Goal: Task Accomplishment & Management: Use online tool/utility

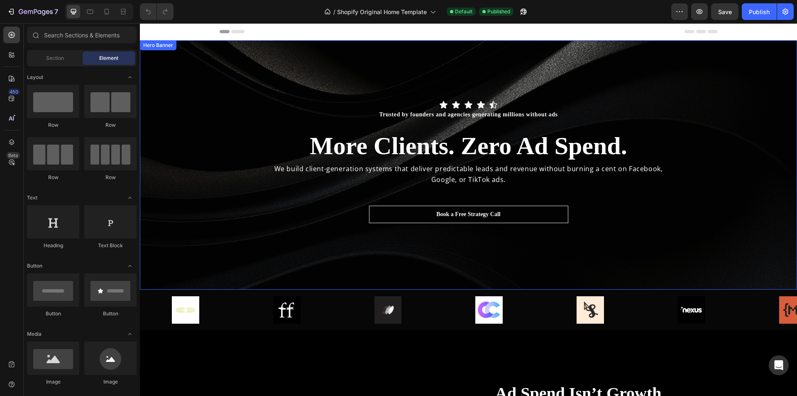
click at [191, 193] on div "Icon Icon Icon Icon Icon Icon List Trusted by founders and agencies generating …" at bounding box center [468, 164] width 657 height 129
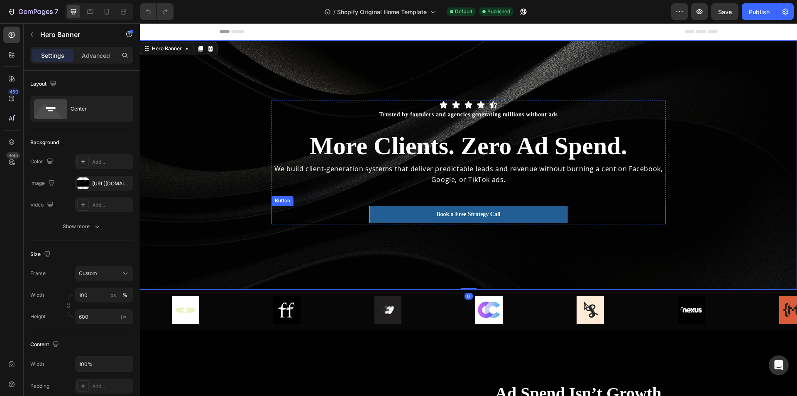
click at [412, 221] on button "Book a Free Strategy Call" at bounding box center [468, 213] width 199 height 17
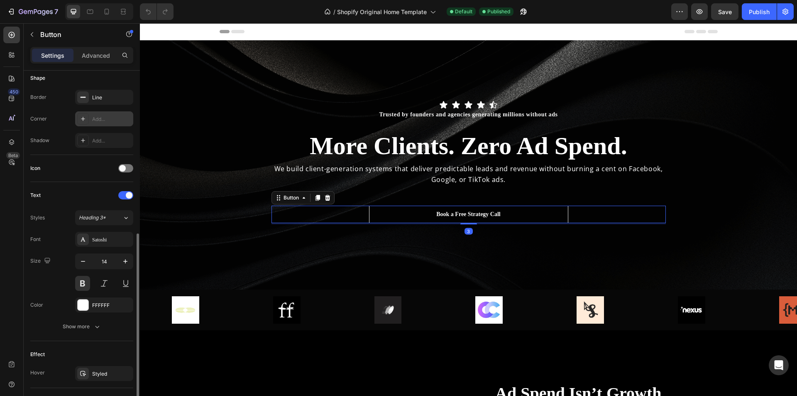
scroll to position [247, 0]
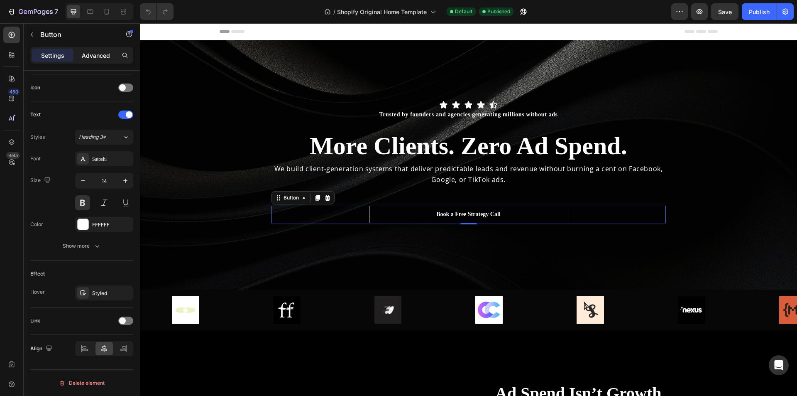
click at [101, 58] on p "Advanced" at bounding box center [96, 55] width 28 height 9
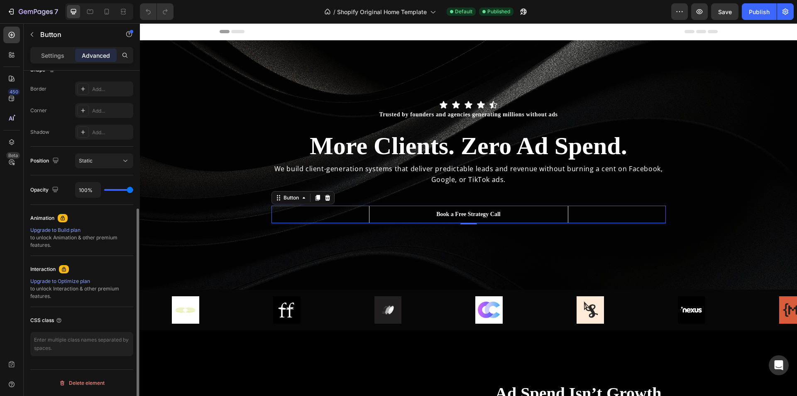
scroll to position [227, 0]
click at [50, 44] on div "Button" at bounding box center [71, 35] width 95 height 22
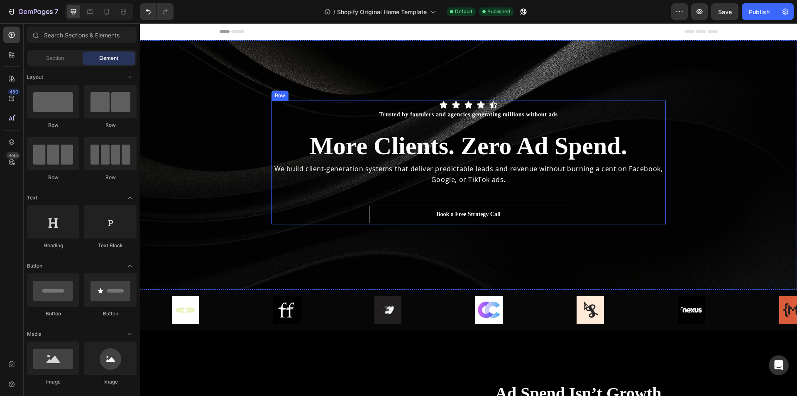
click at [415, 205] on div "Icon Icon Icon Icon Icon Icon List Trusted by founders and agencies generating …" at bounding box center [468, 162] width 394 height 124
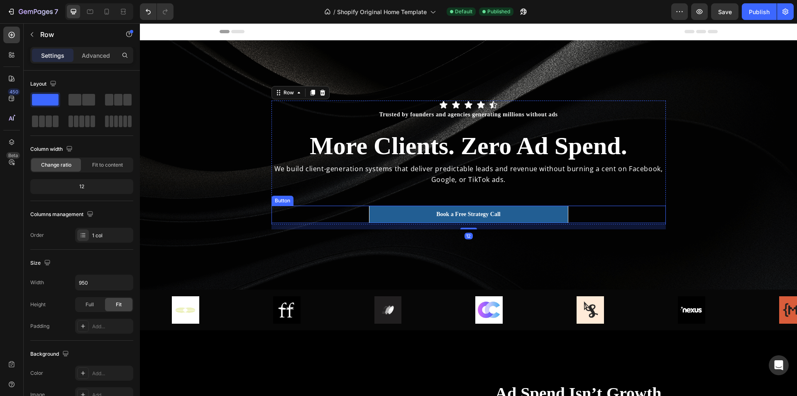
click at [409, 219] on button "Book a Free Strategy Call" at bounding box center [468, 213] width 199 height 17
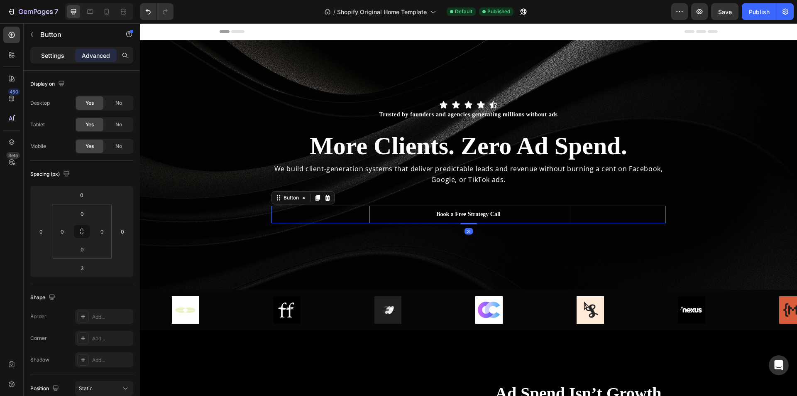
click at [57, 60] on div "Settings" at bounding box center [53, 55] width 42 height 13
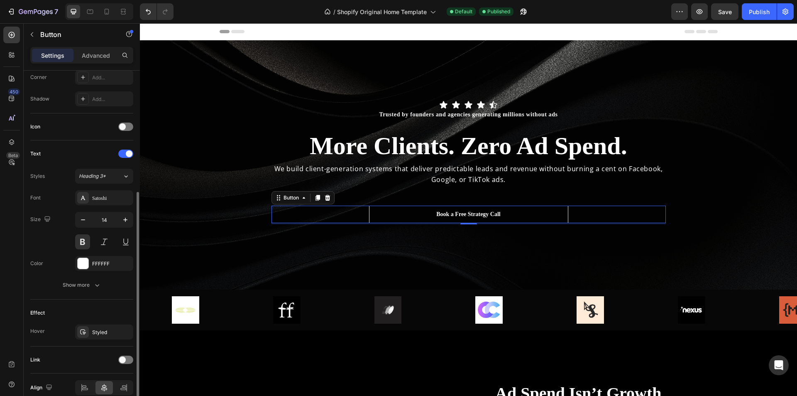
scroll to position [247, 0]
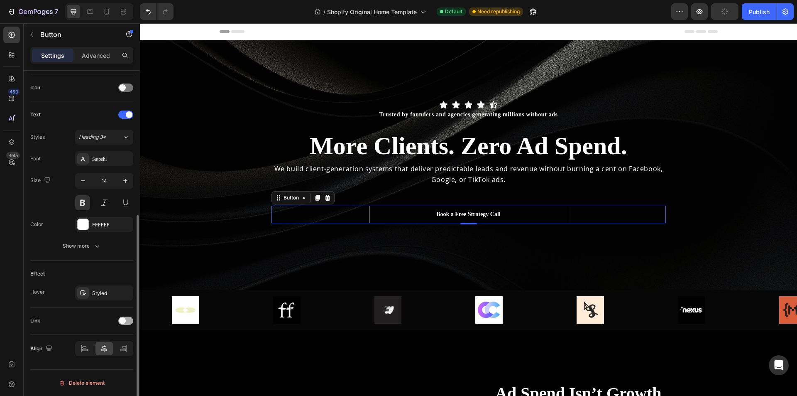
click at [124, 322] on span at bounding box center [122, 320] width 7 height 7
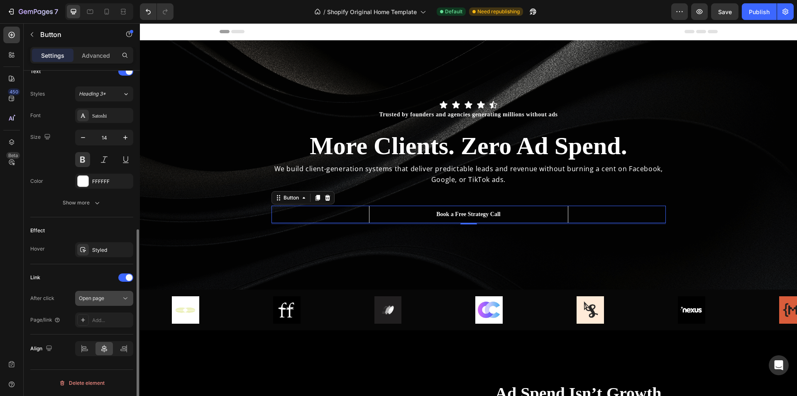
click at [110, 302] on div "Open page" at bounding box center [104, 298] width 51 height 8
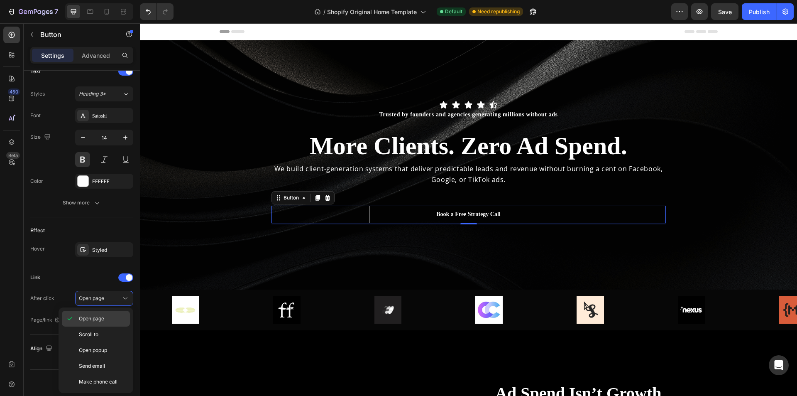
click at [100, 320] on span "Open page" at bounding box center [91, 318] width 25 height 7
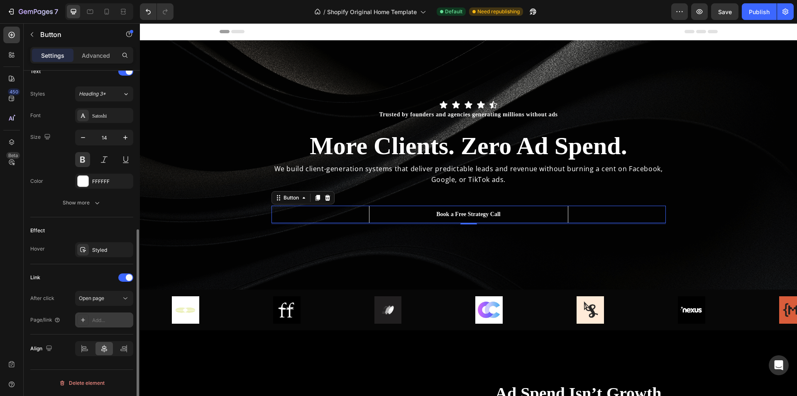
click at [103, 322] on div "Add..." at bounding box center [111, 319] width 39 height 7
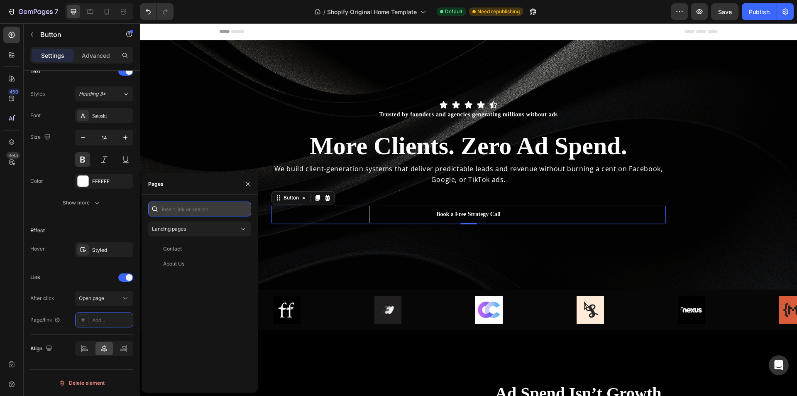
click at [183, 212] on input "text" at bounding box center [199, 208] width 103 height 15
paste input "https://calendly.com/sebastianmachuret1/30min?month=2025-08"
type input "https://calendly.com/sebastianmachuret1/30min?month=2025-08"
click at [204, 234] on div "https://calendly.com/sebastianmachuret1/30min?month=2025-08 View" at bounding box center [198, 228] width 100 height 15
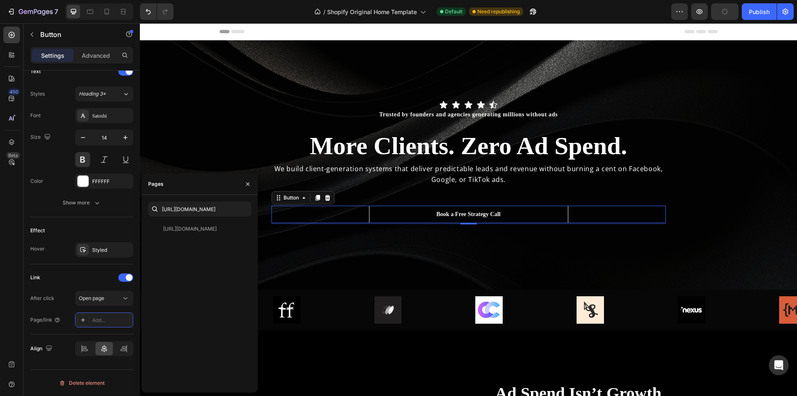
scroll to position [0, 0]
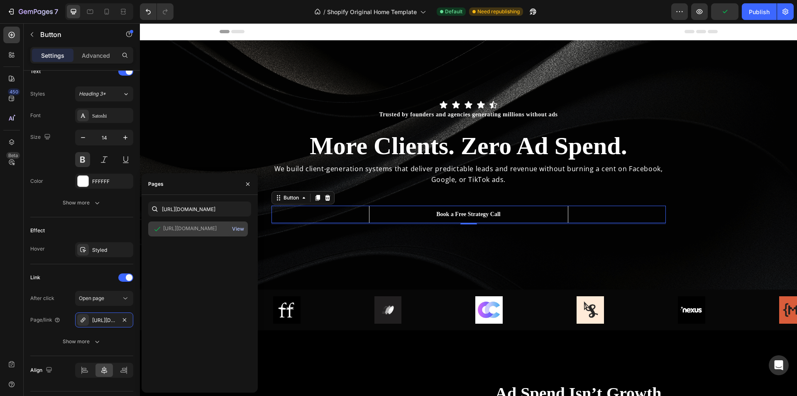
click at [242, 229] on div "View" at bounding box center [238, 228] width 12 height 7
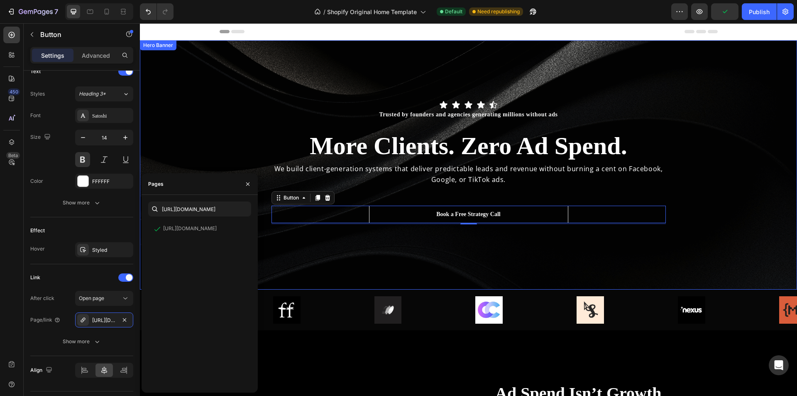
click at [456, 233] on div "Overlay" at bounding box center [468, 164] width 657 height 249
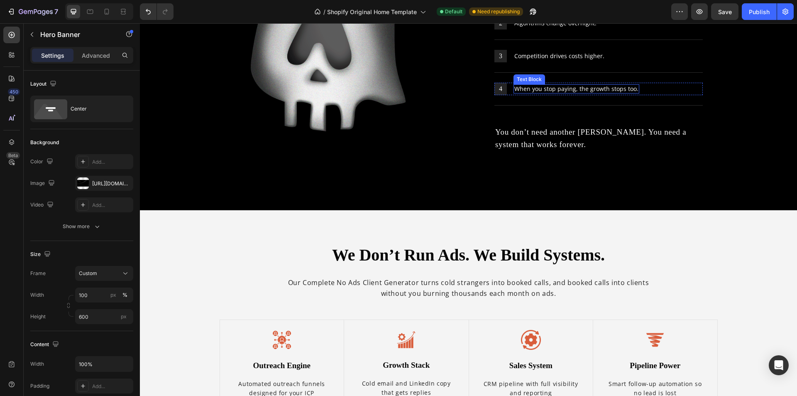
scroll to position [581, 0]
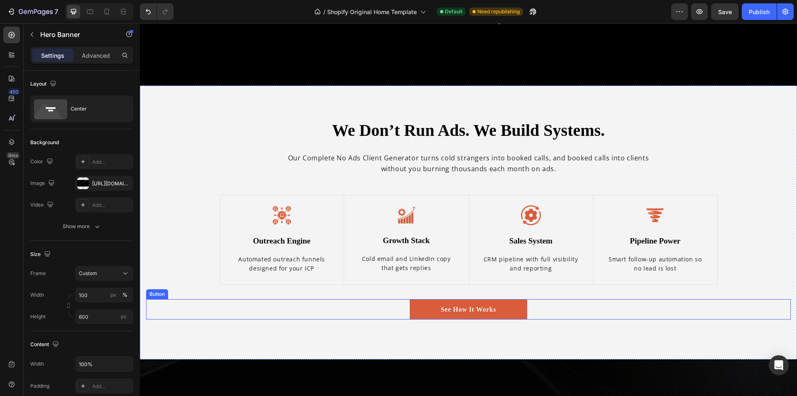
click at [574, 309] on div "See How It Works Button" at bounding box center [468, 309] width 645 height 21
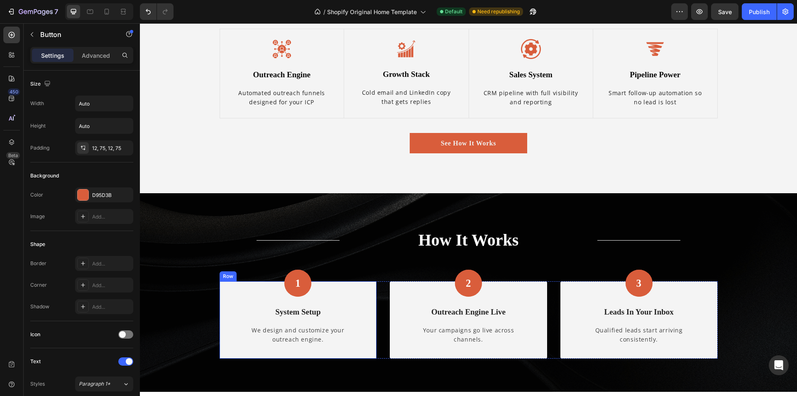
scroll to position [664, 0]
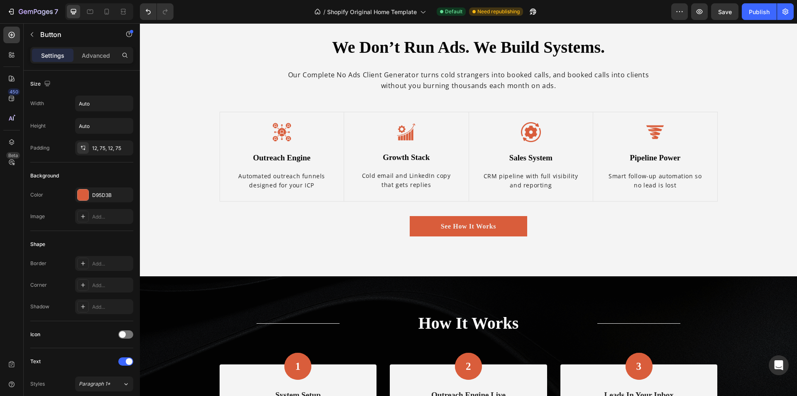
click at [381, 223] on div "See How It Works Button" at bounding box center [468, 226] width 645 height 21
click at [421, 223] on link "See How It Works" at bounding box center [468, 226] width 117 height 21
click at [362, 220] on div "See How It Works Button" at bounding box center [468, 226] width 645 height 21
click at [510, 225] on link "See How It Works" at bounding box center [468, 226] width 117 height 21
click at [506, 254] on div "We Don’t Run Ads. We Build Systems. Heading Our Complete No Ads Client Generato…" at bounding box center [468, 139] width 657 height 274
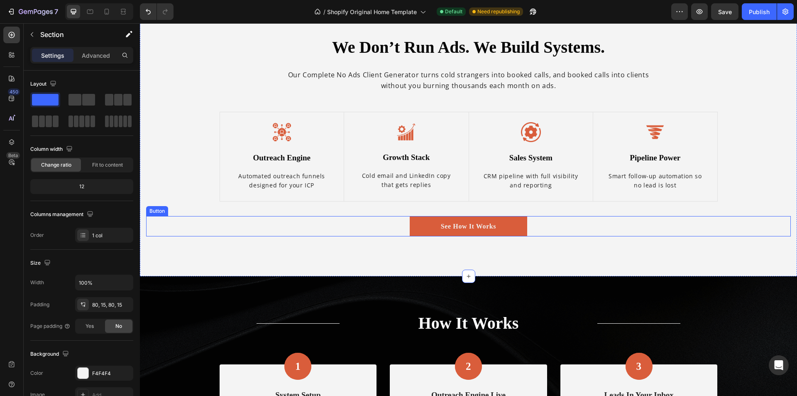
click at [542, 233] on div "See How It Works Button" at bounding box center [468, 226] width 645 height 21
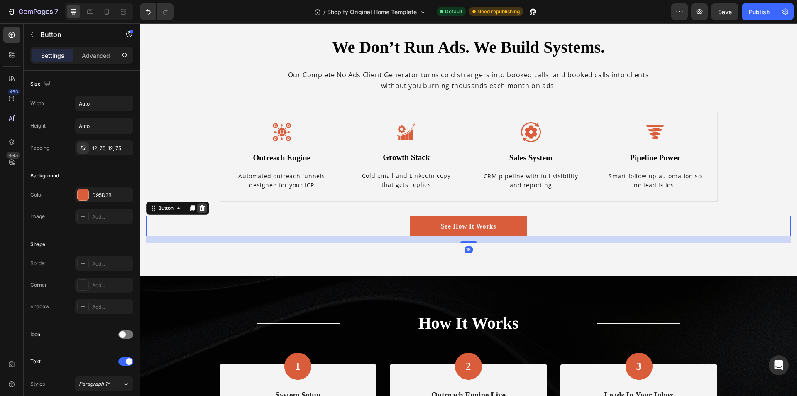
click at [204, 206] on icon at bounding box center [202, 208] width 5 height 6
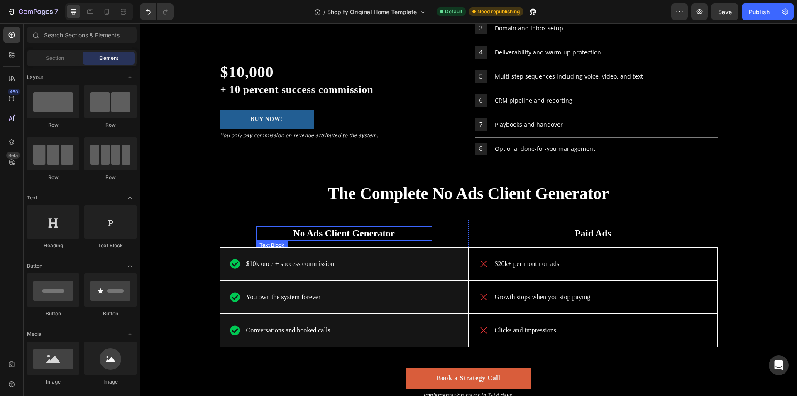
scroll to position [1660, 0]
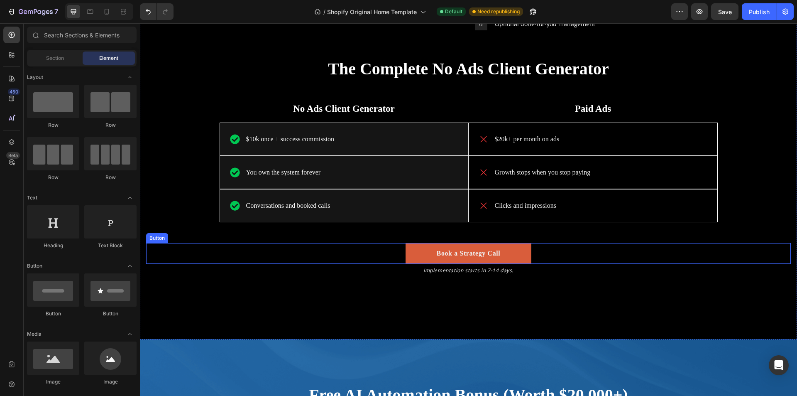
click at [539, 253] on div "Book a Strategy Call Button" at bounding box center [468, 253] width 645 height 21
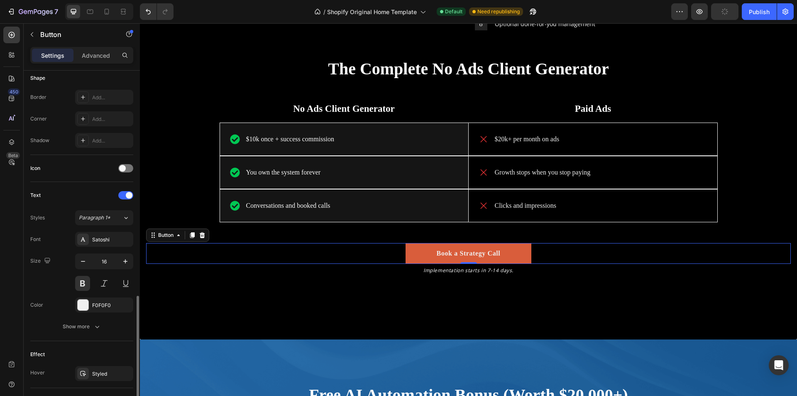
scroll to position [247, 0]
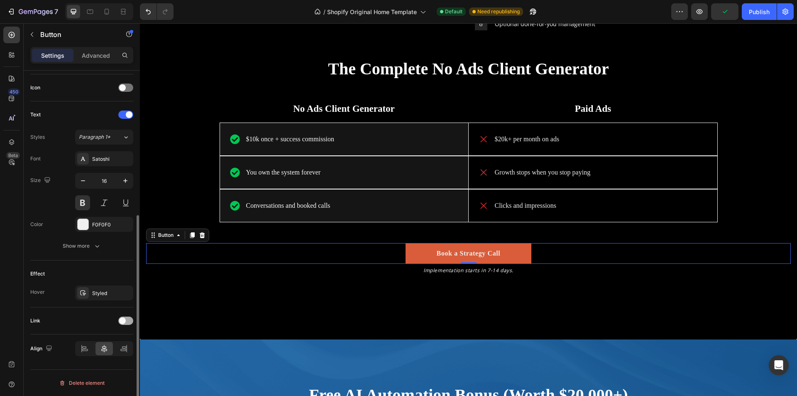
click at [120, 321] on span at bounding box center [122, 320] width 7 height 7
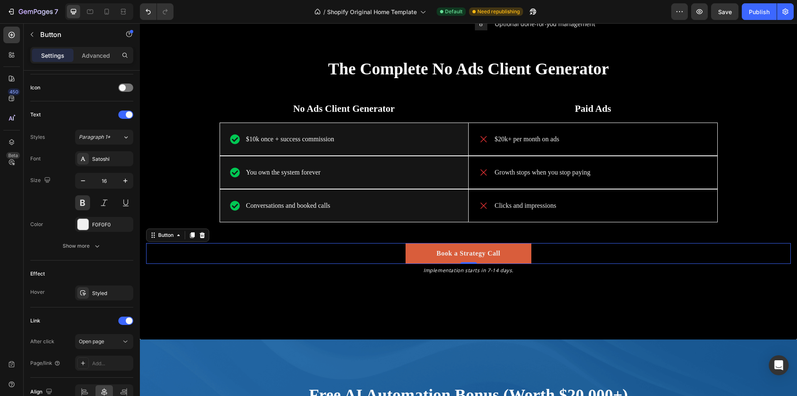
click at [269, 256] on div "Book a Strategy Call Button 0" at bounding box center [468, 253] width 645 height 21
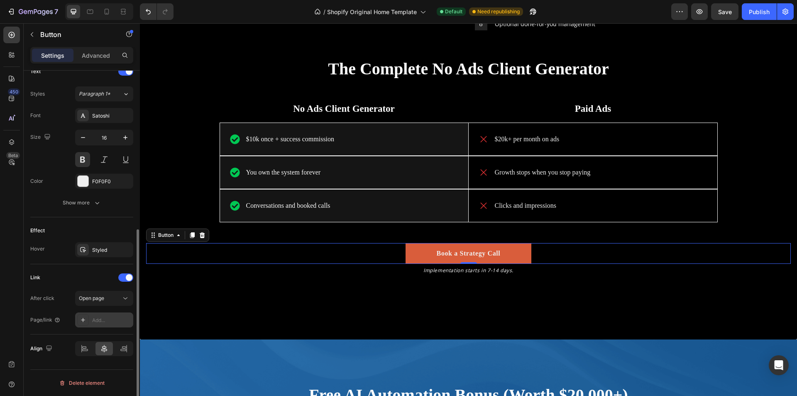
click at [112, 318] on div "Add..." at bounding box center [111, 319] width 39 height 7
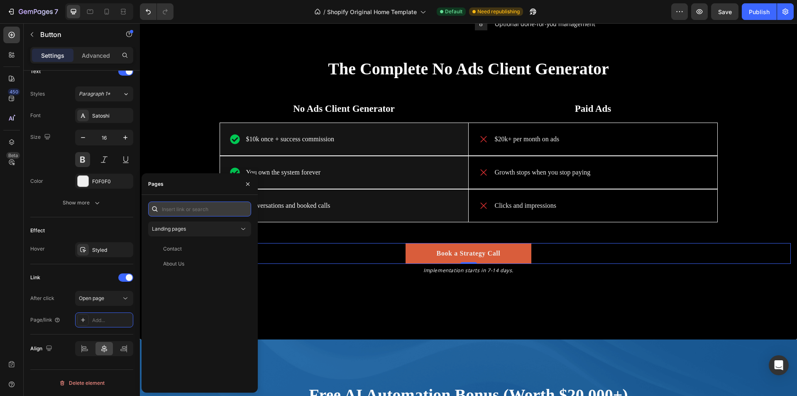
click at [195, 213] on input "text" at bounding box center [199, 208] width 103 height 15
paste input "https://calendly.com/sebastianmachuret1/30min?month=2025-08"
type input "https://calendly.com/sebastianmachuret1/30min?month=2025-08"
click at [201, 230] on div "https://calendly.com/sebastianmachuret1/30min?month=2025-08" at bounding box center [190, 228] width 54 height 7
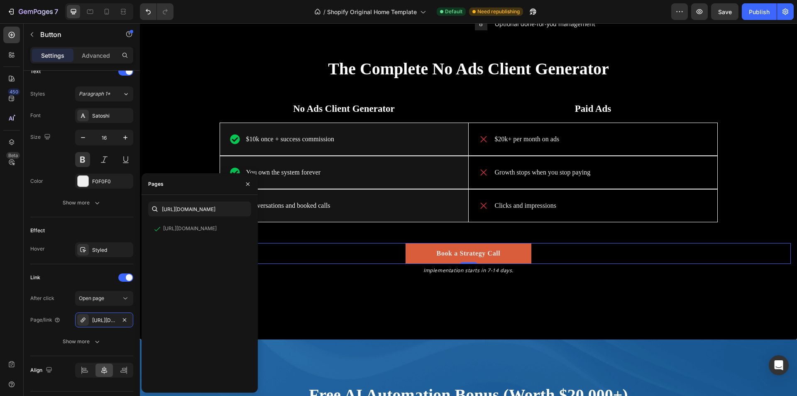
scroll to position [0, 0]
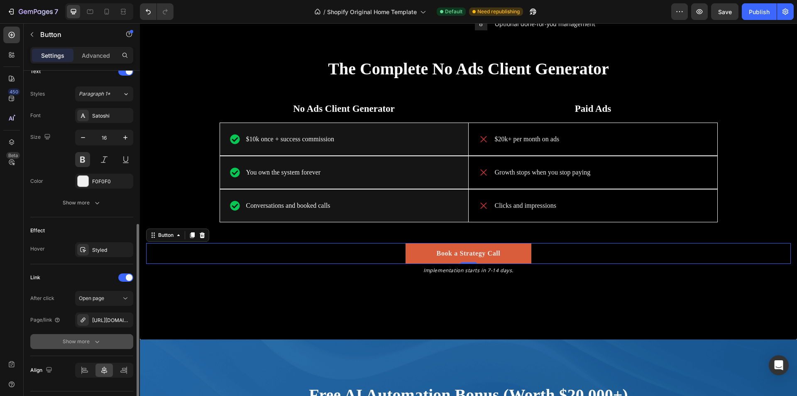
click at [111, 337] on button "Show more" at bounding box center [81, 341] width 103 height 15
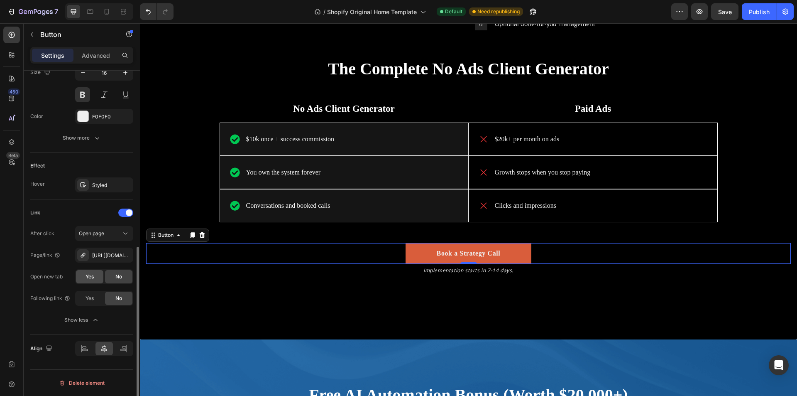
click at [89, 275] on span "Yes" at bounding box center [89, 276] width 8 height 7
click at [93, 315] on button "Show less" at bounding box center [81, 319] width 103 height 15
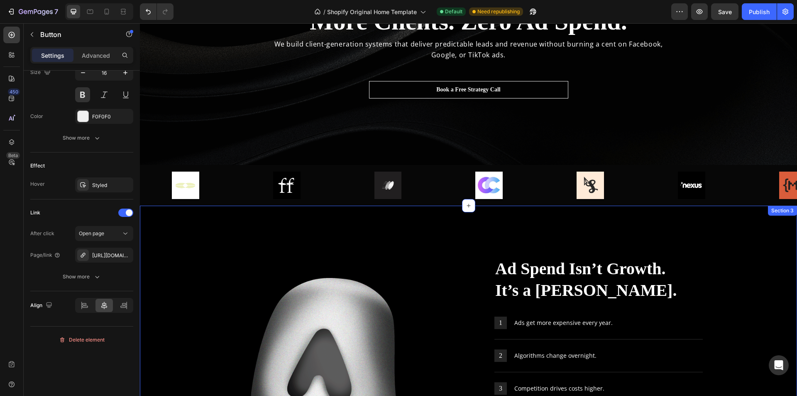
scroll to position [0, 0]
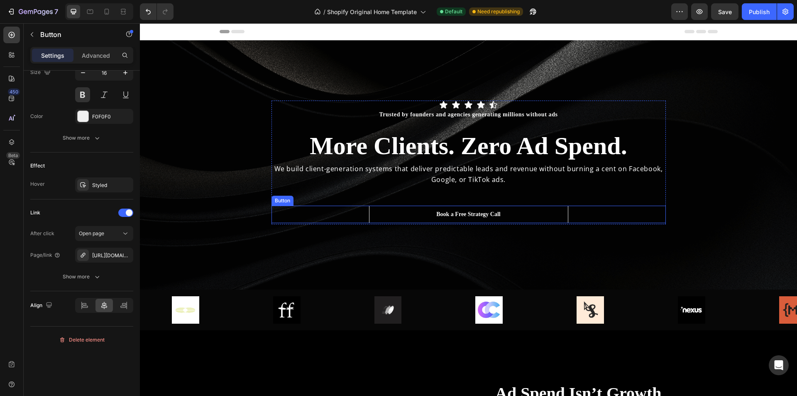
click at [339, 209] on div "Book a Free Strategy Call Button" at bounding box center [468, 213] width 394 height 17
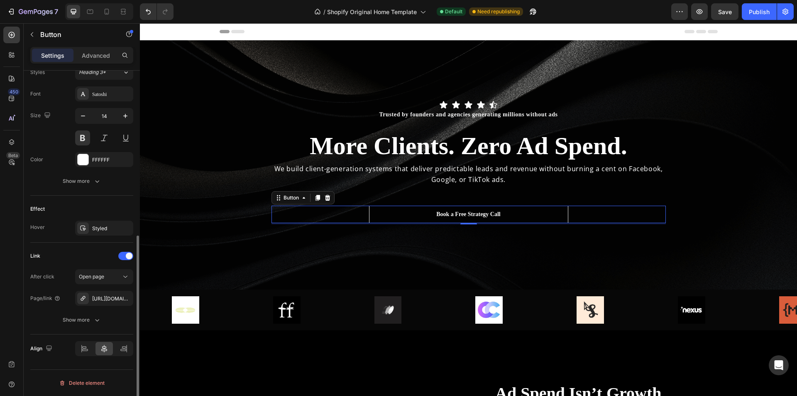
scroll to position [311, 0]
click at [90, 312] on div "After click Open page Page/link https://calendly.com/sebastianmachuret1/30min?m…" at bounding box center [81, 298] width 103 height 58
click at [89, 319] on div "Show more" at bounding box center [82, 319] width 39 height 8
click at [95, 323] on div "Yes" at bounding box center [89, 319] width 27 height 13
click at [110, 318] on div "No" at bounding box center [118, 319] width 27 height 13
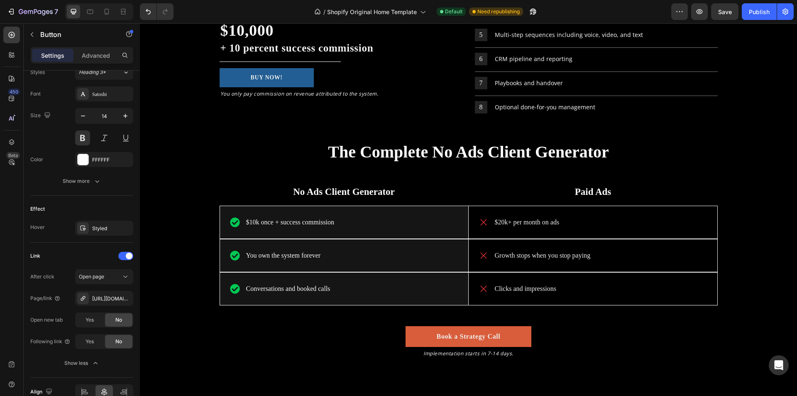
scroll to position [1743, 0]
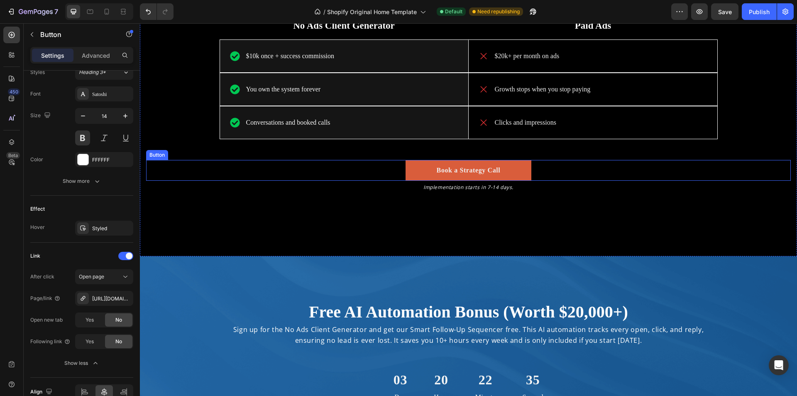
click at [325, 169] on div "Book a Strategy Call Button" at bounding box center [468, 170] width 645 height 21
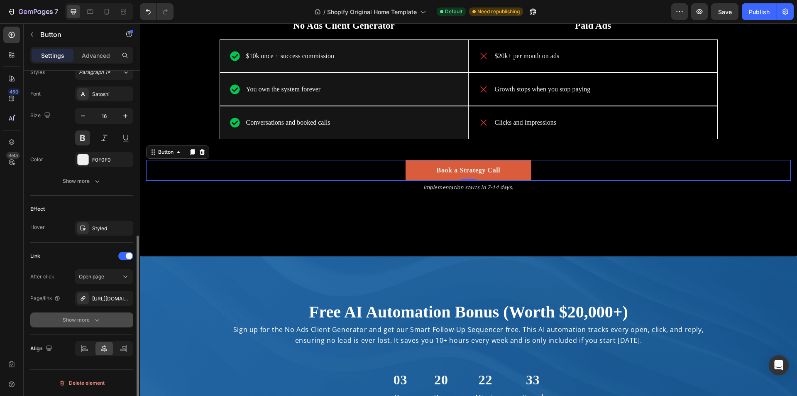
click at [96, 325] on button "Show more" at bounding box center [81, 319] width 103 height 15
click at [121, 325] on div "No" at bounding box center [118, 319] width 27 height 13
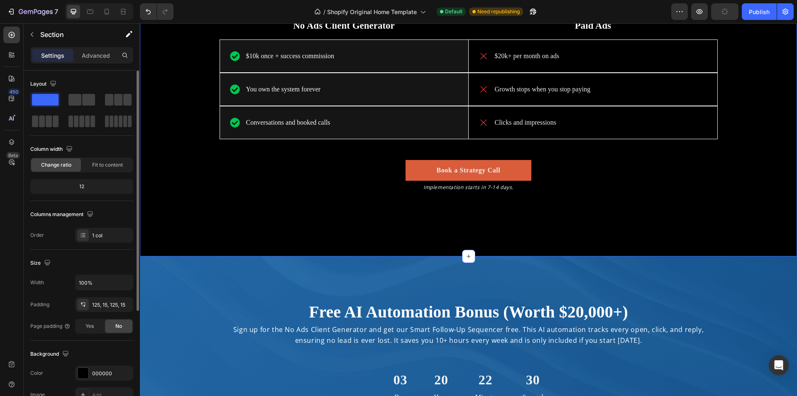
scroll to position [1909, 0]
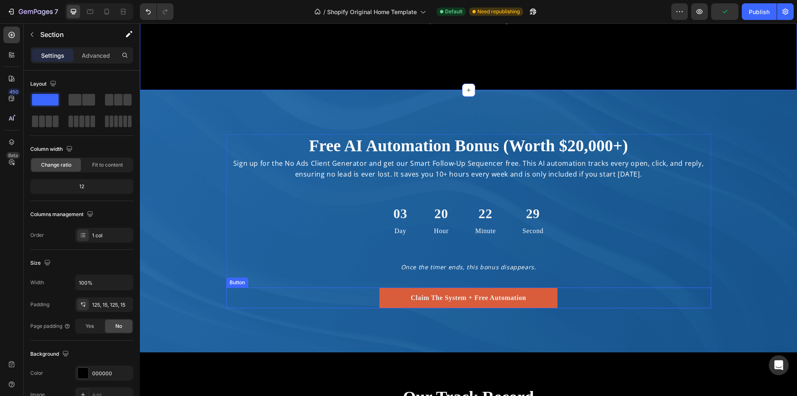
click at [337, 294] on div "Claim The System + Free Automation Button" at bounding box center [468, 297] width 485 height 21
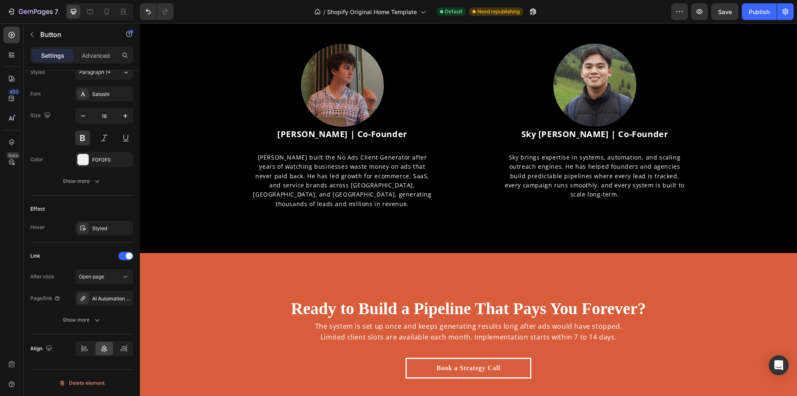
scroll to position [2573, 0]
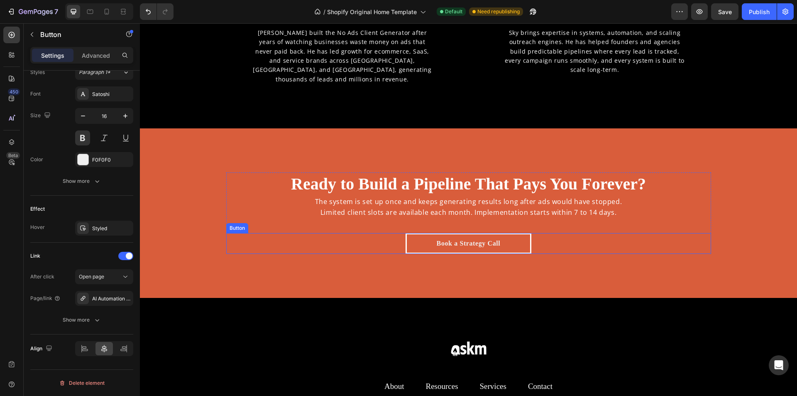
click at [391, 241] on div "Book a Strategy Call Button" at bounding box center [468, 243] width 485 height 21
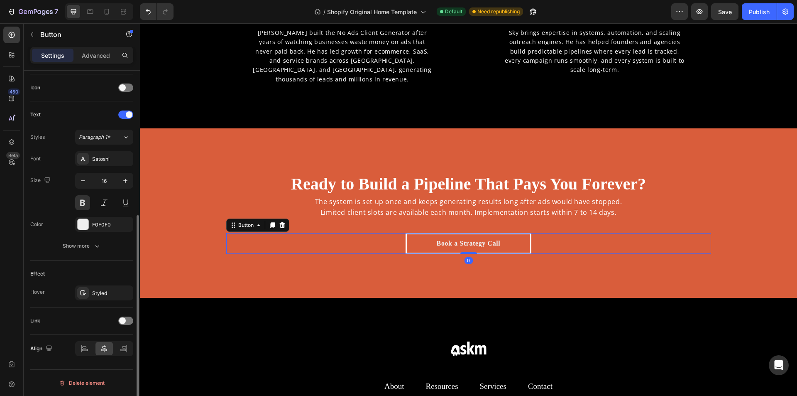
scroll to position [247, 0]
click at [127, 319] on div at bounding box center [125, 320] width 15 height 8
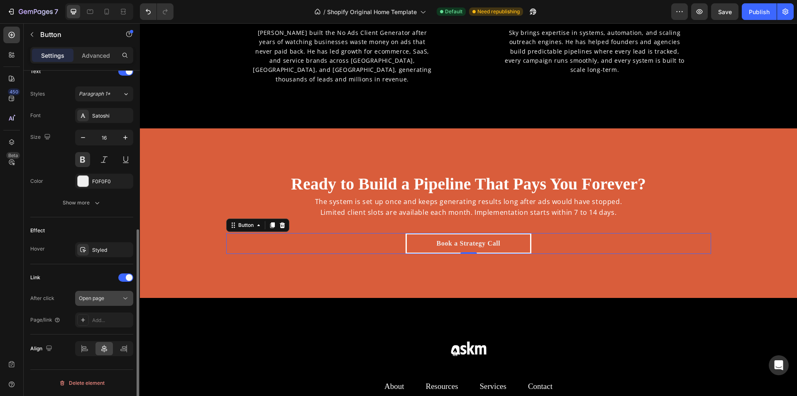
click at [117, 302] on button "Open page" at bounding box center [104, 298] width 58 height 15
click at [118, 297] on div "Open page" at bounding box center [100, 297] width 42 height 7
click at [110, 316] on div "Add..." at bounding box center [104, 319] width 58 height 15
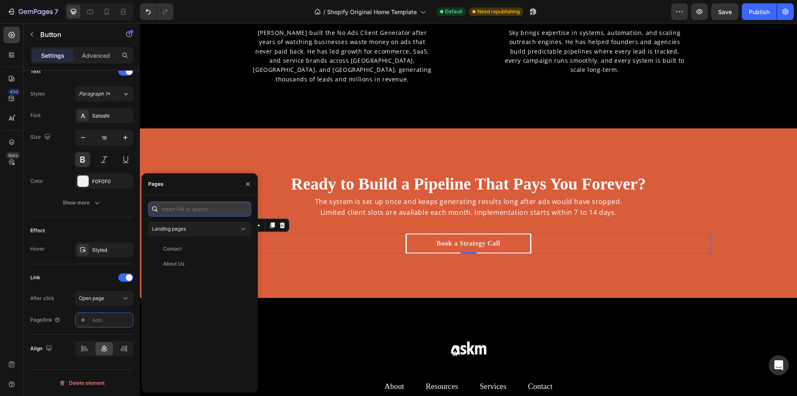
click at [203, 205] on input "text" at bounding box center [199, 208] width 103 height 15
paste input "https://calendly.com/sebastianmachuret1/30min?month=2025-08"
type input "https://calendly.com/sebastianmachuret1/30min?month=2025-08"
click at [203, 225] on div "https://calendly.com/sebastianmachuret1/30min?month=2025-08 View" at bounding box center [198, 228] width 100 height 15
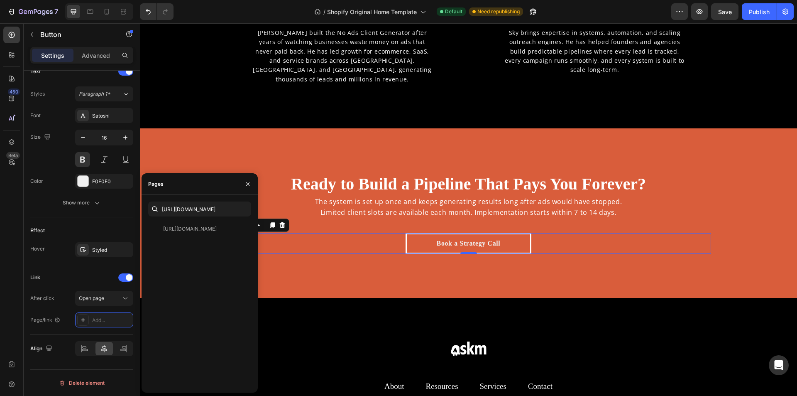
scroll to position [0, 0]
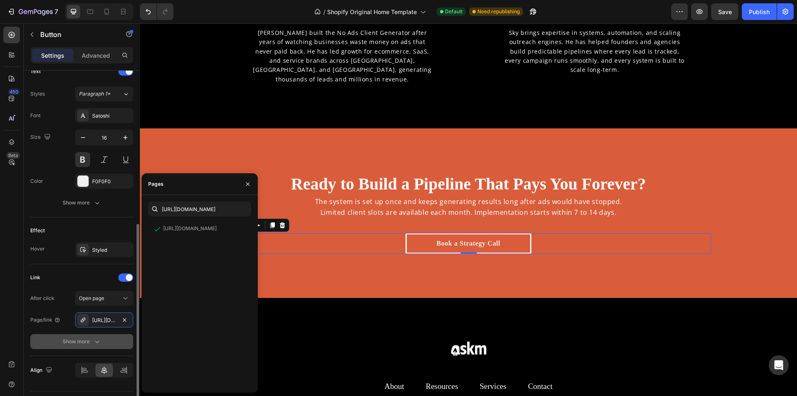
click at [81, 340] on div "Show more" at bounding box center [82, 341] width 39 height 8
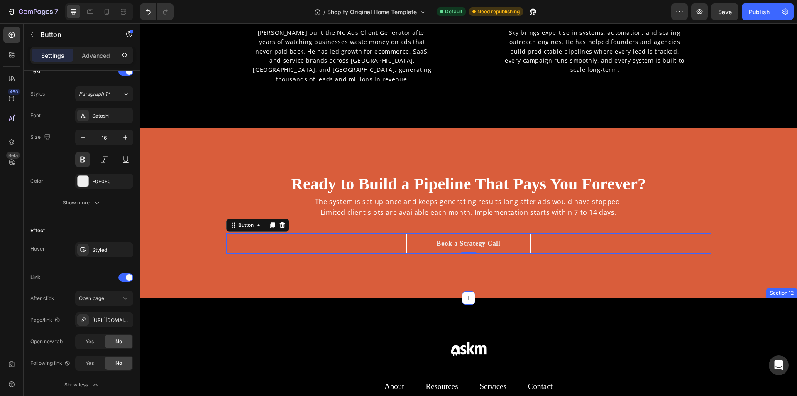
click at [254, 305] on div "Image Row About Text block Resources Text block Services Text block Contact Tex…" at bounding box center [468, 387] width 657 height 179
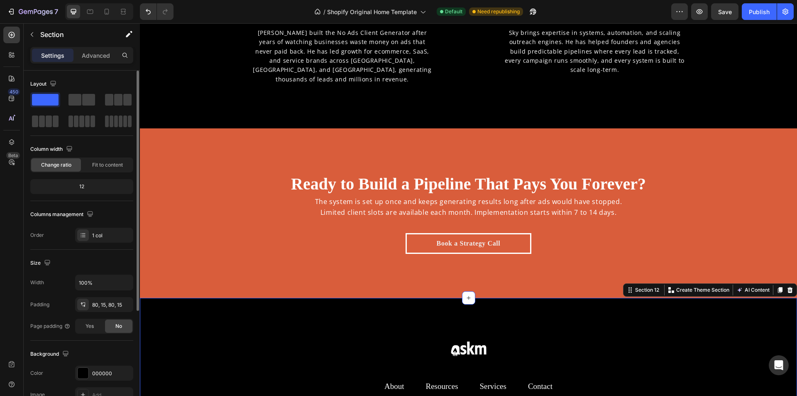
scroll to position [2754, 0]
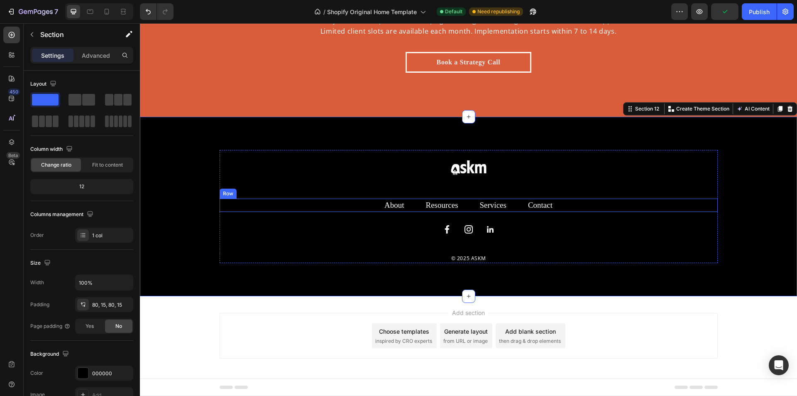
click at [600, 207] on div "About Text block Resources Text block Services Text block Contact Text block Row" at bounding box center [469, 205] width 498 height 14
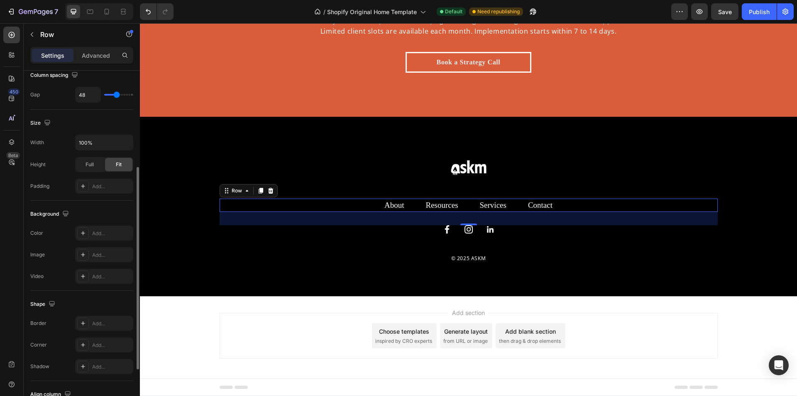
scroll to position [252, 0]
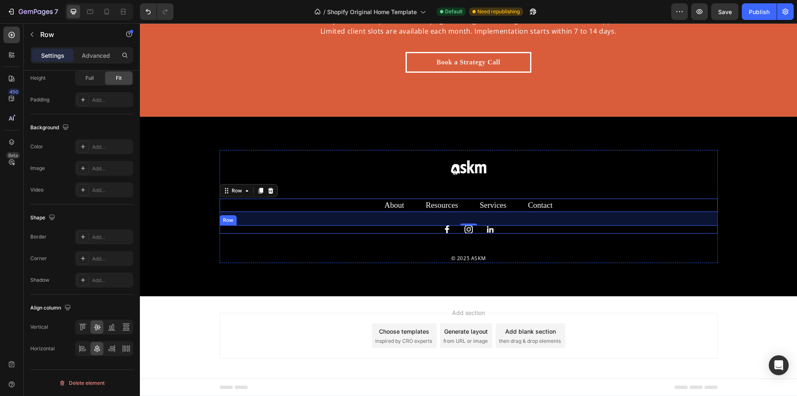
click at [504, 229] on div "Image Image Image Row" at bounding box center [469, 229] width 498 height 8
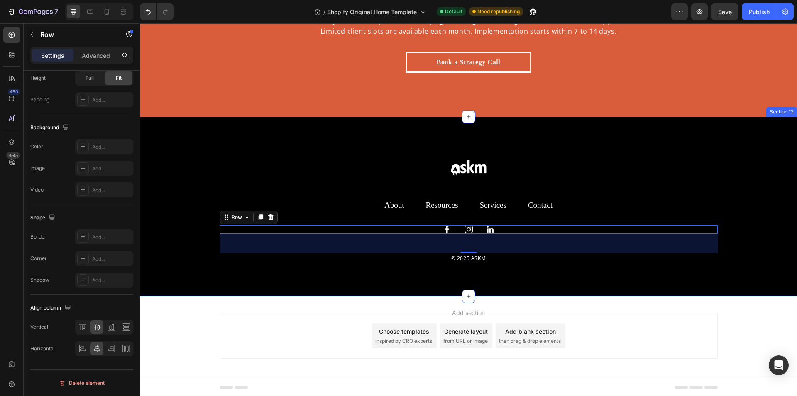
click at [237, 284] on div "Image Row About Text block Resources Text block Services Text block Contact Tex…" at bounding box center [468, 206] width 657 height 179
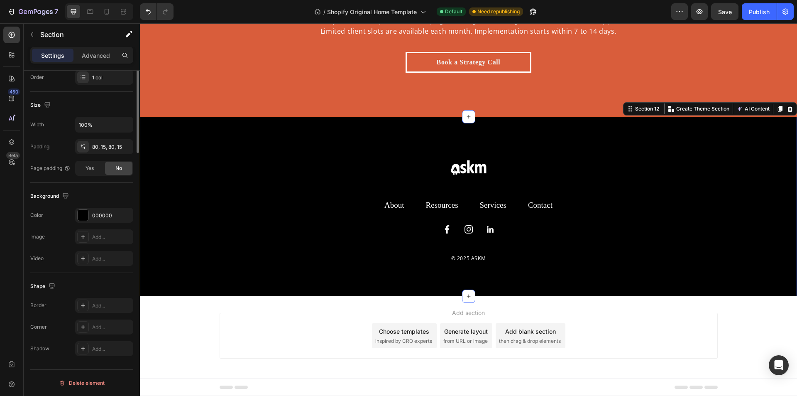
scroll to position [0, 0]
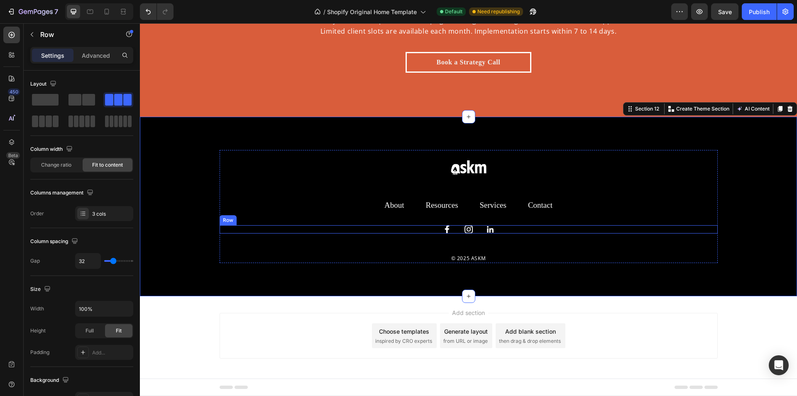
click at [515, 230] on div "Image Image Image Row" at bounding box center [469, 229] width 498 height 8
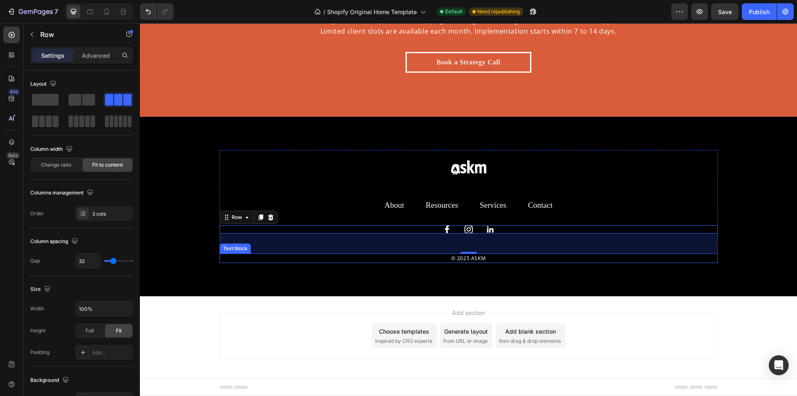
click at [542, 259] on p "© 2025 ASKM" at bounding box center [468, 258] width 496 height 8
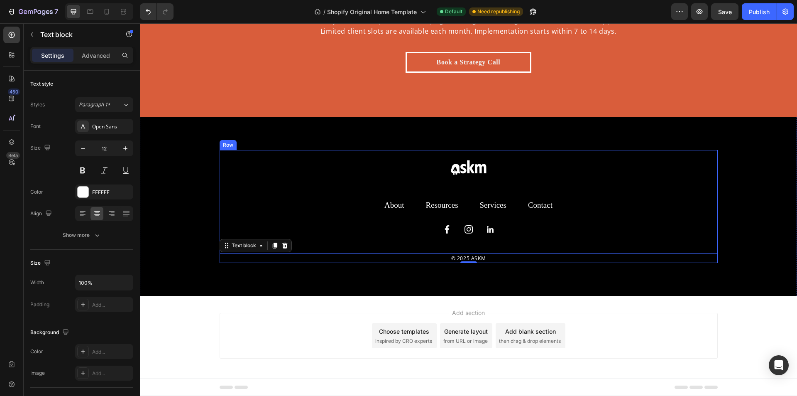
click at [559, 222] on div "Image Row About Text block Resources Text block Services Text block Contact Tex…" at bounding box center [469, 206] width 498 height 113
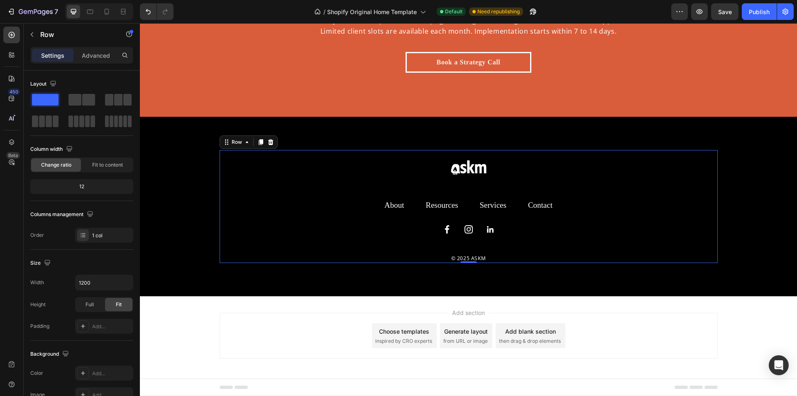
click at [547, 229] on div "Image Image Image Row" at bounding box center [469, 229] width 498 height 8
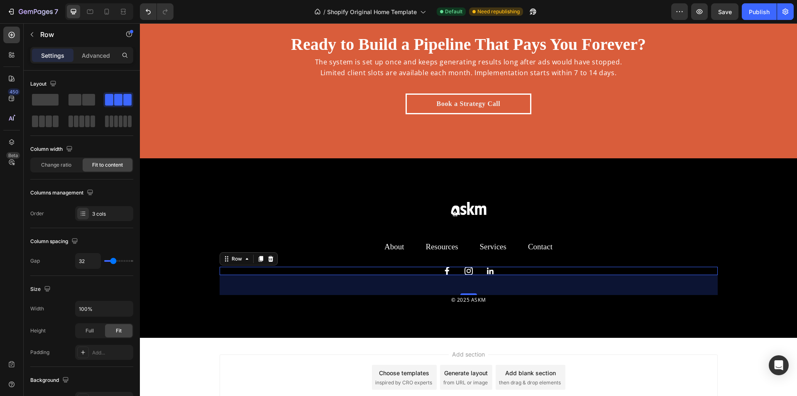
scroll to position [2547, 0]
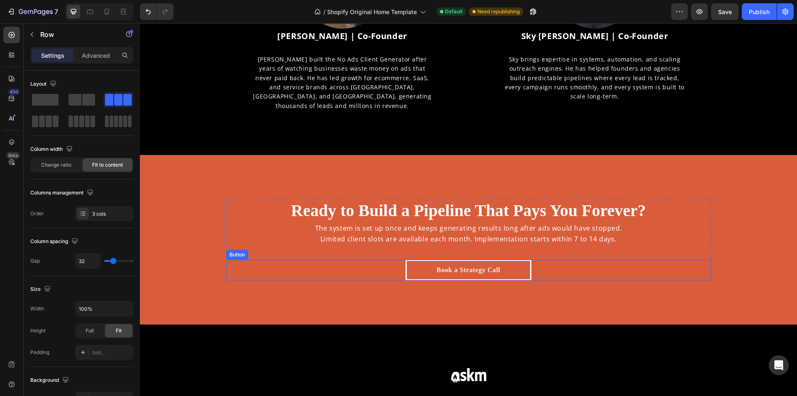
click at [552, 269] on div "Book a Strategy Call Button" at bounding box center [468, 269] width 485 height 21
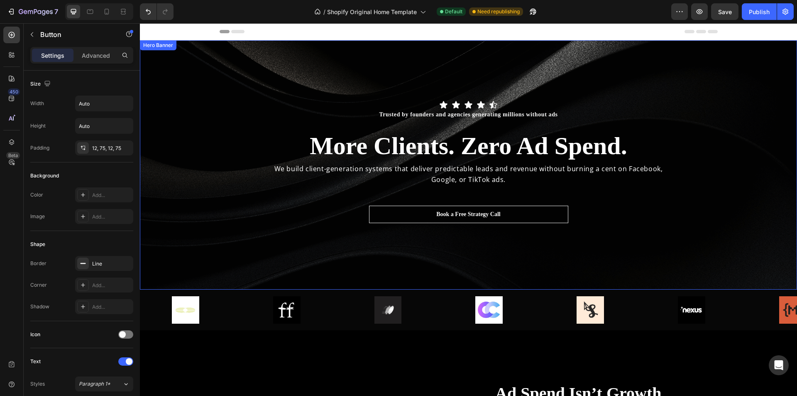
scroll to position [166, 0]
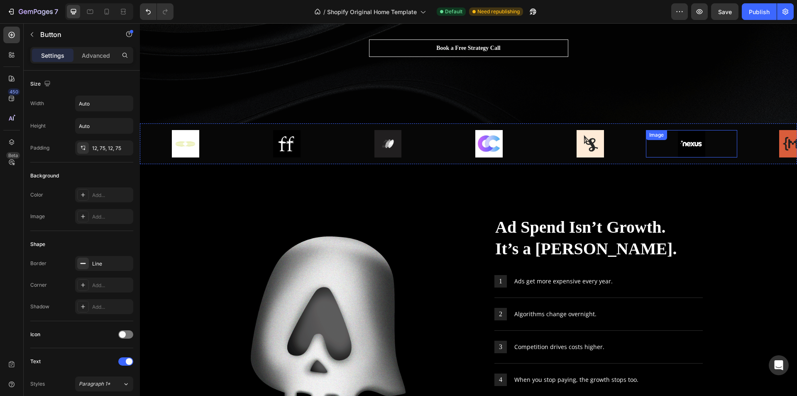
click at [650, 153] on div at bounding box center [691, 143] width 91 height 27
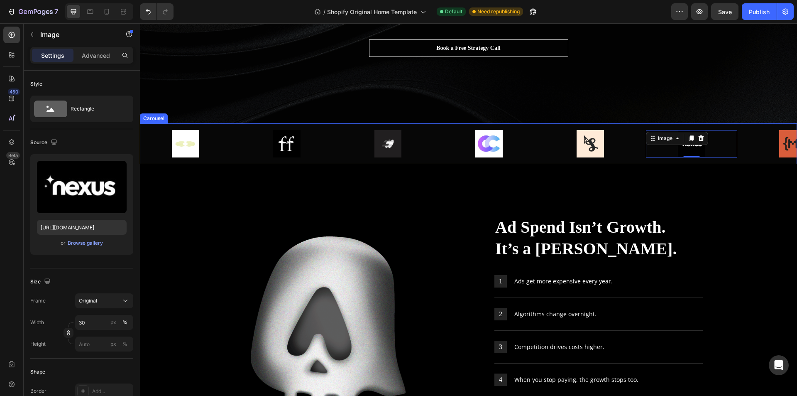
click at [639, 159] on div "Image Image Image Image Image Image 0 Image Carousel" at bounding box center [468, 143] width 657 height 41
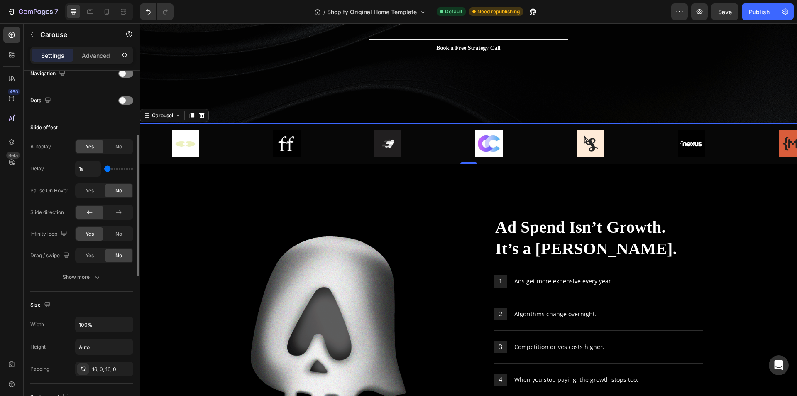
scroll to position [259, 0]
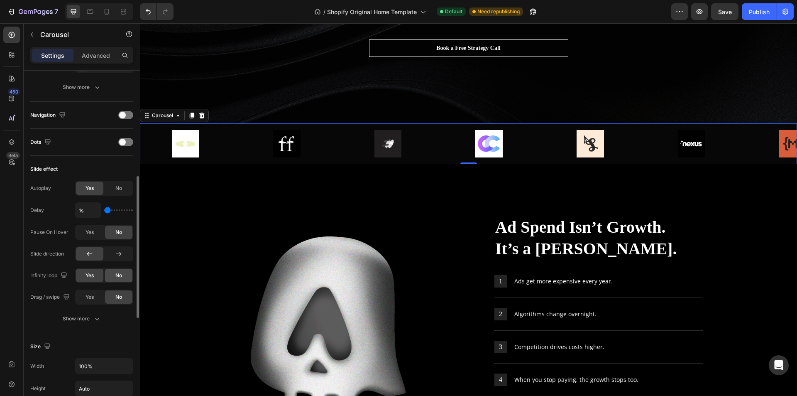
click at [122, 273] on span "No" at bounding box center [118, 274] width 7 height 7
click at [94, 277] on div "Yes" at bounding box center [89, 275] width 27 height 13
click at [125, 192] on div "No" at bounding box center [118, 187] width 27 height 13
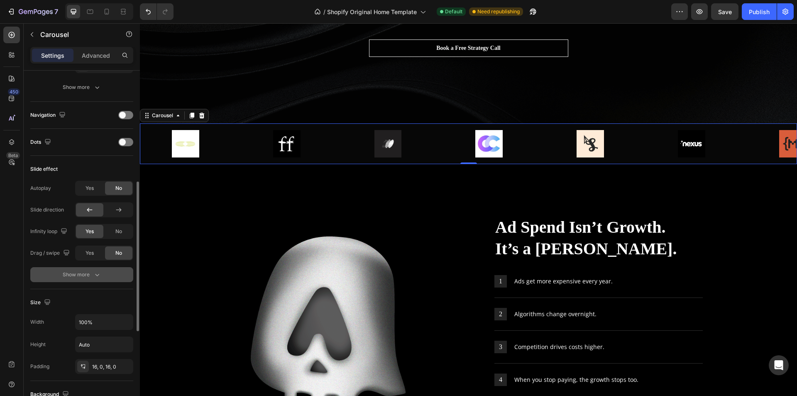
click at [95, 270] on button "Show more" at bounding box center [81, 274] width 103 height 15
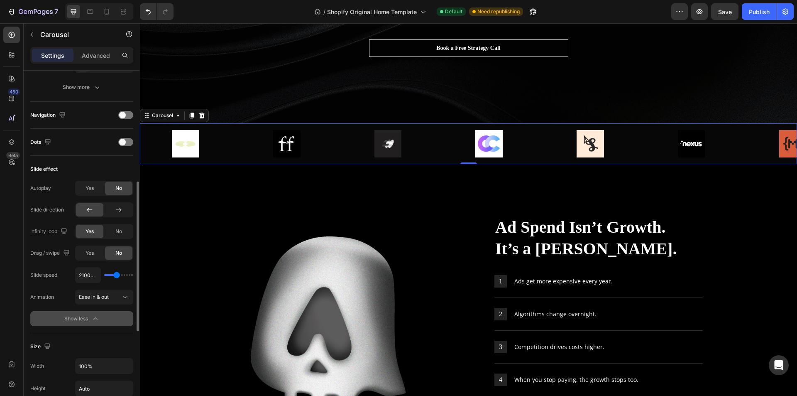
click at [95, 318] on icon "button" at bounding box center [95, 318] width 4 height 2
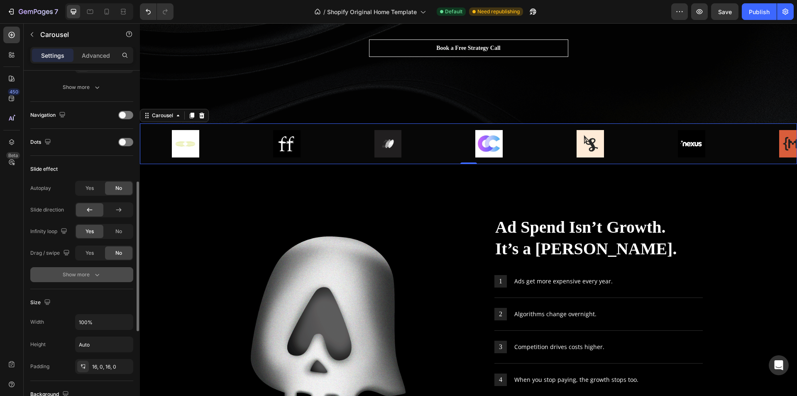
click at [94, 272] on icon "button" at bounding box center [97, 274] width 8 height 8
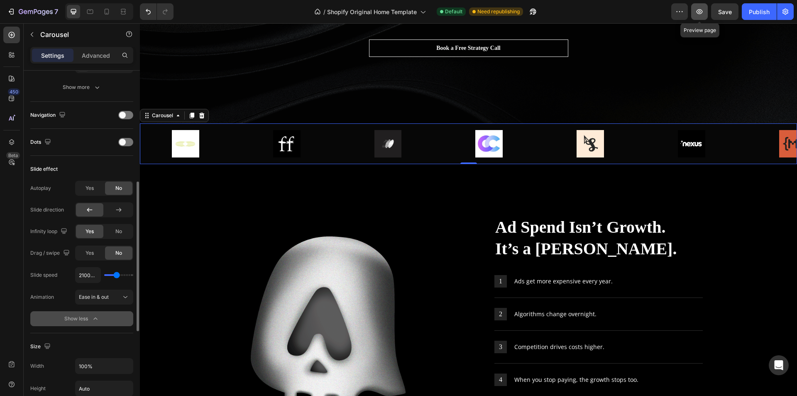
click at [695, 11] on button "button" at bounding box center [699, 11] width 17 height 17
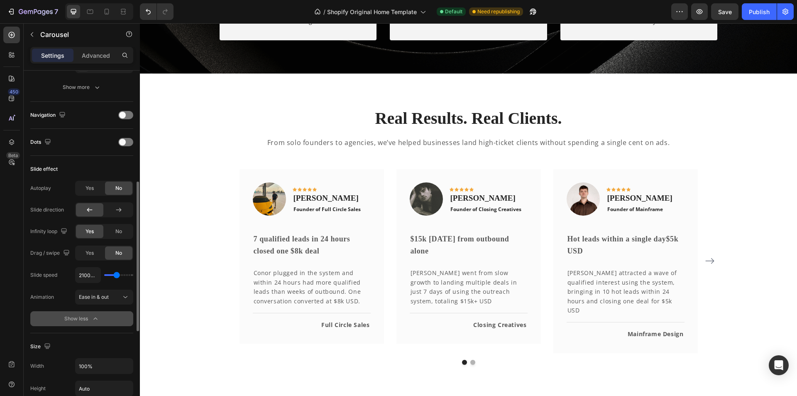
scroll to position [1121, 0]
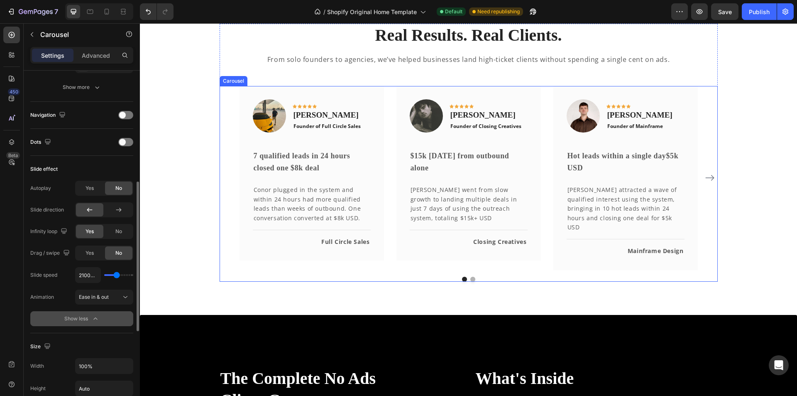
click at [222, 188] on div "Image Icon Icon Icon Icon Icon Row Conor Deane Text block Founder of Full Circl…" at bounding box center [469, 178] width 498 height 184
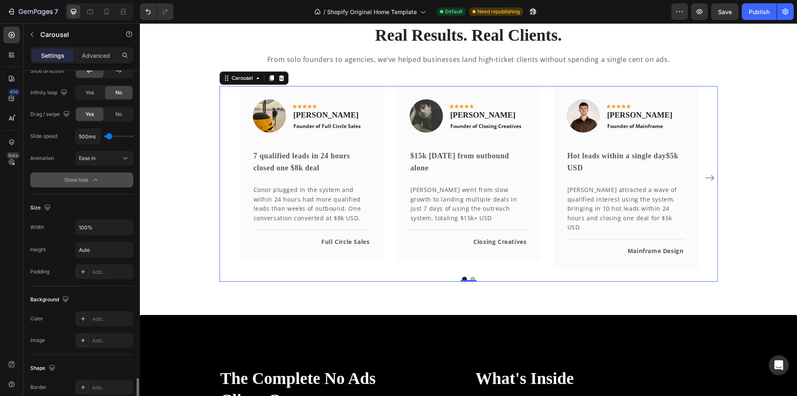
scroll to position [701, 0]
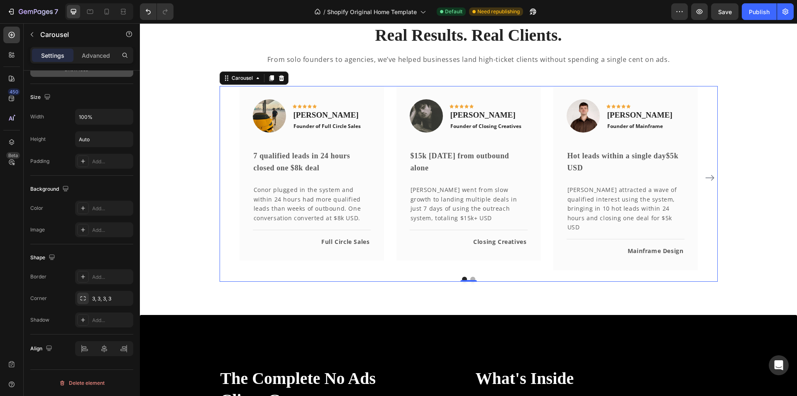
click at [77, 63] on div "Settings Advanced" at bounding box center [81, 55] width 103 height 17
click at [84, 59] on p "Advanced" at bounding box center [96, 55] width 28 height 9
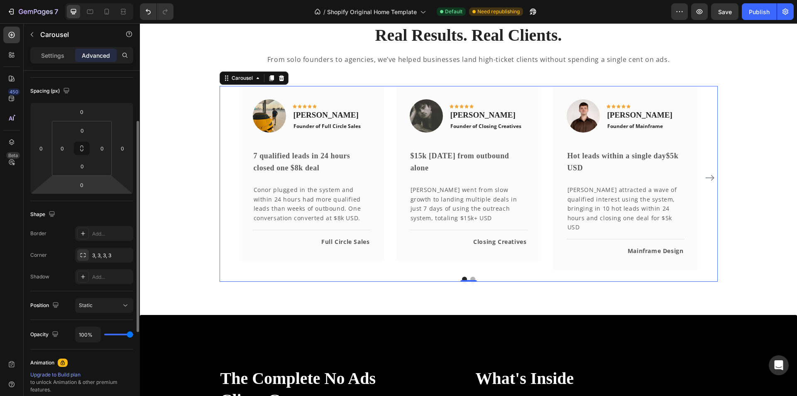
scroll to position [125, 0]
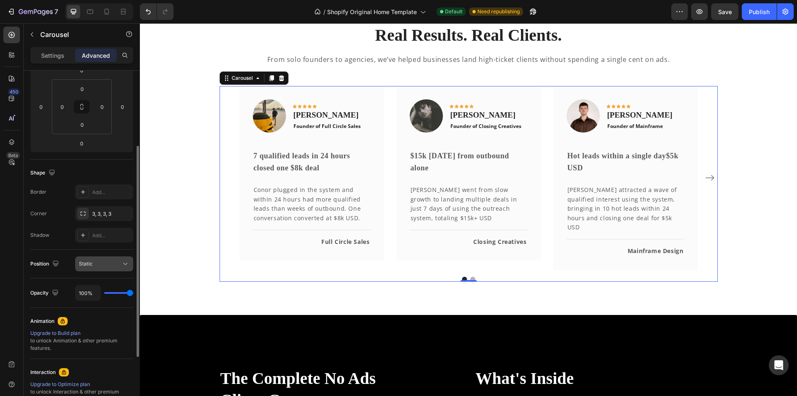
click at [81, 260] on span "Static" at bounding box center [86, 263] width 14 height 6
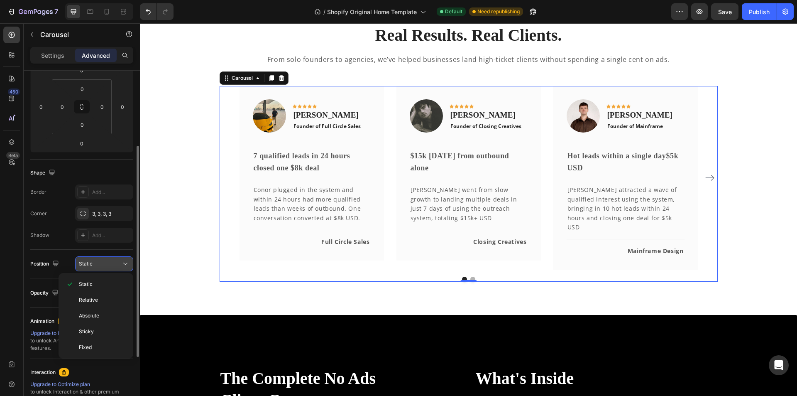
click at [81, 260] on span "Static" at bounding box center [86, 263] width 14 height 6
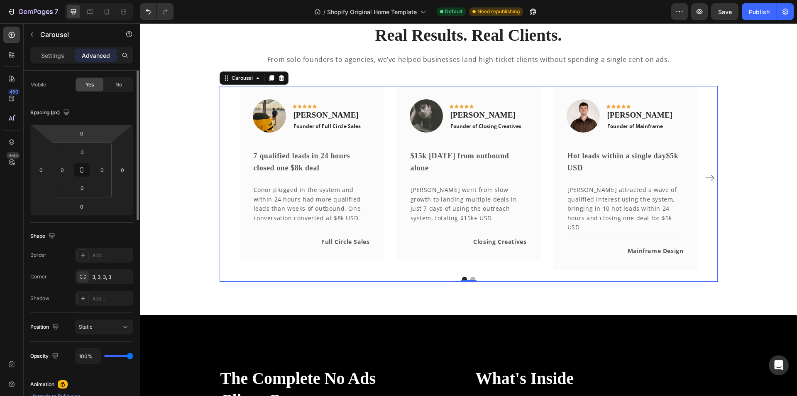
scroll to position [0, 0]
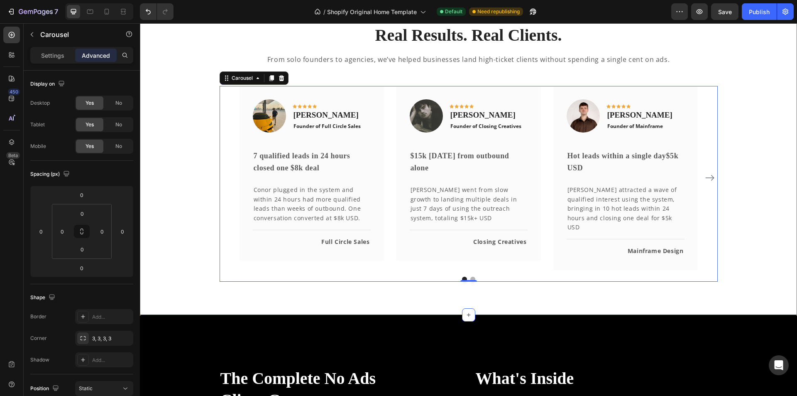
click at [330, 276] on div "Real Results. Real Clients. Heading From solo founders to agencies, we’ve helpe…" at bounding box center [468, 152] width 657 height 324
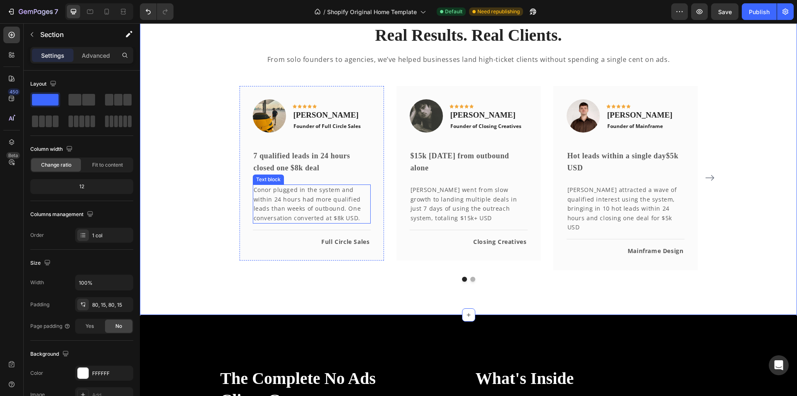
click at [346, 221] on p "Conor plugged in the system and within 24 hours had more qualified leads than w…" at bounding box center [312, 203] width 116 height 37
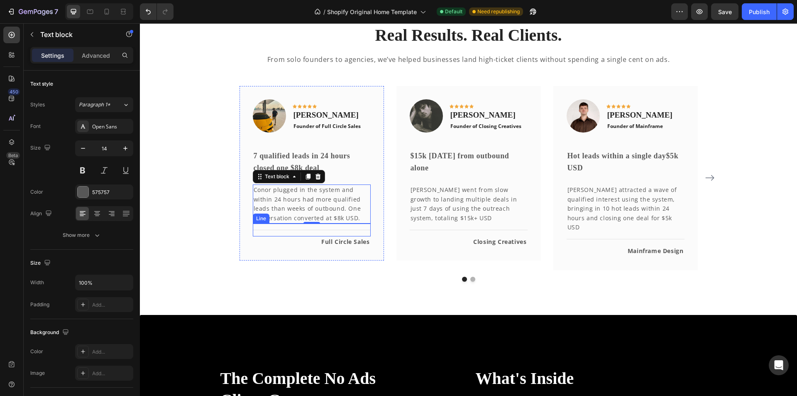
click at [241, 238] on div "Image Icon Icon Icon Icon Icon Row Conor Deane Text block Founder of Full Circl…" at bounding box center [311, 173] width 144 height 175
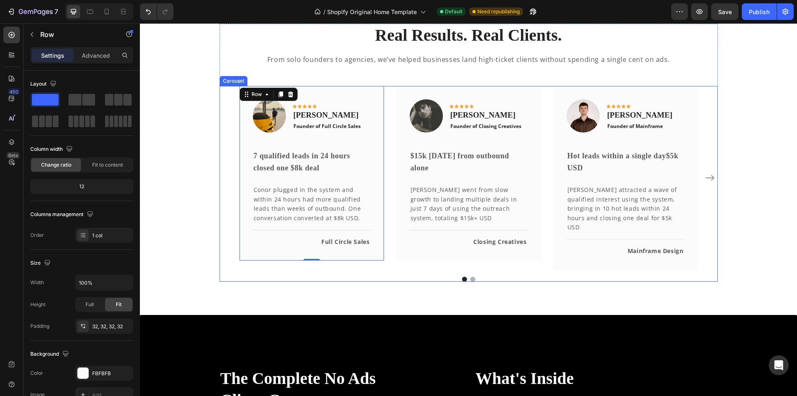
click at [227, 224] on div "Image Icon Icon Icon Icon Icon Row Conor Deane Text block Founder of Full Circl…" at bounding box center [469, 178] width 498 height 184
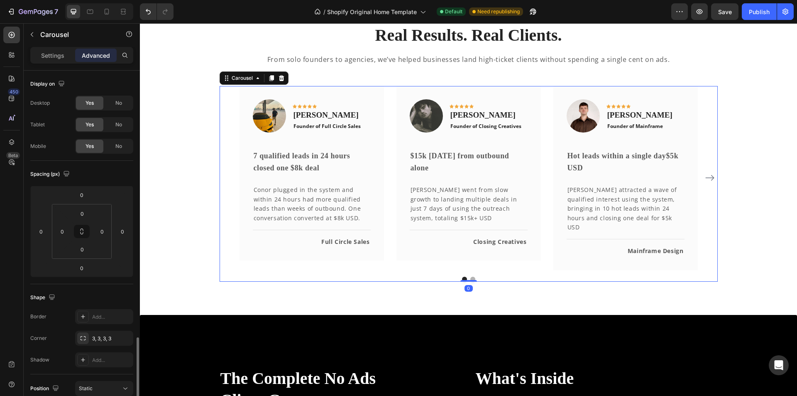
scroll to position [166, 0]
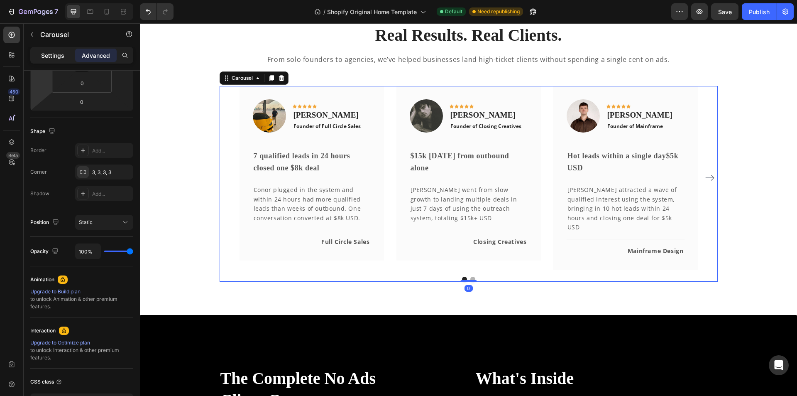
click at [41, 50] on div "Settings" at bounding box center [53, 55] width 42 height 13
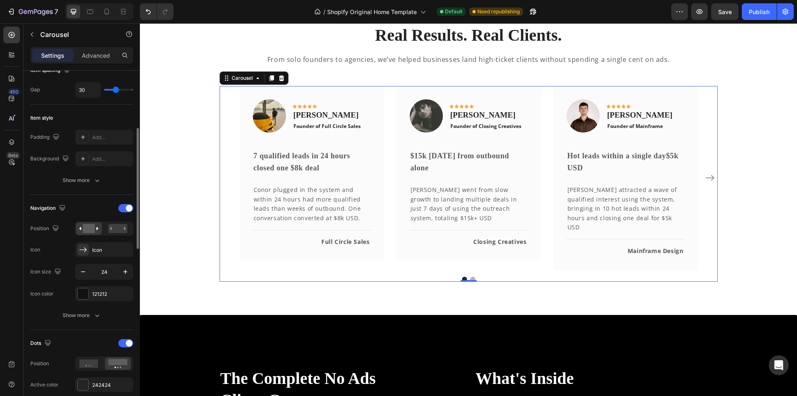
scroll to position [415, 0]
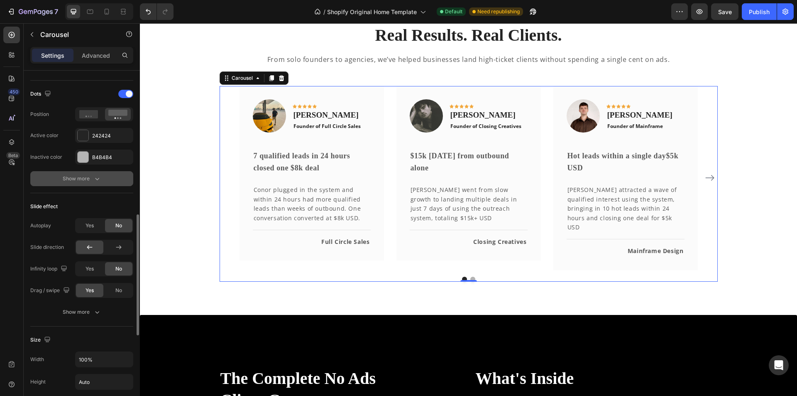
click at [97, 186] on button "Show more" at bounding box center [81, 178] width 103 height 15
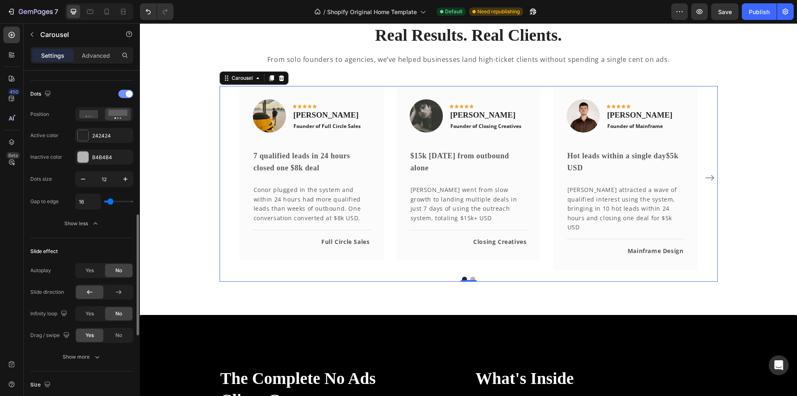
click at [125, 92] on div at bounding box center [125, 94] width 15 height 8
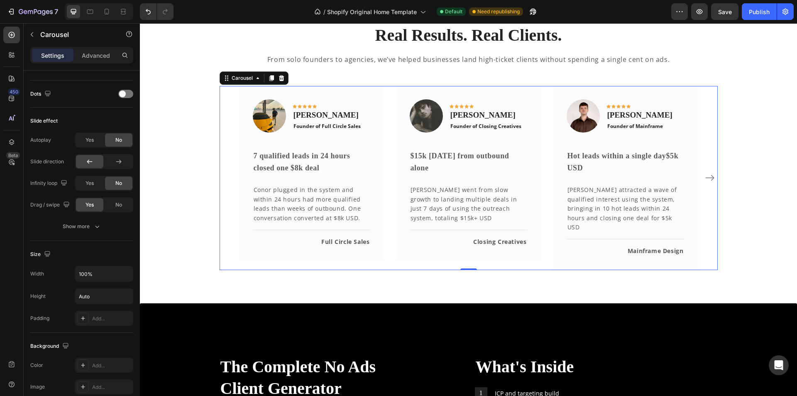
click at [706, 173] on icon "Carousel Next Arrow" at bounding box center [710, 178] width 10 height 10
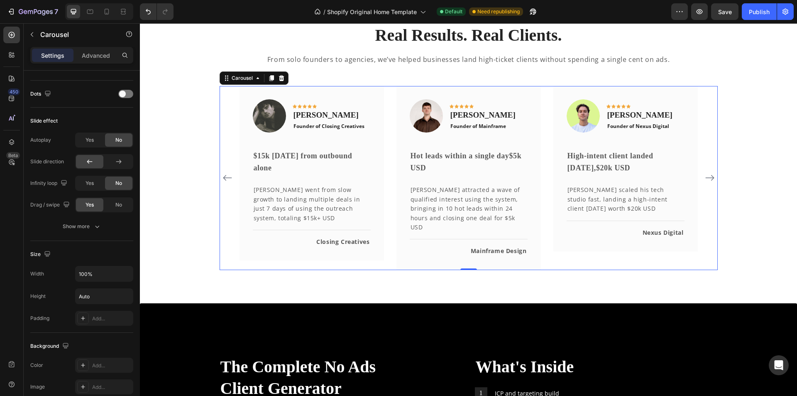
click at [706, 173] on icon "Carousel Next Arrow" at bounding box center [710, 178] width 10 height 10
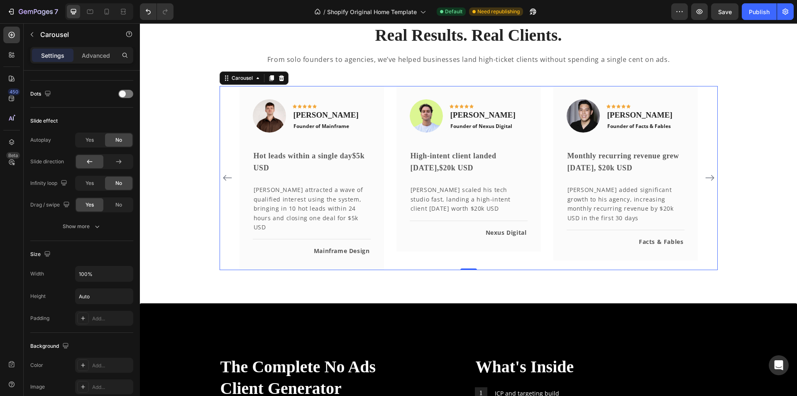
click at [706, 173] on icon "Carousel Next Arrow" at bounding box center [710, 178] width 10 height 10
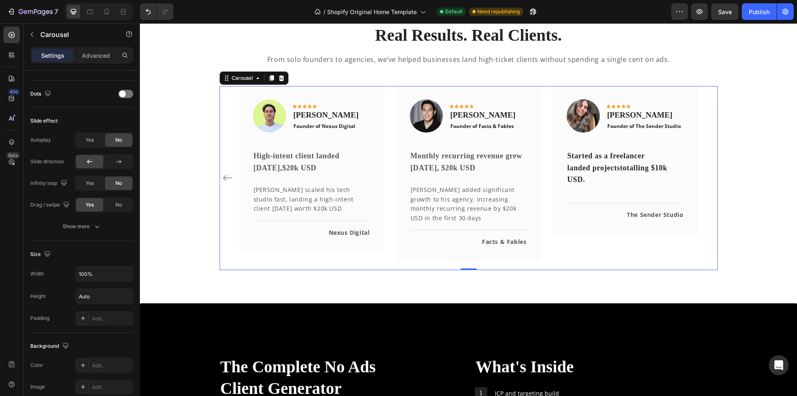
click at [221, 171] on button "Carousel Back Arrow" at bounding box center [227, 177] width 13 height 13
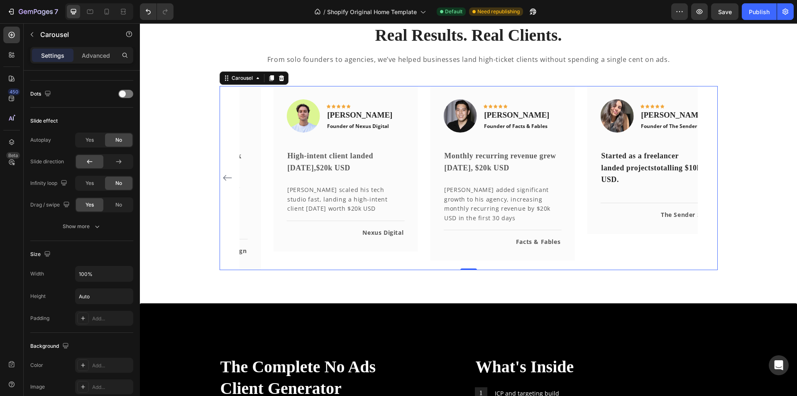
click at [221, 171] on button "Carousel Back Arrow" at bounding box center [227, 177] width 13 height 13
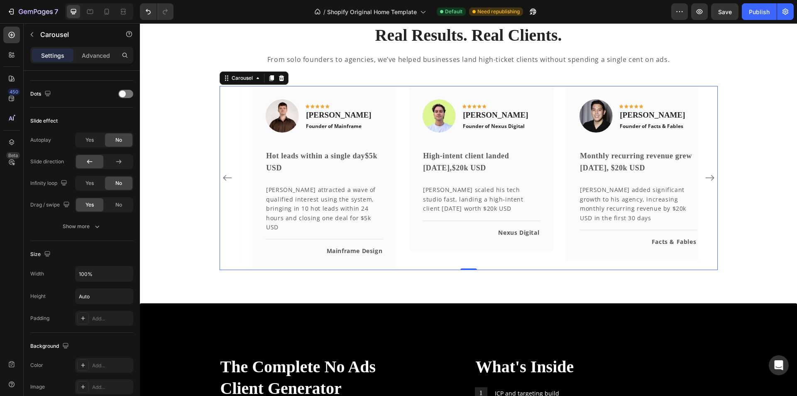
click at [222, 173] on icon "Carousel Back Arrow" at bounding box center [227, 178] width 10 height 10
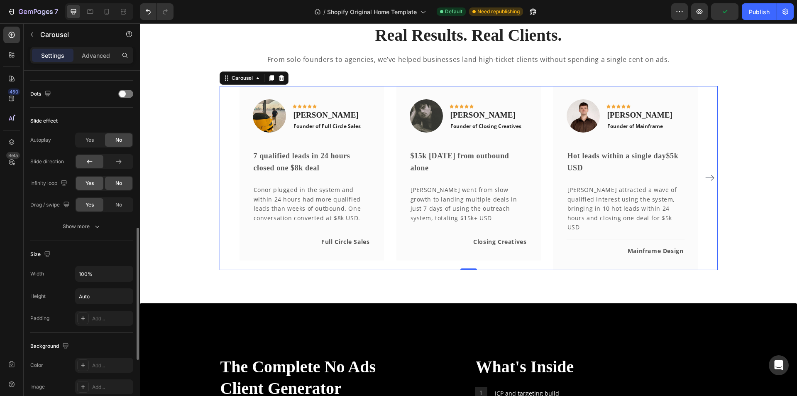
drag, startPoint x: 87, startPoint y: 178, endPoint x: 31, endPoint y: 206, distance: 62.0
click at [87, 178] on div "Yes" at bounding box center [89, 182] width 27 height 13
click at [705, 173] on icon "Carousel Next Arrow" at bounding box center [710, 178] width 10 height 10
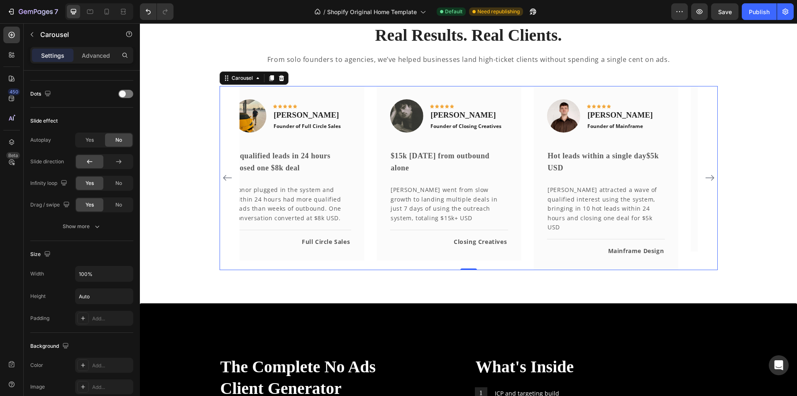
click at [705, 173] on icon "Carousel Next Arrow" at bounding box center [710, 178] width 10 height 10
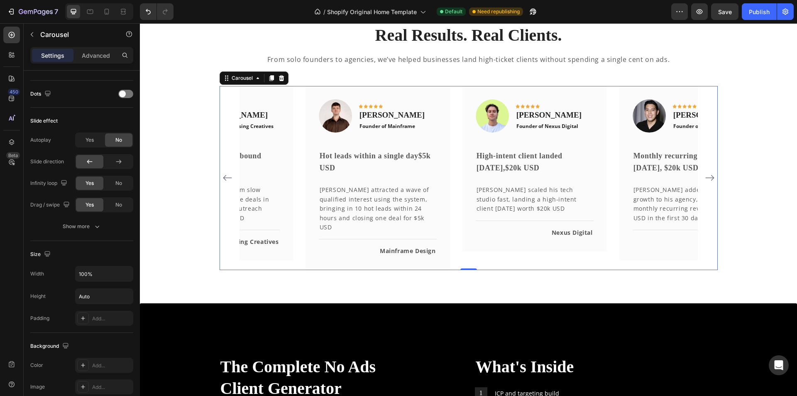
click at [705, 173] on icon "Carousel Next Arrow" at bounding box center [710, 178] width 10 height 10
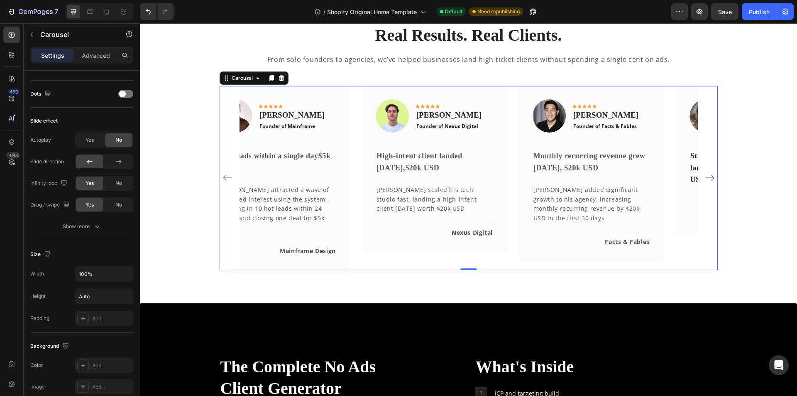
click at [705, 173] on icon "Carousel Next Arrow" at bounding box center [710, 178] width 10 height 10
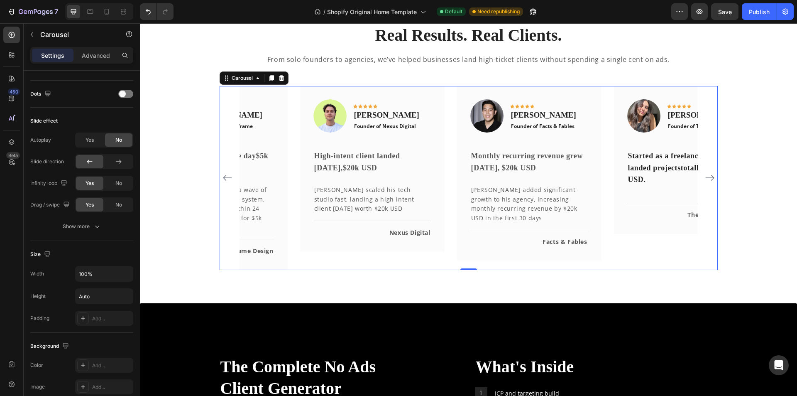
click at [705, 173] on icon "Carousel Next Arrow" at bounding box center [710, 178] width 10 height 10
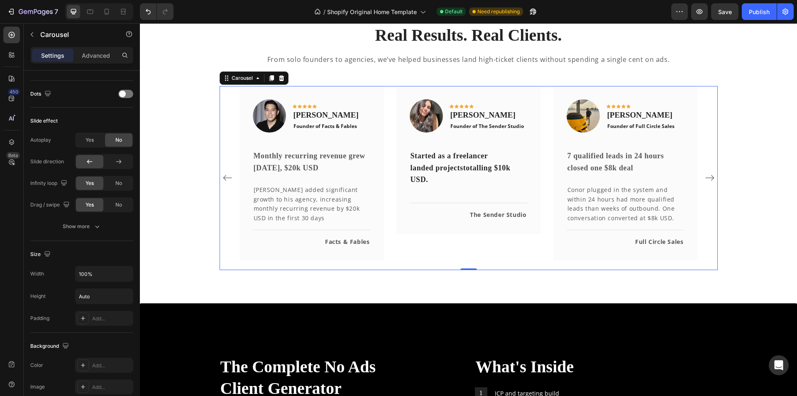
click at [705, 173] on icon "Carousel Next Arrow" at bounding box center [710, 178] width 10 height 10
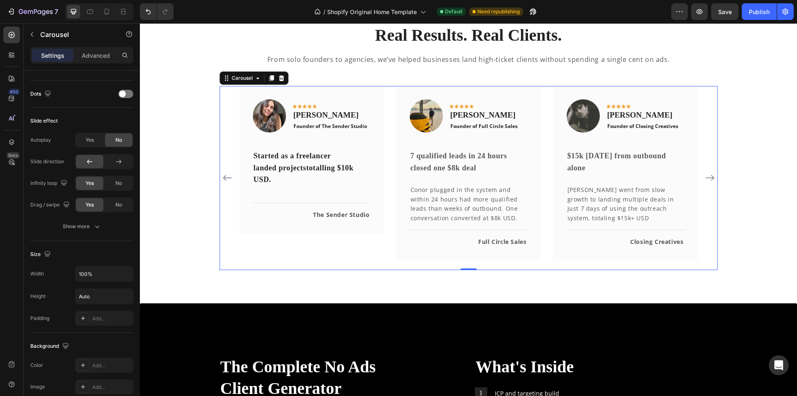
click at [705, 173] on icon "Carousel Next Arrow" at bounding box center [710, 178] width 10 height 10
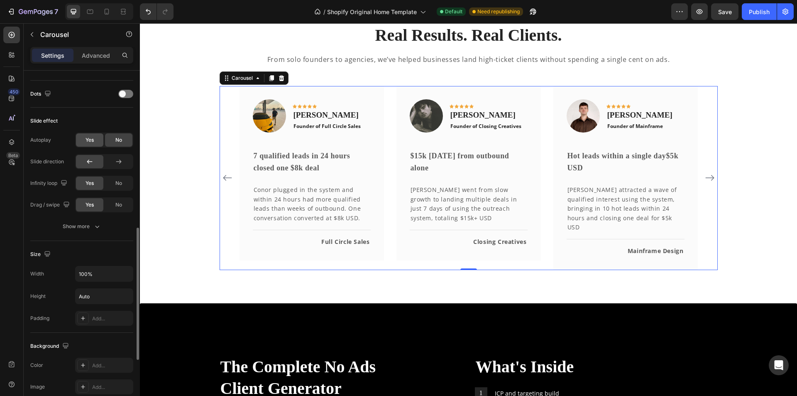
click at [93, 144] on div "Yes" at bounding box center [89, 139] width 27 height 13
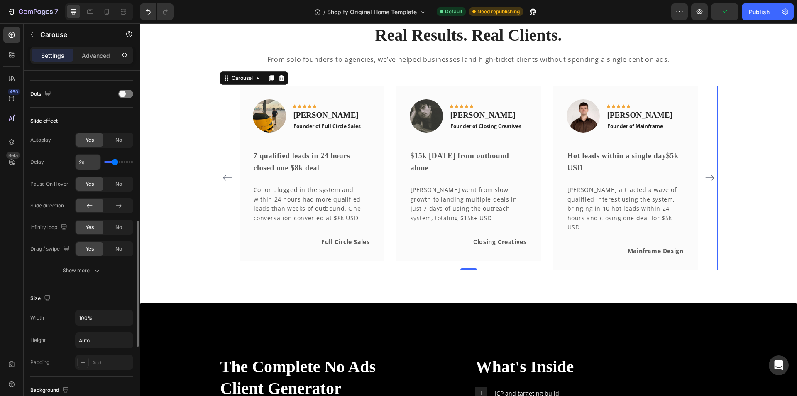
type input "1s"
drag, startPoint x: 114, startPoint y: 162, endPoint x: 89, endPoint y: 164, distance: 24.9
type input "1"
click at [104, 163] on input "range" at bounding box center [118, 162] width 29 height 2
click at [96, 273] on icon "button" at bounding box center [97, 270] width 8 height 8
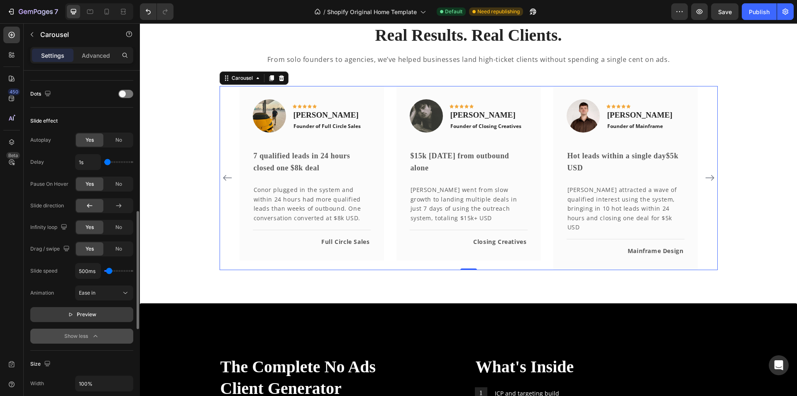
drag, startPoint x: 84, startPoint y: 314, endPoint x: 109, endPoint y: 313, distance: 24.9
click at [84, 314] on span "Preview" at bounding box center [87, 314] width 20 height 8
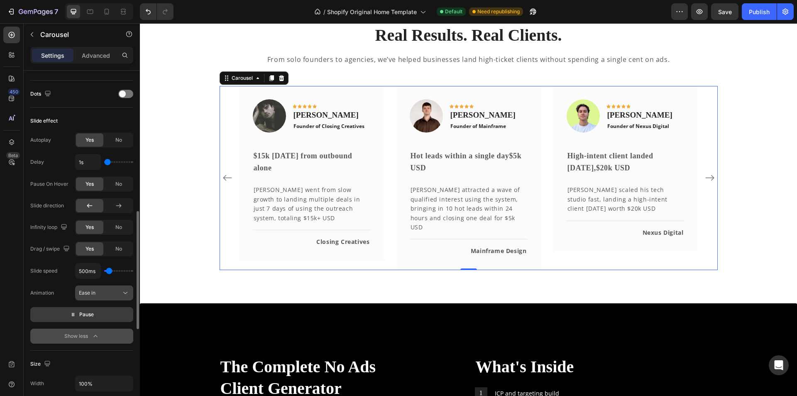
click at [92, 293] on span "Ease in" at bounding box center [87, 292] width 17 height 6
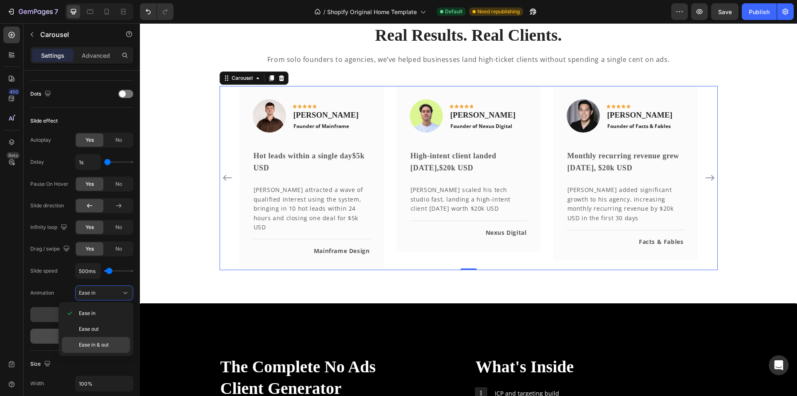
click at [99, 342] on span "Ease in & out" at bounding box center [94, 344] width 30 height 7
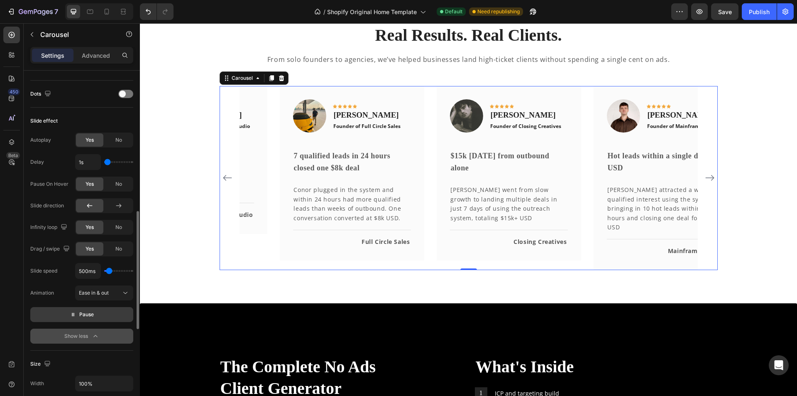
type input "1450ms"
type input "1450"
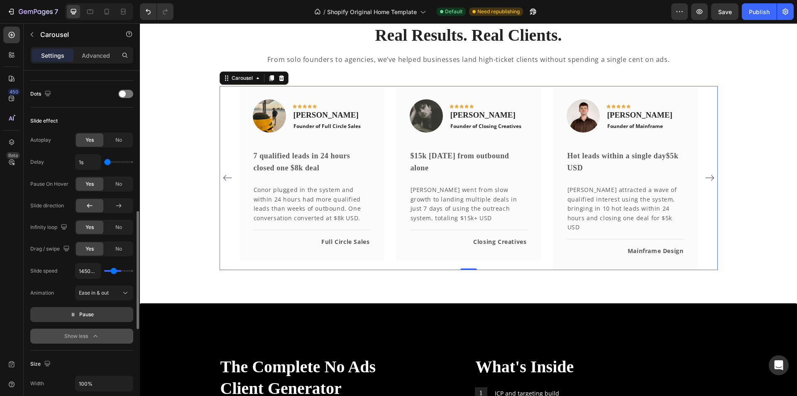
type input "2750ms"
type input "2750"
type input "3000ms"
drag, startPoint x: 111, startPoint y: 271, endPoint x: 121, endPoint y: 271, distance: 9.6
type input "3000"
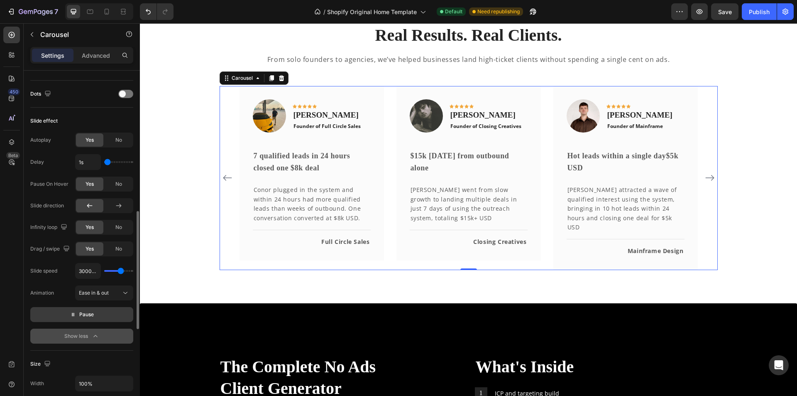
click at [121, 271] on input "range" at bounding box center [118, 271] width 29 height 2
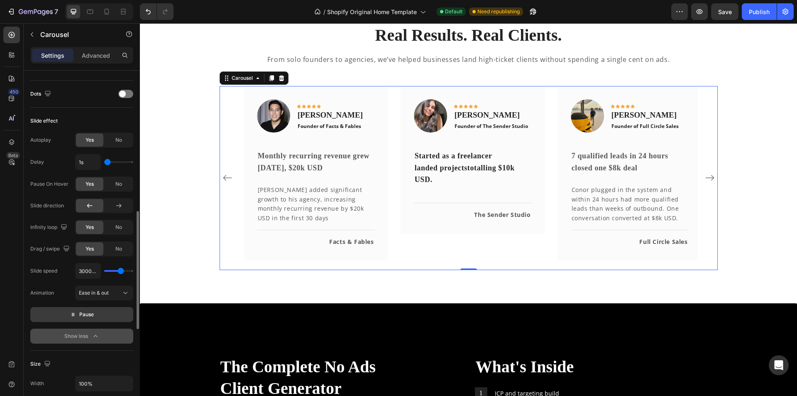
type input "1.2s"
type input "1.2"
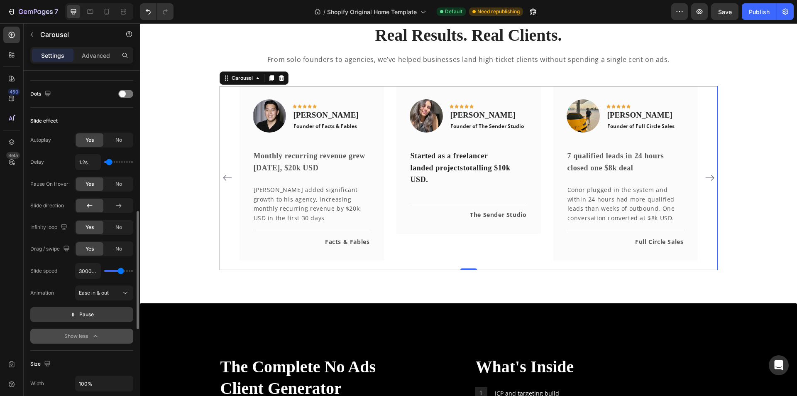
type input "1.3s"
type input "1.3"
type input "1.4s"
type input "1.4"
type input "1.6s"
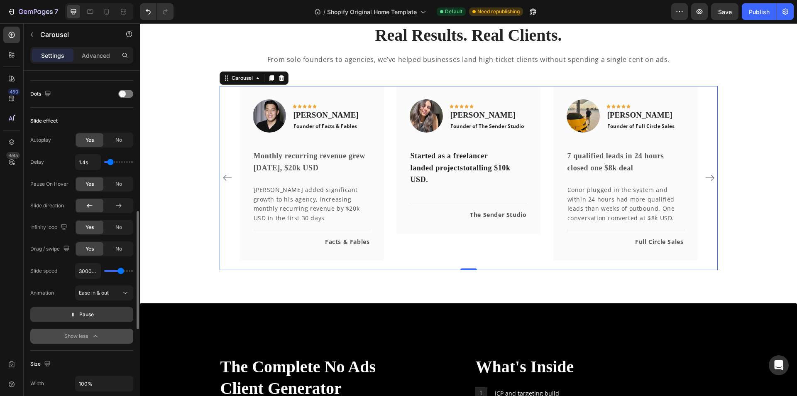
type input "1.6"
type input "1.4s"
type input "1.4"
click at [111, 163] on input "range" at bounding box center [118, 162] width 29 height 2
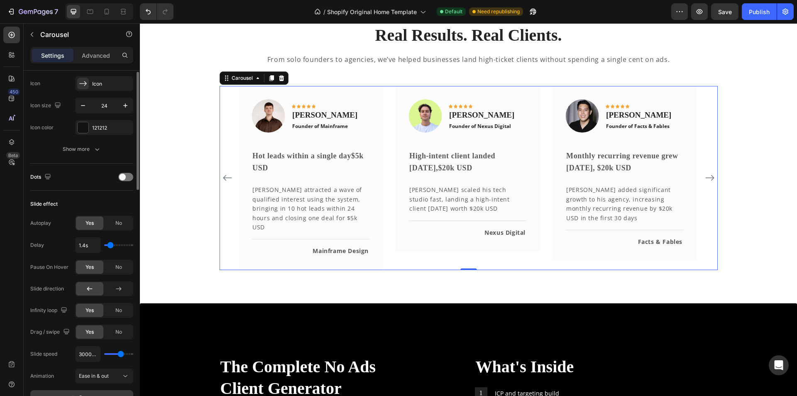
scroll to position [249, 0]
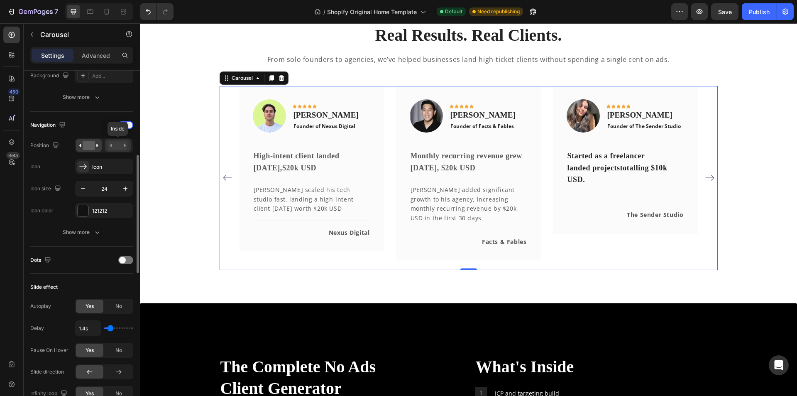
click at [113, 147] on rect at bounding box center [117, 145] width 19 height 9
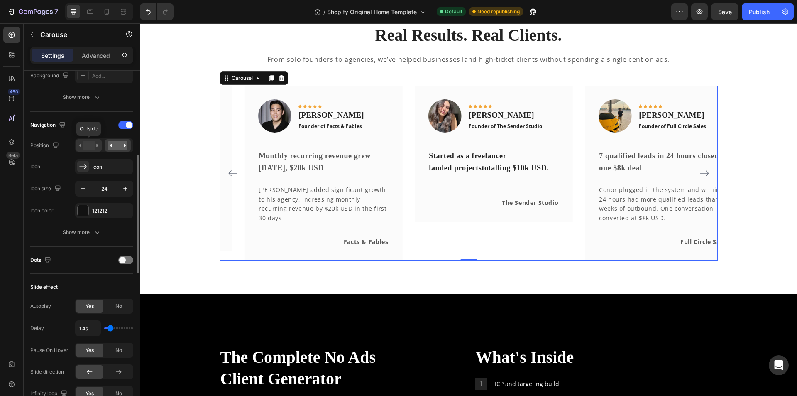
click at [86, 148] on rect at bounding box center [89, 145] width 12 height 9
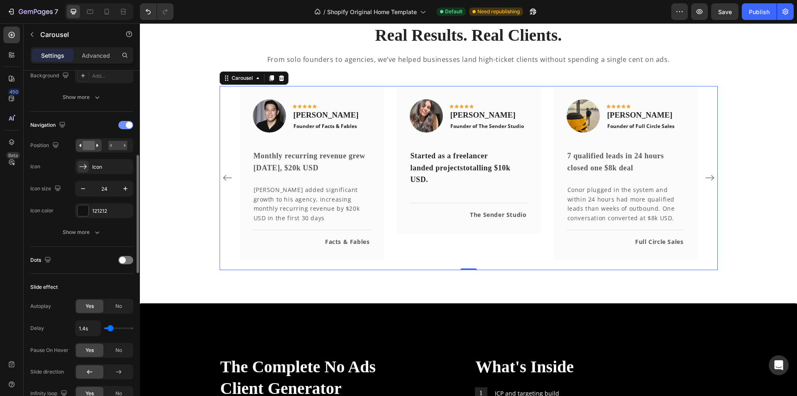
click at [122, 125] on div at bounding box center [125, 125] width 15 height 8
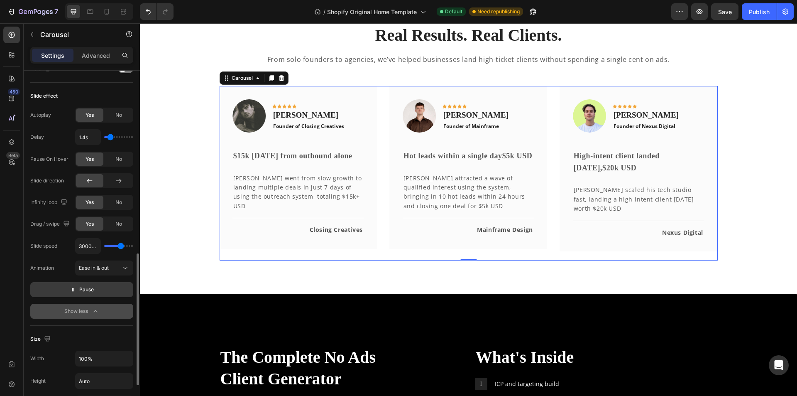
scroll to position [374, 0]
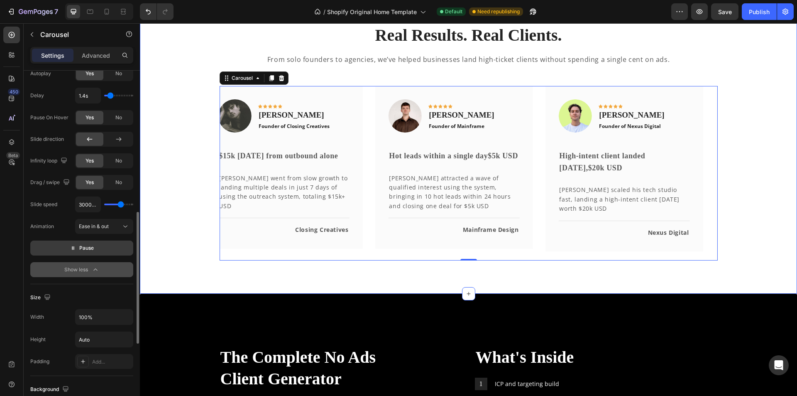
click at [201, 271] on div "Real Results. Real Clients. Heading From solo founders to agencies, we’ve helpe…" at bounding box center [468, 141] width 657 height 303
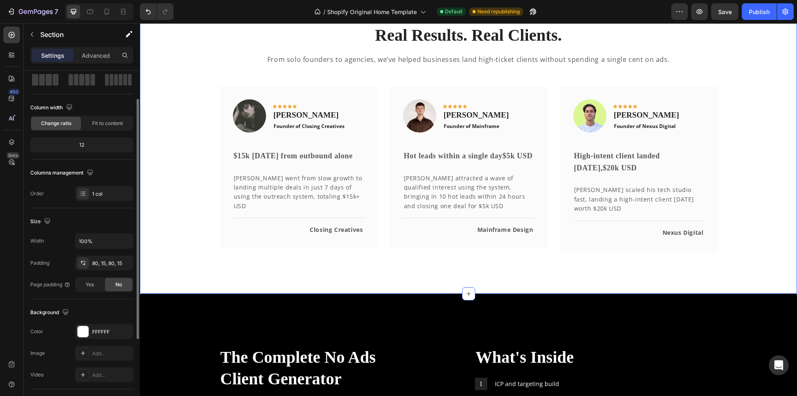
scroll to position [83, 0]
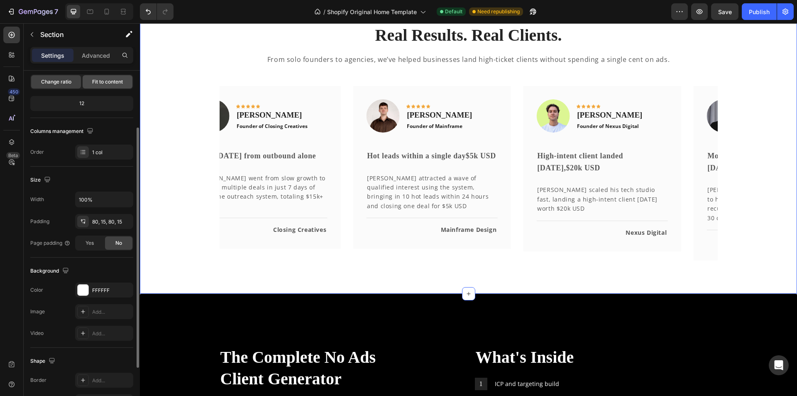
click at [108, 86] on div "Fit to content" at bounding box center [108, 81] width 50 height 13
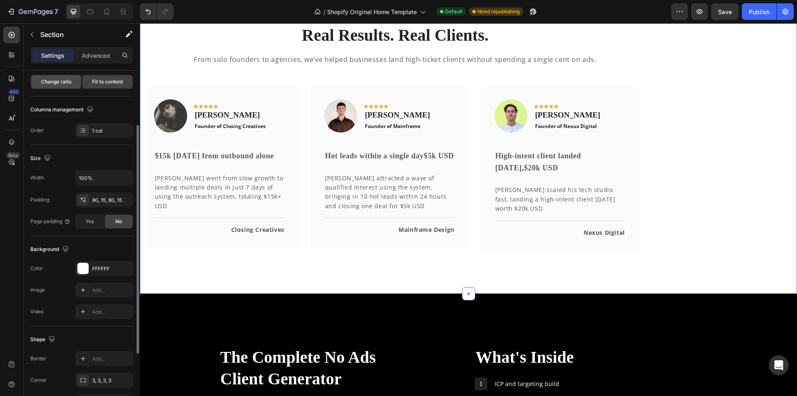
click at [56, 82] on span "Change ratio" at bounding box center [56, 81] width 30 height 7
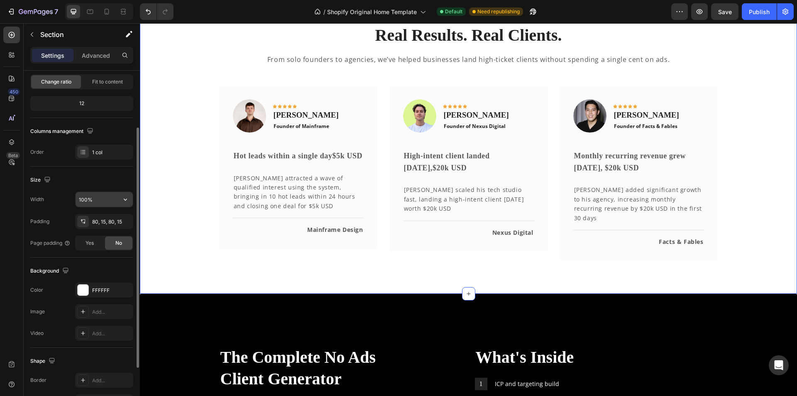
click at [117, 197] on input "100%" at bounding box center [104, 199] width 57 height 15
click at [127, 200] on icon "button" at bounding box center [125, 199] width 8 height 8
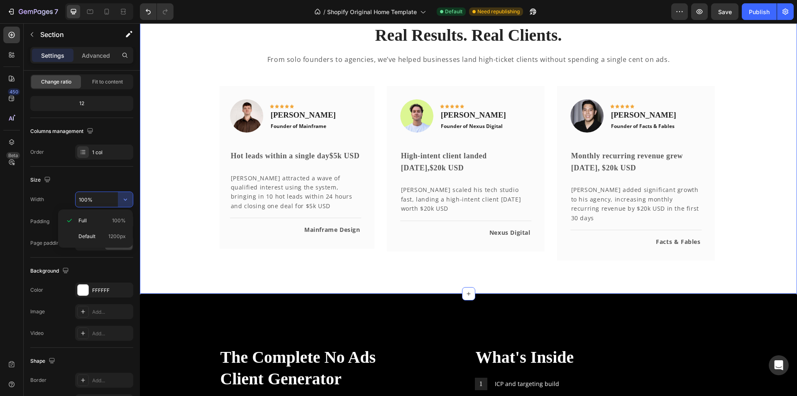
click at [180, 232] on div "Real Results. Real Clients. Heading From solo founders to agencies, we’ve helpe…" at bounding box center [468, 142] width 645 height 237
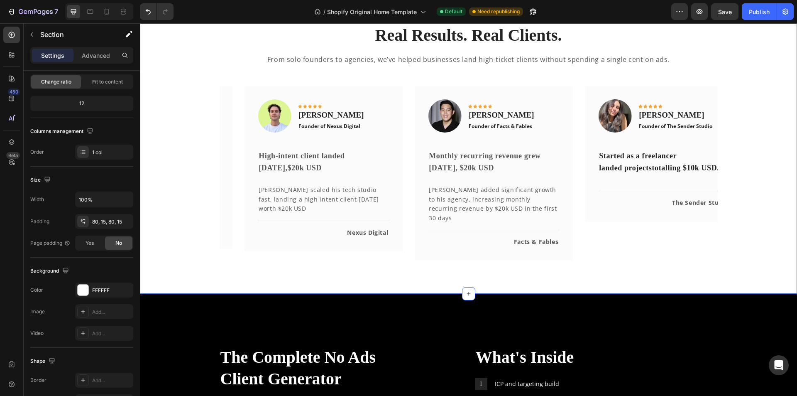
click at [198, 232] on div "Real Results. Real Clients. Heading From solo founders to agencies, we’ve helpe…" at bounding box center [468, 142] width 645 height 237
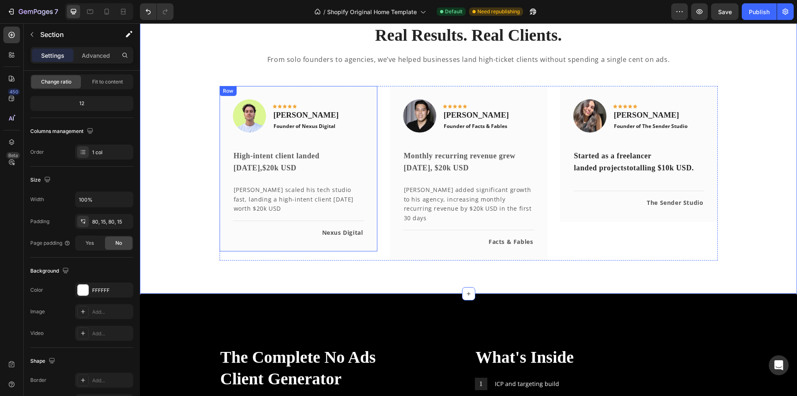
click at [220, 256] on div "Image Icon Icon Icon Icon Icon Row Ryan Lanyon Text block Founder of Nexus Digi…" at bounding box center [299, 173] width 158 height 175
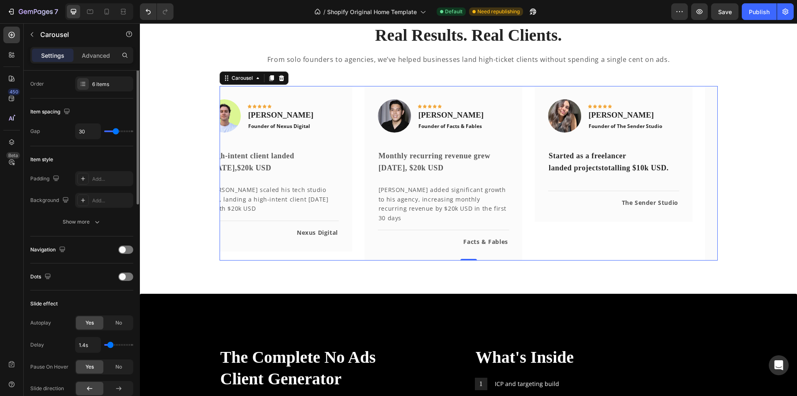
scroll to position [0, 0]
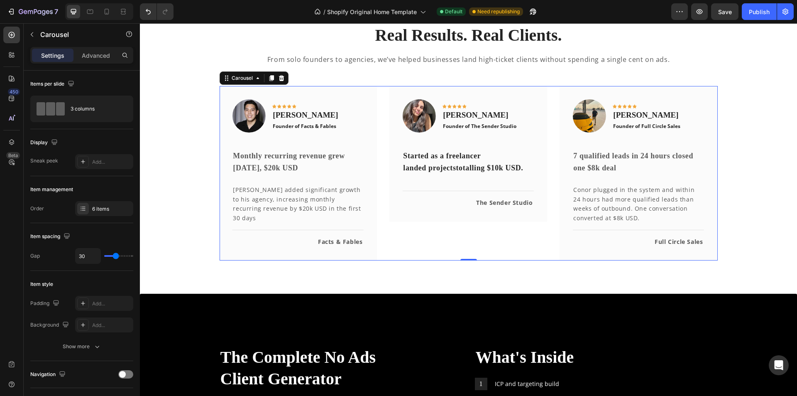
click at [97, 65] on div "Settings Advanced" at bounding box center [82, 59] width 116 height 24
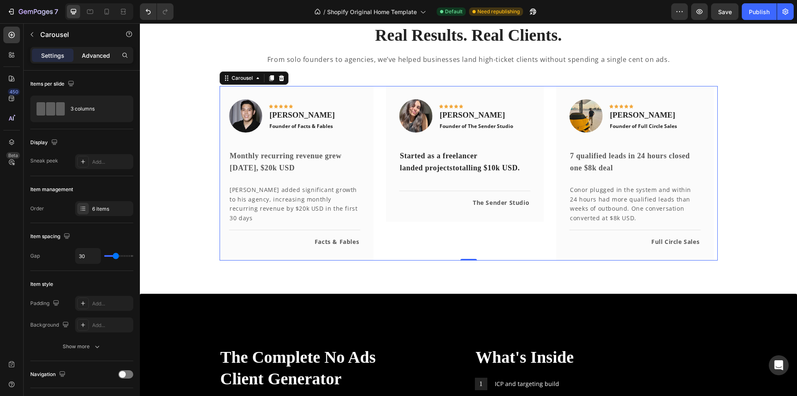
click at [97, 59] on p "Advanced" at bounding box center [96, 55] width 28 height 9
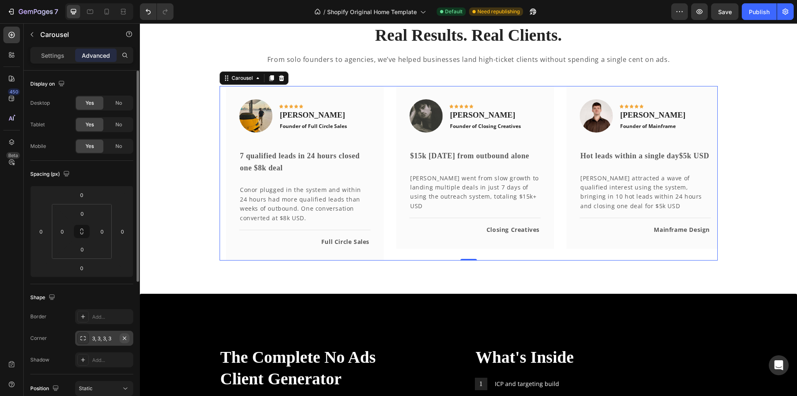
click at [123, 339] on icon "button" at bounding box center [124, 337] width 3 height 3
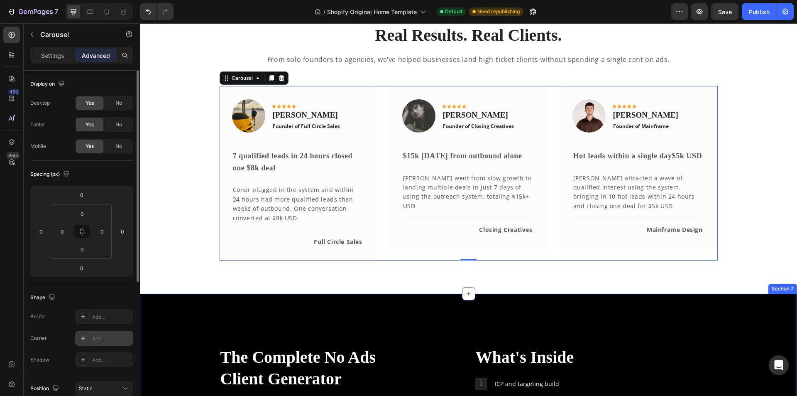
click at [190, 272] on div "Real Results. Real Clients. Heading From solo founders to agencies, we’ve helpe…" at bounding box center [468, 141] width 657 height 303
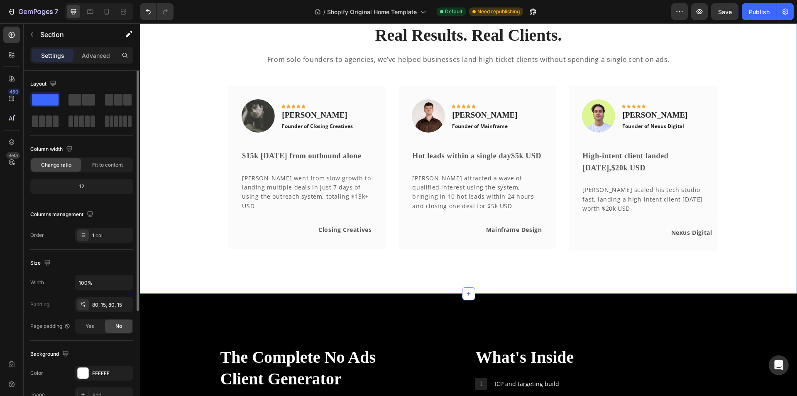
click at [194, 192] on div "Real Results. Real Clients. Heading From solo founders to agencies, we’ve helpe…" at bounding box center [468, 142] width 645 height 237
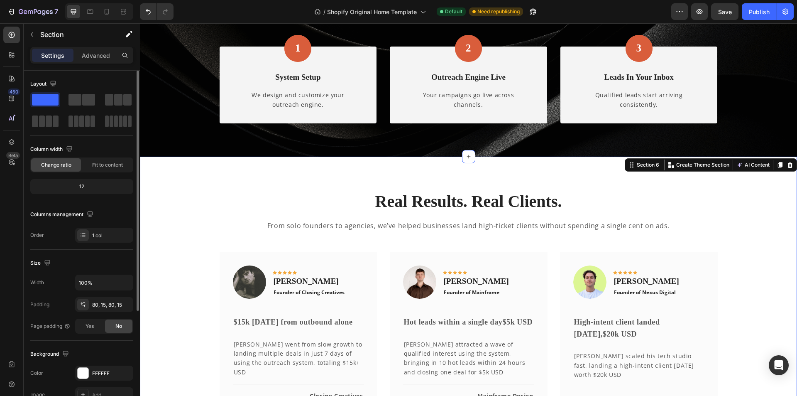
scroll to position [83, 0]
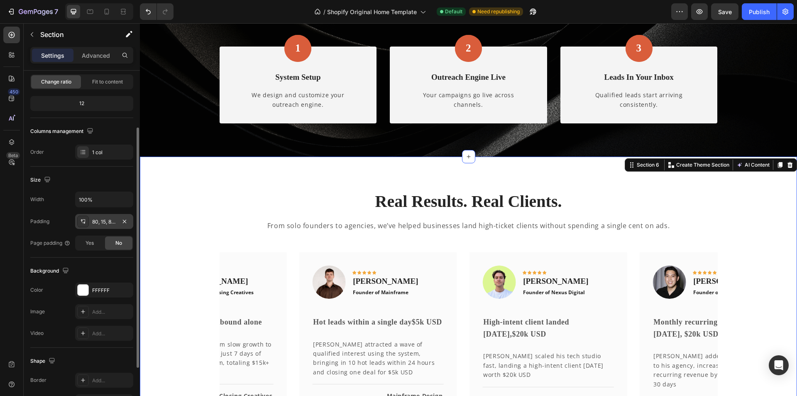
click at [100, 225] on div "80, 15, 80, 15" at bounding box center [104, 221] width 24 height 7
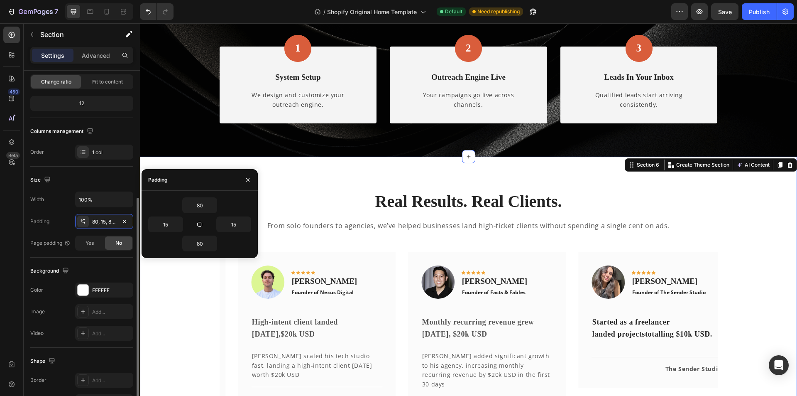
scroll to position [158, 0]
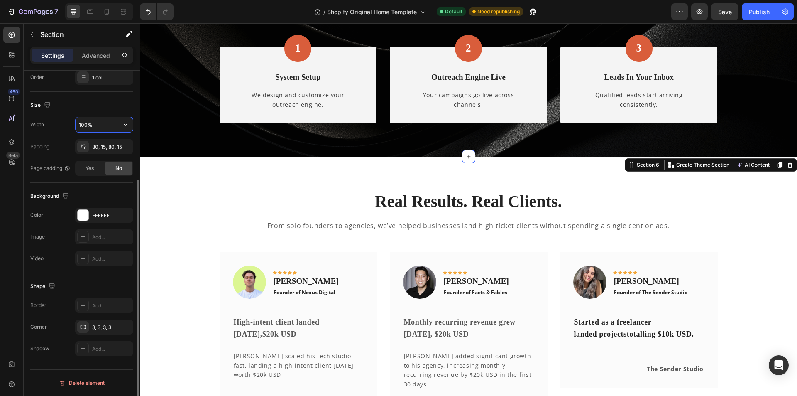
click at [112, 123] on input "100%" at bounding box center [104, 124] width 57 height 15
click at [127, 123] on icon "button" at bounding box center [125, 124] width 8 height 8
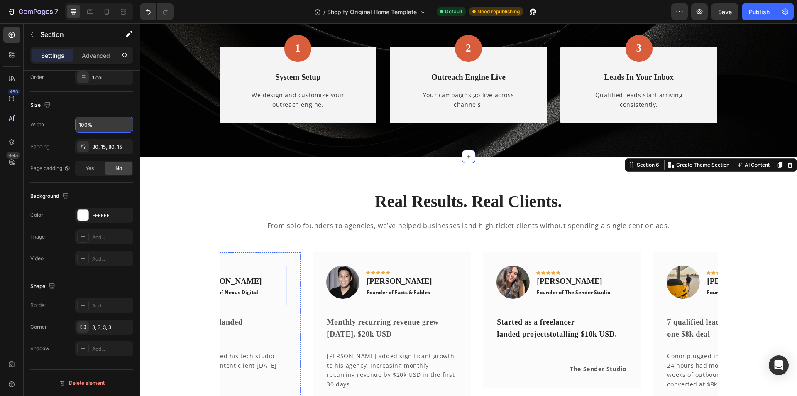
scroll to position [1038, 0]
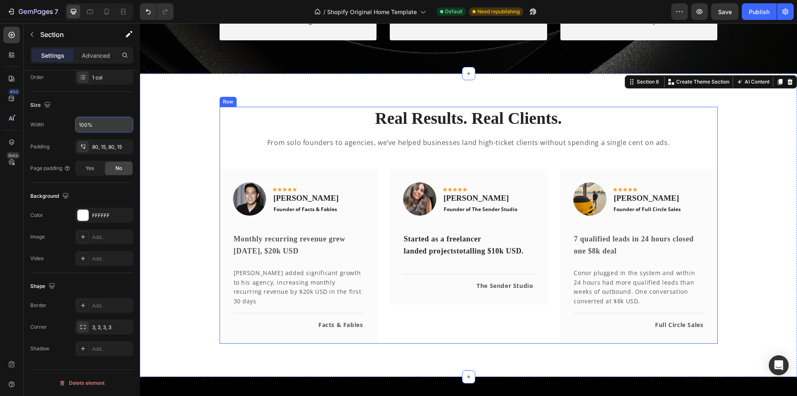
click at [308, 134] on div "Real Results. Real Clients. Heading From solo founders to agencies, we’ve helpe…" at bounding box center [469, 225] width 498 height 237
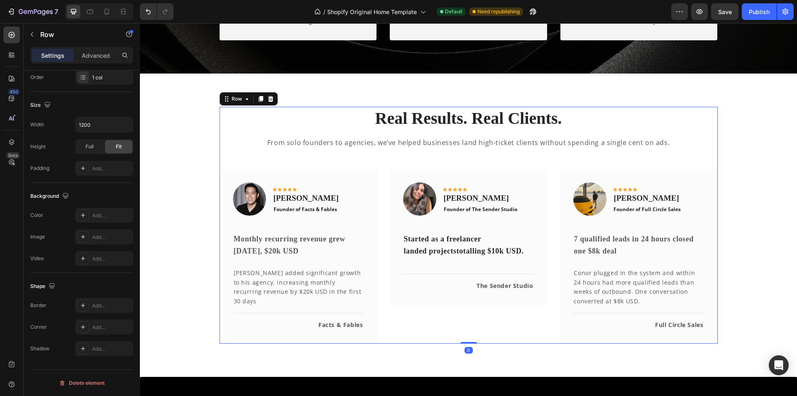
scroll to position [0, 0]
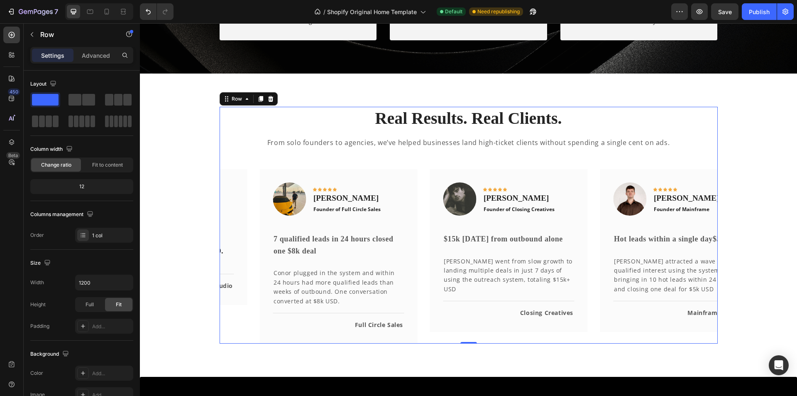
click at [244, 166] on div "Real Results. Real Clients. Heading From solo founders to agencies, we’ve helpe…" at bounding box center [469, 225] width 498 height 237
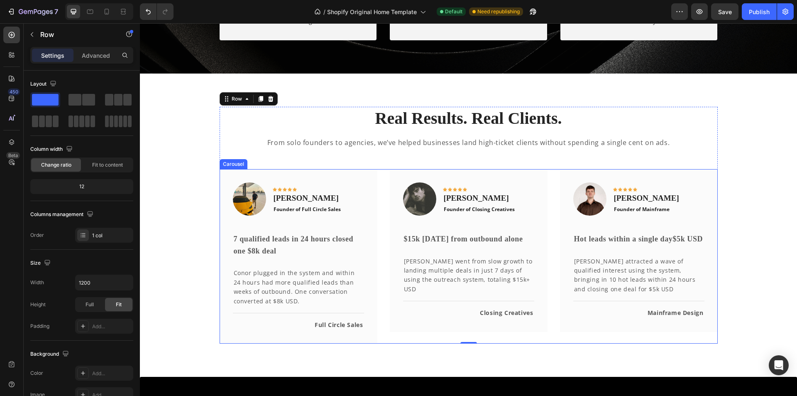
click at [381, 216] on div "Image Icon Icon Icon Icon Icon Row Conor Deane Text block Founder of Full Circl…" at bounding box center [469, 256] width 498 height 175
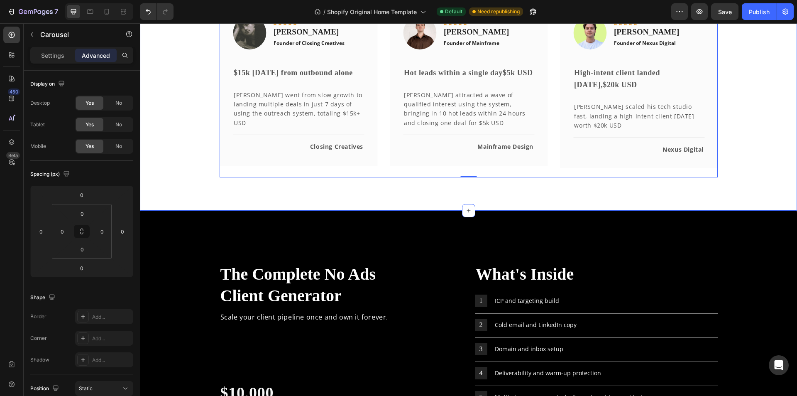
scroll to position [1079, 0]
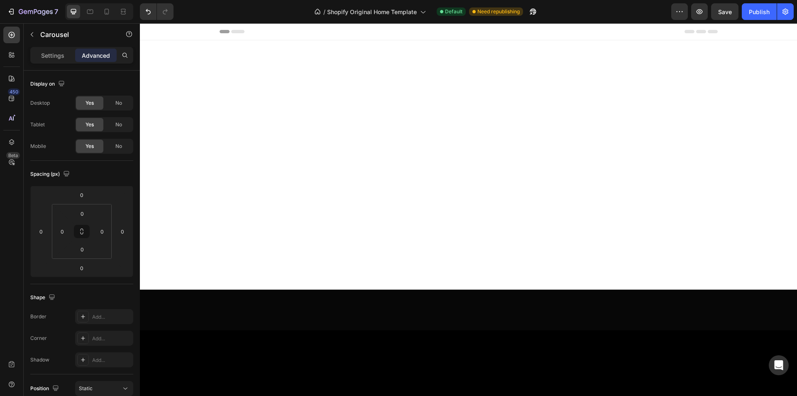
scroll to position [1079, 0]
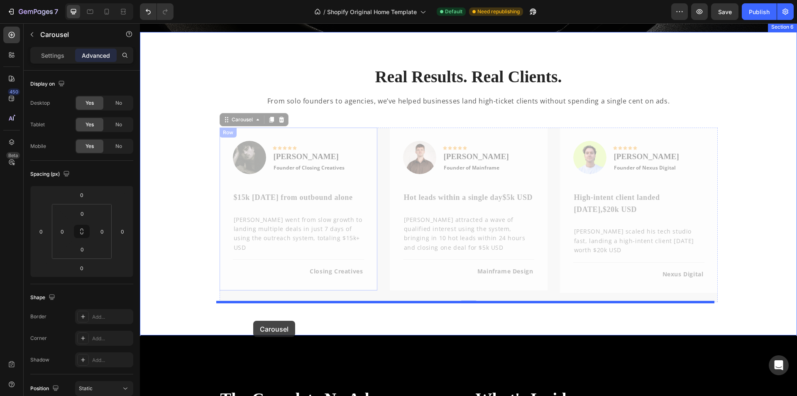
drag, startPoint x: 376, startPoint y: 208, endPoint x: 253, endPoint y: 320, distance: 166.6
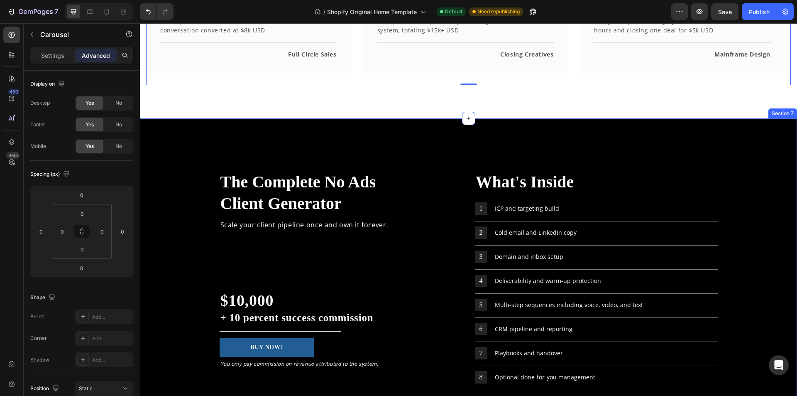
scroll to position [1121, 0]
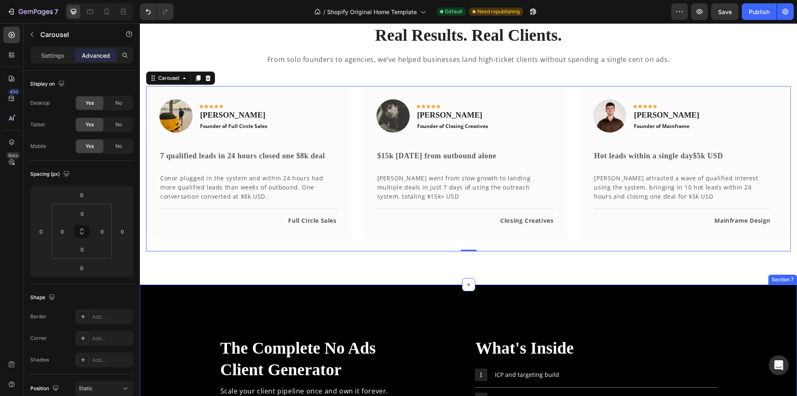
click at [310, 277] on div "Real Results. Real Clients. Heading From solo founders to agencies, we’ve helpe…" at bounding box center [468, 137] width 657 height 294
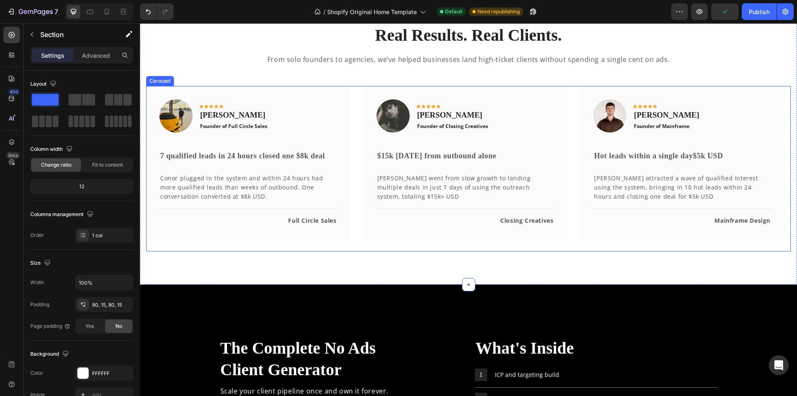
click at [357, 238] on div "Image Icon Icon Icon Icon Icon Row [PERSON_NAME] Text block Founder of Full Cir…" at bounding box center [468, 168] width 645 height 165
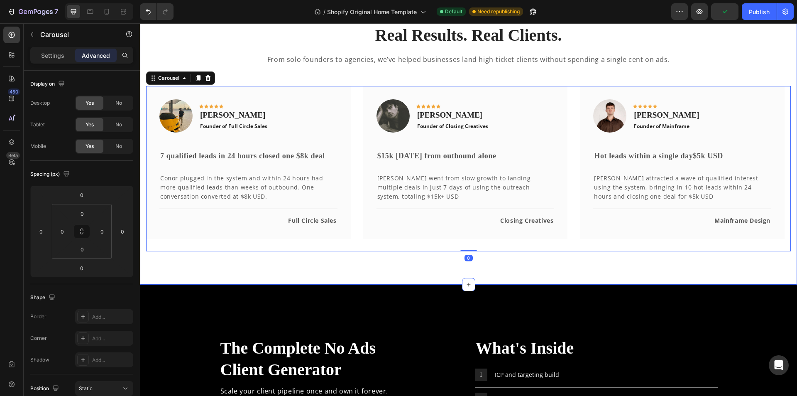
click at [172, 259] on div "Real Results. Real Clients. Heading From solo founders to agencies, we’ve helpe…" at bounding box center [468, 137] width 657 height 294
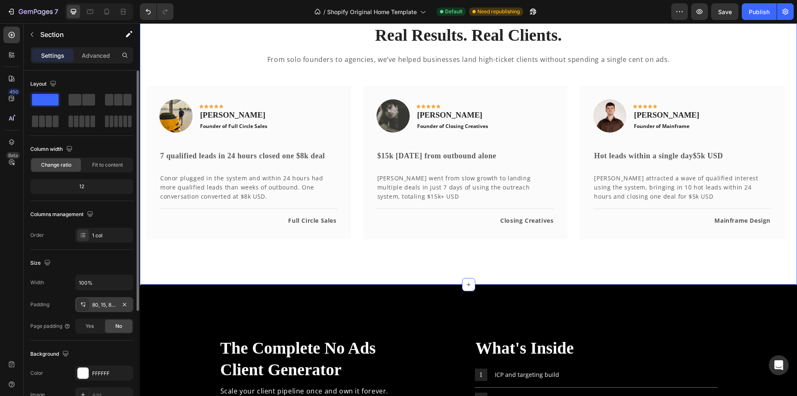
click at [105, 304] on div "80, 15, 80, 15" at bounding box center [104, 304] width 24 height 7
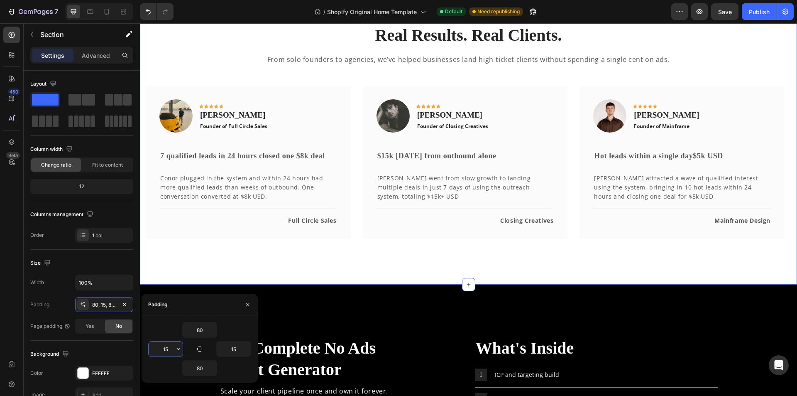
click at [163, 347] on input "15" at bounding box center [166, 348] width 34 height 15
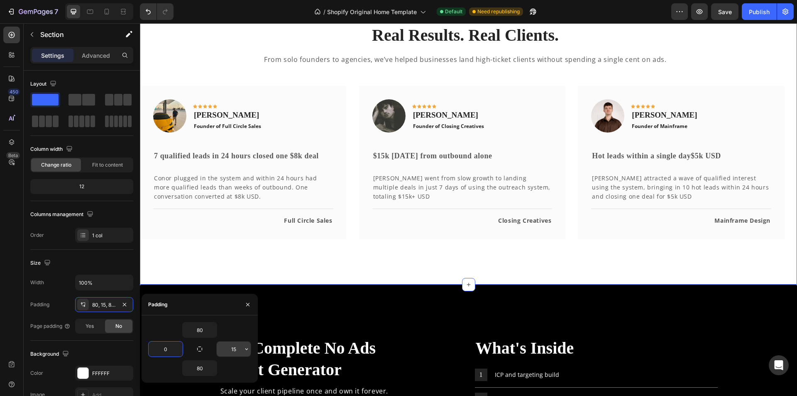
type input "0"
click at [231, 347] on input "15" at bounding box center [234, 348] width 34 height 15
type input "0"
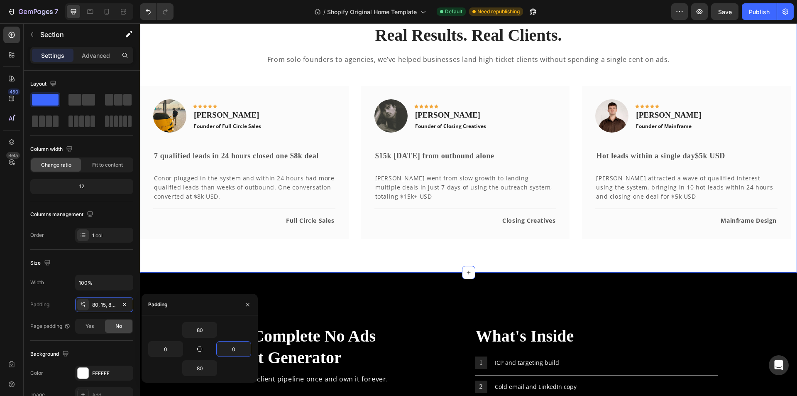
click at [326, 272] on div "Real Results. Real Clients. Heading From solo founders to agencies, we’ve helpe…" at bounding box center [468, 131] width 657 height 282
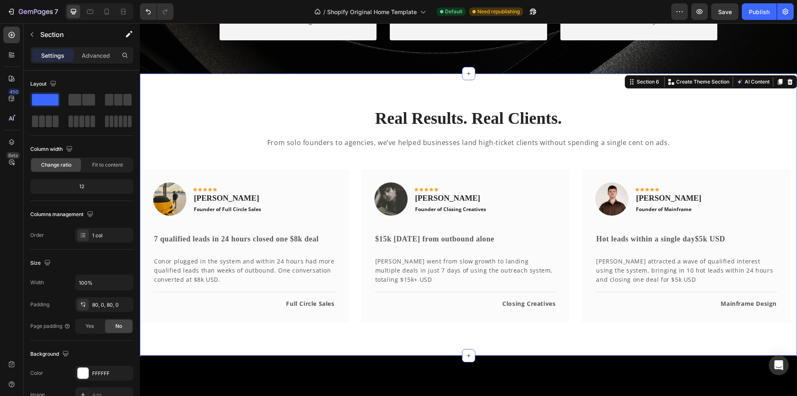
scroll to position [1162, 0]
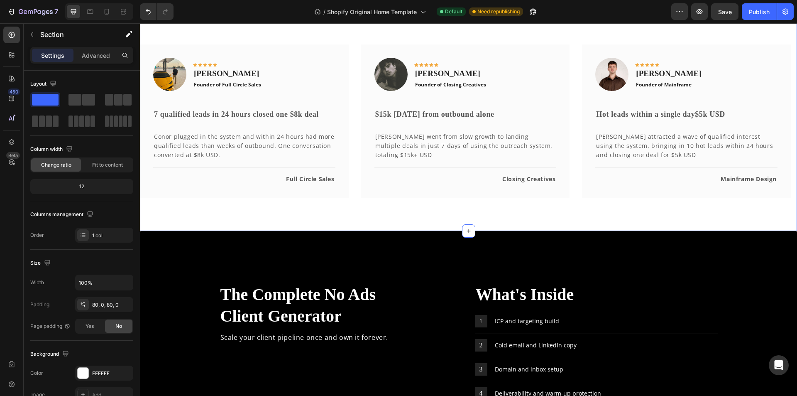
click at [324, 218] on div "Real Results. Real Clients. Heading From solo founders to agencies, we’ve helpe…" at bounding box center [468, 90] width 657 height 282
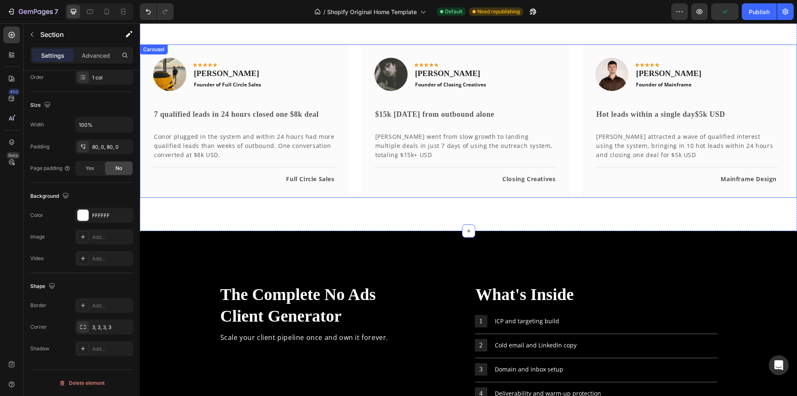
click at [354, 179] on div "Image Icon Icon Icon Icon Icon Row [PERSON_NAME] Text block Founder of Full Cir…" at bounding box center [468, 120] width 657 height 153
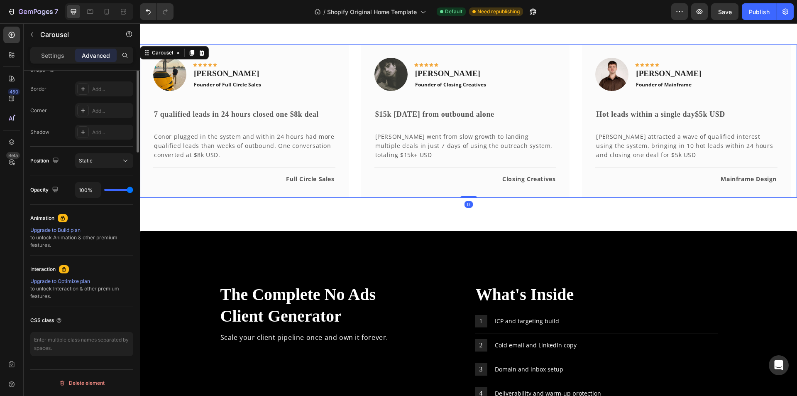
scroll to position [61, 0]
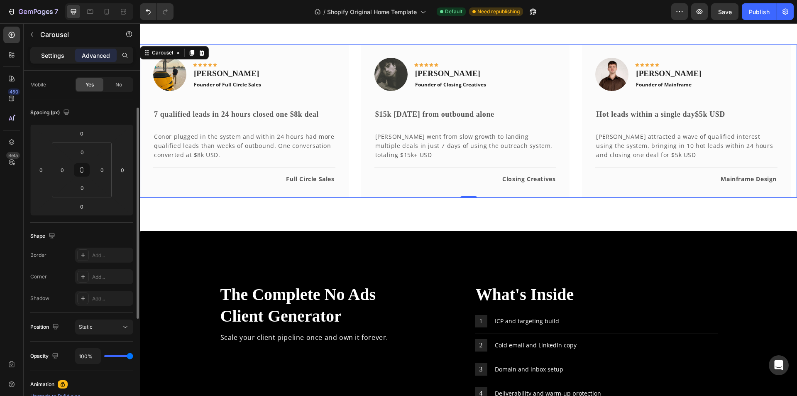
click at [53, 55] on p "Settings" at bounding box center [52, 55] width 23 height 9
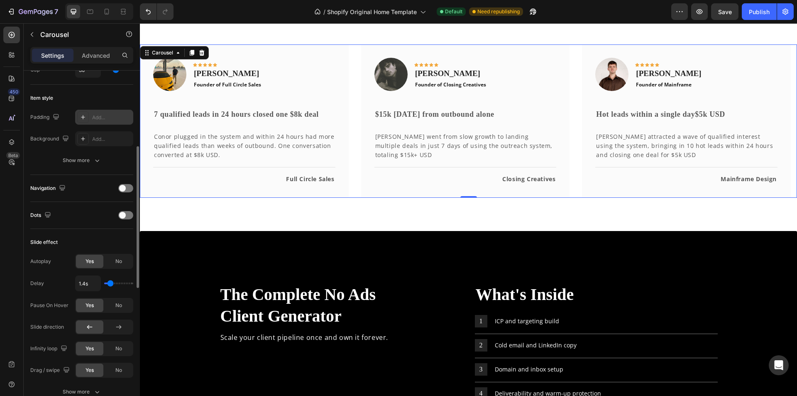
scroll to position [310, 0]
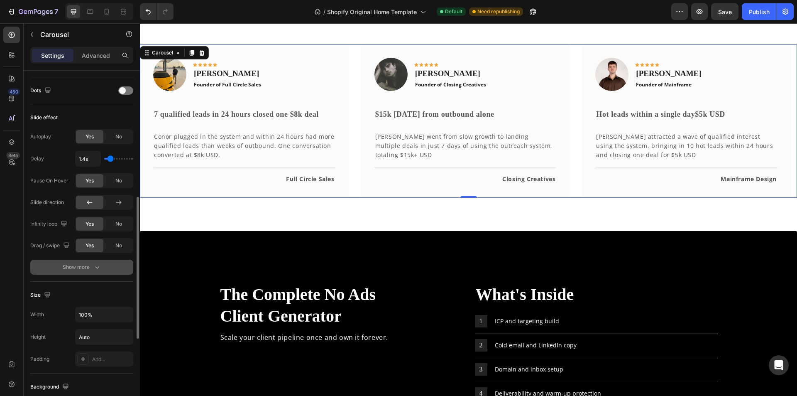
click at [90, 266] on div "Show more" at bounding box center [82, 267] width 39 height 8
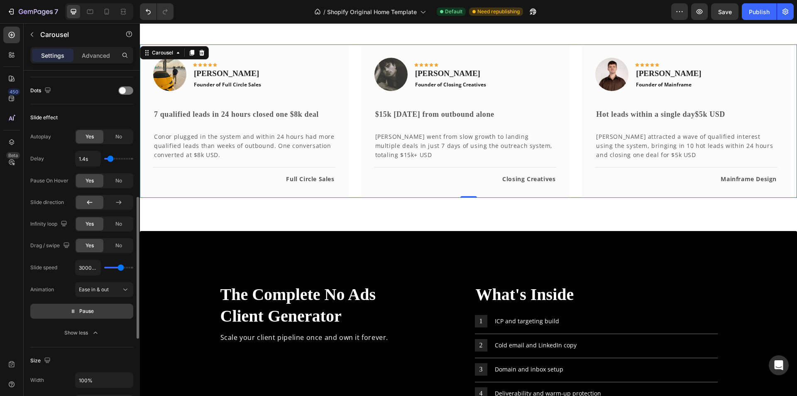
click at [98, 313] on button "Pause" at bounding box center [81, 310] width 103 height 15
click at [102, 309] on button "Preview" at bounding box center [81, 310] width 103 height 15
click at [242, 224] on div "Real Results. Real Clients. Heading From solo founders to agencies, we’ve helpe…" at bounding box center [468, 90] width 657 height 282
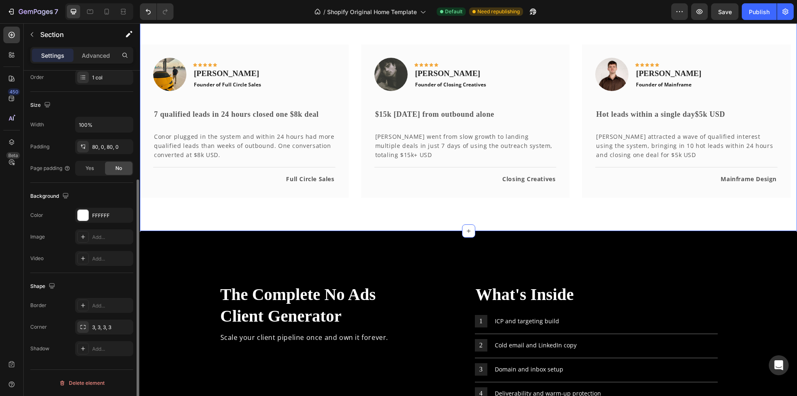
scroll to position [0, 0]
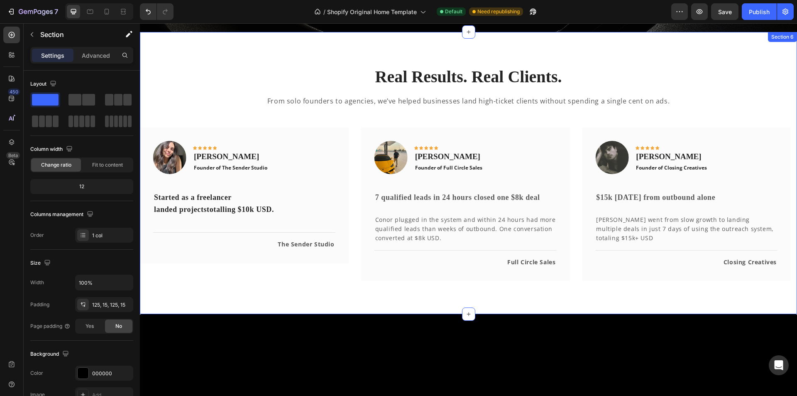
scroll to position [955, 0]
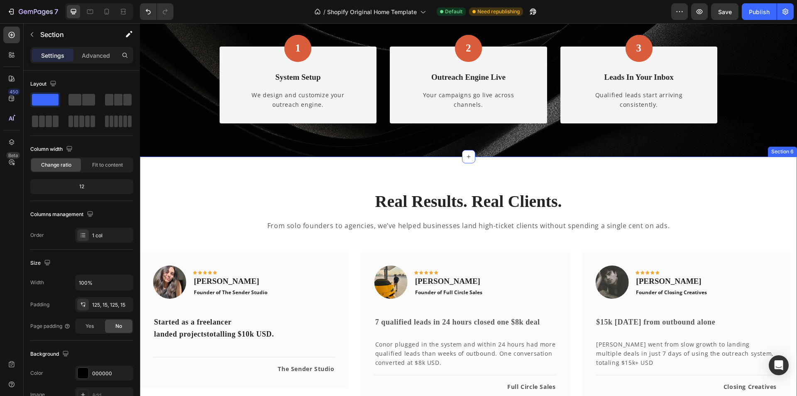
click at [191, 184] on div "Real Results. Real Clients. Heading From solo founders to agencies, we’ve helpe…" at bounding box center [468, 297] width 657 height 282
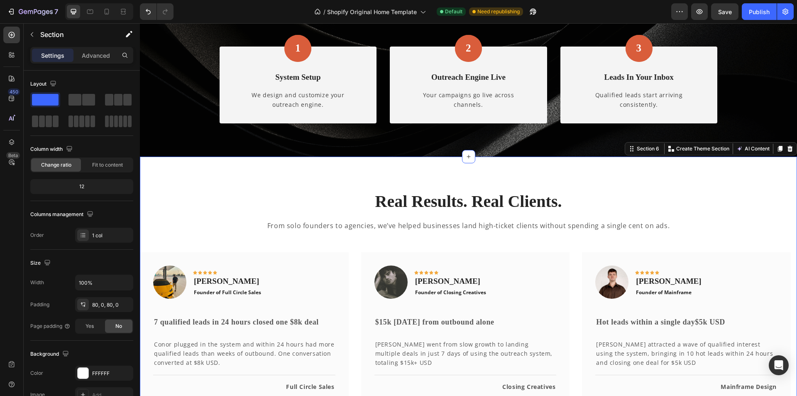
click at [200, 186] on div "Real Results. Real Clients. Heading From solo founders to agencies, we’ve helpe…" at bounding box center [468, 297] width 657 height 282
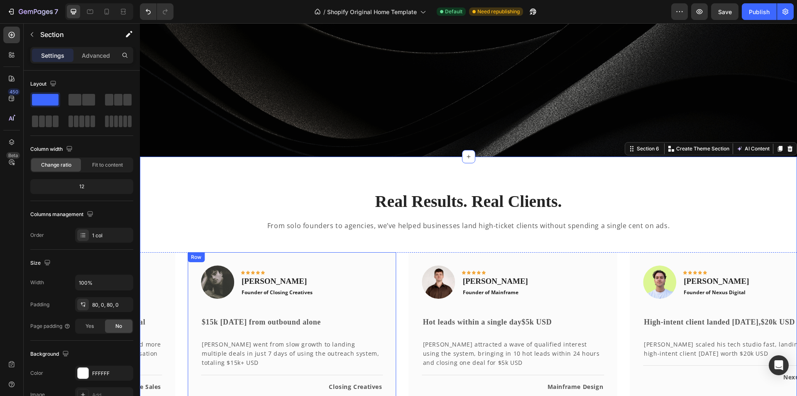
scroll to position [1121, 0]
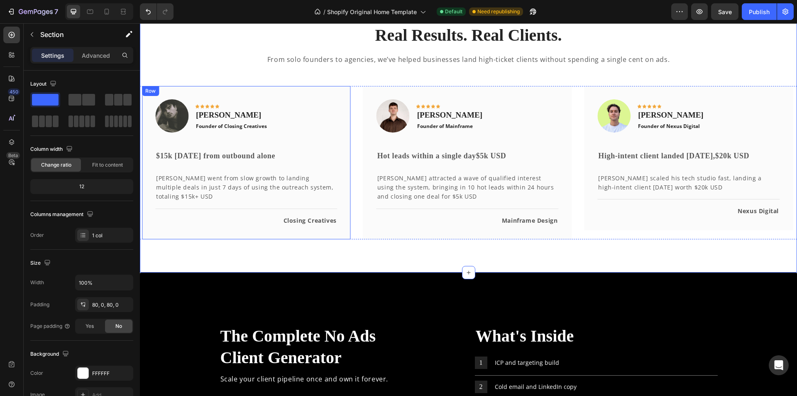
click at [355, 229] on div "Image Icon Icon Icon Icon Icon Row [PERSON_NAME] Text block Founder of Full Cir…" at bounding box center [468, 162] width 657 height 153
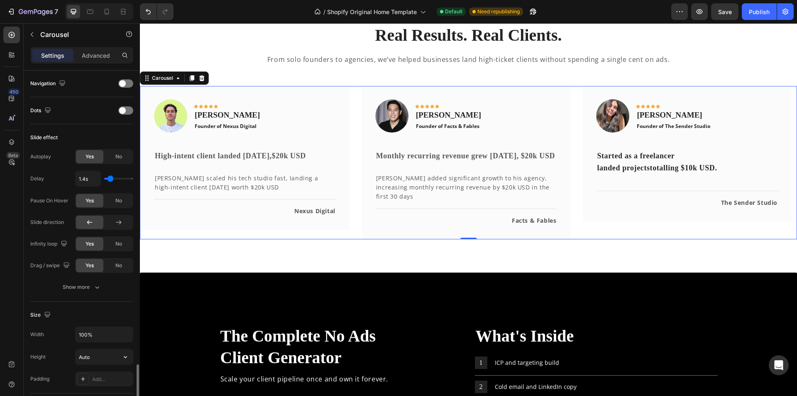
scroll to position [457, 0]
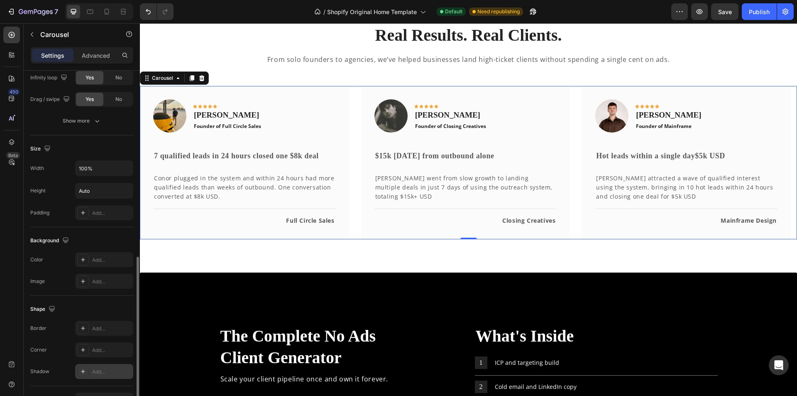
click at [84, 369] on icon at bounding box center [83, 371] width 7 height 7
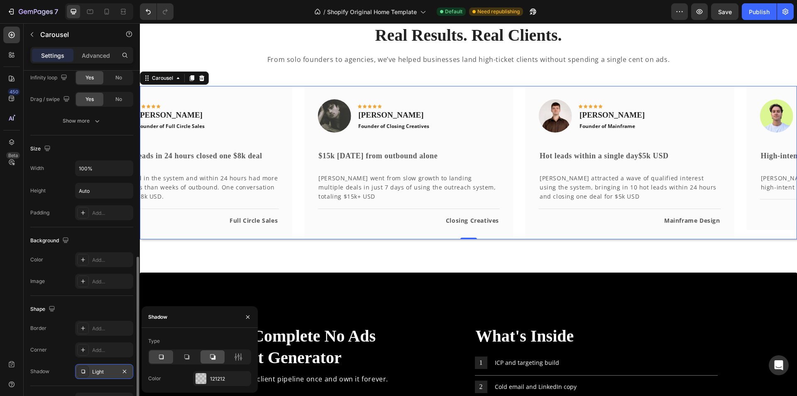
click at [215, 356] on icon at bounding box center [212, 356] width 5 height 5
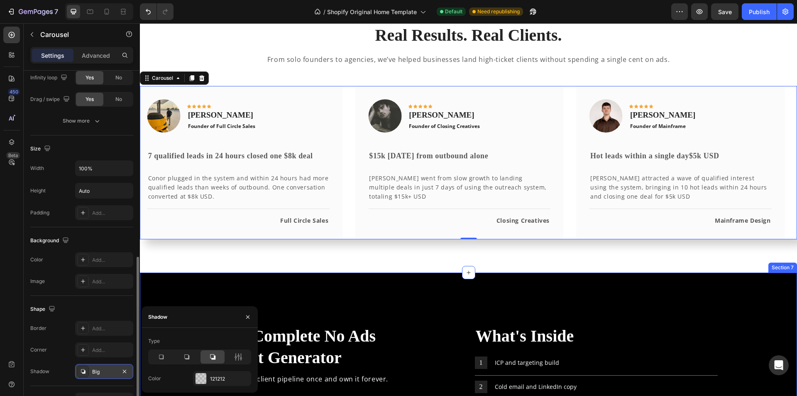
click at [256, 272] on div "Real Results. Real Clients. Heading From solo founders to agencies, we’ve helpe…" at bounding box center [468, 131] width 657 height 282
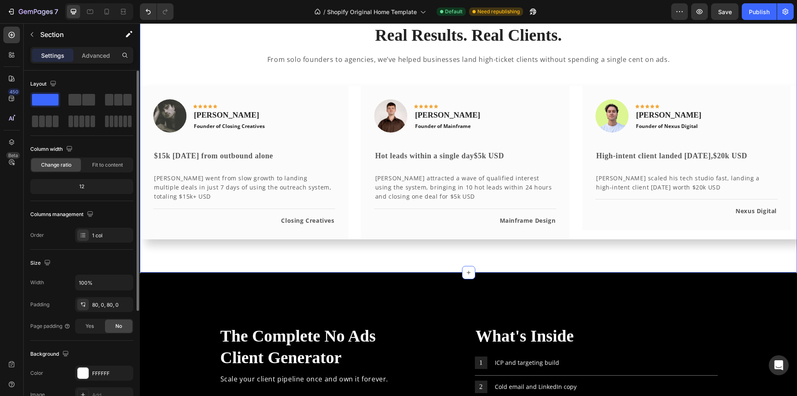
scroll to position [158, 0]
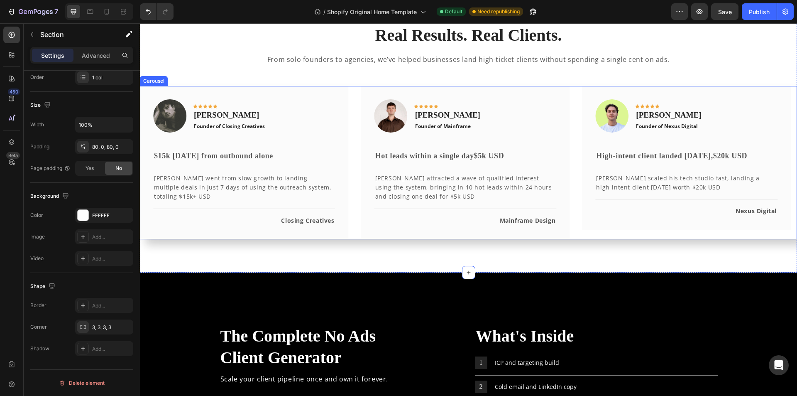
click at [354, 239] on div "Image Icon Icon Icon Icon Icon Row [PERSON_NAME] Text block Founder of Full Cir…" at bounding box center [468, 162] width 657 height 153
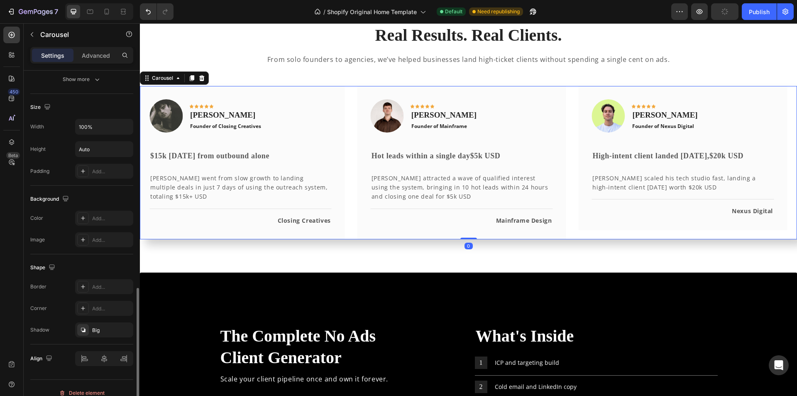
scroll to position [508, 0]
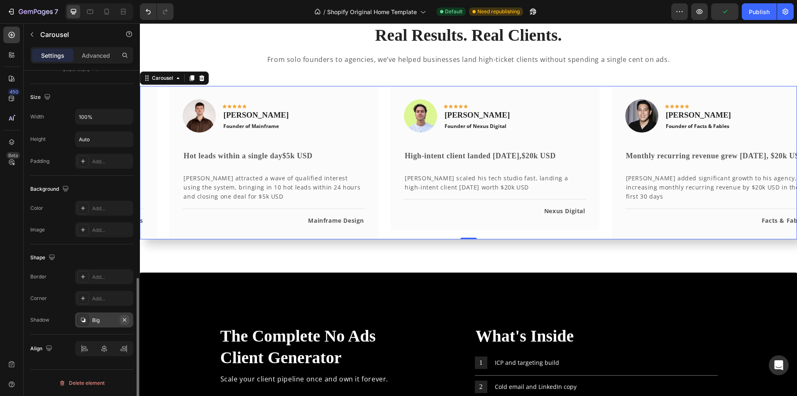
click at [128, 319] on button "button" at bounding box center [125, 320] width 10 height 10
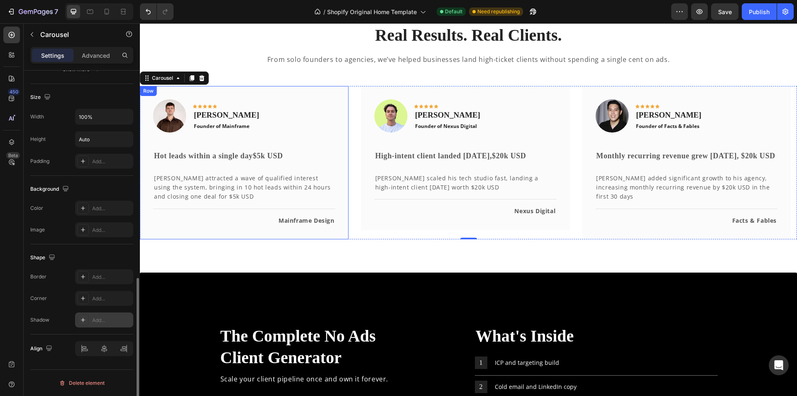
click at [294, 238] on div "Image Icon Icon Icon Icon Icon Row Tom Campbell Text block Founder of Mainframe…" at bounding box center [244, 162] width 209 height 153
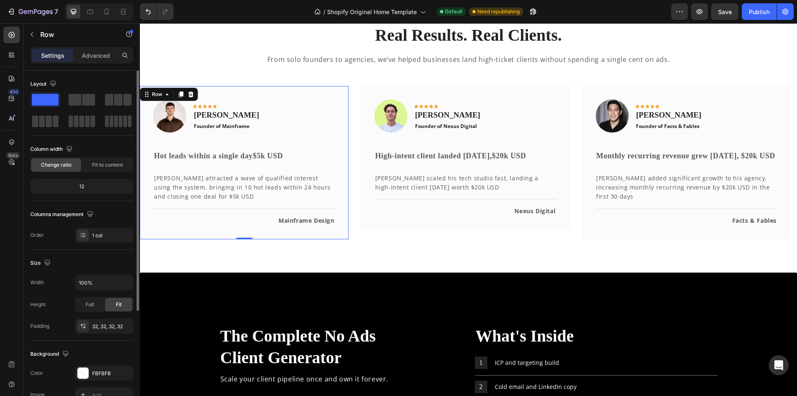
scroll to position [158, 0]
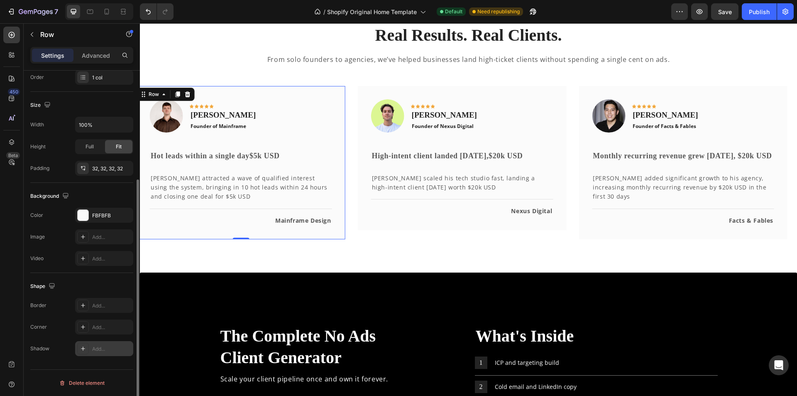
click at [83, 349] on icon at bounding box center [83, 348] width 4 height 4
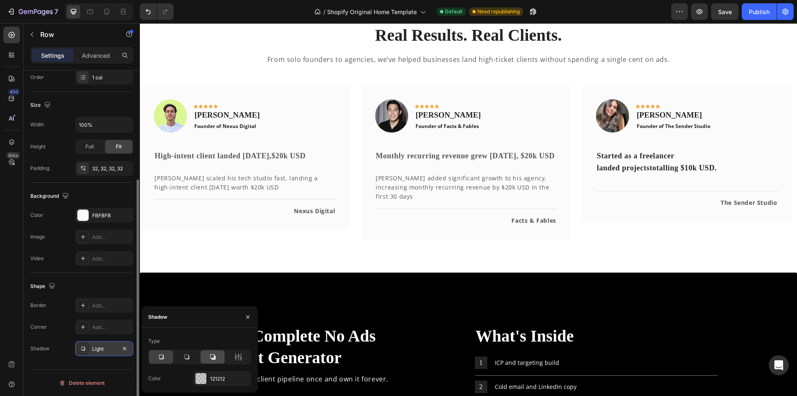
click at [215, 356] on icon at bounding box center [212, 356] width 5 height 5
click at [228, 217] on div "Image Icon Icon Icon Icon Icon Row Ryan Lanyon Text block Founder of Nexus Digi…" at bounding box center [244, 158] width 209 height 144
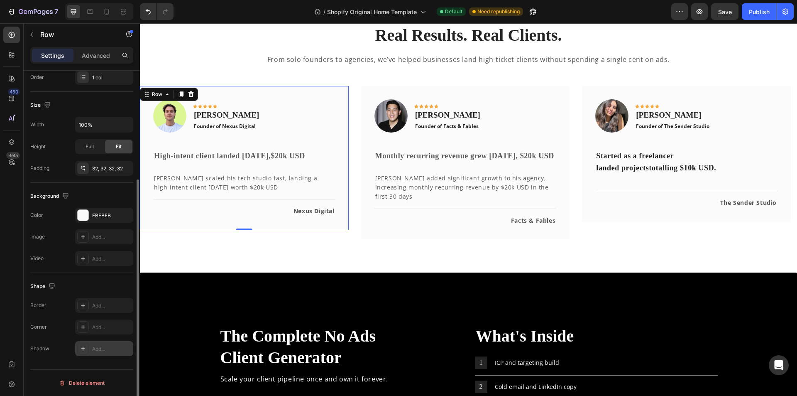
click at [77, 350] on div at bounding box center [83, 348] width 12 height 12
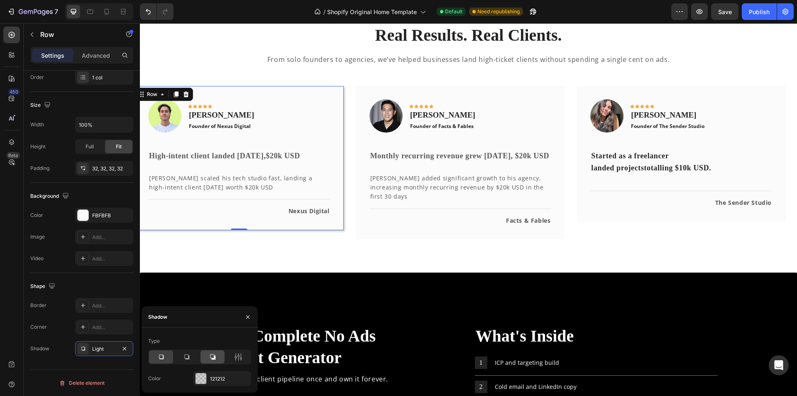
click at [211, 357] on icon at bounding box center [212, 356] width 8 height 8
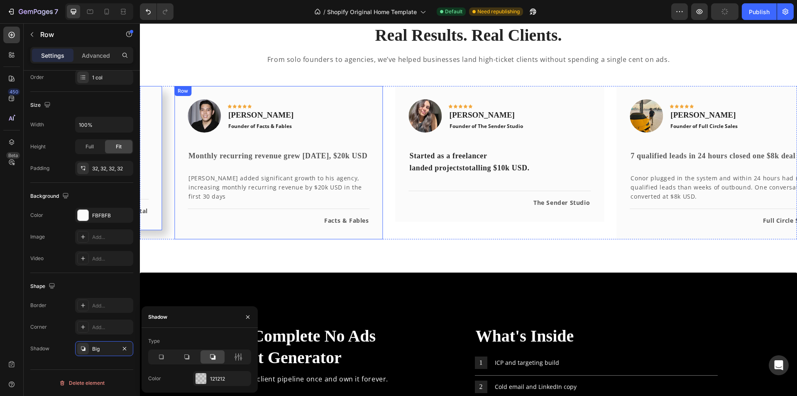
click at [264, 235] on div "Image Icon Icon Icon Icon Icon Row John Eriguel Text block Founder of Facts & F…" at bounding box center [278, 162] width 209 height 153
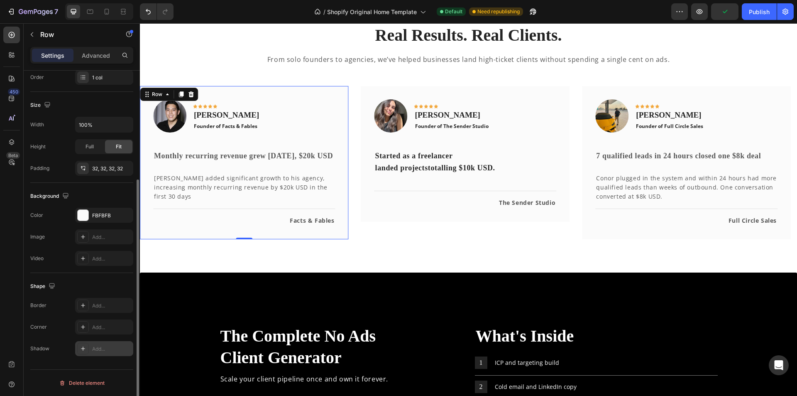
click at [82, 346] on icon at bounding box center [83, 348] width 7 height 7
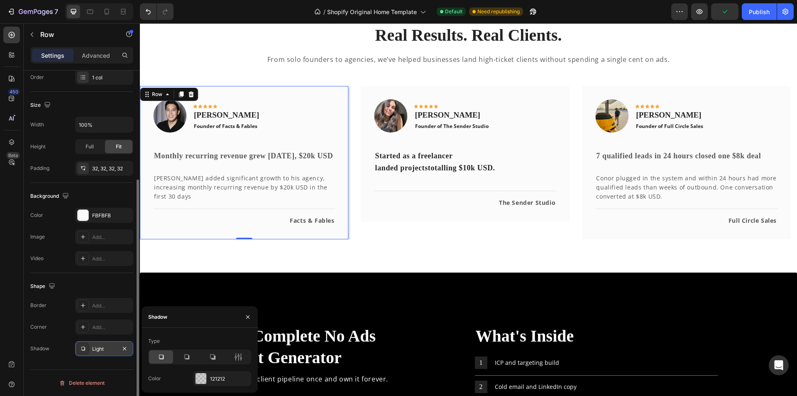
click at [209, 358] on icon at bounding box center [212, 356] width 8 height 8
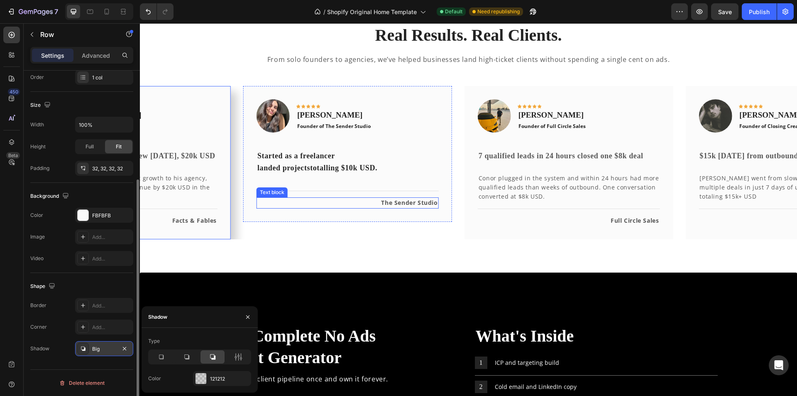
click at [257, 205] on p "The Sender Studio" at bounding box center [347, 202] width 181 height 9
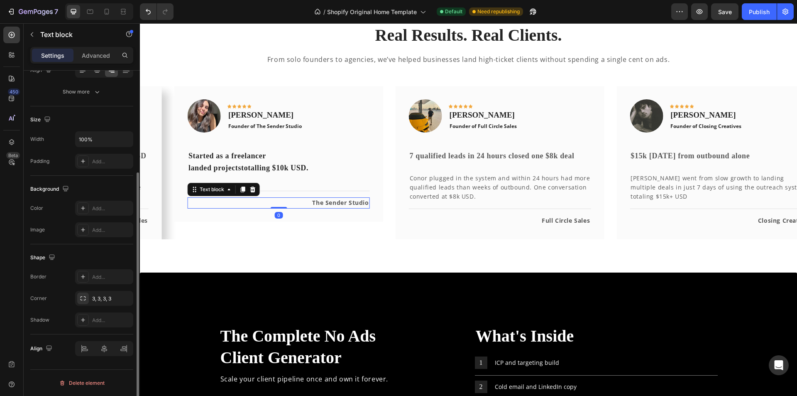
scroll to position [0, 0]
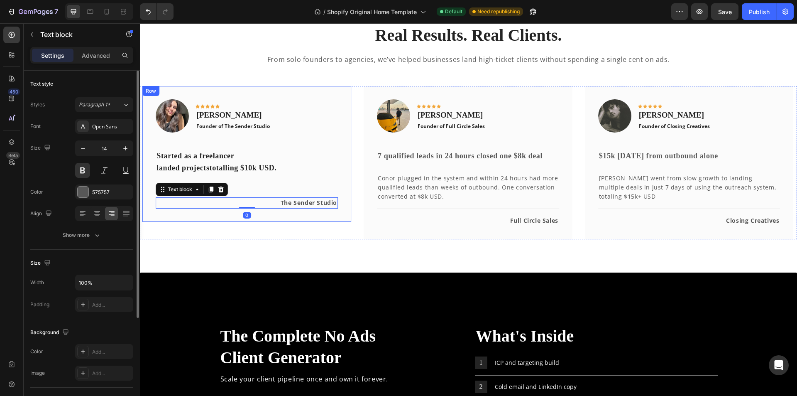
click at [220, 215] on div "Image Icon Icon Icon Icon Icon Row Victoria Nardone Text block Founder of The S…" at bounding box center [246, 154] width 209 height 136
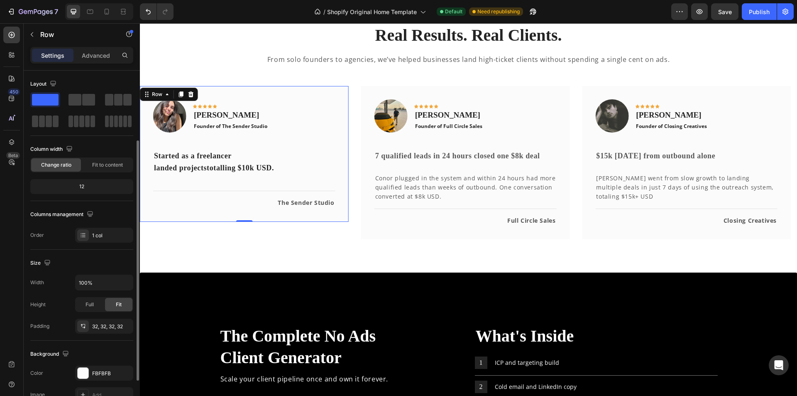
scroll to position [158, 0]
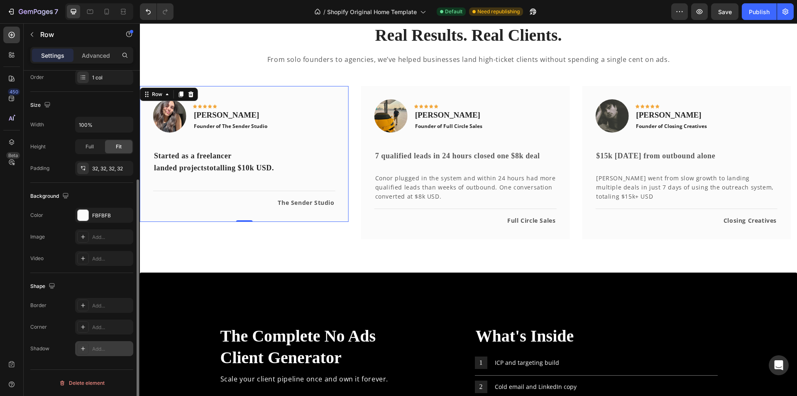
click at [80, 344] on div at bounding box center [83, 348] width 12 height 12
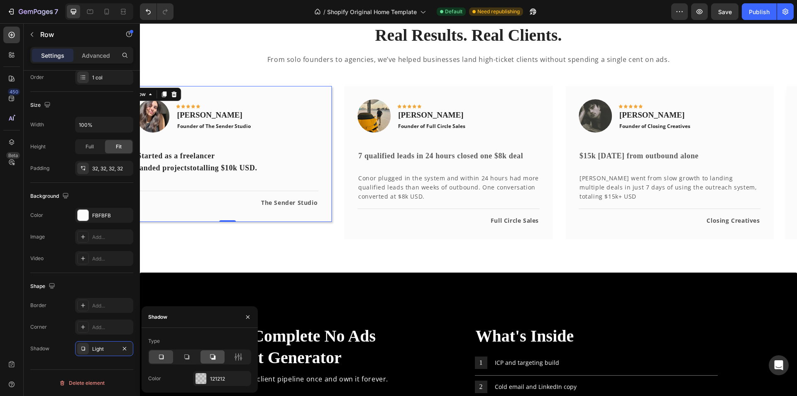
click at [211, 359] on icon at bounding box center [212, 356] width 8 height 8
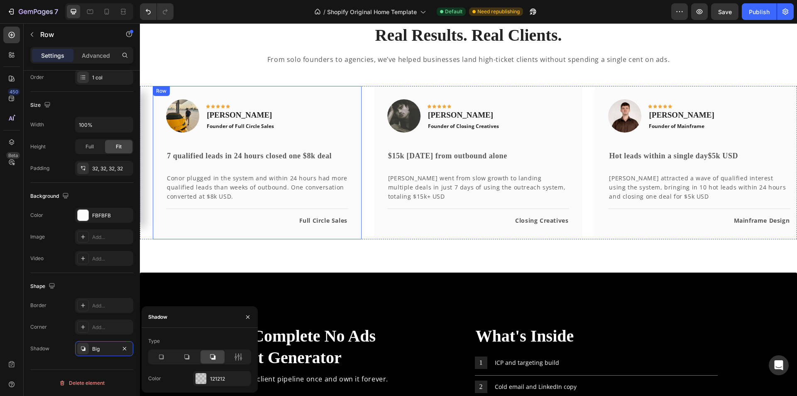
click at [241, 239] on div "Image Icon Icon Icon Icon Icon Row Conor Deane Text block Founder of Full Circl…" at bounding box center [257, 162] width 209 height 153
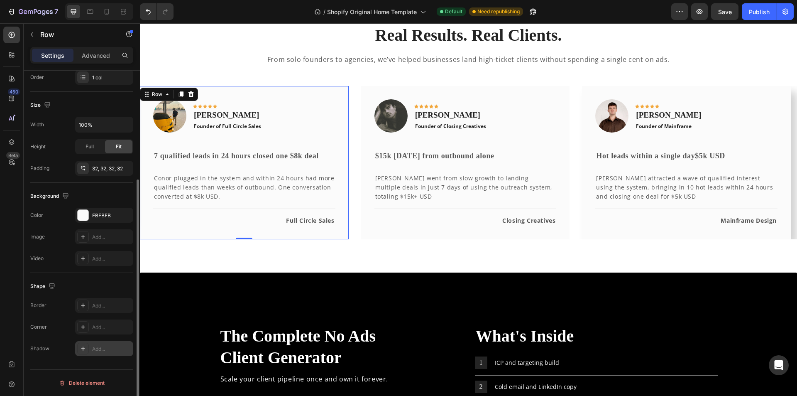
click at [81, 351] on icon at bounding box center [83, 348] width 7 height 7
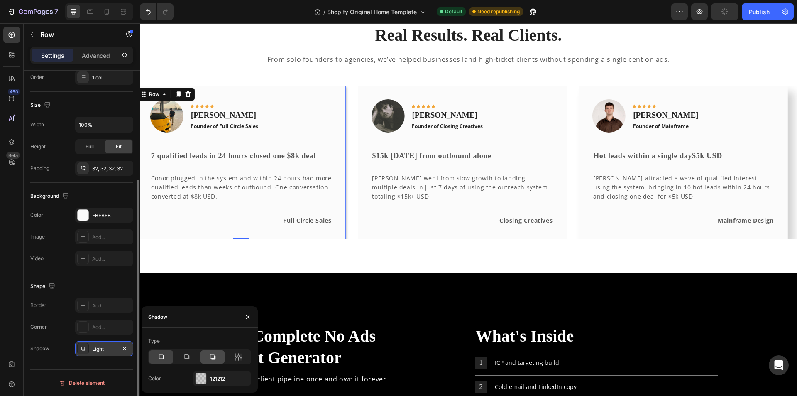
click at [217, 360] on div at bounding box center [212, 356] width 24 height 13
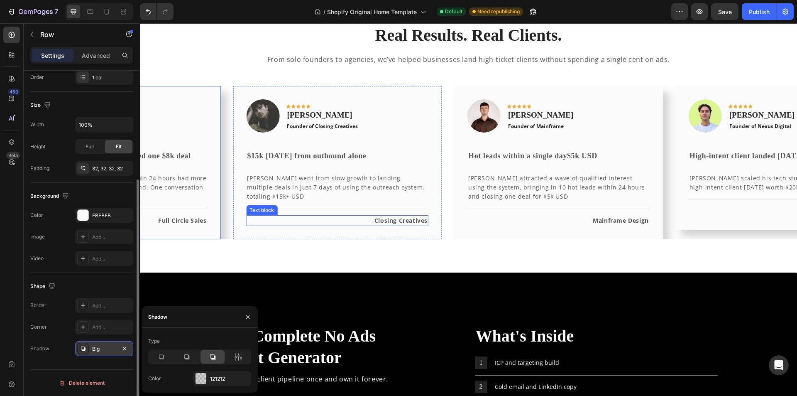
click at [286, 216] on div "Closing Creatives" at bounding box center [337, 220] width 182 height 11
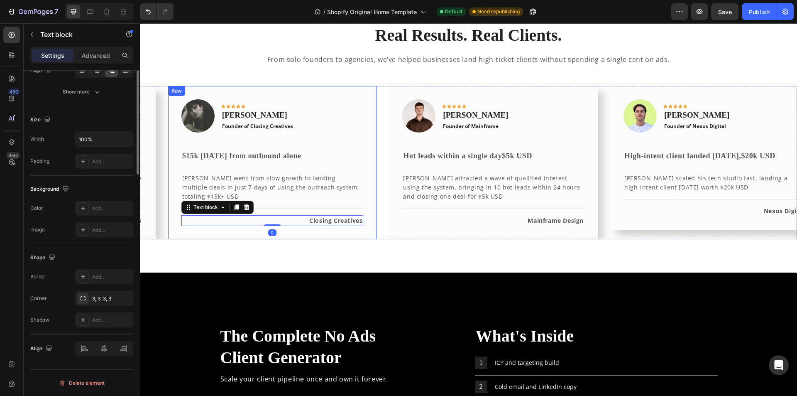
scroll to position [0, 0]
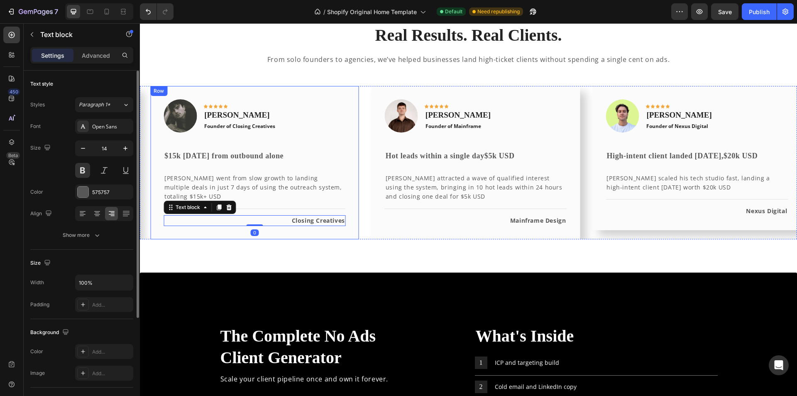
click at [191, 220] on div "Image Icon Icon Icon Icon Icon Row Hugh O'Donnell Text block Founder of Closing…" at bounding box center [254, 162] width 209 height 153
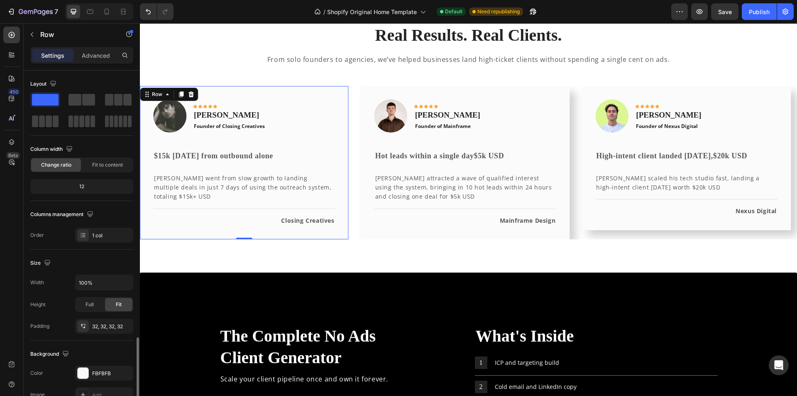
scroll to position [158, 0]
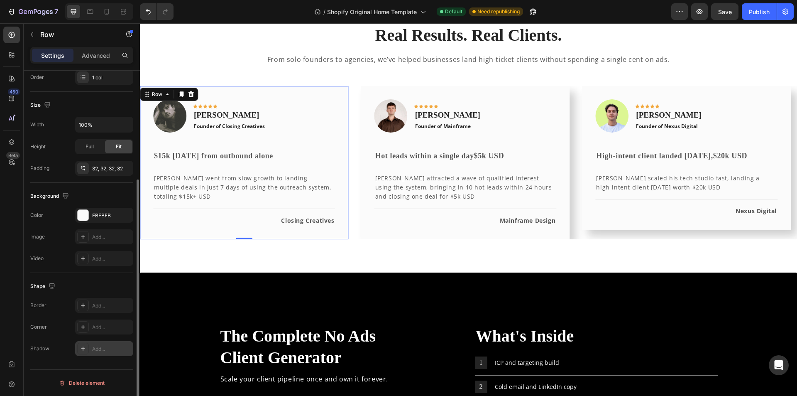
click at [81, 347] on icon at bounding box center [83, 348] width 7 height 7
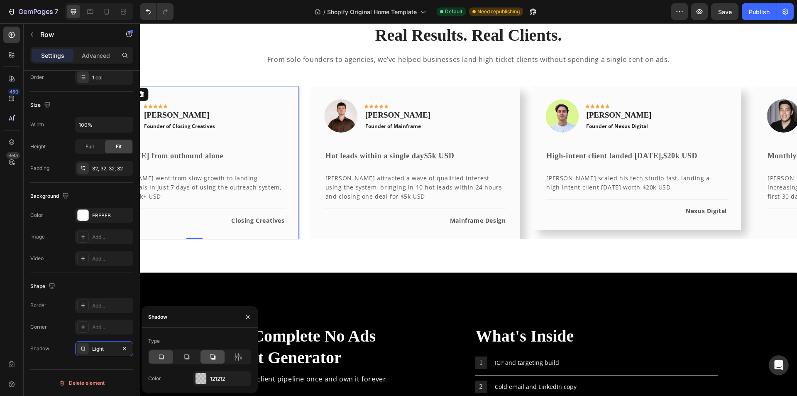
click at [217, 359] on div at bounding box center [212, 356] width 24 height 13
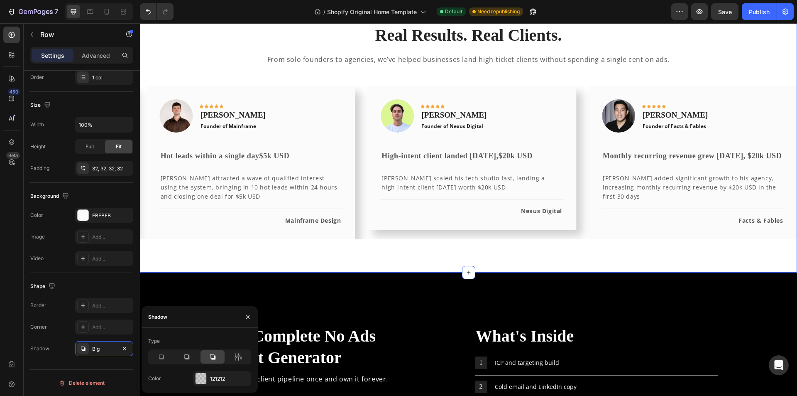
click at [347, 272] on div "Real Results. Real Clients. Heading From solo founders to agencies, we’ve helpe…" at bounding box center [468, 131] width 657 height 282
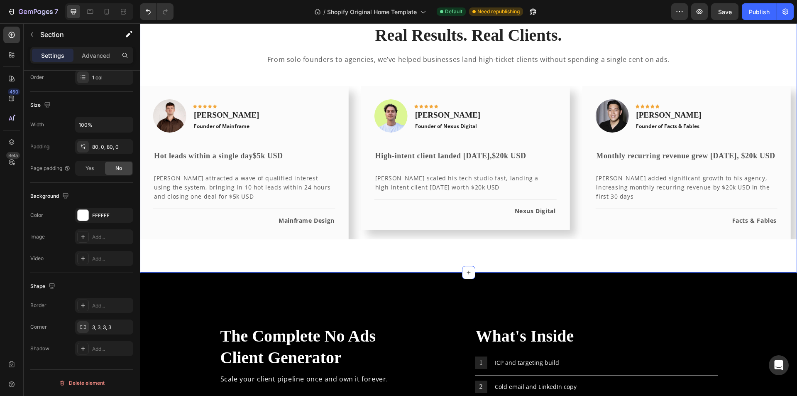
scroll to position [0, 0]
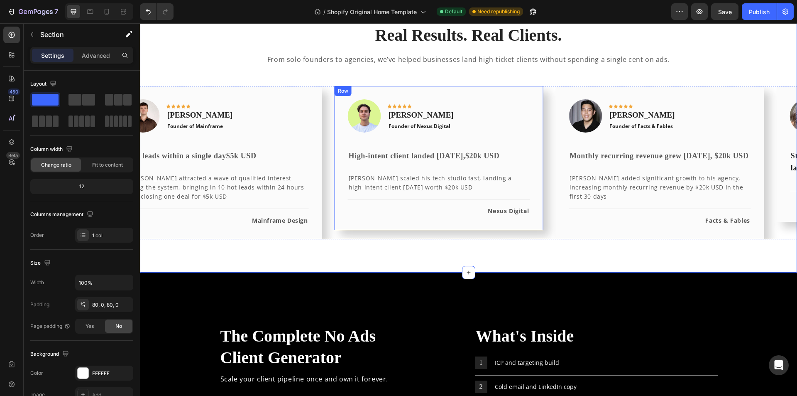
click at [335, 220] on div "Image Icon Icon Icon Icon Icon Row Ryan Lanyon Text block Founder of Nexus Digi…" at bounding box center [439, 158] width 209 height 144
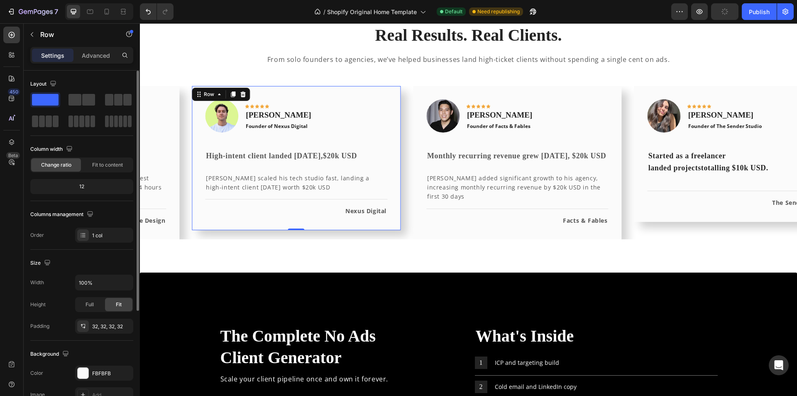
scroll to position [158, 0]
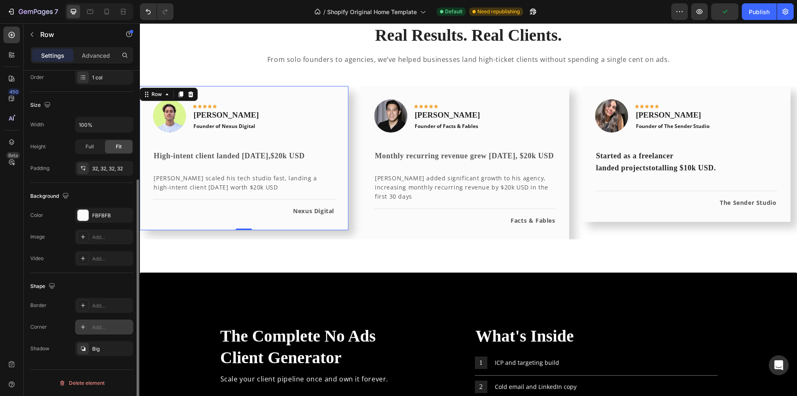
click at [112, 328] on div "Add..." at bounding box center [111, 326] width 39 height 7
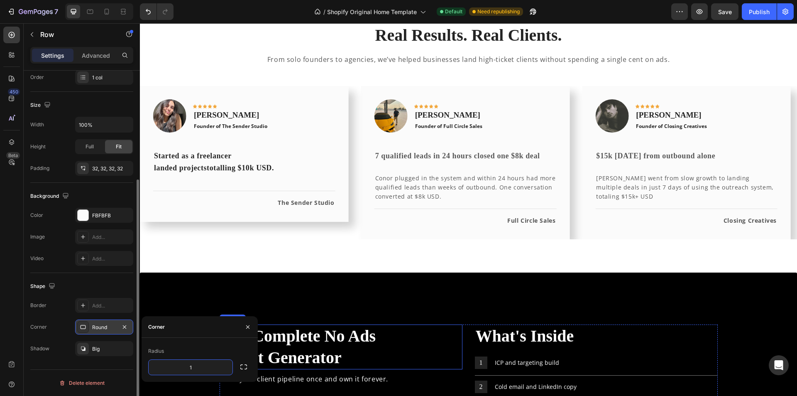
type input "17"
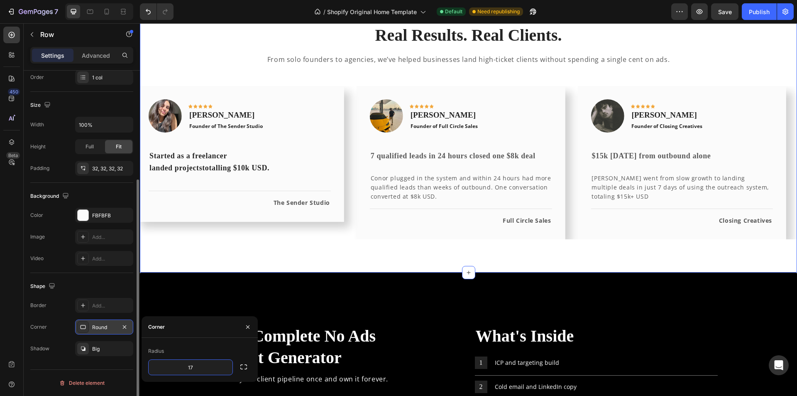
click at [388, 239] on div "Image Icon Icon Icon Icon Icon Row Conor Deane Text block Founder of Full Circl…" at bounding box center [461, 162] width 209 height 153
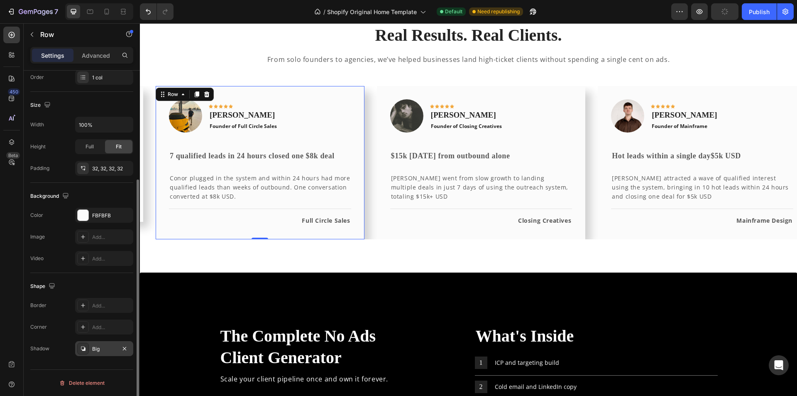
click at [105, 349] on div "Big" at bounding box center [104, 348] width 24 height 7
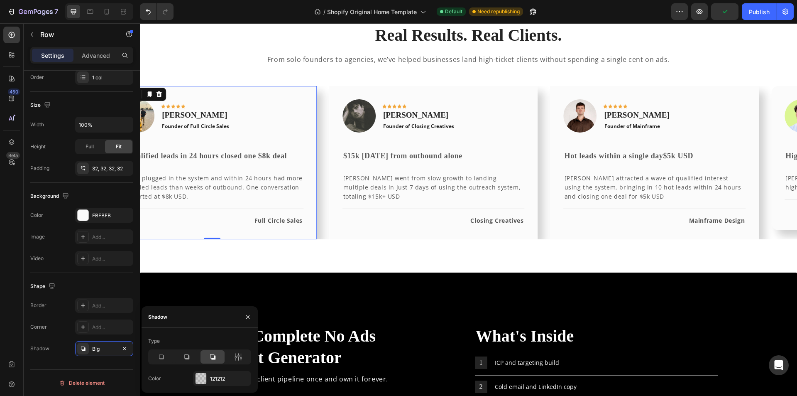
click at [216, 359] on icon at bounding box center [212, 356] width 8 height 8
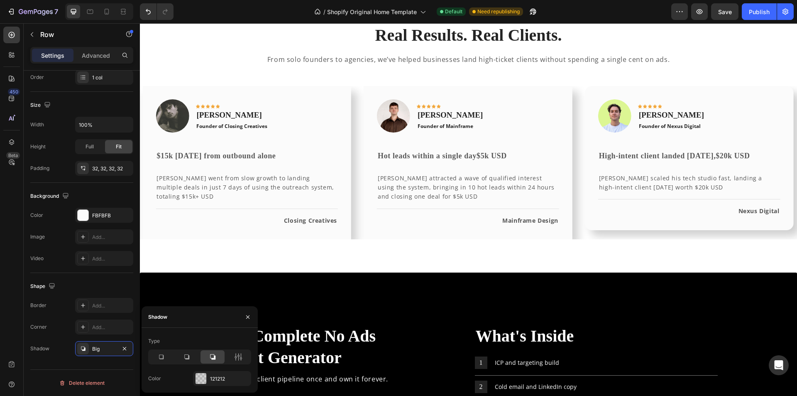
drag, startPoint x: 167, startPoint y: 357, endPoint x: 204, endPoint y: 354, distance: 37.1
click at [166, 357] on div at bounding box center [161, 356] width 24 height 13
click at [204, 354] on div at bounding box center [212, 356] width 24 height 13
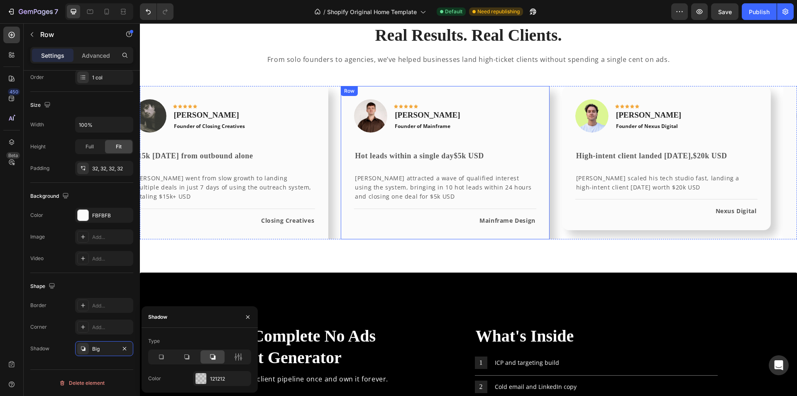
click at [371, 234] on div "Image Icon Icon Icon Icon Icon Row Tom Campbell Text block Founder of Mainframe…" at bounding box center [445, 162] width 209 height 153
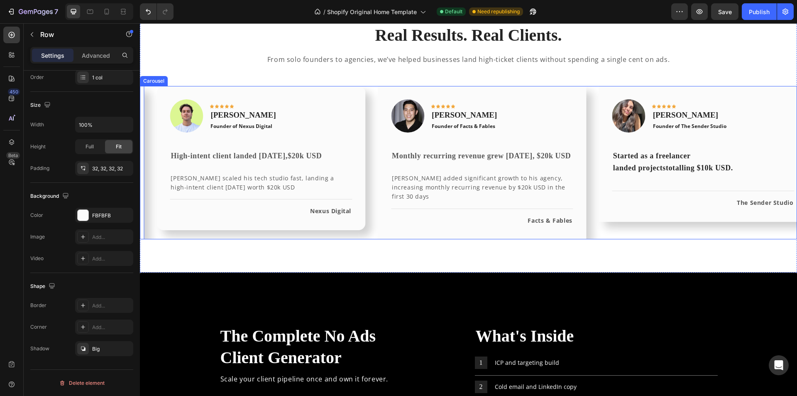
click at [263, 239] on div "Image Icon Icon Icon Icon Icon Row Ryan Lanyon Text block Founder of Nexus Digi…" at bounding box center [260, 162] width 209 height 153
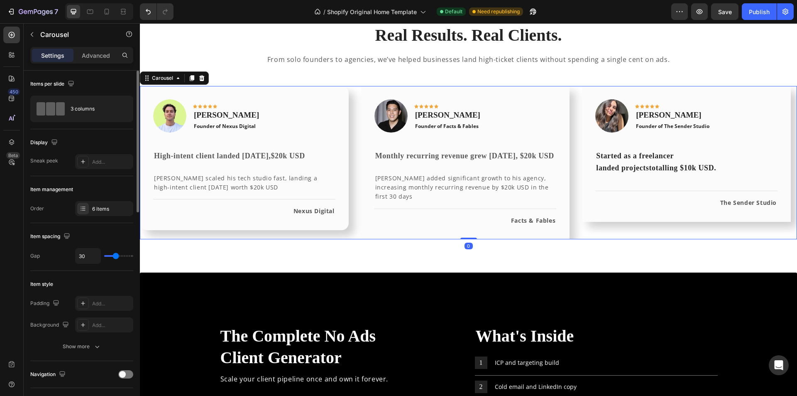
scroll to position [83, 0]
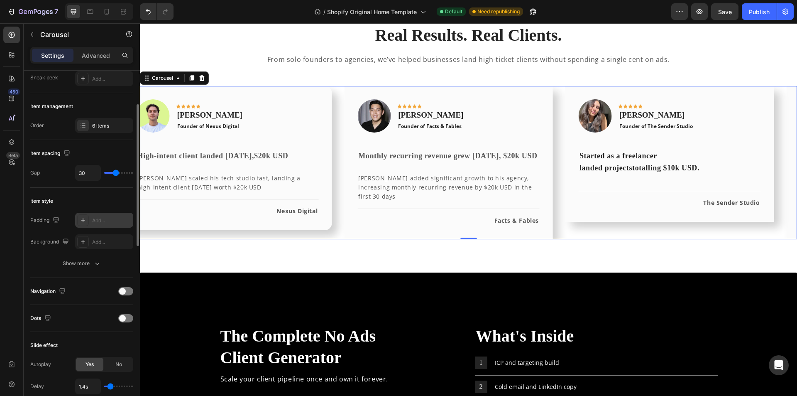
click at [116, 223] on div "Add..." at bounding box center [111, 220] width 39 height 7
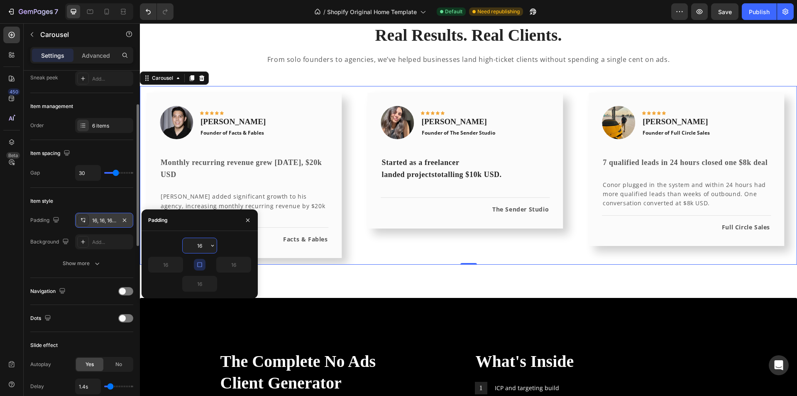
click at [200, 245] on input "16" at bounding box center [200, 245] width 34 height 15
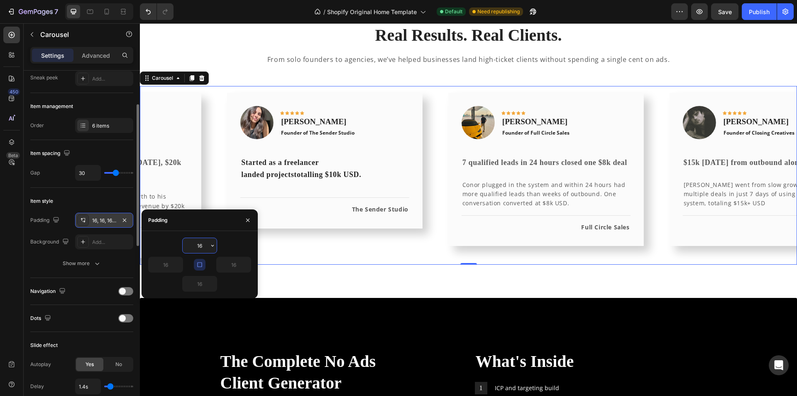
drag, startPoint x: 193, startPoint y: 245, endPoint x: 222, endPoint y: 245, distance: 28.2
click at [222, 245] on div "16" at bounding box center [199, 245] width 103 height 16
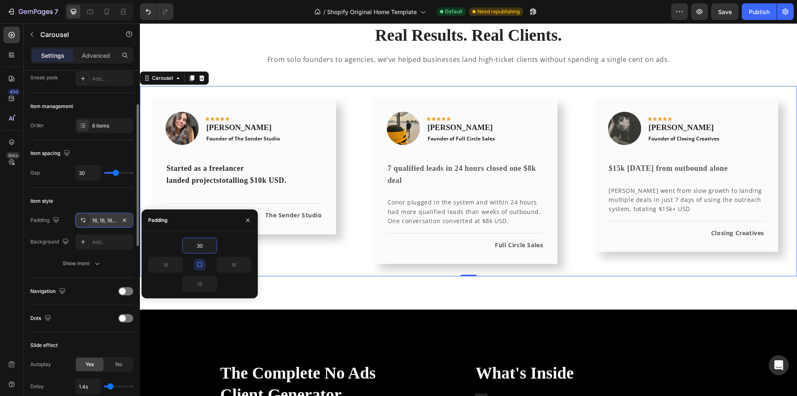
type input "30"
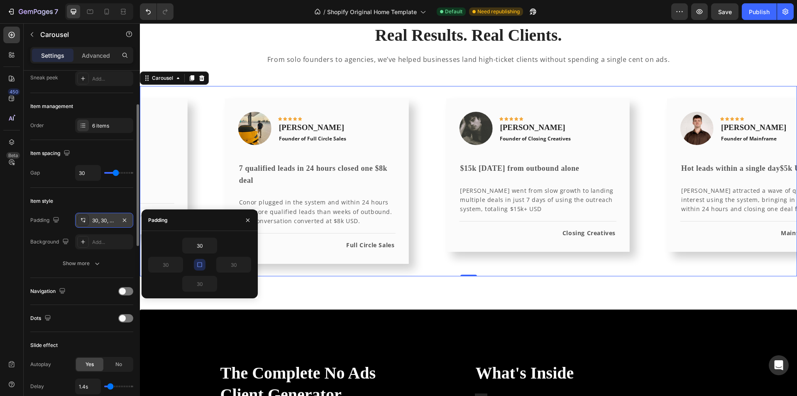
click at [201, 263] on icon "button" at bounding box center [199, 264] width 7 height 7
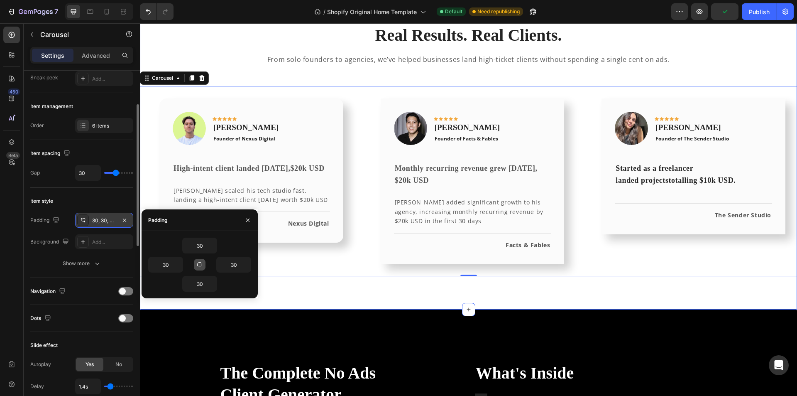
click at [375, 284] on div "Real Results. Real Clients. Heading From solo founders to agencies, we’ve helpe…" at bounding box center [468, 149] width 657 height 319
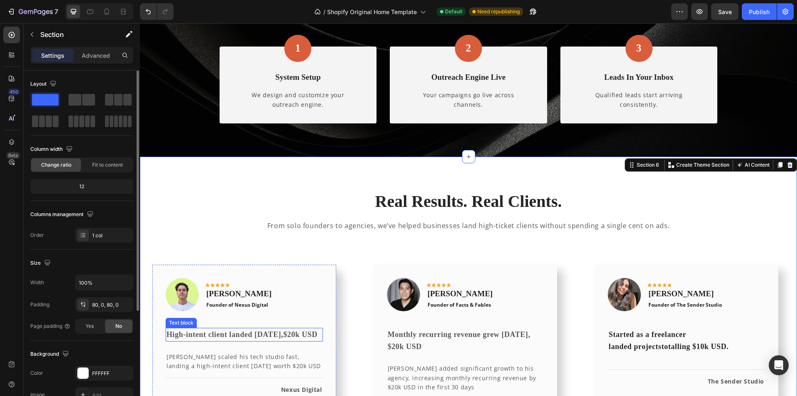
scroll to position [1079, 0]
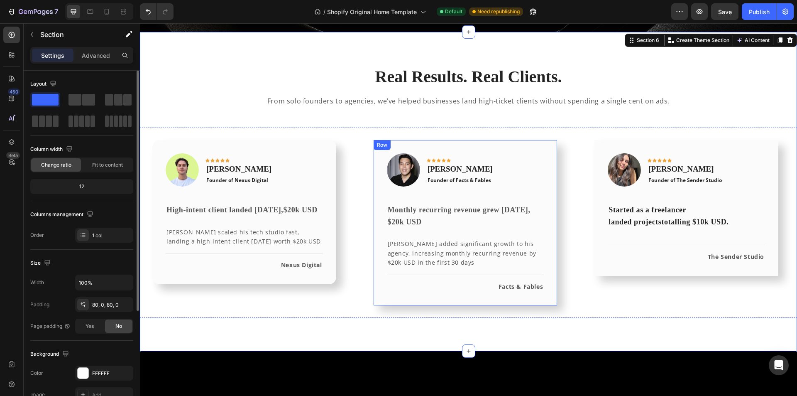
click at [397, 297] on div "Image Icon Icon Icon Icon Icon Row John Eriguel Text block Founder of Facts & F…" at bounding box center [466, 222] width 184 height 165
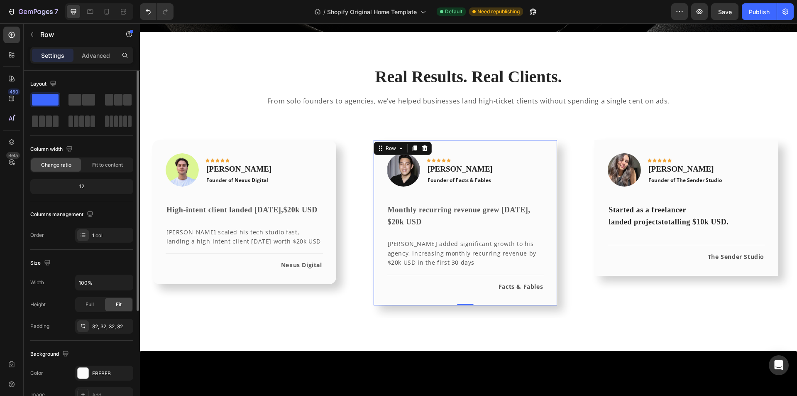
scroll to position [158, 0]
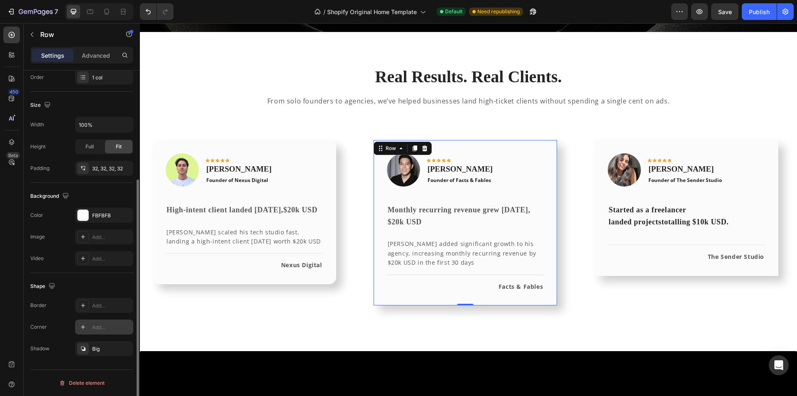
click at [103, 330] on div "Add..." at bounding box center [111, 326] width 39 height 7
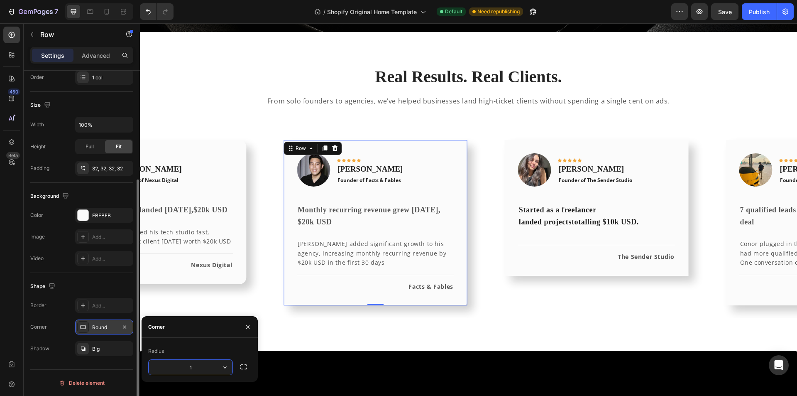
type input "17"
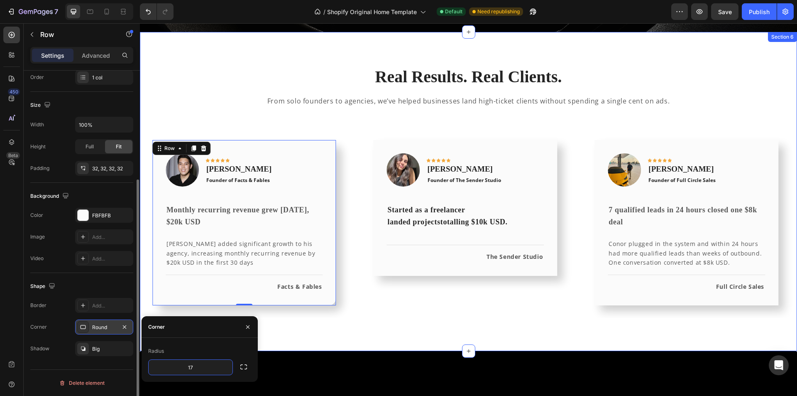
click at [357, 339] on div "Real Results. Real Clients. Heading From solo founders to agencies, we’ve helpe…" at bounding box center [468, 191] width 657 height 319
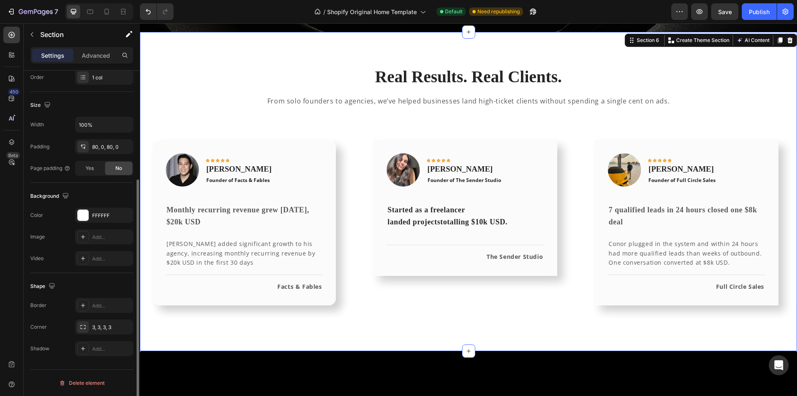
scroll to position [0, 0]
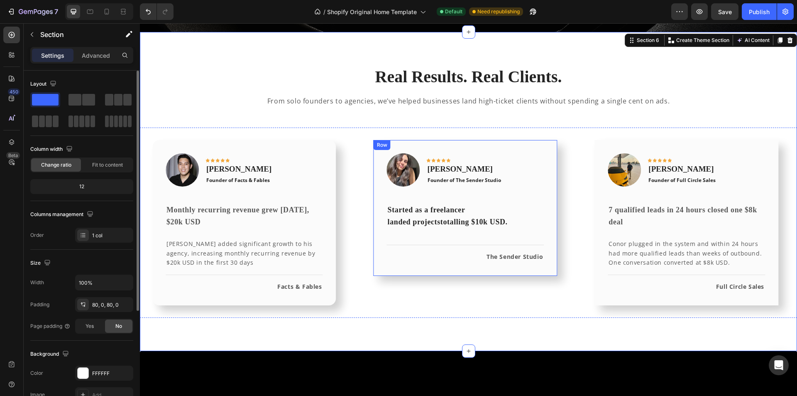
click at [379, 266] on div "Image Icon Icon Icon Icon Icon Row Victoria Nardone Text block Founder of The S…" at bounding box center [466, 208] width 184 height 136
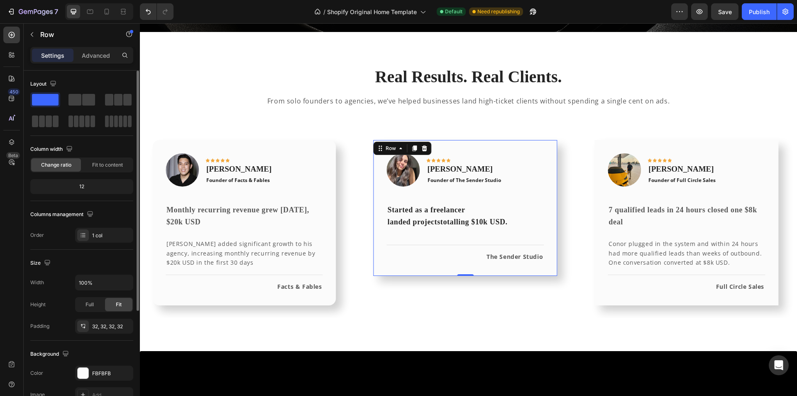
scroll to position [158, 0]
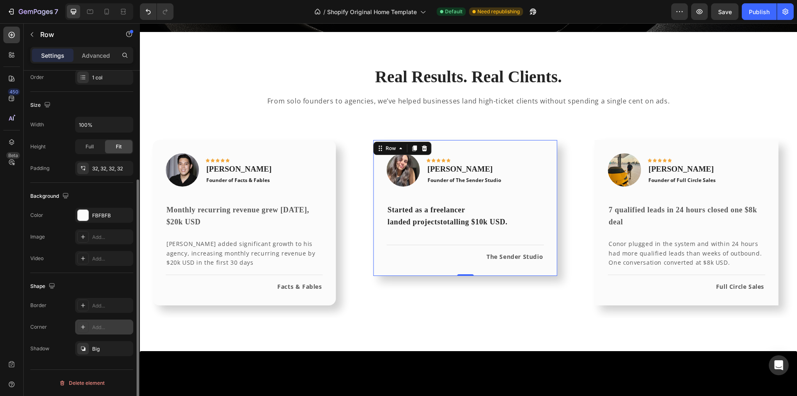
click at [99, 326] on div "Add..." at bounding box center [111, 326] width 39 height 7
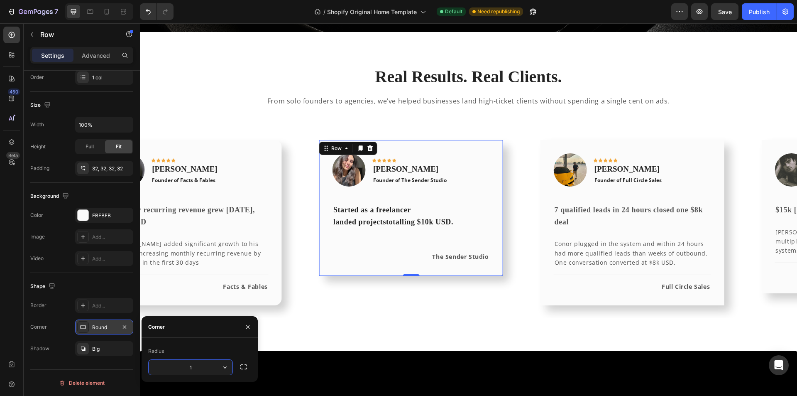
type input "17"
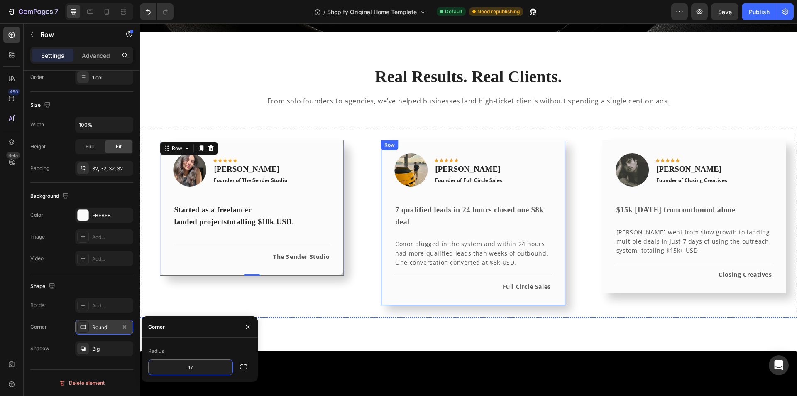
click at [402, 293] on div "Image Icon Icon Icon Icon Icon Row Conor Deane Text block Founder of Full Circl…" at bounding box center [473, 222] width 184 height 165
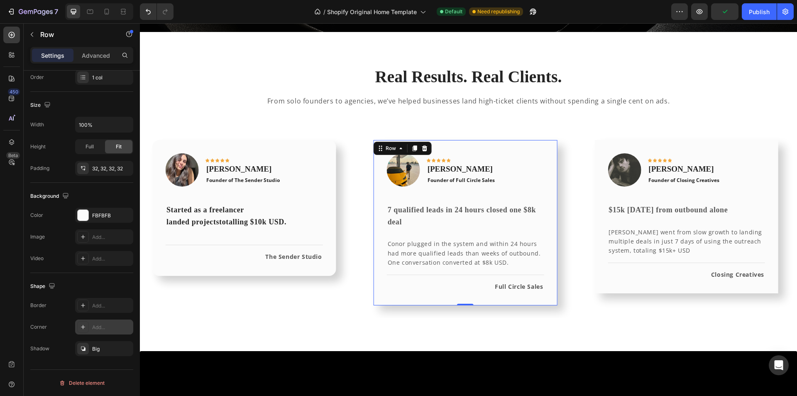
click at [103, 329] on div "Add..." at bounding box center [111, 326] width 39 height 7
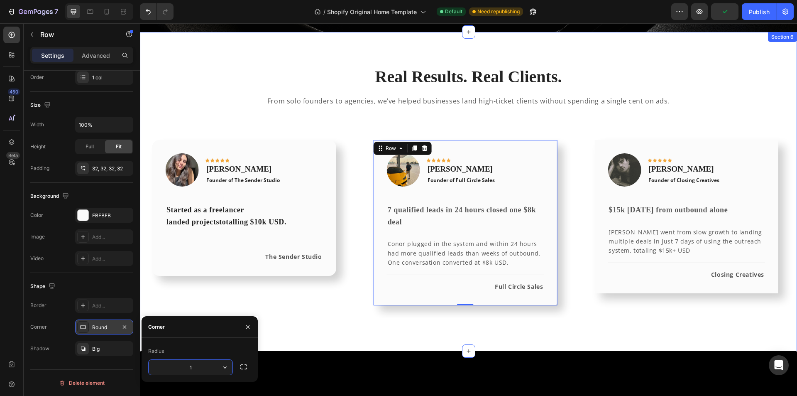
type input "17"
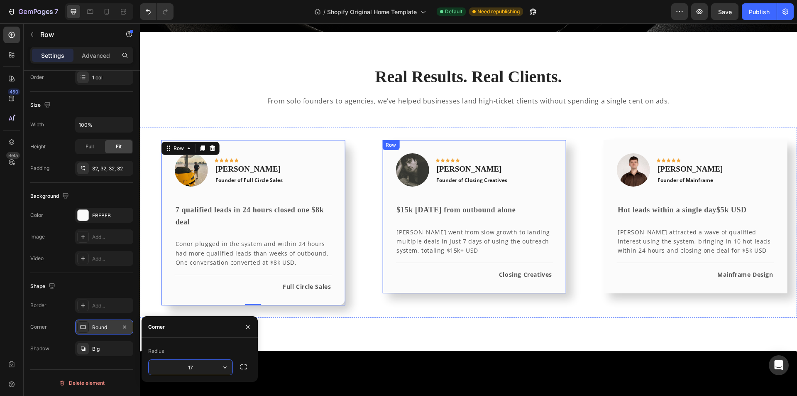
click at [407, 281] on div "Image Icon Icon Icon Icon Icon Row Hugh O'Donnell Text block Founder of Closing…" at bounding box center [474, 216] width 184 height 153
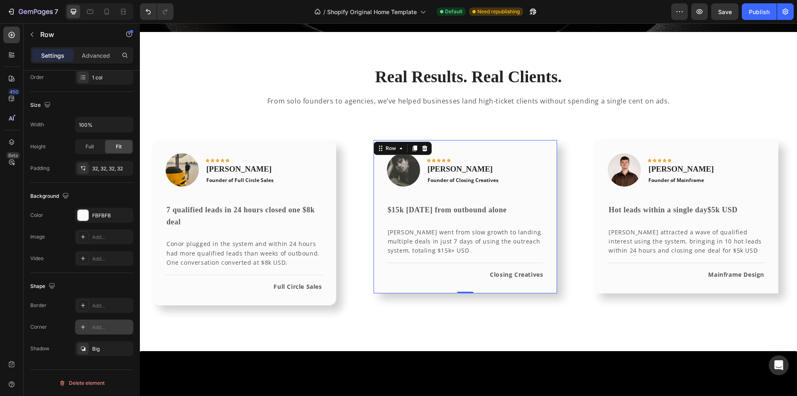
click at [105, 329] on div "Add..." at bounding box center [111, 326] width 39 height 7
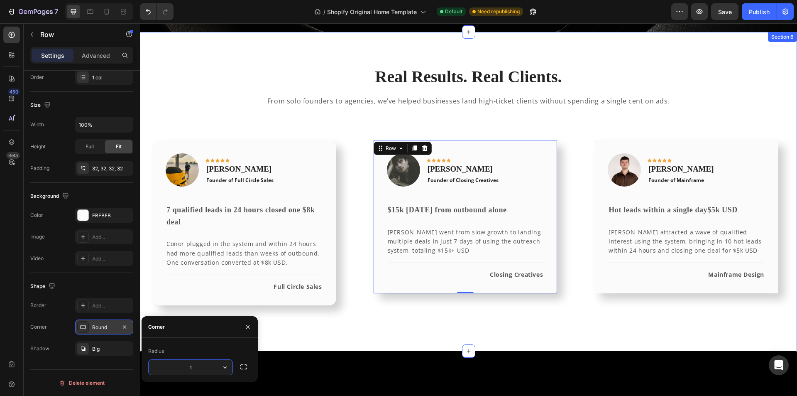
type input "17"
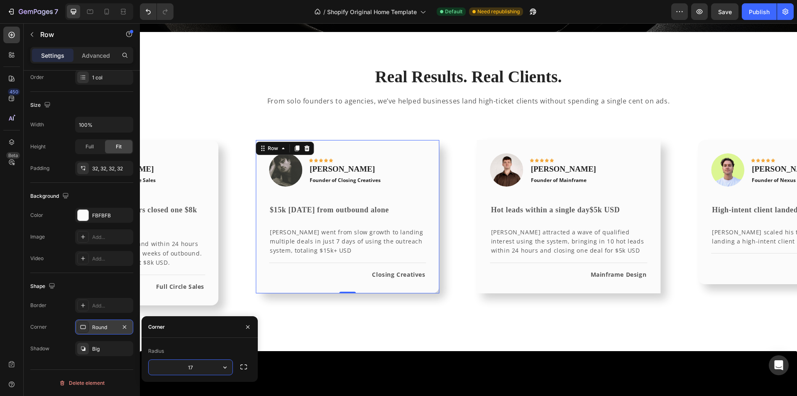
click at [489, 283] on div "Image Icon Icon Icon Icon Icon Row Tom Campbell Text block Founder of Mainframe…" at bounding box center [569, 216] width 184 height 153
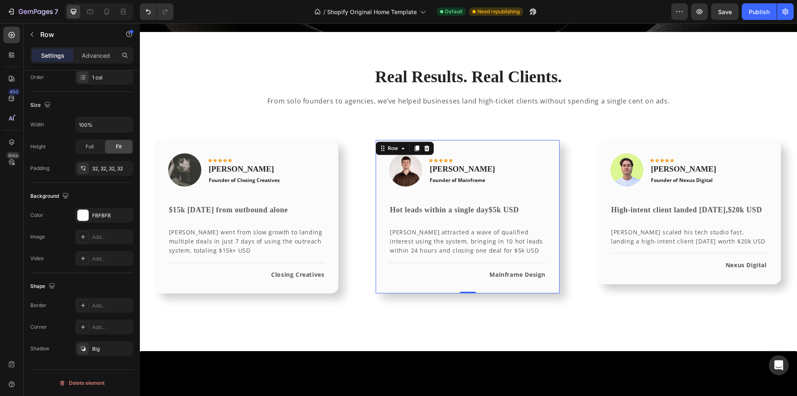
click at [393, 283] on div "Image Icon Icon Icon Icon Icon Row Tom Campbell Text block Founder of Mainframe…" at bounding box center [468, 216] width 184 height 153
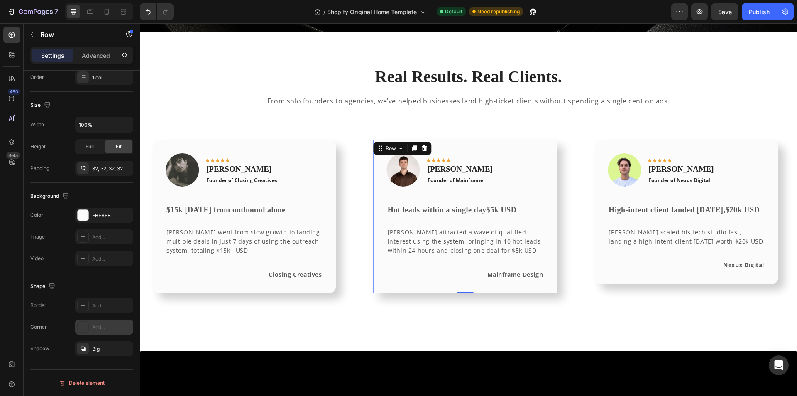
click at [97, 330] on div "Add..." at bounding box center [111, 326] width 39 height 7
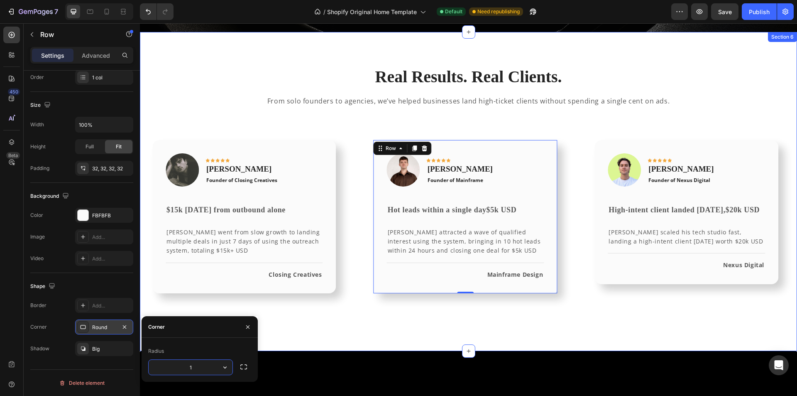
type input "17"
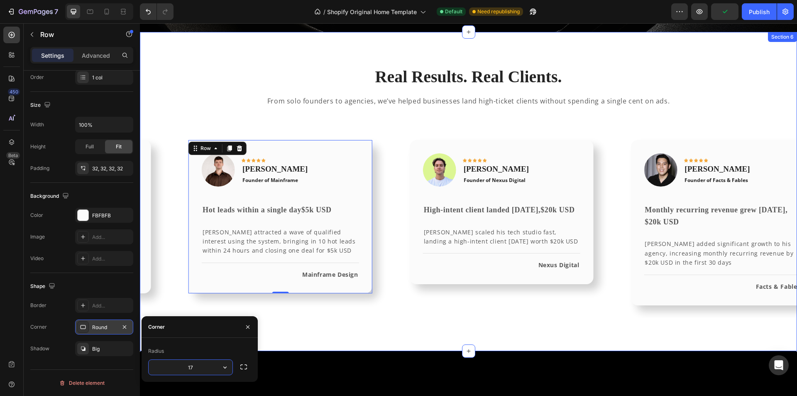
click at [519, 342] on div "Real Results. Real Clients. Heading From solo founders to agencies, we’ve helpe…" at bounding box center [468, 191] width 657 height 319
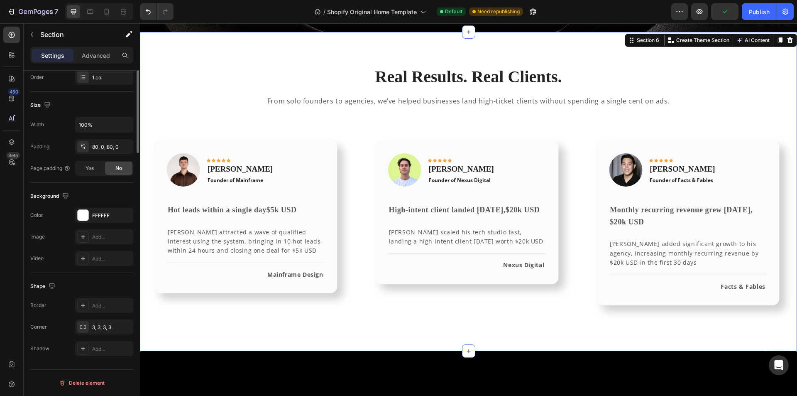
scroll to position [0, 0]
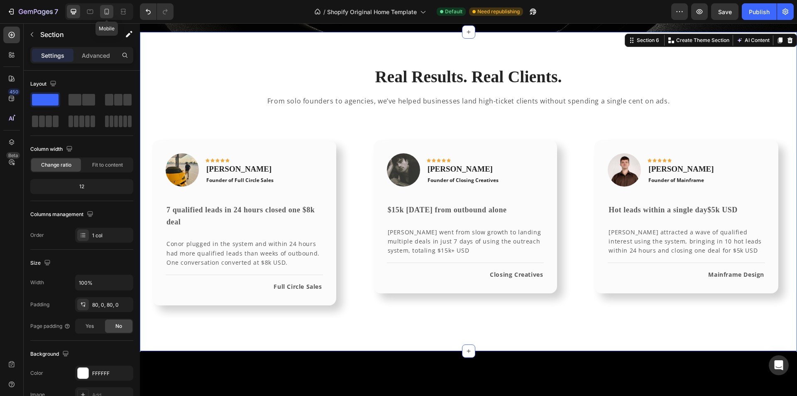
click at [103, 14] on icon at bounding box center [107, 11] width 8 height 8
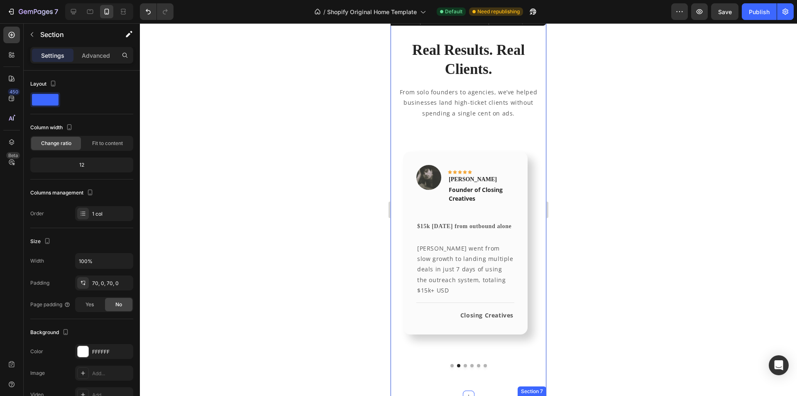
scroll to position [1508, 0]
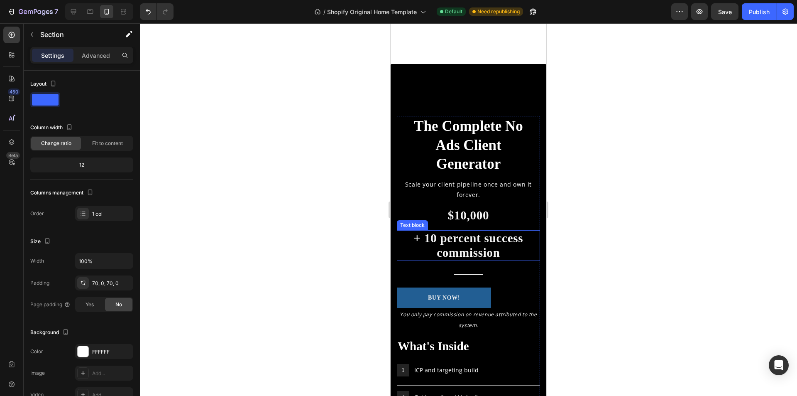
scroll to position [1923, 0]
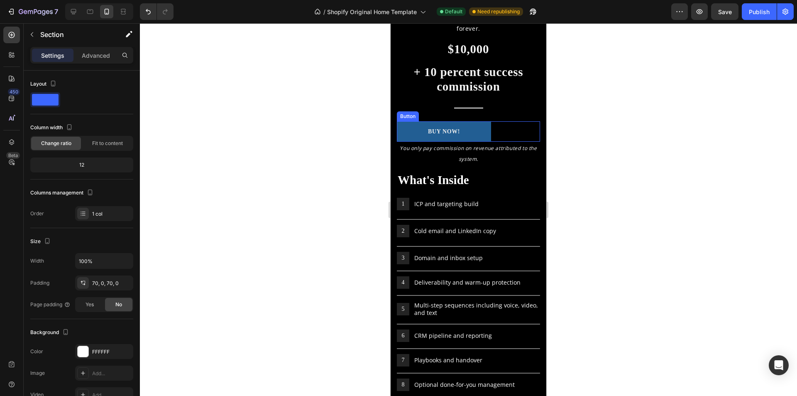
click at [511, 128] on div "BUY NOW! Button" at bounding box center [468, 131] width 143 height 20
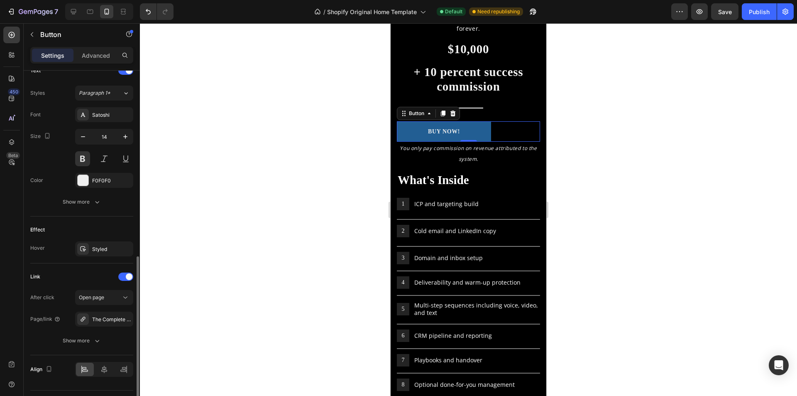
scroll to position [311, 0]
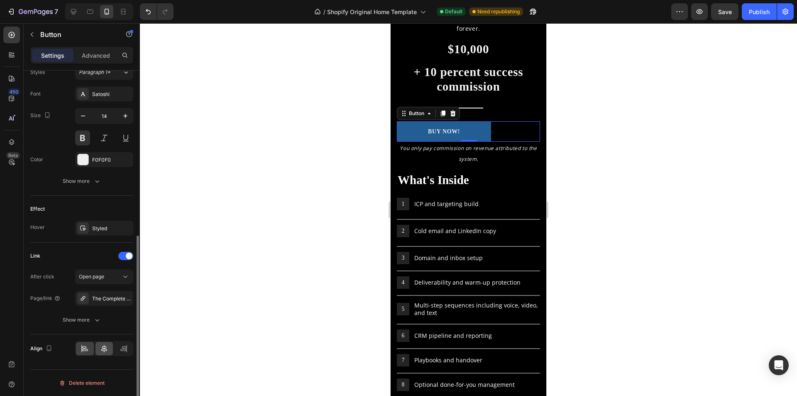
click at [95, 347] on div at bounding box center [104, 348] width 58 height 15
click at [98, 348] on div at bounding box center [104, 348] width 18 height 13
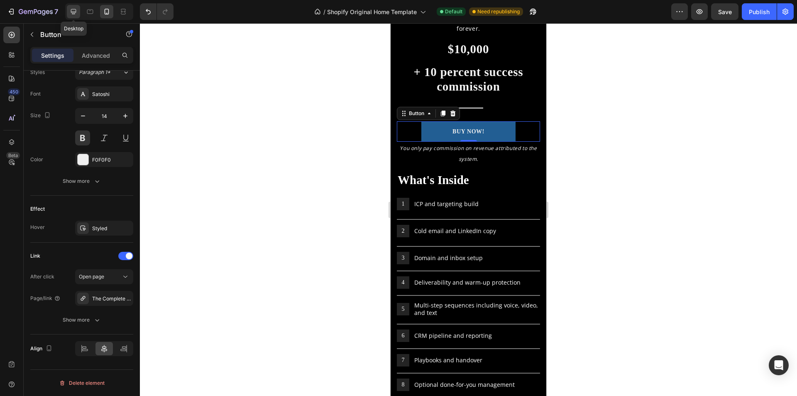
click at [74, 9] on icon at bounding box center [73, 11] width 8 height 8
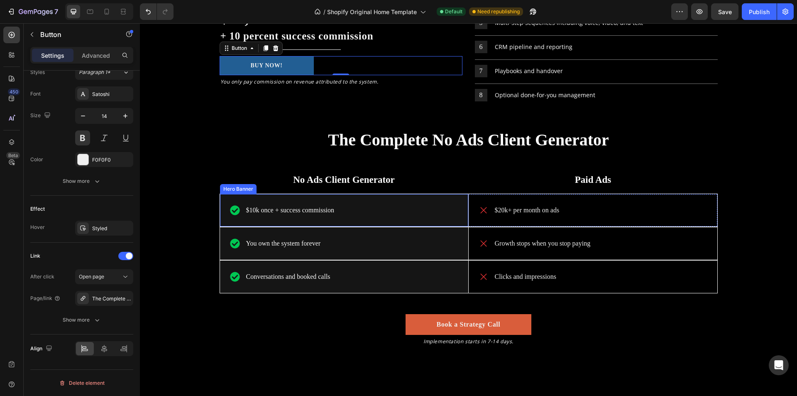
scroll to position [1927, 0]
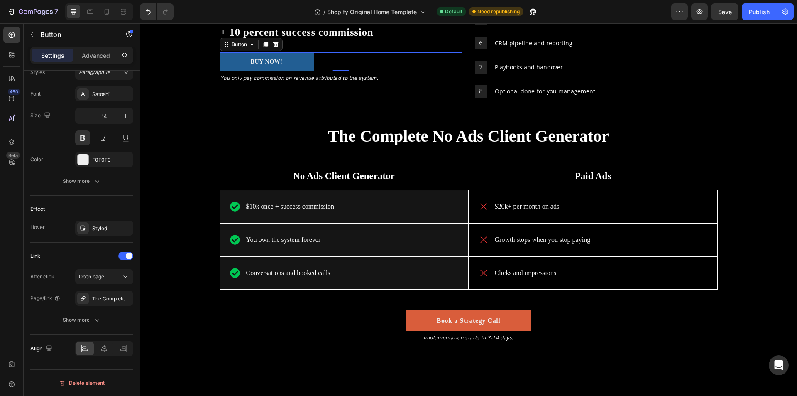
click at [209, 148] on div "The Complete No Ads Client Generator Heading Scale your client pipeline once an…" at bounding box center [468, 120] width 645 height 470
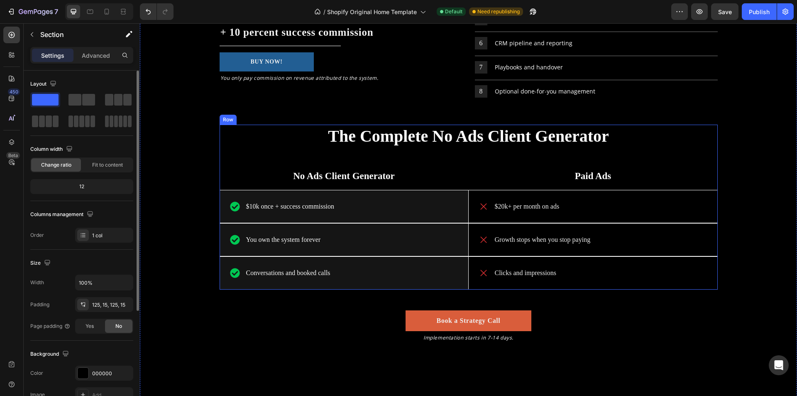
scroll to position [1844, 0]
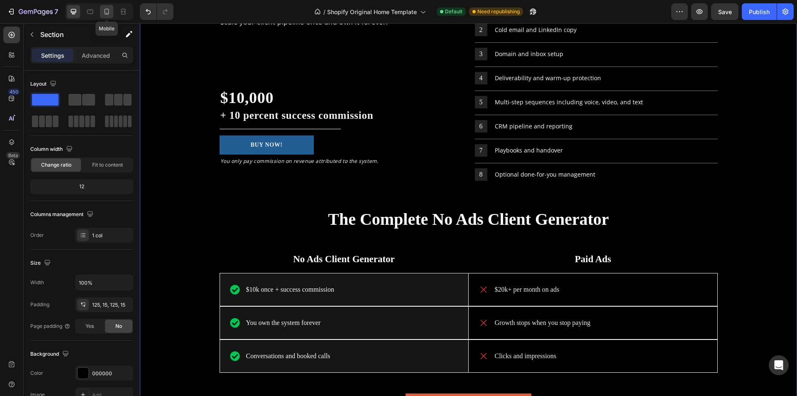
click at [105, 12] on icon at bounding box center [107, 12] width 5 height 6
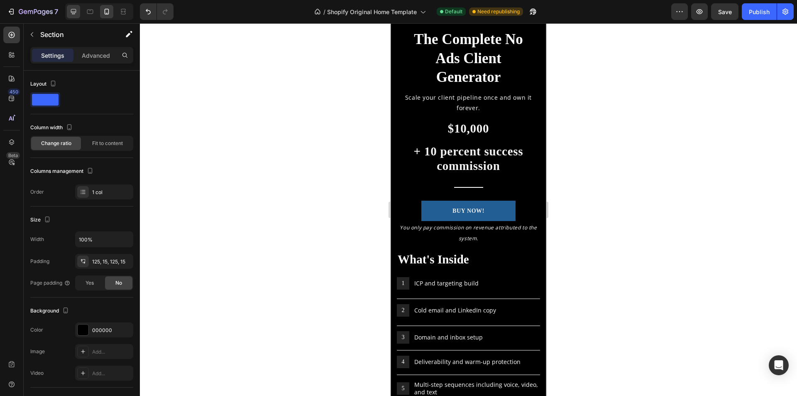
drag, startPoint x: 97, startPoint y: 12, endPoint x: 78, endPoint y: 15, distance: 18.8
click at [93, 13] on div at bounding box center [89, 11] width 13 height 13
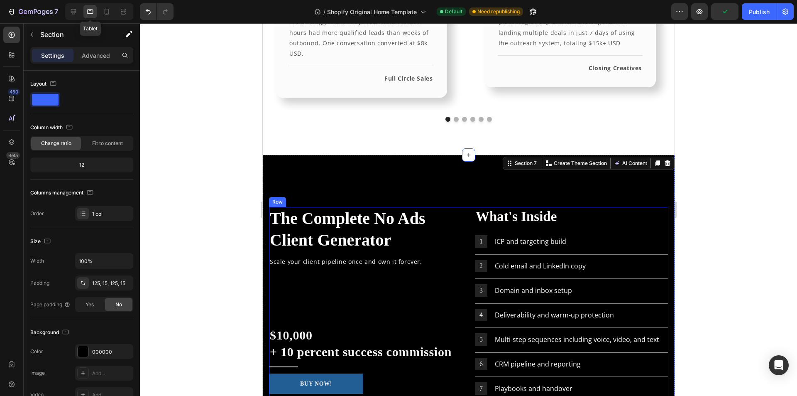
scroll to position [1178, 0]
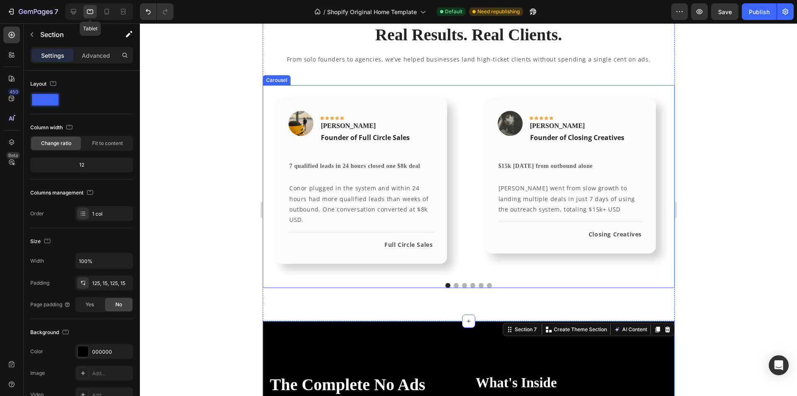
click at [453, 288] on button "Dot" at bounding box center [455, 285] width 5 height 5
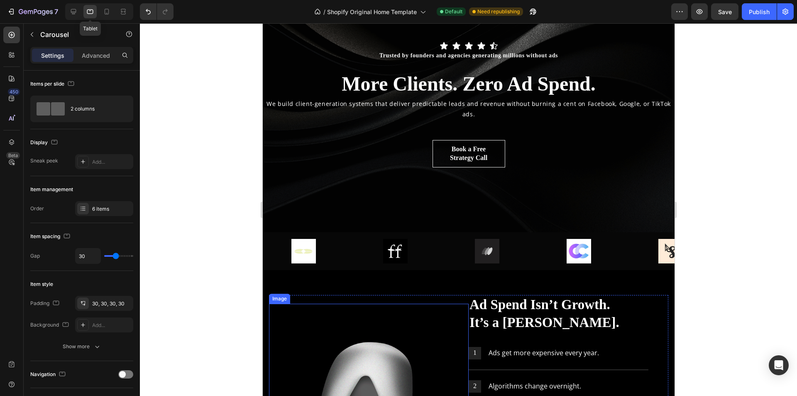
scroll to position [0, 0]
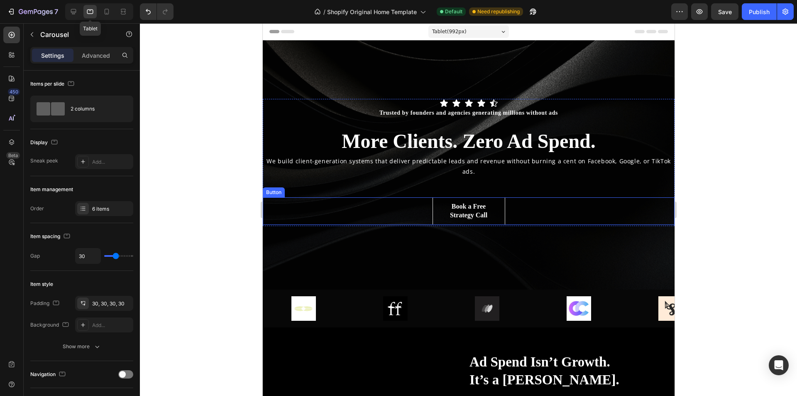
click at [513, 208] on div "Book a Free Strategy Call Button" at bounding box center [468, 210] width 412 height 27
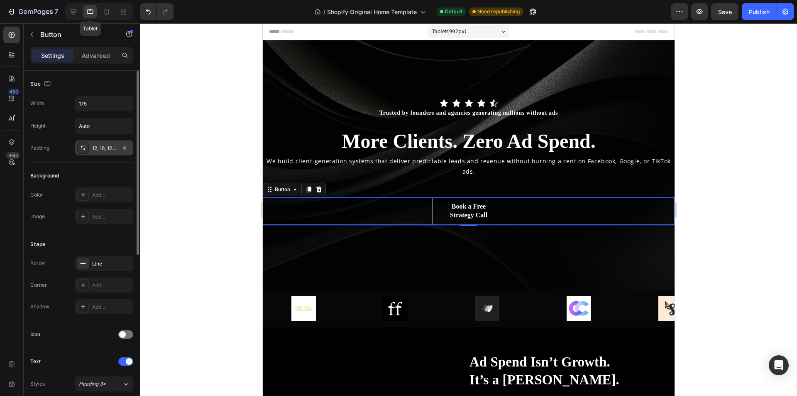
click at [110, 149] on div "12, 16, 12, 16" at bounding box center [104, 147] width 24 height 7
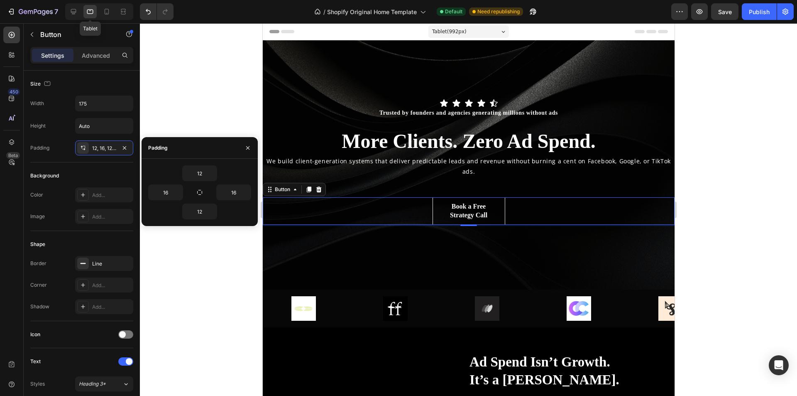
click at [581, 211] on div "Book a Free Strategy Call Button 3" at bounding box center [468, 210] width 412 height 27
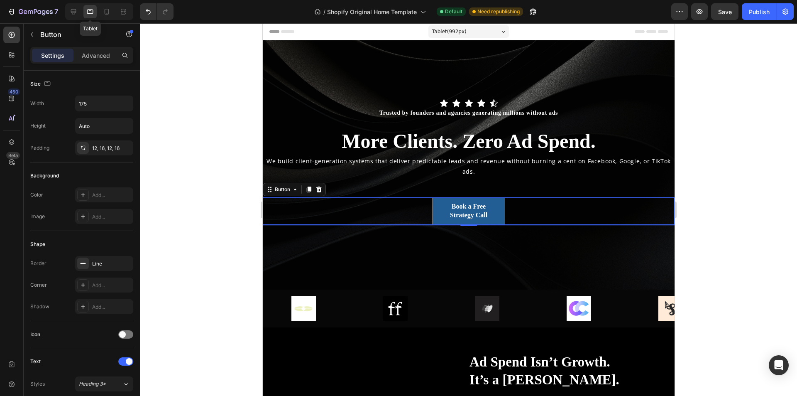
click at [499, 213] on link "Book a Free Strategy Call" at bounding box center [468, 210] width 73 height 27
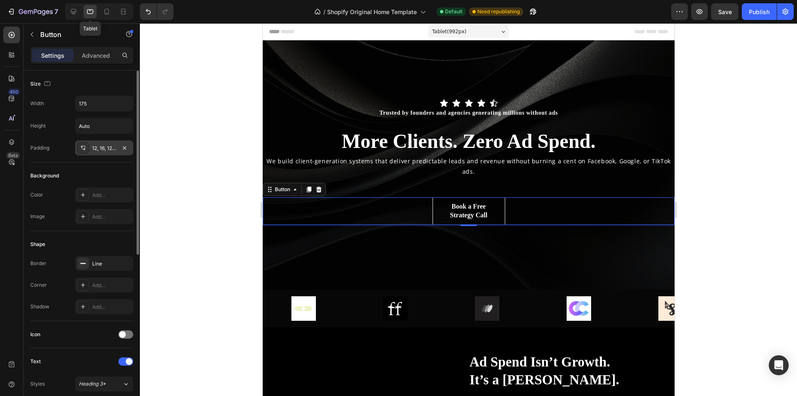
click at [112, 148] on div "12, 16, 12, 16" at bounding box center [104, 147] width 24 height 7
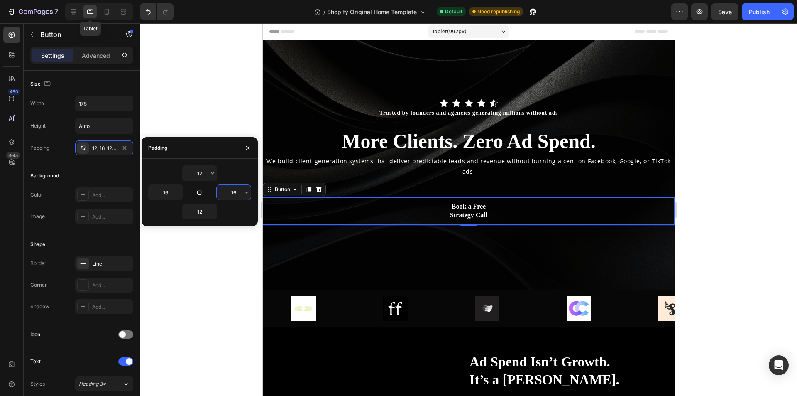
click at [234, 193] on input "16" at bounding box center [234, 192] width 34 height 15
type input "45"
click at [170, 194] on input "16" at bounding box center [166, 192] width 34 height 15
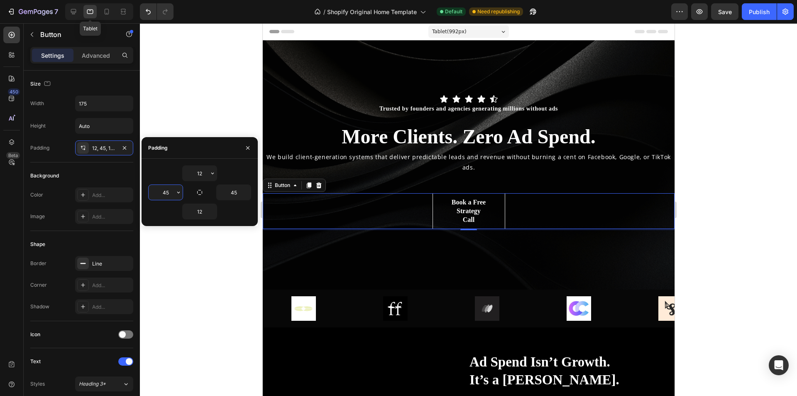
click at [168, 197] on input "45" at bounding box center [166, 192] width 34 height 15
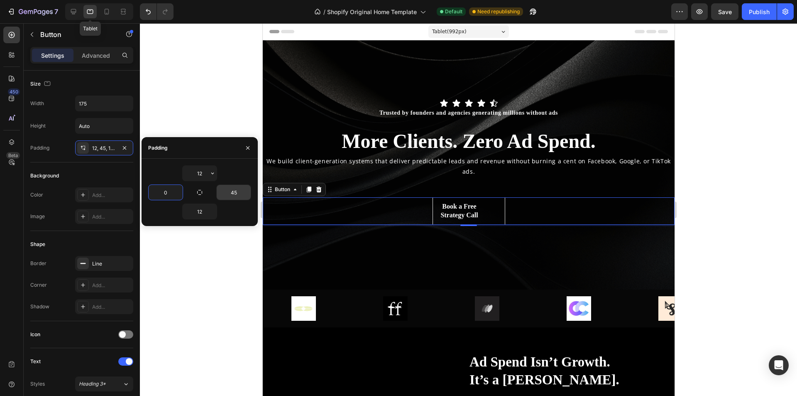
type input "0"
click at [236, 194] on input "45" at bounding box center [234, 192] width 34 height 15
type input "0"
click at [107, 99] on input "175" at bounding box center [104, 103] width 57 height 15
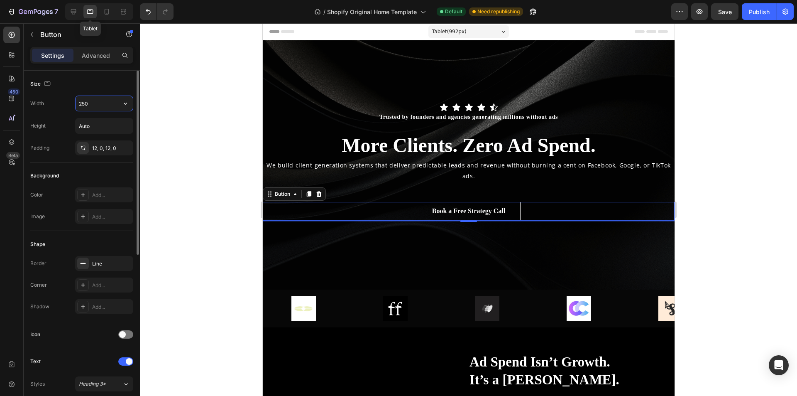
click at [107, 99] on input "250" at bounding box center [104, 103] width 57 height 15
click at [107, 99] on input "300" at bounding box center [104, 103] width 57 height 15
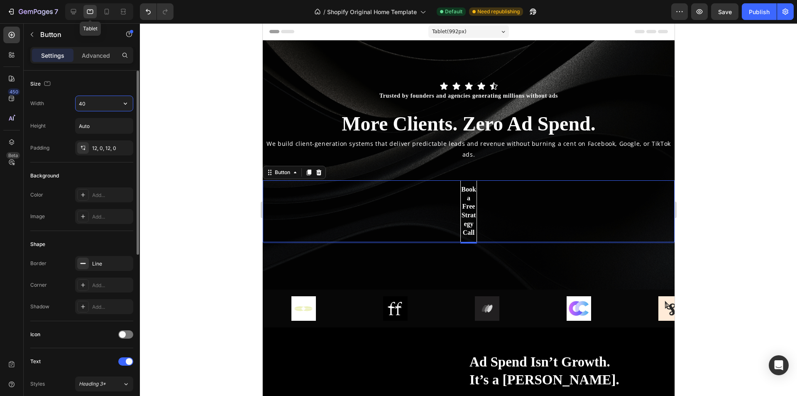
type input "400"
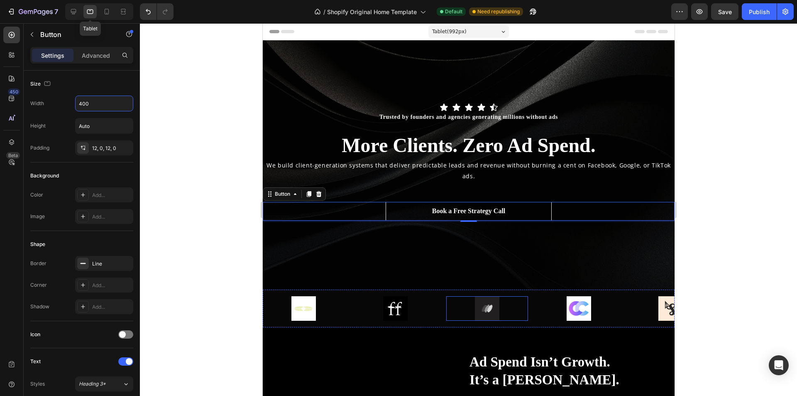
click at [471, 254] on div "Overlay" at bounding box center [468, 164] width 412 height 249
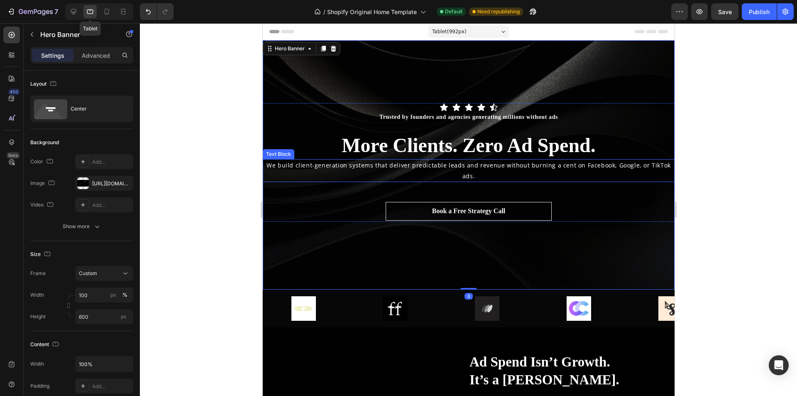
click at [628, 163] on p "We build client-generation systems that deliver predictable leads and revenue w…" at bounding box center [468, 170] width 410 height 21
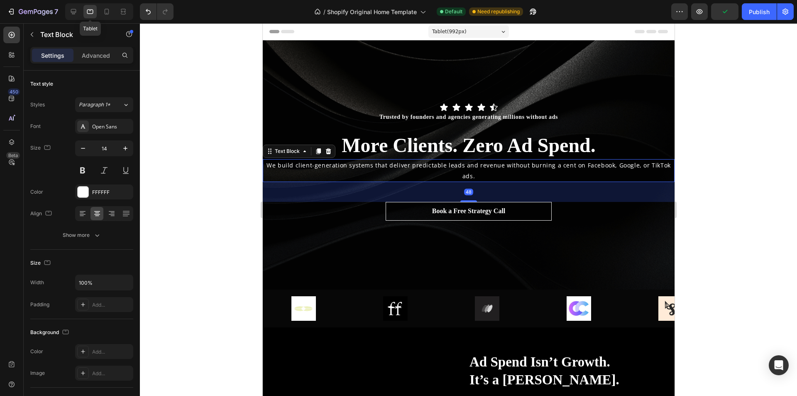
click at [630, 199] on div "48" at bounding box center [468, 192] width 412 height 20
click at [642, 169] on p "We build client-generation systems that deliver predictable leads and revenue w…" at bounding box center [468, 170] width 410 height 21
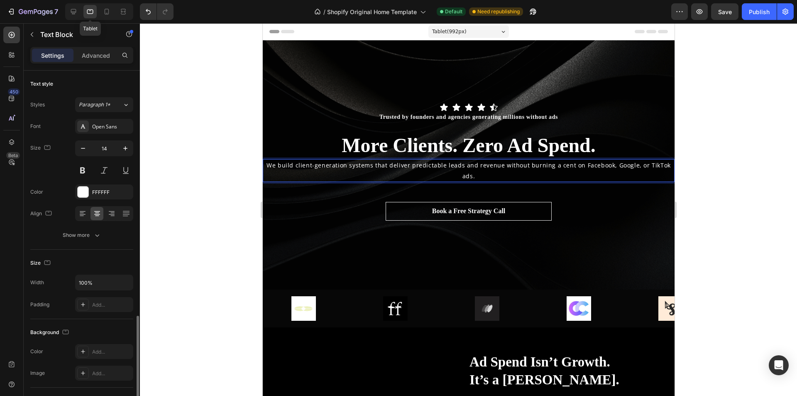
scroll to position [143, 0]
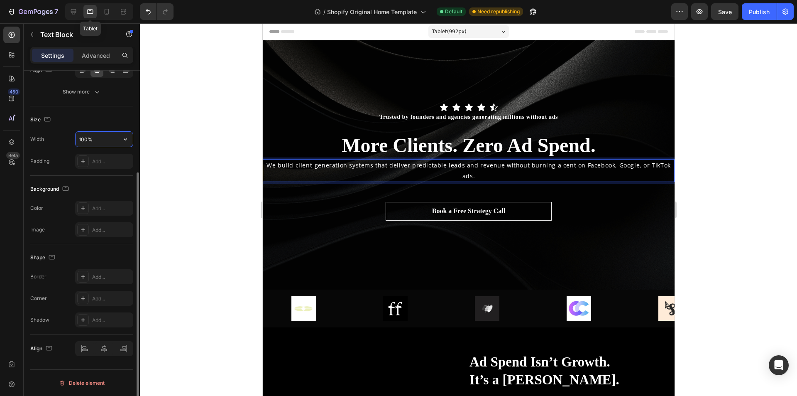
click at [116, 137] on input "100%" at bounding box center [104, 139] width 57 height 15
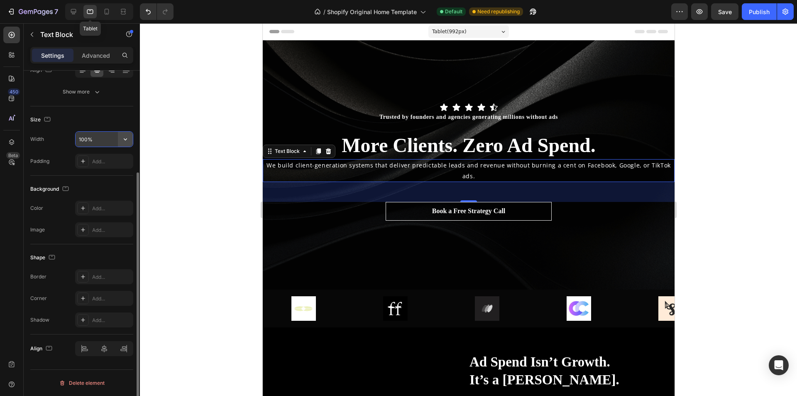
click at [124, 139] on icon "button" at bounding box center [125, 139] width 3 height 2
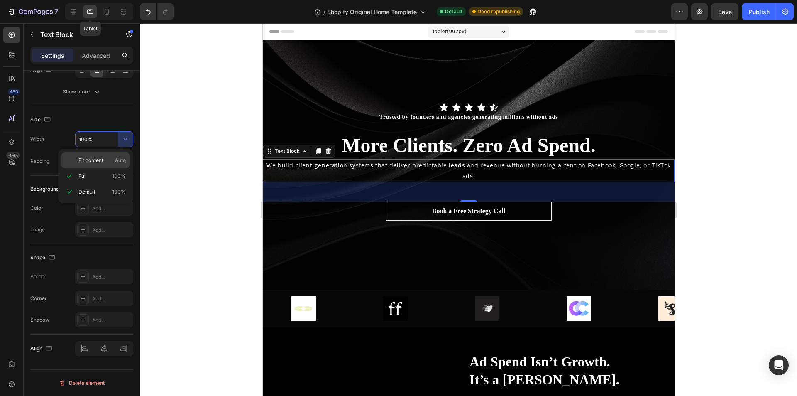
click at [117, 161] on span "Auto" at bounding box center [120, 159] width 11 height 7
type input "Auto"
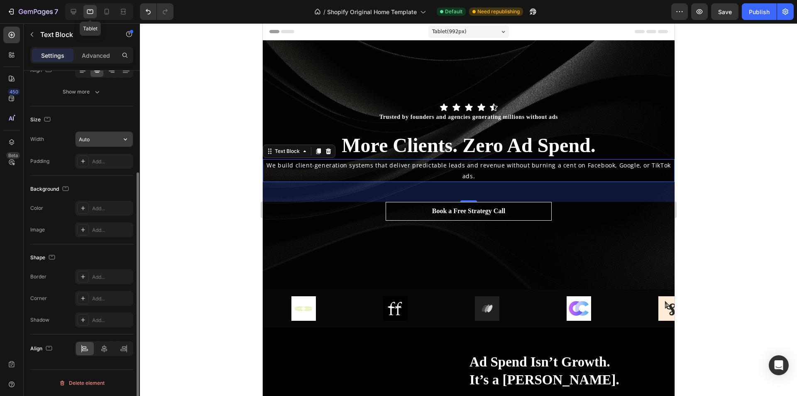
click at [125, 135] on icon "button" at bounding box center [125, 139] width 8 height 8
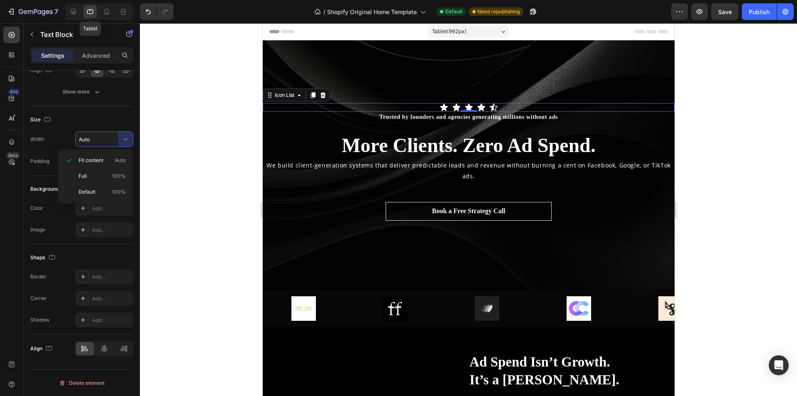
click at [364, 107] on div "Icon Icon Icon Icon Icon" at bounding box center [468, 107] width 412 height 9
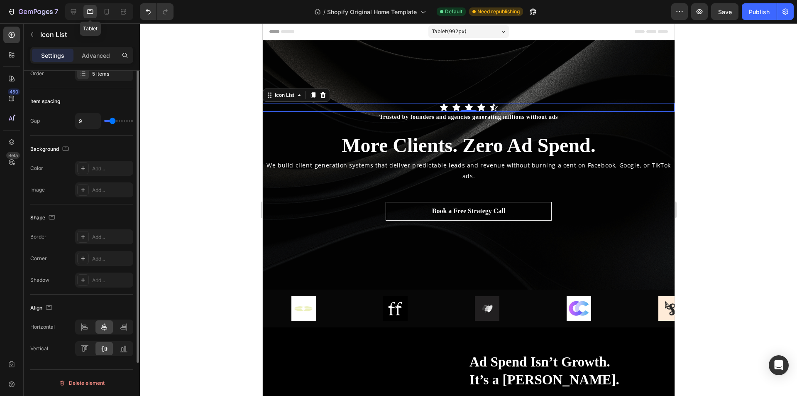
scroll to position [0, 0]
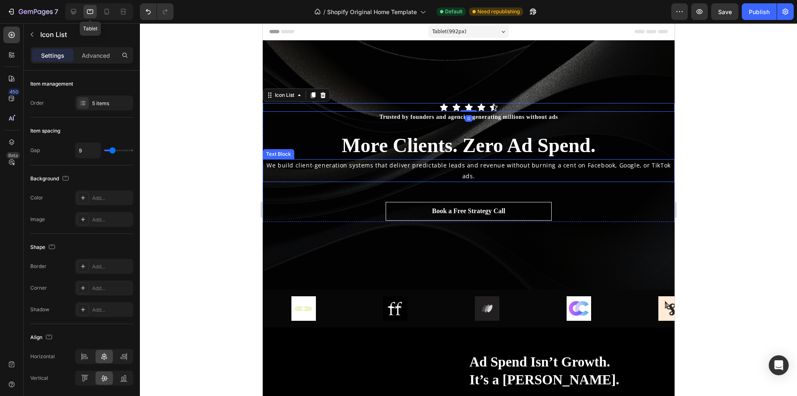
click at [309, 181] on p "We build client-generation systems that deliver predictable leads and revenue w…" at bounding box center [468, 170] width 410 height 21
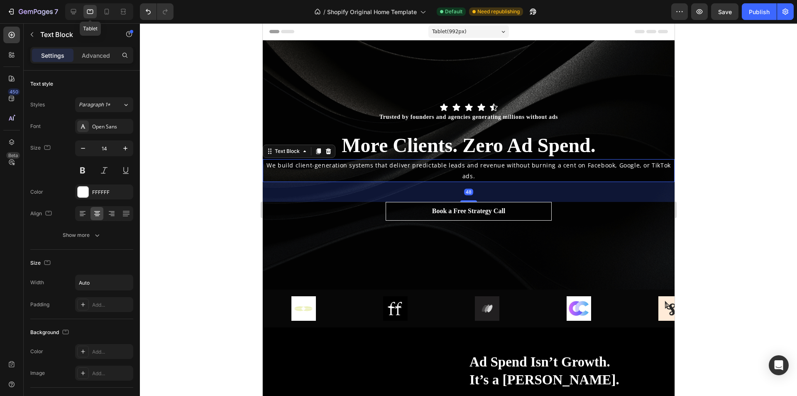
click at [304, 216] on div "Book a Free Strategy Call Button" at bounding box center [468, 211] width 412 height 19
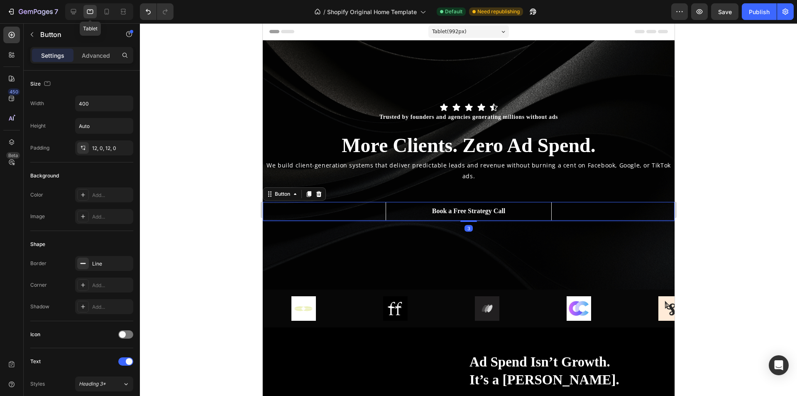
click at [301, 234] on div "Overlay" at bounding box center [468, 164] width 412 height 249
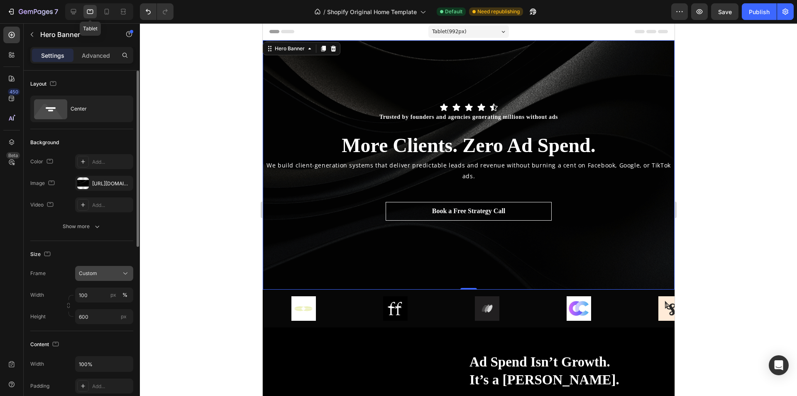
click at [108, 267] on button "Custom" at bounding box center [104, 273] width 58 height 15
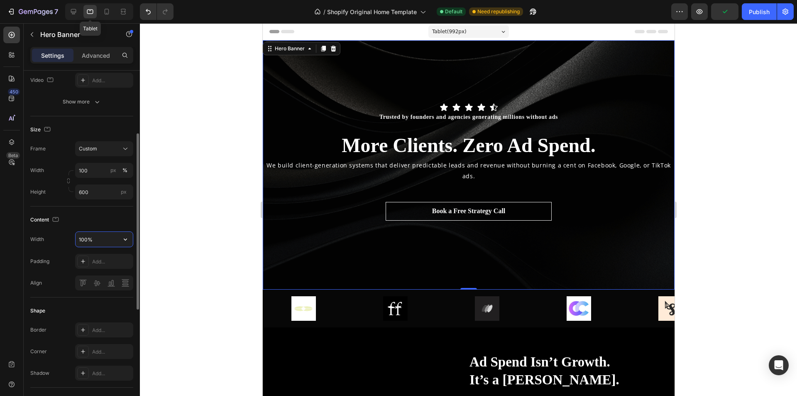
click at [105, 242] on input "100%" at bounding box center [104, 239] width 57 height 15
click at [102, 242] on input "120%" at bounding box center [104, 239] width 57 height 15
drag, startPoint x: 88, startPoint y: 239, endPoint x: 115, endPoint y: 242, distance: 27.1
click at [115, 242] on input "120%" at bounding box center [104, 239] width 57 height 15
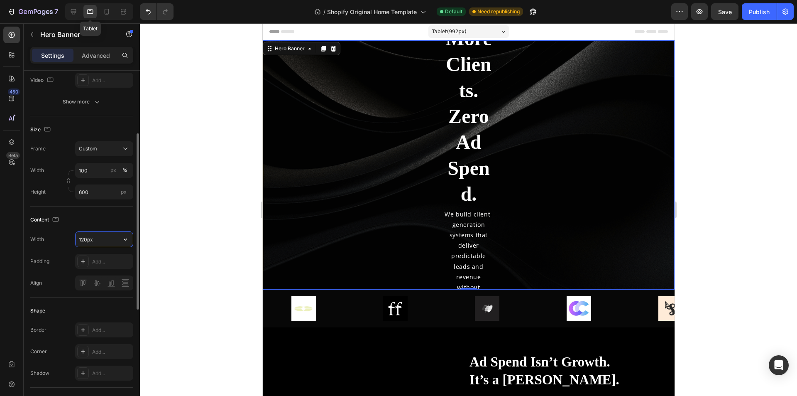
click at [115, 242] on input "120px" at bounding box center [104, 239] width 57 height 15
click at [88, 237] on input "120px" at bounding box center [104, 239] width 57 height 15
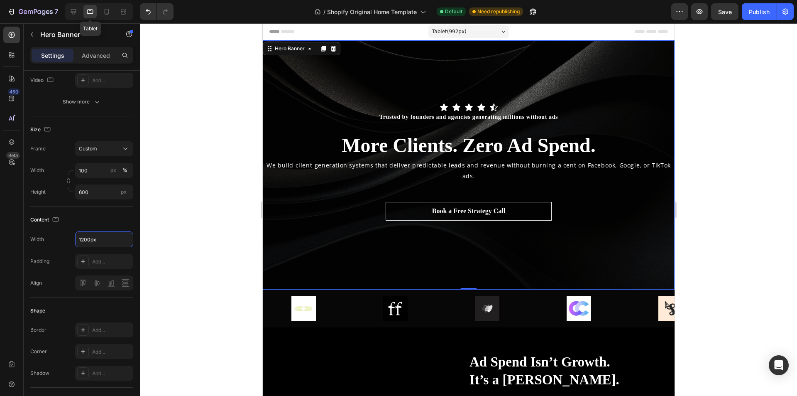
click at [323, 233] on div "Overlay" at bounding box center [468, 164] width 412 height 249
click at [83, 242] on input "1200" at bounding box center [104, 239] width 57 height 15
click at [93, 237] on input "900" at bounding box center [104, 239] width 57 height 15
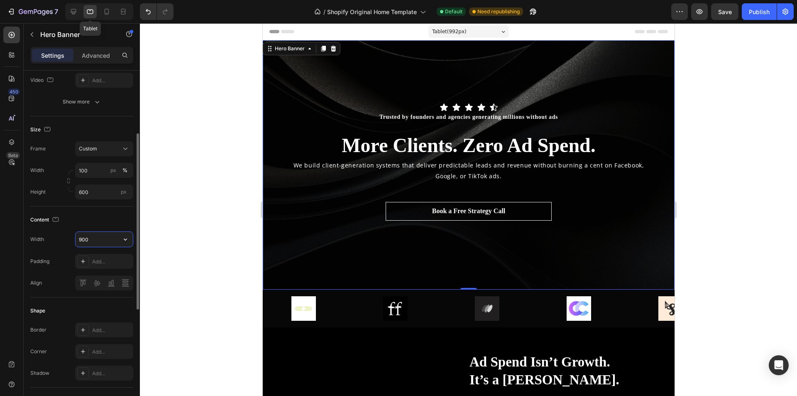
click at [93, 237] on input "900" at bounding box center [104, 239] width 57 height 15
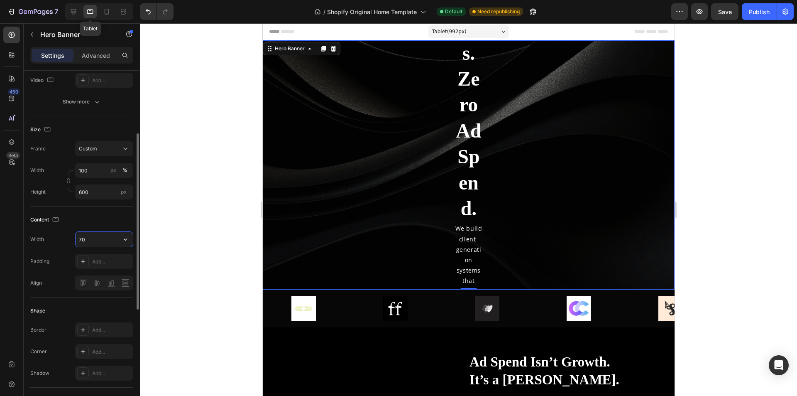
type input "700"
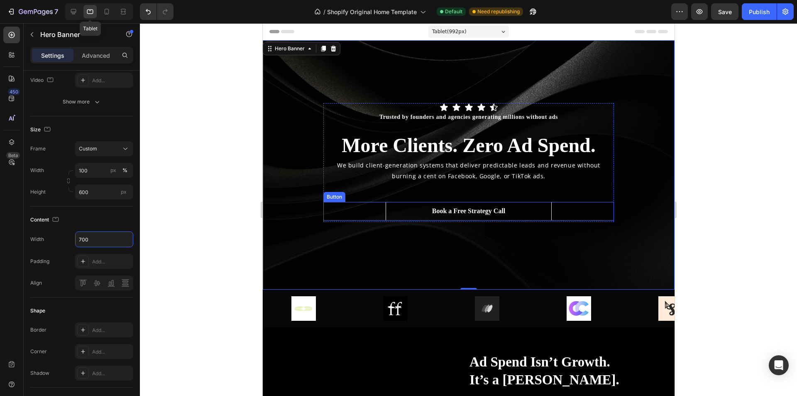
click at [578, 206] on div "Book a Free Strategy Call Button" at bounding box center [468, 211] width 291 height 19
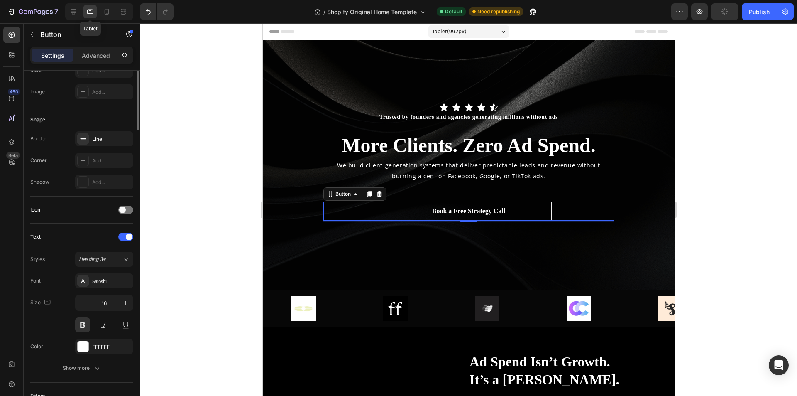
scroll to position [0, 0]
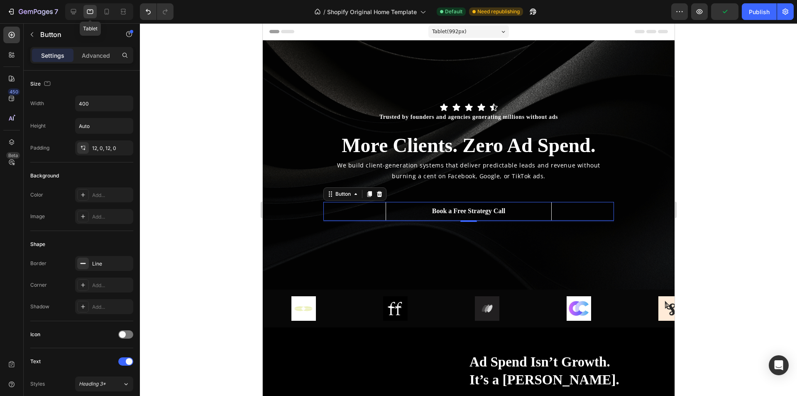
click at [99, 12] on div "Tablet" at bounding box center [99, 11] width 68 height 17
click at [105, 12] on icon at bounding box center [107, 12] width 5 height 6
type input "156"
type input "14"
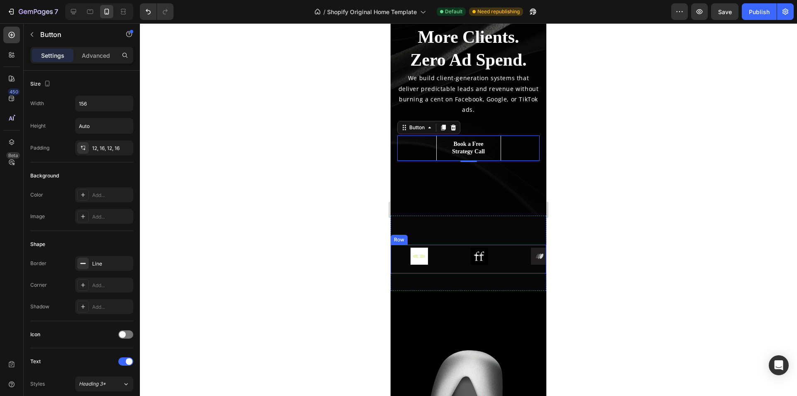
scroll to position [19, 0]
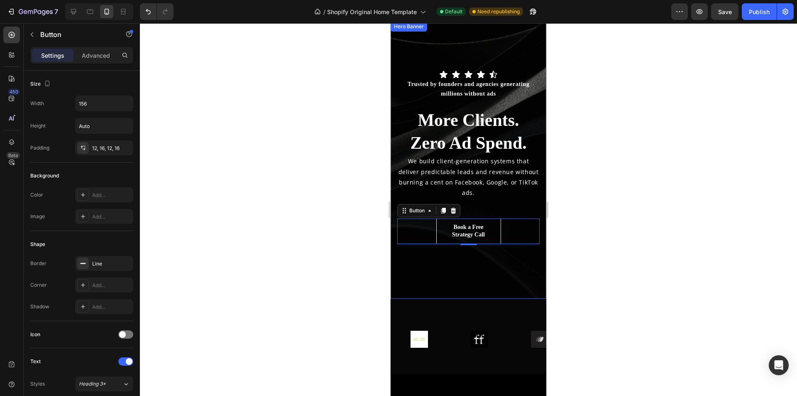
click at [506, 259] on div "Overlay" at bounding box center [469, 160] width 156 height 277
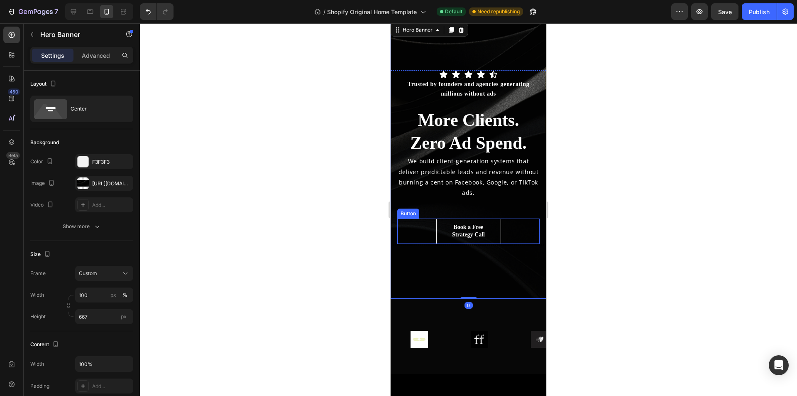
click at [501, 227] on div "Book a Free Strategy Call Button" at bounding box center [468, 230] width 142 height 25
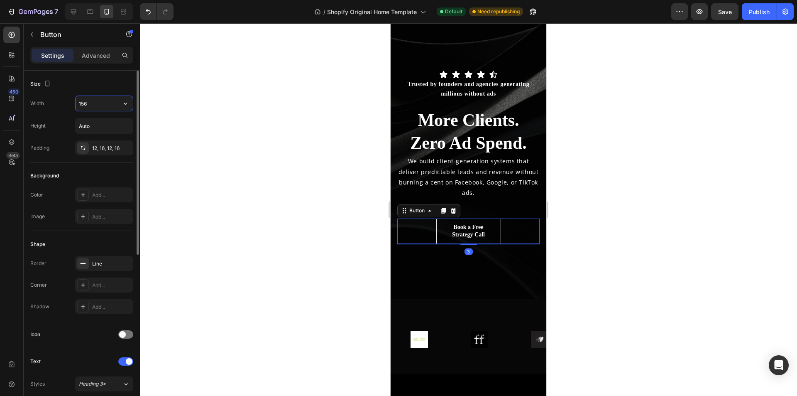
click at [109, 100] on input "156" at bounding box center [104, 103] width 57 height 15
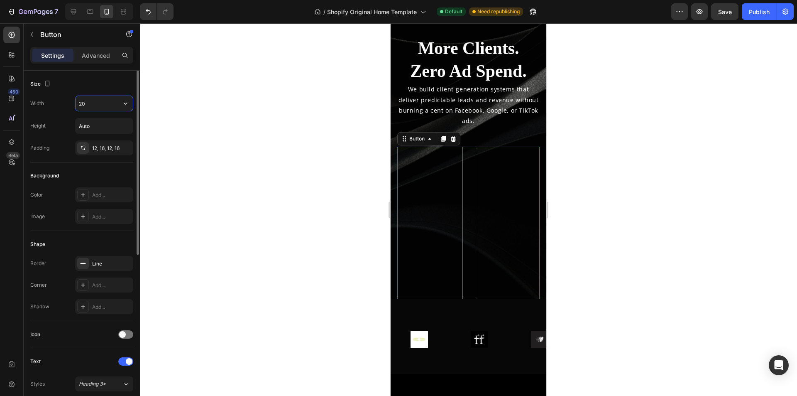
type input "200"
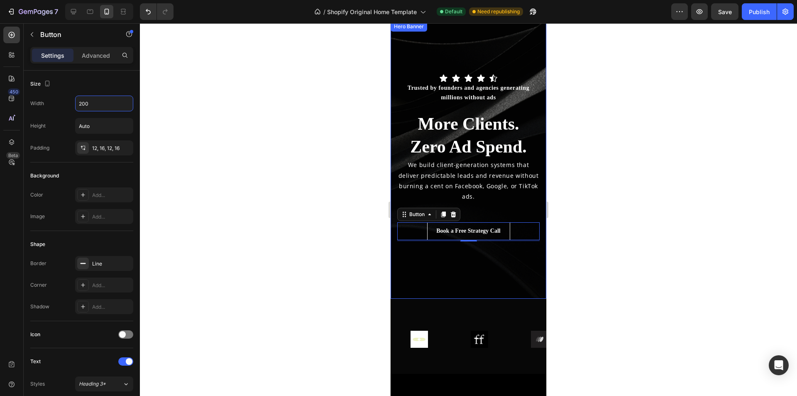
click at [482, 260] on div "Overlay" at bounding box center [469, 160] width 156 height 277
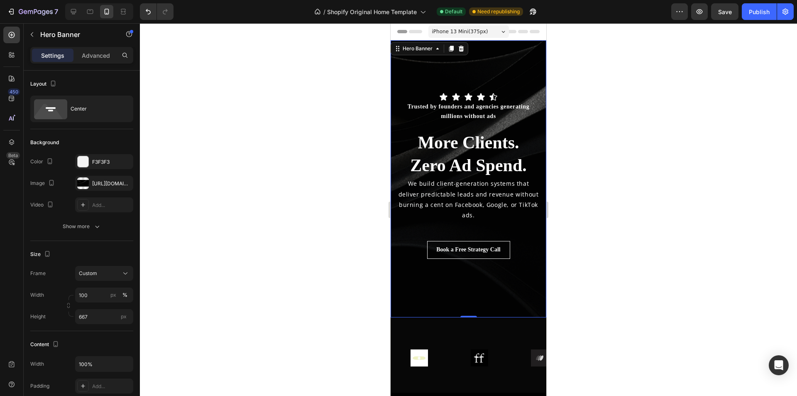
scroll to position [125, 0]
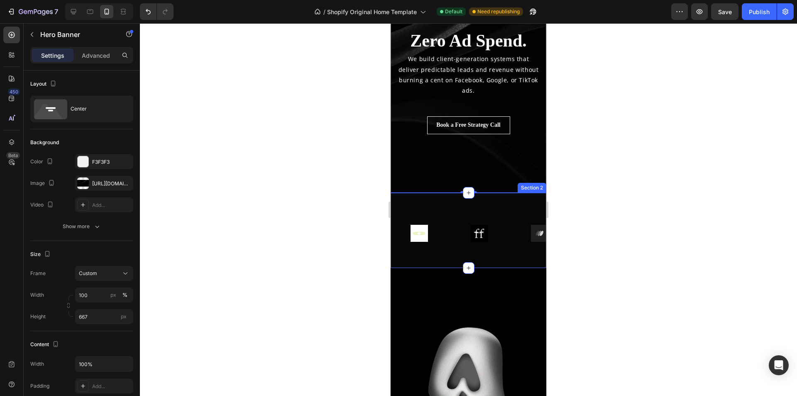
click at [491, 257] on div "Image Image Image Image Image Image Image Carousel Row Section 2" at bounding box center [469, 230] width 156 height 75
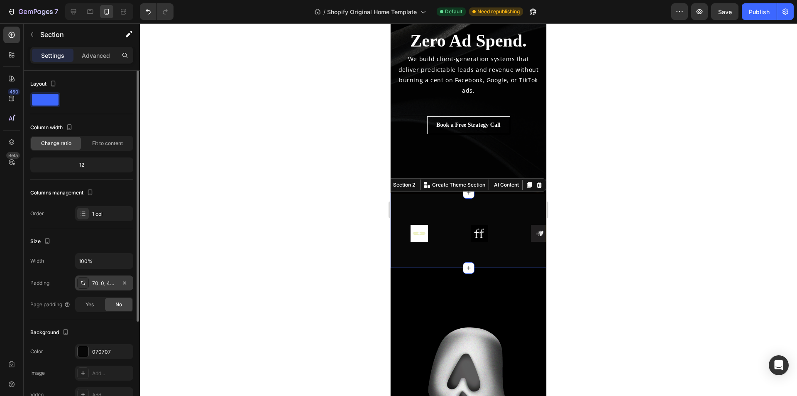
click at [102, 284] on div "70, 0, 42, 0" at bounding box center [104, 282] width 24 height 7
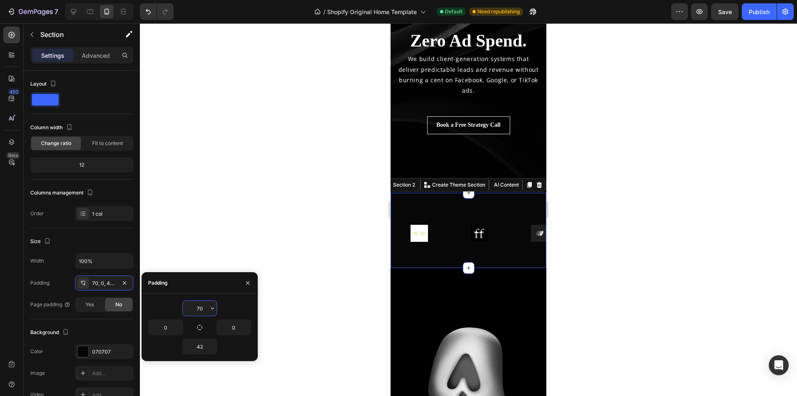
click at [204, 308] on input "70" at bounding box center [200, 307] width 34 height 15
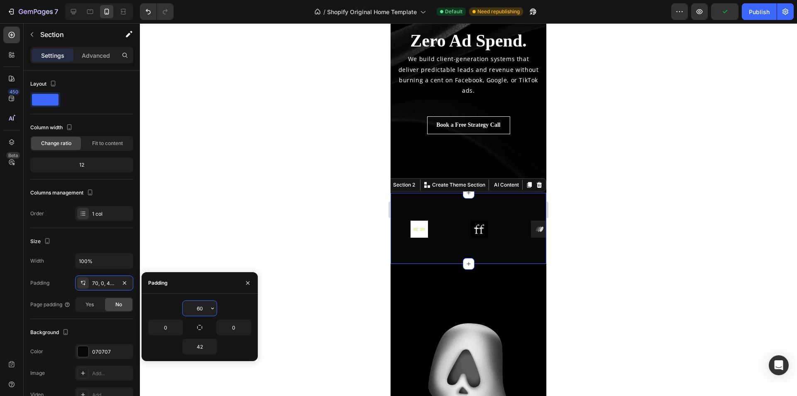
click at [208, 307] on input "60" at bounding box center [200, 307] width 34 height 15
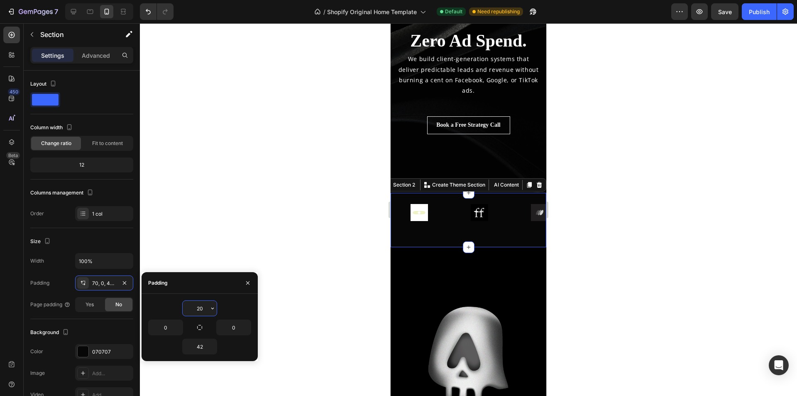
click at [208, 307] on input "20" at bounding box center [200, 307] width 34 height 15
click at [205, 307] on input "20" at bounding box center [200, 307] width 34 height 15
type input "15"
click at [200, 347] on input "42" at bounding box center [200, 346] width 34 height 15
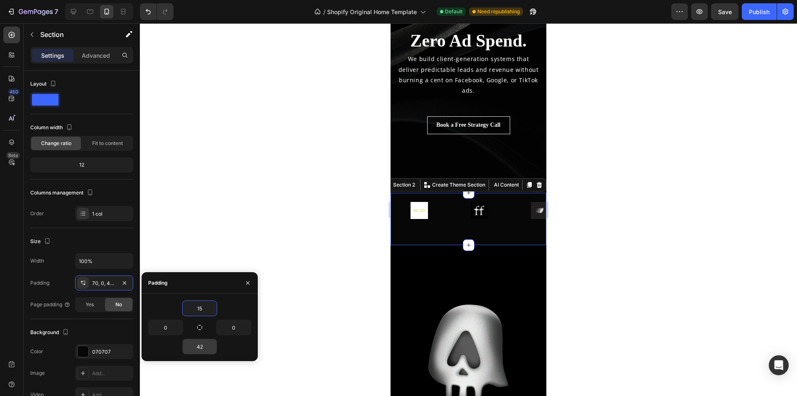
click at [200, 347] on input "42" at bounding box center [200, 346] width 34 height 15
type input "15"
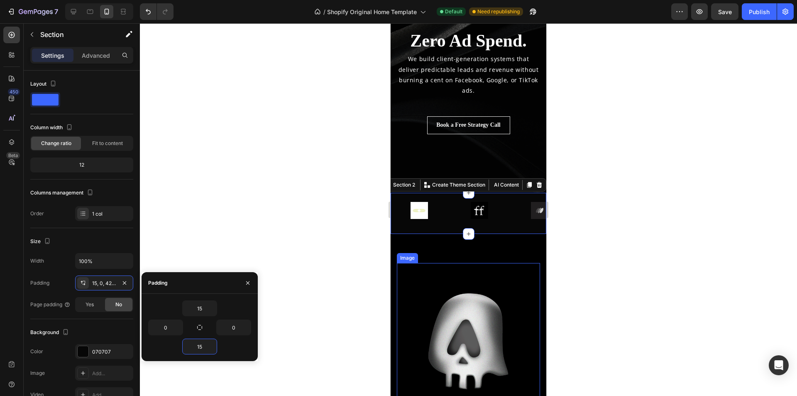
click at [520, 342] on img at bounding box center [468, 340] width 123 height 123
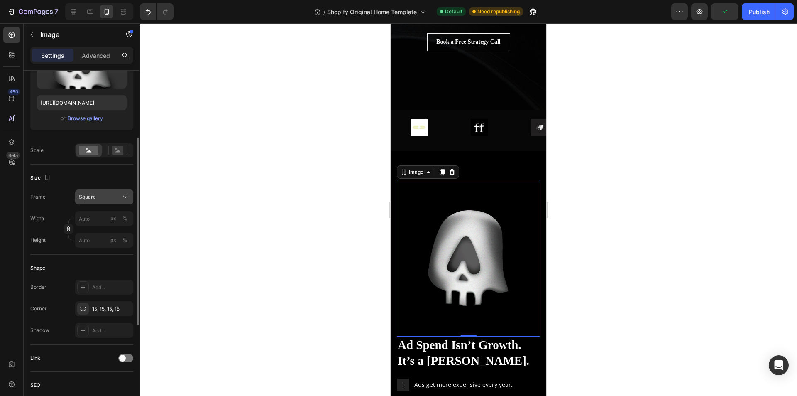
click at [117, 199] on div "Square" at bounding box center [99, 196] width 41 height 7
click at [118, 196] on div "Square" at bounding box center [99, 196] width 41 height 7
click at [88, 221] on input "px %" at bounding box center [104, 218] width 58 height 15
type input "2"
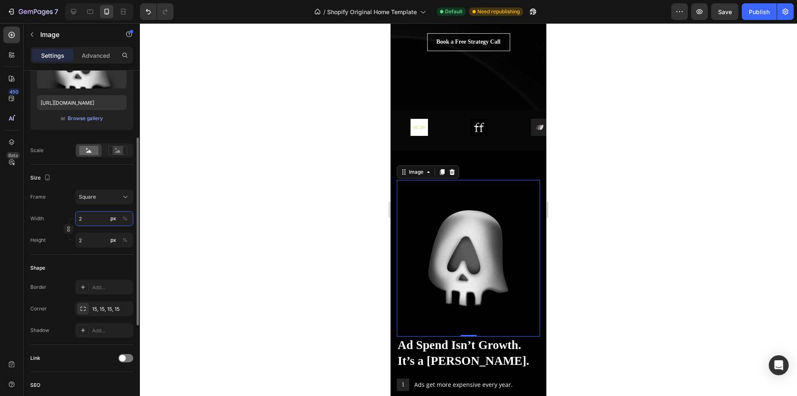
type input "20"
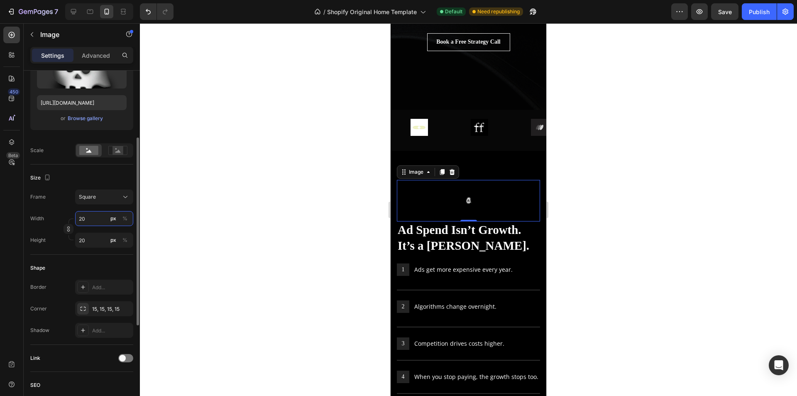
type input "200"
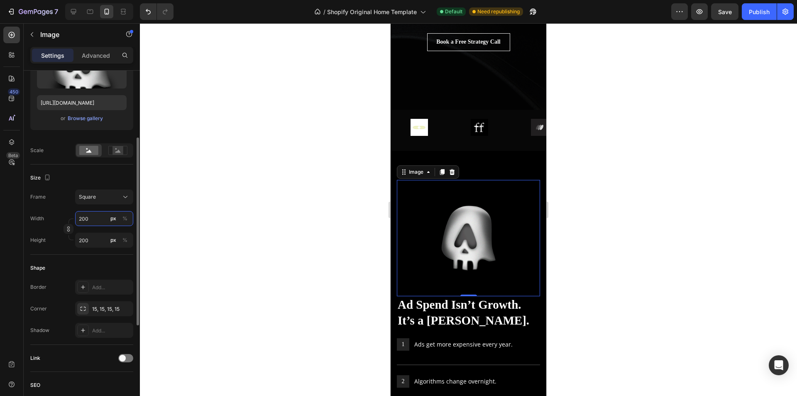
click at [92, 219] on input "200" at bounding box center [104, 218] width 58 height 15
type input "1"
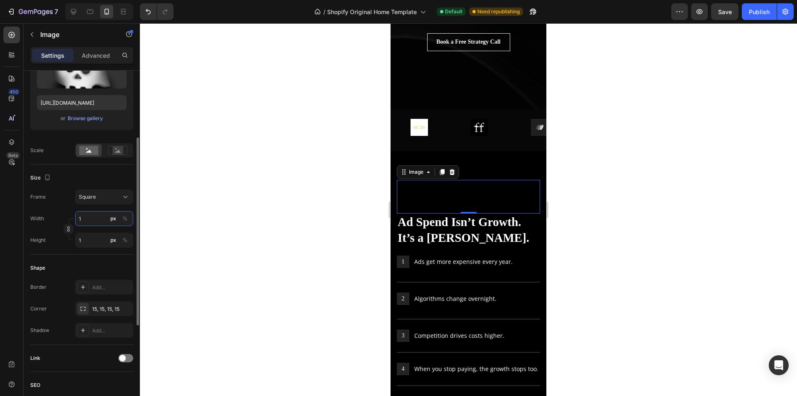
type input "10"
type input "100"
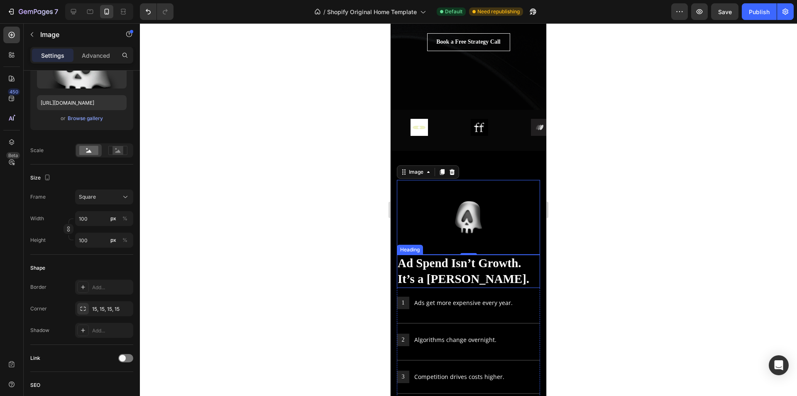
click at [429, 273] on h2 "Ad Spend Isn’t Growth. It’s a Gamble." at bounding box center [468, 270] width 143 height 33
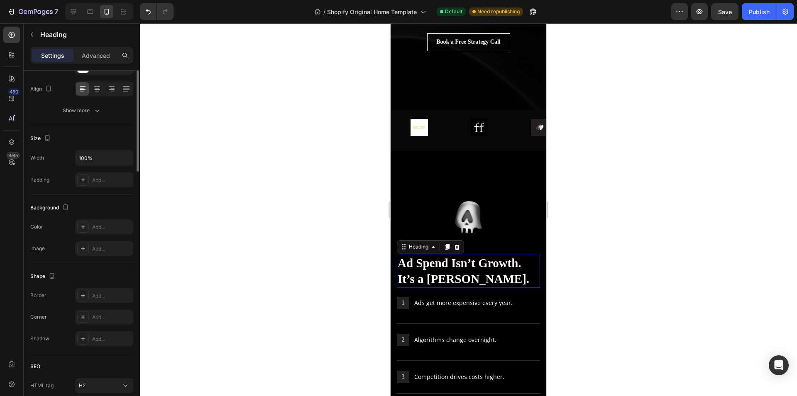
scroll to position [0, 0]
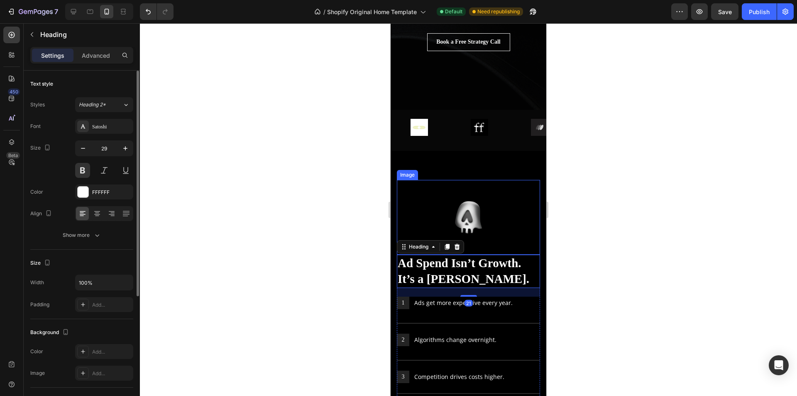
click at [513, 225] on div at bounding box center [468, 217] width 123 height 42
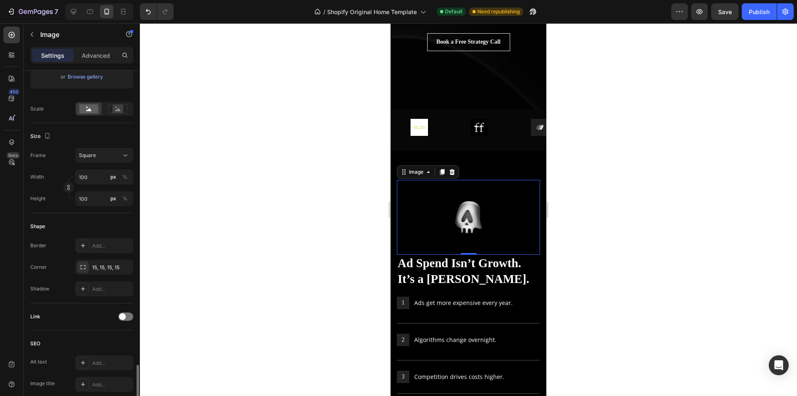
scroll to position [299, 0]
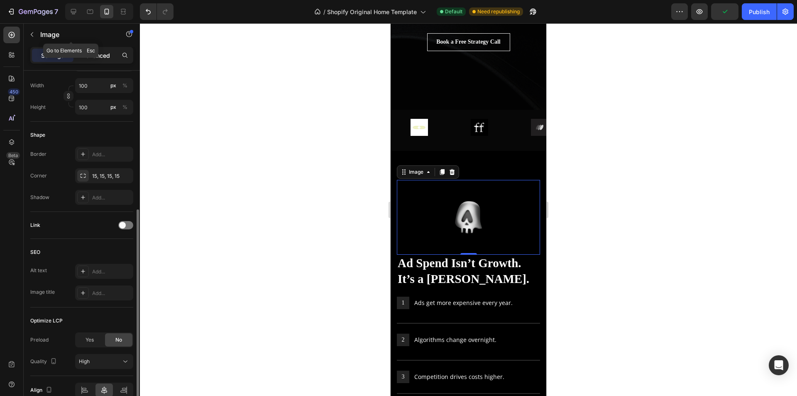
click at [95, 57] on p "Advanced" at bounding box center [96, 55] width 28 height 9
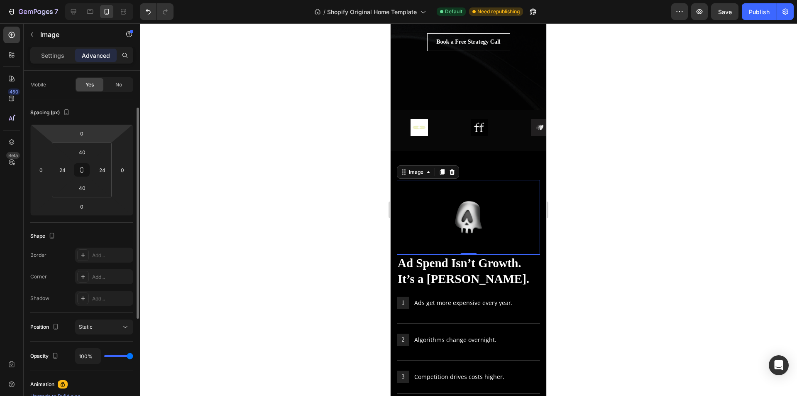
scroll to position [0, 0]
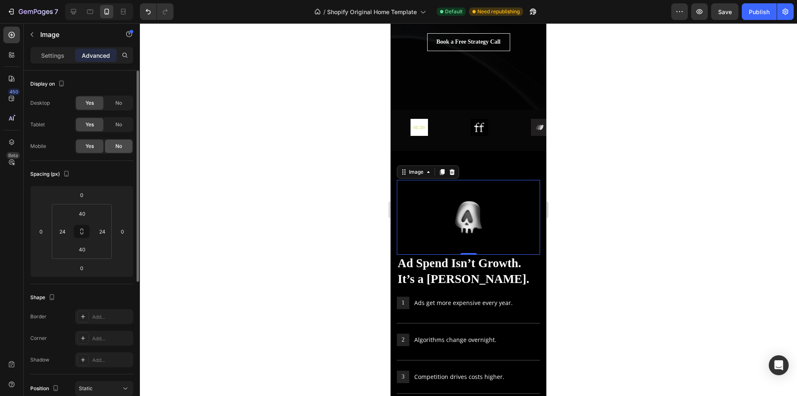
click at [111, 144] on div "No" at bounding box center [118, 145] width 27 height 13
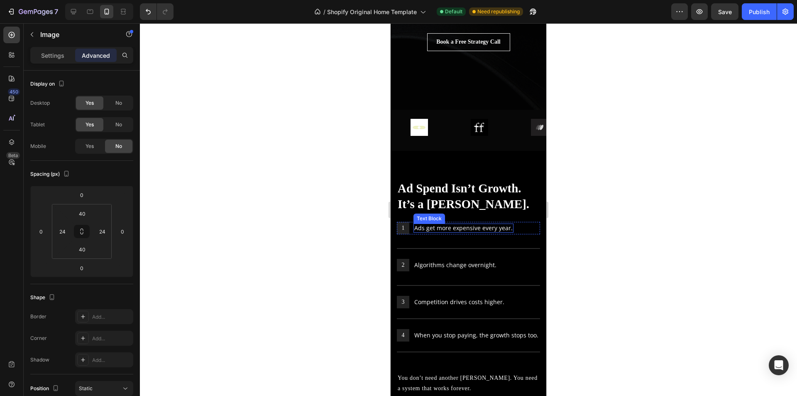
scroll to position [83, 0]
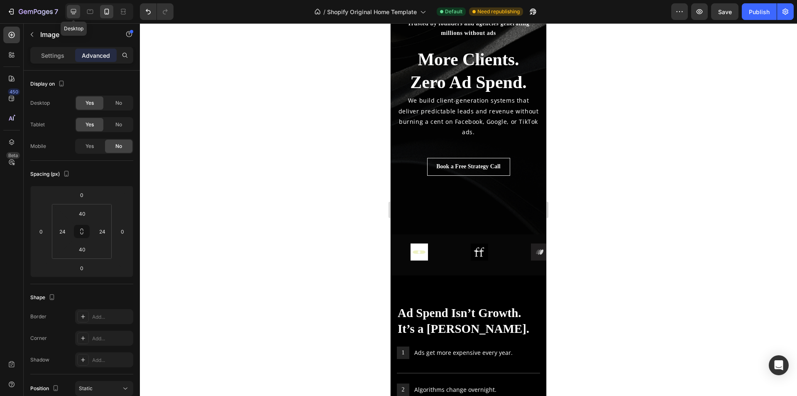
click at [76, 10] on icon at bounding box center [73, 11] width 5 height 5
type input "50"
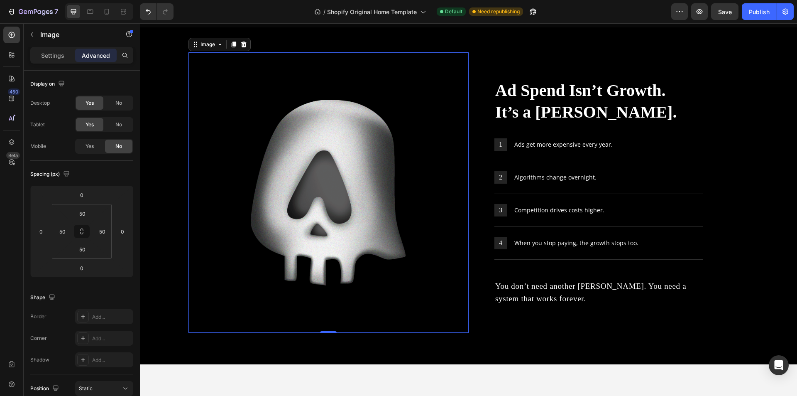
scroll to position [220, 0]
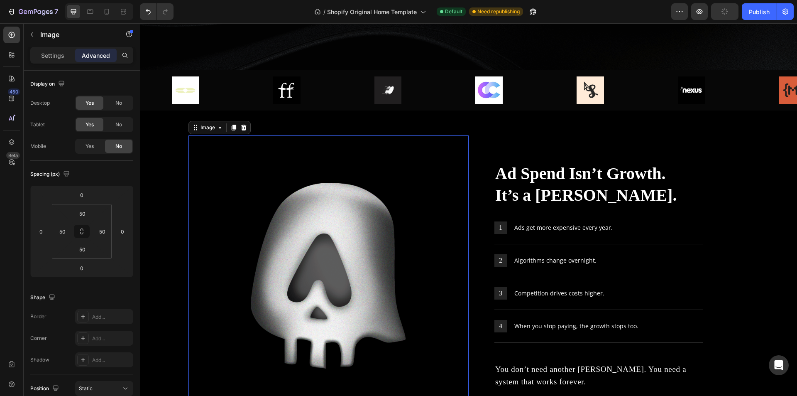
click at [401, 203] on img at bounding box center [328, 275] width 239 height 239
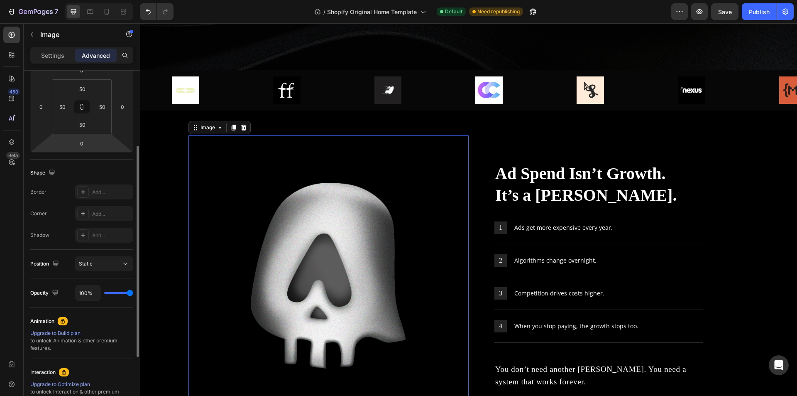
scroll to position [42, 0]
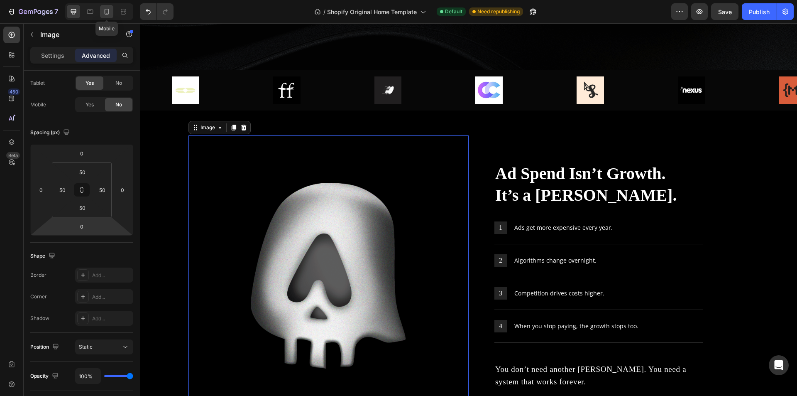
click at [107, 10] on icon at bounding box center [107, 11] width 8 height 8
type input "40"
type input "24"
type input "40"
type input "24"
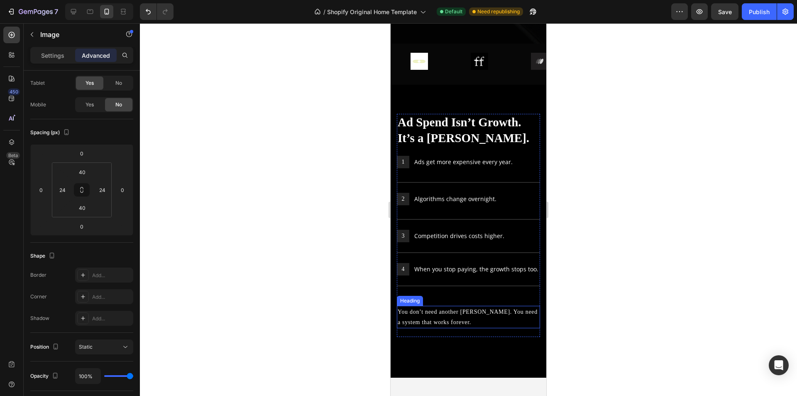
scroll to position [191, 0]
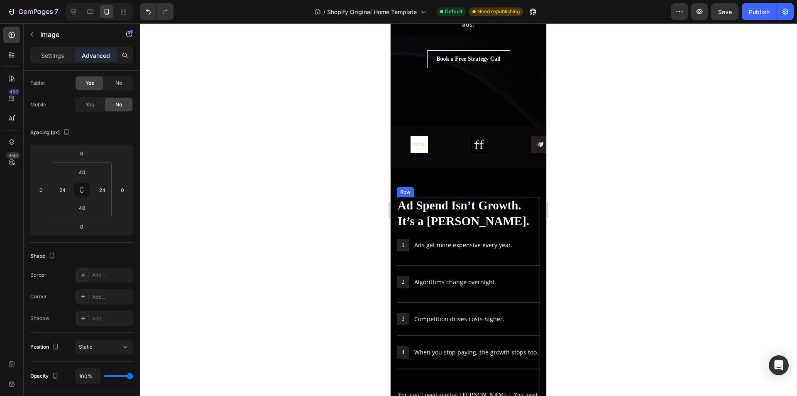
click at [476, 235] on div "Ad Spend Isn’t Growth. It’s a Gamble. Heading 1 Text Block Hero Banner Ads get …" at bounding box center [468, 308] width 143 height 223
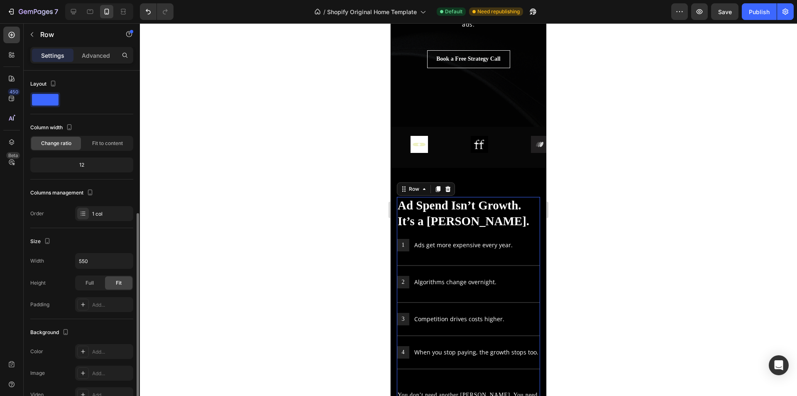
scroll to position [125, 0]
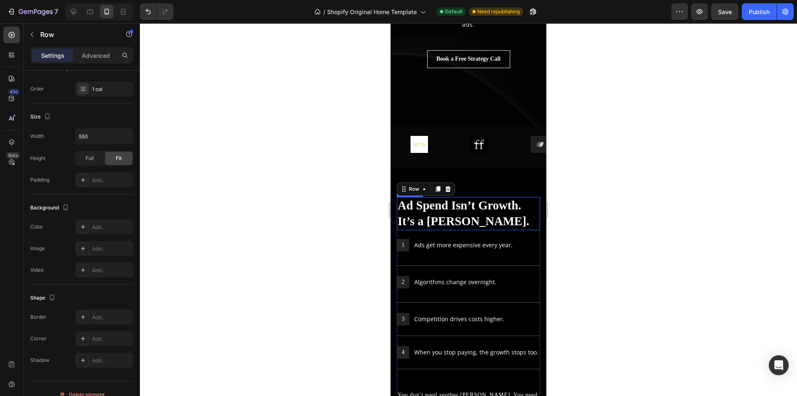
click at [486, 227] on h2 "Ad Spend Isn’t Growth. It’s a Gamble." at bounding box center [468, 213] width 143 height 33
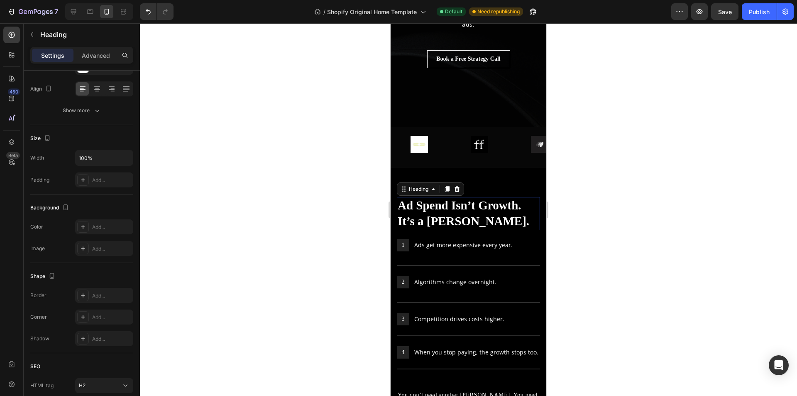
scroll to position [0, 0]
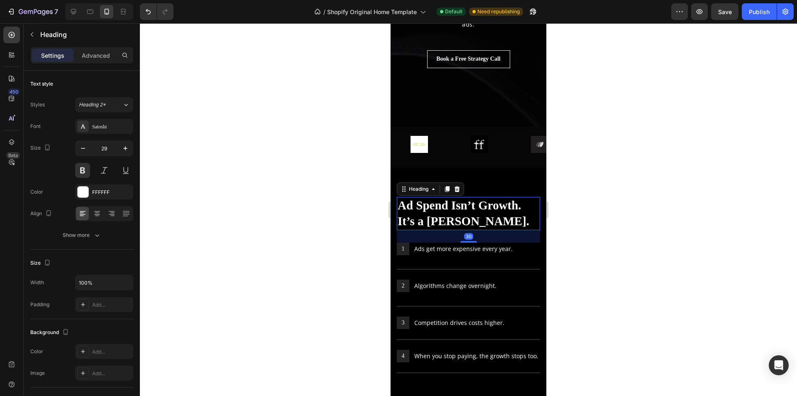
drag, startPoint x: 463, startPoint y: 238, endPoint x: 492, endPoint y: 242, distance: 29.3
click at [492, 230] on div "30" at bounding box center [468, 230] width 143 height 0
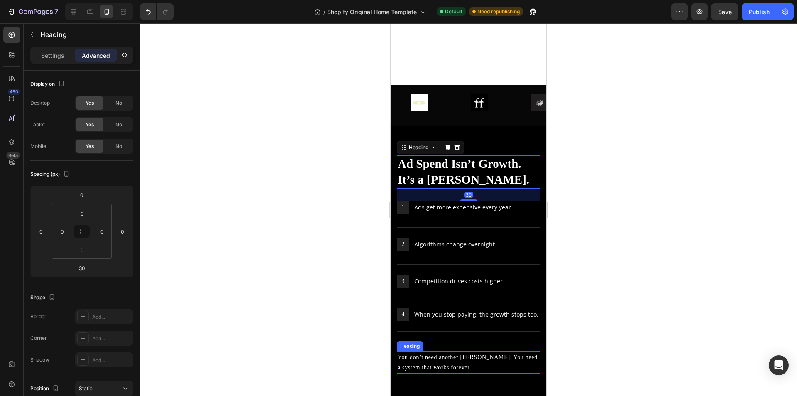
scroll to position [315, 0]
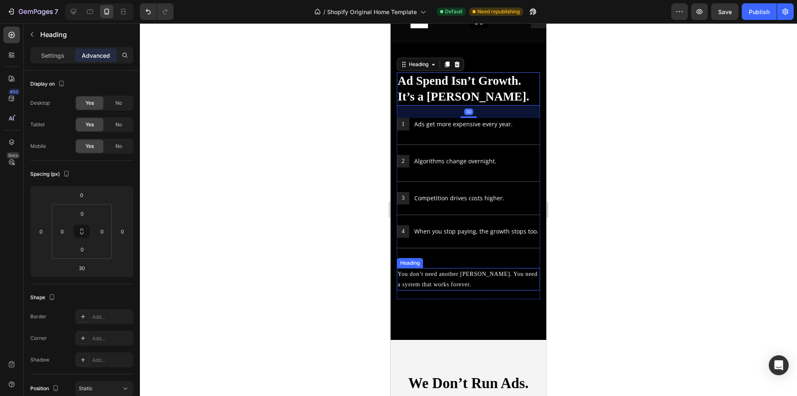
click at [431, 277] on h2 "You don’t need another [PERSON_NAME]. You need a system that works forever." at bounding box center [468, 279] width 143 height 22
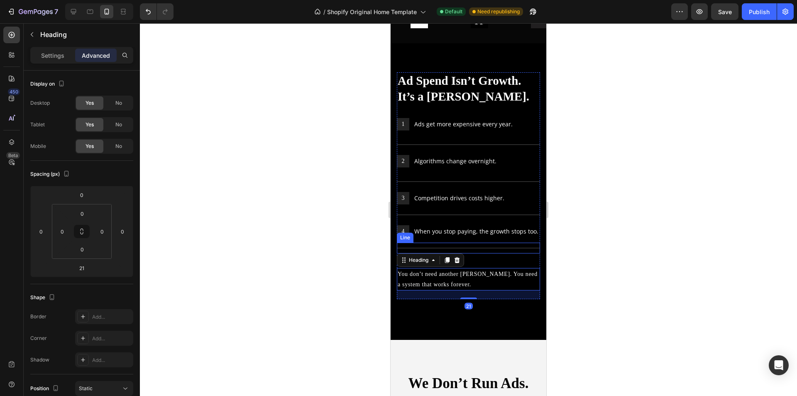
click at [462, 251] on div "Title Line" at bounding box center [468, 247] width 143 height 11
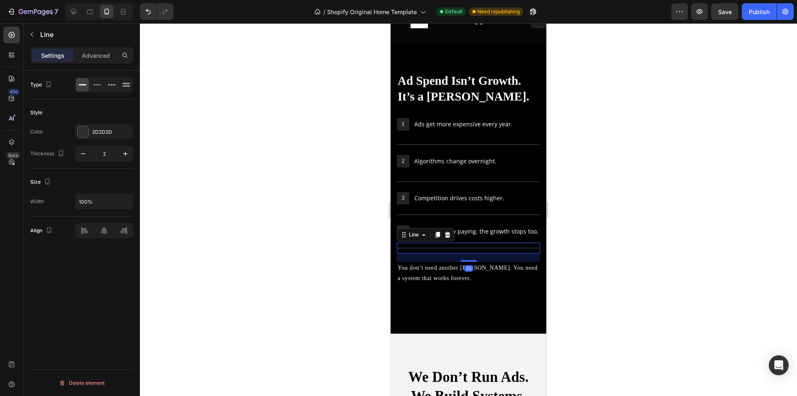
drag, startPoint x: 466, startPoint y: 271, endPoint x: 477, endPoint y: 265, distance: 12.8
click at [477, 253] on div "20" at bounding box center [468, 253] width 143 height 0
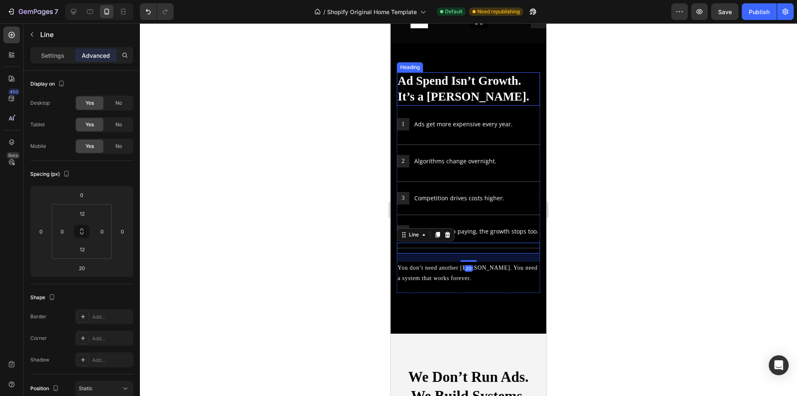
click at [475, 99] on h2 "Ad Spend Isn’t Growth. It’s a Gamble." at bounding box center [468, 88] width 143 height 33
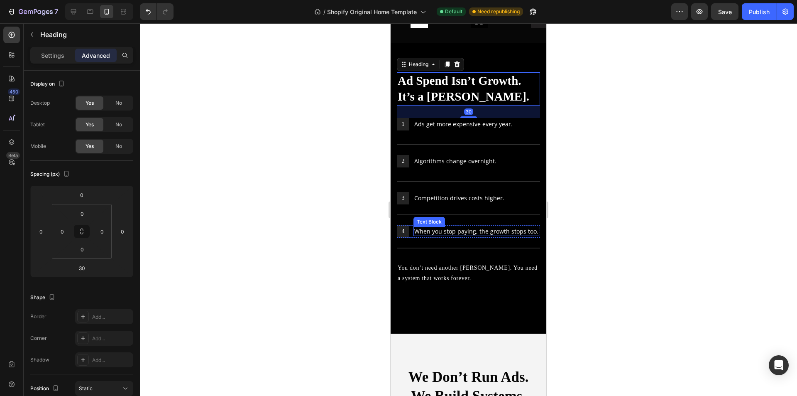
click at [471, 235] on p "When you stop paying, the growth stops too." at bounding box center [476, 230] width 124 height 7
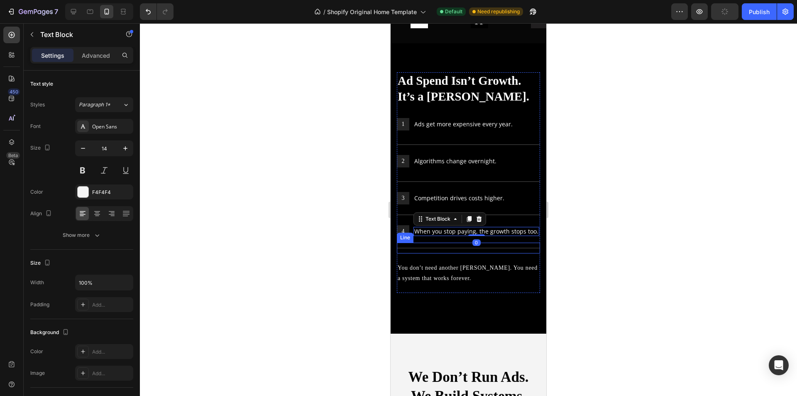
click at [496, 251] on div "Title Line" at bounding box center [468, 247] width 143 height 11
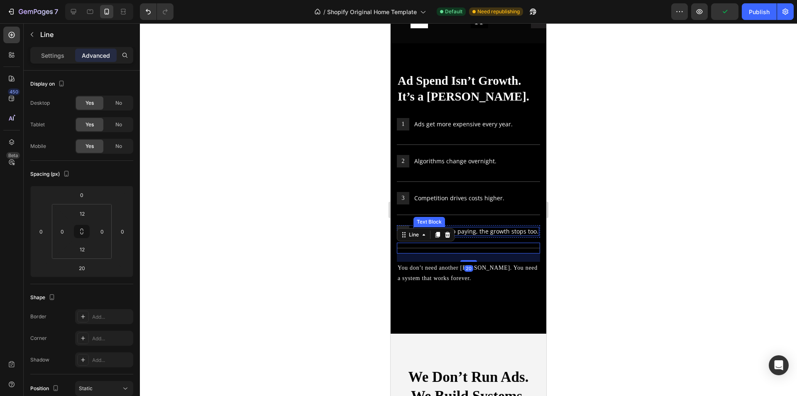
click at [476, 235] on p "When you stop paying, the growth stops too." at bounding box center [476, 230] width 124 height 7
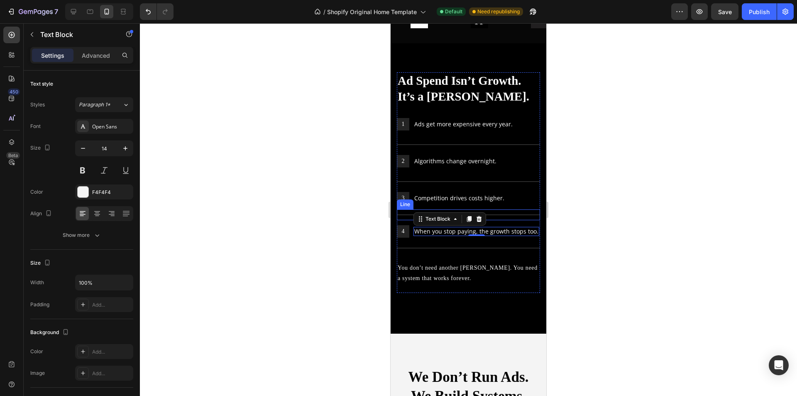
click at [498, 212] on div "Title Line" at bounding box center [468, 214] width 143 height 11
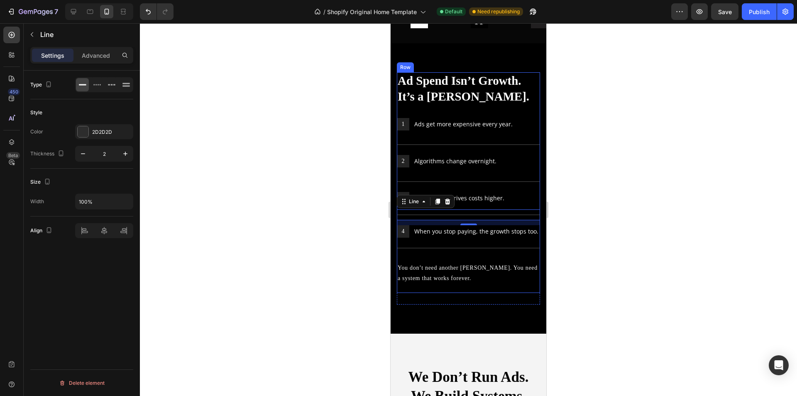
click at [485, 168] on div "Ad Spend Isn’t Growth. It’s a Gamble. Heading 1 Text Block Hero Banner Ads get …" at bounding box center [468, 182] width 143 height 220
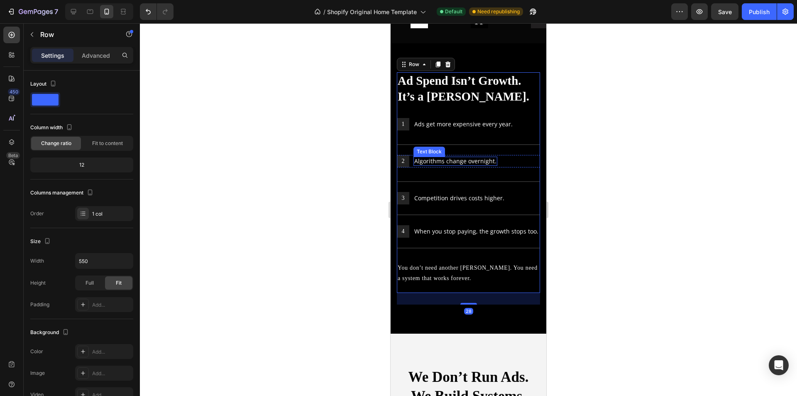
click at [484, 160] on p "Algorithms change overnight." at bounding box center [455, 160] width 82 height 7
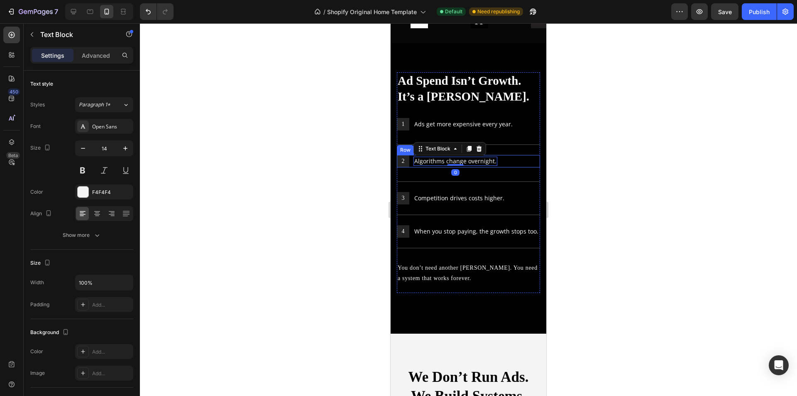
click at [503, 164] on div "2 Text Block Hero Banner Algorithms change overnight. Text Block 0 Row" at bounding box center [468, 161] width 143 height 12
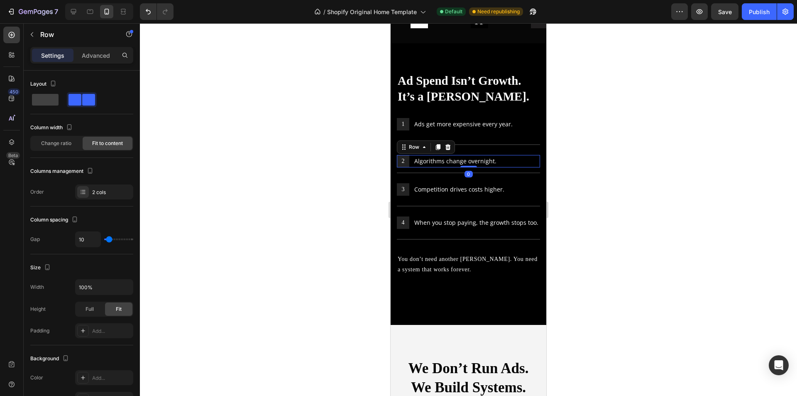
drag, startPoint x: 467, startPoint y: 175, endPoint x: 501, endPoint y: 142, distance: 48.1
click at [501, 156] on div "2 Text Block Hero Banner Algorithms change overnight. Text Block Row 0" at bounding box center [468, 161] width 143 height 12
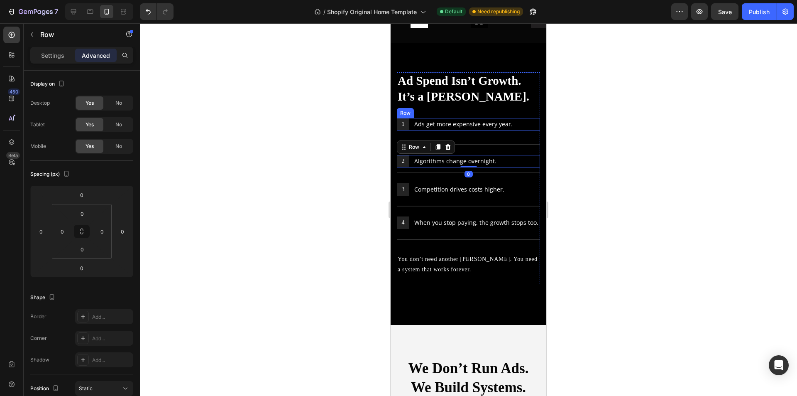
click at [513, 126] on div "1 Text Block Hero Banner Ads get more expensive every year. Text Block Row" at bounding box center [468, 124] width 143 height 12
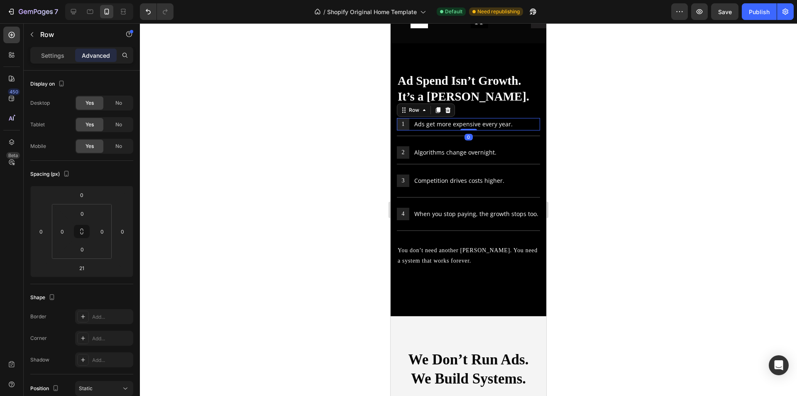
drag, startPoint x: 466, startPoint y: 137, endPoint x: 471, endPoint y: 116, distance: 20.9
click at [471, 116] on div "Ad Spend Isn’t Growth. It’s a Gamble. Heading 1 Text Block Hero Banner Ads get …" at bounding box center [468, 173] width 143 height 203
type input "0"
click at [515, 136] on div at bounding box center [468, 135] width 143 height 1
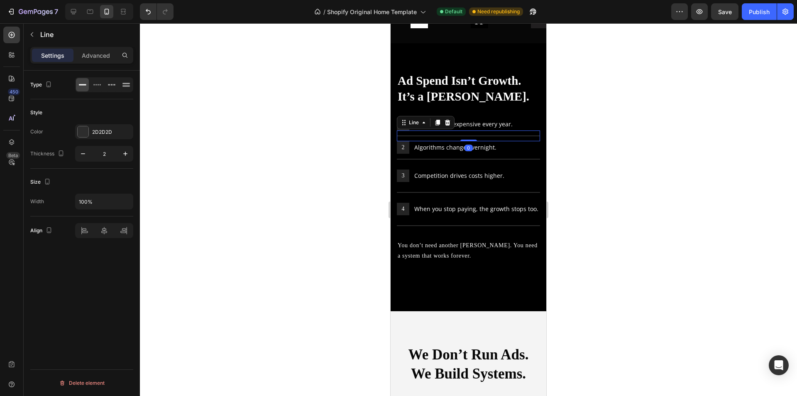
drag, startPoint x: 466, startPoint y: 146, endPoint x: 499, endPoint y: 147, distance: 32.8
click at [471, 131] on div "Title Line 0" at bounding box center [468, 135] width 143 height 11
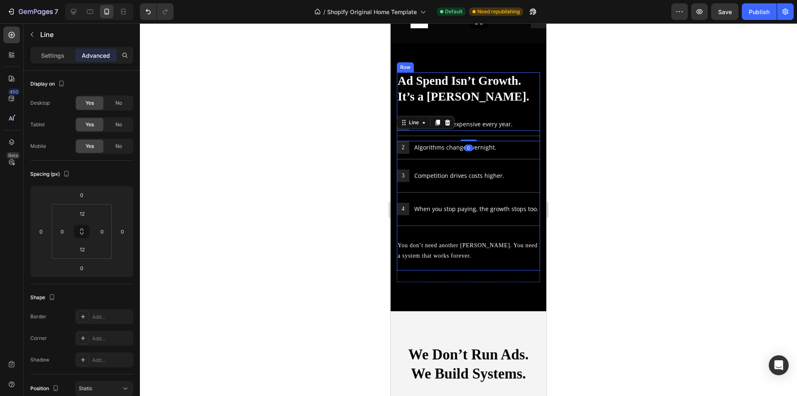
click at [503, 159] on div at bounding box center [468, 159] width 143 height 1
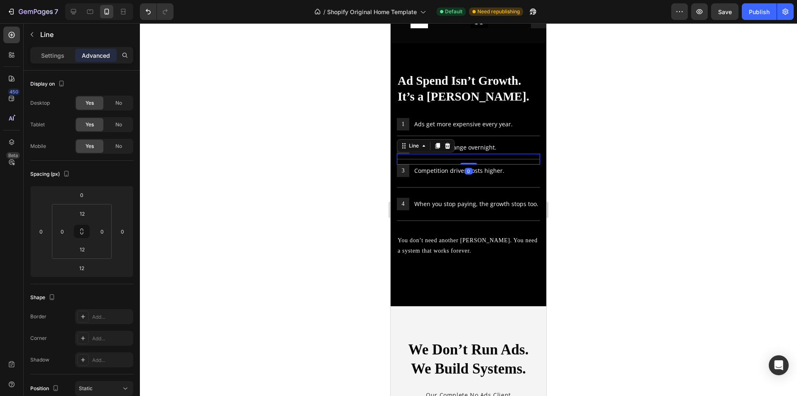
drag, startPoint x: 465, startPoint y: 167, endPoint x: 476, endPoint y: 162, distance: 11.7
click at [470, 156] on div "Title Line 0" at bounding box center [468, 159] width 143 height 11
type input "0"
click at [479, 186] on div "Title Line" at bounding box center [468, 187] width 143 height 11
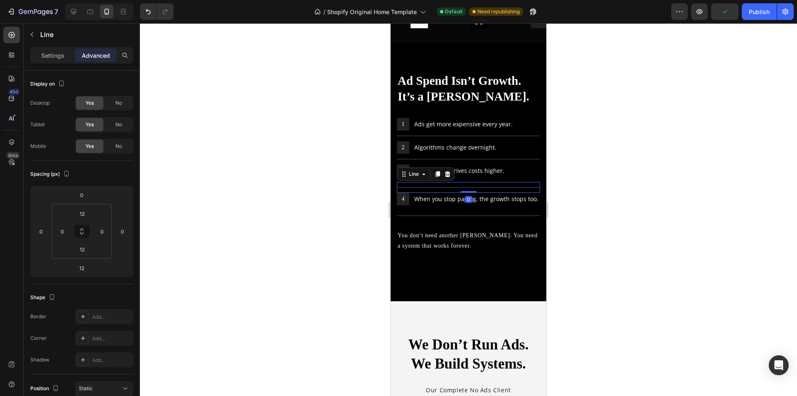
drag, startPoint x: 465, startPoint y: 196, endPoint x: 471, endPoint y: 181, distance: 16.6
click at [471, 181] on div "Ad Spend Isn’t Growth. It’s a Gamble. Heading 1 Text Block Hero Banner Ads get …" at bounding box center [468, 166] width 143 height 188
type input "0"
click at [511, 166] on div "3 Text Block Hero Banner Competition drives costs higher. Text Block Row" at bounding box center [468, 170] width 143 height 12
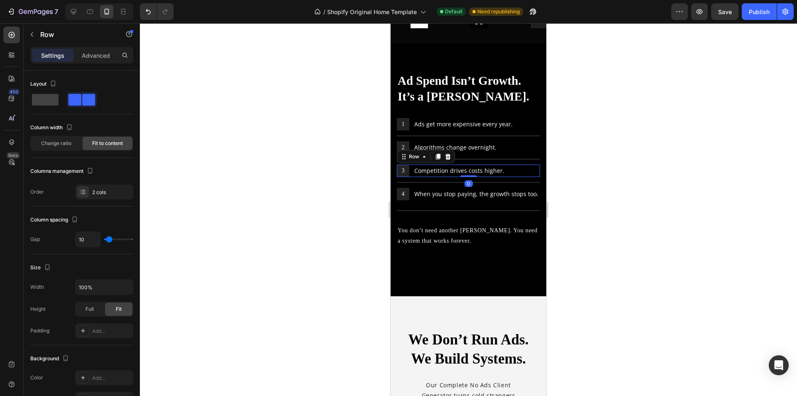
drag, startPoint x: 461, startPoint y: 181, endPoint x: 465, endPoint y: 170, distance: 11.3
click at [465, 170] on div "3 Text Block Hero Banner Competition drives costs higher. Text Block Row 0" at bounding box center [468, 170] width 143 height 12
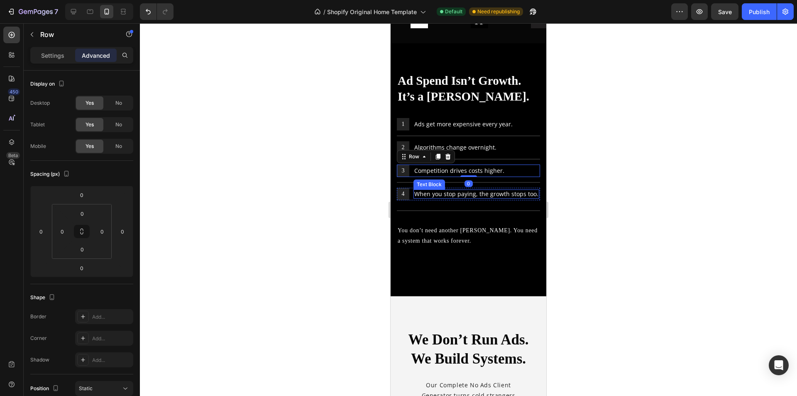
click at [500, 198] on p "When you stop paying, the growth stops too." at bounding box center [476, 193] width 124 height 7
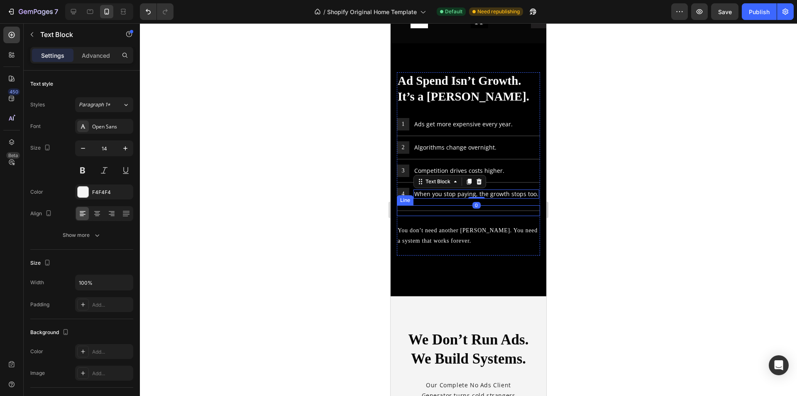
click at [490, 212] on div "Title Line" at bounding box center [468, 210] width 143 height 11
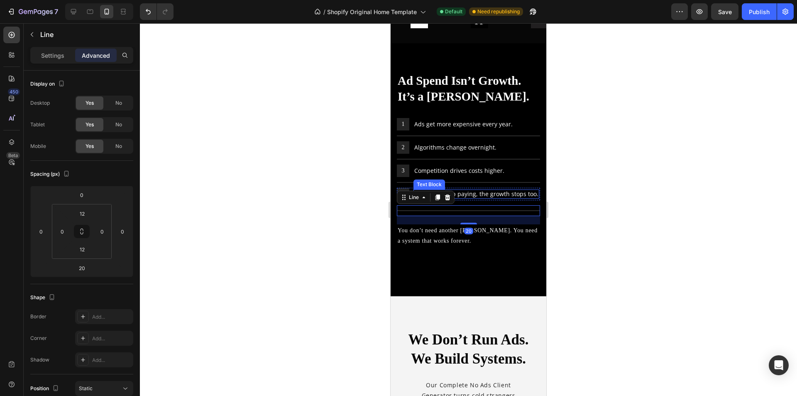
click at [515, 197] on p "When you stop paying, the growth stops too." at bounding box center [476, 193] width 124 height 7
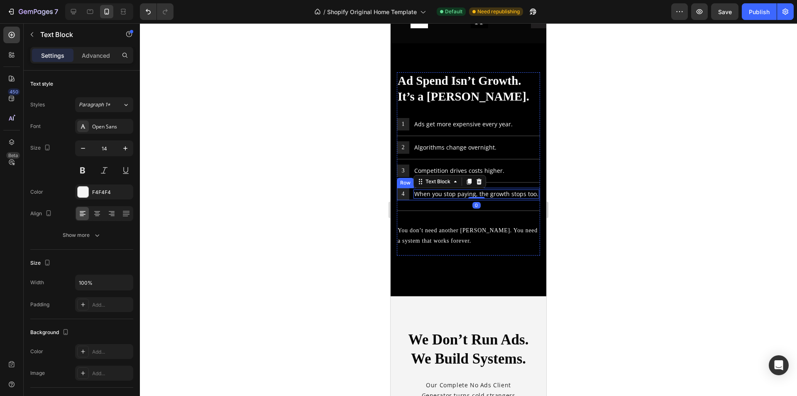
click at [412, 196] on div "4 Text Block Hero Banner When you stop paying, the growth stops too. Text Block…" at bounding box center [468, 194] width 143 height 12
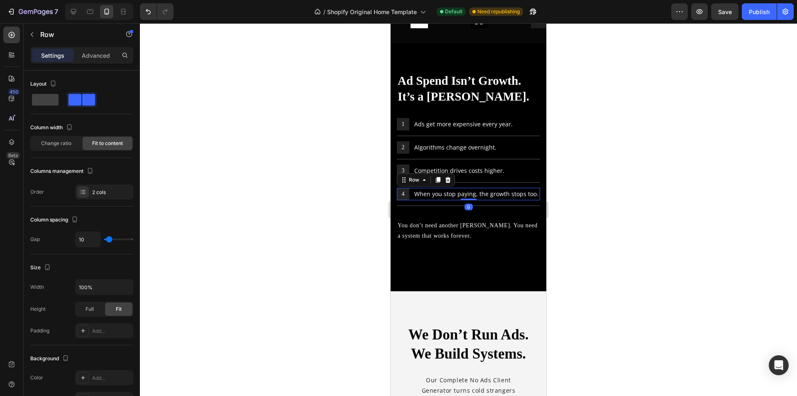
drag, startPoint x: 470, startPoint y: 209, endPoint x: 472, endPoint y: 193, distance: 15.9
click at [472, 193] on div "4 Text Block Hero Banner When you stop paying, the growth stops too. Text Block…" at bounding box center [468, 194] width 143 height 12
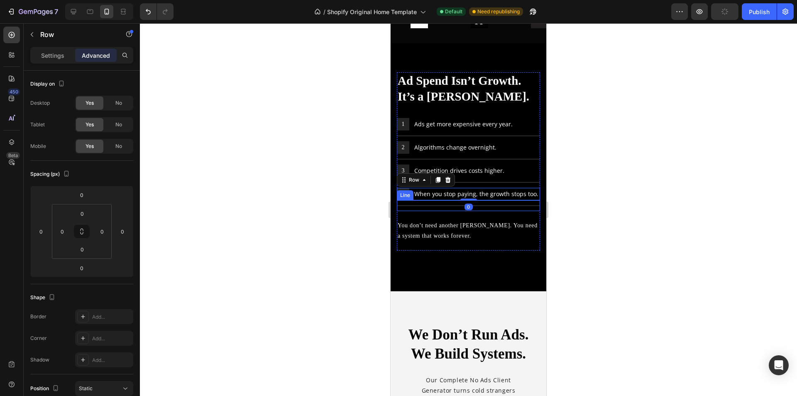
click at [481, 206] on div at bounding box center [468, 205] width 143 height 1
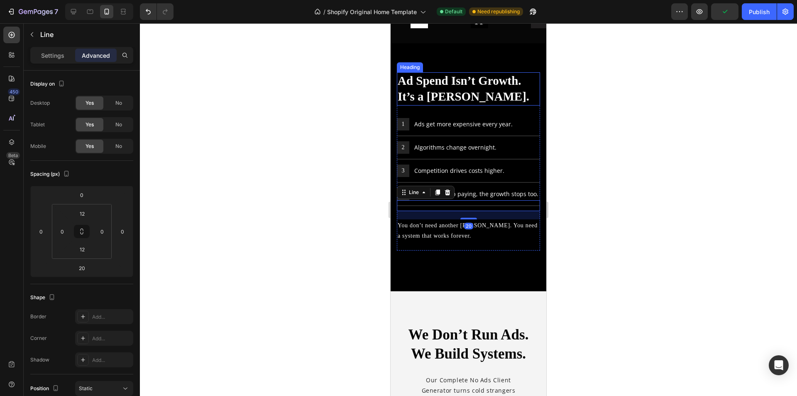
click at [493, 95] on h2 "Ad Spend Isn’t Growth. It’s a Gamble." at bounding box center [468, 88] width 143 height 33
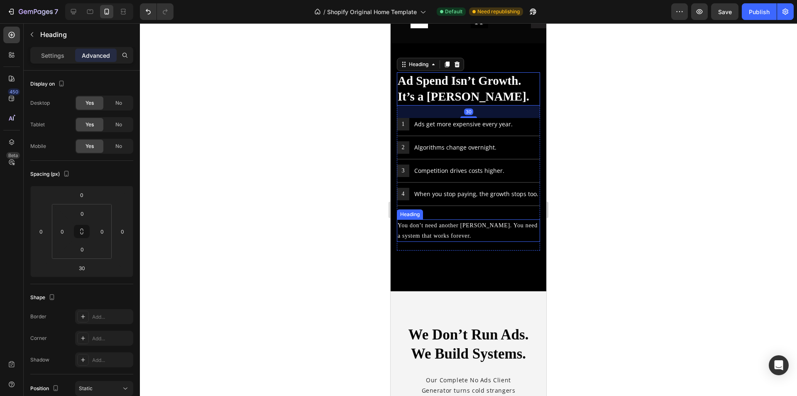
click at [485, 262] on div "Ad Spend Isn’t Growth. It’s a Gamble. Heading 30 1 Text Block Hero Banner Ads g…" at bounding box center [468, 167] width 143 height 190
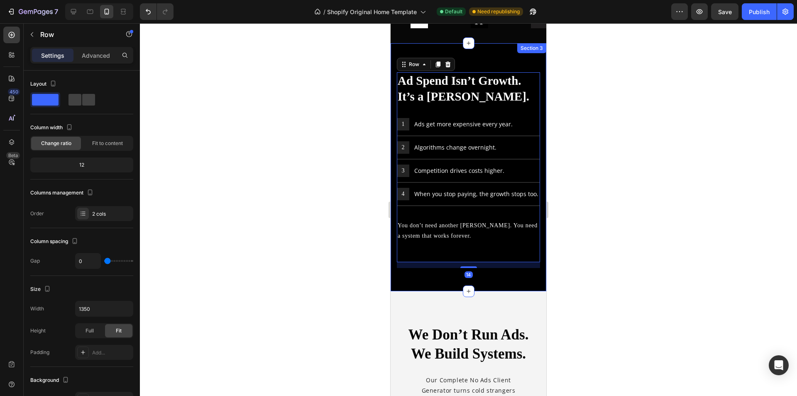
click at [502, 284] on div "Image Ad Spend Isn’t Growth. It’s a Gamble. Heading 1 Text Block Hero Banner Ad…" at bounding box center [469, 167] width 156 height 248
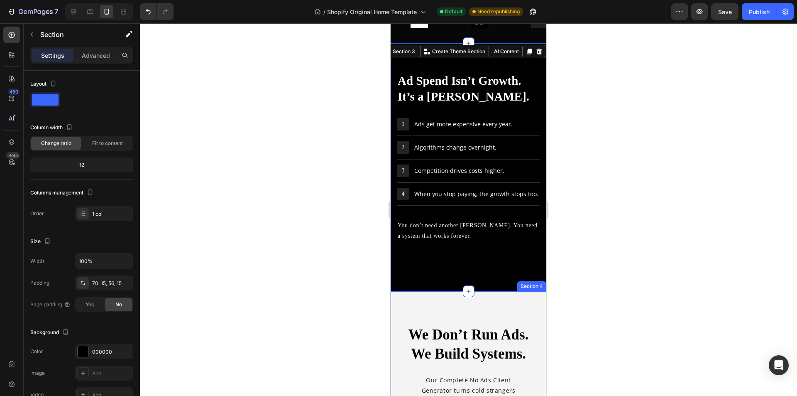
scroll to position [274, 0]
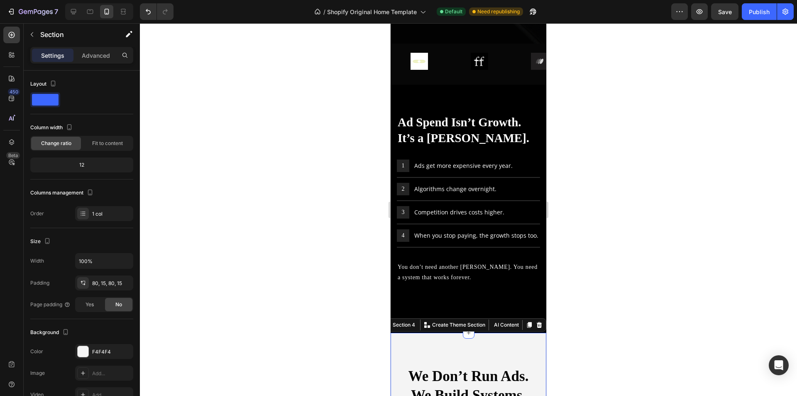
click at [669, 195] on div at bounding box center [468, 209] width 657 height 372
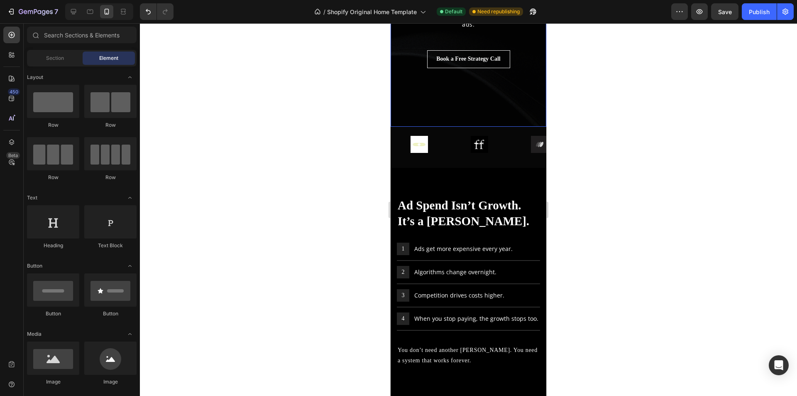
scroll to position [24, 0]
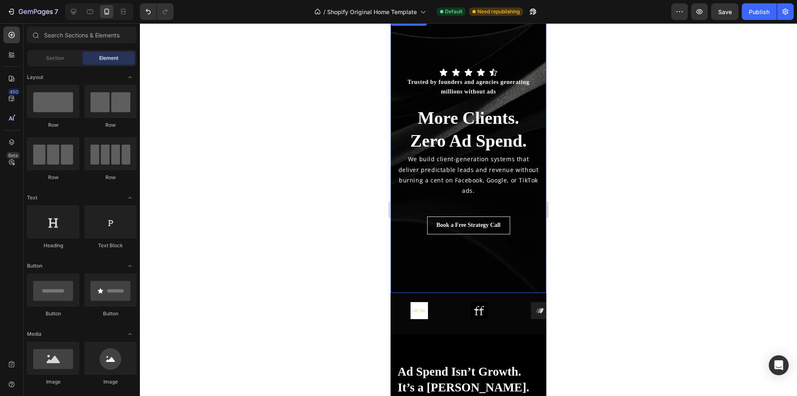
click at [478, 245] on div "Overlay" at bounding box center [469, 154] width 156 height 277
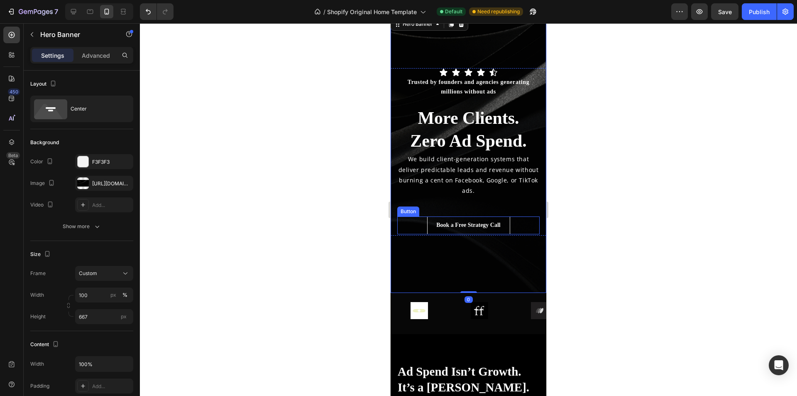
click at [521, 227] on div "Book a Free Strategy Call Button" at bounding box center [468, 224] width 142 height 17
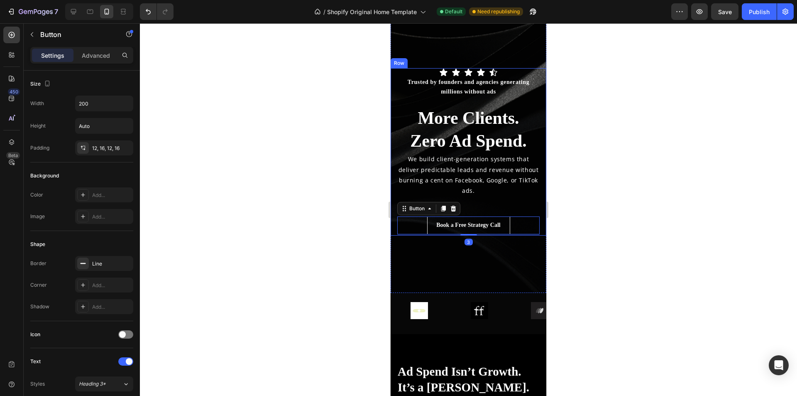
click at [537, 226] on div "Icon Icon Icon Icon Icon Icon List Trusted by founders and agencies generating …" at bounding box center [469, 151] width 156 height 167
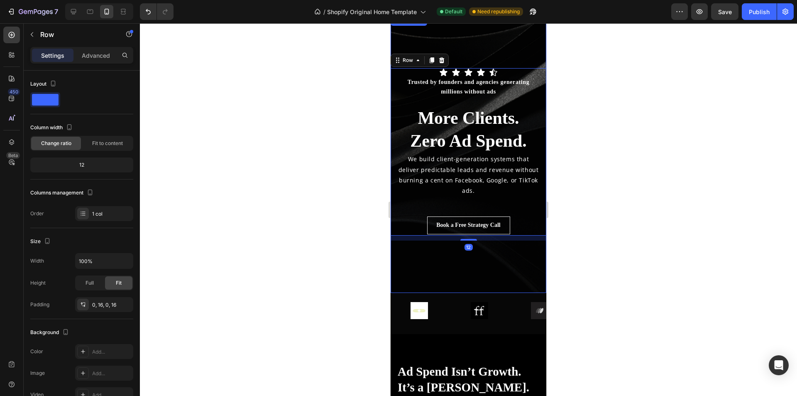
click at [467, 240] on div "Overlay" at bounding box center [469, 154] width 156 height 277
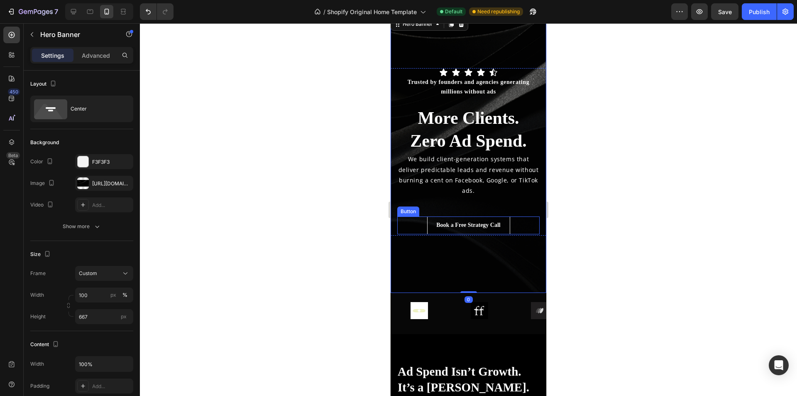
click at [533, 227] on div "Book a Free Strategy Call Button" at bounding box center [468, 224] width 142 height 17
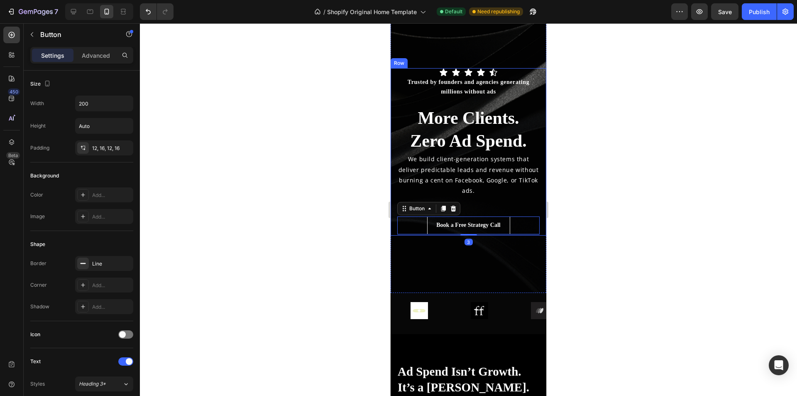
click at [537, 230] on div "Icon Icon Icon Icon Icon Icon List Trusted by founders and agencies generating …" at bounding box center [469, 151] width 156 height 167
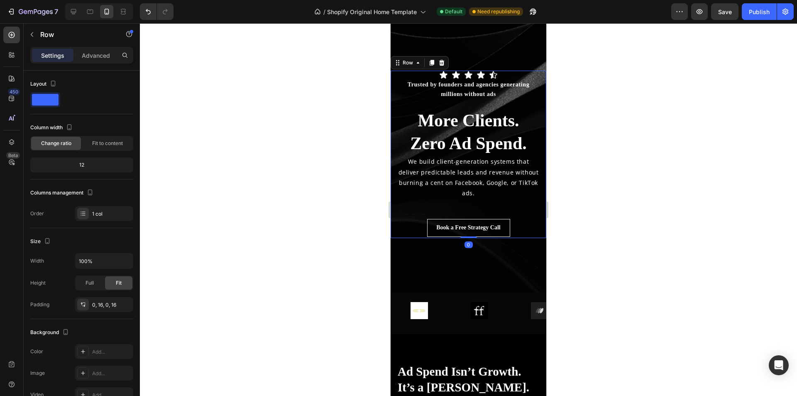
drag, startPoint x: 464, startPoint y: 239, endPoint x: 528, endPoint y: 220, distance: 66.2
click at [470, 222] on div "Icon Icon Icon Icon Icon Icon List Trusted by founders and agencies generating …" at bounding box center [469, 154] width 156 height 167
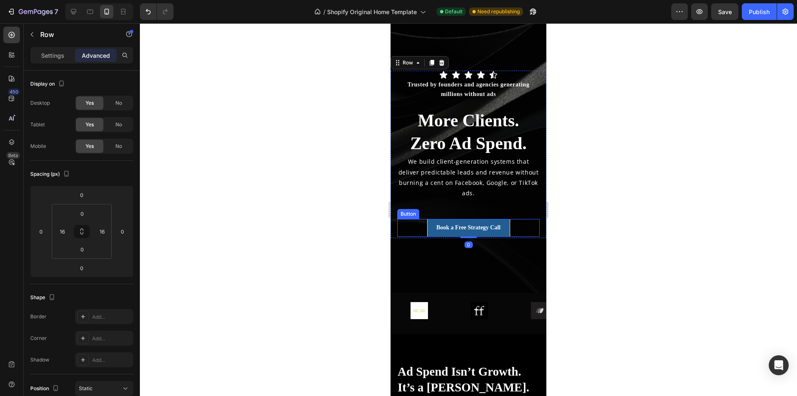
drag, startPoint x: 524, startPoint y: 229, endPoint x: 497, endPoint y: 234, distance: 27.9
click at [524, 229] on div "Book a Free Strategy Call Button" at bounding box center [468, 227] width 142 height 17
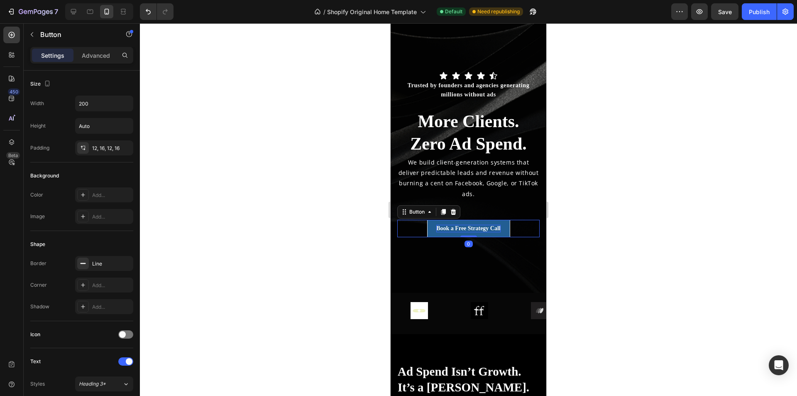
drag, startPoint x: 467, startPoint y: 237, endPoint x: 468, endPoint y: 225, distance: 12.1
click at [468, 225] on div "Book a Free Strategy Call Button 0" at bounding box center [468, 228] width 142 height 17
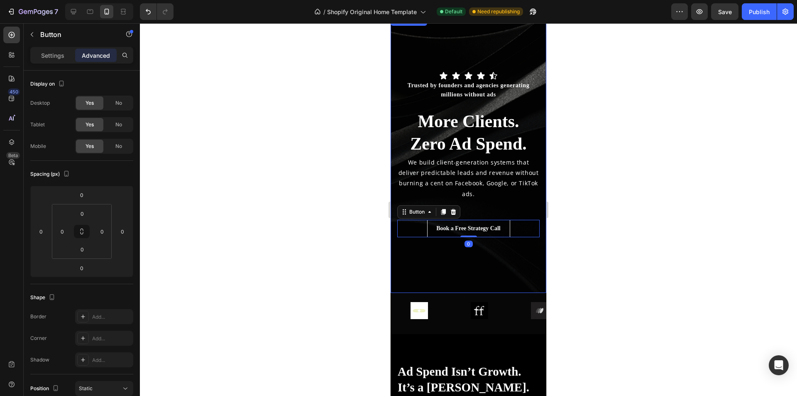
click at [498, 265] on div "Overlay" at bounding box center [469, 154] width 156 height 277
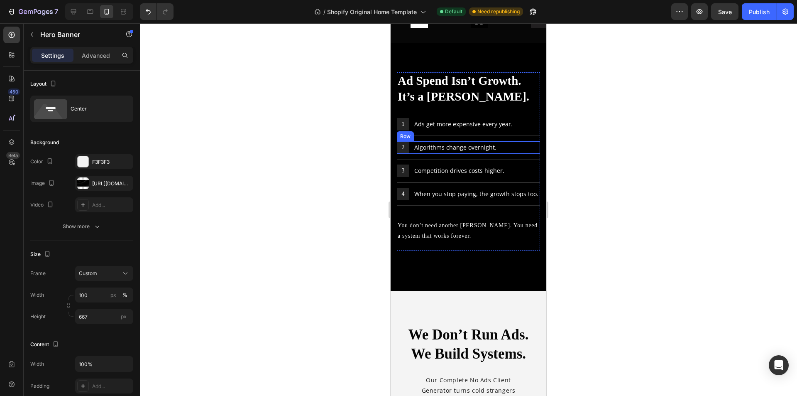
scroll to position [440, 0]
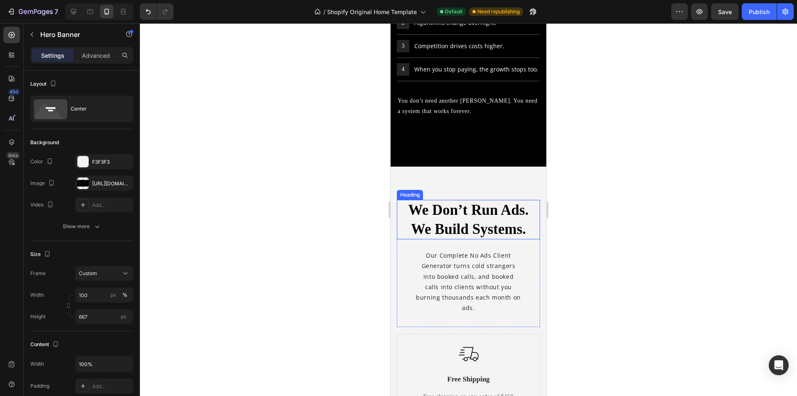
click at [499, 215] on h2 "We Don’t Run Ads. We Build Systems." at bounding box center [468, 219] width 143 height 39
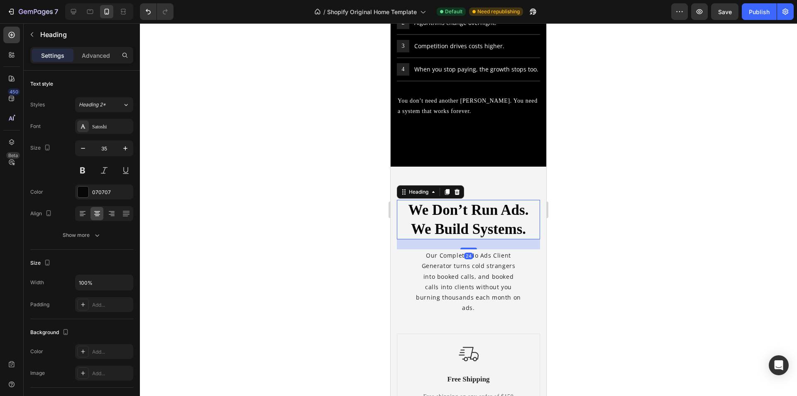
click at [491, 264] on p "Our Complete No Ads Client Generator turns cold strangers into booked calls, an…" at bounding box center [468, 281] width 106 height 63
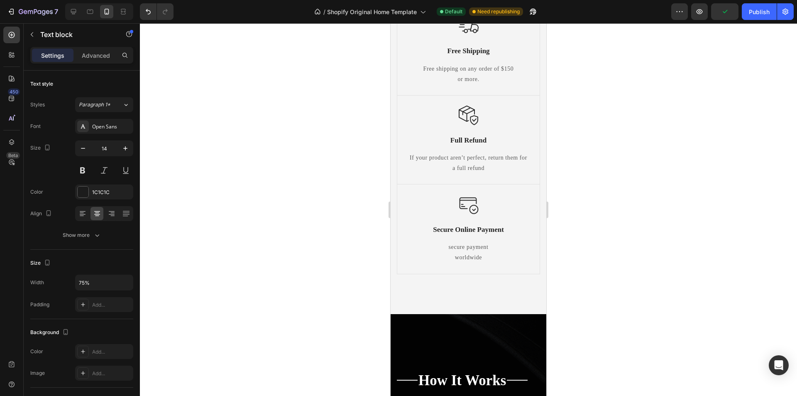
scroll to position [647, 0]
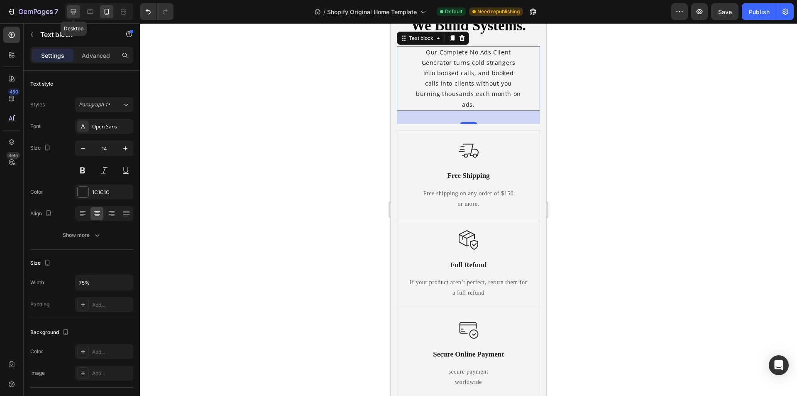
click at [75, 14] on icon at bounding box center [73, 11] width 5 height 5
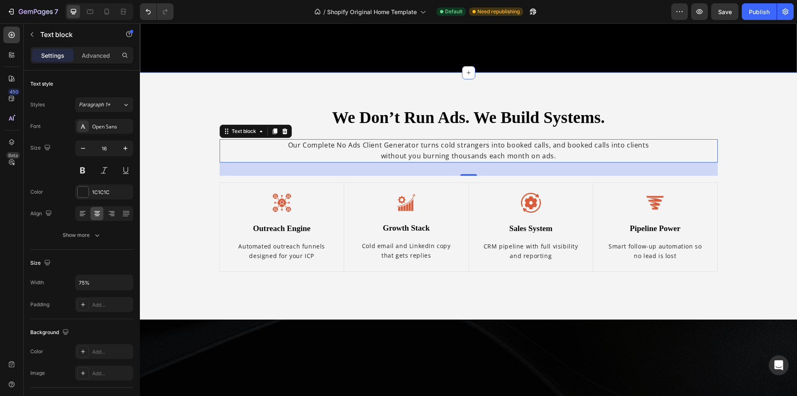
scroll to position [485, 0]
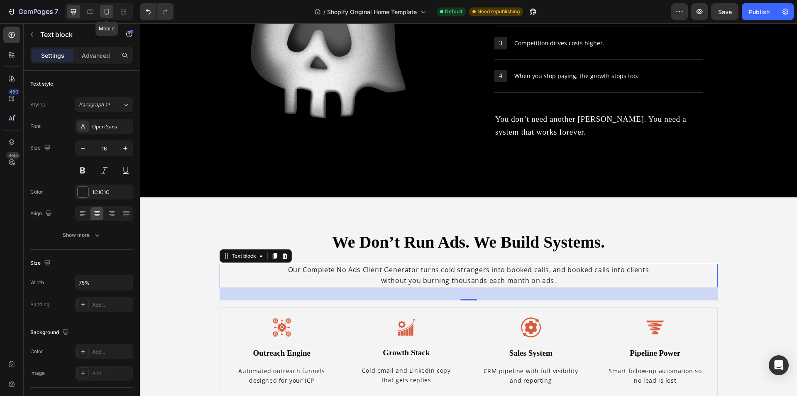
click at [107, 15] on icon at bounding box center [107, 11] width 8 height 8
type input "14"
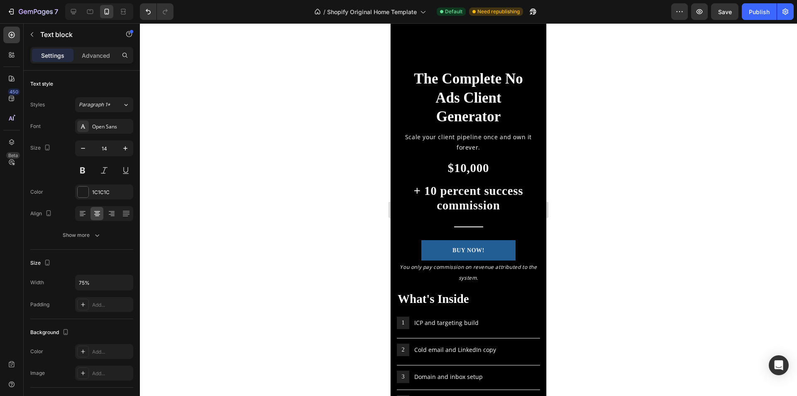
scroll to position [1886, 0]
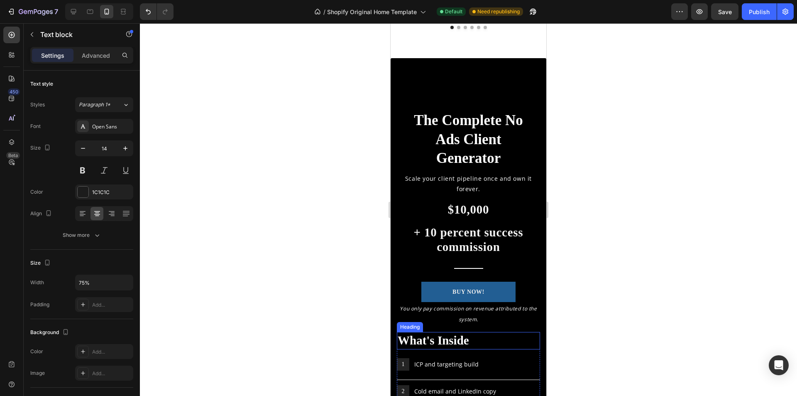
click at [471, 339] on h2 "What's Inside" at bounding box center [468, 340] width 143 height 17
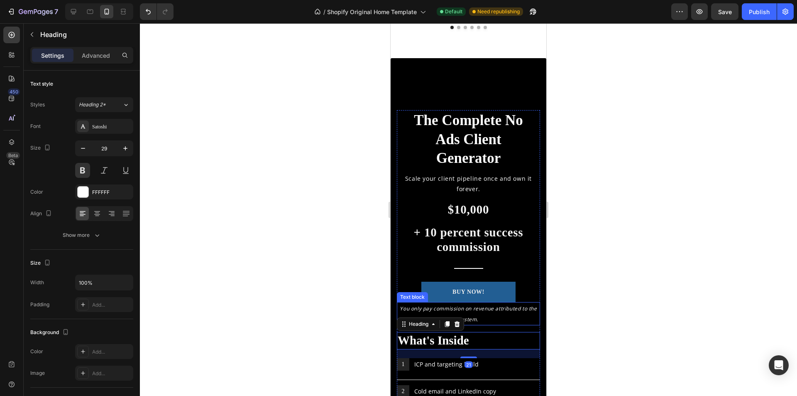
click at [488, 321] on p "You only pay commission on revenue attributed to the system." at bounding box center [469, 314] width 142 height 22
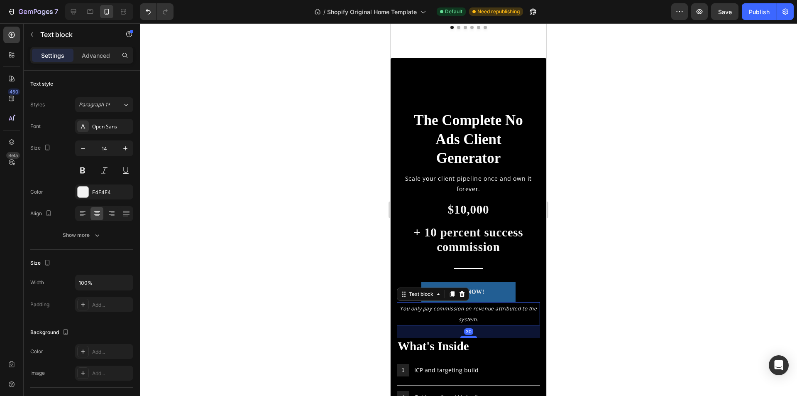
drag, startPoint x: 467, startPoint y: 331, endPoint x: 477, endPoint y: 337, distance: 11.9
click at [477, 325] on div "30" at bounding box center [468, 325] width 143 height 0
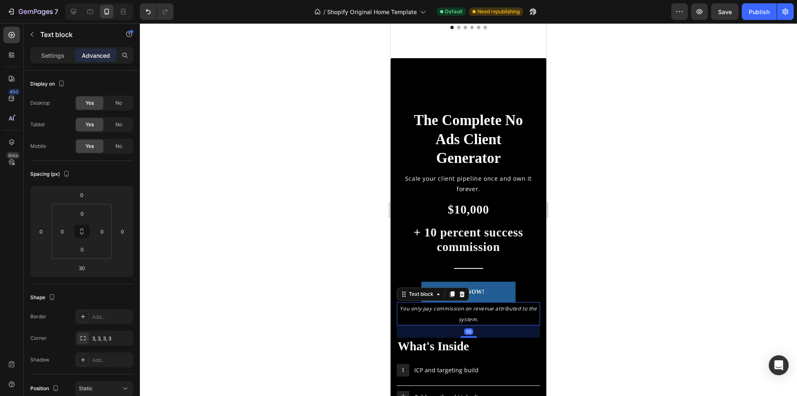
click at [512, 326] on div "30" at bounding box center [468, 331] width 143 height 12
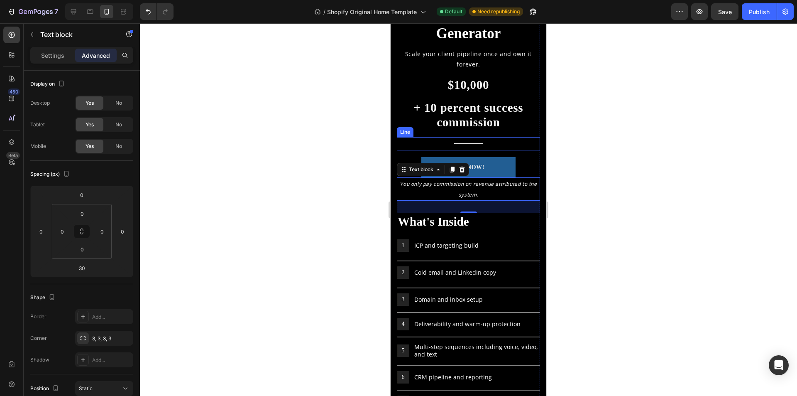
click at [457, 141] on div "Title Line" at bounding box center [468, 143] width 143 height 13
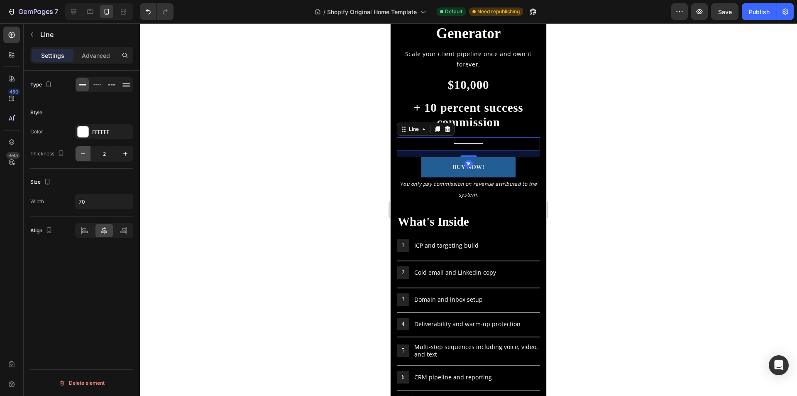
click at [85, 156] on icon "button" at bounding box center [83, 153] width 8 height 8
type input "1"
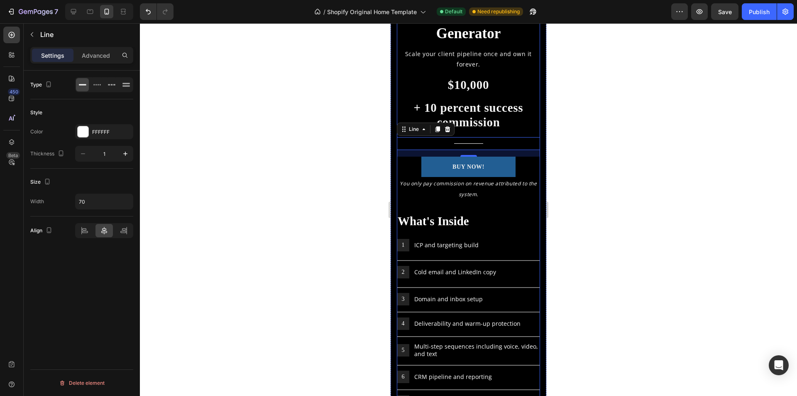
click at [477, 208] on div "The Complete No Ads Client Generator Heading Scale your client pipeline once an…" at bounding box center [468, 98] width 143 height 227
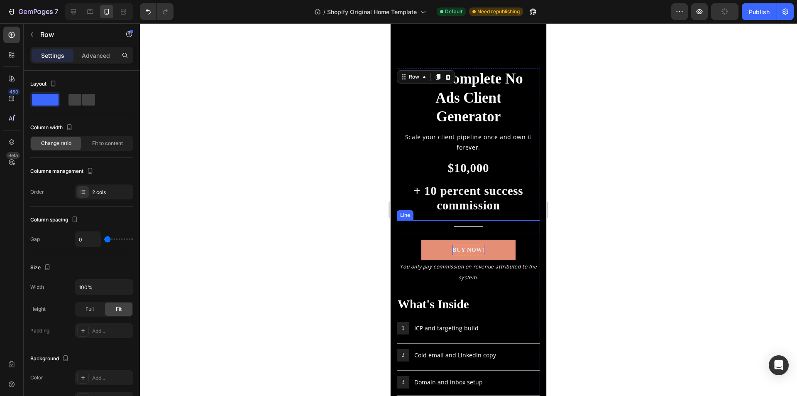
scroll to position [1886, 0]
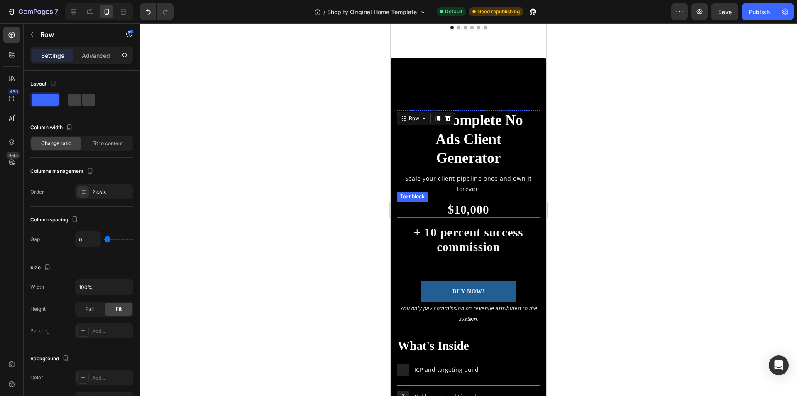
click at [482, 204] on p "$10,000" at bounding box center [469, 209] width 142 height 15
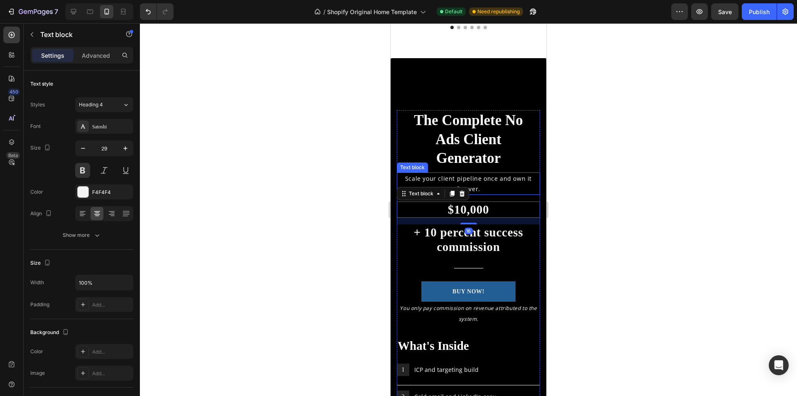
click at [484, 187] on p "Scale your client pipeline once and own it forever." at bounding box center [469, 183] width 142 height 21
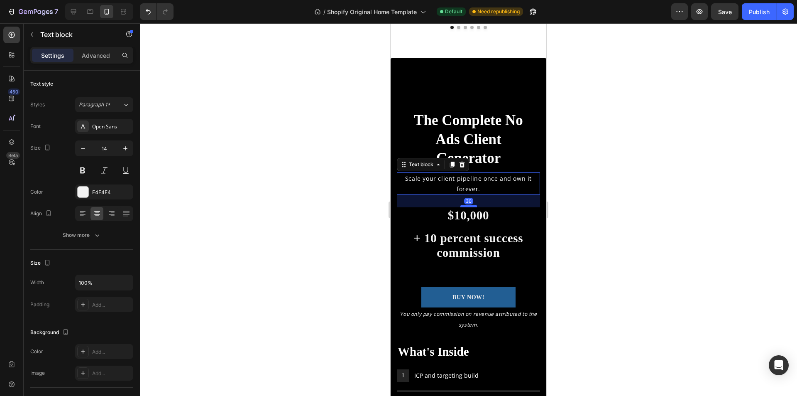
drag, startPoint x: 468, startPoint y: 200, endPoint x: 472, endPoint y: 206, distance: 7.1
click at [472, 206] on div at bounding box center [468, 206] width 17 height 2
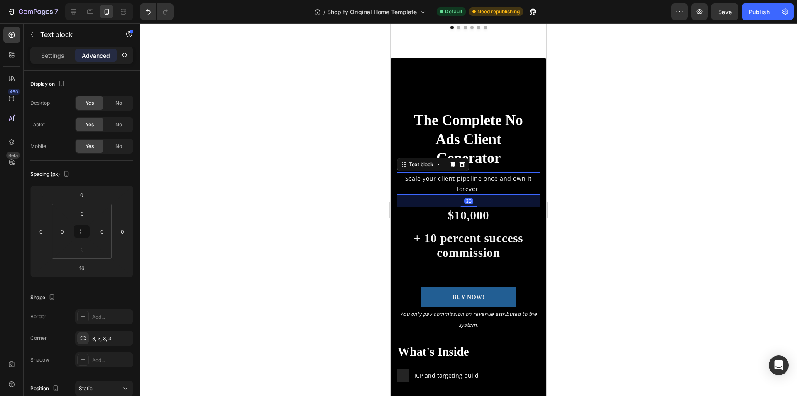
click at [471, 234] on p "+ 10 percent success commission" at bounding box center [469, 245] width 142 height 29
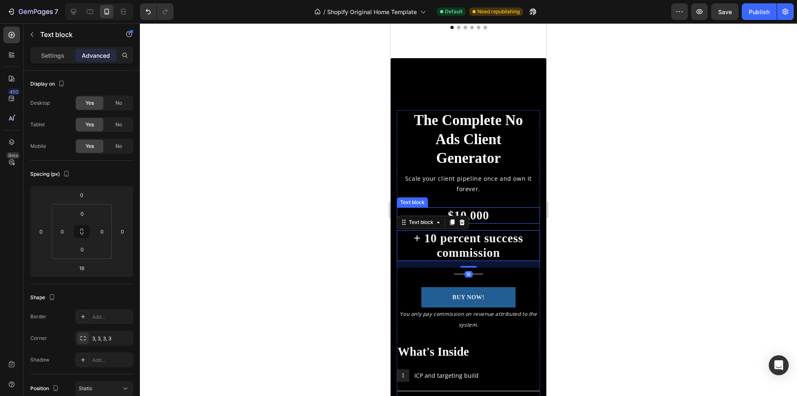
click at [475, 220] on p "$10,000" at bounding box center [469, 215] width 142 height 15
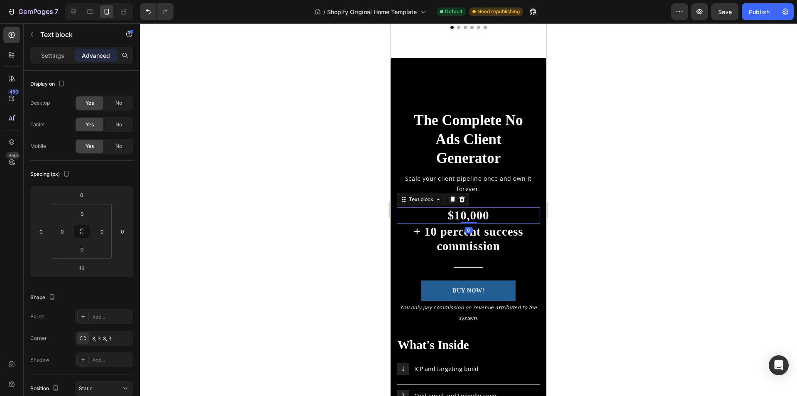
drag, startPoint x: 469, startPoint y: 230, endPoint x: 468, endPoint y: 214, distance: 15.8
click at [468, 214] on div "$10,000 Text block 0" at bounding box center [468, 215] width 143 height 16
type input "0"
click at [503, 253] on p "+ 10 percent success commission" at bounding box center [469, 238] width 142 height 29
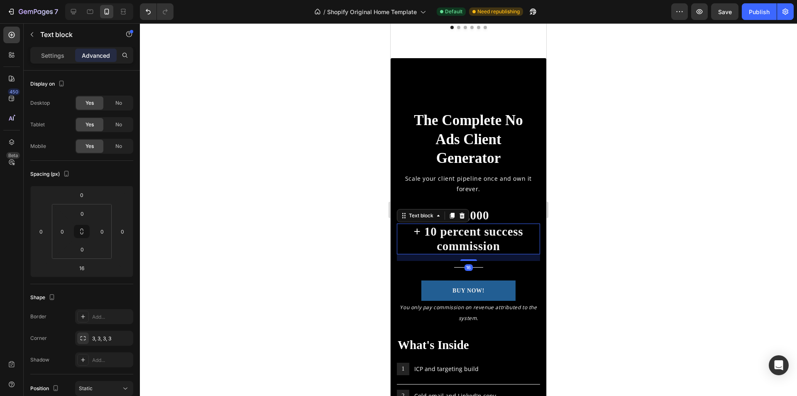
click at [526, 266] on div "Title Line" at bounding box center [468, 267] width 143 height 13
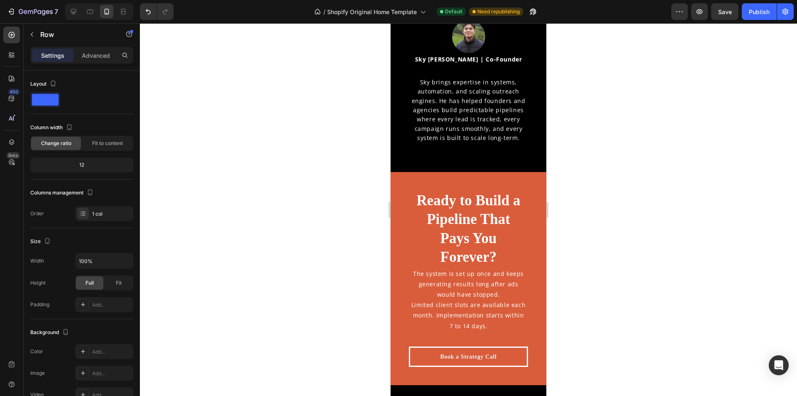
scroll to position [3588, 0]
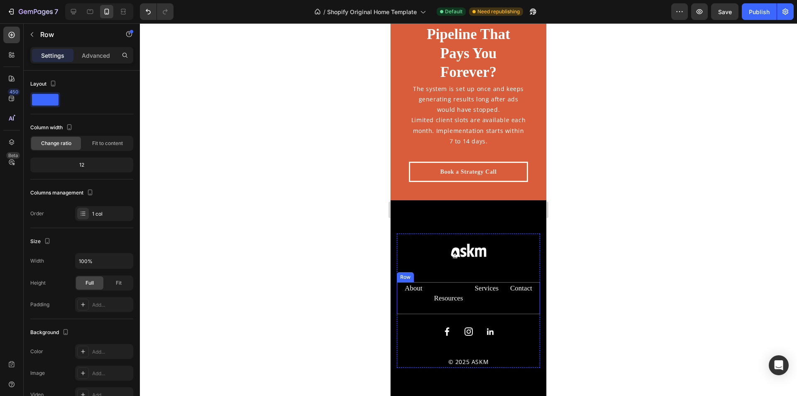
click at [488, 302] on div "Services Text block" at bounding box center [487, 298] width 26 height 32
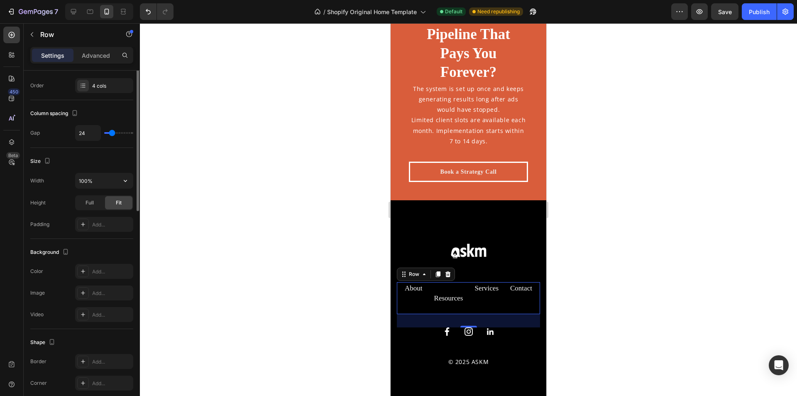
scroll to position [0, 0]
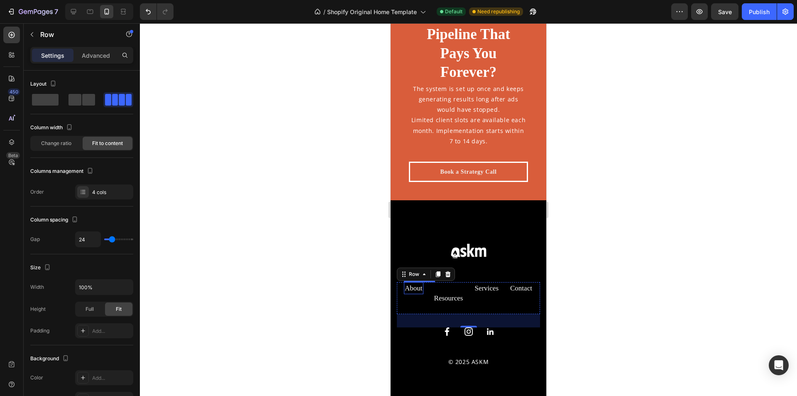
click at [415, 290] on link "About" at bounding box center [414, 288] width 18 height 8
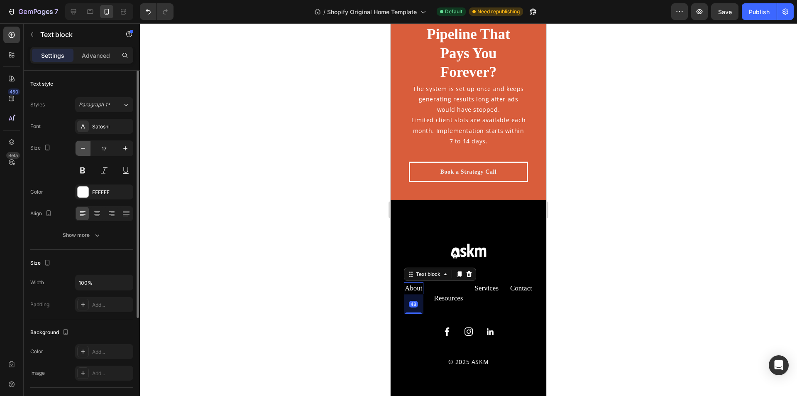
click at [88, 149] on button "button" at bounding box center [83, 148] width 15 height 15
click at [86, 149] on icon "button" at bounding box center [83, 148] width 8 height 8
click at [124, 151] on icon "button" at bounding box center [125, 148] width 8 height 8
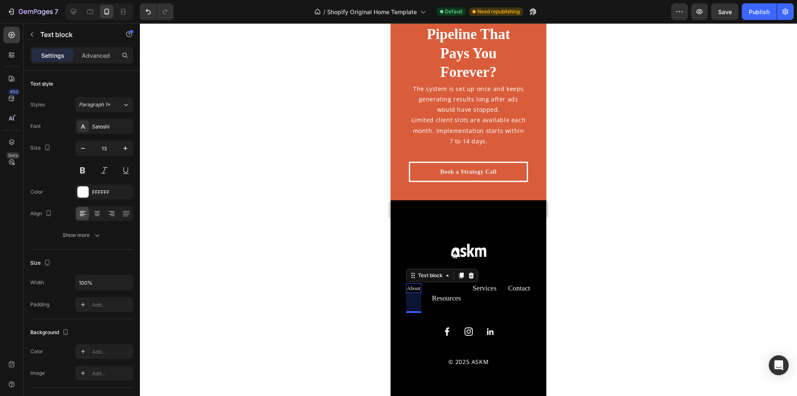
type input "14"
click at [432, 299] on link "Resources" at bounding box center [446, 298] width 29 height 8
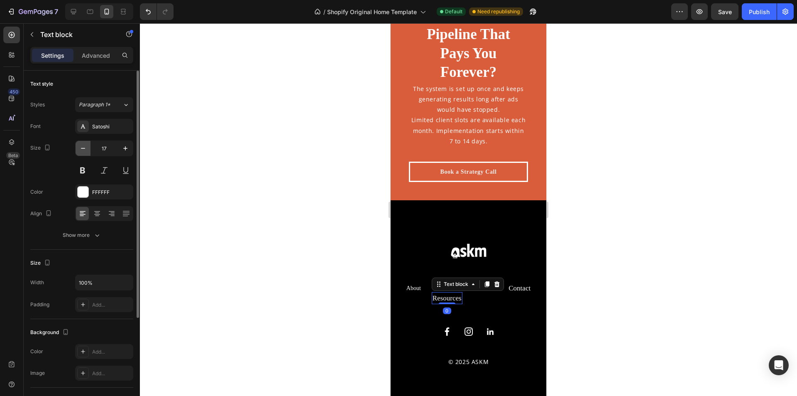
click at [81, 147] on icon "button" at bounding box center [83, 148] width 8 height 8
type input "14"
click at [417, 302] on div "About Text block" at bounding box center [416, 298] width 16 height 32
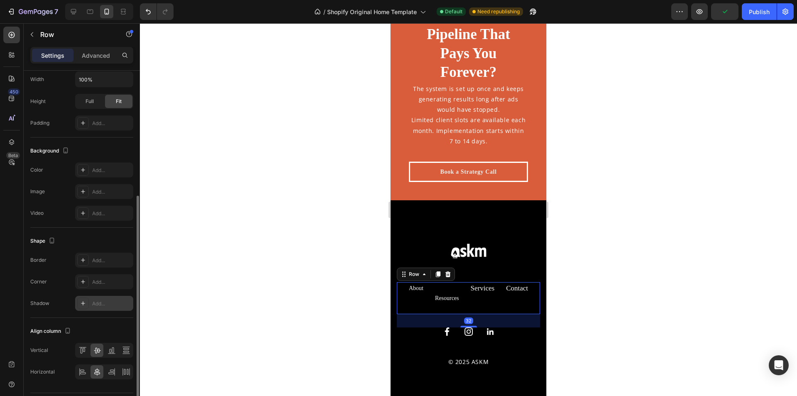
scroll to position [231, 0]
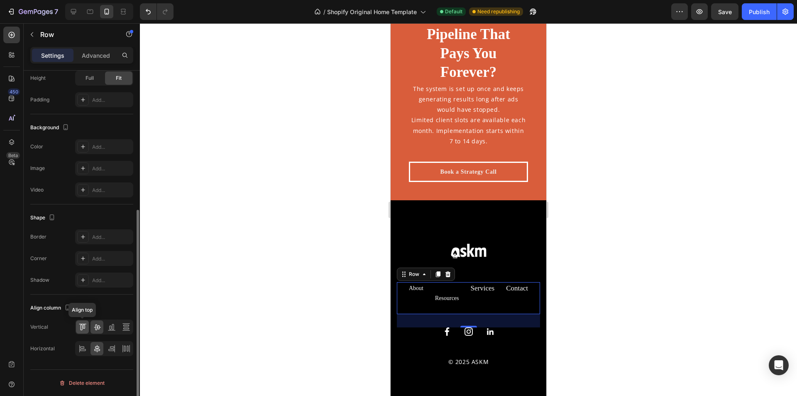
click at [82, 325] on icon at bounding box center [82, 326] width 8 height 8
click at [495, 287] on div "About Text block Resources Text block Services Text block Contact Text block Ro…" at bounding box center [468, 298] width 143 height 32
click at [486, 287] on link "Services" at bounding box center [483, 288] width 24 height 8
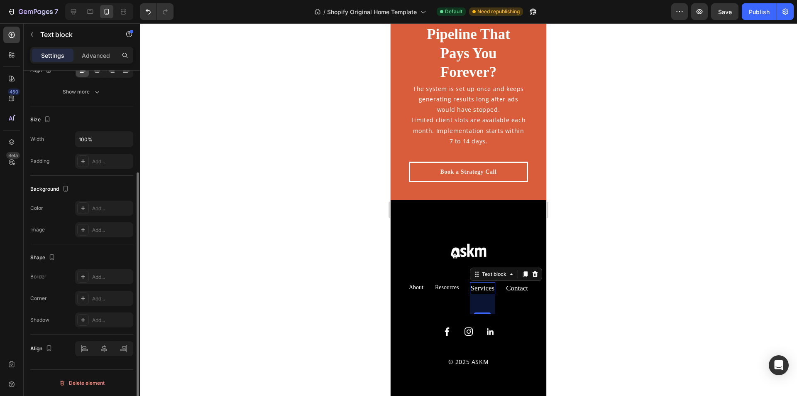
scroll to position [0, 0]
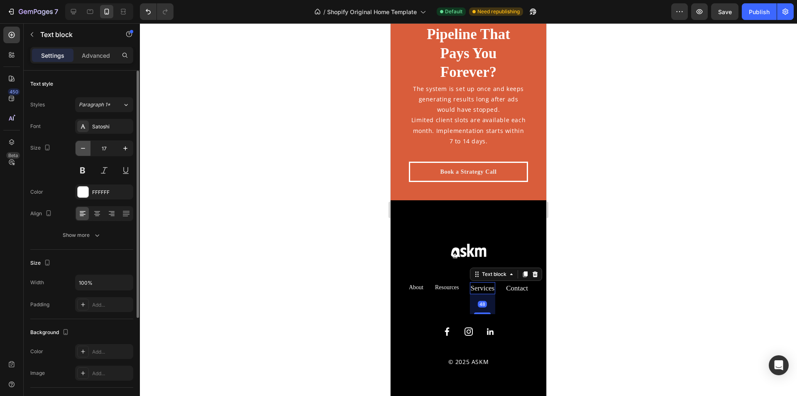
click at [84, 152] on icon "button" at bounding box center [83, 148] width 8 height 8
type input "14"
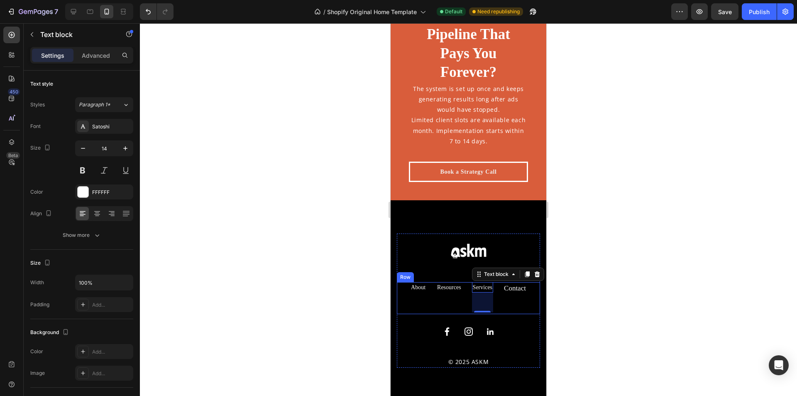
click at [504, 291] on link "Contact" at bounding box center [515, 288] width 22 height 8
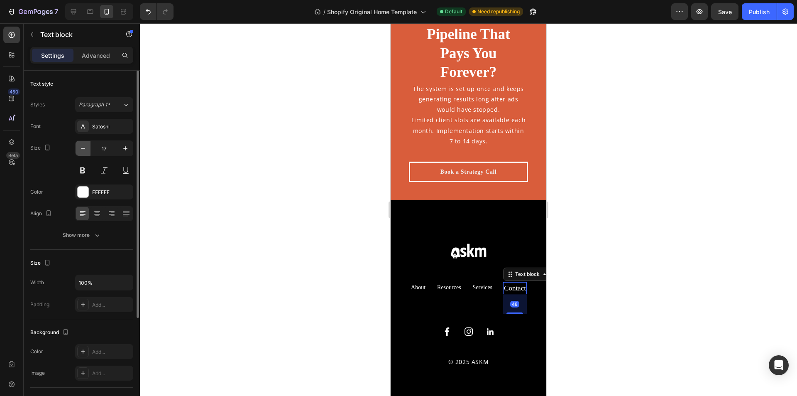
click at [83, 150] on icon "button" at bounding box center [83, 148] width 8 height 8
type input "14"
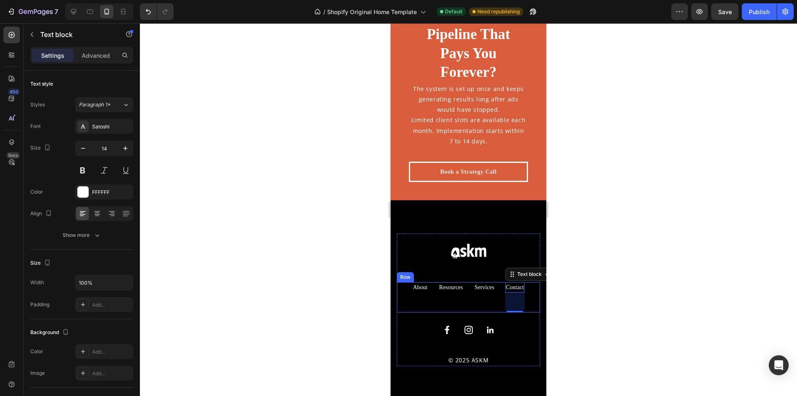
click at [466, 297] on div "About Text block Resources Text block Services Text block Contact Text block 48…" at bounding box center [468, 297] width 143 height 30
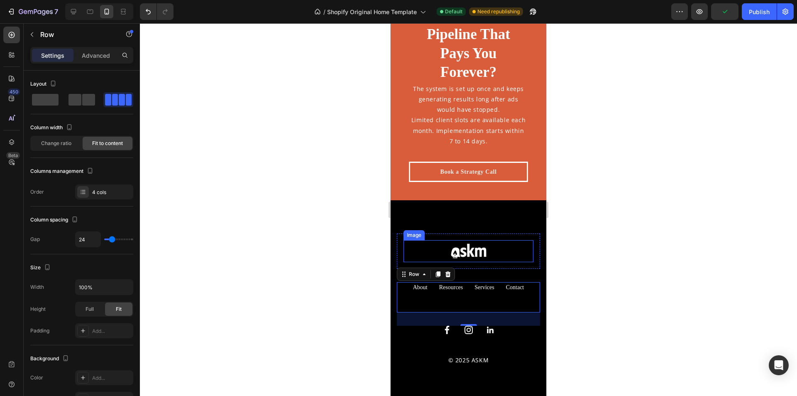
click at [511, 254] on div at bounding box center [468, 251] width 130 height 22
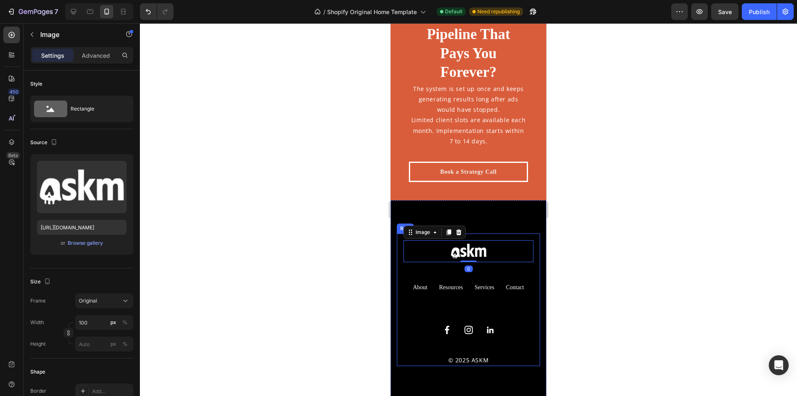
click at [504, 274] on div "Image 0 Row About Text block Resources Text block Services Text block Contact T…" at bounding box center [468, 299] width 143 height 132
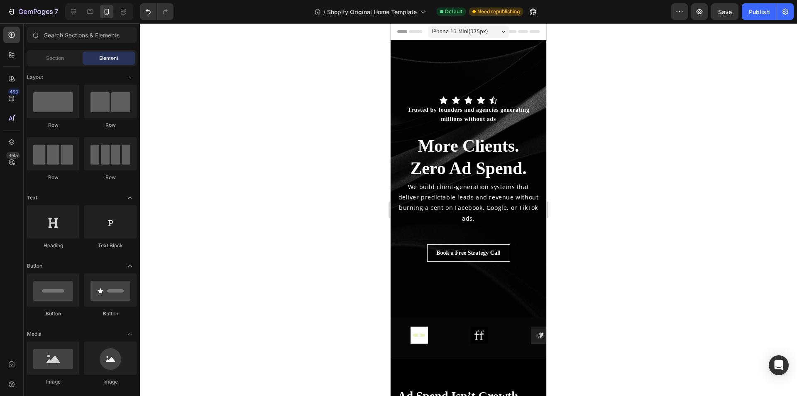
click at [562, 372] on div at bounding box center [468, 209] width 657 height 372
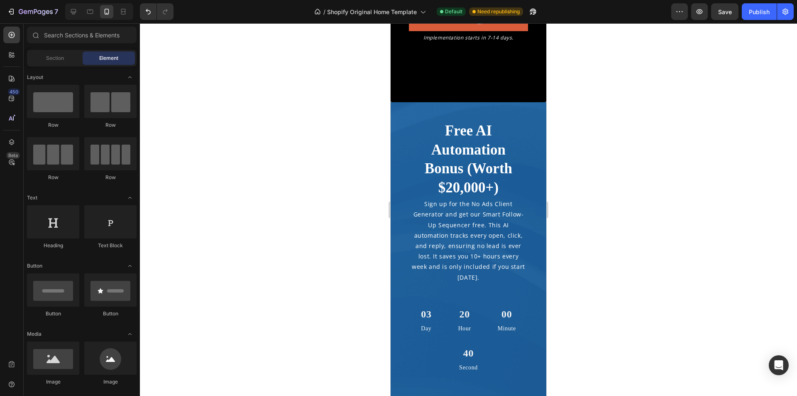
scroll to position [2822, 0]
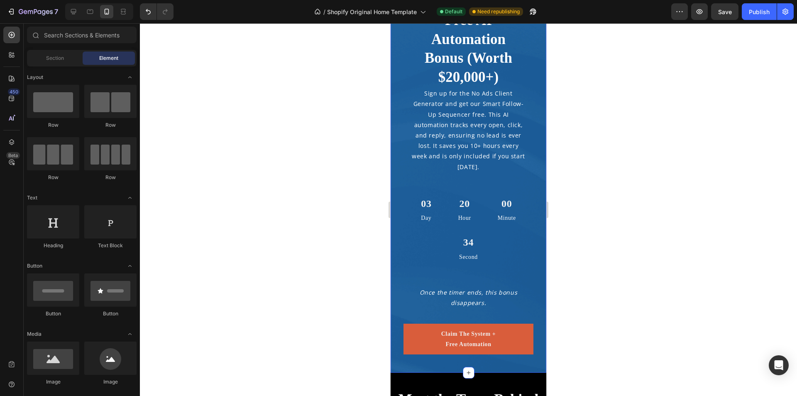
click at [491, 370] on div "Free AI Automation Bonus (Worth $20,000+) Heading Sign up for the No Ads Client…" at bounding box center [469, 182] width 156 height 381
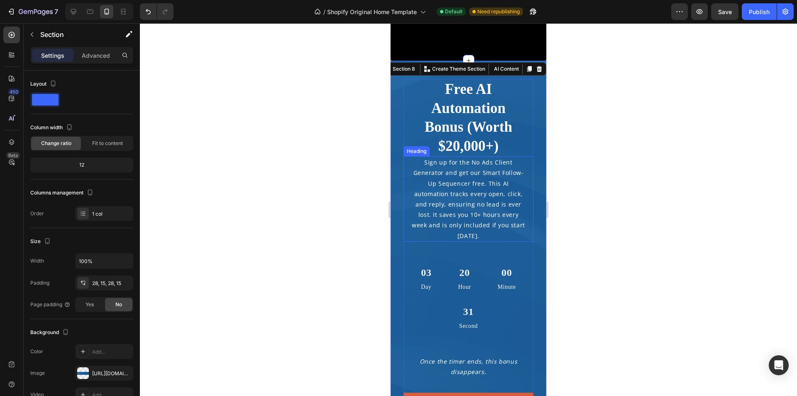
scroll to position [2698, 0]
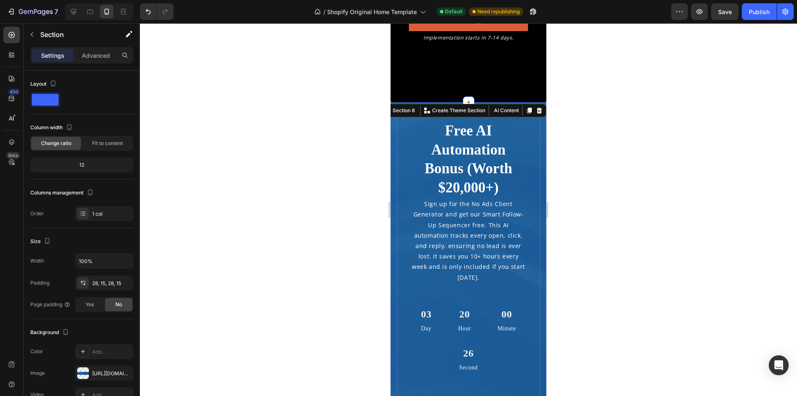
click at [530, 372] on div "Free AI Automation Bonus (Worth $20,000+) Heading Sign up for the No Ads Client…" at bounding box center [468, 292] width 143 height 357
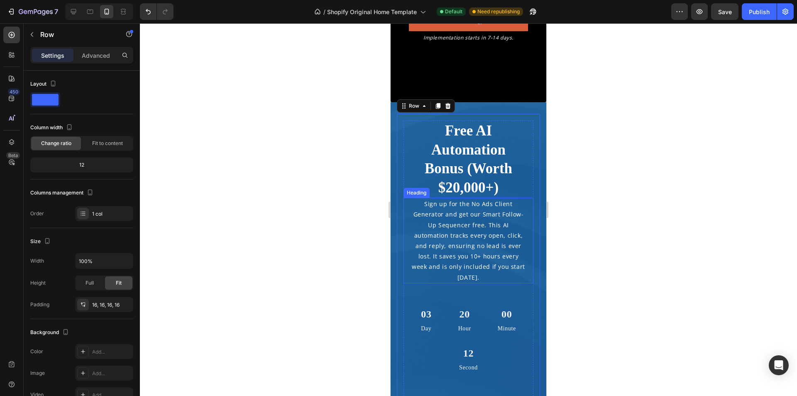
scroll to position [2822, 0]
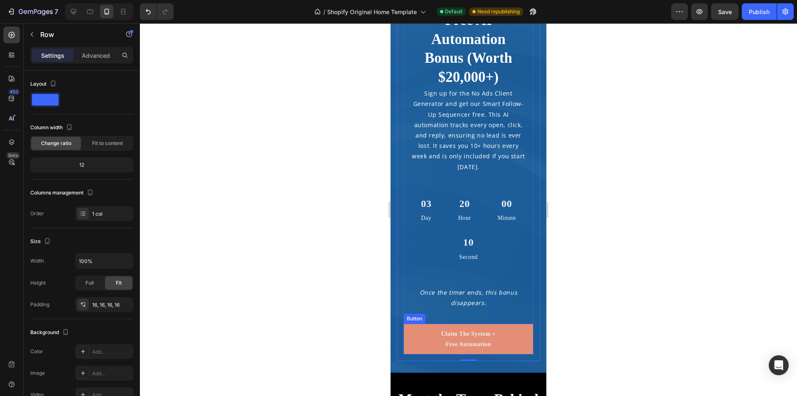
click at [513, 351] on link "Claim The System + Free Automation" at bounding box center [468, 338] width 130 height 31
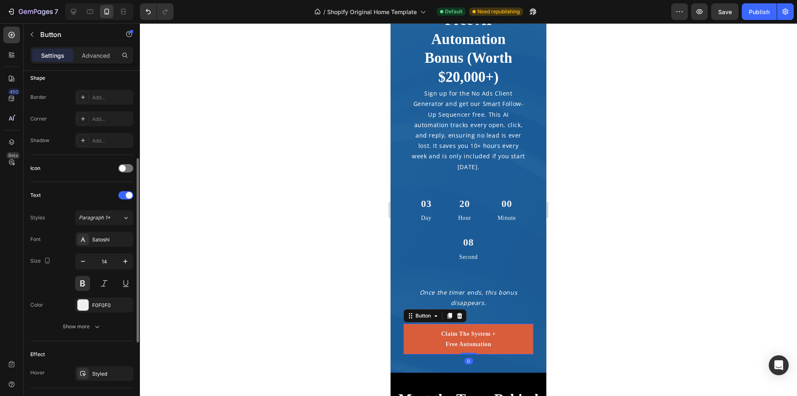
scroll to position [311, 0]
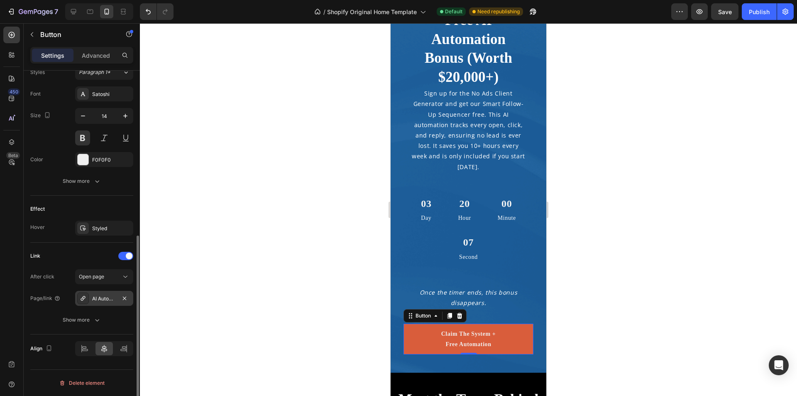
click at [109, 298] on div "AI Automation System — Smart Follow-Up Sequencer" at bounding box center [104, 298] width 24 height 7
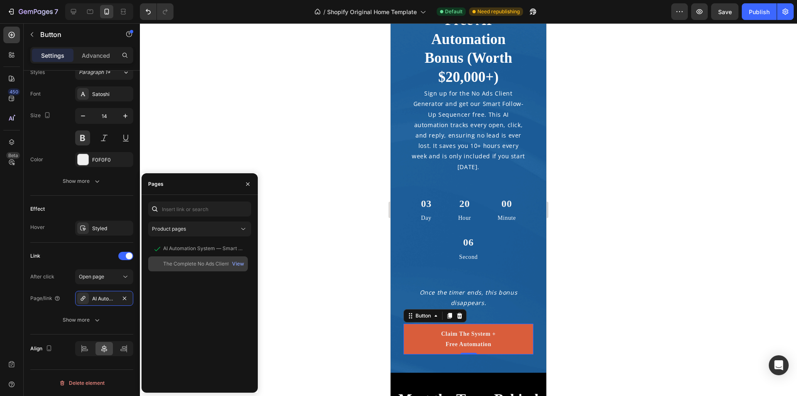
click at [190, 266] on div "The Complete No Ads Client Generator" at bounding box center [203, 263] width 80 height 7
click at [239, 265] on div "View" at bounding box center [238, 263] width 12 height 7
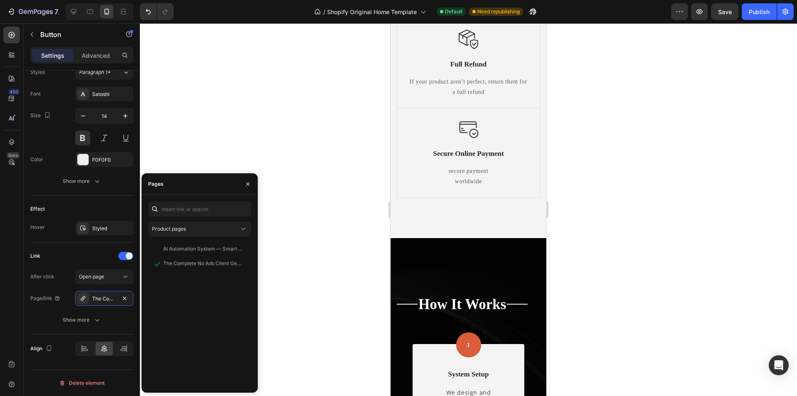
scroll to position [723, 0]
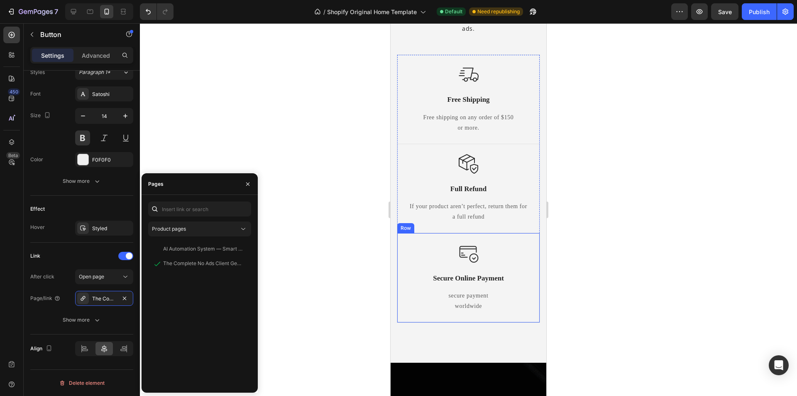
click at [521, 289] on div "secure payment worldwide" at bounding box center [468, 300] width 122 height 22
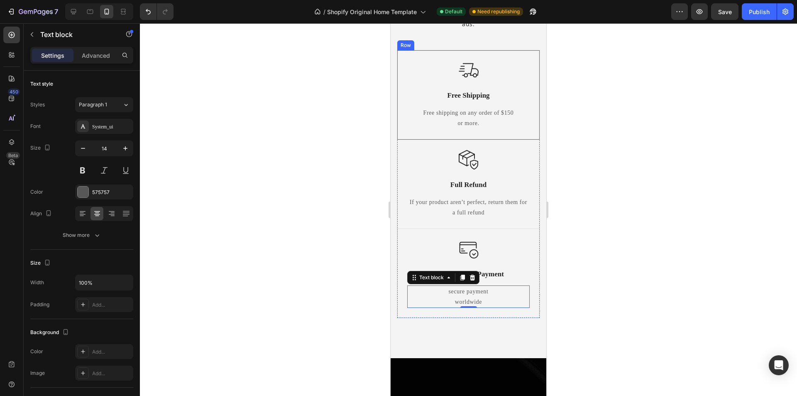
scroll to position [557, 0]
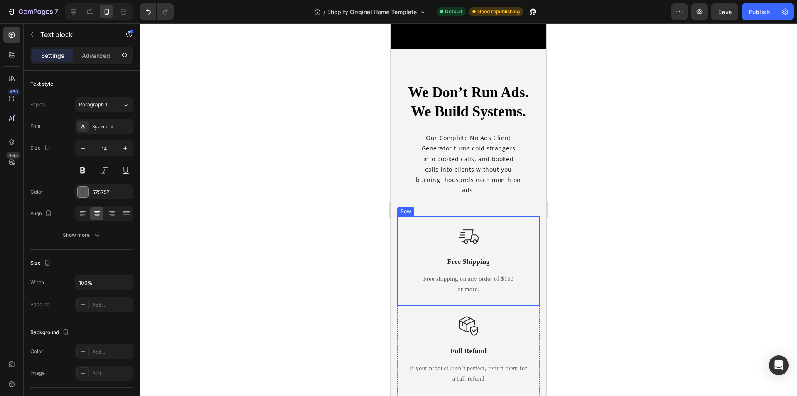
click at [532, 227] on div "Image Free Shipping Text Block Free shipping on any order of $150 or more. Text…" at bounding box center [468, 260] width 142 height 89
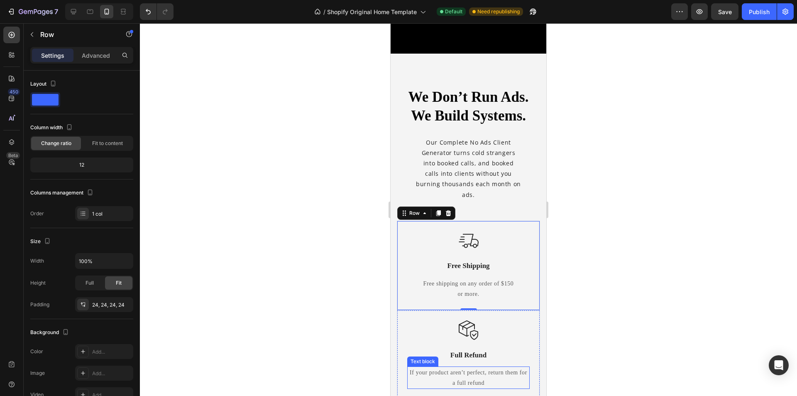
scroll to position [640, 0]
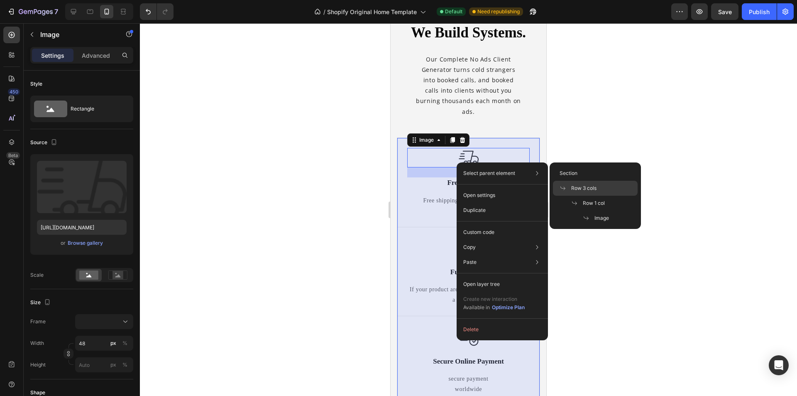
click at [599, 195] on div "Row 3 cols" at bounding box center [595, 202] width 85 height 15
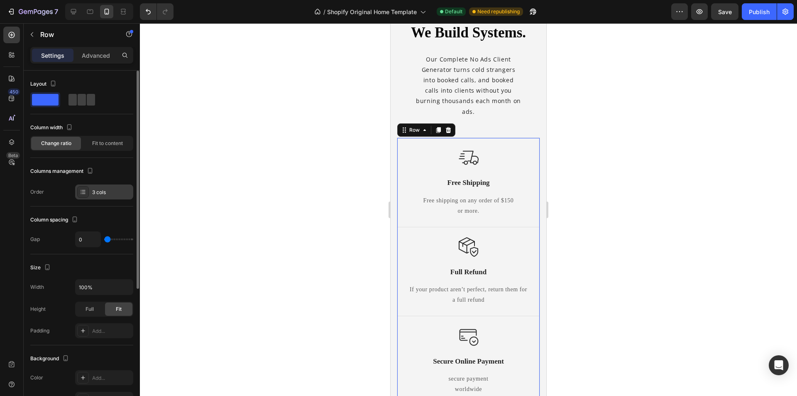
click at [113, 191] on div "3 cols" at bounding box center [111, 191] width 39 height 7
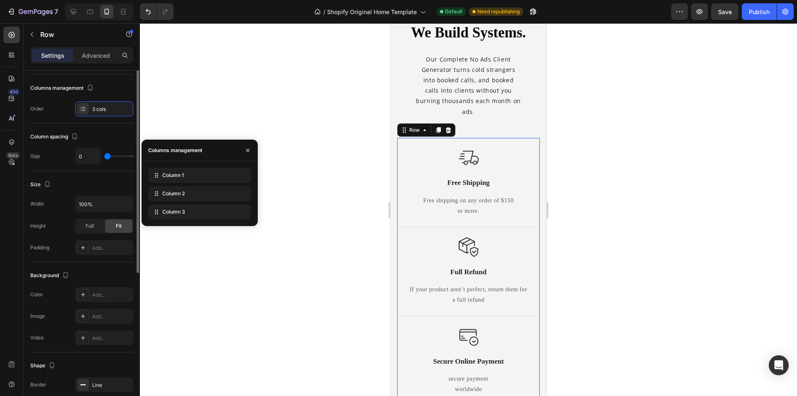
scroll to position [0, 0]
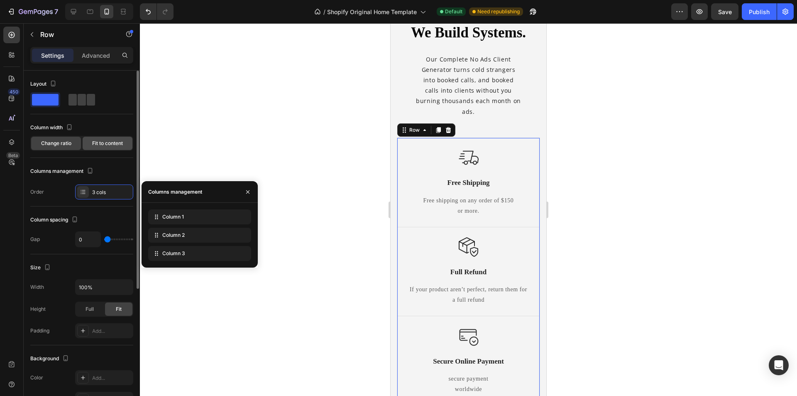
click at [98, 144] on span "Fit to content" at bounding box center [107, 142] width 31 height 7
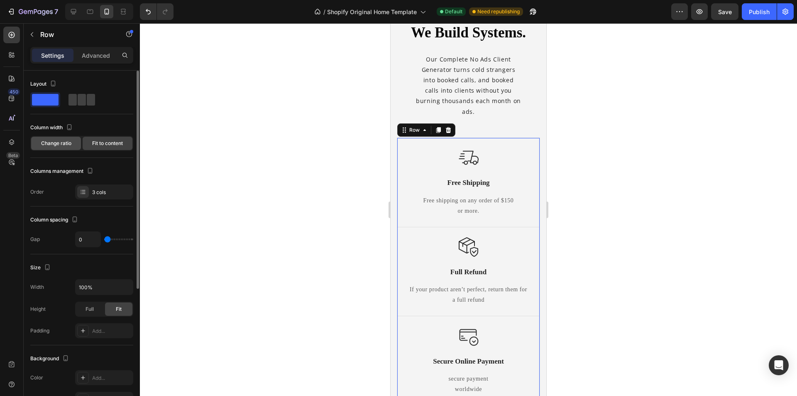
click at [66, 144] on span "Change ratio" at bounding box center [56, 142] width 30 height 7
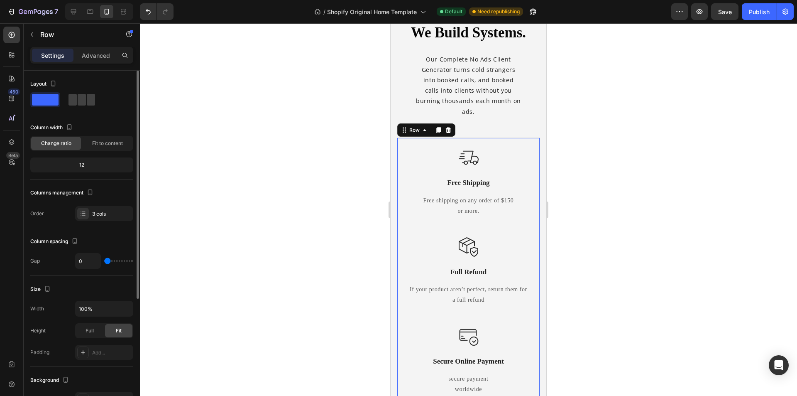
click at [108, 182] on div "Layout Column width Change ratio Fit to content 12 Columns management Order 3 c…" at bounding box center [81, 149] width 103 height 144
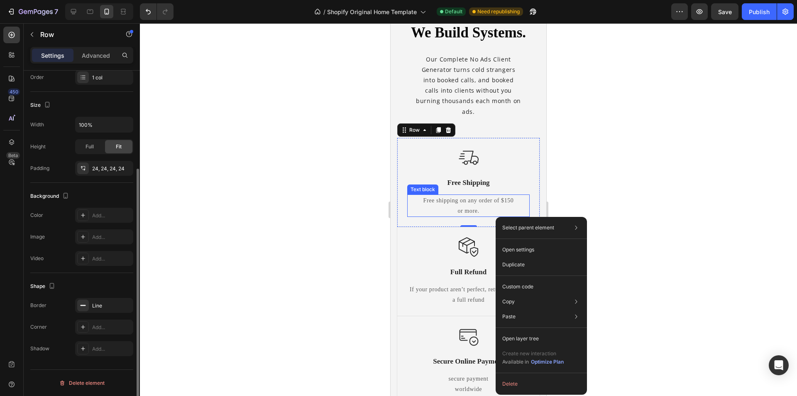
scroll to position [136, 0]
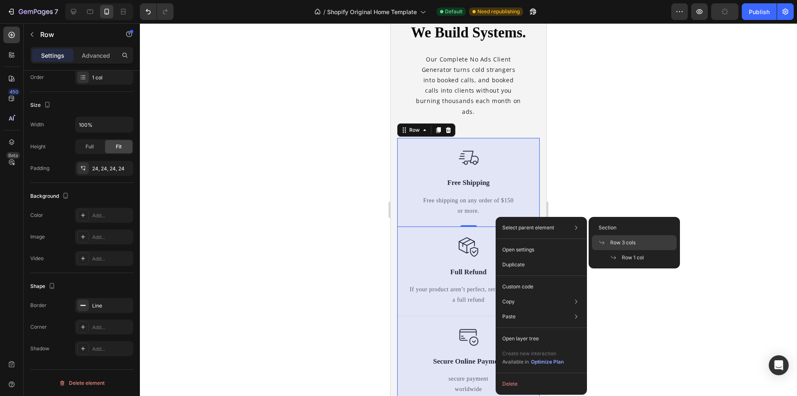
click at [615, 242] on span "Row 3 cols" at bounding box center [622, 242] width 25 height 7
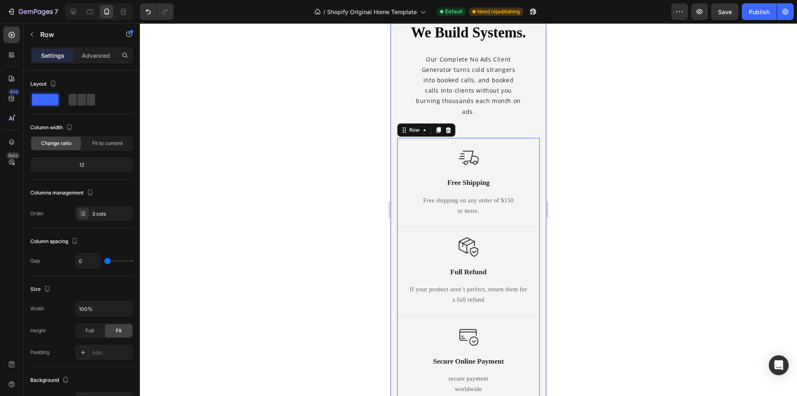
scroll to position [806, 0]
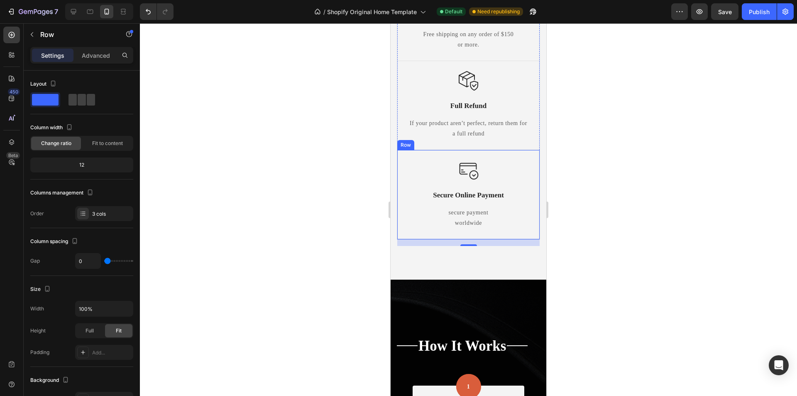
click at [528, 174] on div "Image Secure Online Payment Text Block secure payment worldwide Text block Row" at bounding box center [468, 193] width 142 height 89
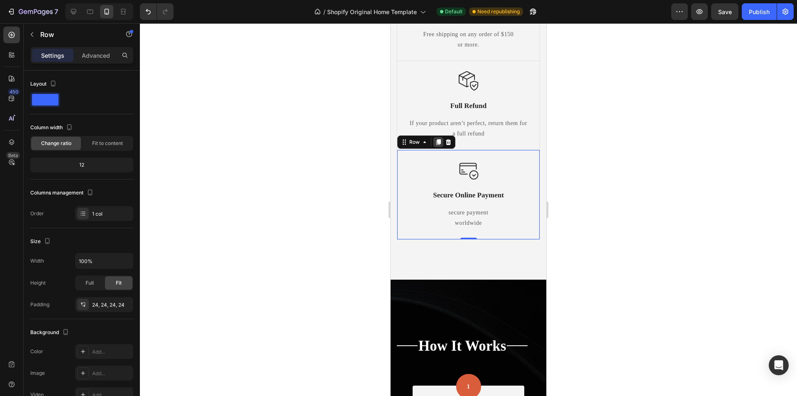
drag, startPoint x: 439, startPoint y: 145, endPoint x: 984, endPoint y: 239, distance: 553.3
click at [439, 145] on icon at bounding box center [438, 142] width 7 height 7
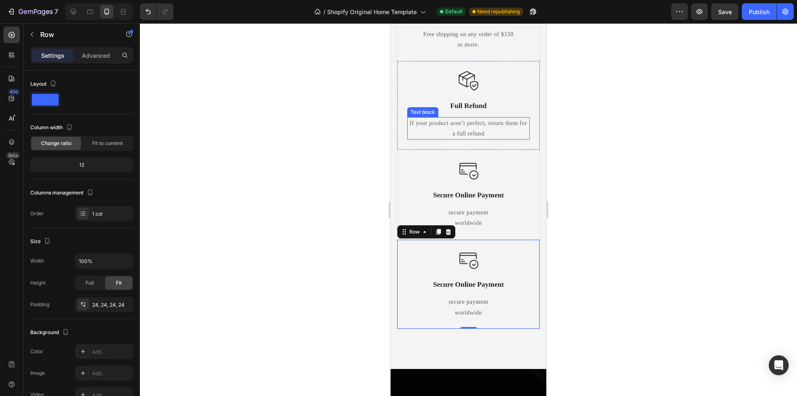
scroll to position [681, 0]
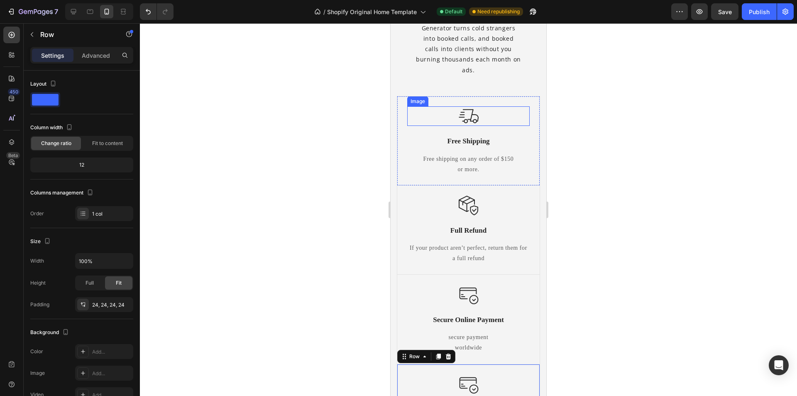
click at [502, 123] on div at bounding box center [468, 116] width 122 height 20
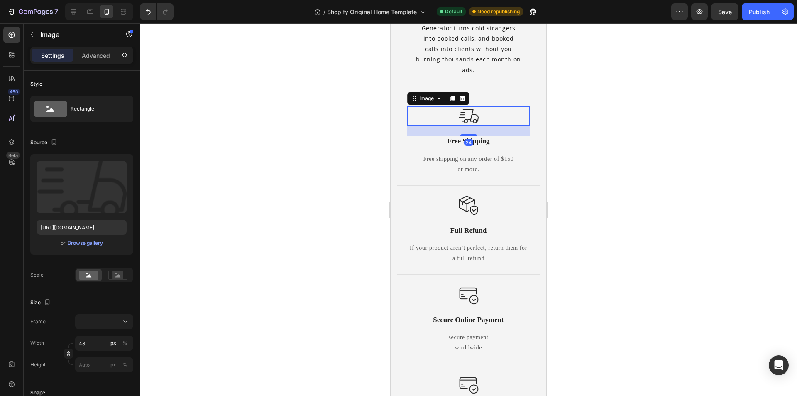
click at [520, 136] on div "Free Shipping" at bounding box center [468, 141] width 122 height 11
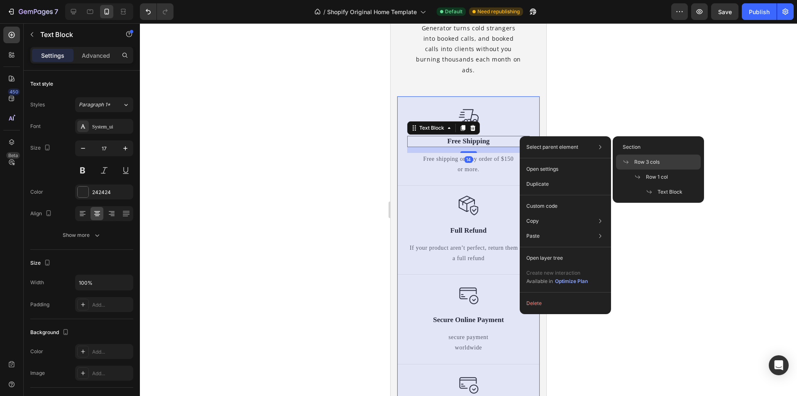
click at [639, 169] on div "Row 3 cols" at bounding box center [658, 176] width 85 height 15
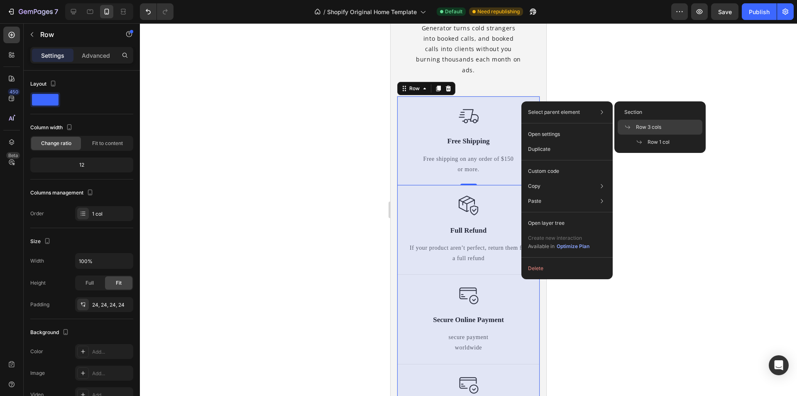
click at [658, 127] on span "Row 3 cols" at bounding box center [648, 126] width 25 height 7
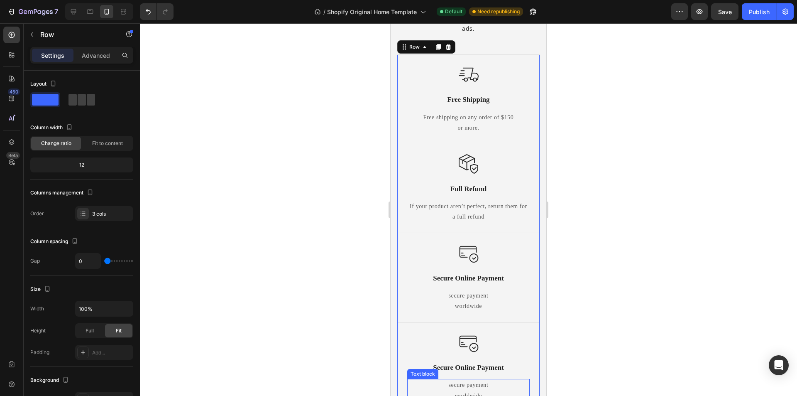
scroll to position [848, 0]
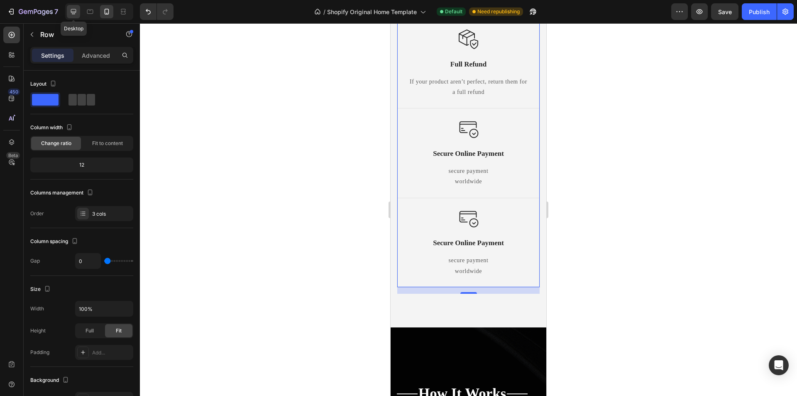
click at [76, 11] on icon at bounding box center [73, 11] width 5 height 5
type input "1200"
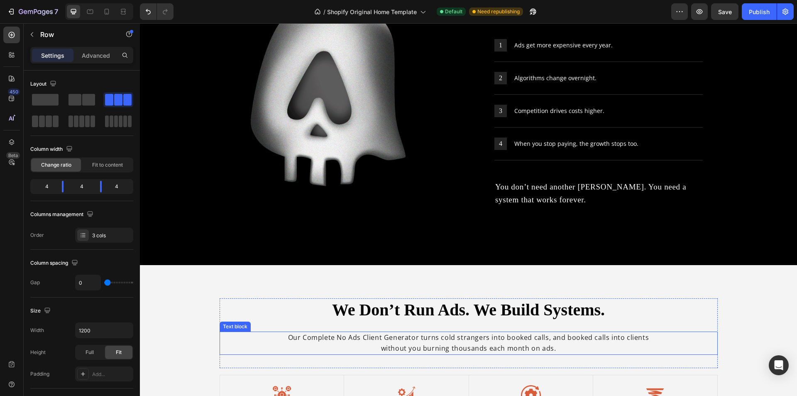
scroll to position [584, 0]
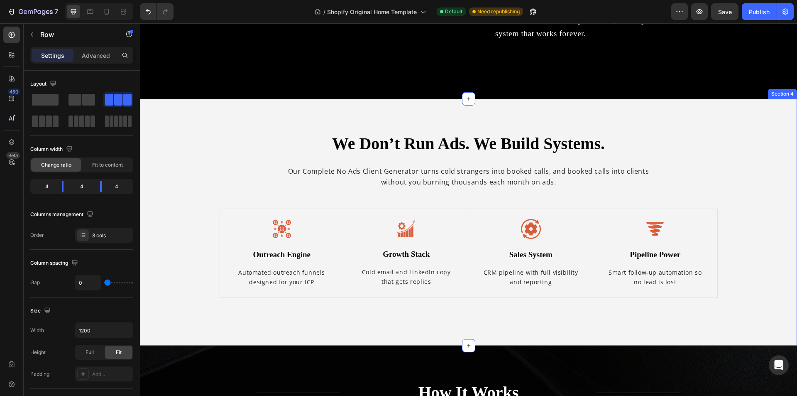
click at [462, 309] on div "We Don’t Run Ads. We Build Systems. Heading Our Complete No Ads Client Generato…" at bounding box center [468, 222] width 645 height 180
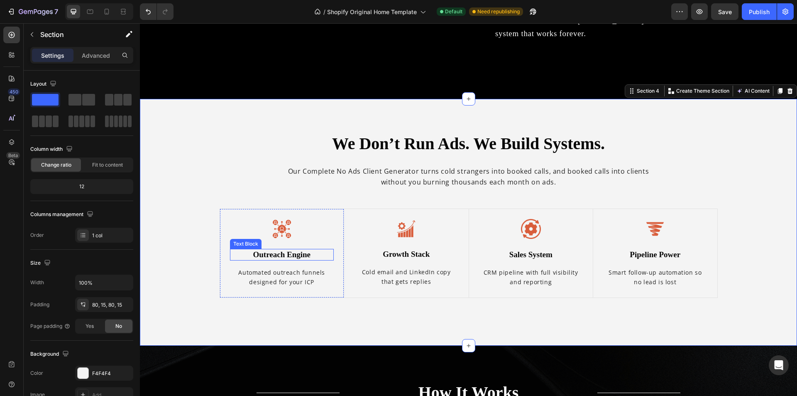
click at [276, 255] on p "Outreach Engine" at bounding box center [282, 254] width 103 height 10
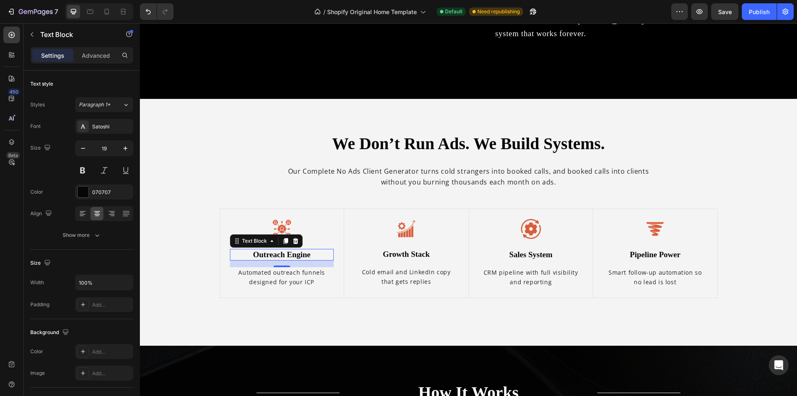
click at [281, 253] on p "Outreach Engine" at bounding box center [282, 254] width 103 height 10
click at [296, 253] on p "Outreach Engine" at bounding box center [282, 254] width 103 height 10
click at [285, 254] on p "Outreach Engine" at bounding box center [282, 254] width 103 height 10
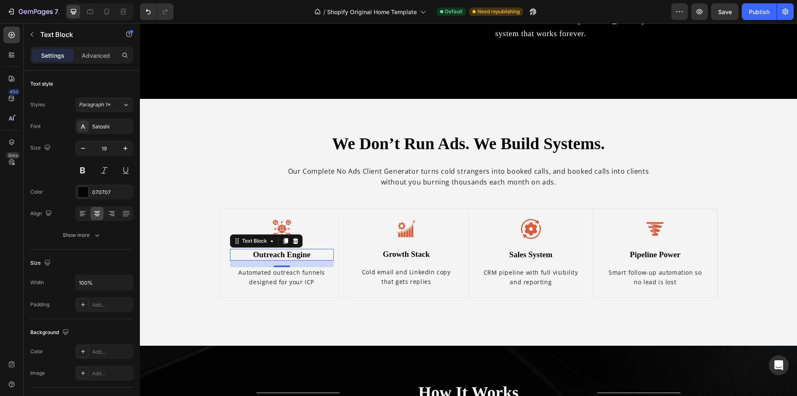
click at [285, 254] on p "Outreach Engine" at bounding box center [282, 254] width 103 height 10
click at [277, 278] on p "Automated outreach funnels designed for your ICP" at bounding box center [282, 277] width 103 height 19
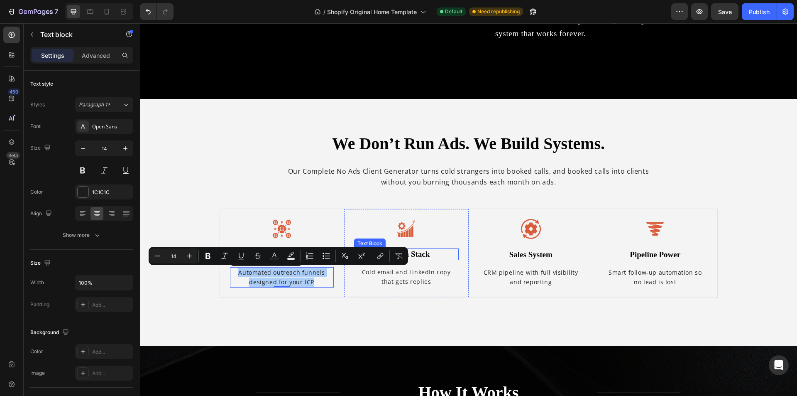
click at [405, 255] on button "Remove Format" at bounding box center [398, 255] width 15 height 15
click at [437, 254] on p "Growth Stack" at bounding box center [406, 254] width 103 height 10
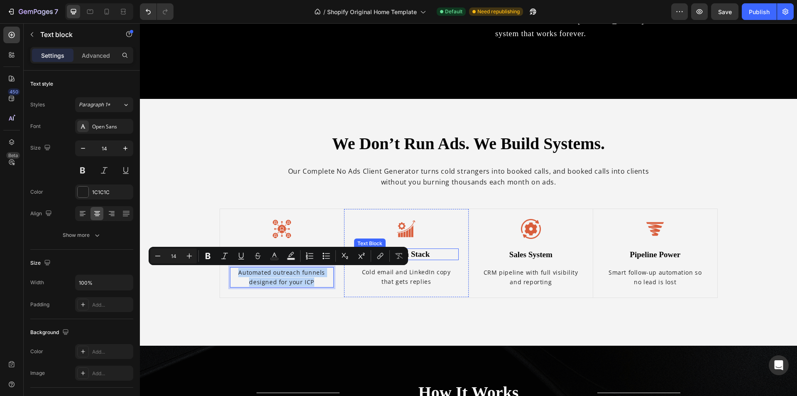
click at [437, 254] on p "Growth Stack" at bounding box center [406, 254] width 103 height 10
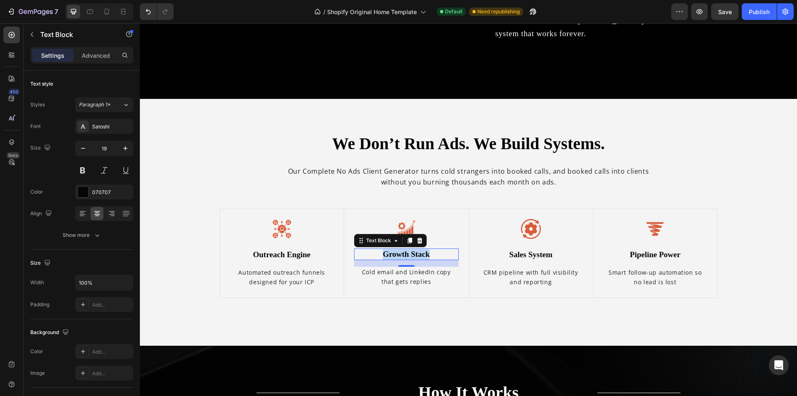
click at [405, 274] on p "Cold email and LinkedIn copy that gets replies" at bounding box center [406, 276] width 103 height 19
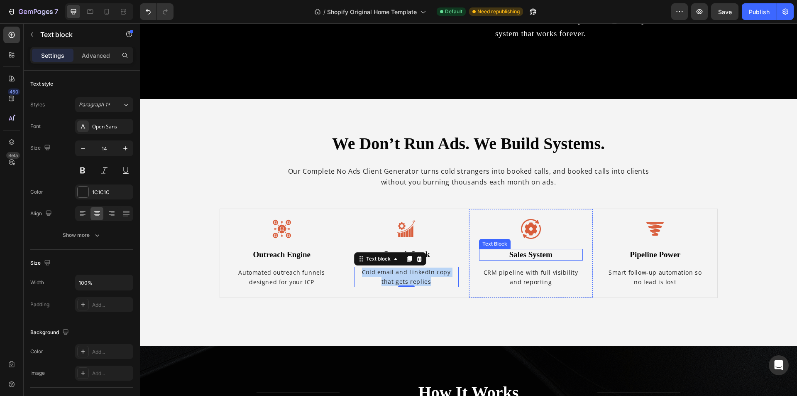
click at [539, 258] on p "Sales System" at bounding box center [531, 254] width 103 height 10
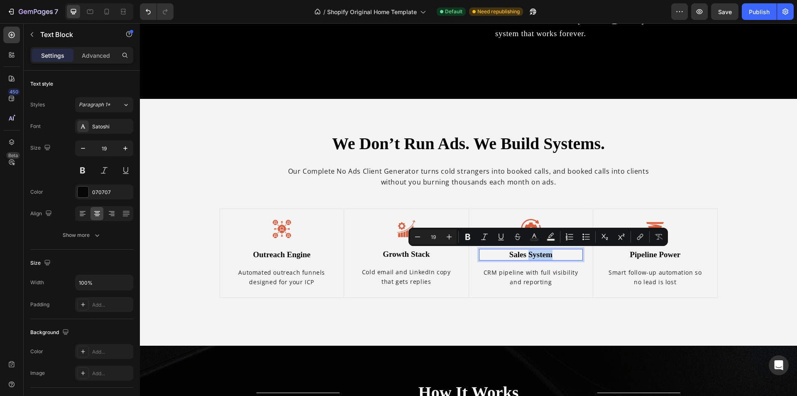
click at [540, 256] on p "Sales System" at bounding box center [531, 254] width 103 height 10
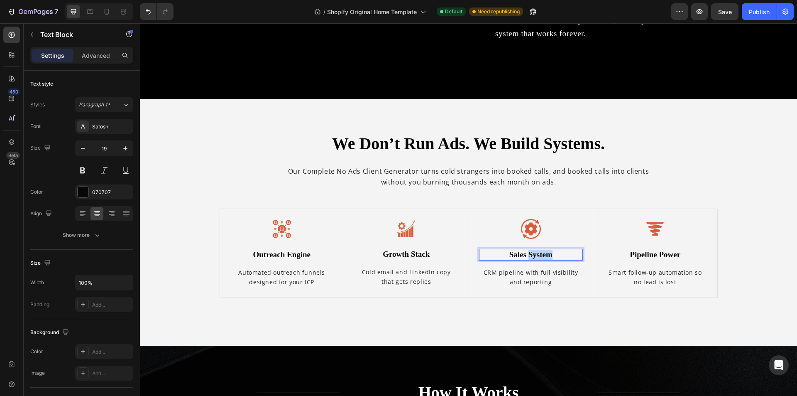
click at [540, 256] on p "Sales System" at bounding box center [531, 254] width 103 height 10
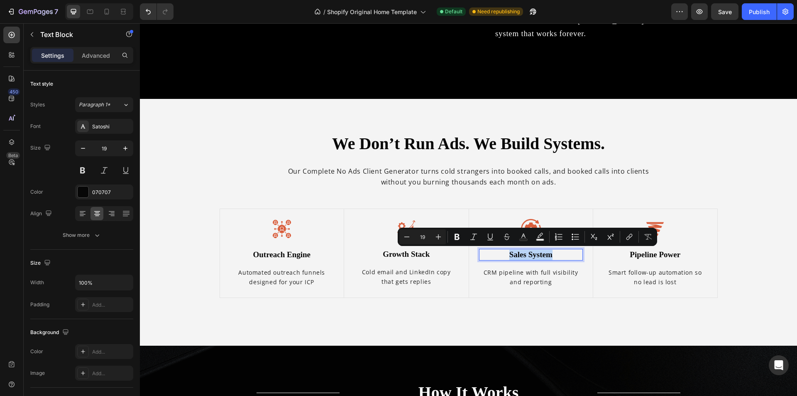
copy p "Sales System"
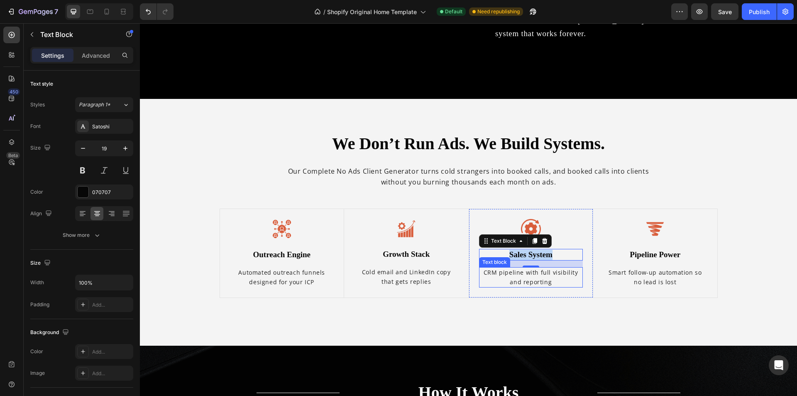
click at [531, 278] on p "CRM pipeline with full visibility and reporting" at bounding box center [531, 277] width 103 height 19
copy p "Sales System"
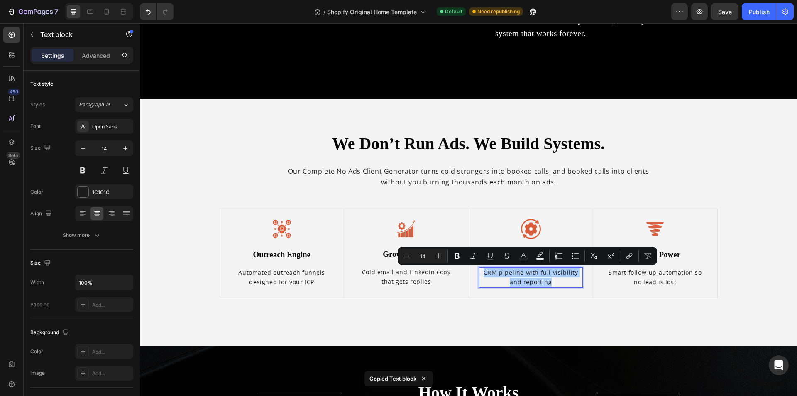
click at [653, 254] on button "Remove Format" at bounding box center [647, 255] width 15 height 15
click at [667, 255] on p "Pipeline Power" at bounding box center [655, 254] width 103 height 10
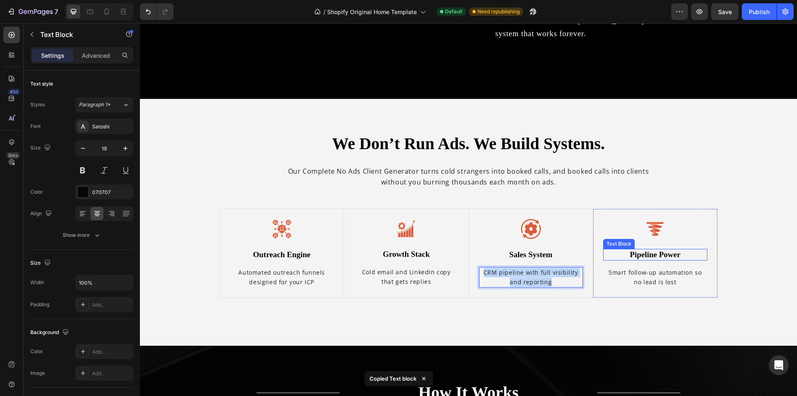
click at [667, 255] on p "Pipeline Power" at bounding box center [655, 254] width 103 height 10
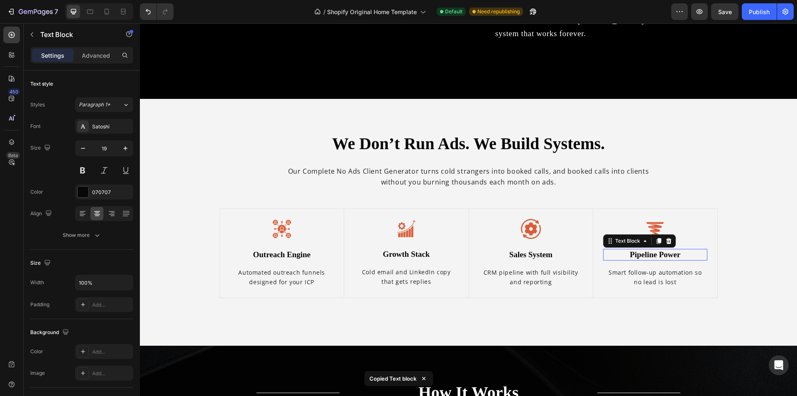
click at [667, 255] on p "Pipeline Power" at bounding box center [655, 254] width 103 height 10
copy p "Pipeline Power"
click at [667, 282] on p "Smart follow-up automation so no lead is lost" at bounding box center [655, 277] width 103 height 19
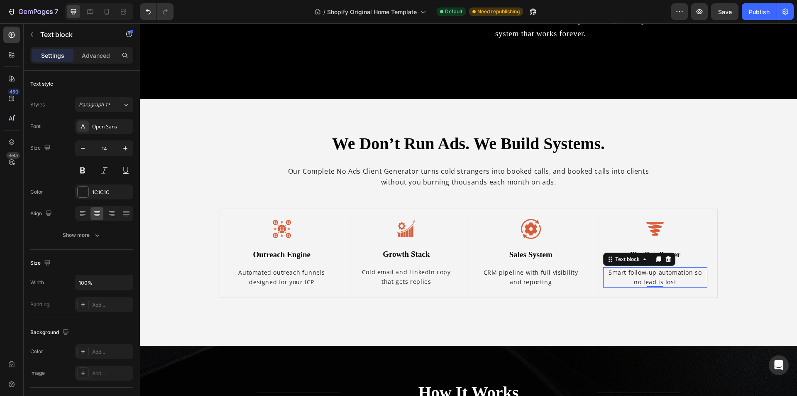
click at [667, 282] on p "Smart follow-up automation so no lead is lost" at bounding box center [655, 277] width 103 height 19
copy p "Smart follow-up automation so no lead is lost"
click at [383, 189] on div "We Don’t Run Ads. We Build Systems. Heading Our Complete No Ads Client Generato…" at bounding box center [469, 166] width 498 height 69
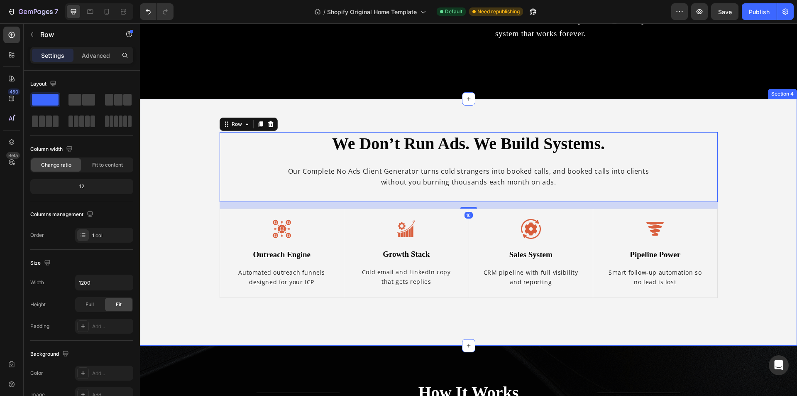
click at [320, 314] on div "We Don’t Run Ads. We Build Systems. Heading Our Complete No Ads Client Generato…" at bounding box center [468, 222] width 657 height 247
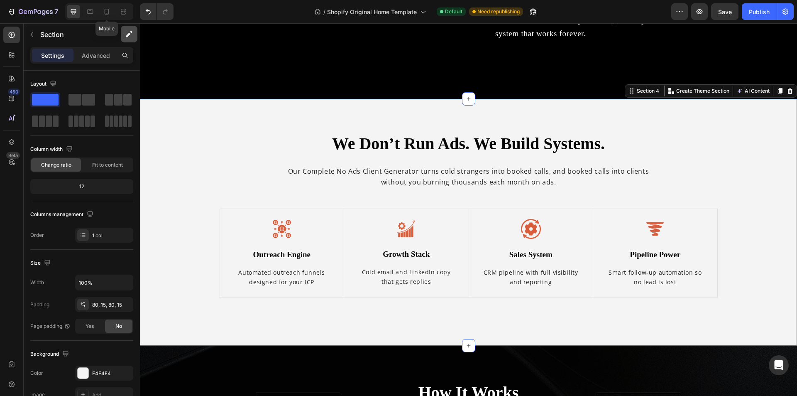
drag, startPoint x: 105, startPoint y: 13, endPoint x: 134, endPoint y: 32, distance: 35.0
click at [105, 14] on icon at bounding box center [107, 12] width 5 height 6
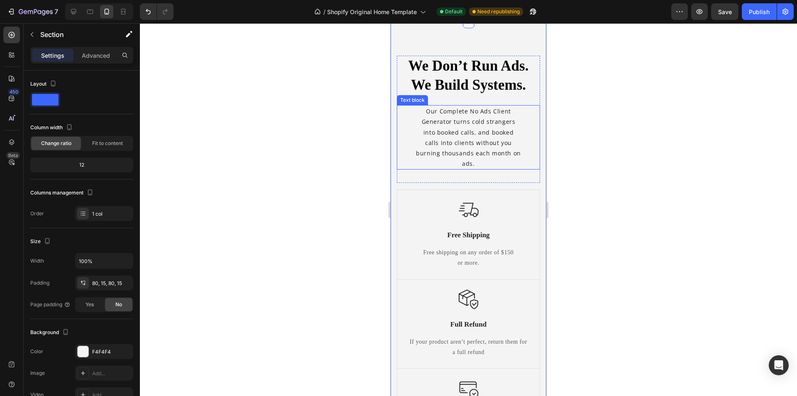
scroll to position [558, 0]
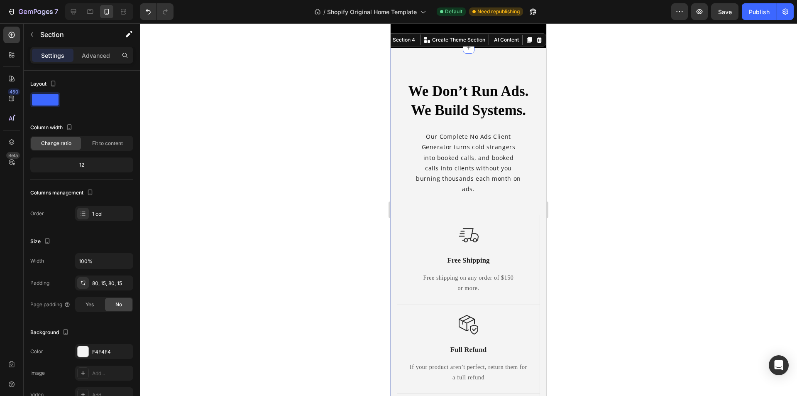
click at [465, 237] on img at bounding box center [469, 235] width 20 height 20
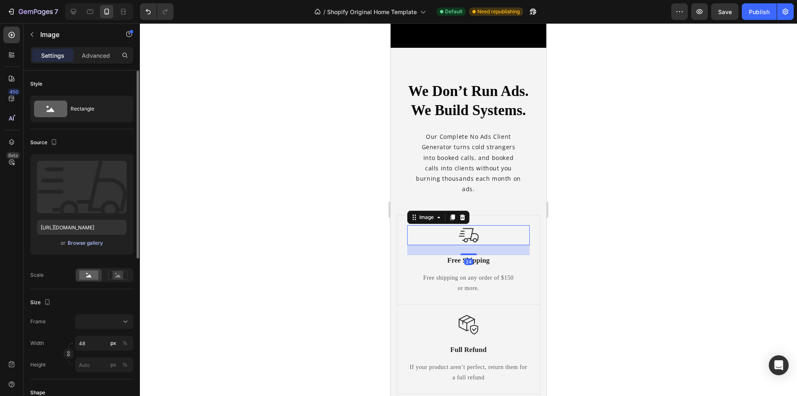
click at [83, 240] on div "Browse gallery" at bounding box center [85, 242] width 35 height 7
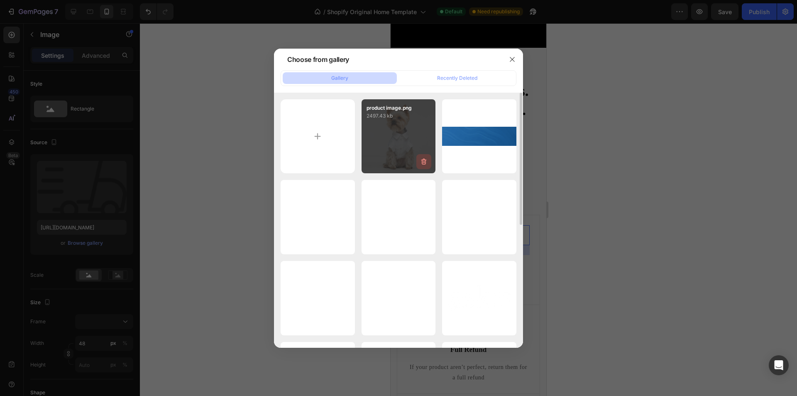
click at [420, 161] on icon "button" at bounding box center [424, 161] width 8 height 8
click at [418, 164] on div "Delete" at bounding box center [418, 162] width 15 height 7
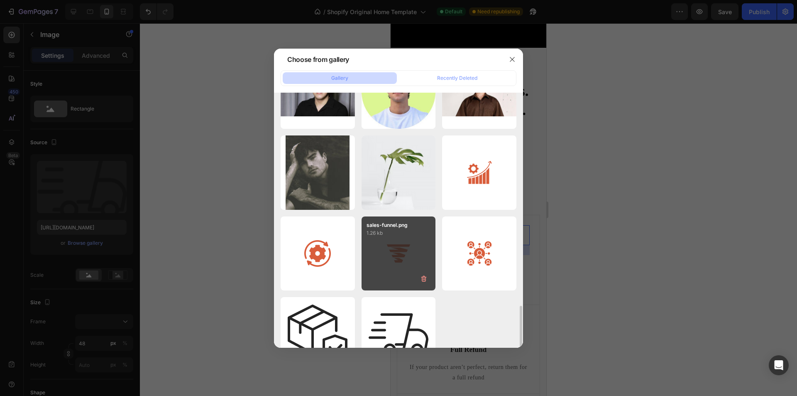
scroll to position [640, 0]
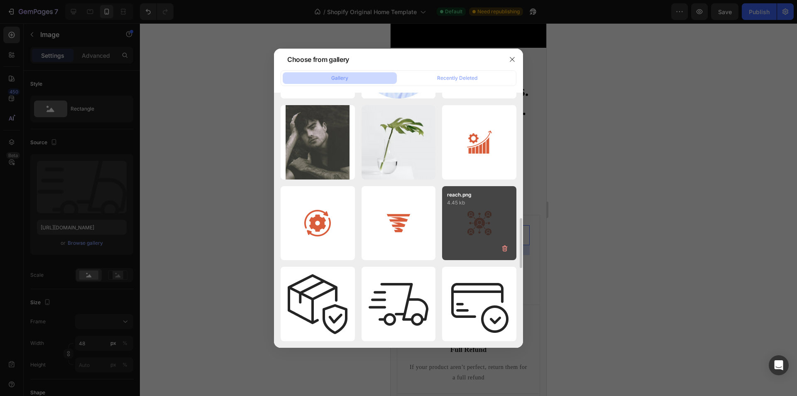
click at [481, 234] on div "reach.png 4.45 kb" at bounding box center [479, 223] width 74 height 74
type input "https://cdn.shopify.com/s/files/1/0646/0050/6416/files/gempages_580987589616468…"
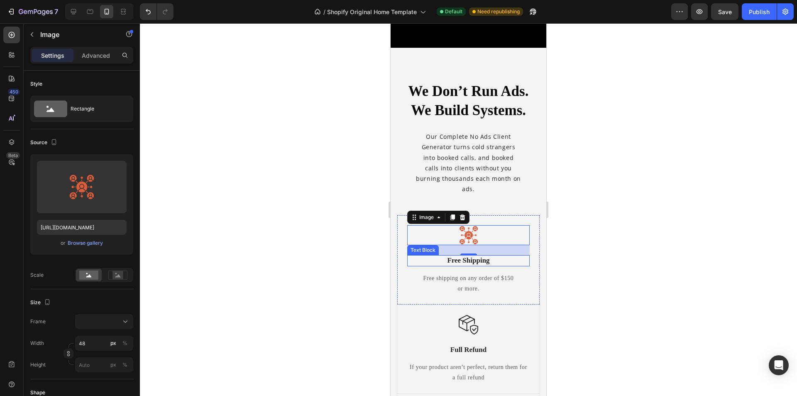
click at [479, 263] on p "Free Shipping" at bounding box center [468, 260] width 121 height 9
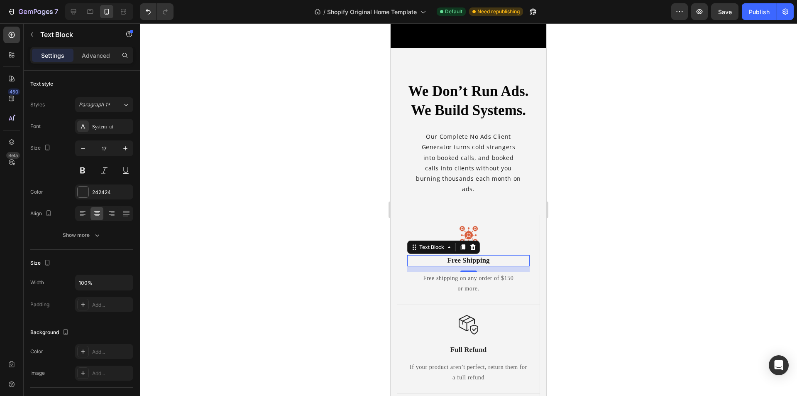
click at [468, 262] on p "Free Shipping" at bounding box center [468, 260] width 121 height 9
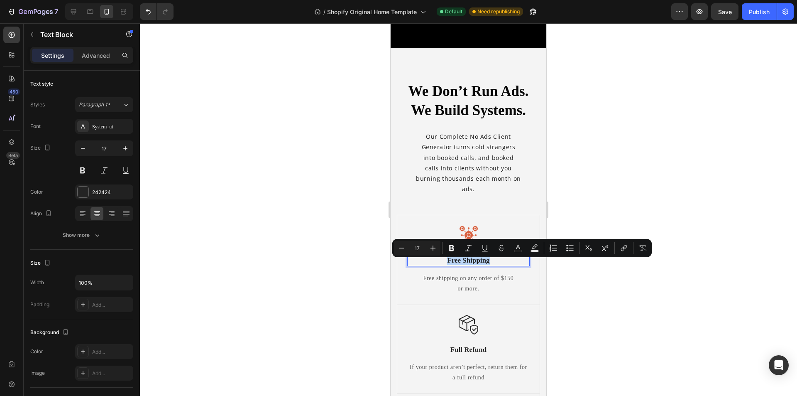
click at [469, 262] on p "Free Shipping" at bounding box center [468, 260] width 121 height 9
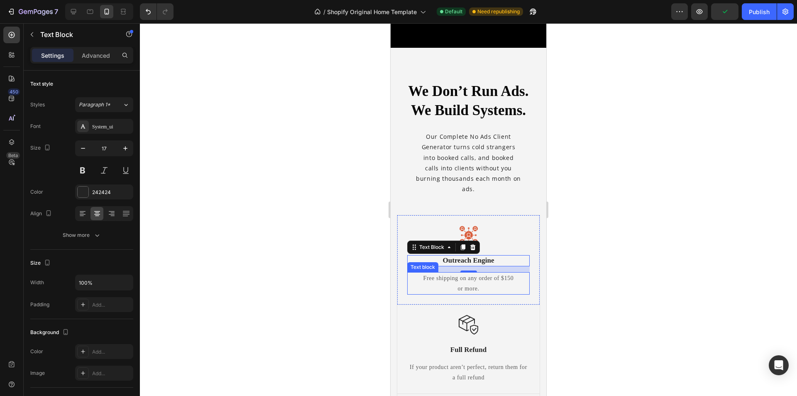
click at [454, 283] on p "Free shipping on any order of $150" at bounding box center [468, 278] width 121 height 10
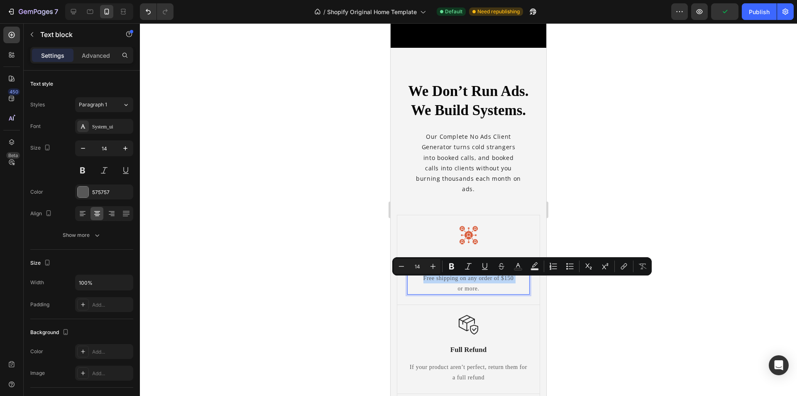
click at [454, 283] on p "Free shipping on any order of $150" at bounding box center [468, 278] width 121 height 10
click at [471, 290] on p "or more." at bounding box center [468, 288] width 121 height 10
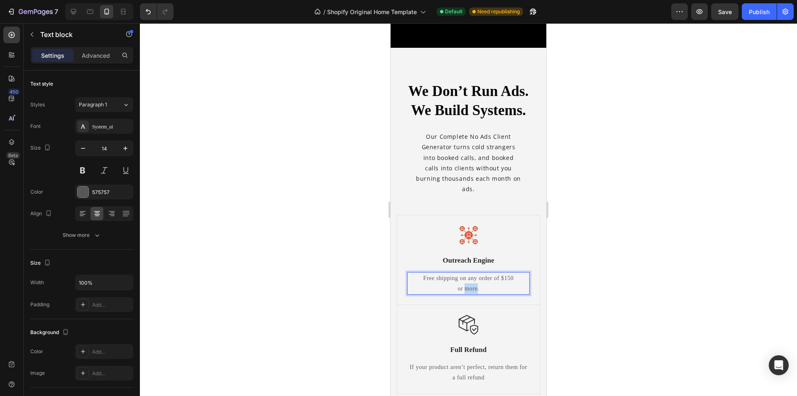
click at [471, 290] on p "or more." at bounding box center [468, 288] width 121 height 10
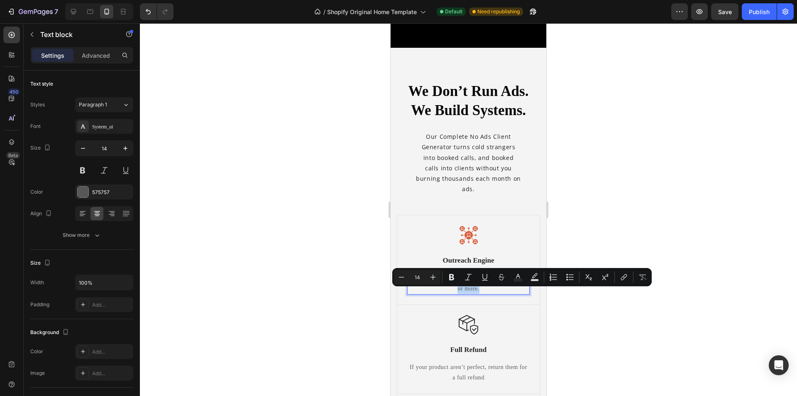
click at [471, 290] on p "or more." at bounding box center [468, 288] width 121 height 10
click at [481, 291] on p "or more." at bounding box center [468, 288] width 121 height 10
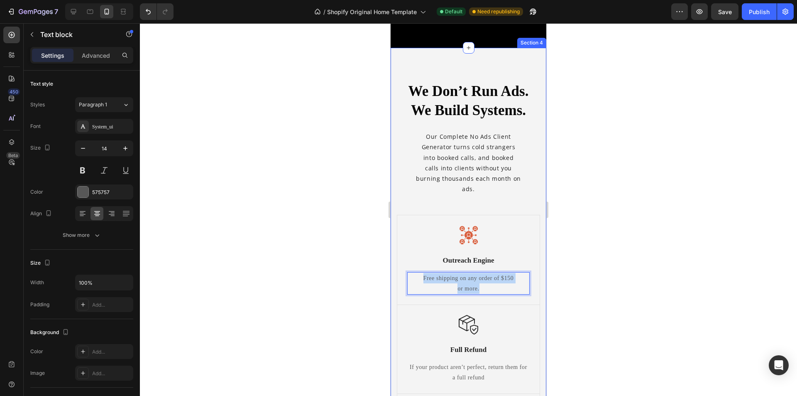
drag, startPoint x: 482, startPoint y: 291, endPoint x: 391, endPoint y: 275, distance: 92.0
click at [391, 275] on div "We Don’t Run Ads. We Build Systems. Heading Our Complete No Ads Client Generato…" at bounding box center [469, 330] width 156 height 564
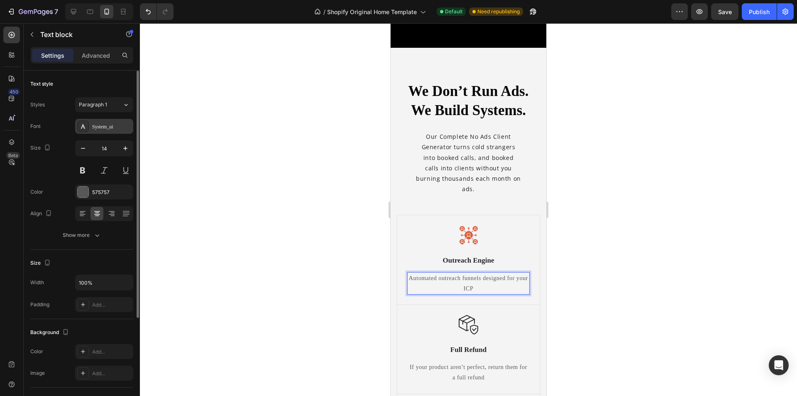
click at [106, 133] on div "System_ui" at bounding box center [104, 126] width 58 height 15
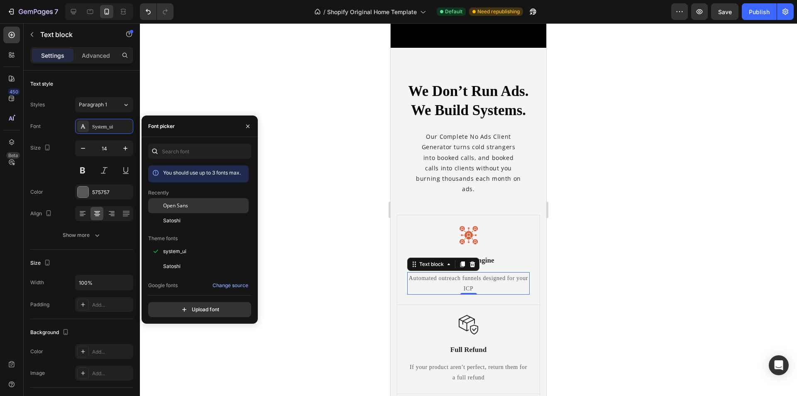
click at [180, 203] on span "Open Sans" at bounding box center [175, 205] width 25 height 7
click at [507, 265] on p "Outreach Engine" at bounding box center [468, 260] width 121 height 9
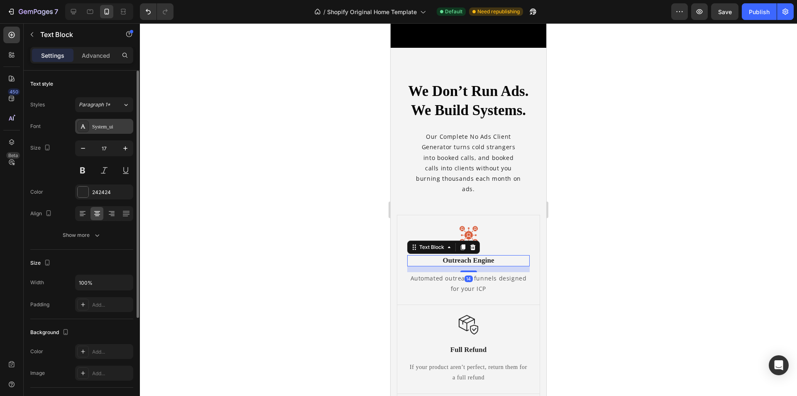
click at [98, 126] on div "System_ui" at bounding box center [111, 126] width 39 height 7
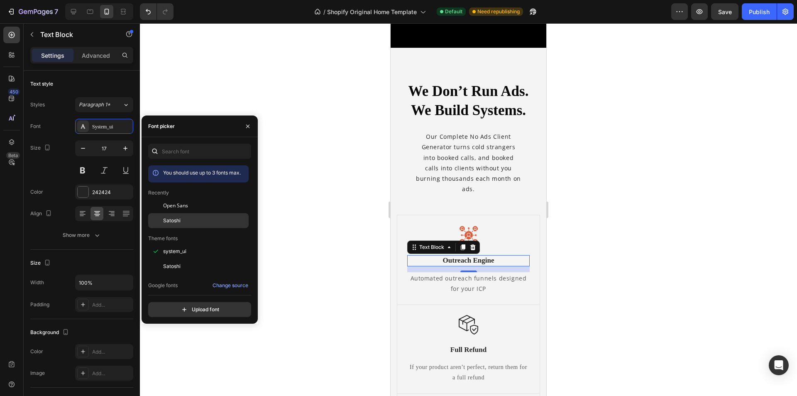
click at [188, 307] on div "Satoshi" at bounding box center [198, 314] width 100 height 15
click at [487, 353] on p "Full Refund" at bounding box center [468, 349] width 121 height 9
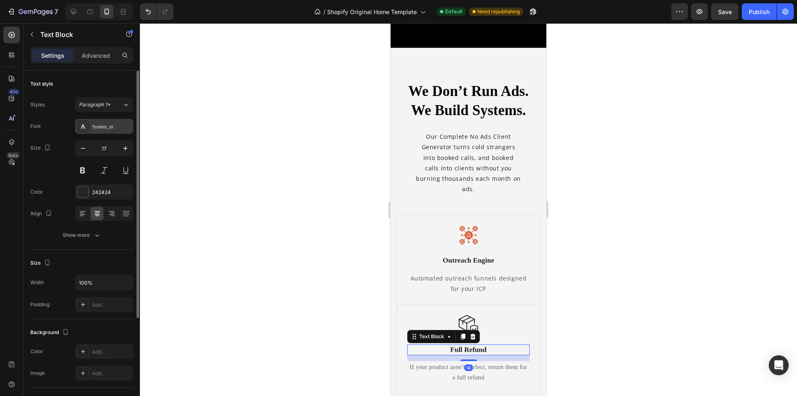
click at [116, 126] on div "System_ui" at bounding box center [111, 126] width 39 height 7
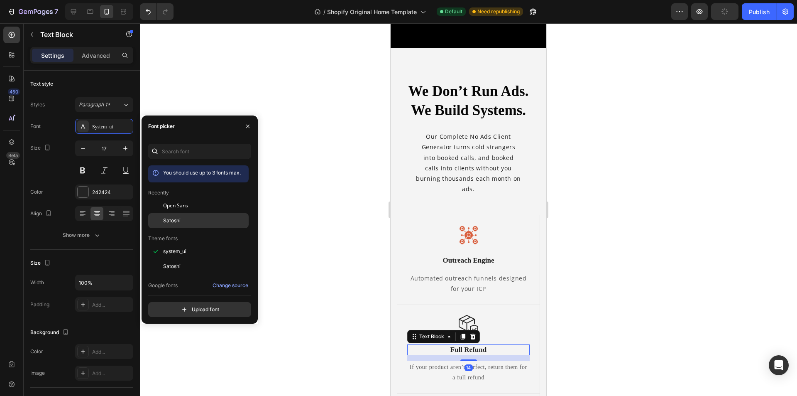
drag, startPoint x: 187, startPoint y: 218, endPoint x: 115, endPoint y: 316, distance: 122.0
click at [187, 218] on div "Satoshi" at bounding box center [205, 220] width 84 height 7
click at [485, 373] on p "If your product aren’t perfect, return them for a full refund" at bounding box center [468, 371] width 121 height 21
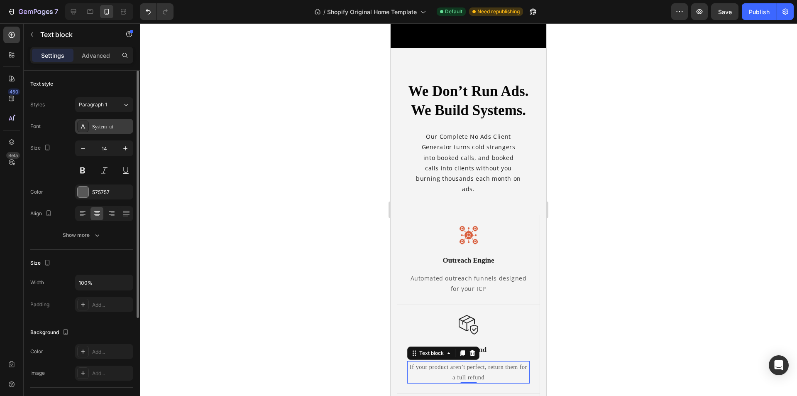
click at [100, 121] on div "System_ui" at bounding box center [104, 126] width 58 height 15
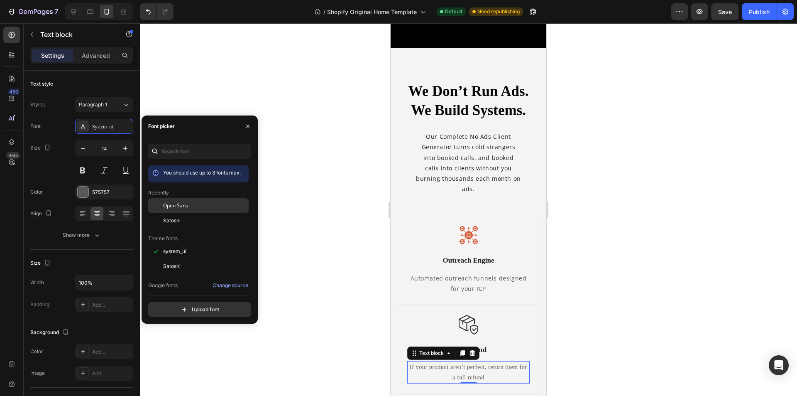
click at [176, 205] on span "Open Sans" at bounding box center [175, 205] width 25 height 7
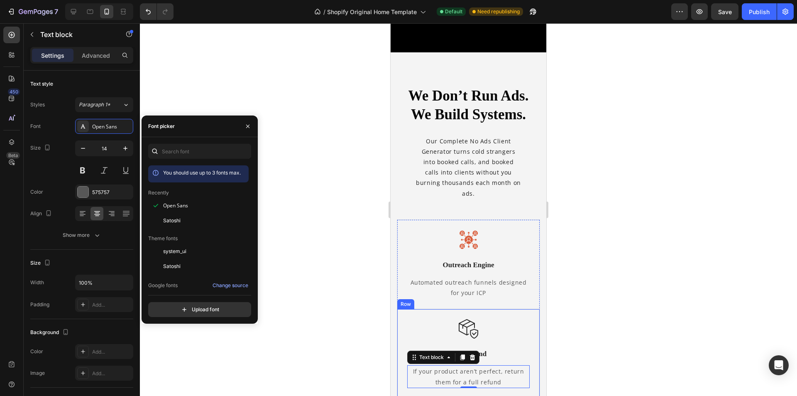
scroll to position [683, 0]
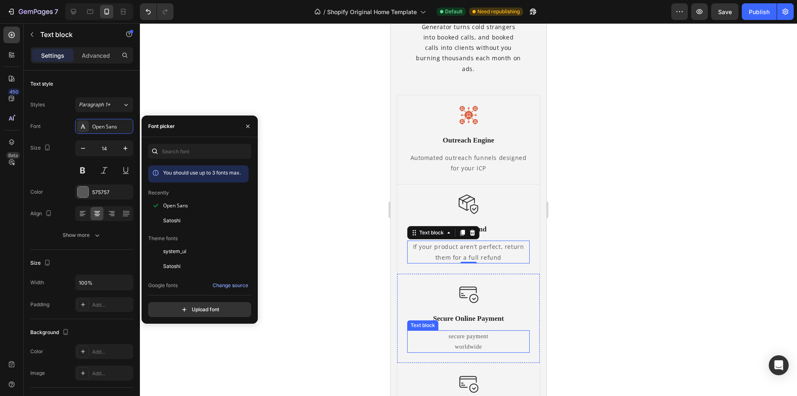
click at [484, 337] on p "secure payment worldwide" at bounding box center [468, 341] width 121 height 21
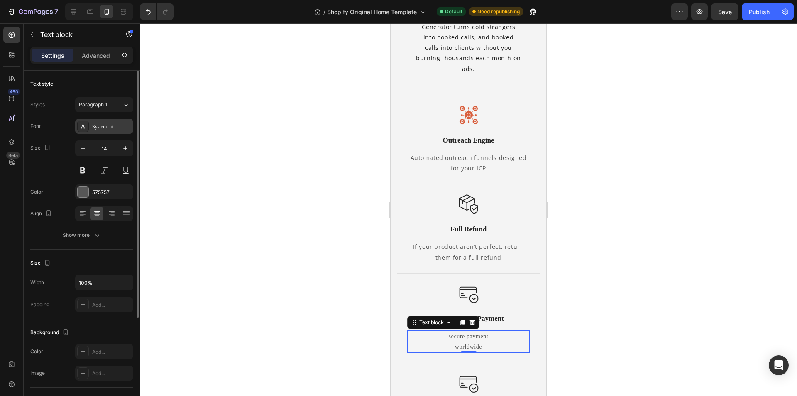
click at [110, 123] on div "System_ui" at bounding box center [111, 126] width 39 height 7
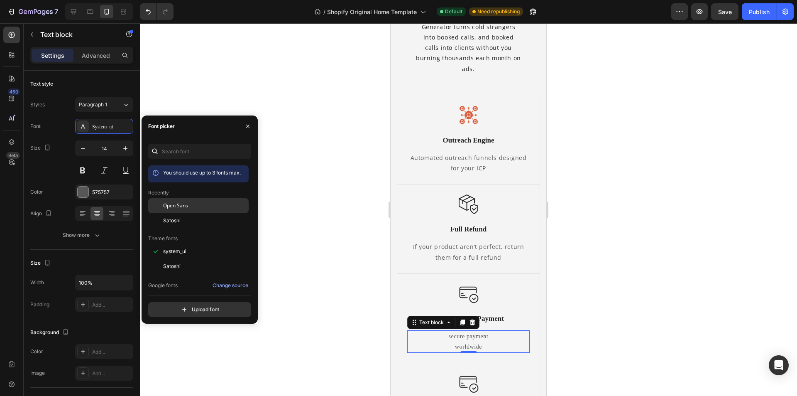
click at [180, 205] on span "Open Sans" at bounding box center [175, 205] width 25 height 7
click at [493, 321] on p "Secure Online Payment" at bounding box center [468, 318] width 121 height 9
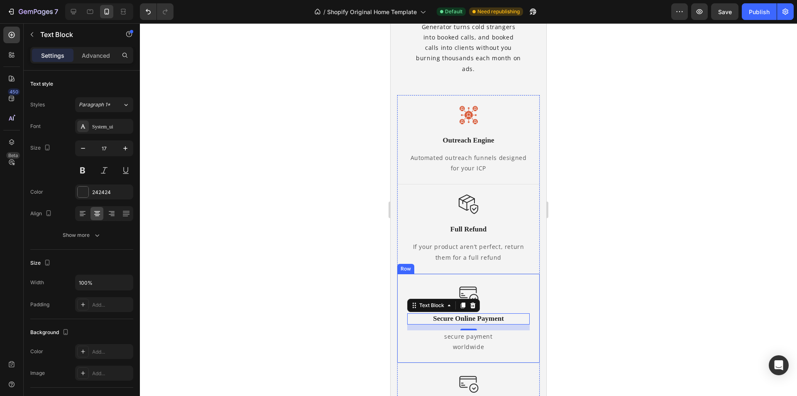
click at [497, 315] on p "Secure Online Payment" at bounding box center [468, 318] width 121 height 9
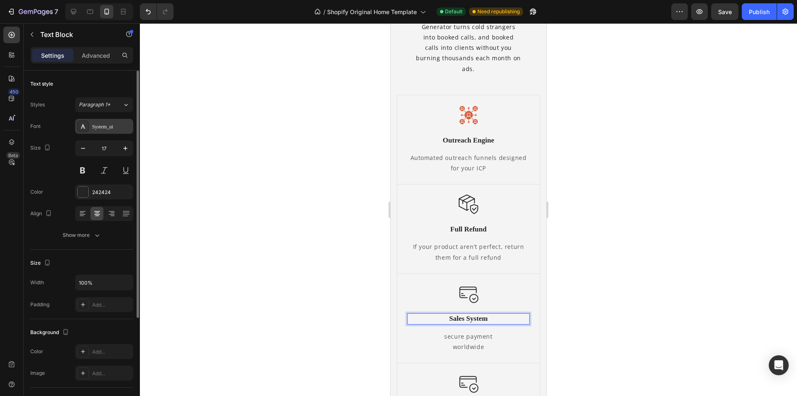
click at [99, 123] on div "System_ui" at bounding box center [111, 126] width 39 height 7
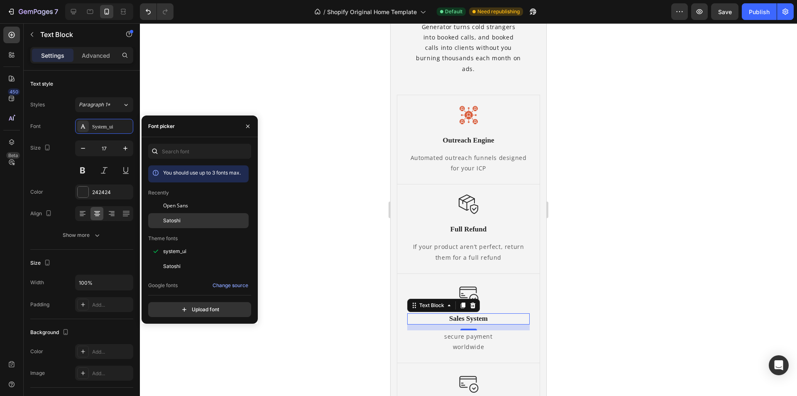
click at [172, 222] on span "Satoshi" at bounding box center [171, 220] width 17 height 7
click at [474, 341] on p "secure payment worldwide" at bounding box center [468, 341] width 121 height 21
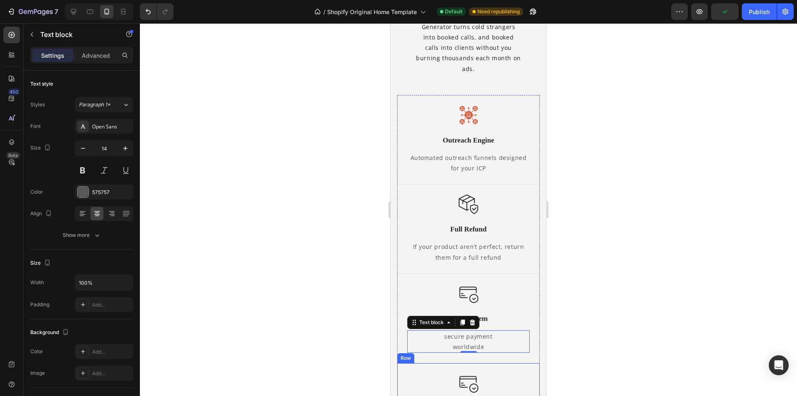
scroll to position [807, 0]
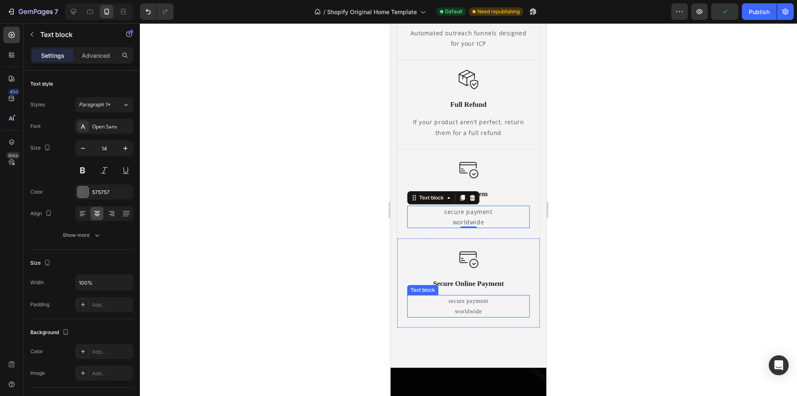
click at [475, 301] on p "secure payment worldwide" at bounding box center [468, 306] width 121 height 21
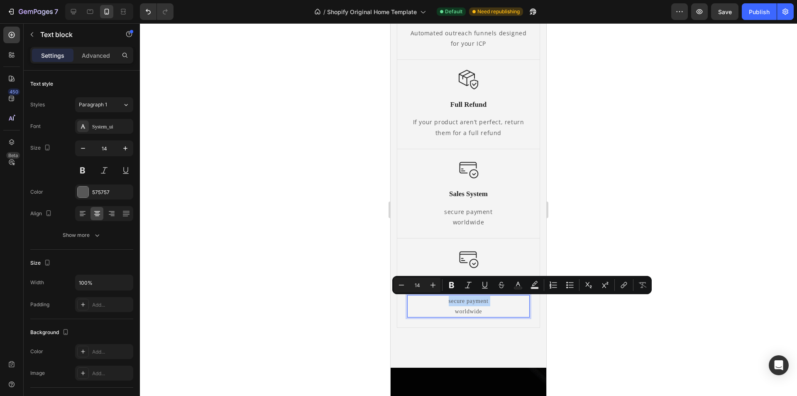
click at [475, 301] on p "secure payment worldwide" at bounding box center [468, 306] width 121 height 21
click at [472, 309] on p "secure payment worldwide" at bounding box center [468, 306] width 121 height 21
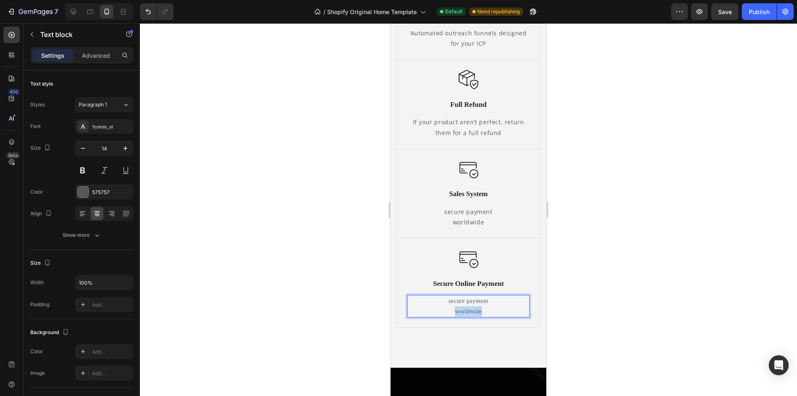
click at [472, 309] on p "secure payment worldwide" at bounding box center [468, 306] width 121 height 21
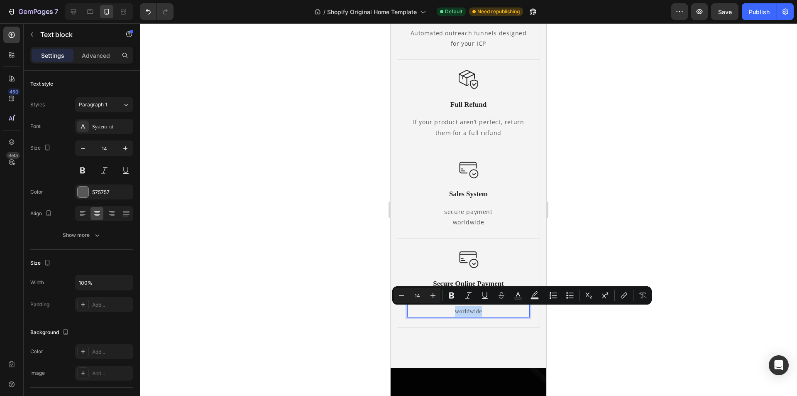
click at [472, 309] on p "secure payment worldwide" at bounding box center [468, 306] width 121 height 21
click at [488, 310] on p "secure payment worldwide" at bounding box center [468, 306] width 121 height 21
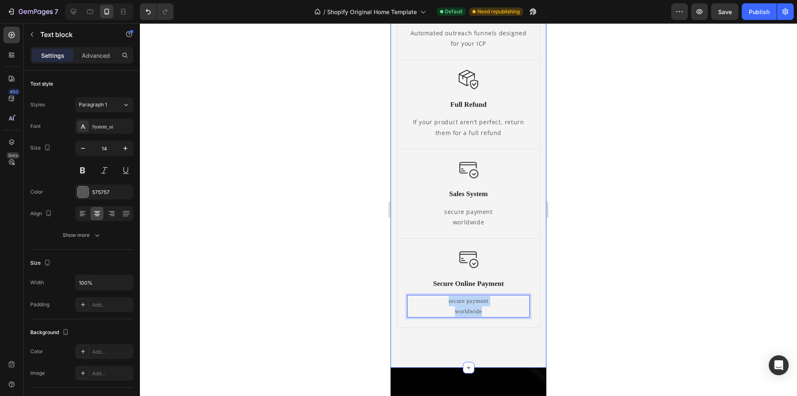
drag, startPoint x: 491, startPoint y: 313, endPoint x: 393, endPoint y: 292, distance: 99.3
click at [393, 292] on div "We Don’t Run Ads. We Build Systems. Heading Our Complete No Ads Client Generato…" at bounding box center [469, 85] width 156 height 564
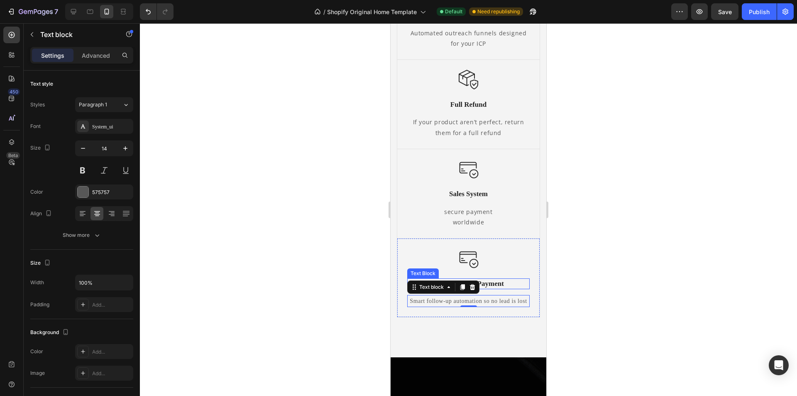
click at [494, 280] on p "Secure Online Payment" at bounding box center [468, 283] width 121 height 9
click at [488, 317] on div "Image Pipeline Power Text Block 14 Smart follow-up automation so no lead is los…" at bounding box center [468, 277] width 142 height 79
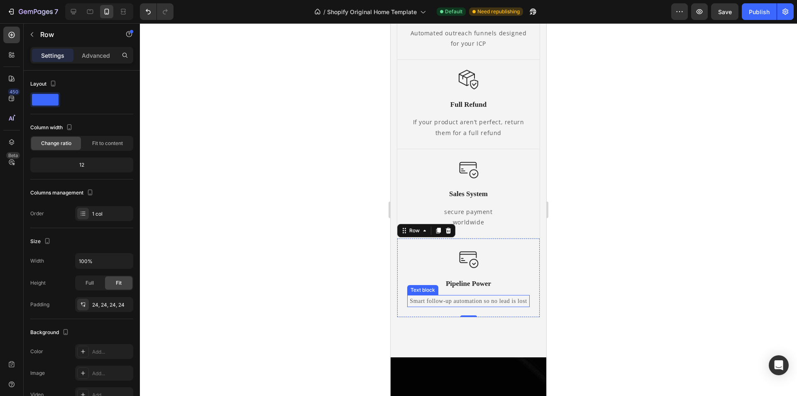
click at [486, 305] on p "Smart follow-up automation so no lead is lost" at bounding box center [468, 301] width 121 height 10
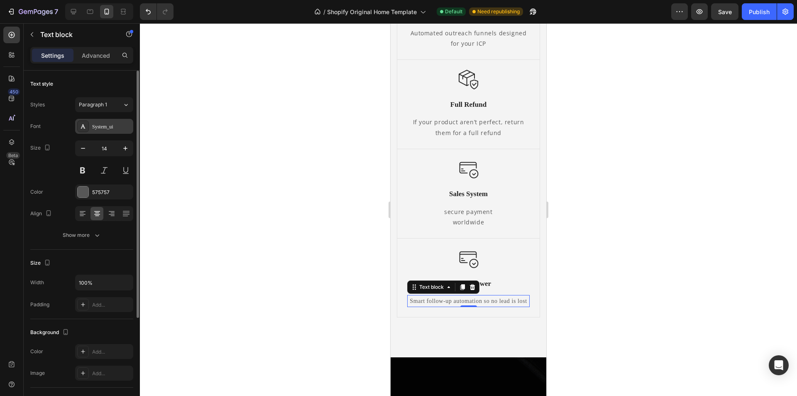
click at [111, 131] on div "System_ui" at bounding box center [104, 126] width 58 height 15
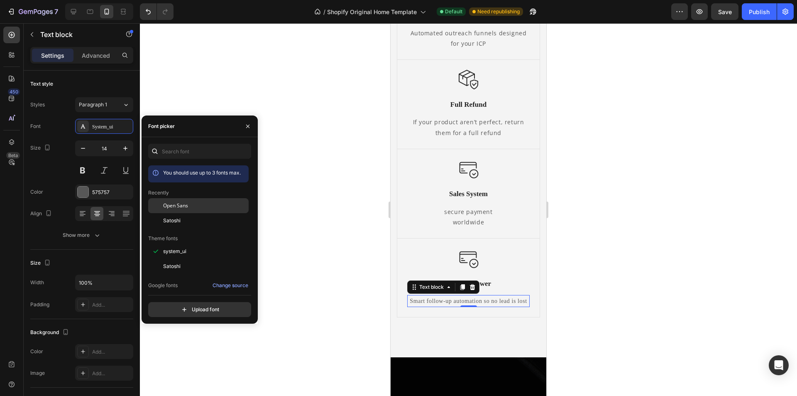
click at [176, 205] on span "Open Sans" at bounding box center [175, 205] width 25 height 7
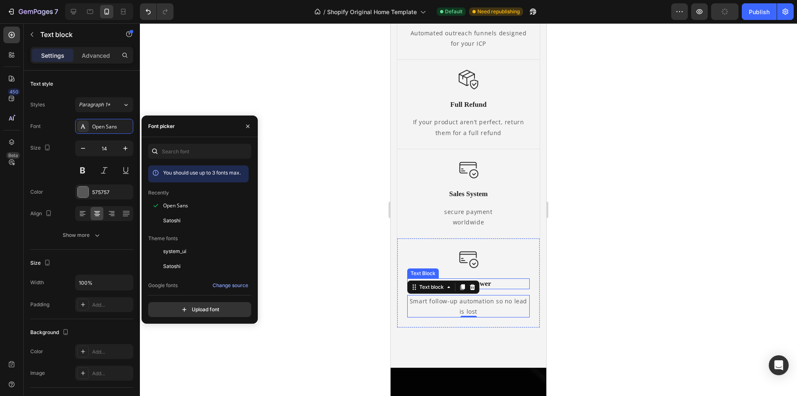
click at [486, 284] on p "Pipeline Power" at bounding box center [468, 283] width 121 height 9
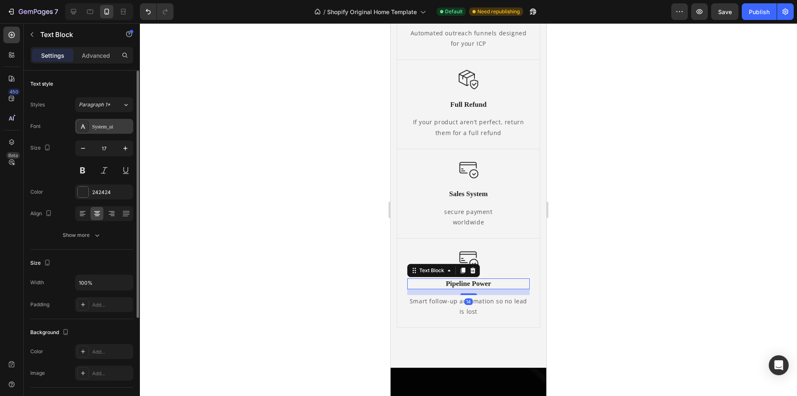
click at [102, 130] on div "System_ui" at bounding box center [104, 126] width 58 height 15
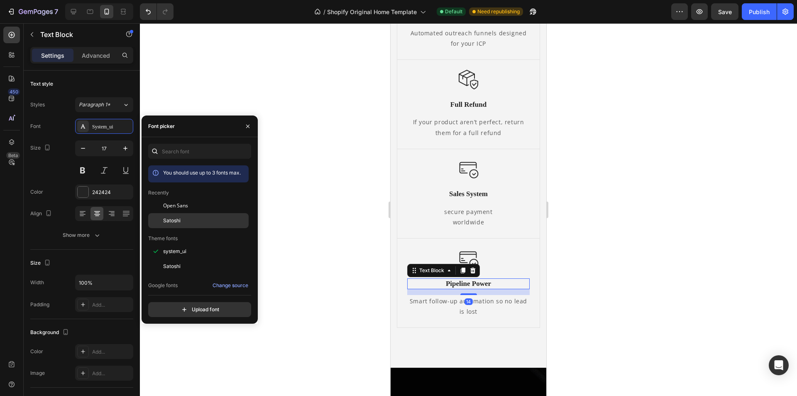
click at [174, 218] on span "Satoshi" at bounding box center [171, 220] width 17 height 7
click at [503, 227] on div "secure payment worldwide" at bounding box center [468, 216] width 122 height 22
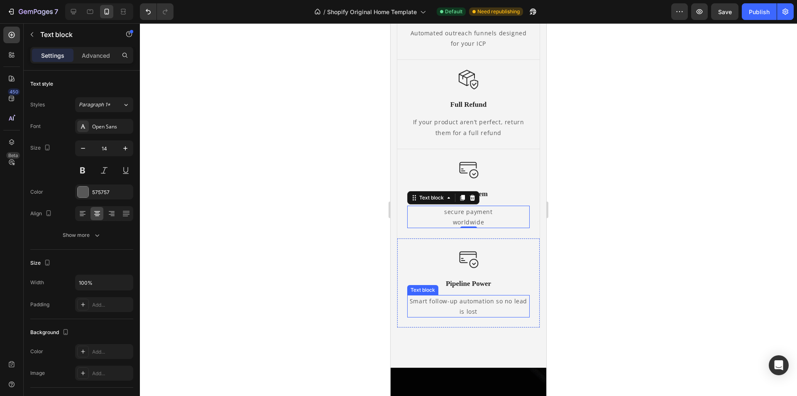
click at [507, 339] on div "We Don’t Run Ads. We Build Systems. Heading Our Complete No Ads Client Generato…" at bounding box center [469, 85] width 156 height 564
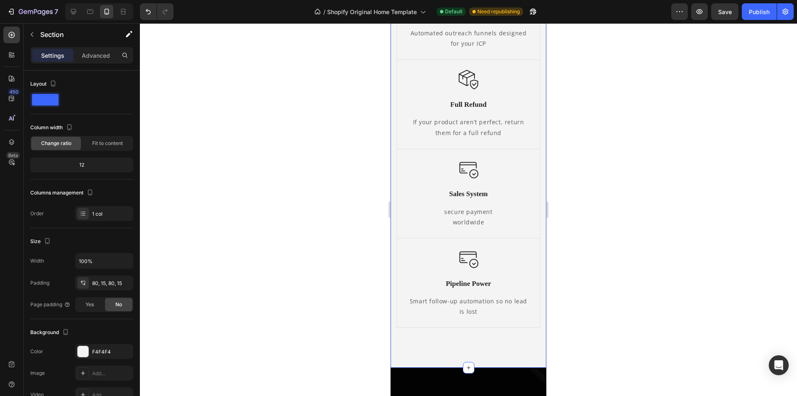
scroll to position [683, 0]
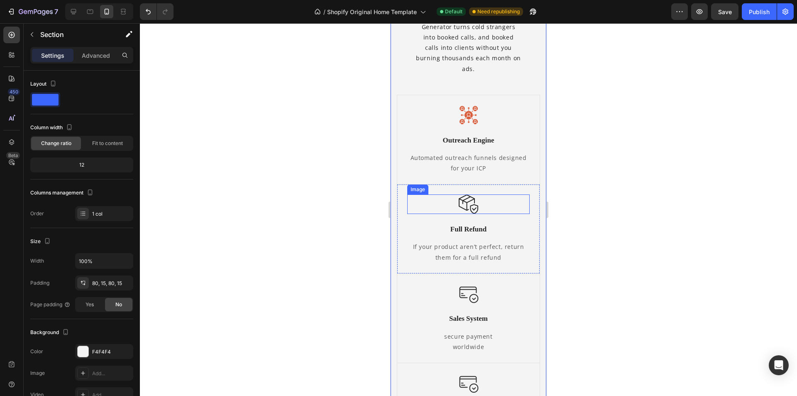
click at [467, 204] on img at bounding box center [469, 204] width 20 height 20
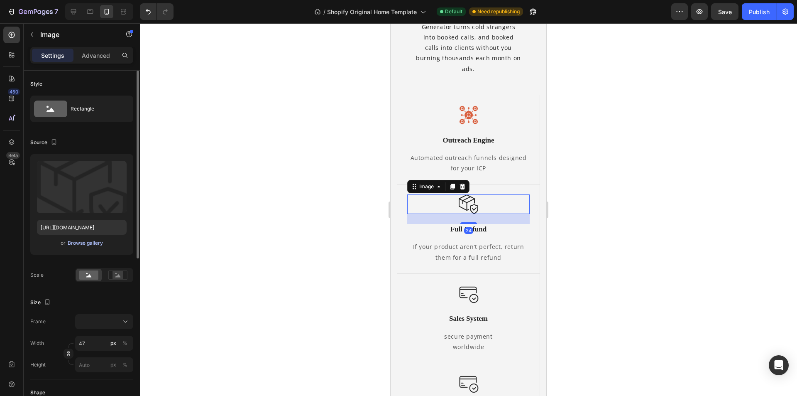
click at [84, 243] on div "Browse gallery" at bounding box center [85, 242] width 35 height 7
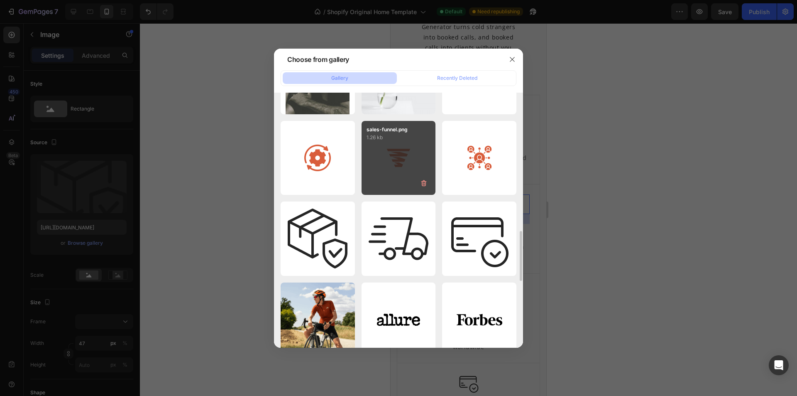
scroll to position [623, 0]
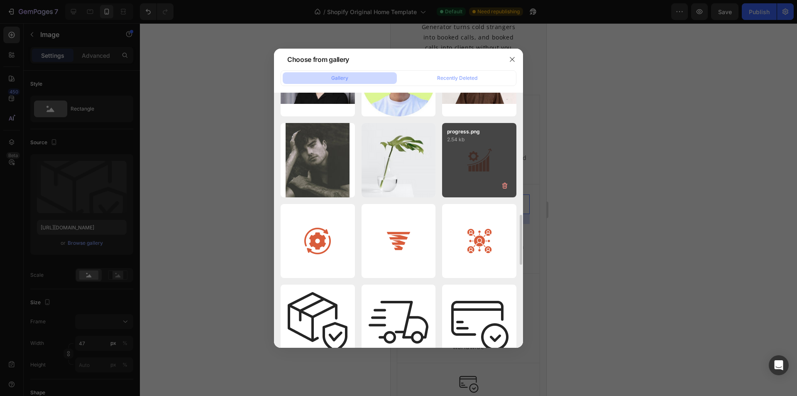
click at [489, 161] on div "progress.png 2.54 kb" at bounding box center [479, 160] width 74 height 74
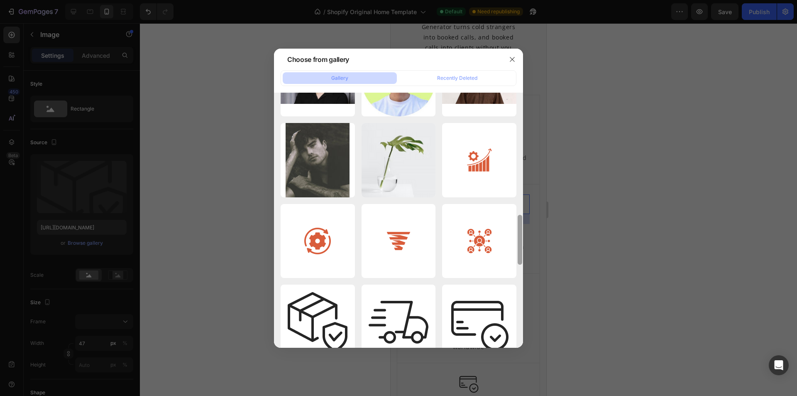
type input "https://cdn.shopify.com/s/files/1/0646/0050/6416/files/gempages_580987589616468…"
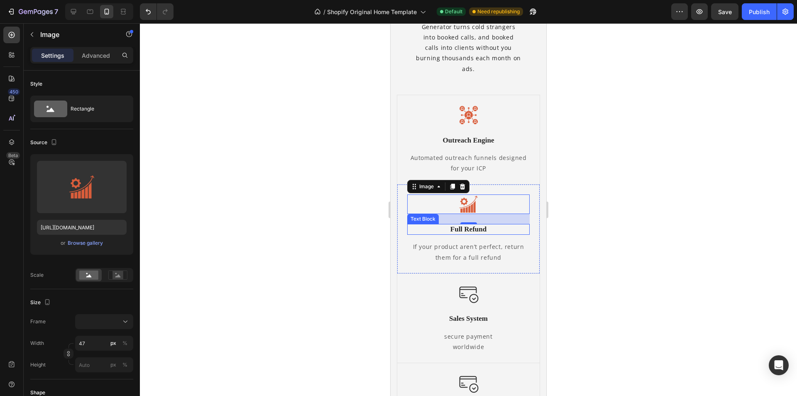
click at [454, 229] on p "Full Refund" at bounding box center [468, 229] width 121 height 9
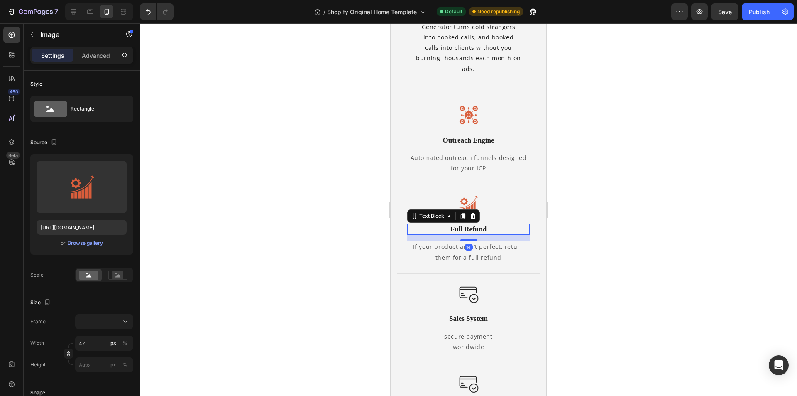
click at [454, 229] on p "Full Refund" at bounding box center [468, 229] width 121 height 9
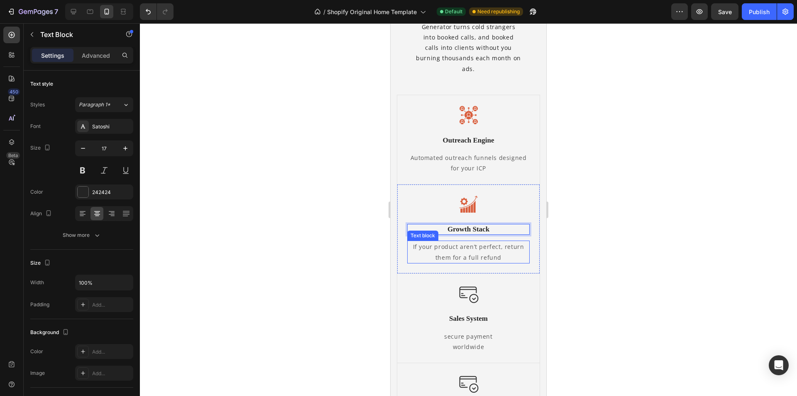
click at [482, 259] on p "If your product aren’t perfect, return them for a full refund" at bounding box center [468, 251] width 121 height 21
click at [468, 292] on img at bounding box center [469, 293] width 20 height 20
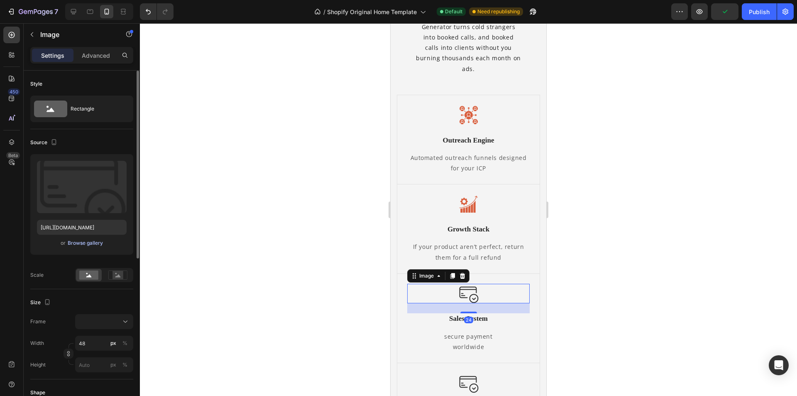
click at [94, 243] on div "Browse gallery" at bounding box center [85, 242] width 35 height 7
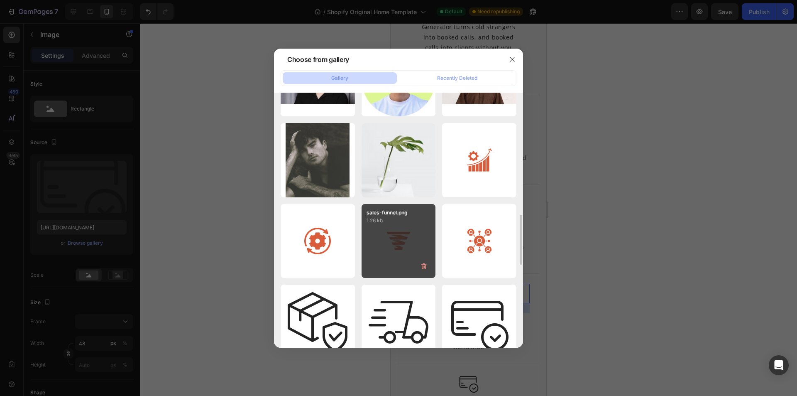
click at [417, 236] on div "sales-funnel.png 1.26 kb" at bounding box center [398, 241] width 74 height 74
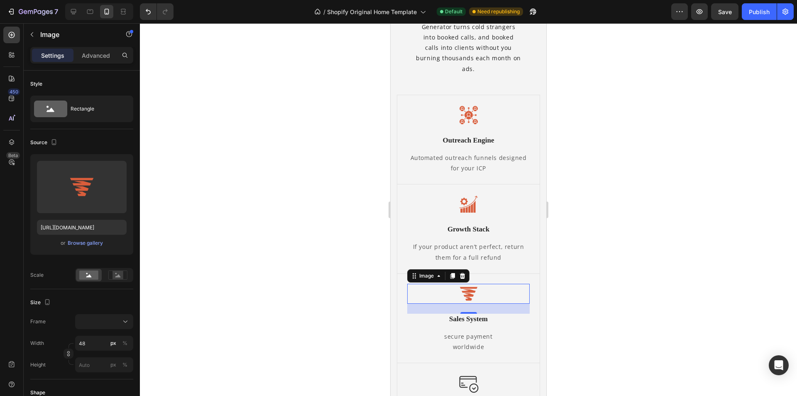
scroll to position [766, 0]
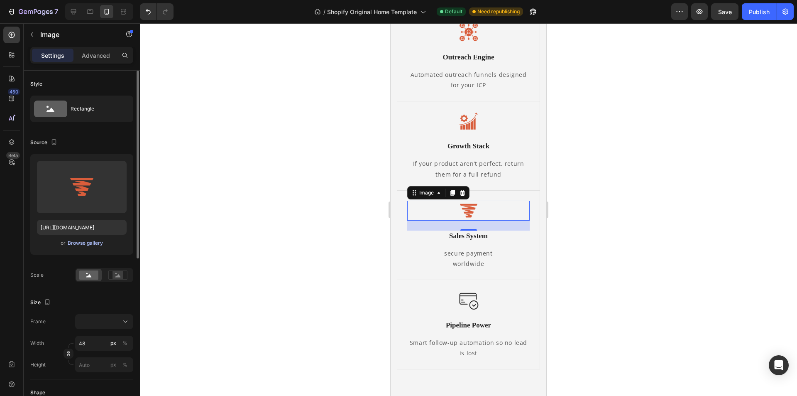
click at [77, 244] on div "Browse gallery" at bounding box center [85, 242] width 35 height 7
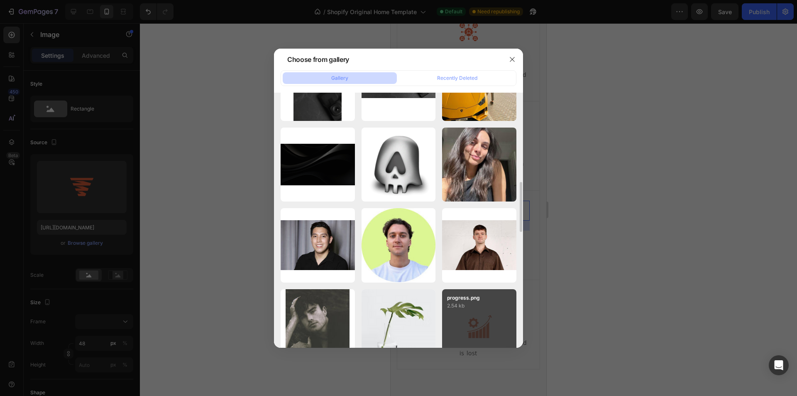
scroll to position [581, 0]
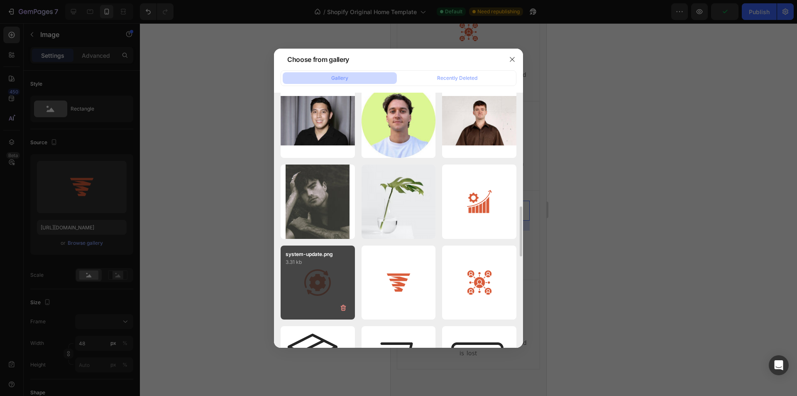
click at [319, 282] on div "system-update.png 3.31 kb" at bounding box center [318, 282] width 74 height 74
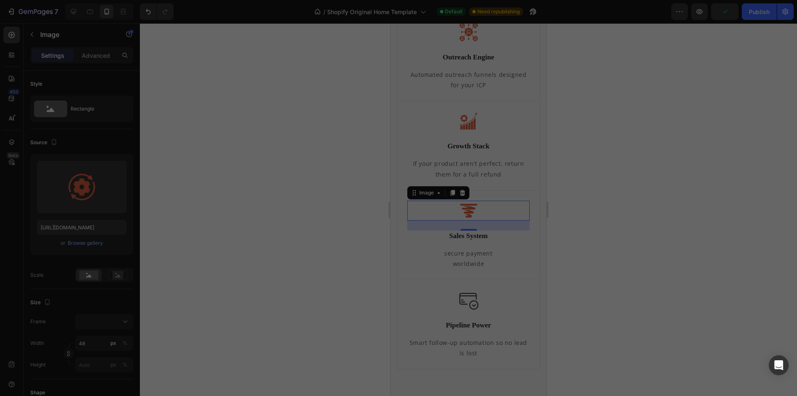
type input "https://cdn.shopify.com/s/files/1/0646/0050/6416/files/gempages_580987589616468…"
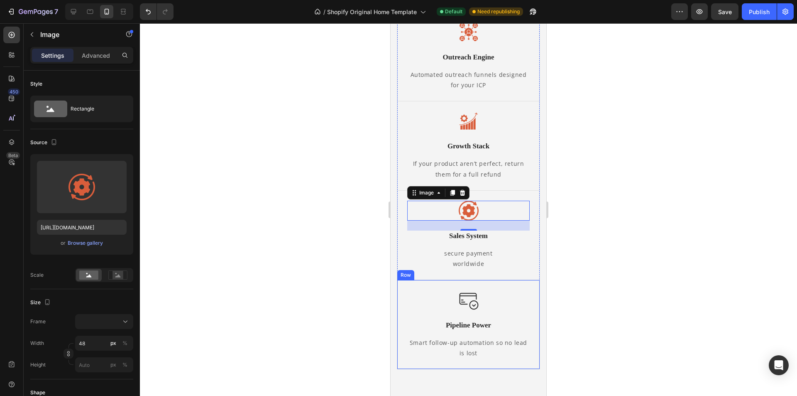
click at [471, 303] on img at bounding box center [469, 300] width 20 height 20
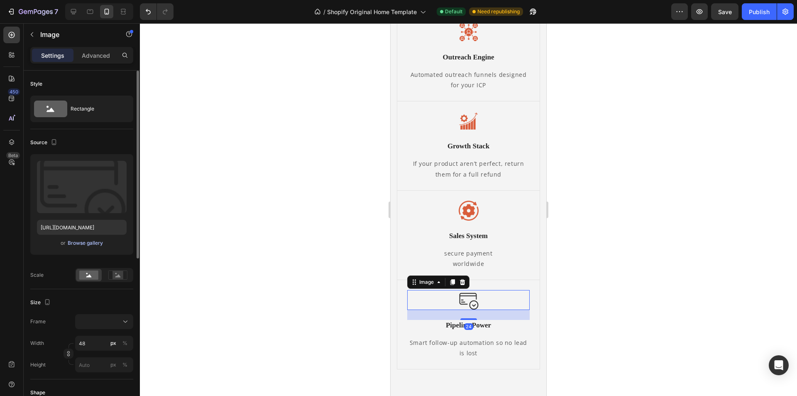
click at [91, 247] on button "Browse gallery" at bounding box center [85, 243] width 36 height 8
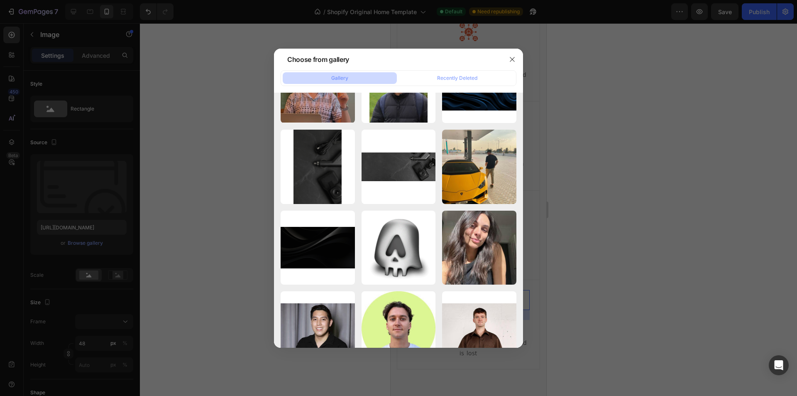
scroll to position [623, 0]
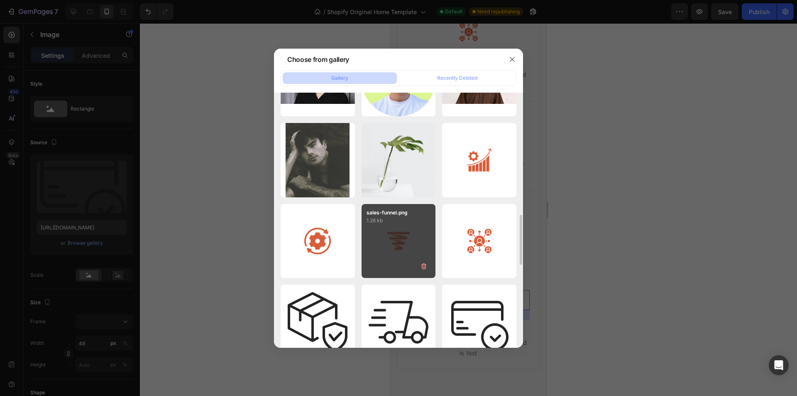
click at [392, 236] on div "sales-funnel.png 1.26 kb" at bounding box center [398, 241] width 74 height 74
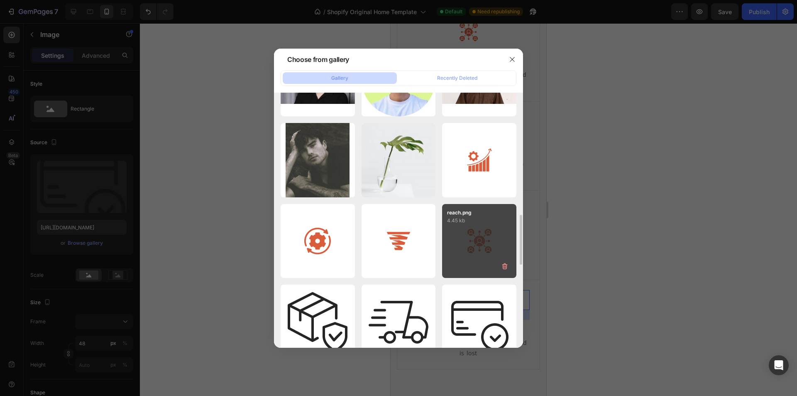
type input "https://cdn.shopify.com/s/files/1/0646/0050/6416/files/gempages_580987589616468…"
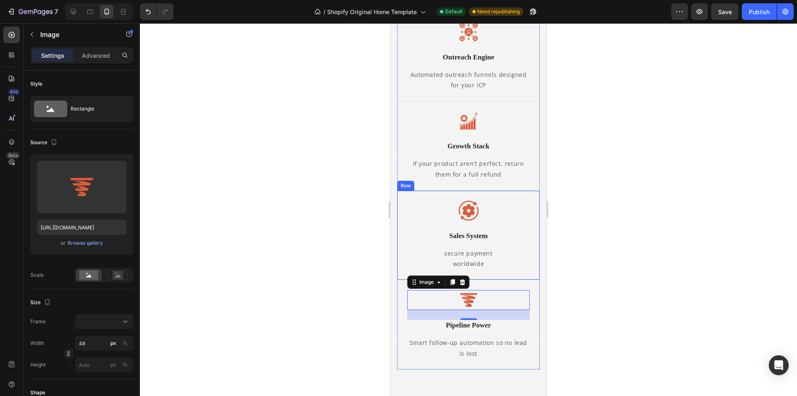
click at [517, 258] on p "secure payment worldwide" at bounding box center [468, 258] width 121 height 21
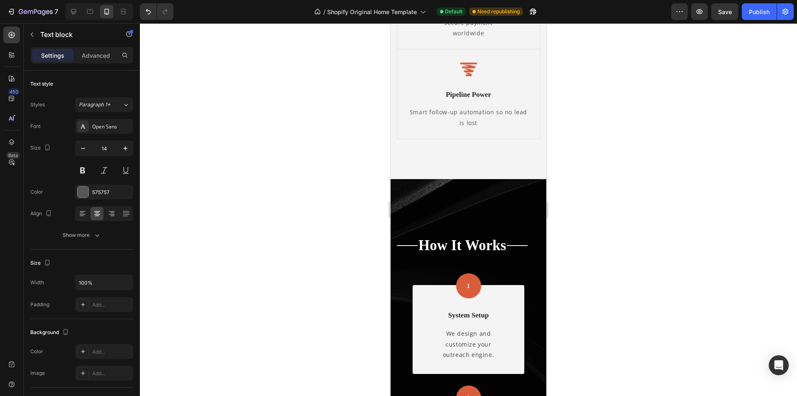
scroll to position [1204, 0]
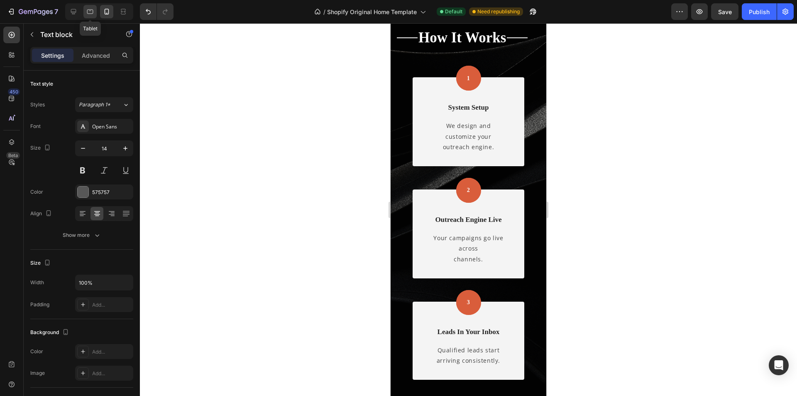
drag, startPoint x: 93, startPoint y: 7, endPoint x: 97, endPoint y: 13, distance: 6.9
click at [93, 8] on div at bounding box center [89, 11] width 13 height 13
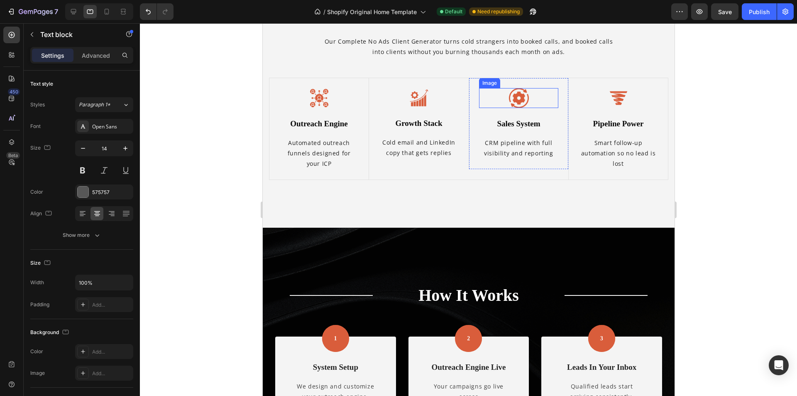
scroll to position [526, 0]
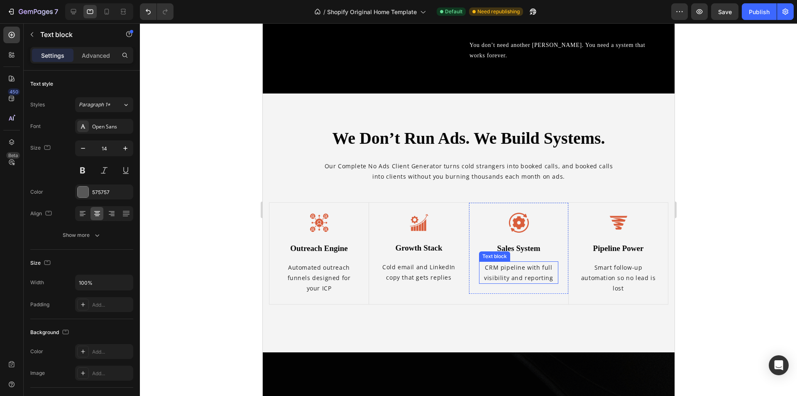
click at [508, 269] on p "CRM pipeline with full visibility and reporting" at bounding box center [518, 272] width 78 height 21
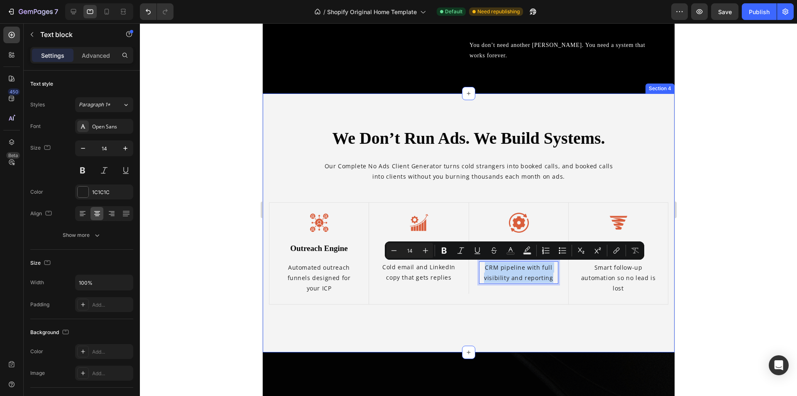
click at [487, 311] on div "We Don’t Run Ads. We Build Systems. Heading Our Complete No Ads Client Generato…" at bounding box center [468, 223] width 399 height 193
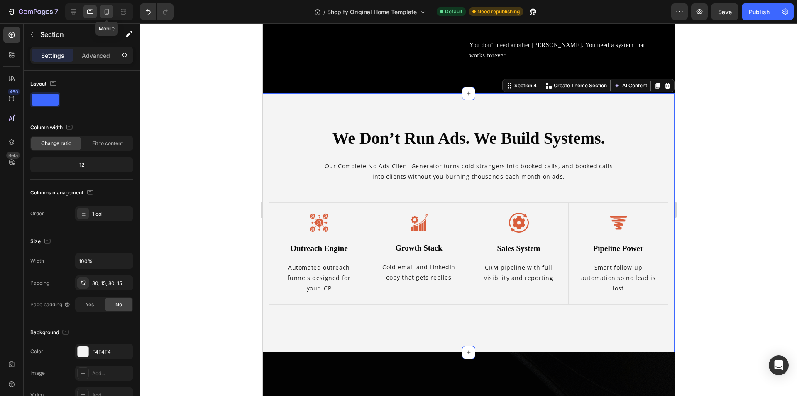
click at [106, 10] on icon at bounding box center [107, 11] width 8 height 8
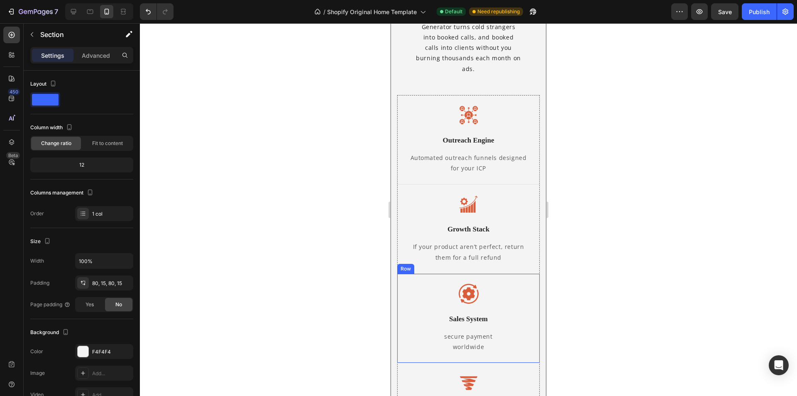
scroll to position [766, 0]
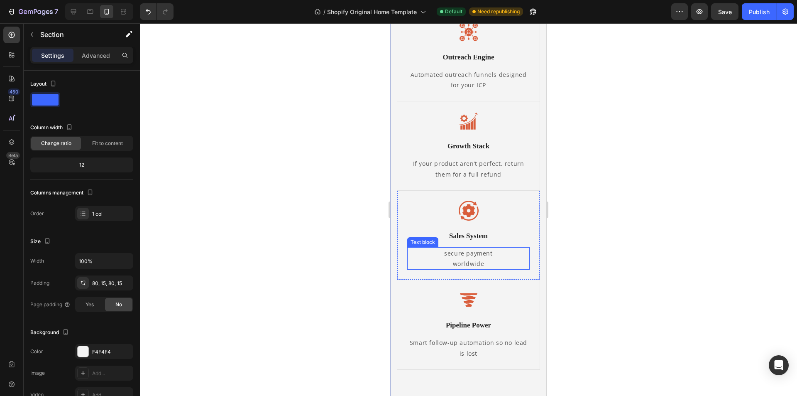
click at [473, 256] on p "secure payment worldwide" at bounding box center [468, 258] width 121 height 21
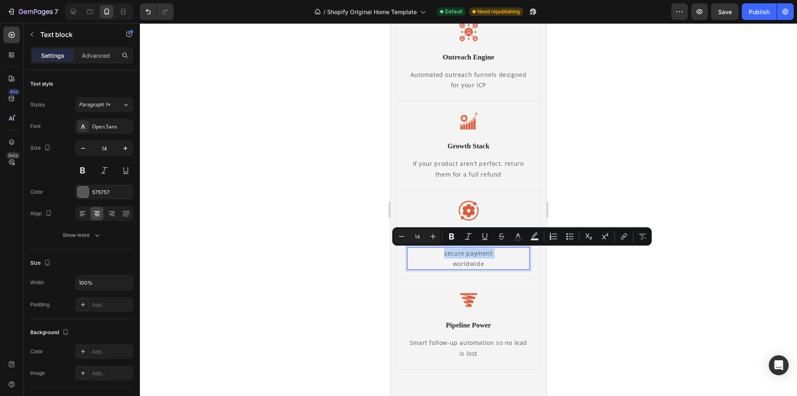
click at [473, 256] on p "secure payment worldwide" at bounding box center [468, 258] width 121 height 21
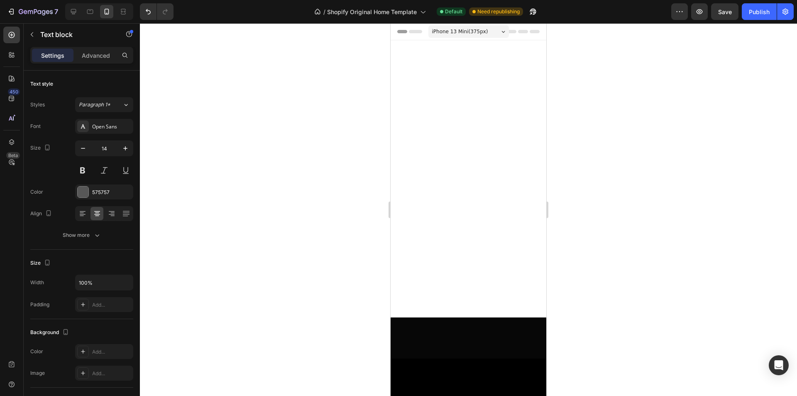
scroll to position [766, 0]
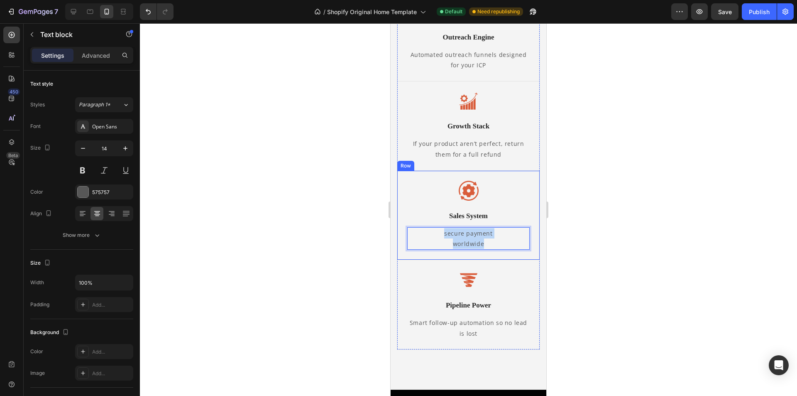
click at [402, 249] on div "Image Sales System Text Block secure payment worldwide Text block 0 Row" at bounding box center [468, 215] width 142 height 90
click at [518, 290] on div at bounding box center [468, 280] width 122 height 20
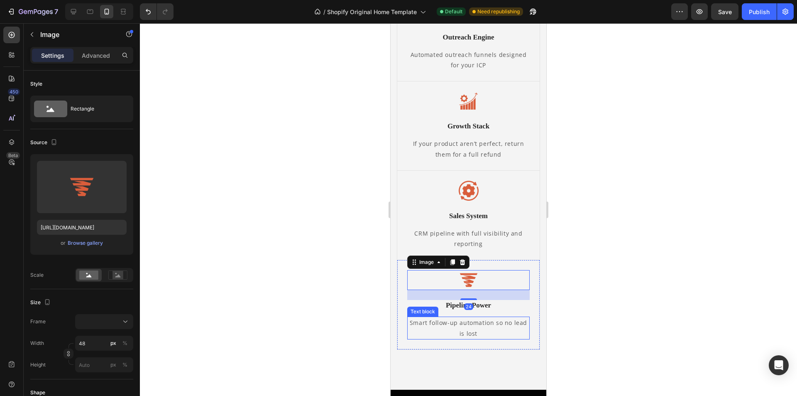
click at [505, 338] on p "Smart follow-up automation so no lead is lost" at bounding box center [468, 327] width 121 height 21
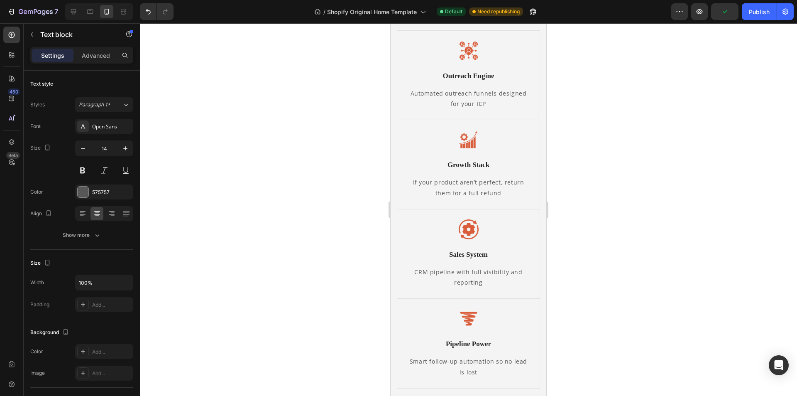
scroll to position [996, 0]
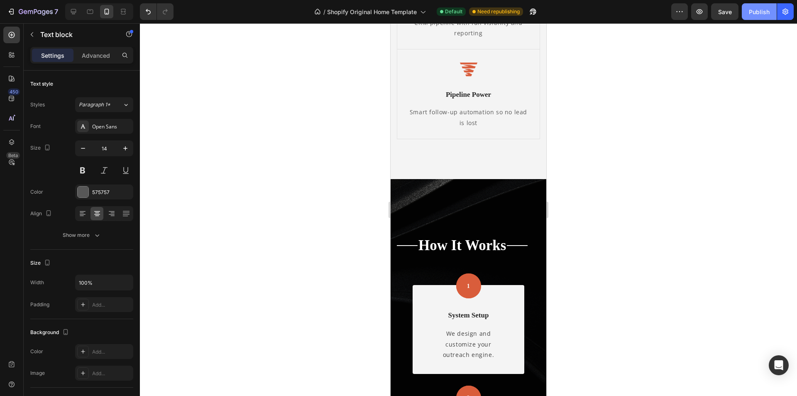
click at [754, 12] on div "Publish" at bounding box center [759, 11] width 21 height 9
click at [267, 296] on div at bounding box center [468, 209] width 657 height 372
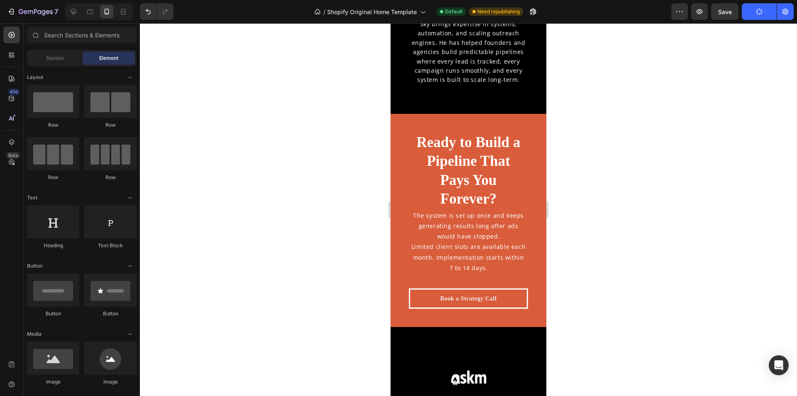
scroll to position [3652, 0]
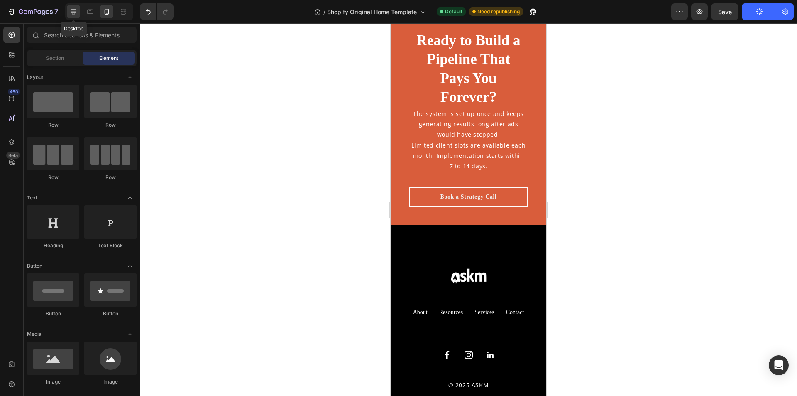
click at [78, 11] on div at bounding box center [73, 11] width 13 height 13
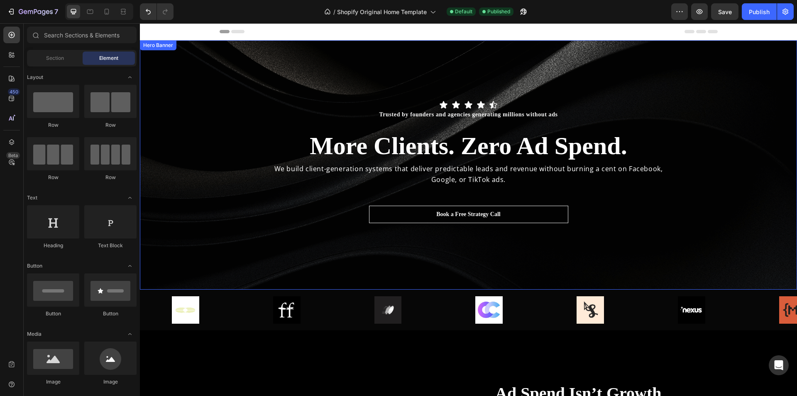
scroll to position [83, 0]
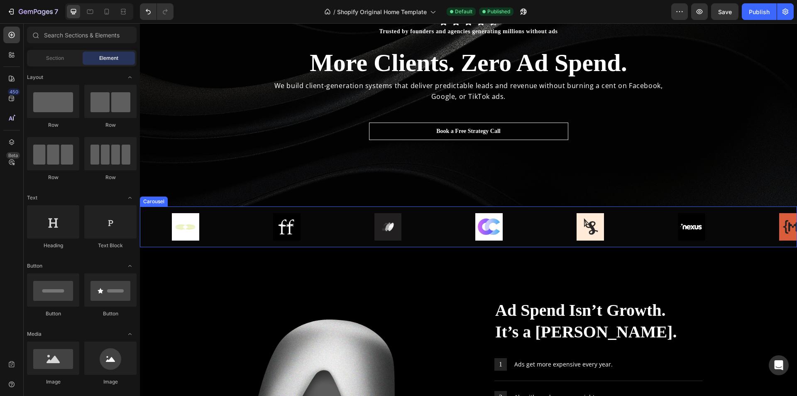
click at [342, 234] on div "Image Image Image Image Image Image Image" at bounding box center [468, 226] width 657 height 27
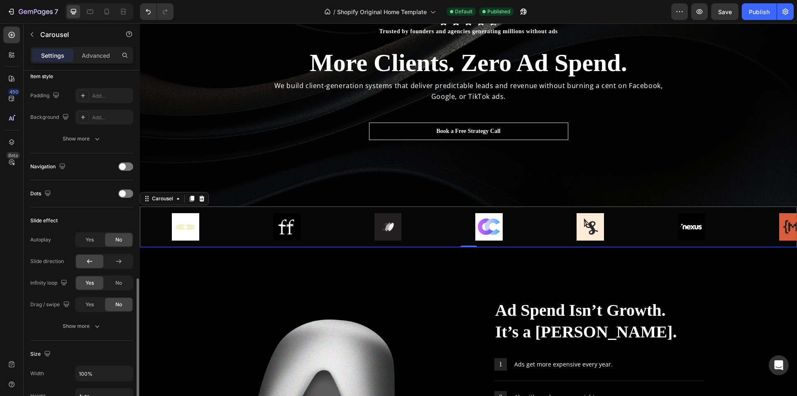
scroll to position [291, 0]
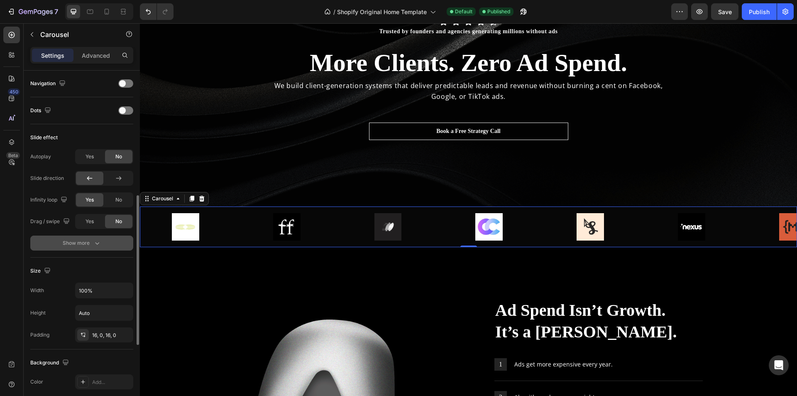
click at [91, 243] on div "Show more" at bounding box center [82, 243] width 39 height 8
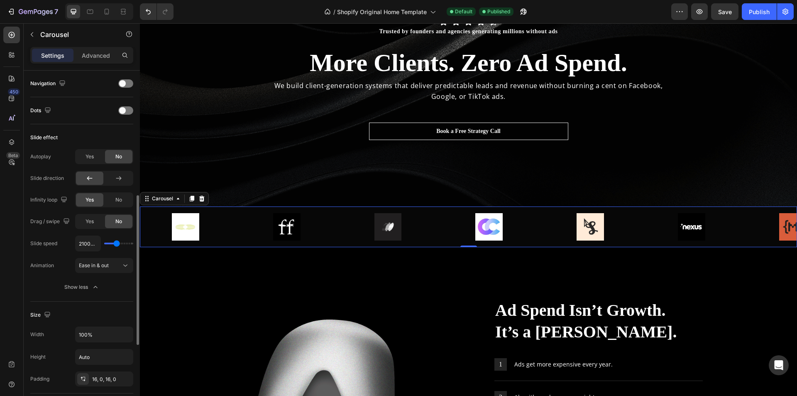
type input "100ms"
type input "100"
type input "5000ms"
type input "5000"
type input "100ms"
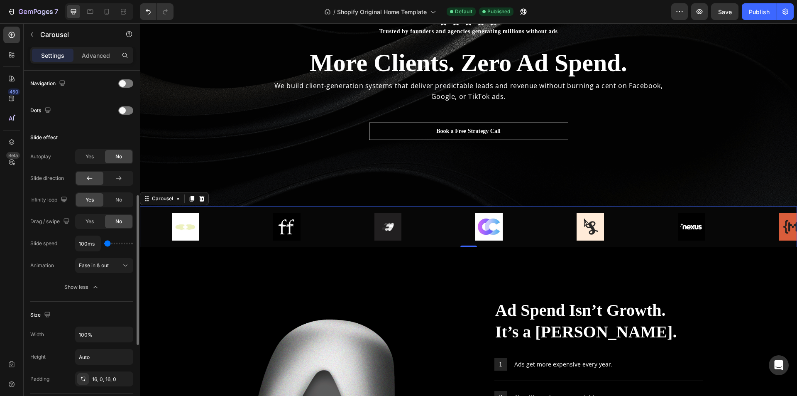
drag, startPoint x: 114, startPoint y: 244, endPoint x: 100, endPoint y: 243, distance: 14.6
type input "100"
click at [104, 243] on input "range" at bounding box center [118, 243] width 29 height 2
click at [98, 162] on div "Yes" at bounding box center [89, 156] width 27 height 13
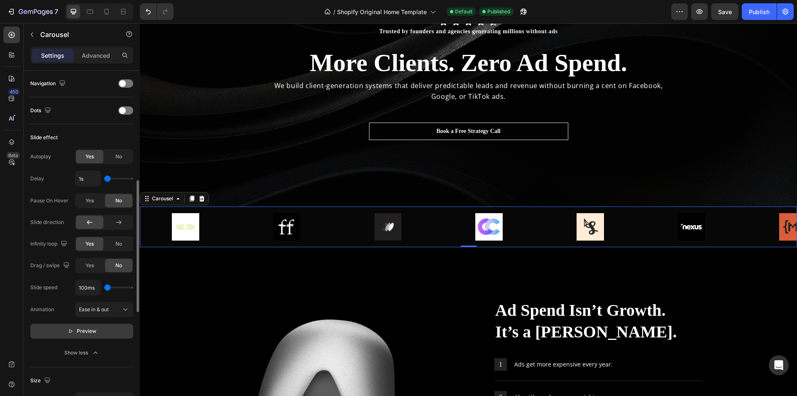
click at [66, 332] on button "Preview" at bounding box center [81, 330] width 103 height 15
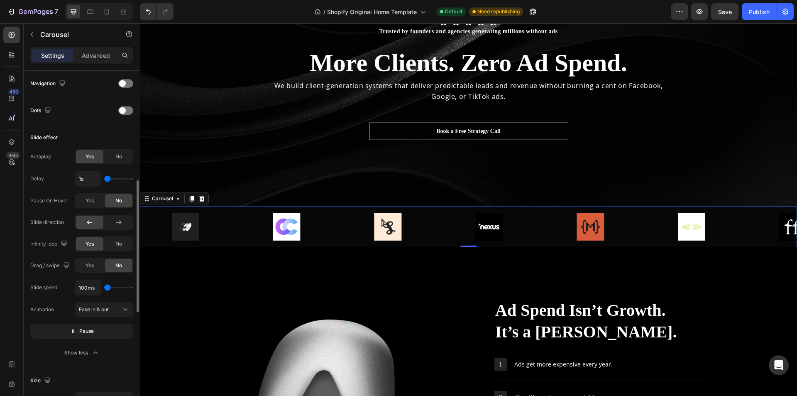
type input "5000ms"
drag, startPoint x: 109, startPoint y: 288, endPoint x: 135, endPoint y: 289, distance: 25.8
type input "5000"
click at [133, 288] on input "range" at bounding box center [118, 287] width 29 height 2
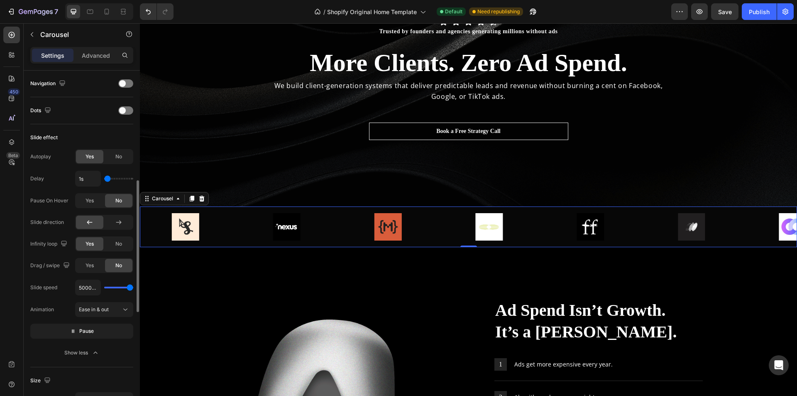
type input "4750ms"
type input "4750"
type input "3100ms"
type input "3100"
type input "1550ms"
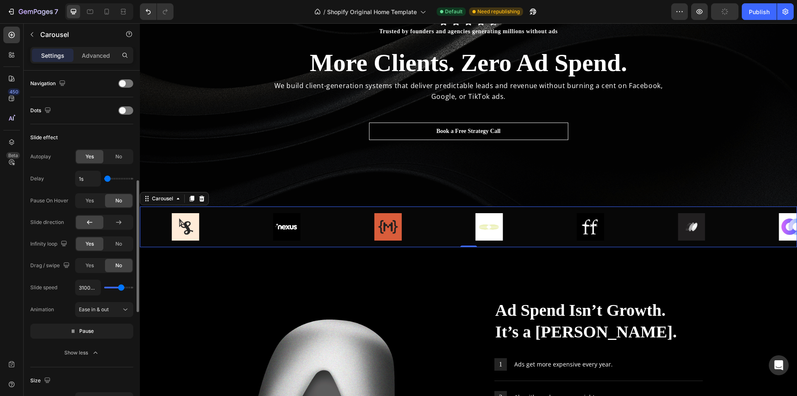
type input "1550"
type input "1350ms"
drag, startPoint x: 130, startPoint y: 288, endPoint x: 113, endPoint y: 286, distance: 17.1
type input "1350"
click at [113, 286] on input "range" at bounding box center [118, 287] width 29 height 2
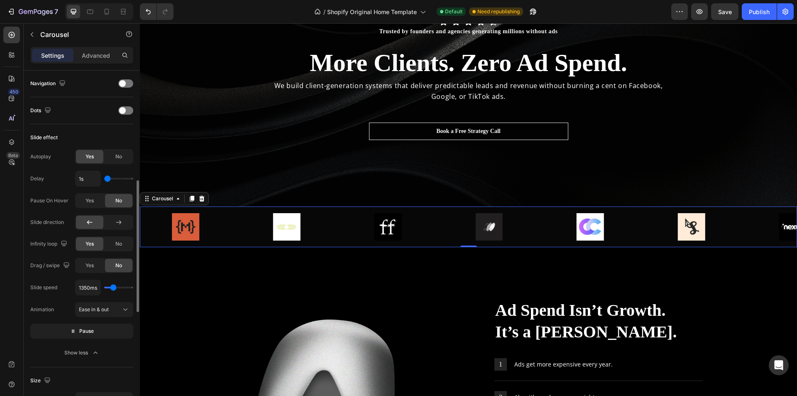
type input "1800ms"
type input "1800"
type input "2100ms"
type input "2100"
type input "1750ms"
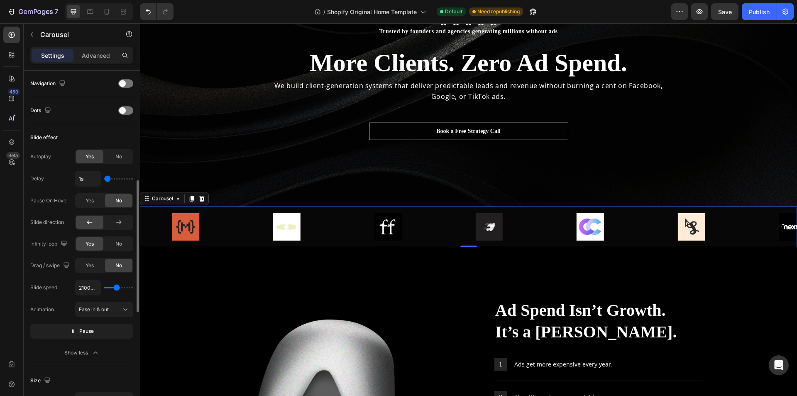
type input "1750"
type input "2200ms"
type input "2200"
click at [117, 288] on input "range" at bounding box center [118, 287] width 29 height 2
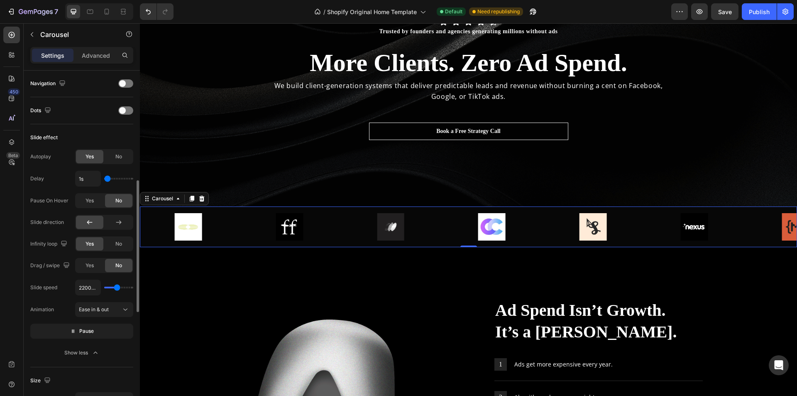
type input "2100ms"
type input "2100"
type input "1750ms"
type input "1750"
type input "1650ms"
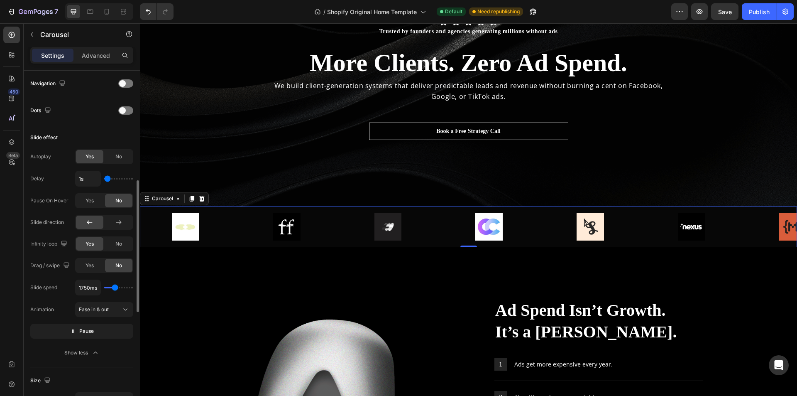
type input "1650"
type input "1200ms"
type input "1200"
type input "1100ms"
drag, startPoint x: 117, startPoint y: 289, endPoint x: 112, endPoint y: 288, distance: 5.1
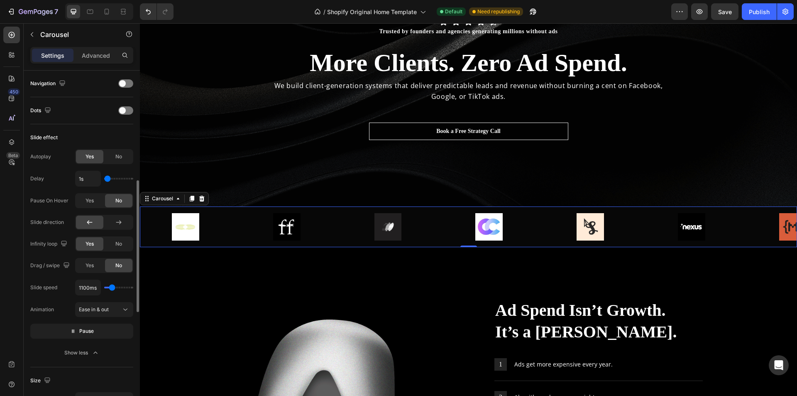
type input "1100"
click at [112, 288] on input "range" at bounding box center [118, 287] width 29 height 2
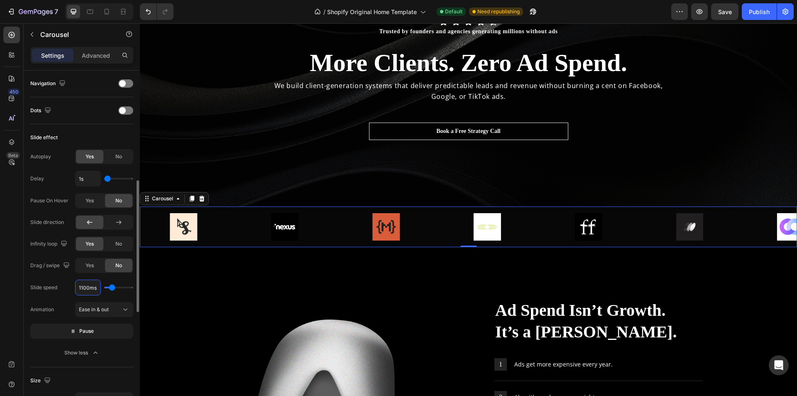
type input "1ms"
type input "100"
type input "150ms"
type input "150"
type input "1500ms"
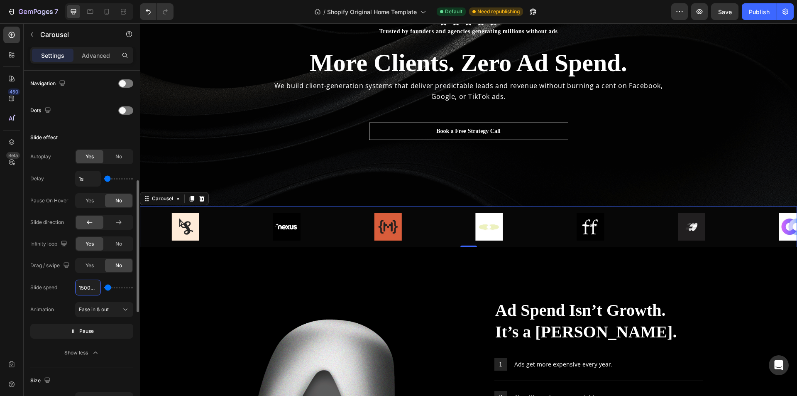
type input "1500"
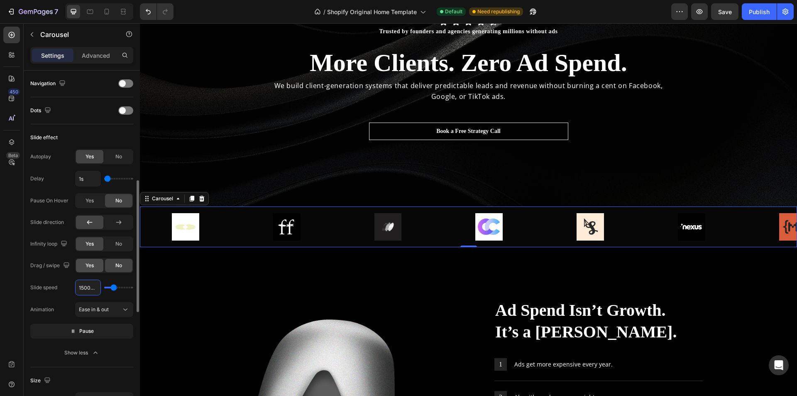
type input "1500ms"
click at [95, 266] on div "Yes" at bounding box center [89, 265] width 27 height 13
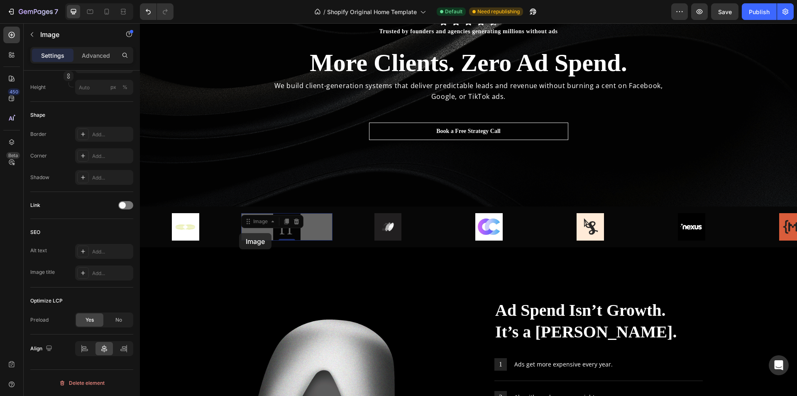
scroll to position [0, 0]
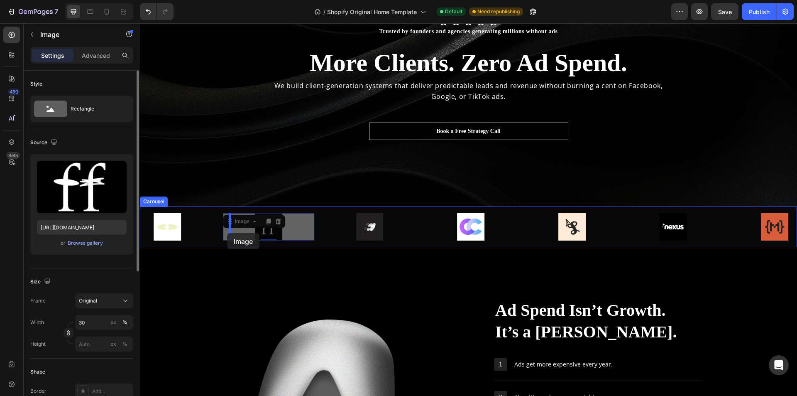
drag, startPoint x: 330, startPoint y: 229, endPoint x: 227, endPoint y: 233, distance: 102.6
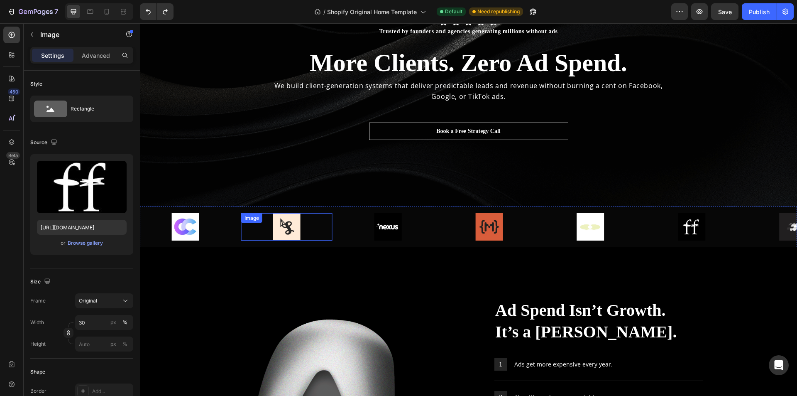
click at [243, 237] on div at bounding box center [286, 226] width 91 height 27
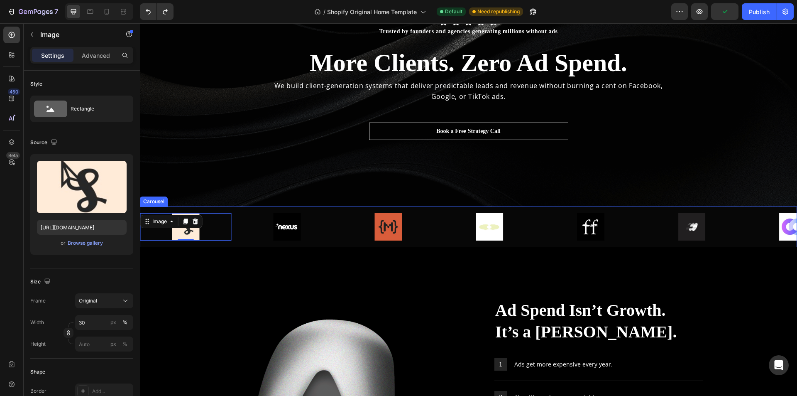
click at [253, 243] on div "Image Image Image Image Image 0 Image Image Carousel" at bounding box center [468, 226] width 657 height 41
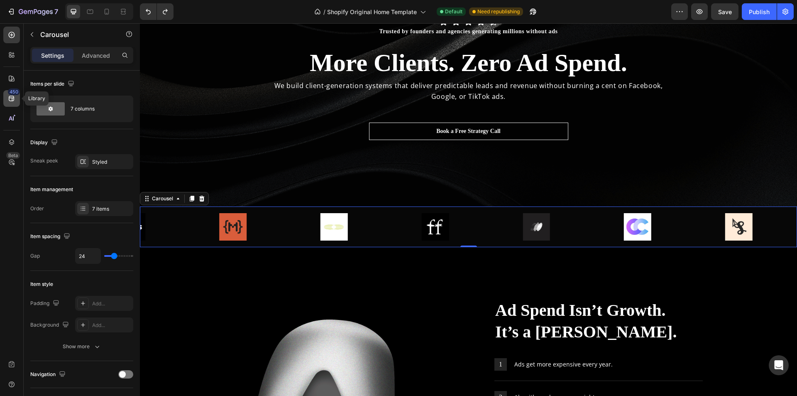
click at [10, 92] on div "450" at bounding box center [14, 91] width 12 height 7
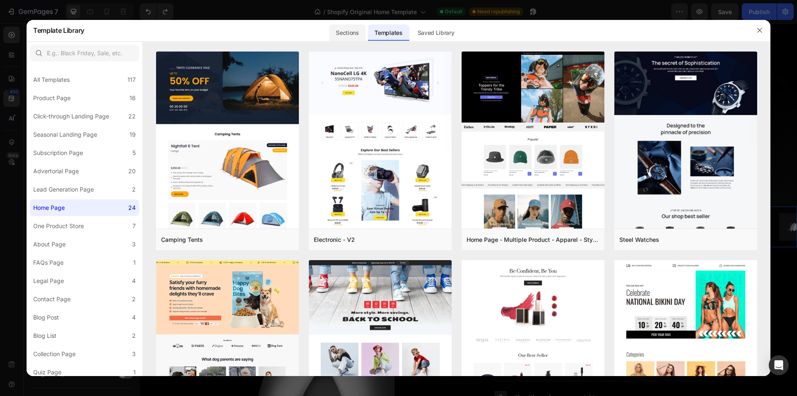
click at [353, 32] on div "Sections" at bounding box center [347, 32] width 36 height 17
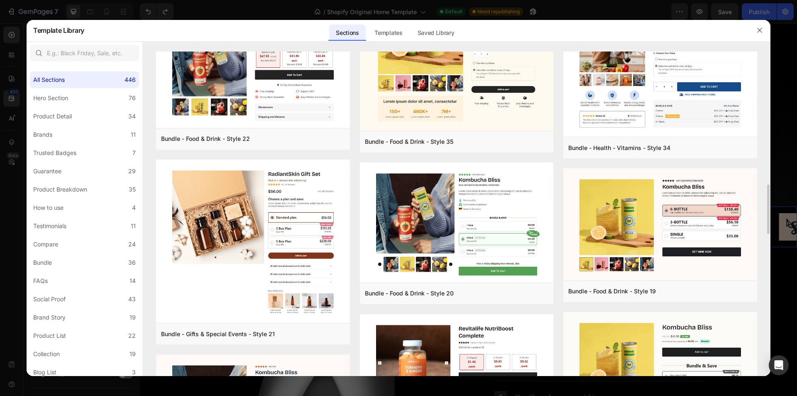
scroll to position [994, 0]
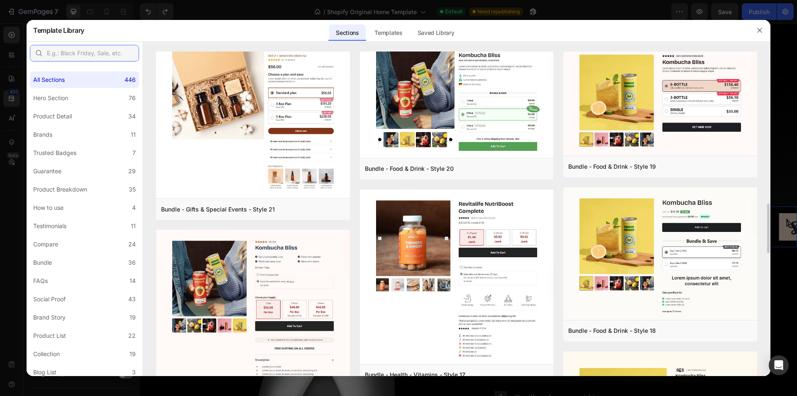
click at [95, 51] on input "text" at bounding box center [84, 53] width 109 height 17
type input "l"
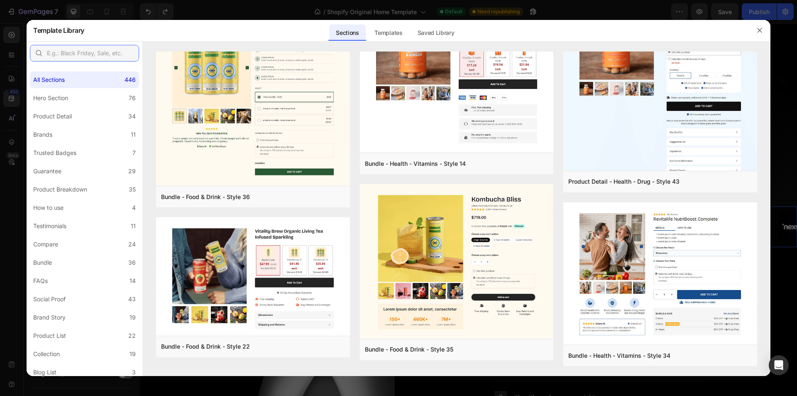
scroll to position [0, 0]
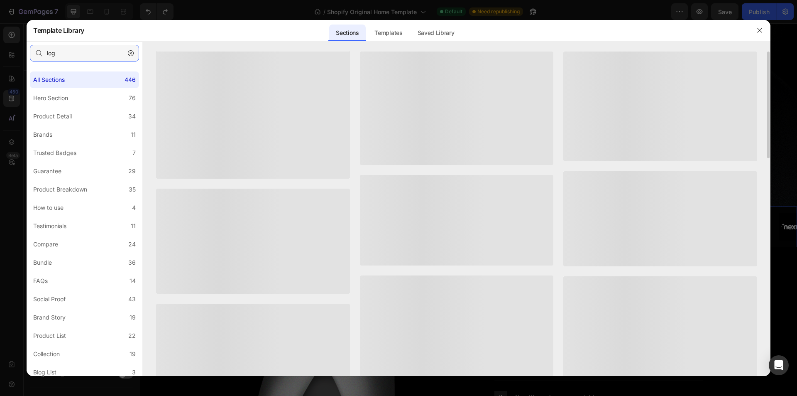
type input "logo"
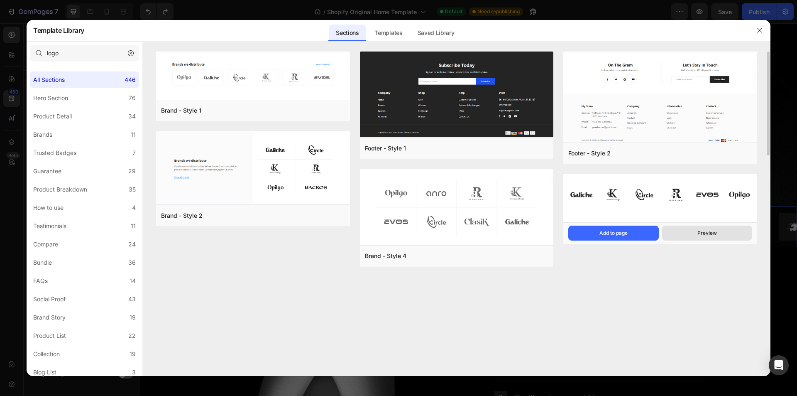
click at [0, 0] on button "Preview" at bounding box center [0, 0] width 0 height 0
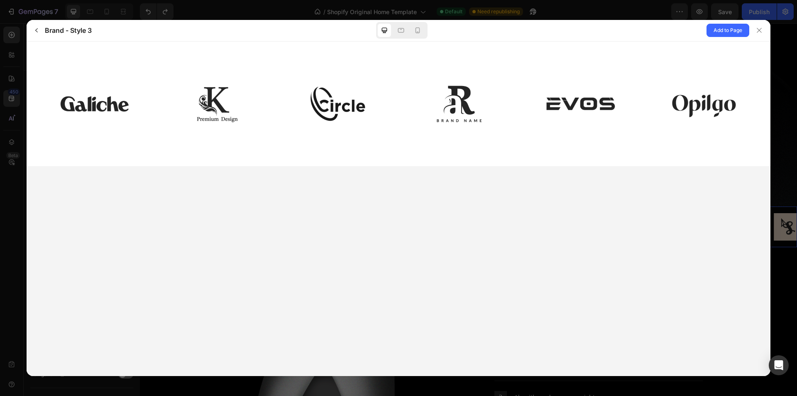
drag, startPoint x: 446, startPoint y: 121, endPoint x: 313, endPoint y: 122, distance: 132.8
click at [332, 126] on div at bounding box center [398, 103] width 719 height 58
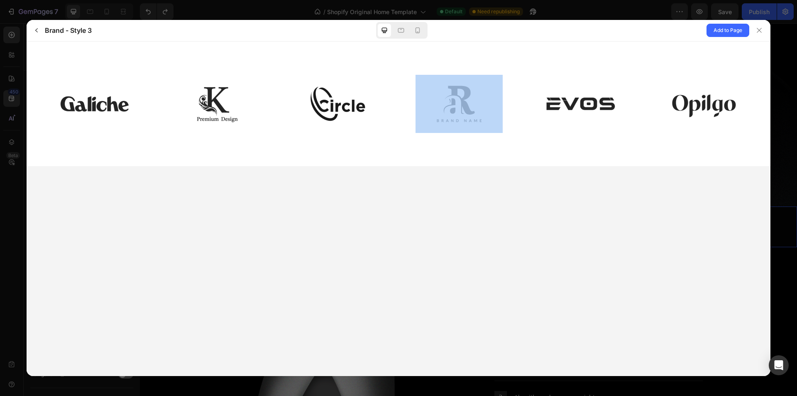
click at [369, 118] on div at bounding box center [337, 103] width 87 height 58
drag, startPoint x: 369, startPoint y: 124, endPoint x: 414, endPoint y: 127, distance: 45.8
click at [369, 127] on div at bounding box center [337, 103] width 87 height 58
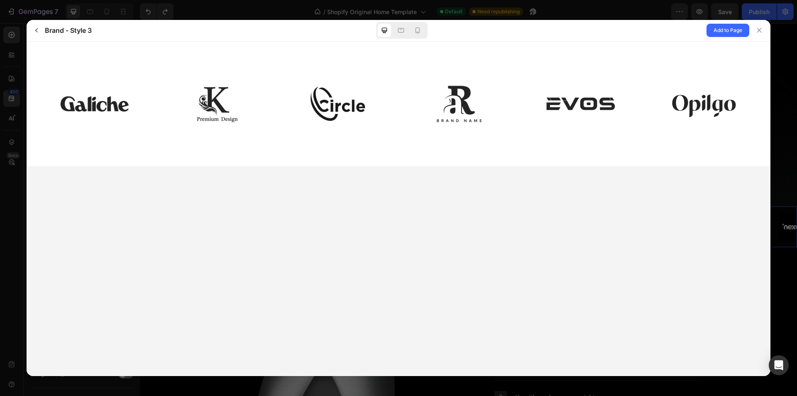
click at [37, 32] on icon "button" at bounding box center [36, 30] width 2 height 4
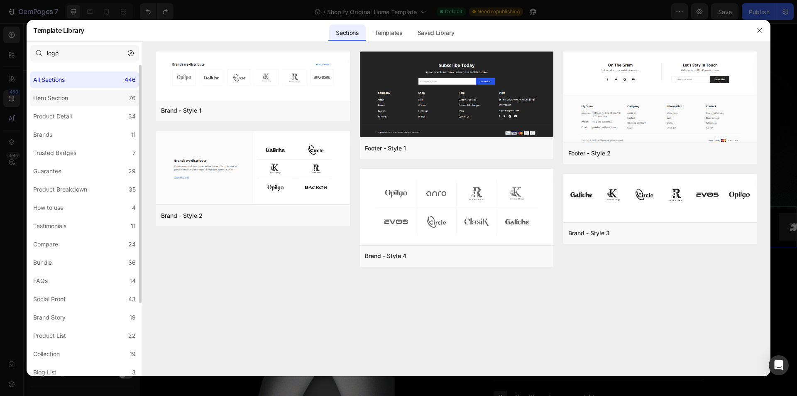
click at [82, 99] on label "Hero Section 76" at bounding box center [84, 98] width 109 height 17
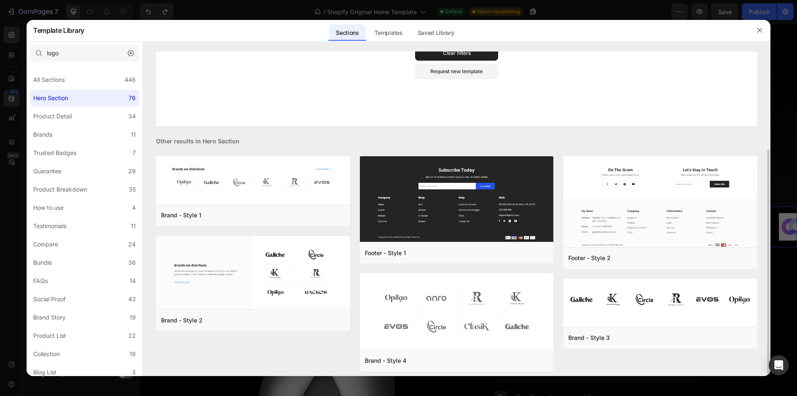
scroll to position [129, 0]
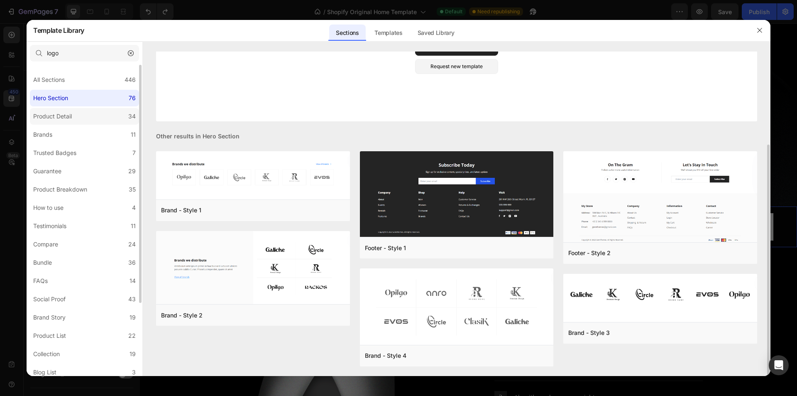
click at [112, 114] on label "Product Detail 34" at bounding box center [84, 116] width 109 height 17
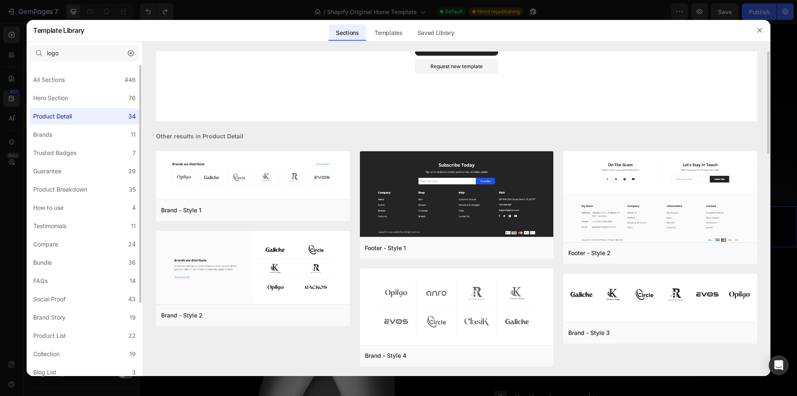
scroll to position [0, 0]
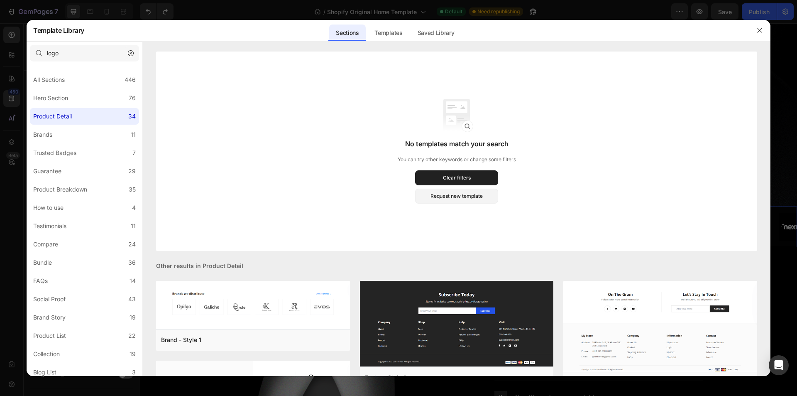
click at [132, 52] on icon "button" at bounding box center [131, 53] width 6 height 6
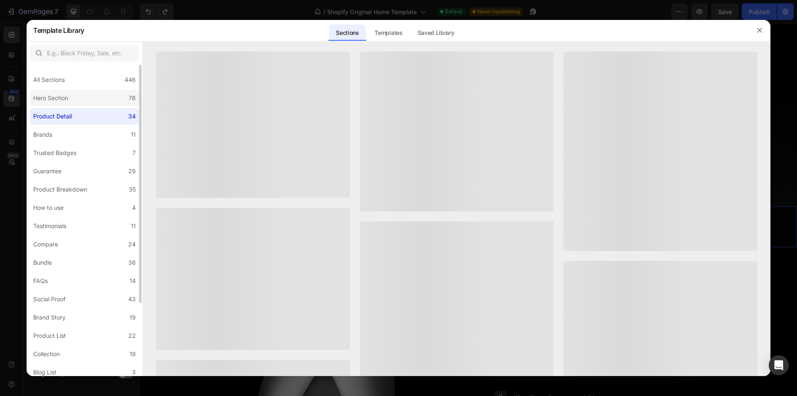
click at [102, 104] on label "Hero Section 76" at bounding box center [84, 98] width 109 height 17
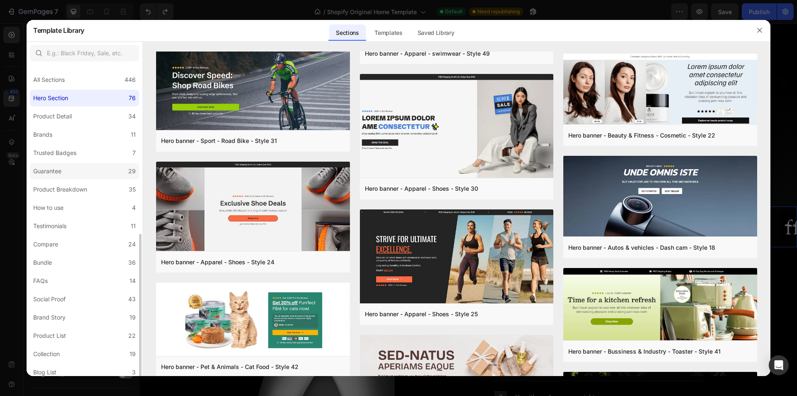
scroll to position [95, 0]
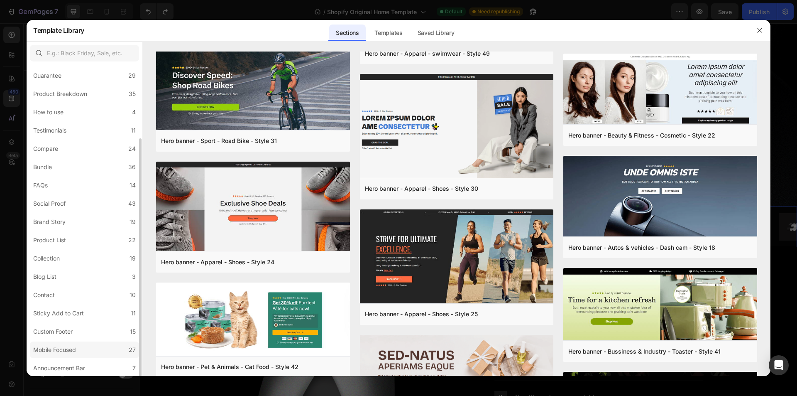
click at [94, 352] on label "Mobile Focused 27" at bounding box center [84, 349] width 109 height 17
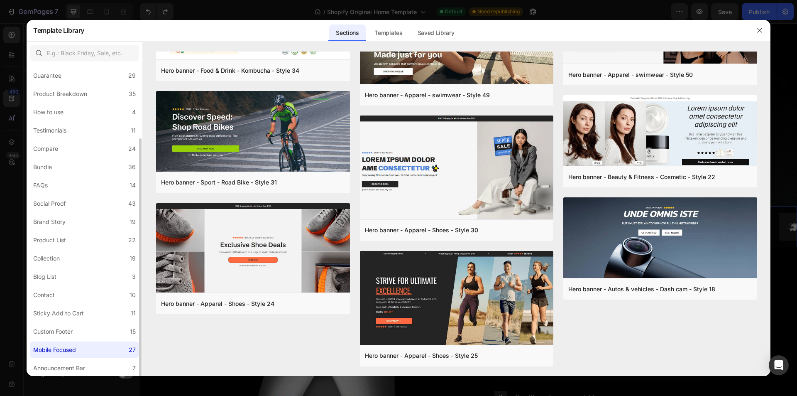
scroll to position [0, 0]
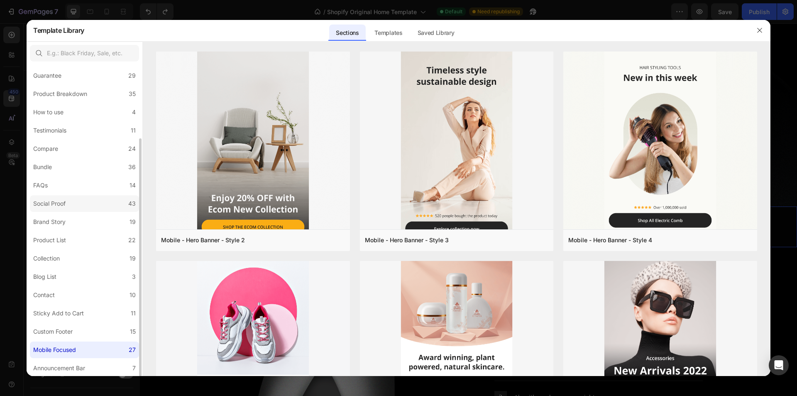
click at [74, 207] on label "Social Proof 43" at bounding box center [84, 203] width 109 height 17
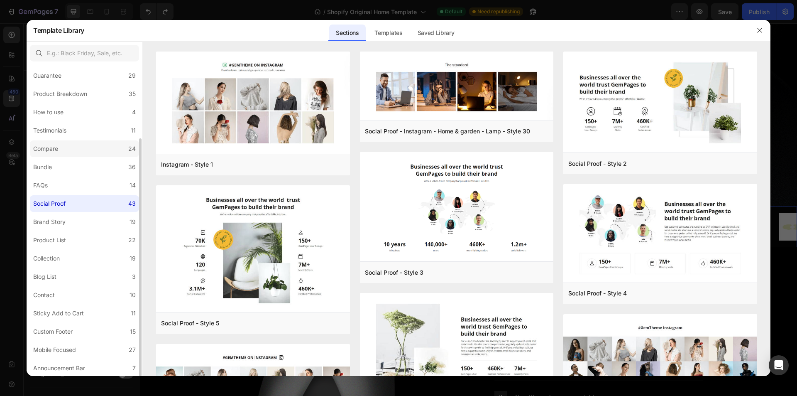
click at [115, 149] on label "Compare 24" at bounding box center [84, 148] width 109 height 17
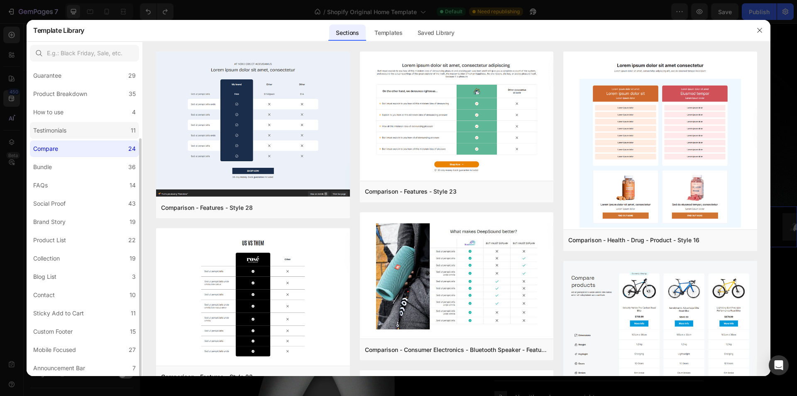
click at [110, 127] on label "Testimonials 11" at bounding box center [84, 130] width 109 height 17
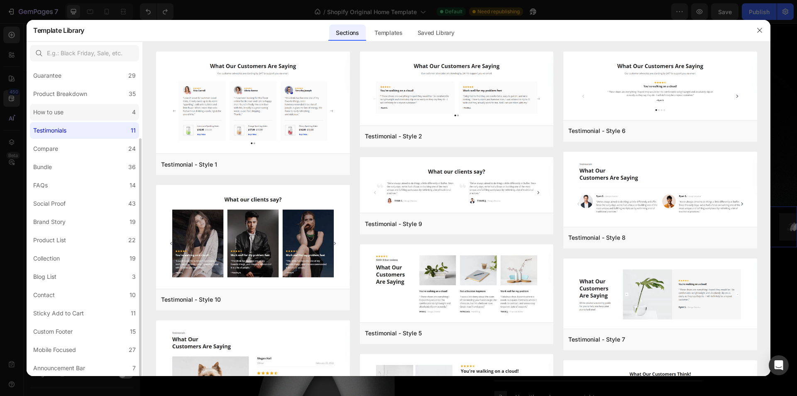
click at [111, 116] on label "How to use 4" at bounding box center [84, 112] width 109 height 17
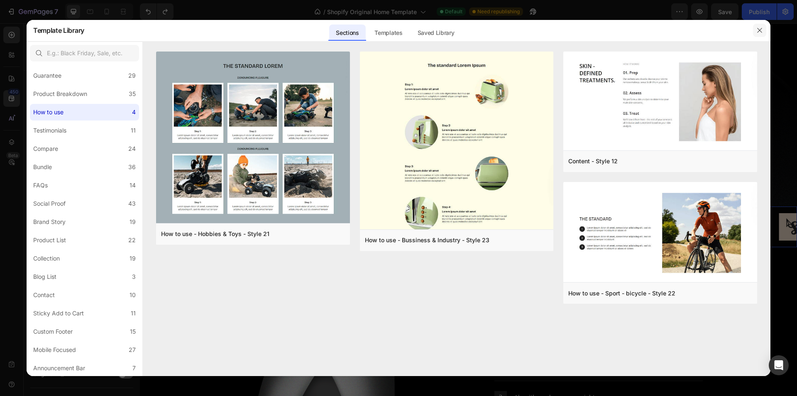
click at [758, 30] on icon "button" at bounding box center [759, 30] width 7 height 7
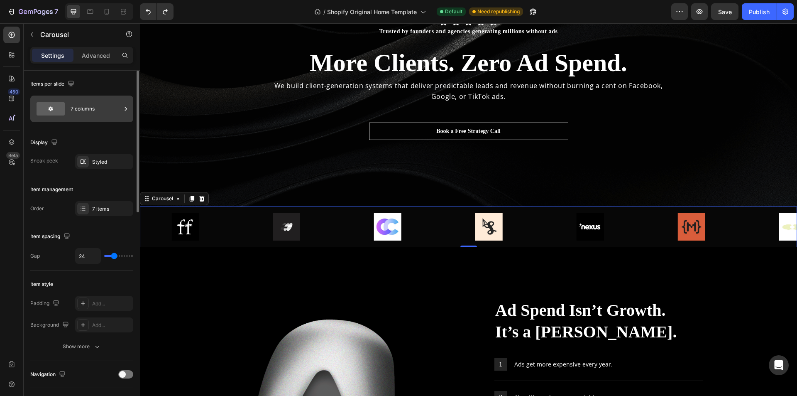
click at [108, 111] on div "7 columns" at bounding box center [96, 108] width 51 height 19
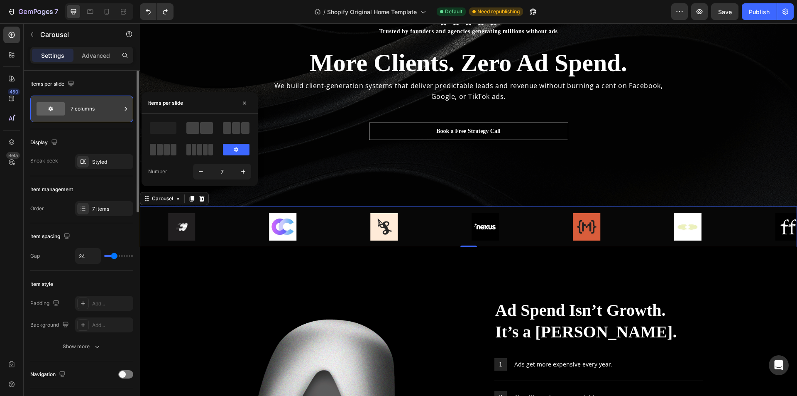
click at [114, 110] on div "7 columns" at bounding box center [96, 108] width 51 height 19
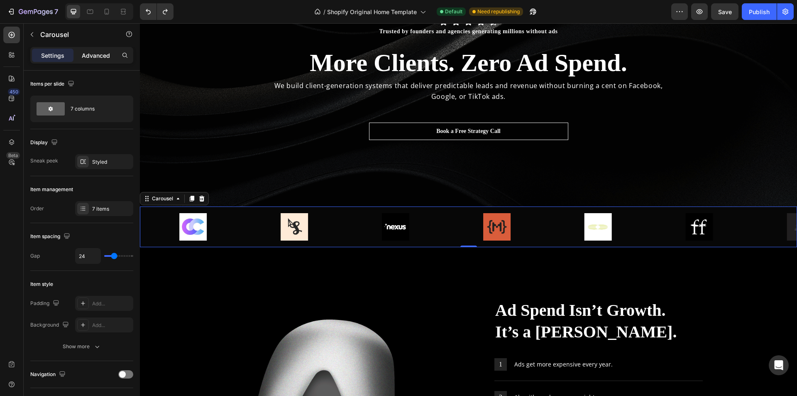
click at [103, 52] on p "Advanced" at bounding box center [96, 55] width 28 height 9
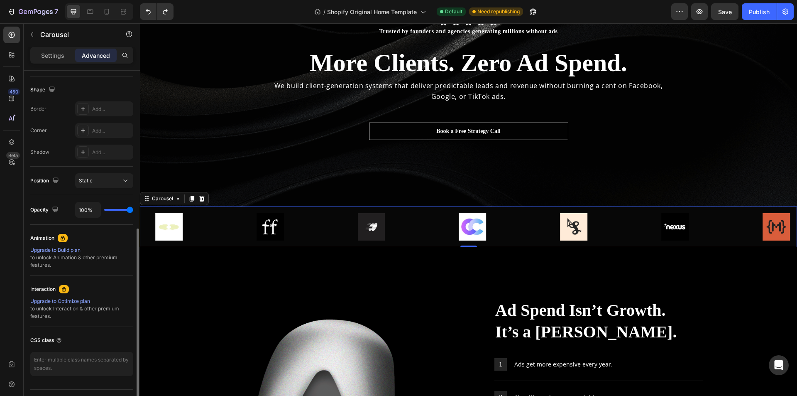
scroll to position [227, 0]
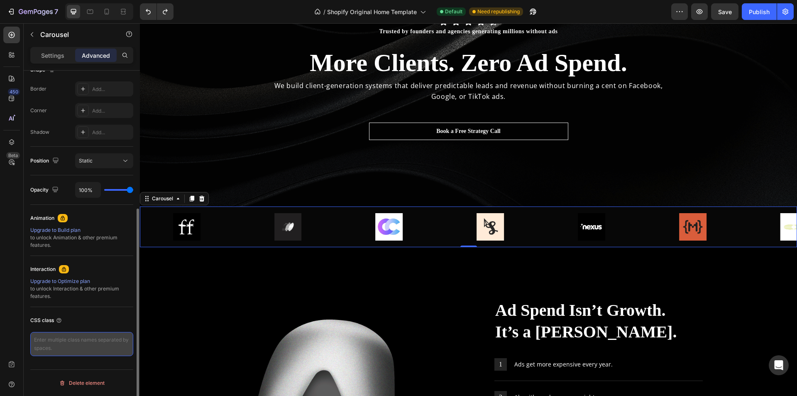
click at [111, 347] on textarea at bounding box center [81, 344] width 103 height 24
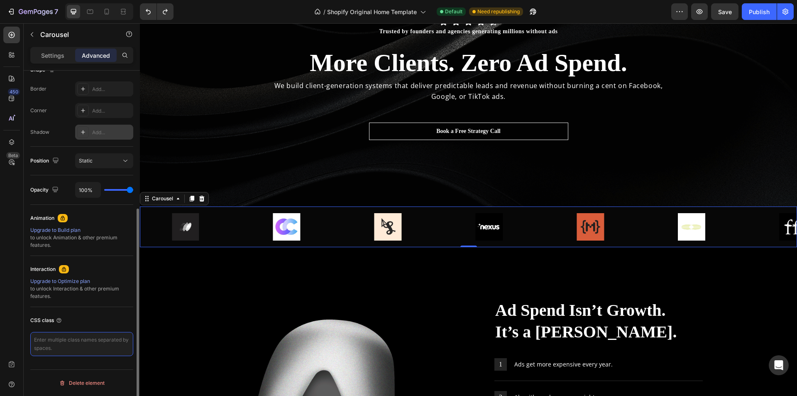
scroll to position [144, 0]
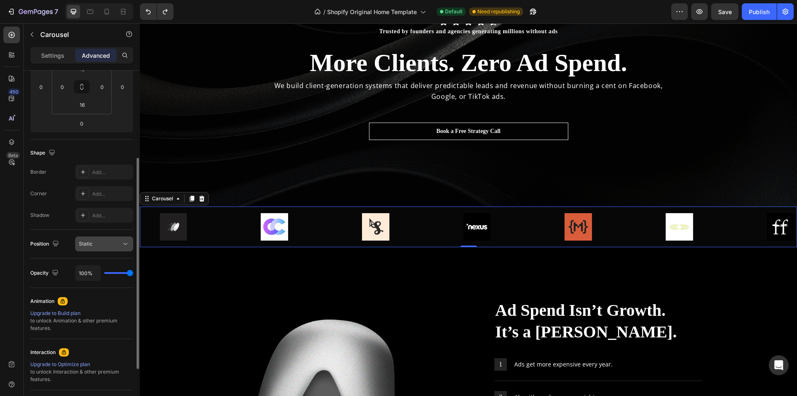
click at [114, 240] on div "Static" at bounding box center [100, 243] width 42 height 7
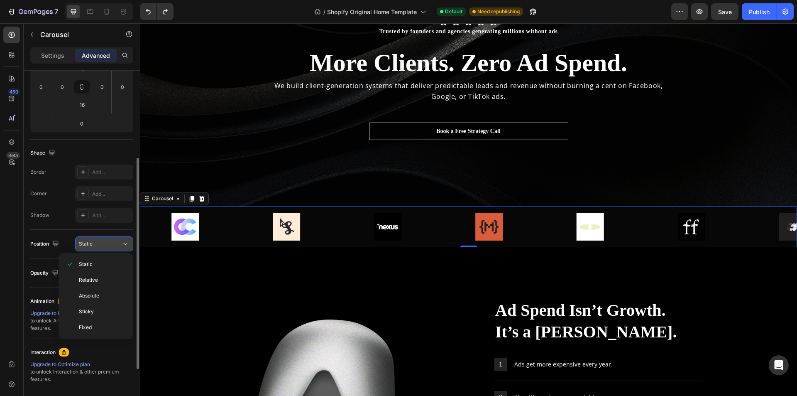
click at [114, 240] on div "Static" at bounding box center [100, 243] width 42 height 7
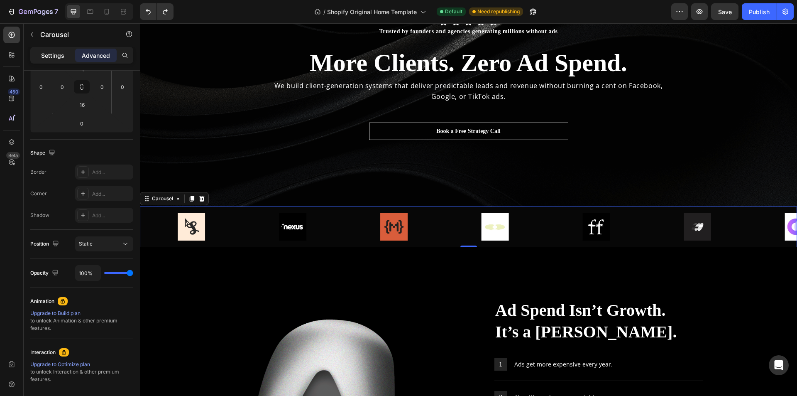
click at [56, 58] on p "Settings" at bounding box center [52, 55] width 23 height 9
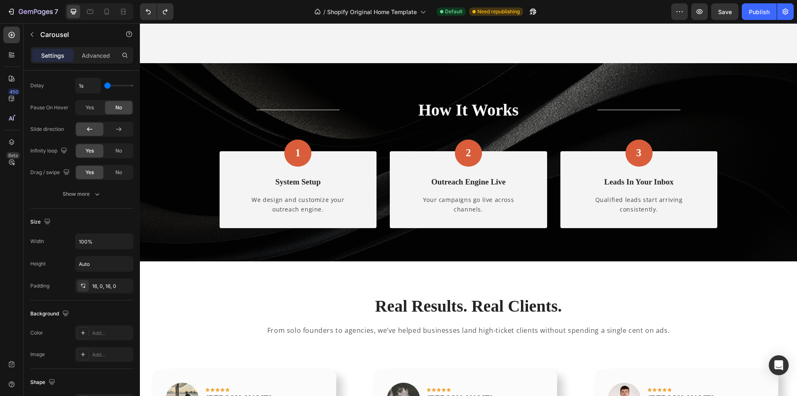
scroll to position [996, 0]
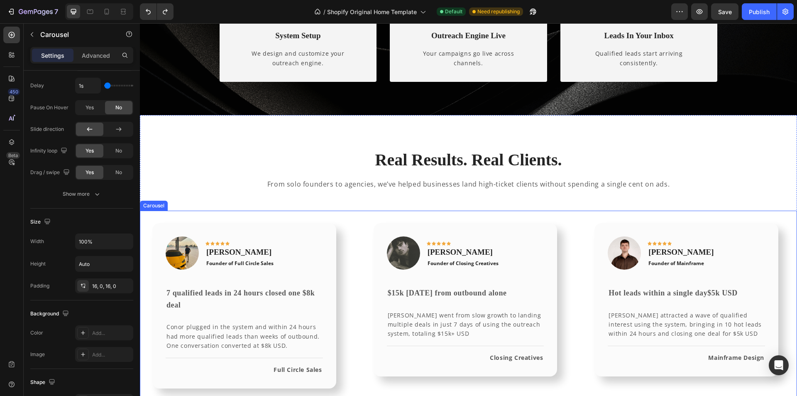
click at [353, 244] on div "Image Icon Icon Icon Icon Icon Row Conor Deane Text block Founder of Full Circl…" at bounding box center [468, 305] width 657 height 190
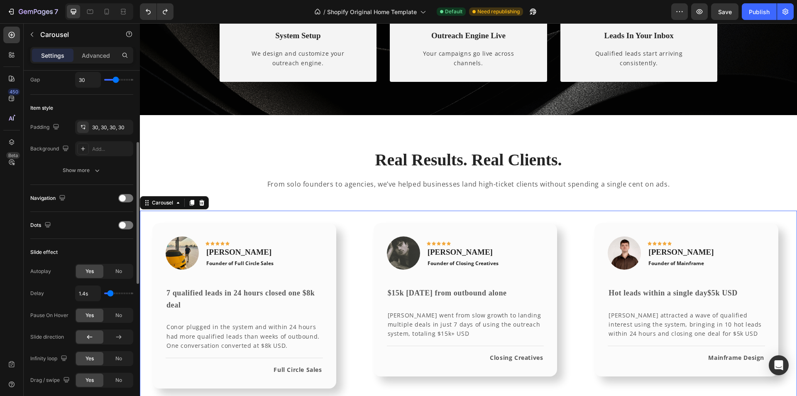
scroll to position [259, 0]
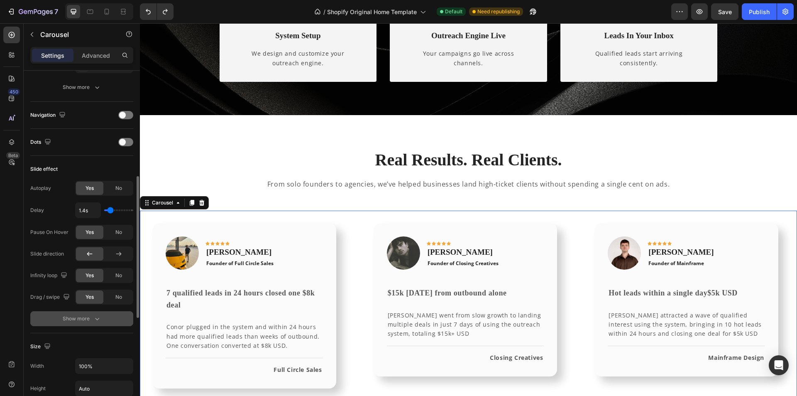
click at [84, 318] on div "Show more" at bounding box center [82, 318] width 39 height 8
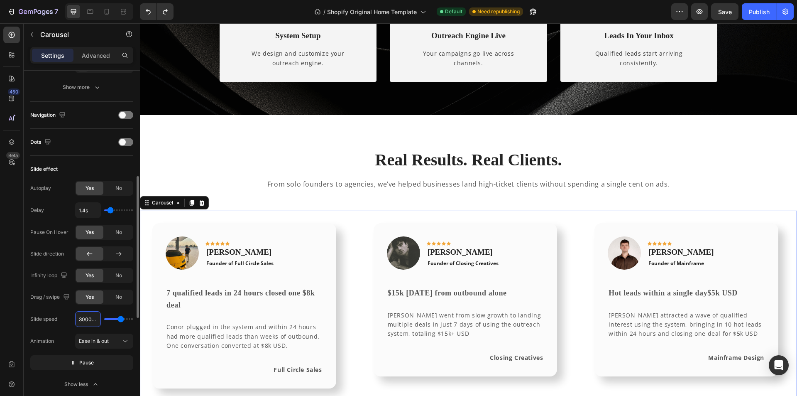
click at [91, 321] on input "3000ms" at bounding box center [88, 318] width 25 height 15
type input "20ms"
type input "100"
type input "200ms"
type input "200"
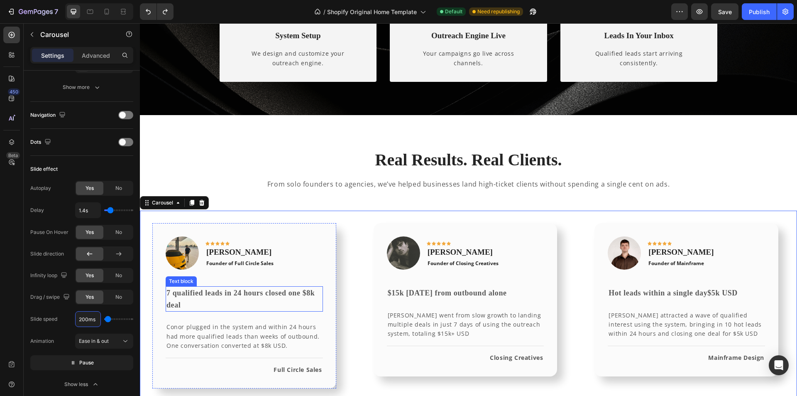
type input "2000ms"
type input "2000"
type input "2000ms"
type input "1s"
type input "1"
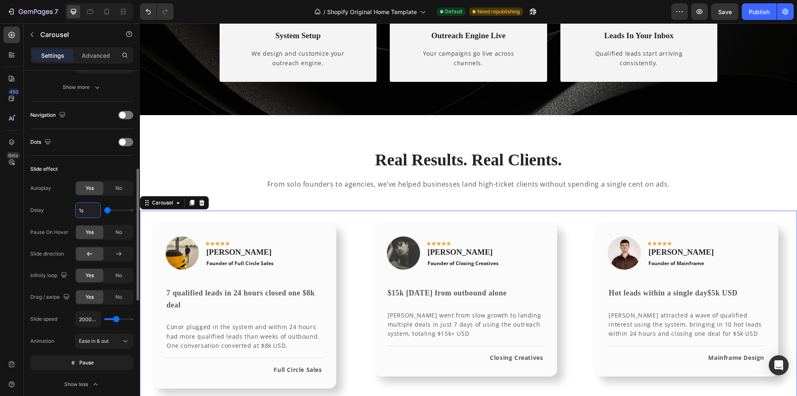
type input "1s"
click at [88, 150] on div "Dots" at bounding box center [81, 142] width 103 height 27
click at [85, 361] on span "Pause" at bounding box center [86, 362] width 15 height 8
click at [85, 361] on span "Preview" at bounding box center [87, 362] width 20 height 8
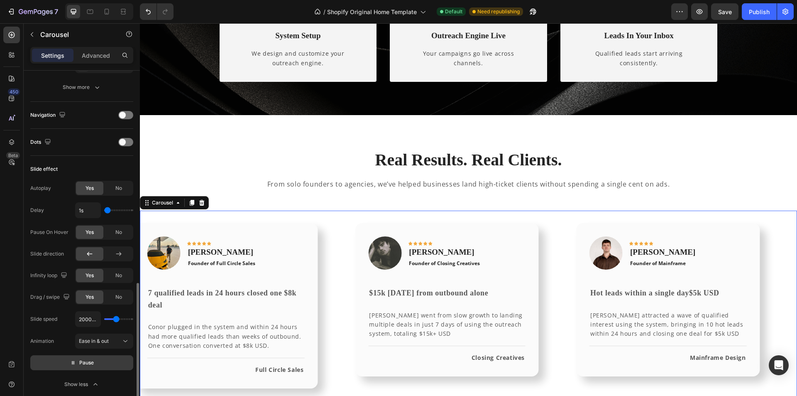
scroll to position [342, 0]
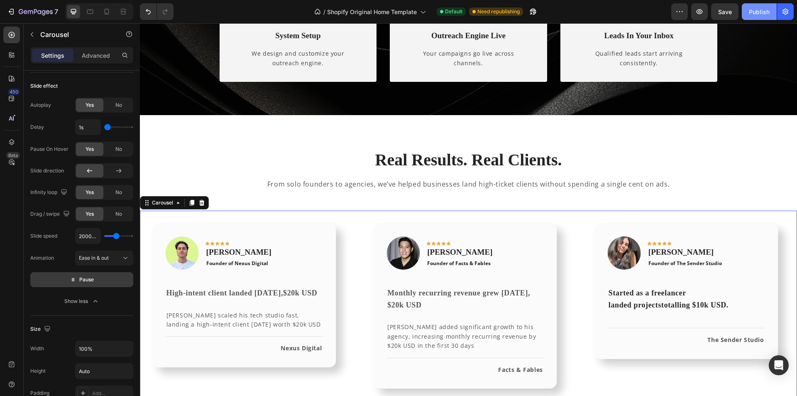
click at [750, 10] on div "Publish" at bounding box center [759, 11] width 21 height 9
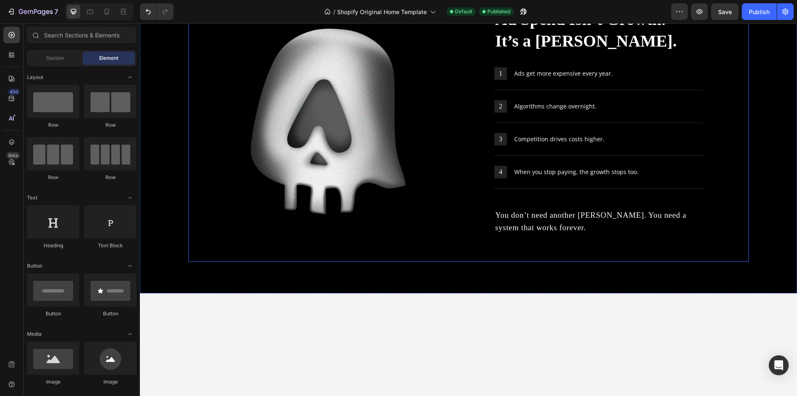
scroll to position [0, 0]
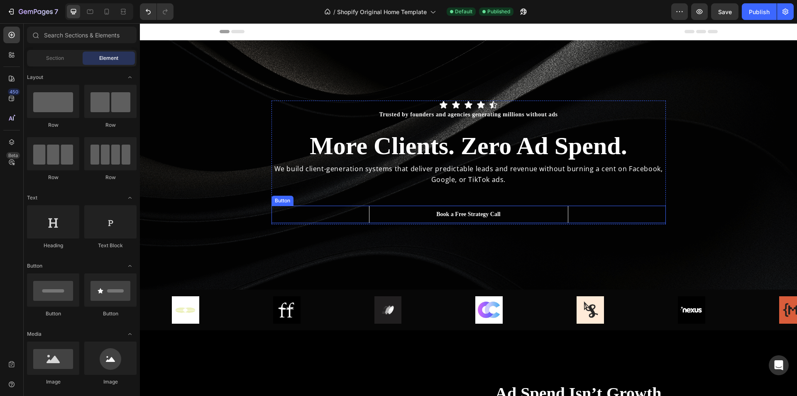
click at [603, 212] on div "Book a Free Strategy Call Button" at bounding box center [468, 213] width 394 height 17
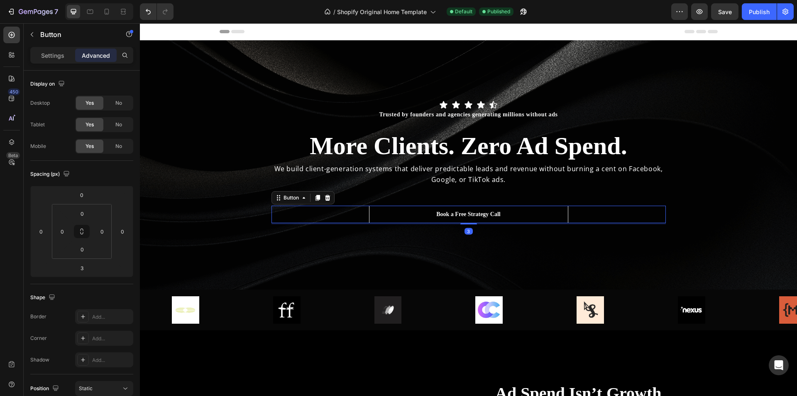
scroll to position [208, 0]
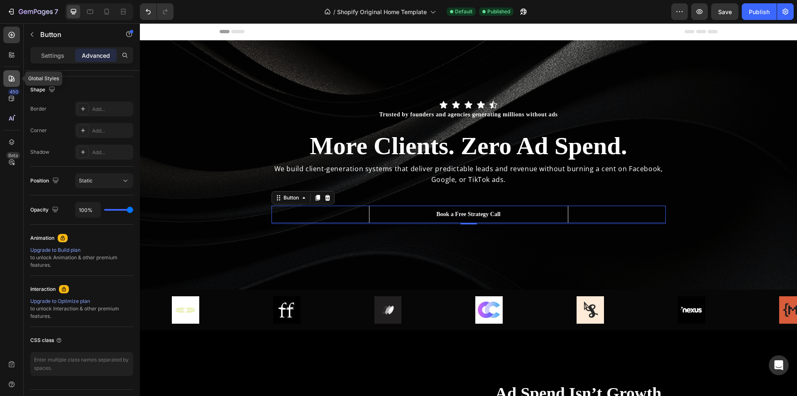
click at [8, 83] on div at bounding box center [11, 78] width 17 height 17
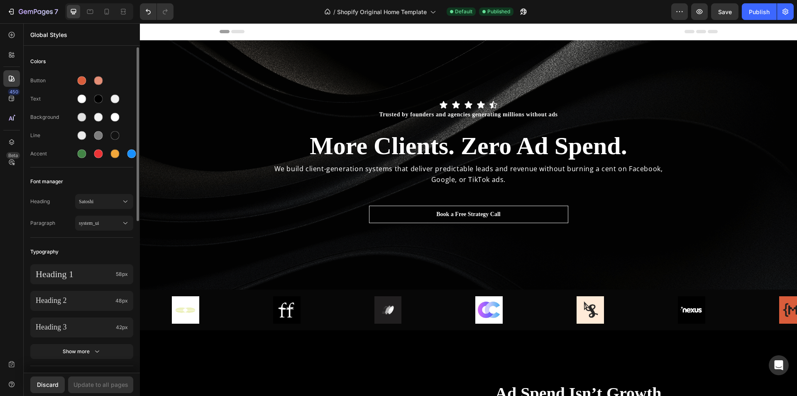
scroll to position [42, 0]
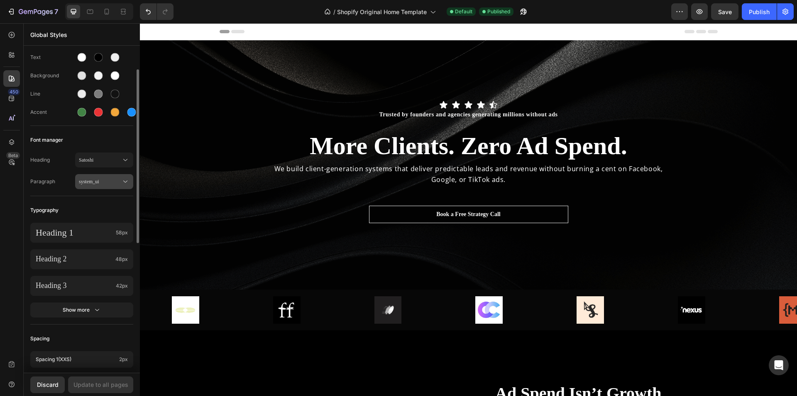
click at [98, 185] on span "system_ui" at bounding box center [100, 181] width 42 height 7
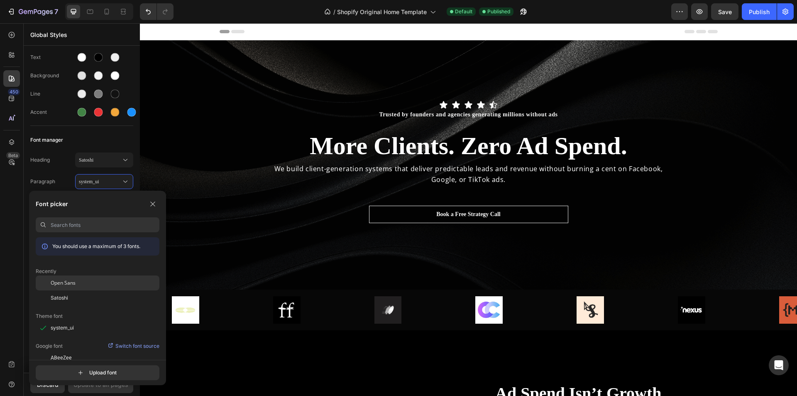
click at [76, 284] on div "Open Sans" at bounding box center [105, 282] width 109 height 7
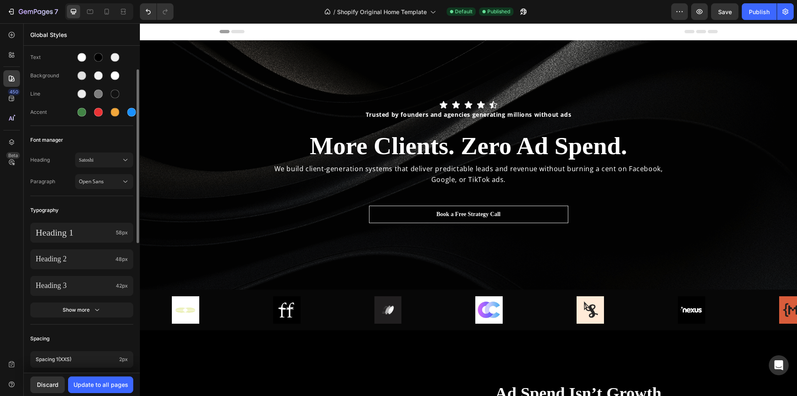
click at [100, 197] on div "Colors Button Text Background Line Accent Font manager Heading Satoshi Paragrap…" at bounding box center [82, 310] width 116 height 608
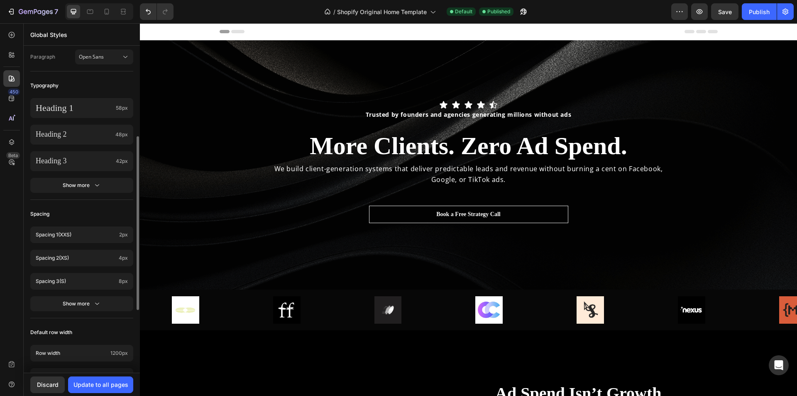
scroll to position [283, 0]
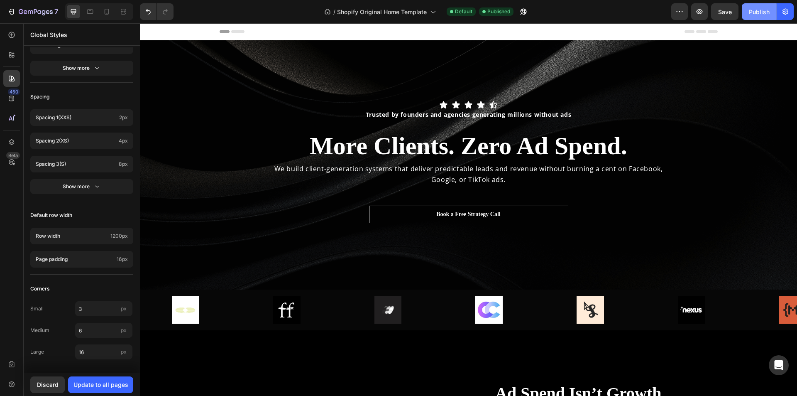
click at [756, 15] on div "Publish" at bounding box center [759, 11] width 21 height 9
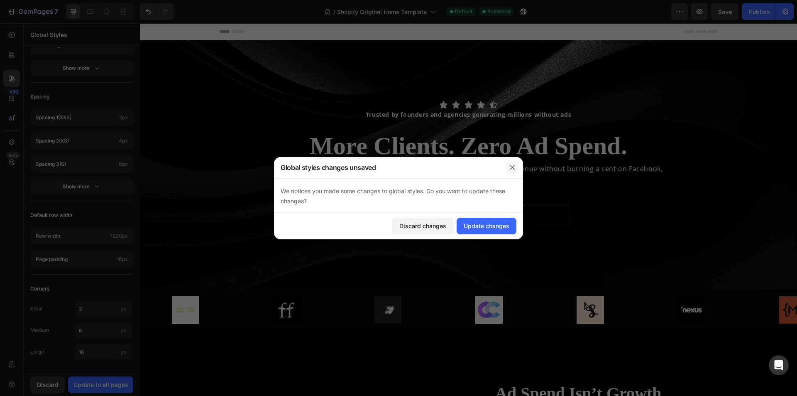
click at [511, 168] on icon "button" at bounding box center [512, 167] width 5 height 5
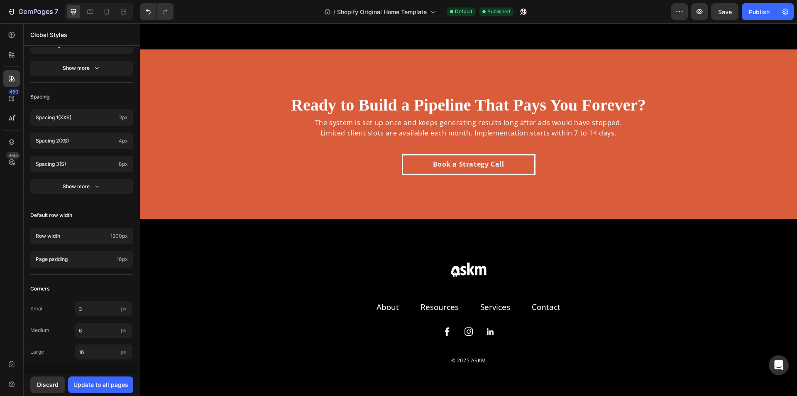
scroll to position [2758, 0]
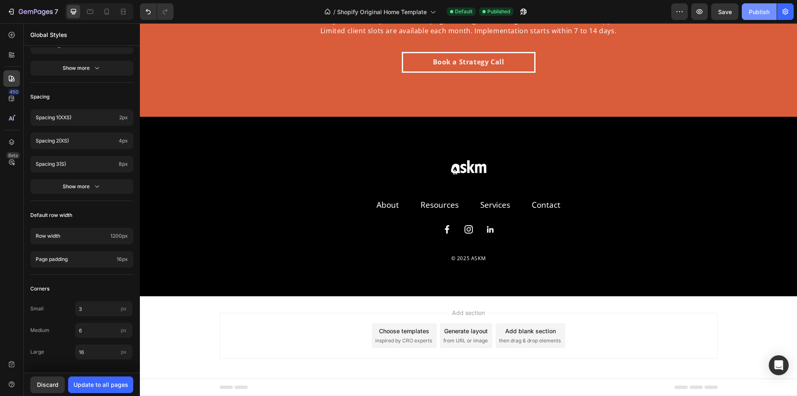
click at [760, 13] on div "Publish" at bounding box center [759, 11] width 21 height 9
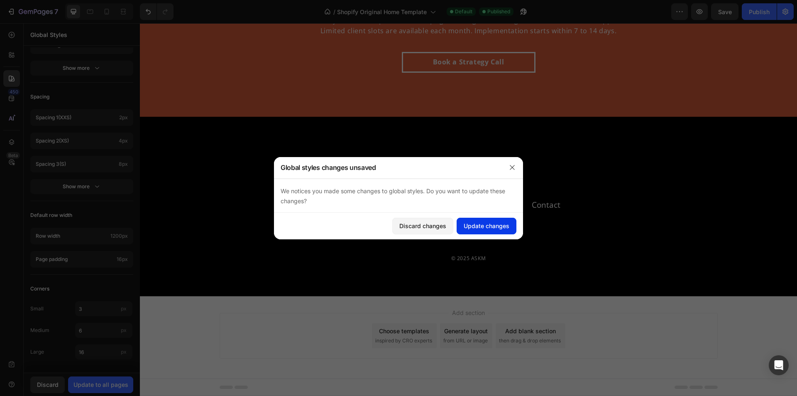
click at [499, 222] on div "Update changes" at bounding box center [487, 225] width 46 height 9
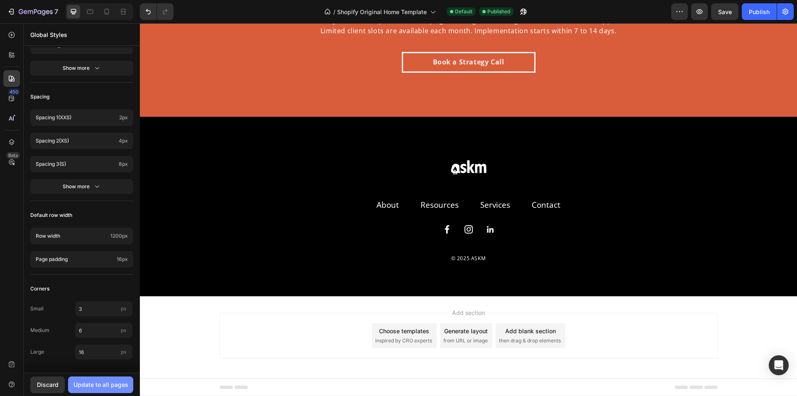
click at [102, 384] on div "Update to all pages" at bounding box center [100, 384] width 55 height 9
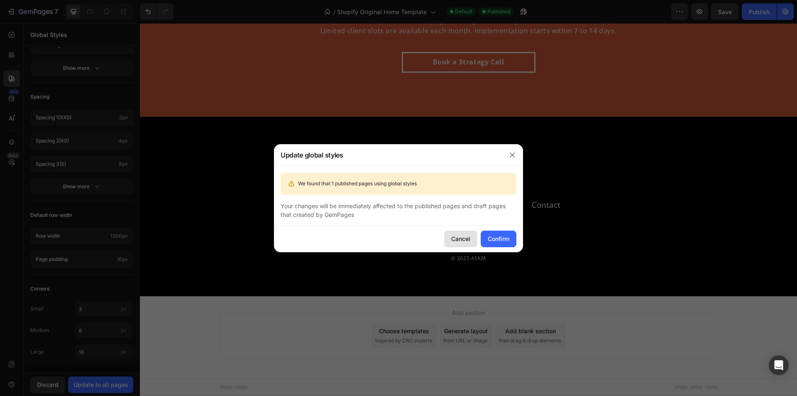
click at [460, 237] on div "Cancel" at bounding box center [460, 238] width 19 height 9
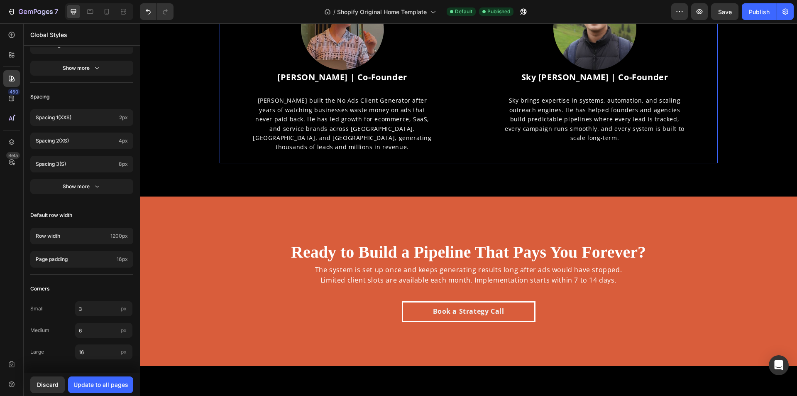
scroll to position [2385, 0]
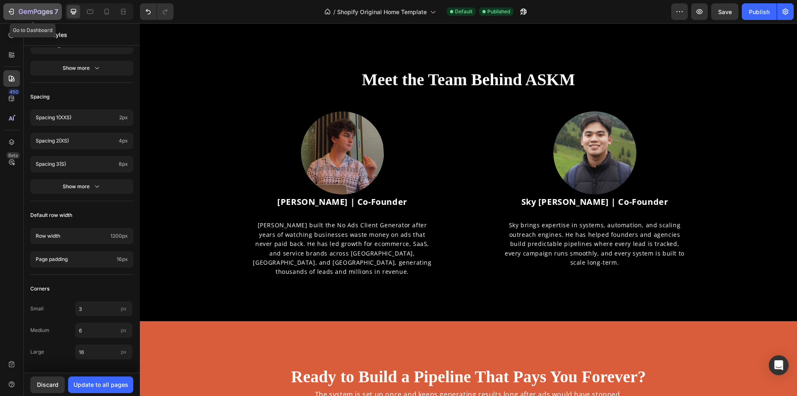
click at [19, 12] on icon "button" at bounding box center [36, 12] width 34 height 7
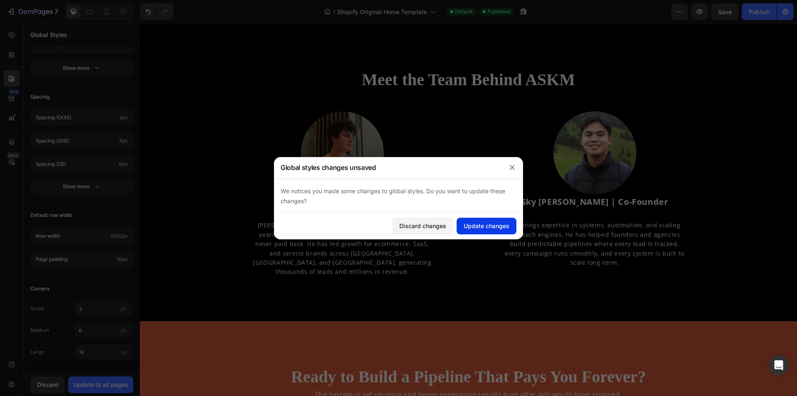
click at [481, 225] on div "Update changes" at bounding box center [487, 225] width 46 height 9
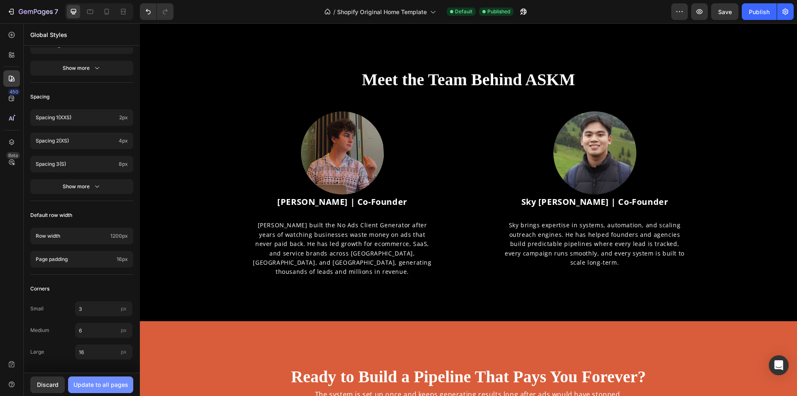
click at [103, 384] on div "Update to all pages" at bounding box center [100, 384] width 55 height 9
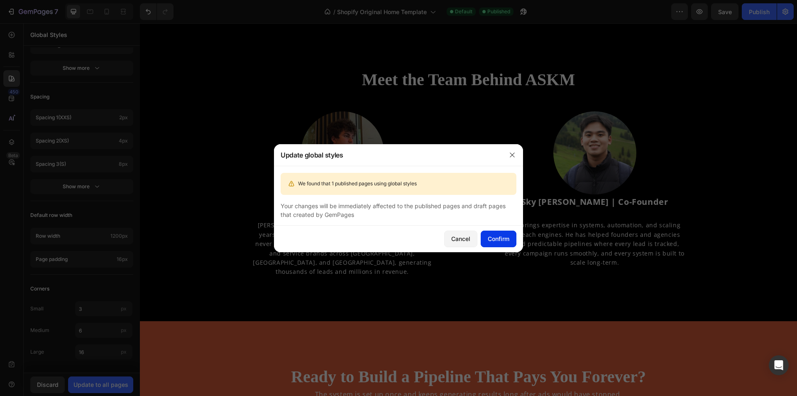
click at [507, 234] on div "Confirm" at bounding box center [499, 238] width 22 height 9
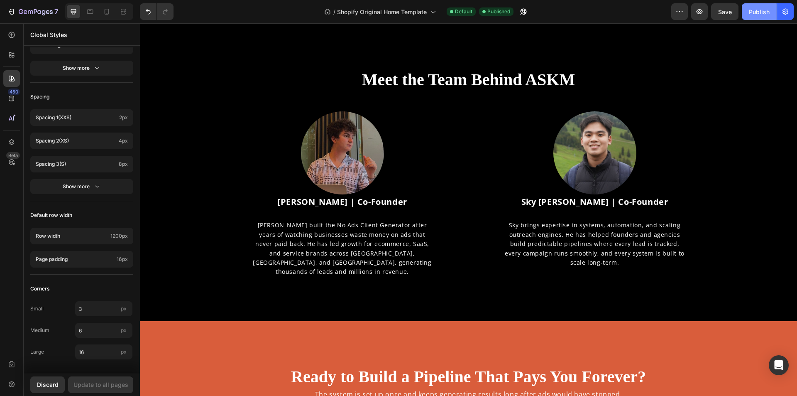
click at [757, 18] on button "Publish" at bounding box center [759, 11] width 35 height 17
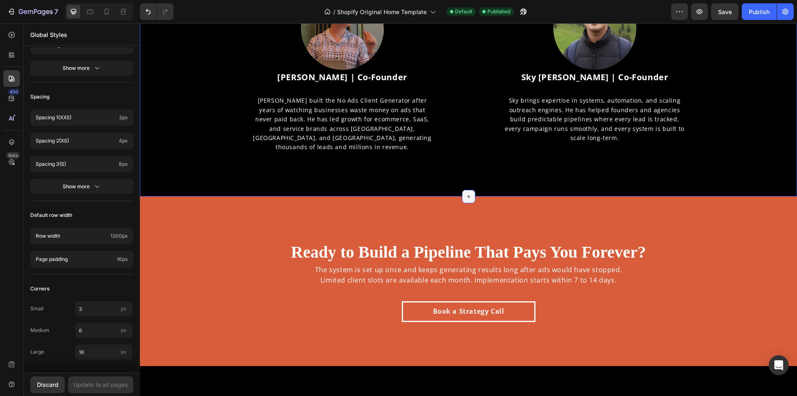
click at [466, 193] on icon at bounding box center [468, 196] width 7 height 7
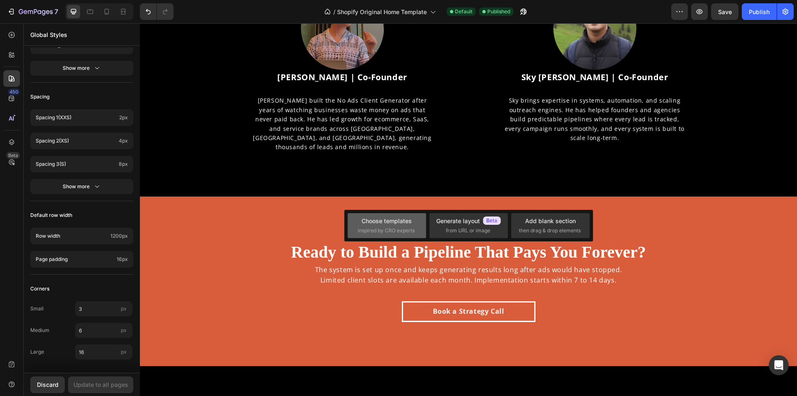
click at [388, 220] on div "Choose templates" at bounding box center [386, 220] width 50 height 9
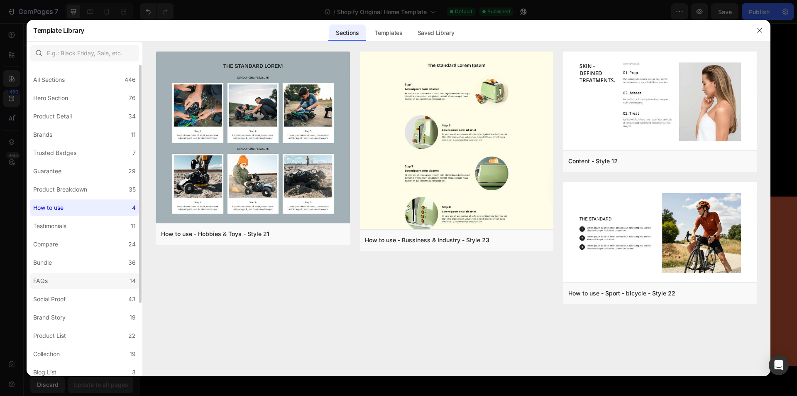
click at [70, 278] on label "FAQs 14" at bounding box center [84, 280] width 109 height 17
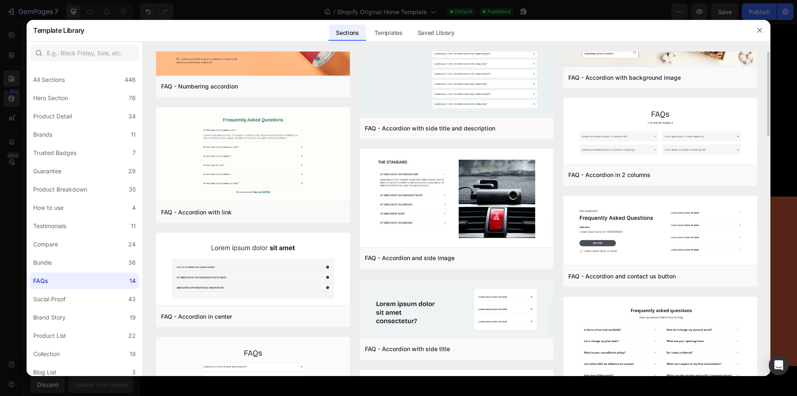
scroll to position [0, 0]
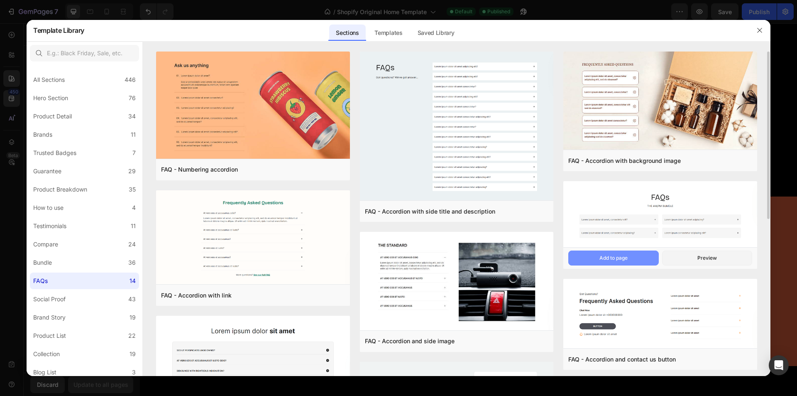
click at [634, 256] on button "Add to page" at bounding box center [613, 257] width 90 height 15
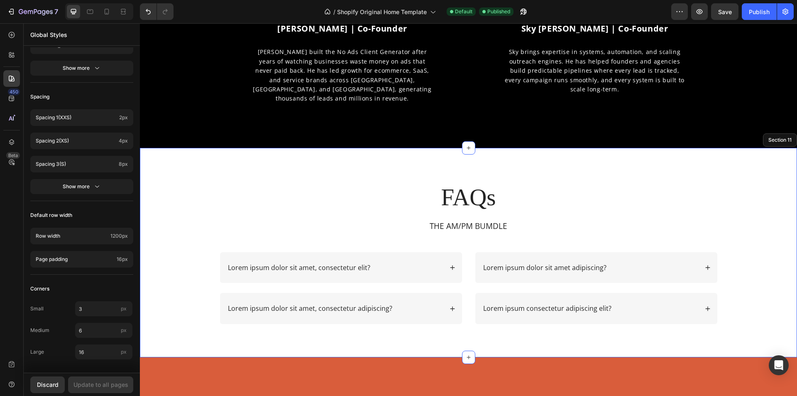
scroll to position [2516, 0]
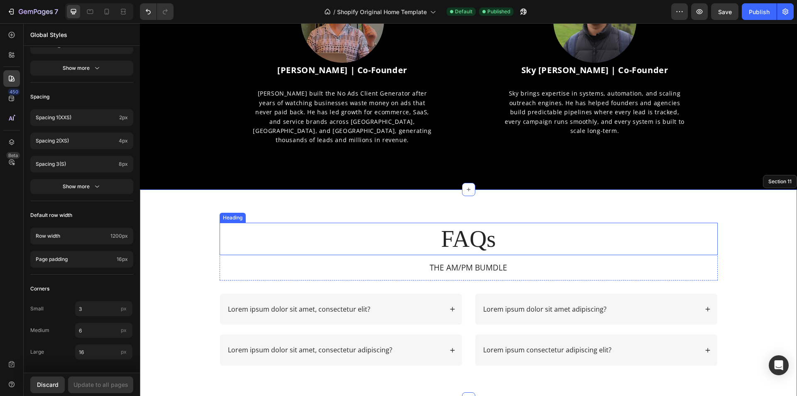
click at [459, 240] on h2 "FAQs" at bounding box center [469, 238] width 498 height 32
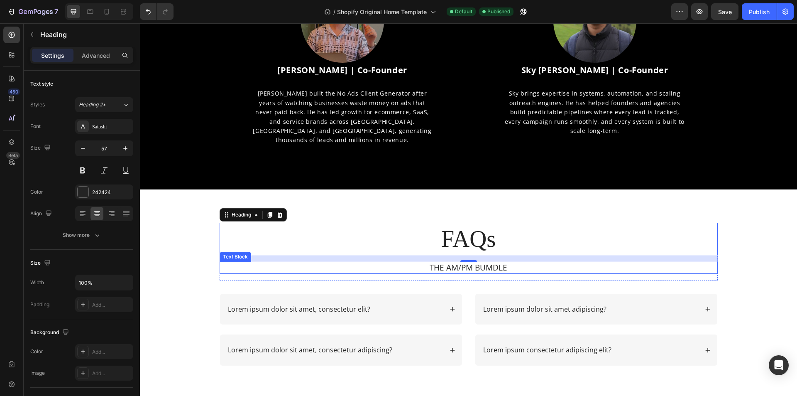
click at [527, 269] on p "THE AM/PM BUMDLE" at bounding box center [468, 267] width 496 height 10
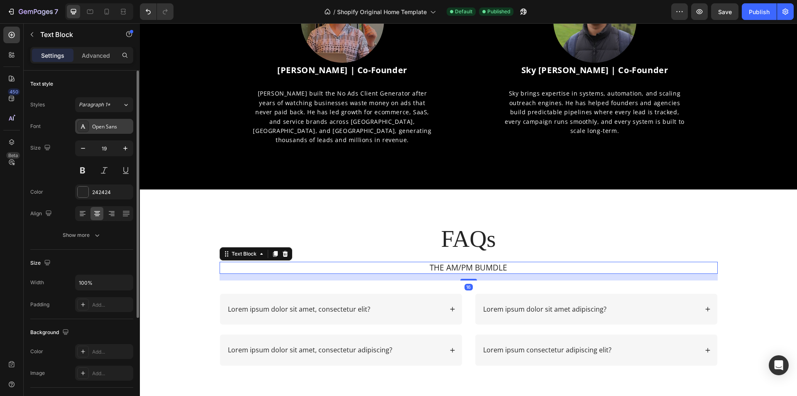
click at [108, 122] on div "Open Sans" at bounding box center [104, 126] width 58 height 15
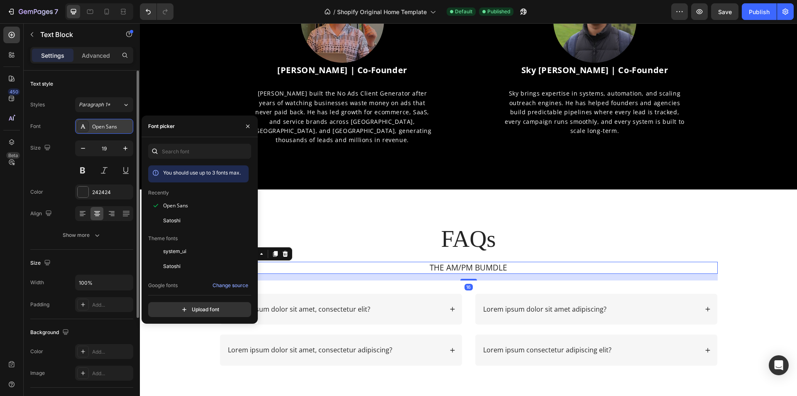
click at [108, 122] on div "Open Sans" at bounding box center [104, 126] width 58 height 15
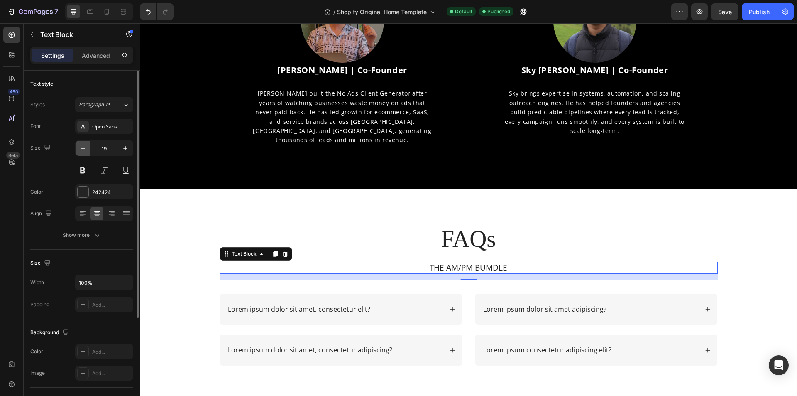
click at [88, 143] on button "button" at bounding box center [83, 148] width 15 height 15
click at [88, 144] on button "button" at bounding box center [83, 148] width 15 height 15
type input "16"
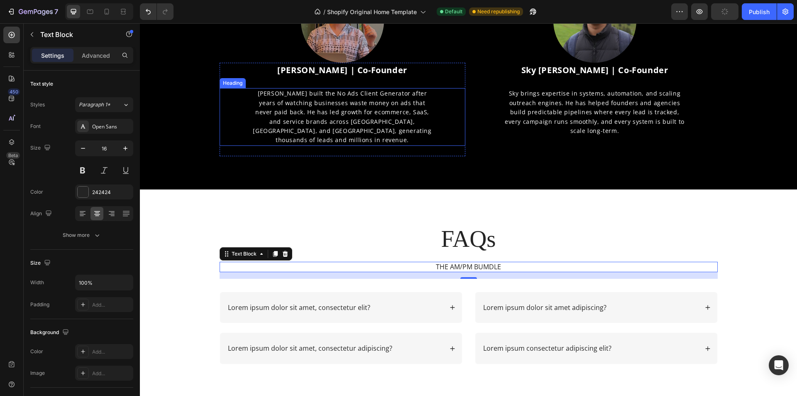
click at [326, 115] on h2 "[PERSON_NAME] built the No Ads Client Generator after years of watching busines…" at bounding box center [342, 116] width 184 height 57
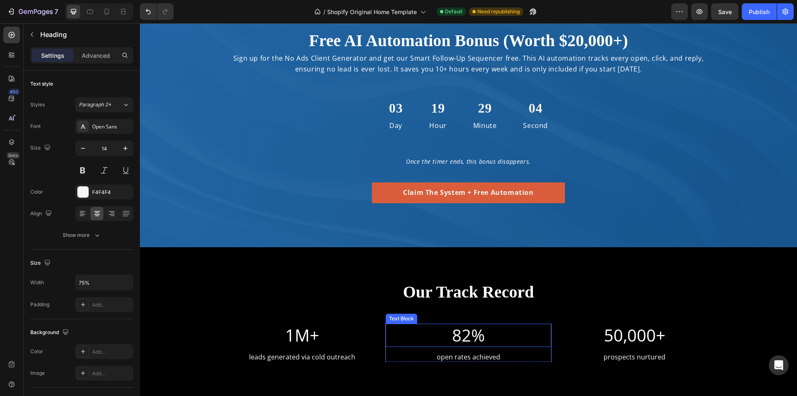
scroll to position [1894, 0]
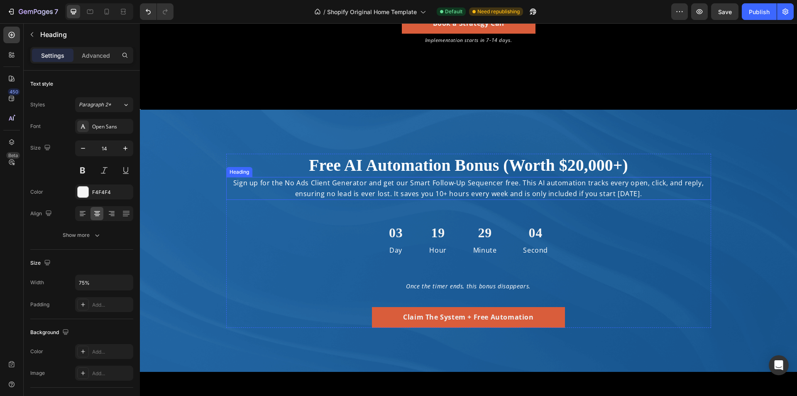
click at [415, 187] on h2 "Sign up for the No Ads Client Generator and get our Smart Follow-Up Sequencer f…" at bounding box center [468, 188] width 485 height 23
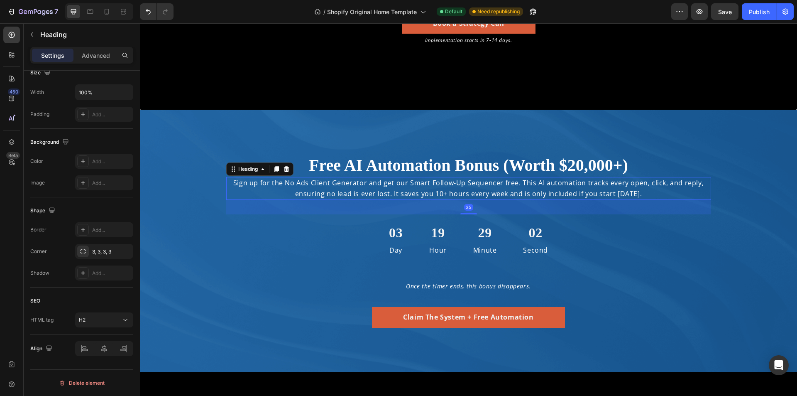
click at [305, 191] on h2 "Sign up for the No Ads Client Generator and get our Smart Follow-Up Sequencer f…" at bounding box center [468, 188] width 485 height 23
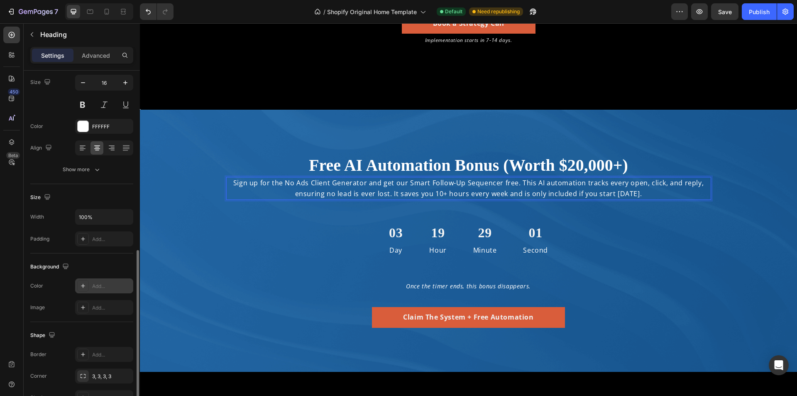
scroll to position [24, 0]
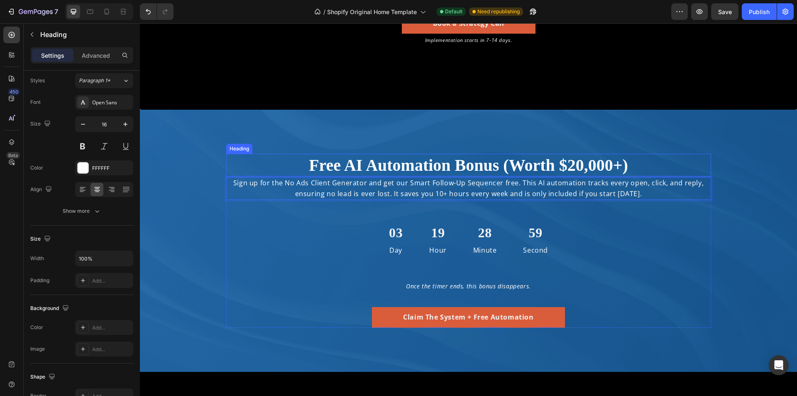
click at [316, 164] on h2 "Free AI Automation Bonus (Worth $20,000+)" at bounding box center [468, 165] width 485 height 23
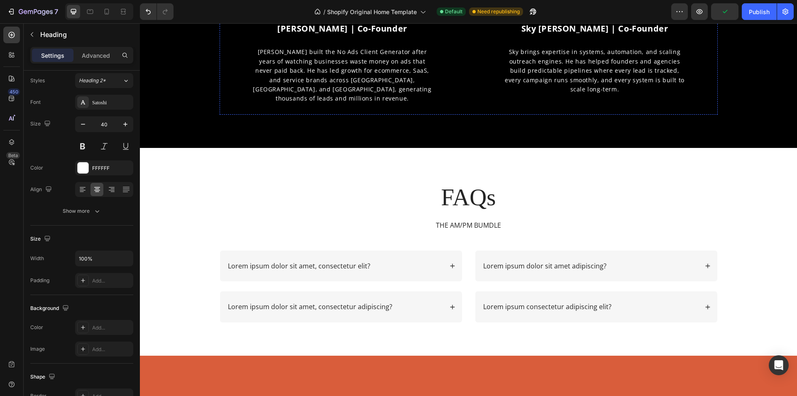
scroll to position [2599, 0]
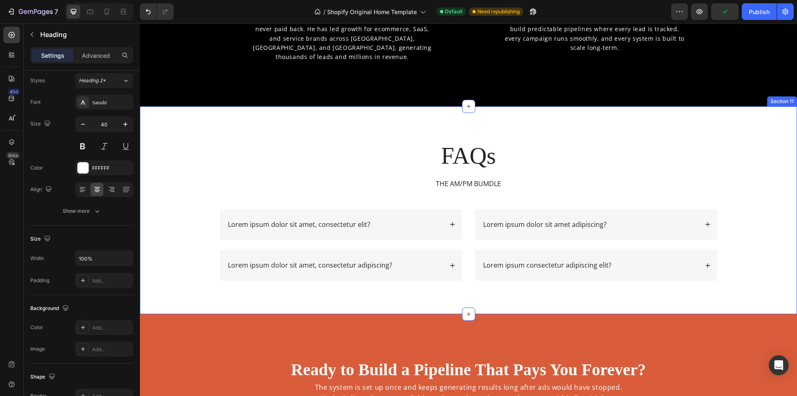
click at [455, 151] on h2 "FAQs" at bounding box center [469, 155] width 498 height 32
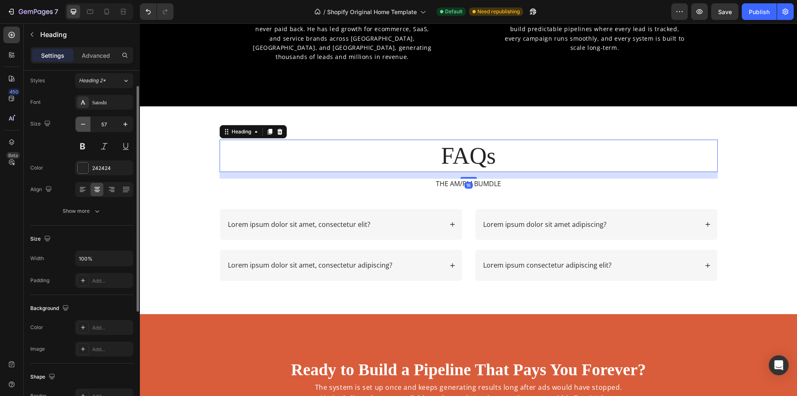
click at [86, 123] on icon "button" at bounding box center [83, 124] width 8 height 8
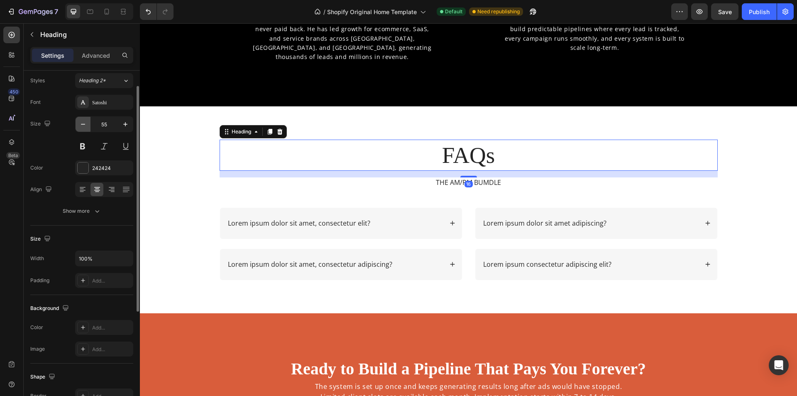
click at [86, 123] on icon "button" at bounding box center [83, 124] width 8 height 8
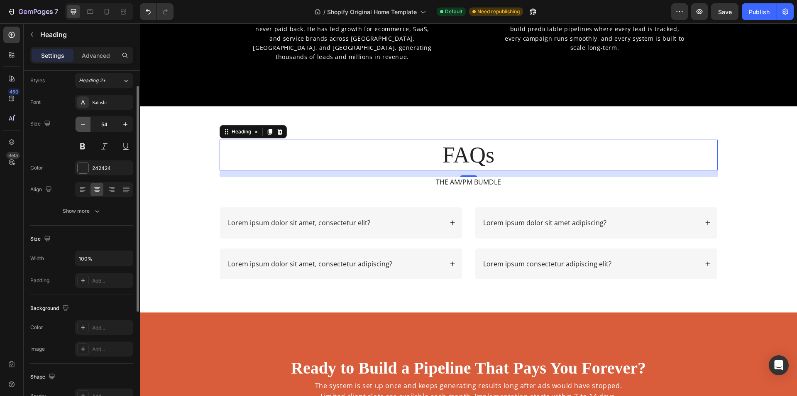
click at [86, 123] on icon "button" at bounding box center [83, 124] width 8 height 8
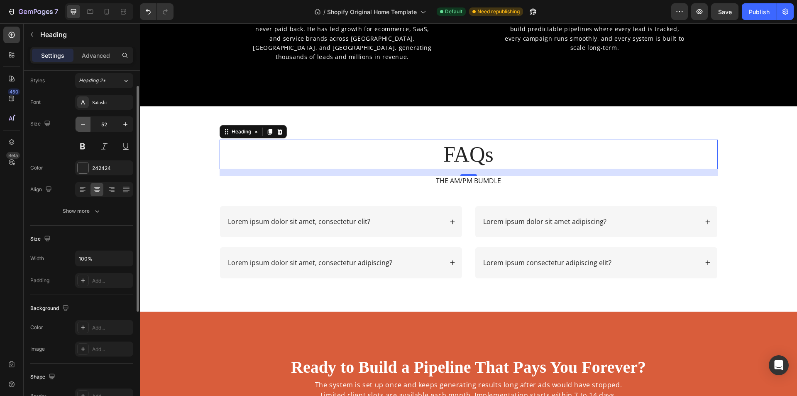
click at [86, 123] on icon "button" at bounding box center [83, 124] width 8 height 8
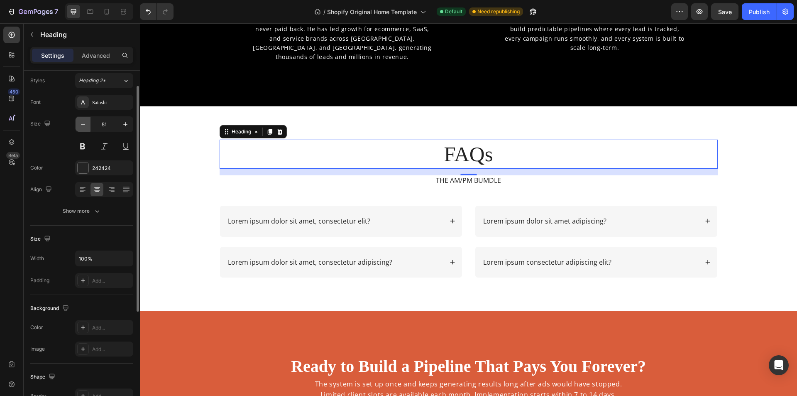
click at [86, 123] on icon "button" at bounding box center [83, 124] width 8 height 8
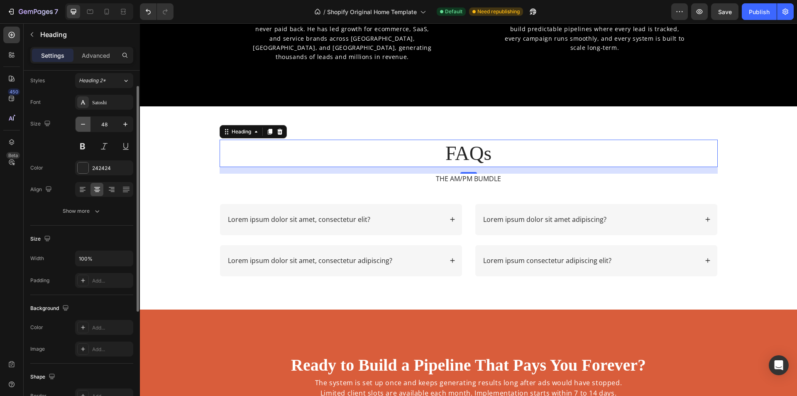
click at [86, 123] on icon "button" at bounding box center [83, 124] width 8 height 8
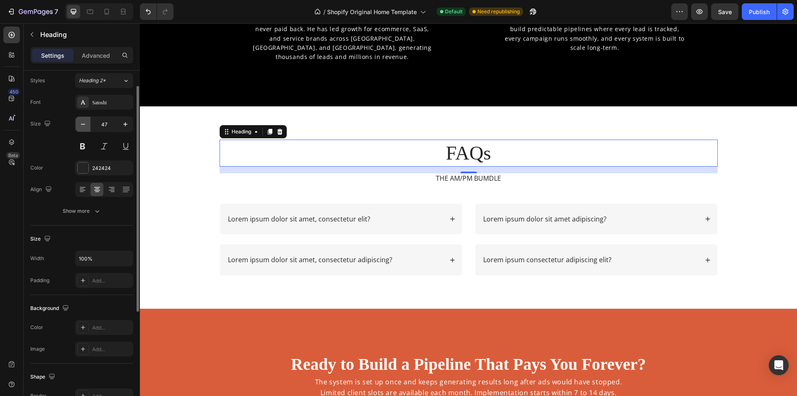
click at [86, 123] on icon "button" at bounding box center [83, 124] width 8 height 8
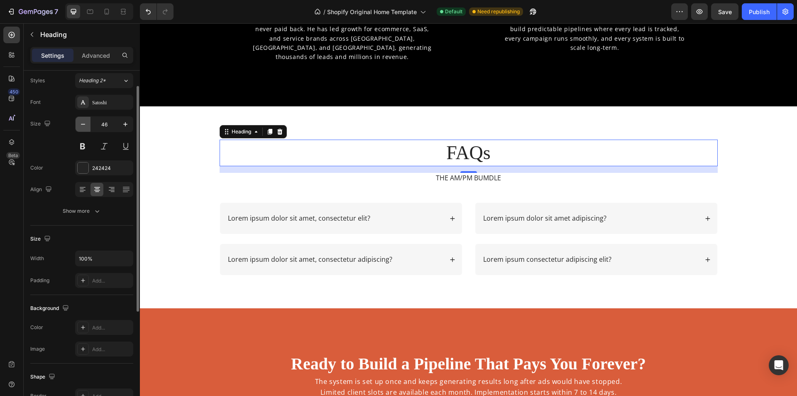
click at [86, 123] on icon "button" at bounding box center [83, 124] width 8 height 8
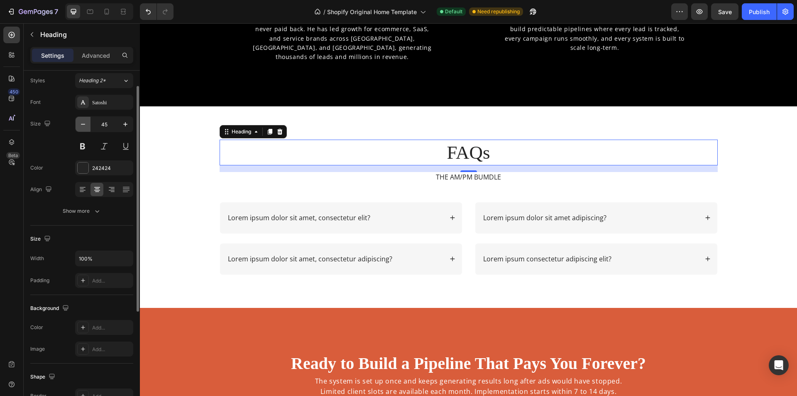
click at [86, 123] on icon "button" at bounding box center [83, 124] width 8 height 8
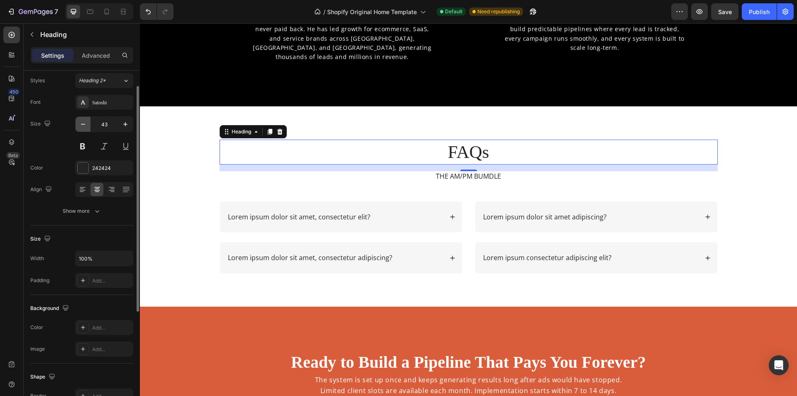
click at [86, 123] on icon "button" at bounding box center [83, 124] width 8 height 8
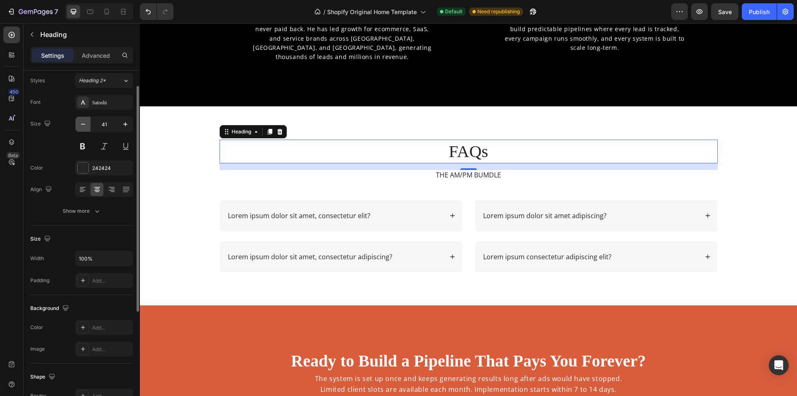
click at [86, 123] on icon "button" at bounding box center [83, 124] width 8 height 8
type input "40"
click at [86, 148] on button at bounding box center [82, 146] width 15 height 15
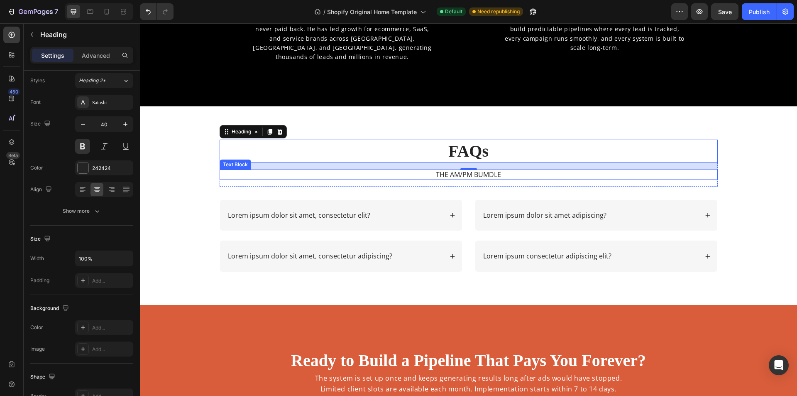
click at [498, 176] on p "THE AM/PM BUMDLE" at bounding box center [468, 174] width 496 height 9
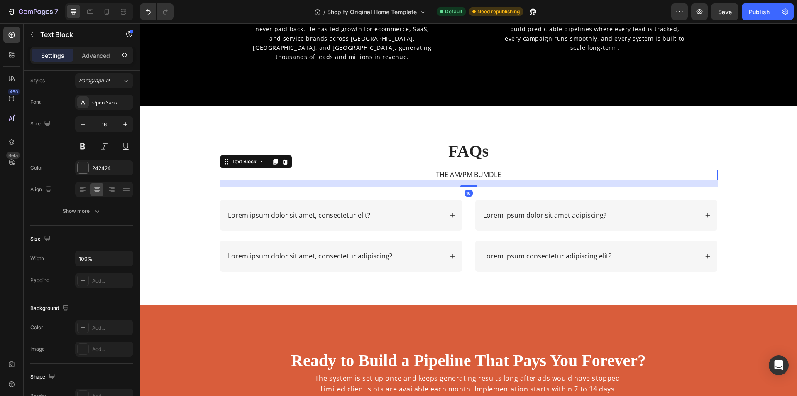
scroll to position [0, 0]
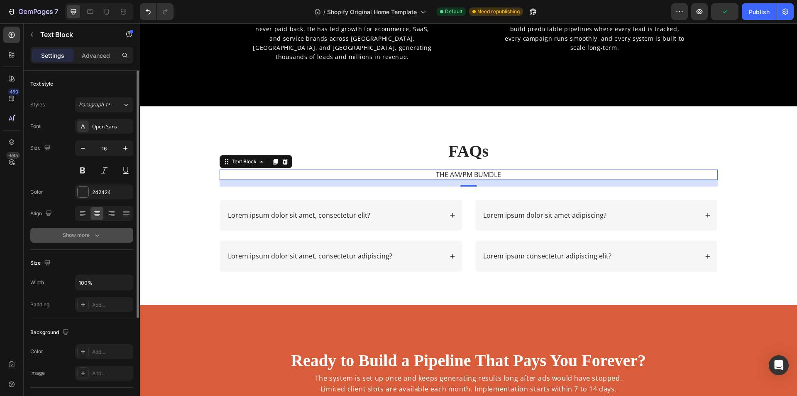
click at [88, 239] on button "Show more" at bounding box center [81, 234] width 103 height 15
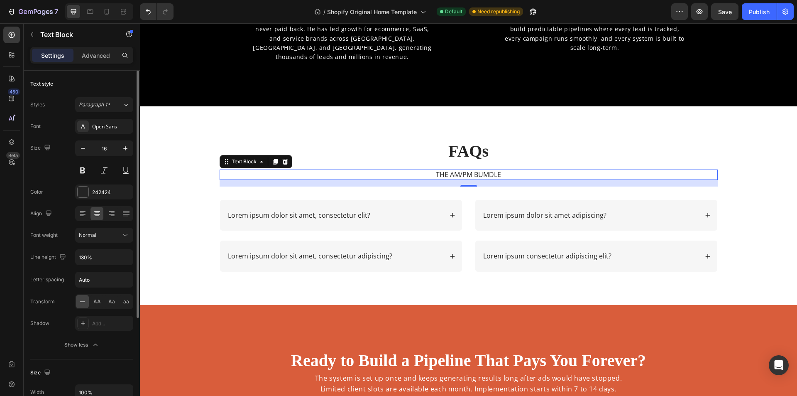
click at [86, 297] on div at bounding box center [82, 301] width 13 height 13
click at [465, 173] on p "THE AM/PM BUMDLE" at bounding box center [468, 174] width 496 height 9
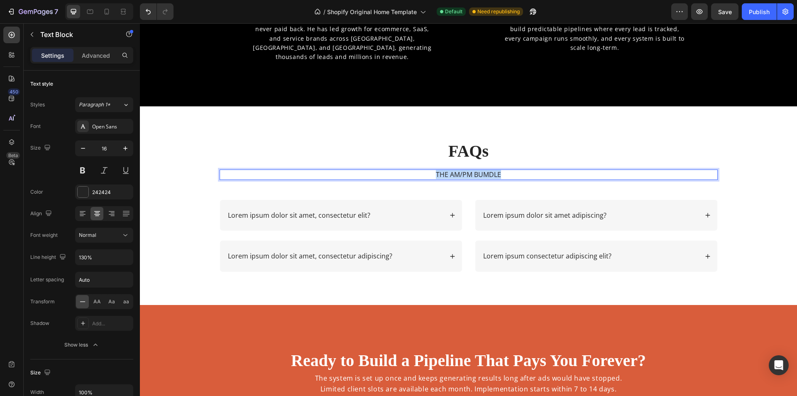
click at [465, 173] on p "THE AM/PM BUMDLE" at bounding box center [468, 174] width 496 height 9
click at [452, 150] on h2 "FAQs" at bounding box center [469, 150] width 498 height 23
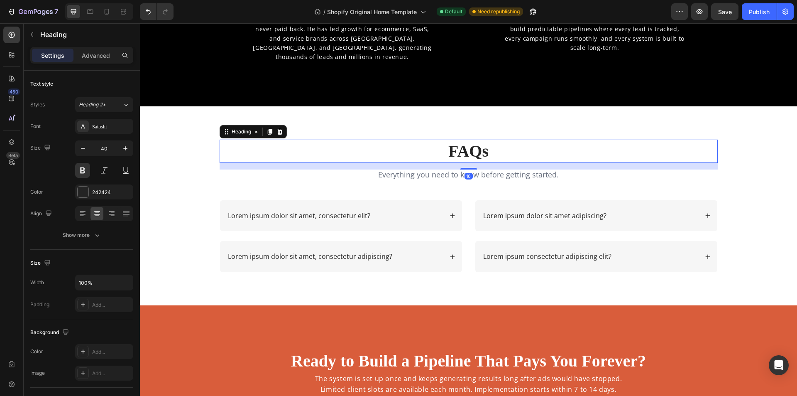
click at [452, 150] on h2 "FAQs" at bounding box center [469, 150] width 498 height 23
click at [452, 150] on p "FAQs" at bounding box center [468, 151] width 496 height 22
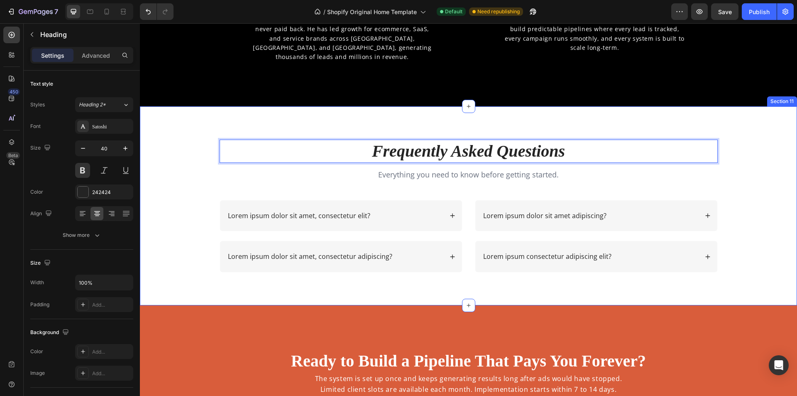
click at [739, 188] on div "Frequently Asked Questions Heading 16 Everything you need to know before gettin…" at bounding box center [468, 212] width 640 height 146
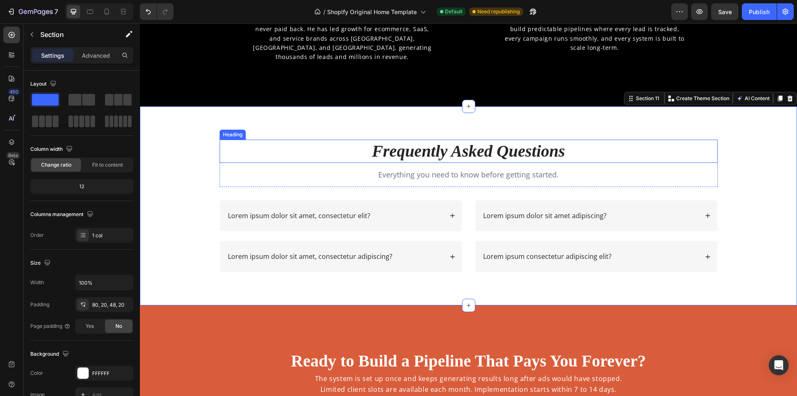
click at [536, 159] on strong "Frequently Asked Questions" at bounding box center [468, 151] width 193 height 19
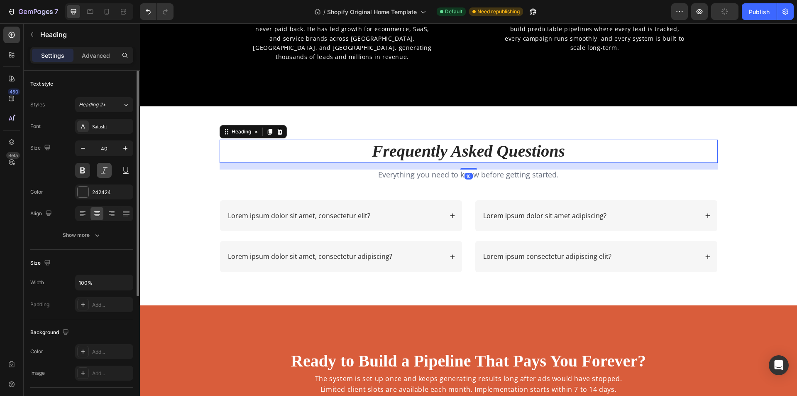
click at [105, 169] on button at bounding box center [104, 170] width 15 height 15
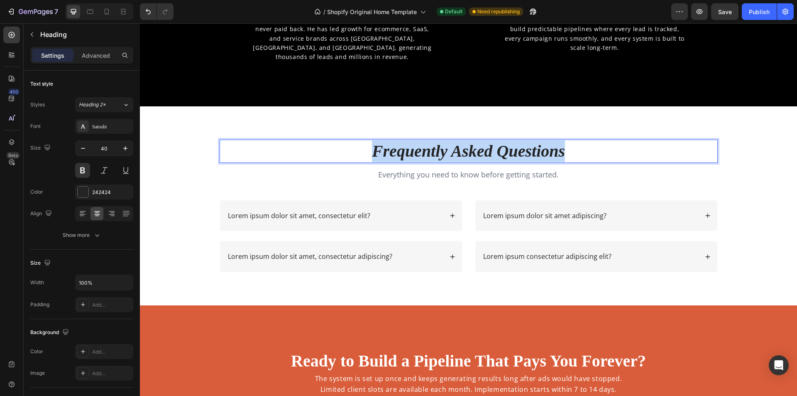
drag, startPoint x: 359, startPoint y: 147, endPoint x: 643, endPoint y: 151, distance: 283.5
click at [643, 151] on p "Frequently Asked Questions" at bounding box center [468, 151] width 496 height 22
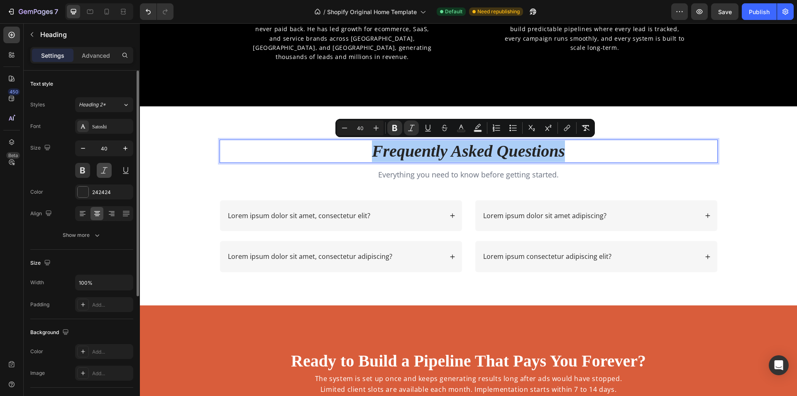
click at [106, 168] on button at bounding box center [104, 170] width 15 height 15
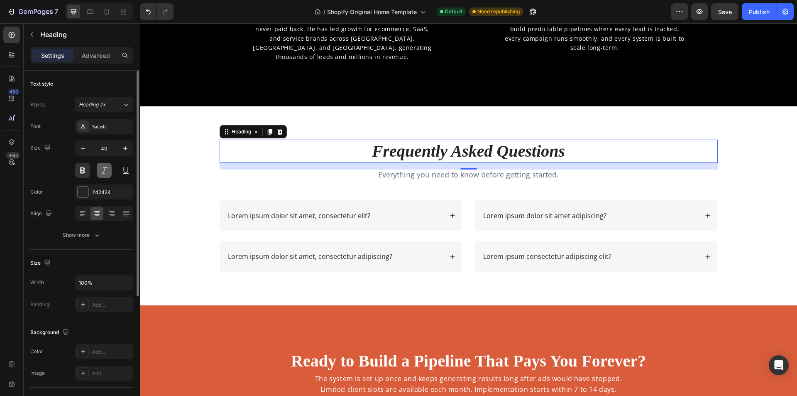
click at [105, 168] on button at bounding box center [104, 170] width 15 height 15
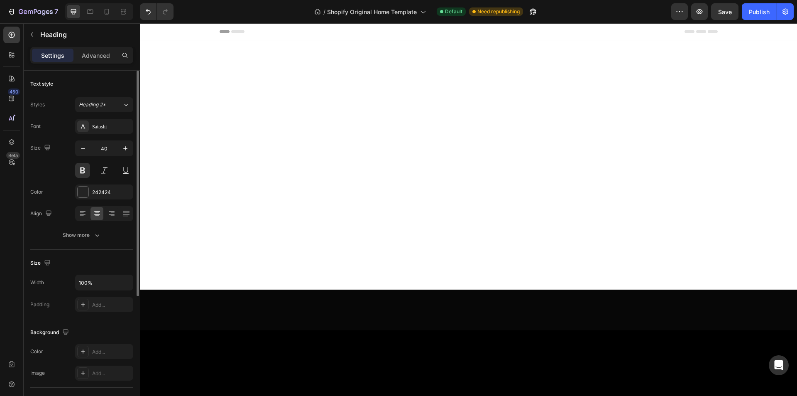
scroll to position [2599, 0]
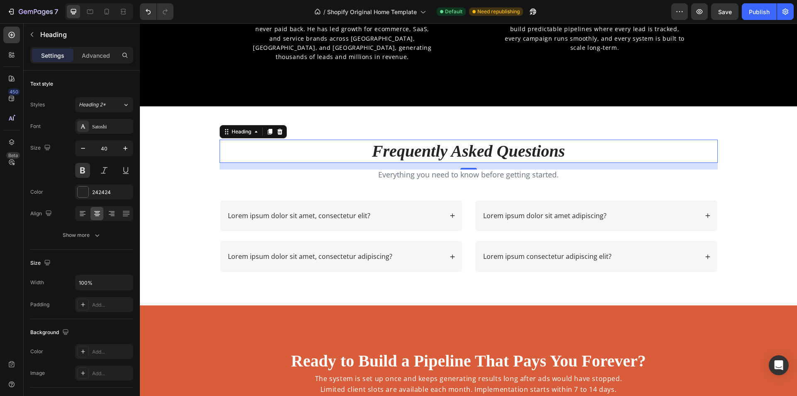
click at [646, 159] on p "Frequently Asked Questions" at bounding box center [468, 151] width 496 height 22
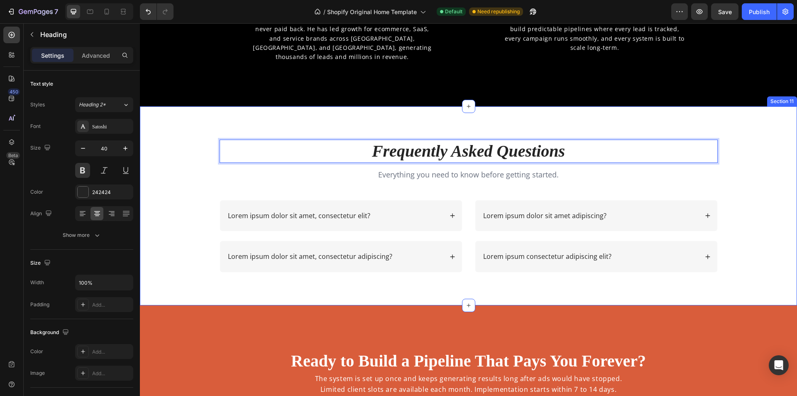
click at [739, 192] on div "Frequently Asked Questions Heading 16 Everything you need to know before gettin…" at bounding box center [468, 212] width 640 height 146
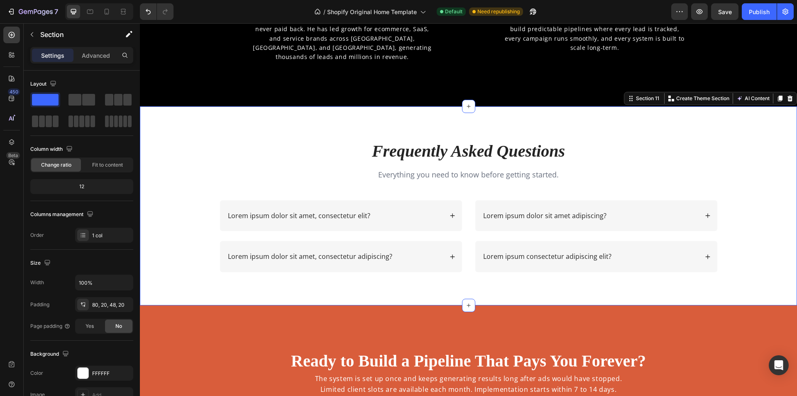
scroll to position [2558, 0]
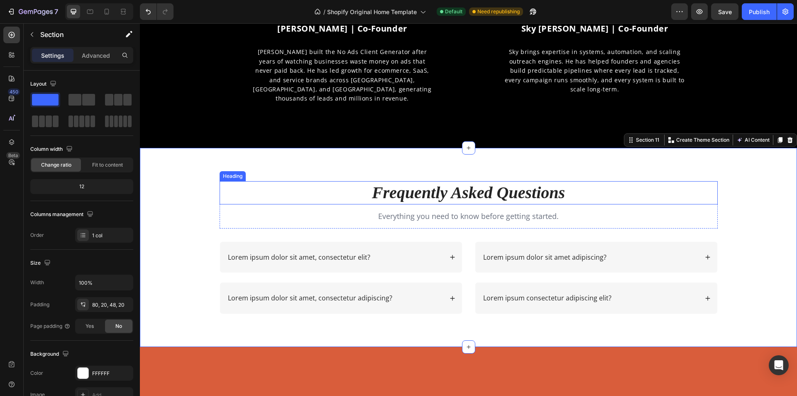
click at [506, 190] on strong "Frequently Asked Questions" at bounding box center [468, 192] width 193 height 19
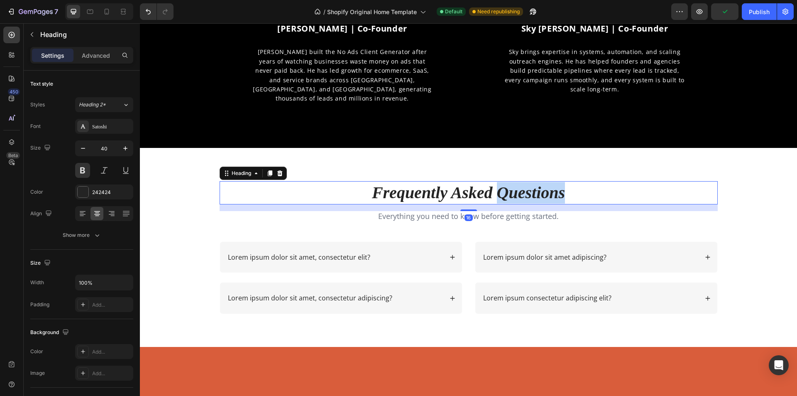
click at [506, 190] on strong "Frequently Asked Questions" at bounding box center [468, 192] width 193 height 19
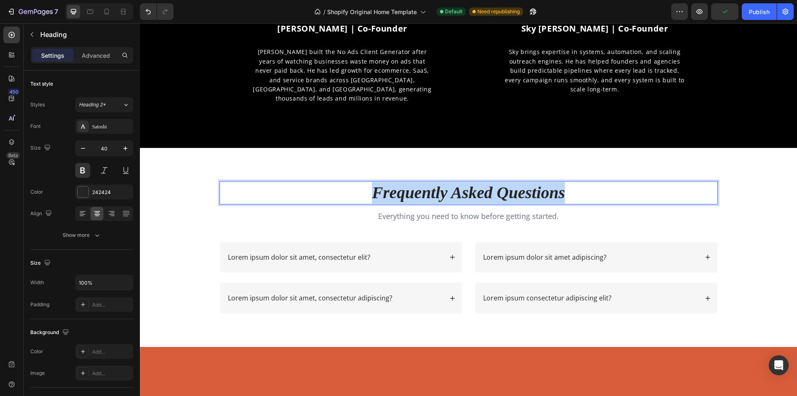
click at [506, 190] on strong "Frequently Asked Questions" at bounding box center [468, 192] width 193 height 19
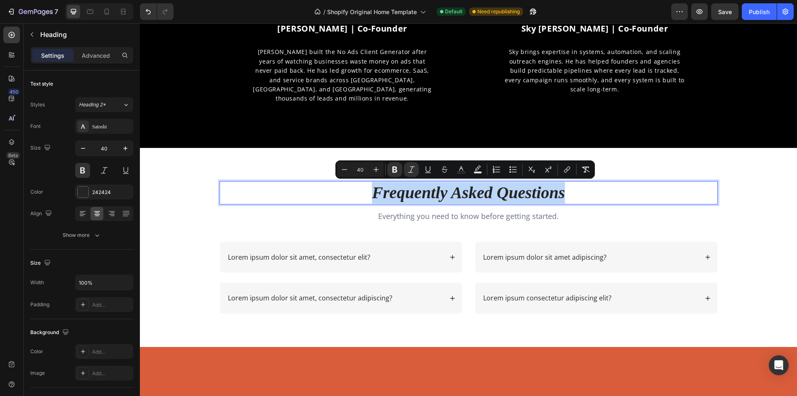
click at [461, 193] on strong "Frequently Asked Questions" at bounding box center [468, 192] width 193 height 19
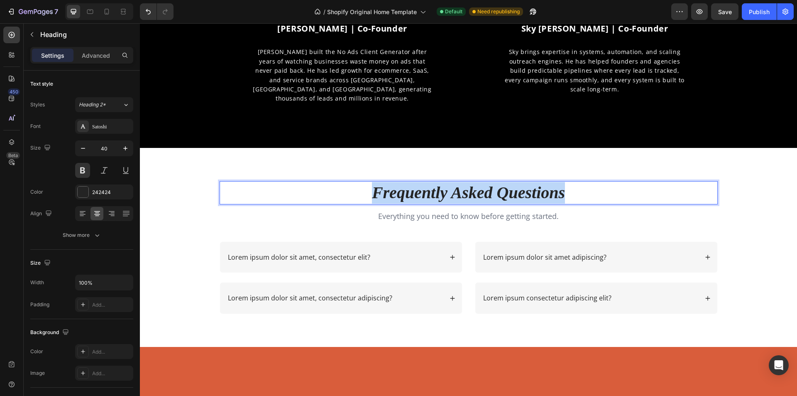
click at [461, 193] on strong "Frequently Asked Questions" at bounding box center [468, 192] width 193 height 19
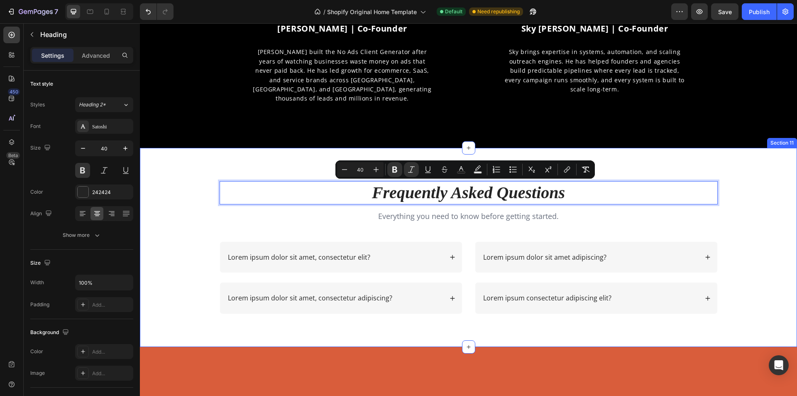
click at [759, 227] on div "Frequently Asked Questions Heading 16 Everything you need to know before gettin…" at bounding box center [468, 254] width 640 height 146
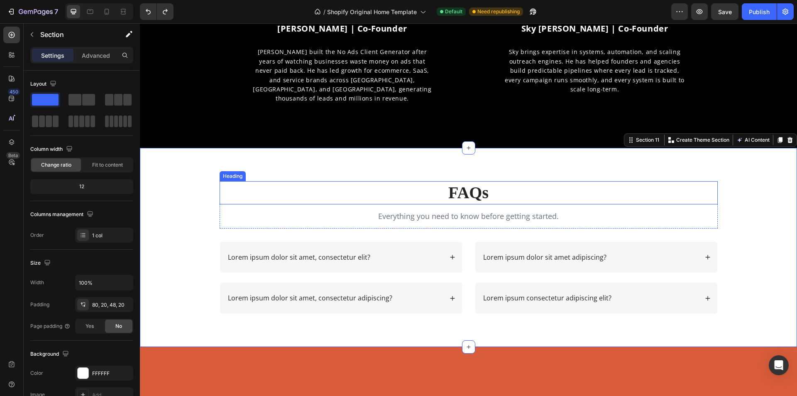
click at [483, 192] on h2 "FAQs" at bounding box center [469, 192] width 498 height 23
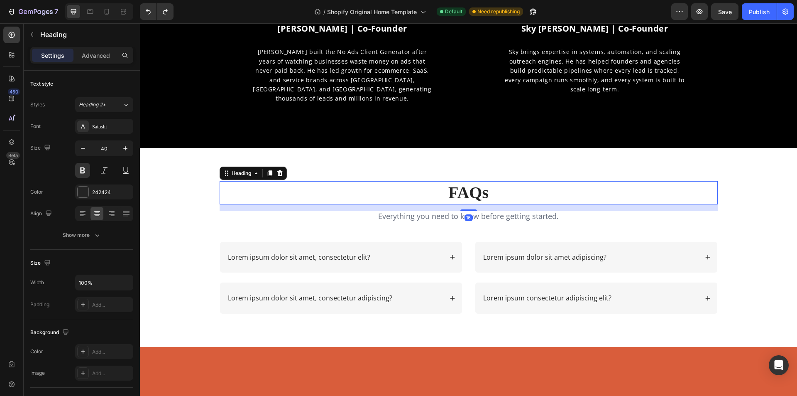
click at [483, 192] on h2 "FAQs" at bounding box center [469, 192] width 498 height 23
click at [483, 192] on p "FAQs" at bounding box center [468, 193] width 496 height 22
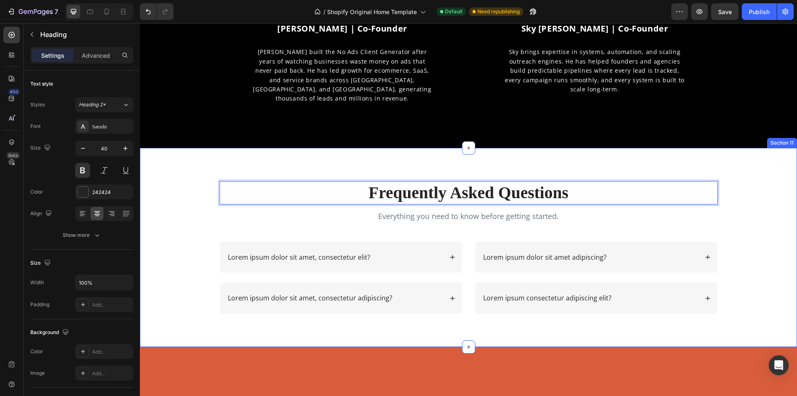
click at [745, 219] on div "Frequently Asked Questions Heading 16 Everything you need to know before gettin…" at bounding box center [468, 254] width 640 height 146
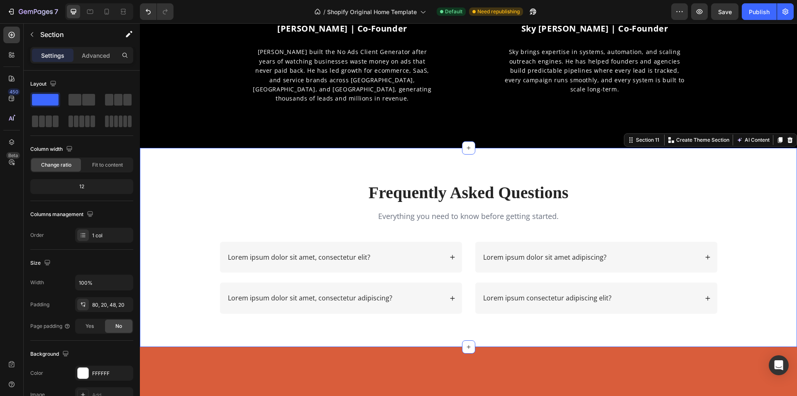
scroll to position [2433, 0]
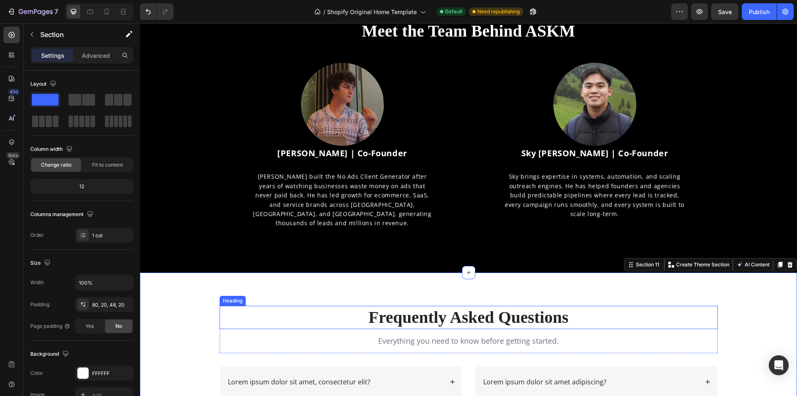
click at [434, 319] on p "Frequently Asked Questions" at bounding box center [468, 317] width 496 height 22
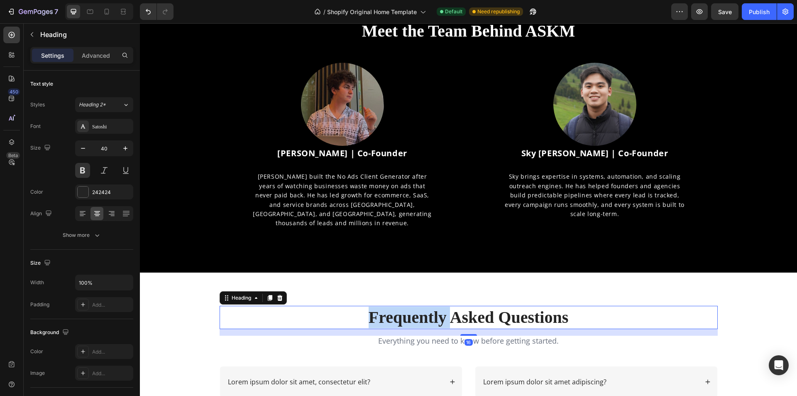
click at [434, 319] on p "Frequently Asked Questions" at bounding box center [468, 317] width 496 height 22
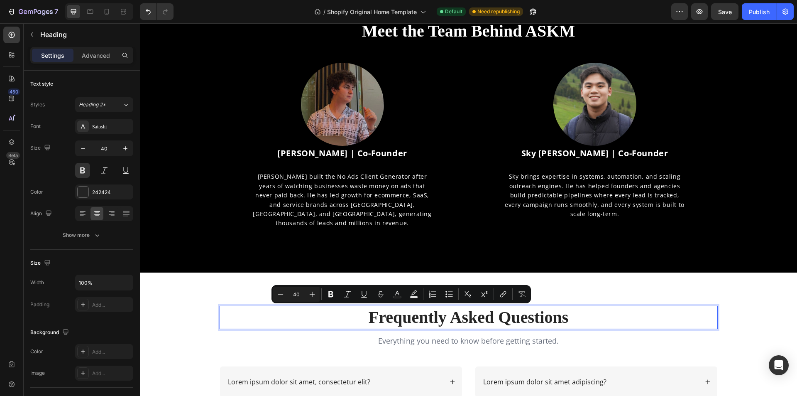
click at [629, 310] on p "Frequently Asked Questions" at bounding box center [468, 317] width 496 height 22
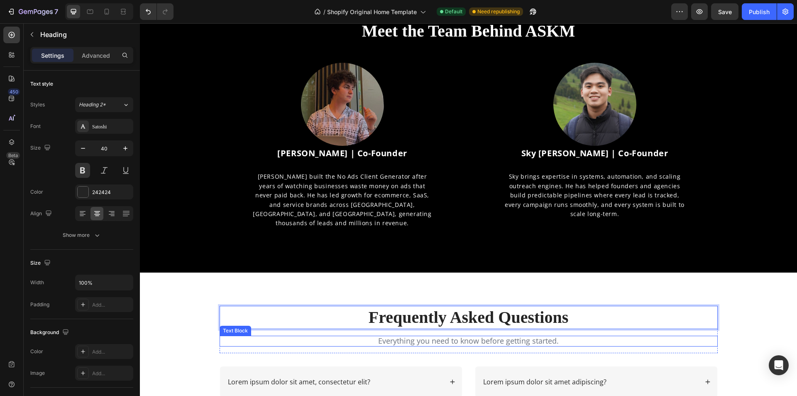
click at [645, 347] on div "Frequently Asked Questions Heading 16 Everything you need to know before gettin…" at bounding box center [469, 328] width 498 height 47
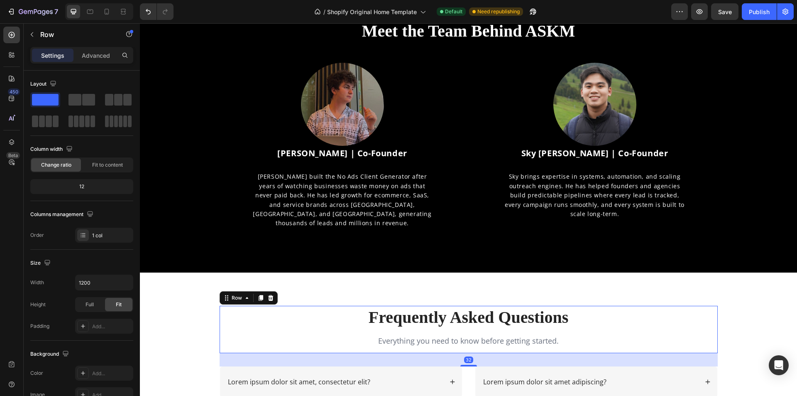
scroll to position [2599, 0]
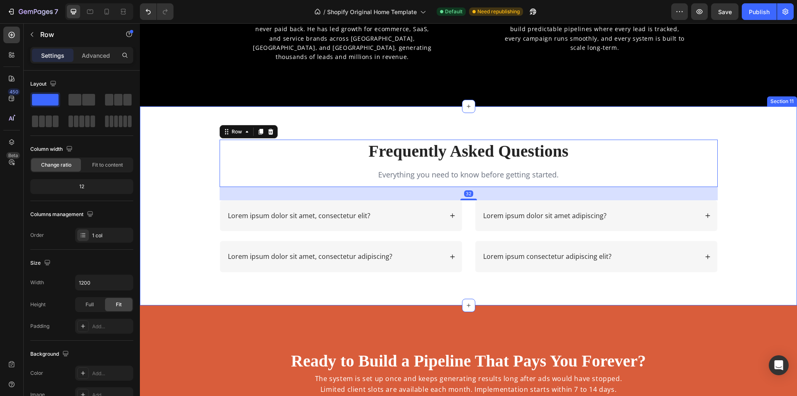
click at [763, 270] on div "Frequently Asked Questions Heading Everything you need to know before getting s…" at bounding box center [468, 212] width 640 height 146
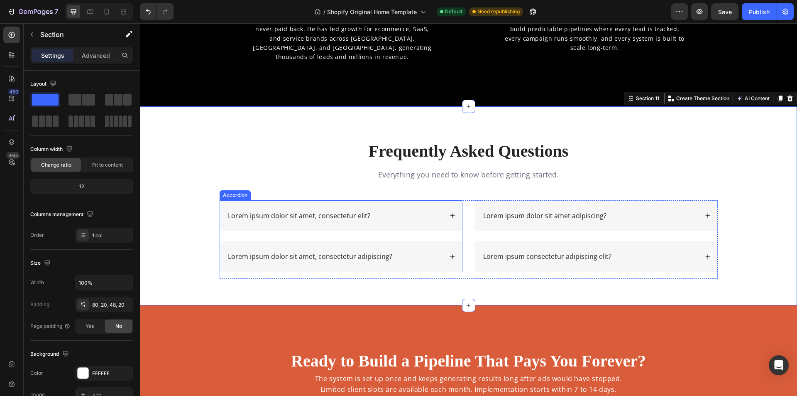
click at [450, 215] on icon at bounding box center [452, 215] width 5 height 5
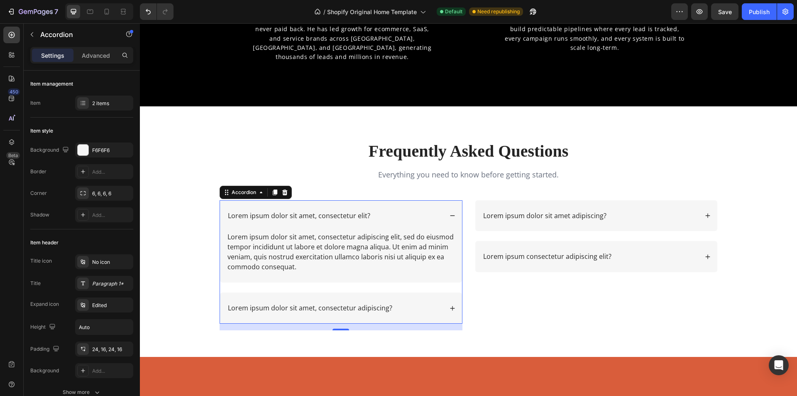
click at [298, 212] on p "Lorem ipsum dolor sit amet, consectetur elit?" at bounding box center [299, 215] width 142 height 9
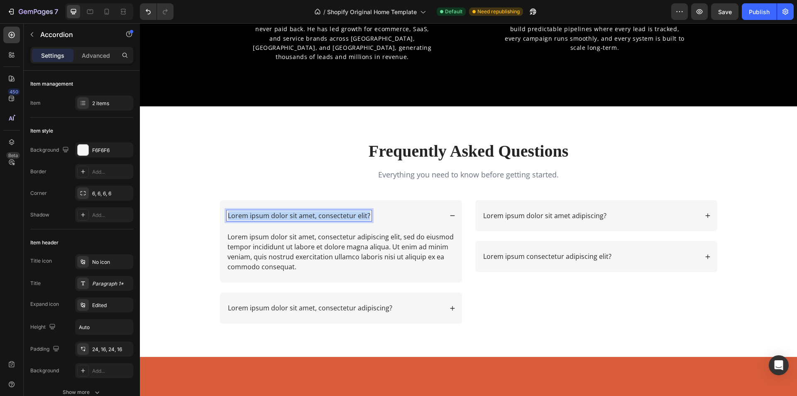
click at [298, 212] on p "Lorem ipsum dolor sit amet, consectetur elit?" at bounding box center [299, 215] width 142 height 9
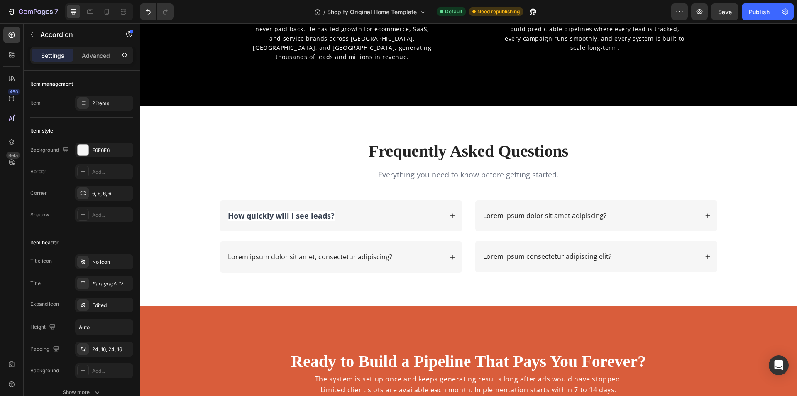
click at [404, 215] on div "How quickly will I see leads?" at bounding box center [335, 216] width 216 height 12
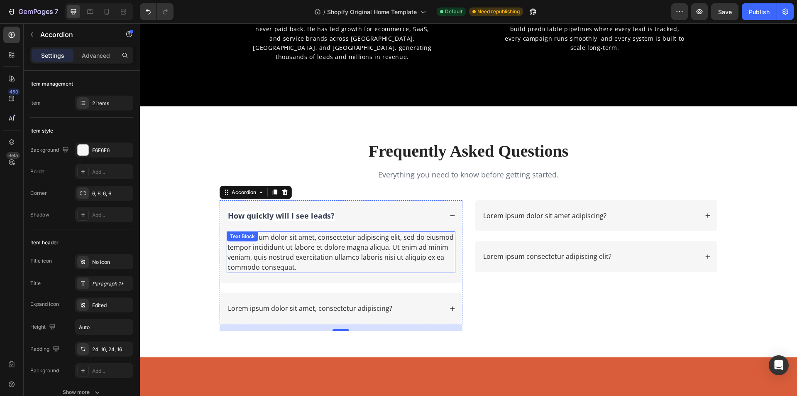
click at [324, 246] on div "Lorem ipsum dolor sit amet, consectetur adipiscing elit, sed do eiusmod tempor …" at bounding box center [341, 252] width 229 height 42
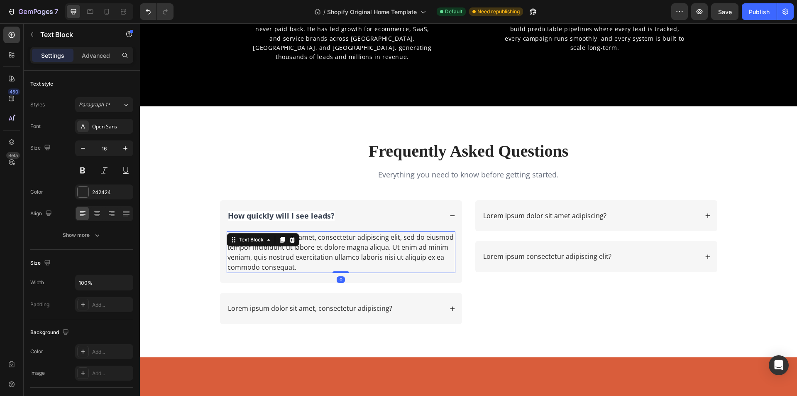
click at [324, 246] on div "Lorem ipsum dolor sit amet, consectetur adipiscing elit, sed do eiusmod tempor …" at bounding box center [341, 252] width 229 height 42
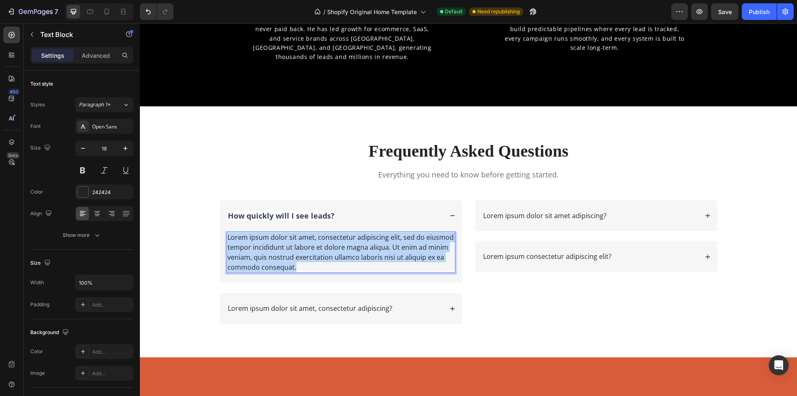
click at [324, 246] on p "Lorem ipsum dolor sit amet, consectetur adipiscing elit, sed do eiusmod tempor …" at bounding box center [340, 252] width 227 height 40
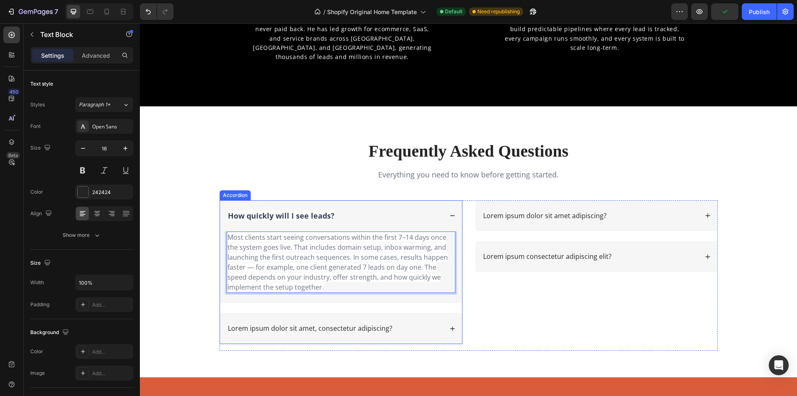
click at [449, 213] on icon at bounding box center [452, 215] width 6 height 6
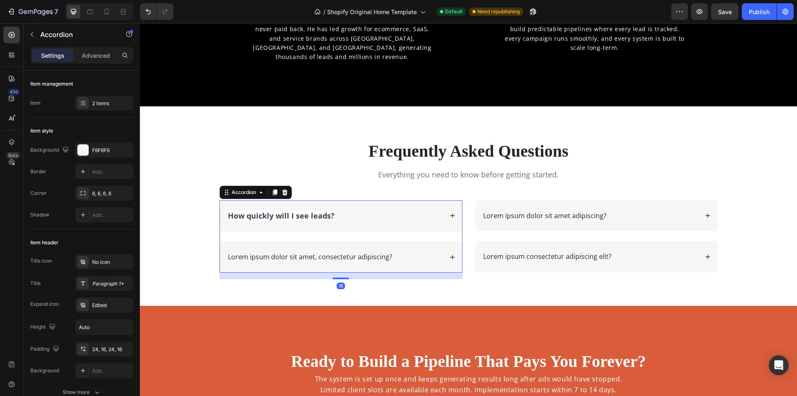
click at [387, 237] on div "How quickly will I see leads? Lorem ipsum dolor sit amet, consectetur adipiscin…" at bounding box center [341, 236] width 243 height 73
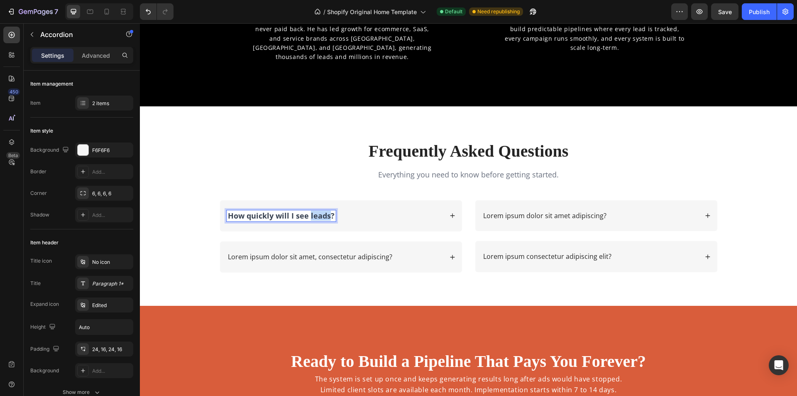
click at [309, 217] on strong "How quickly will I see leads?" at bounding box center [281, 215] width 107 height 10
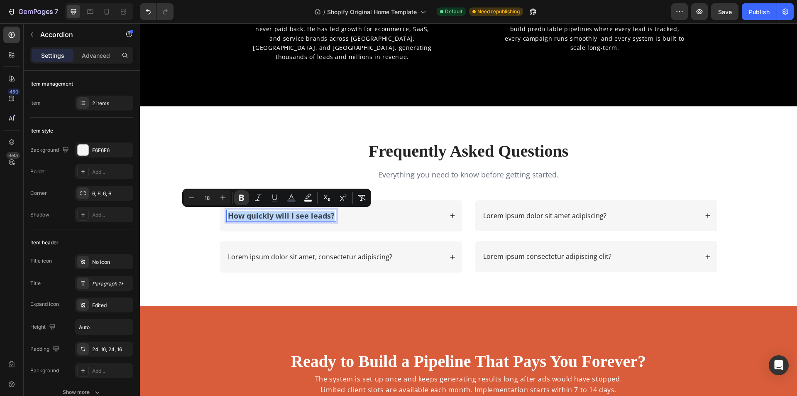
copy strong "How quickly will I see leads?"
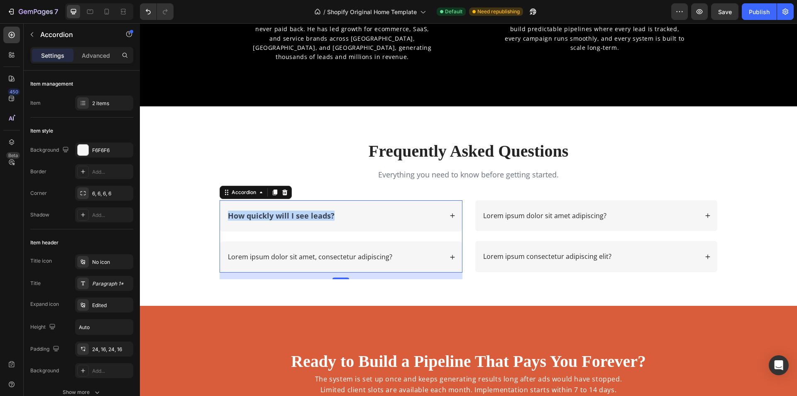
click at [363, 207] on div "How quickly will I see leads?" at bounding box center [341, 216] width 242 height 32
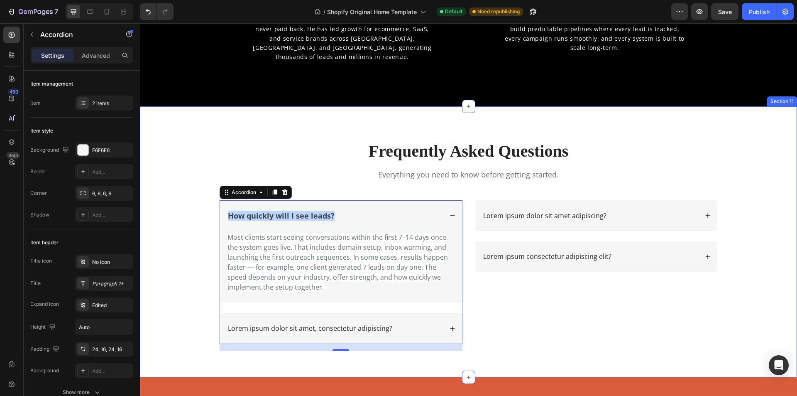
click at [331, 133] on div "Frequently Asked Questions Heading Everything you need to know before getting s…" at bounding box center [468, 241] width 657 height 271
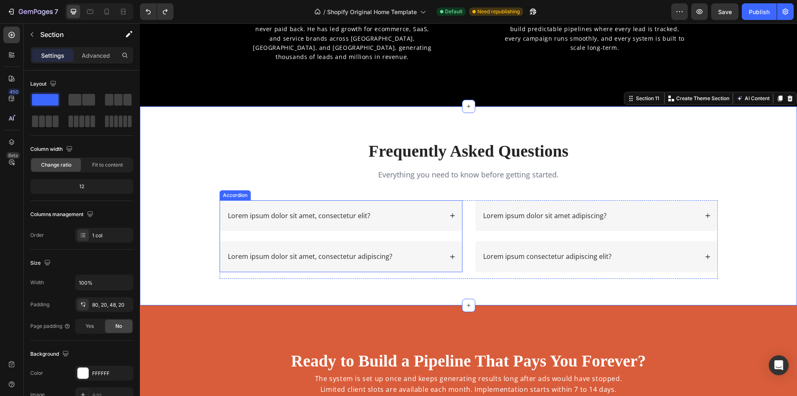
click at [299, 217] on p "Lorem ipsum dolor sit amet, consectetur elit?" at bounding box center [299, 215] width 142 height 9
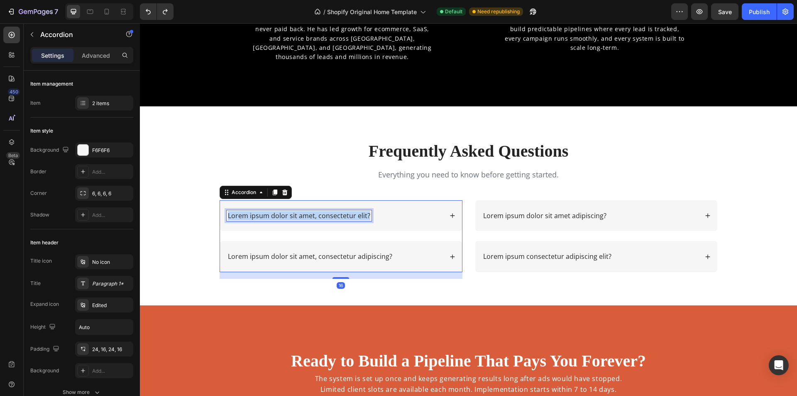
click at [299, 217] on p "Lorem ipsum dolor sit amet, consectetur elit?" at bounding box center [299, 215] width 142 height 9
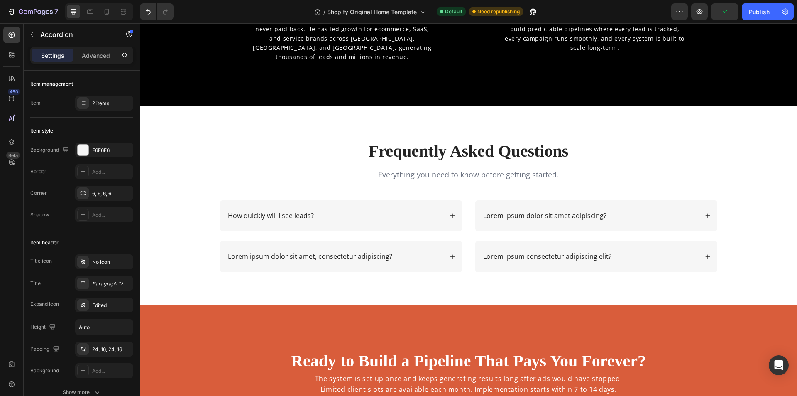
click at [450, 215] on icon at bounding box center [452, 215] width 5 height 5
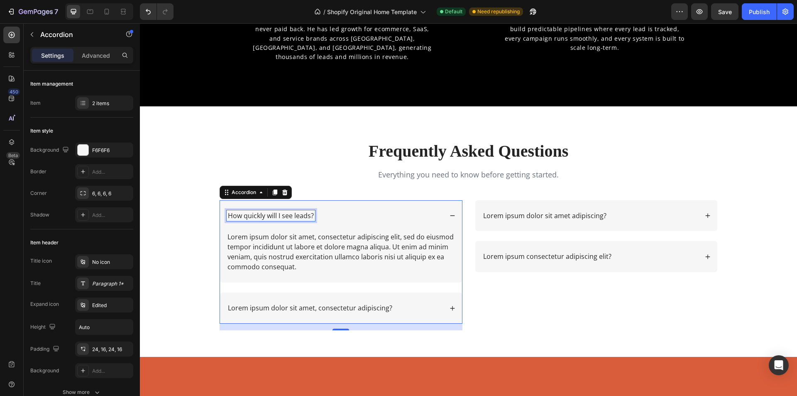
click at [285, 215] on p "How quickly will I see leads?" at bounding box center [271, 215] width 86 height 9
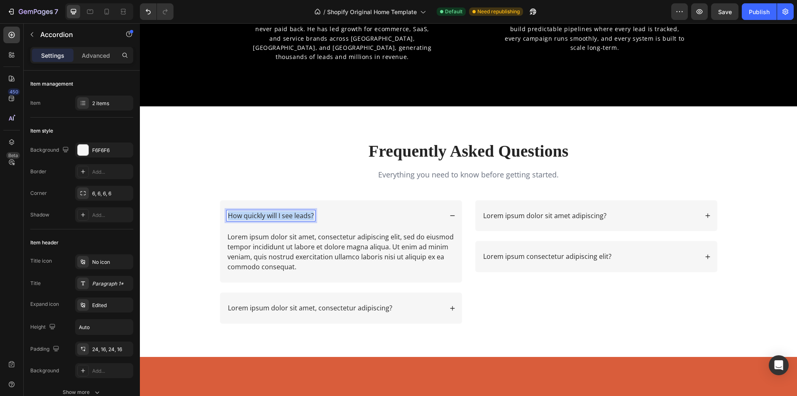
click at [285, 215] on p "How quickly will I see leads?" at bounding box center [271, 215] width 86 height 9
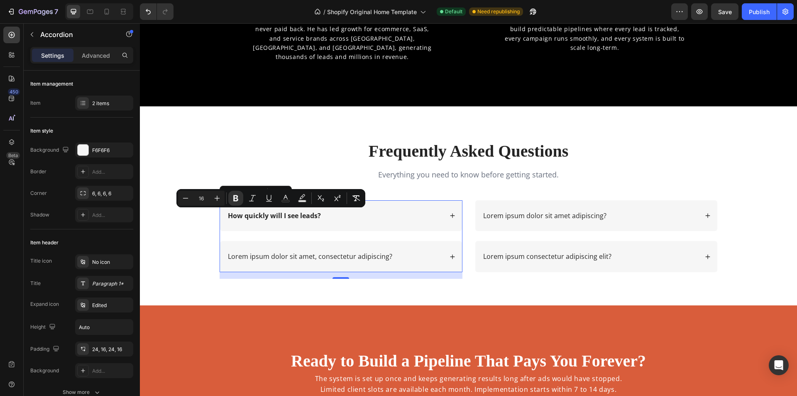
click at [357, 216] on div "How quickly will I see leads?" at bounding box center [335, 215] width 216 height 11
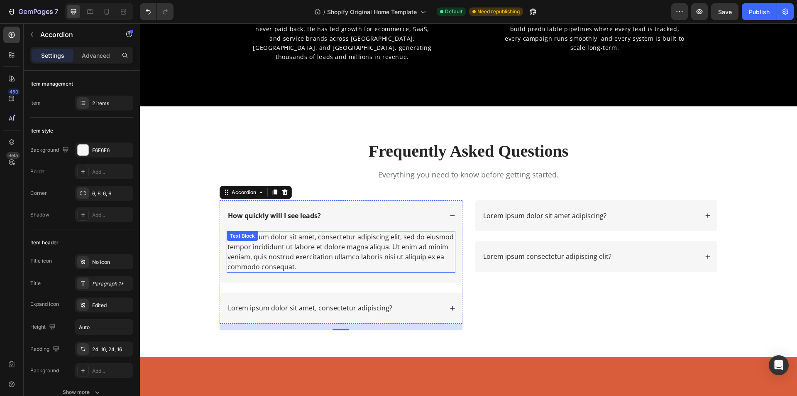
click at [300, 244] on div "Lorem ipsum dolor sit amet, consectetur adipiscing elit, sed do eiusmod tempor …" at bounding box center [341, 252] width 229 height 42
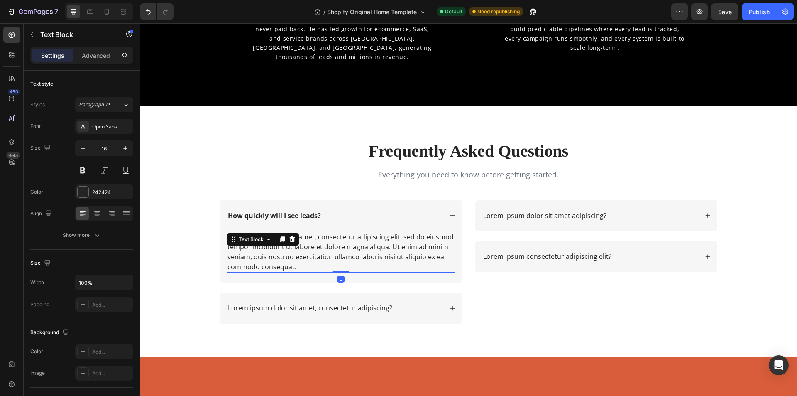
click at [300, 244] on div "Lorem ipsum dolor sit amet, consectetur adipiscing elit, sed do eiusmod tempor …" at bounding box center [341, 252] width 229 height 42
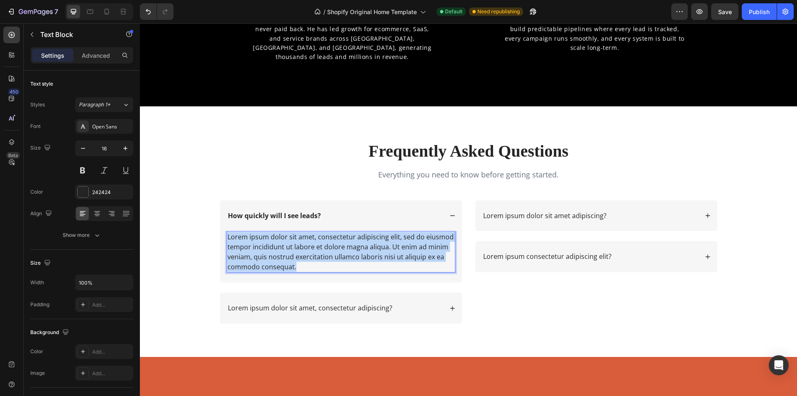
click at [300, 244] on p "Lorem ipsum dolor sit amet, consectetur adipiscing elit, sed do eiusmod tempor …" at bounding box center [340, 252] width 227 height 40
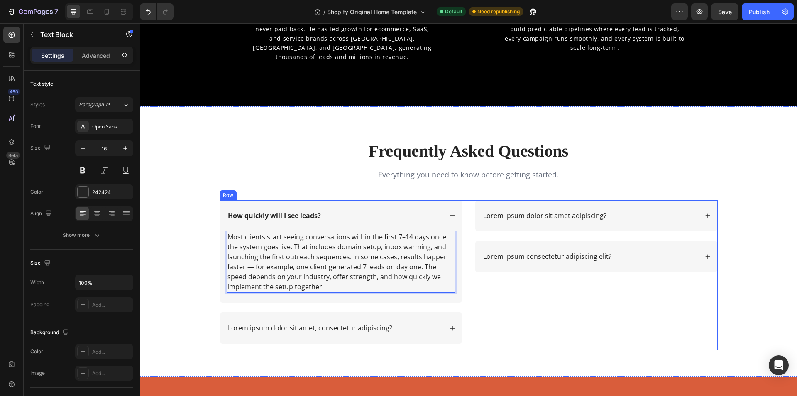
click at [519, 291] on div "Lorem ipsum dolor sit amet adipiscing? Lorem ipsum consectetur adipiscing elit?…" at bounding box center [596, 275] width 243 height 150
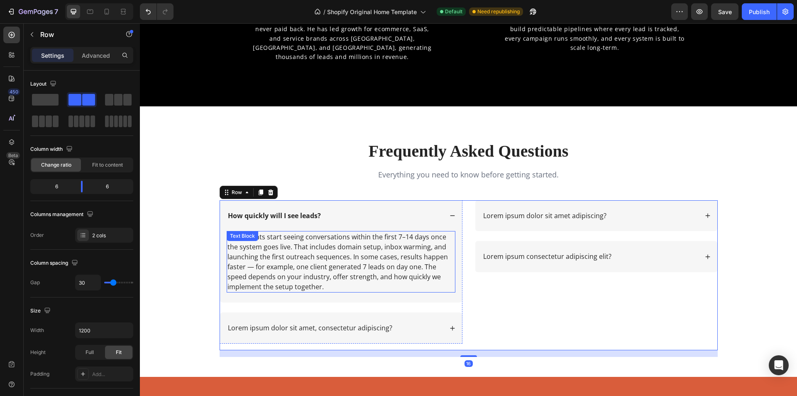
click at [265, 261] on p "Most clients start seeing conversations within the first 7–14 days once the sys…" at bounding box center [340, 262] width 227 height 60
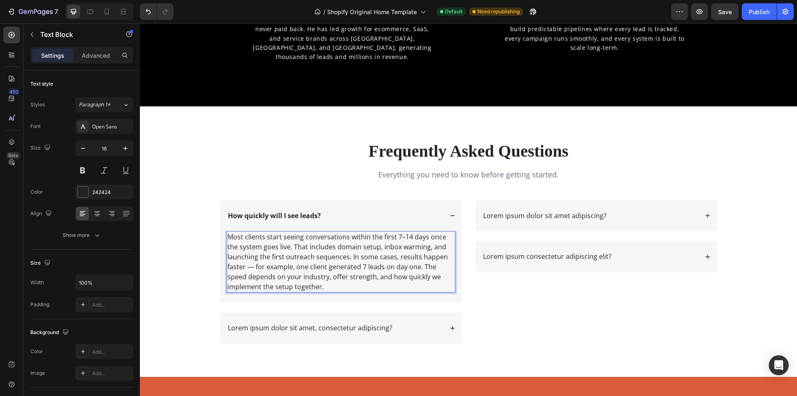
click at [251, 268] on p "Most clients start seeing conversations within the first 7–14 days once the sys…" at bounding box center [340, 262] width 227 height 60
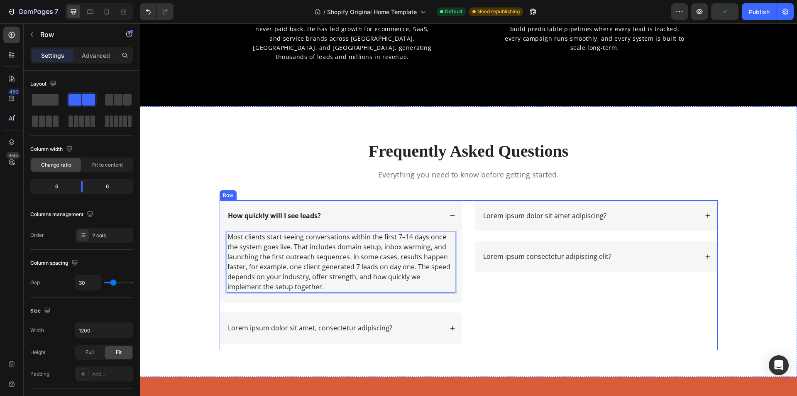
click at [495, 279] on div "Lorem ipsum dolor sit amet adipiscing? Lorem ipsum consectetur adipiscing elit?…" at bounding box center [596, 275] width 243 height 150
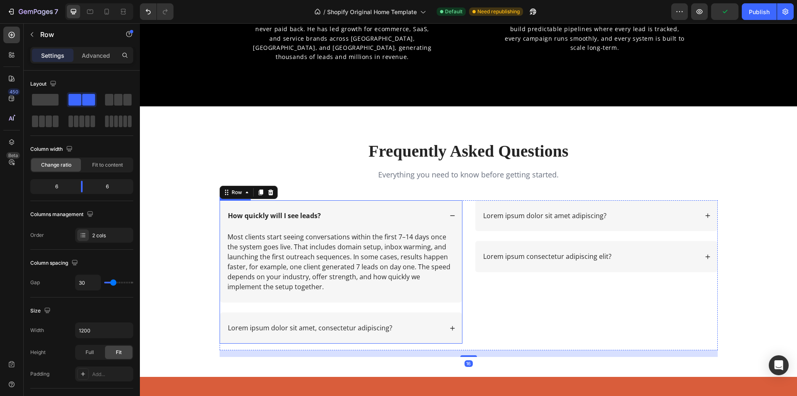
click at [449, 217] on icon at bounding box center [452, 215] width 6 height 6
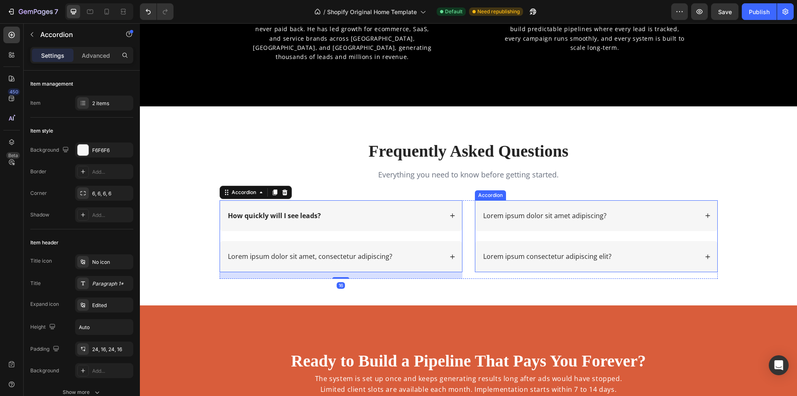
click at [525, 276] on div "Lorem ipsum dolor sit amet adipiscing? Lorem ipsum consectetur adipiscing elit?…" at bounding box center [596, 239] width 243 height 79
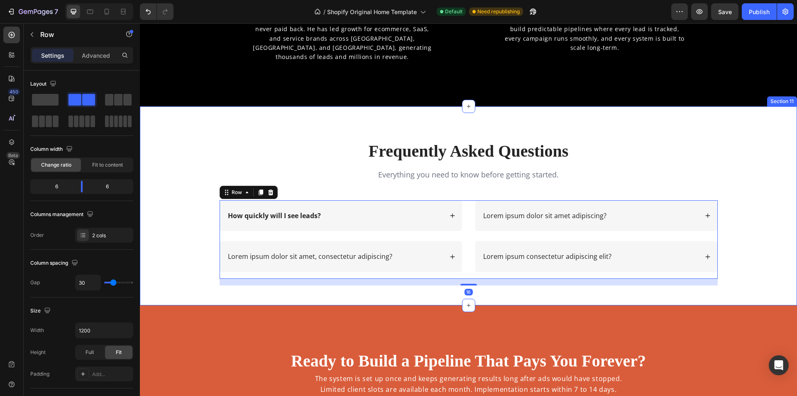
click at [528, 297] on div "Frequently Asked Questions Heading Everything you need to know before getting s…" at bounding box center [468, 205] width 657 height 199
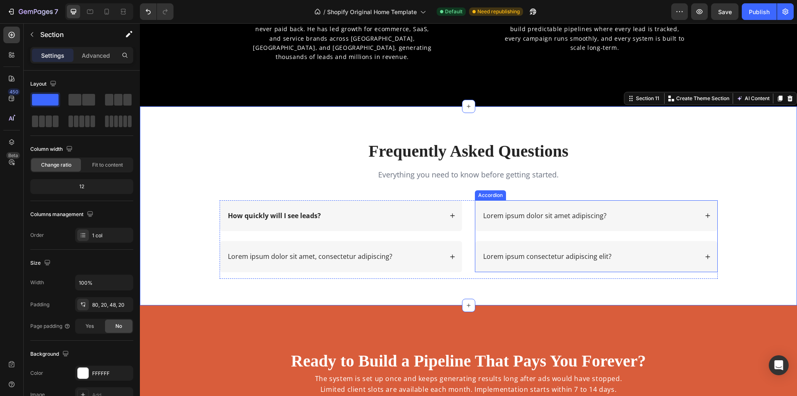
click at [706, 217] on icon at bounding box center [708, 215] width 6 height 6
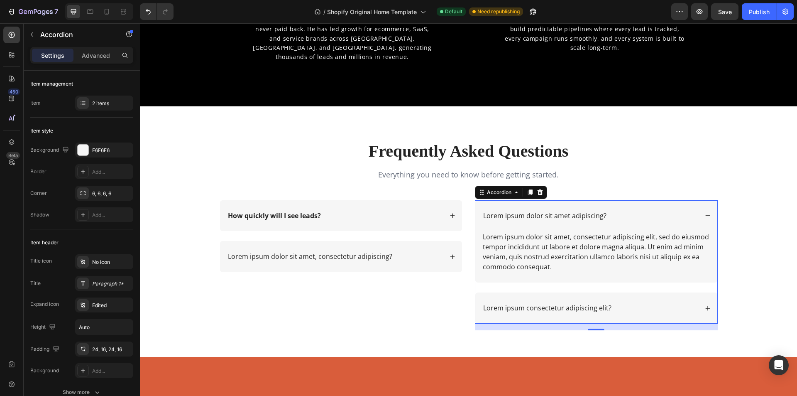
click at [525, 214] on p "Lorem ipsum dolor sit amet adipiscing?" at bounding box center [544, 215] width 123 height 9
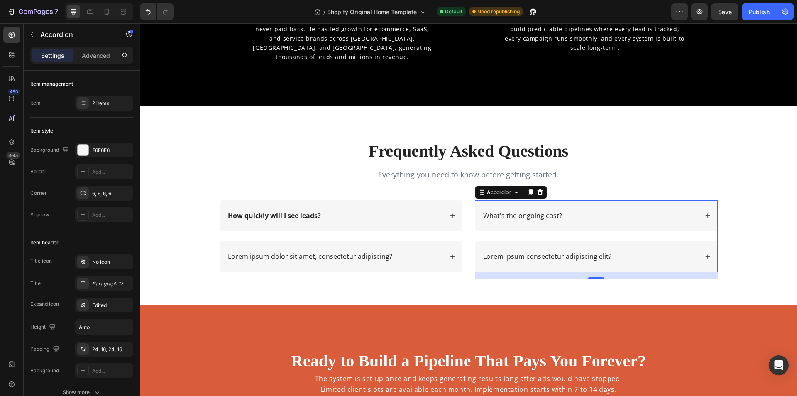
click at [517, 212] on p "What's the ongoing cost?" at bounding box center [522, 215] width 79 height 9
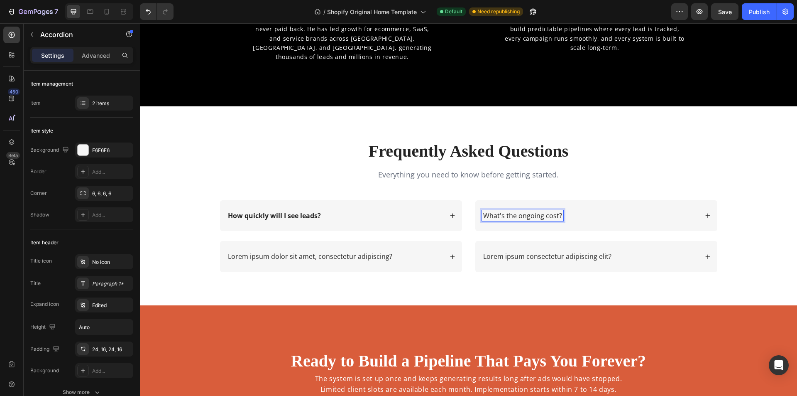
click at [518, 215] on p "What's the ongoing cost?" at bounding box center [522, 215] width 79 height 9
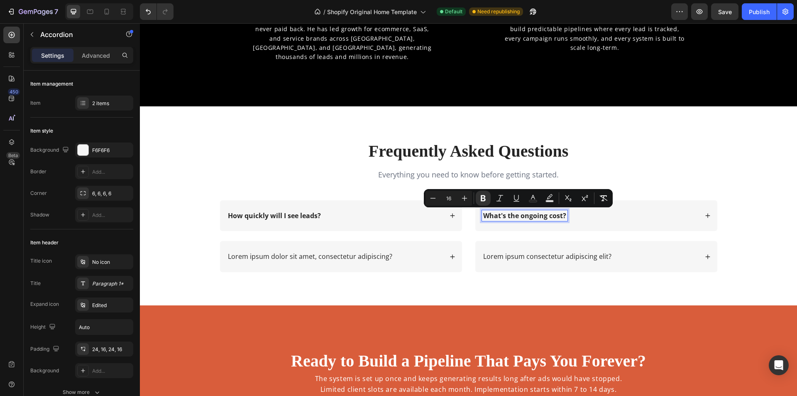
click at [706, 215] on icon at bounding box center [708, 215] width 6 height 6
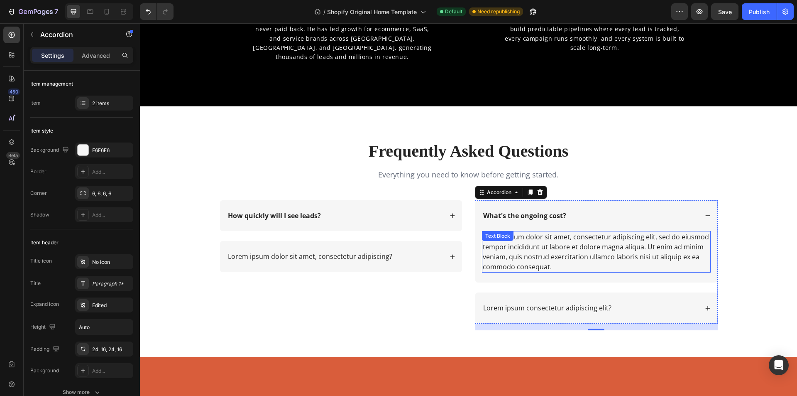
click at [507, 243] on div "Lorem ipsum dolor sit amet, consectetur adipiscing elit, sed do eiusmod tempor …" at bounding box center [596, 252] width 229 height 42
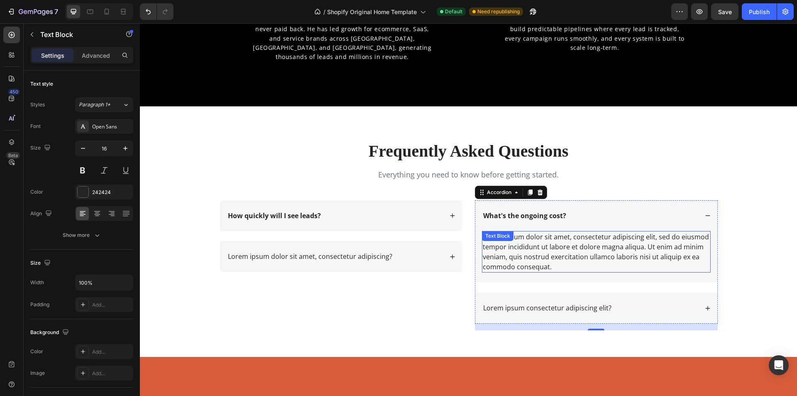
click at [507, 239] on div "Text Block" at bounding box center [498, 235] width 28 height 7
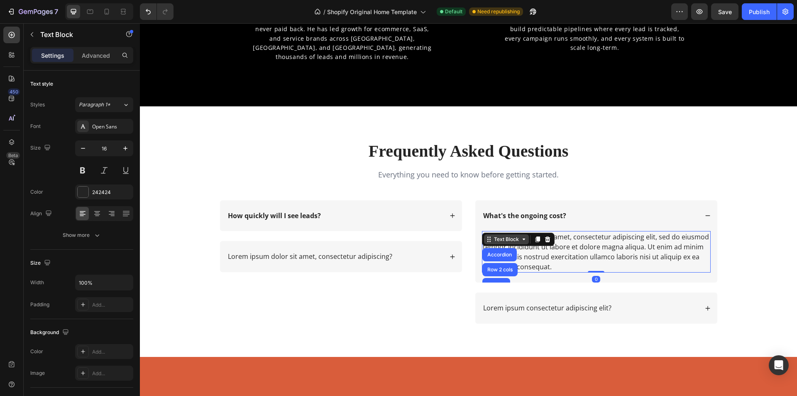
click at [507, 243] on div "Text Block" at bounding box center [506, 239] width 45 height 10
click at [555, 256] on div "Lorem ipsum dolor sit amet, consectetur adipiscing elit, sed do eiusmod tempor …" at bounding box center [596, 252] width 229 height 42
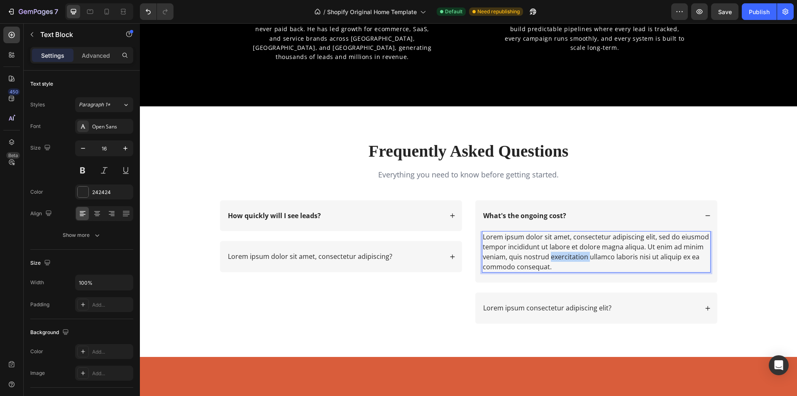
click at [555, 256] on p "Lorem ipsum dolor sit amet, consectetur adipiscing elit, sed do eiusmod tempor …" at bounding box center [596, 252] width 227 height 40
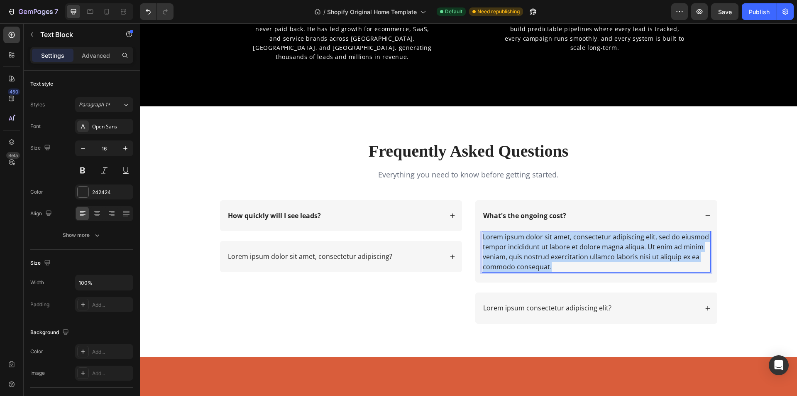
click at [555, 256] on p "Lorem ipsum dolor sit amet, consectetur adipiscing elit, sed do eiusmod tempor …" at bounding box center [596, 252] width 227 height 40
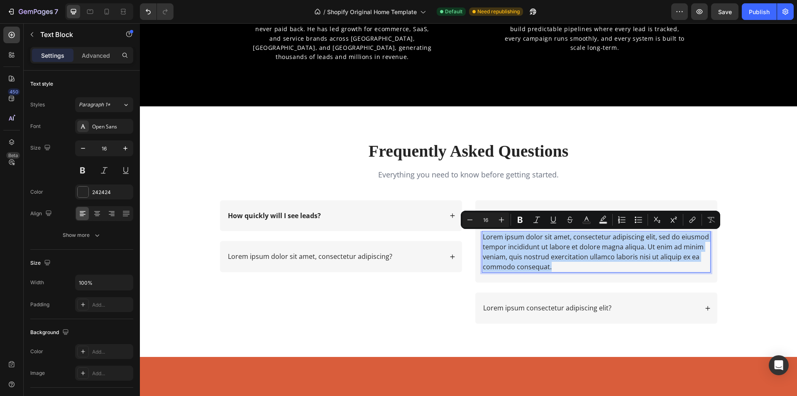
click at [555, 256] on p "Lorem ipsum dolor sit amet, consectetur adipiscing elit, sed do eiusmod tempor …" at bounding box center [596, 252] width 227 height 40
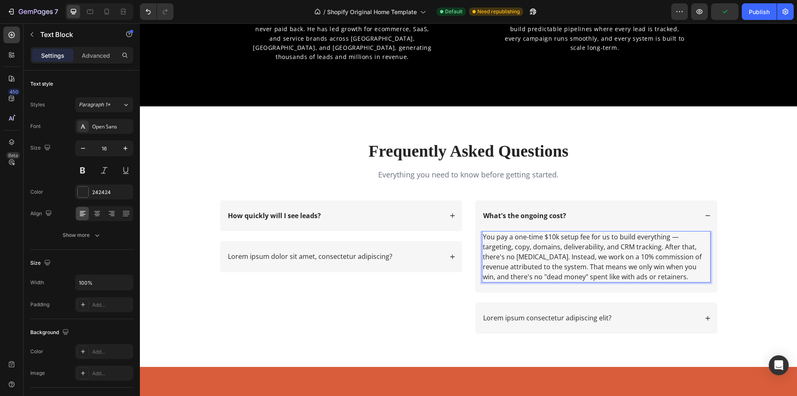
click at [674, 237] on p "You pay a one-time $10k setup fee for us to build everything — targeting, copy,…" at bounding box center [596, 257] width 227 height 50
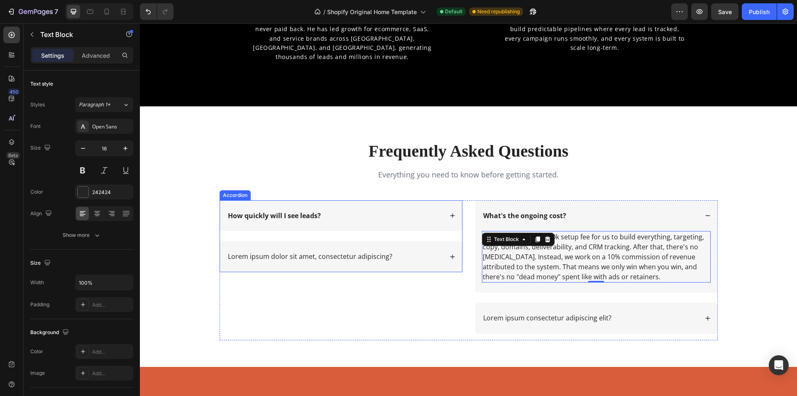
click at [301, 252] on p "Lorem ipsum dolor sit amet, consectetur adipiscing?" at bounding box center [310, 256] width 164 height 9
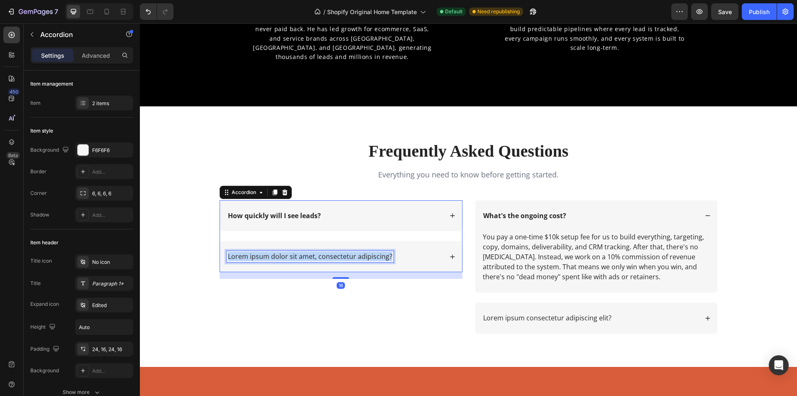
click at [301, 252] on p "Lorem ipsum dolor sit amet, consectetur adipiscing?" at bounding box center [310, 256] width 164 height 9
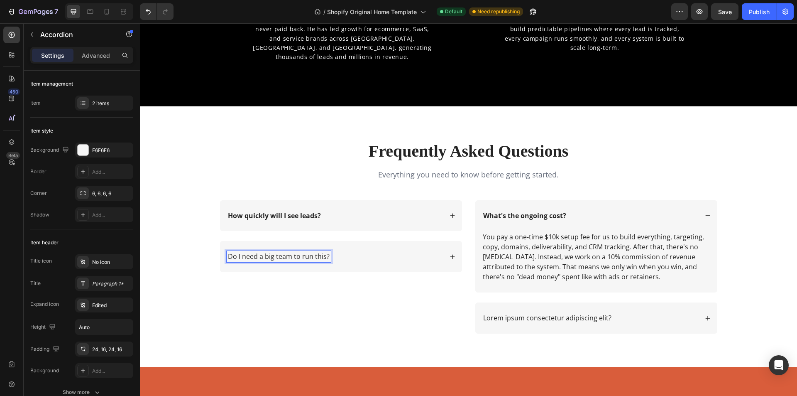
click at [295, 251] on div "Do I need a big team to run this?" at bounding box center [279, 256] width 104 height 11
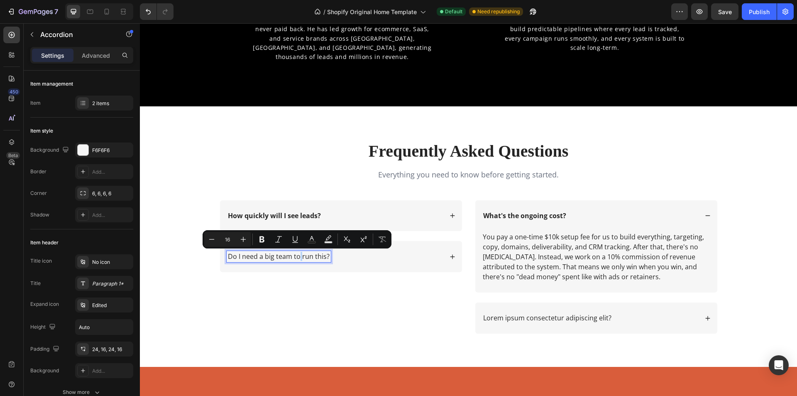
click at [296, 254] on p "Do I need a big team to run this?" at bounding box center [279, 256] width 102 height 9
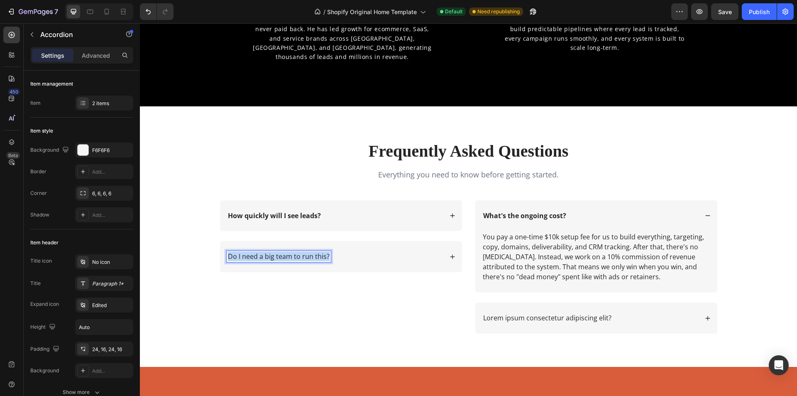
click at [296, 254] on p "Do I need a big team to run this?" at bounding box center [279, 256] width 102 height 9
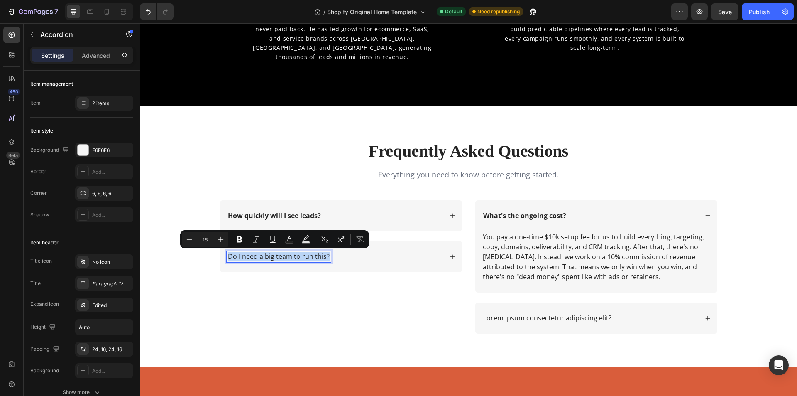
click at [296, 254] on p "Do I need a big team to run this?" at bounding box center [279, 256] width 102 height 9
click at [450, 257] on icon at bounding box center [452, 257] width 6 height 6
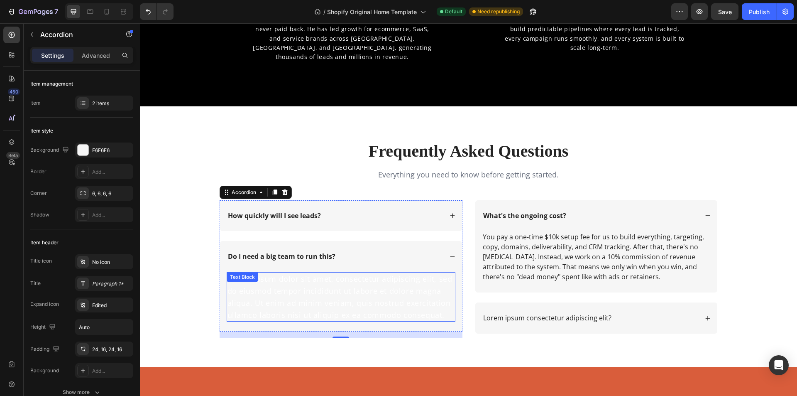
click at [272, 289] on div "Lorem ipsum dolor sit amet, consectetur adipiscing elit, sed do eiusmod tempor …" at bounding box center [341, 296] width 229 height 49
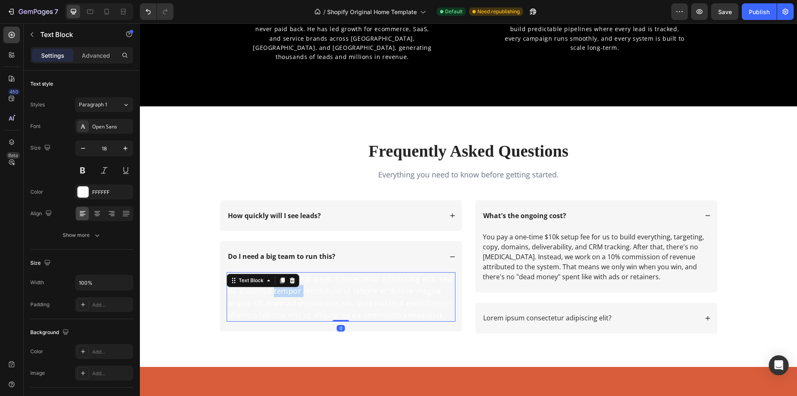
click at [272, 289] on div "Lorem ipsum dolor sit amet, consectetur adipiscing elit, sed do eiusmod tempor …" at bounding box center [341, 296] width 229 height 49
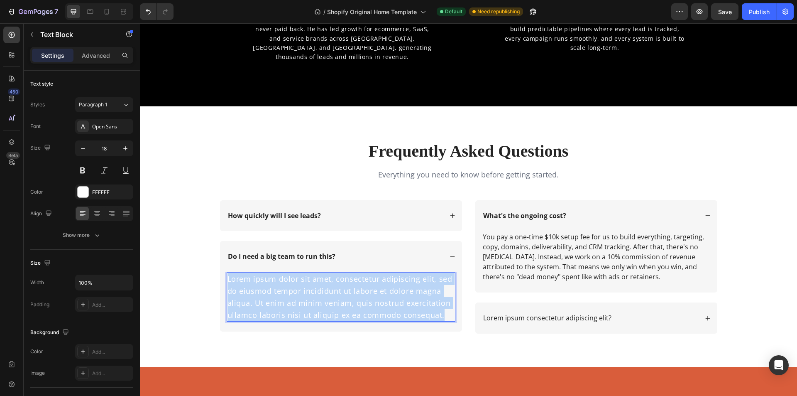
click at [272, 289] on p "Lorem ipsum dolor sit amet, consectetur adipiscing elit, sed do eiusmod tempor …" at bounding box center [340, 297] width 227 height 48
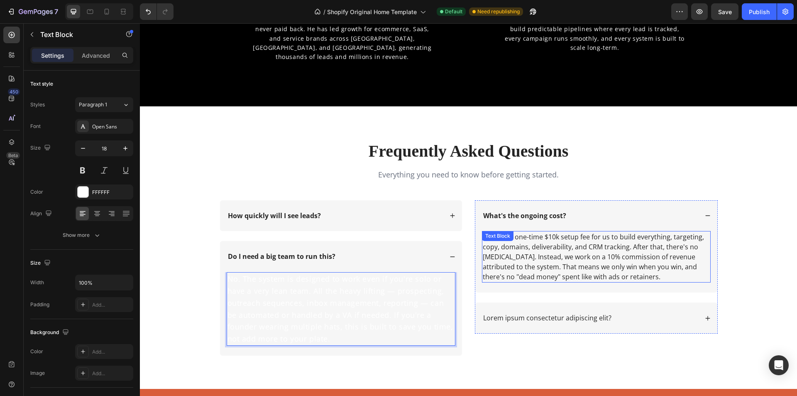
click at [525, 249] on p "You pay a one-time $10k setup fee for us to build everything, targeting, copy, …" at bounding box center [596, 257] width 227 height 50
click at [300, 313] on p "No. The system is designed to work even if you're solo or have a very lean team…" at bounding box center [340, 309] width 227 height 72
click at [559, 248] on p "You pay a one-time $10k setup fee for us to build everything, targeting, copy, …" at bounding box center [596, 257] width 227 height 50
click at [330, 309] on p "No. The system is designed to work even if you're solo or have a very lean team…" at bounding box center [340, 309] width 227 height 72
click at [526, 254] on p "You pay a one-time $10k setup fee for us to build everything, targeting, copy, …" at bounding box center [596, 257] width 227 height 50
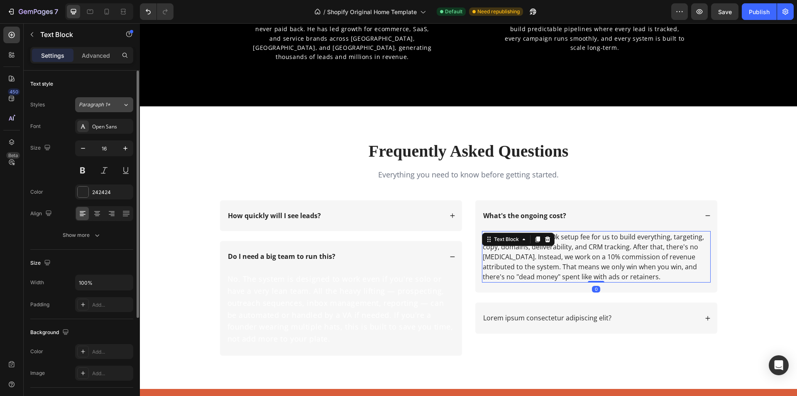
click at [110, 105] on div "Paragraph 1*" at bounding box center [96, 104] width 34 height 7
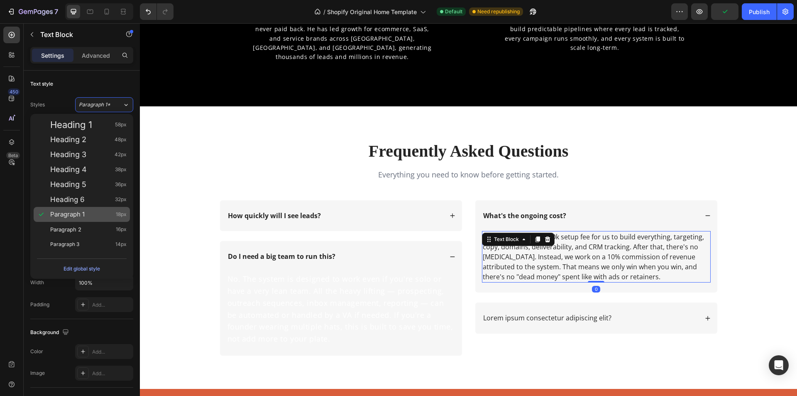
click at [96, 220] on div "Paragraph 1 18px" at bounding box center [82, 214] width 96 height 15
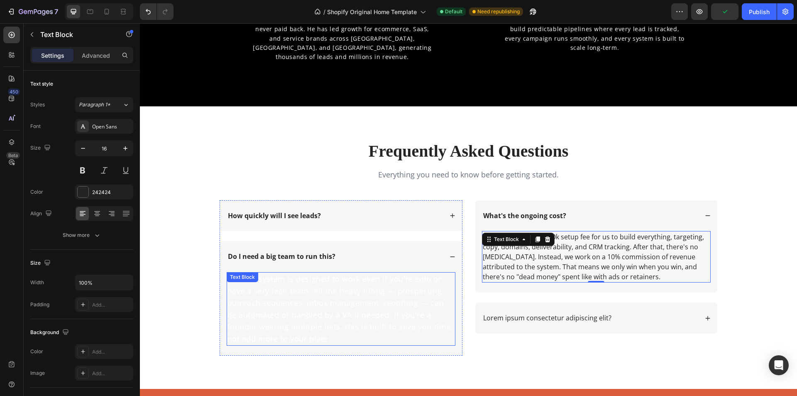
click at [325, 305] on p "No. The system is designed to work even if you're solo or have a very lean team…" at bounding box center [340, 309] width 227 height 72
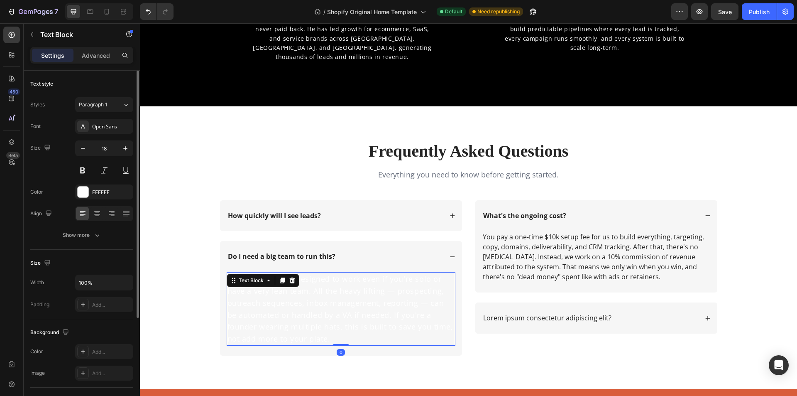
click at [121, 96] on div "Styles Paragraph 1 Font Open Sans Size 18 Color FFFFFF Align Show more" at bounding box center [81, 168] width 103 height 147
click at [121, 100] on button "Paragraph 1" at bounding box center [104, 104] width 58 height 15
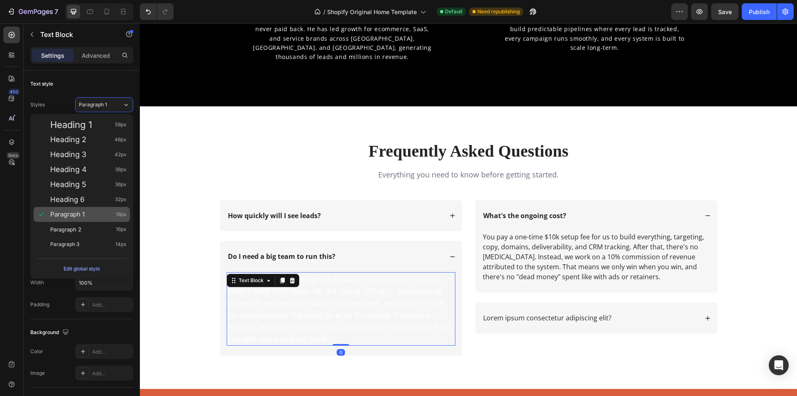
click at [97, 215] on div "Paragraph 1 18px" at bounding box center [88, 214] width 76 height 8
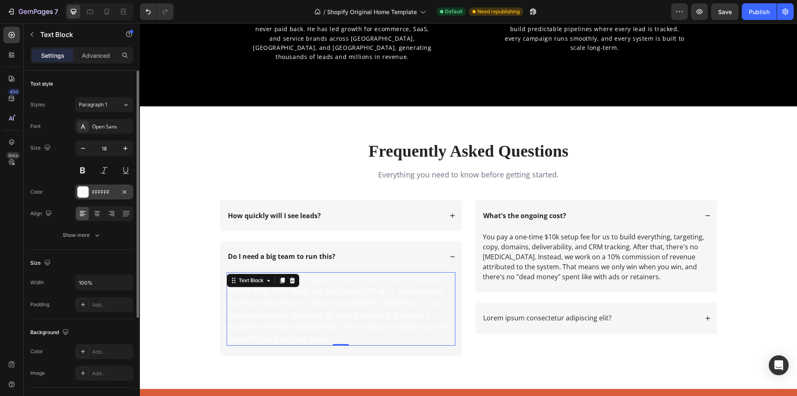
click at [100, 195] on div "FFFFFF" at bounding box center [104, 191] width 24 height 7
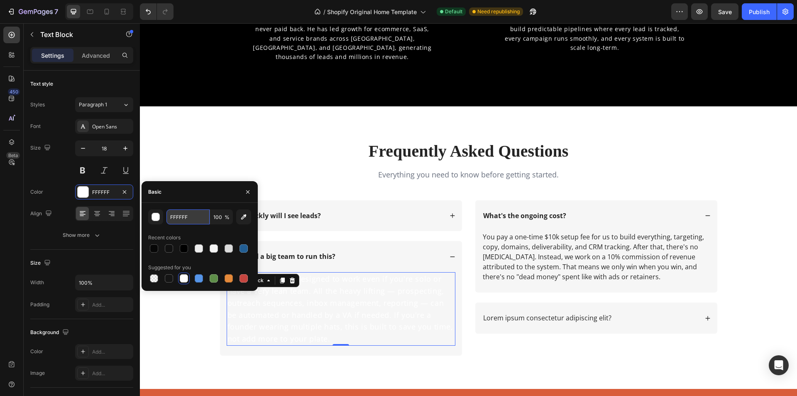
click at [179, 212] on input "FFFFFF" at bounding box center [187, 216] width 43 height 15
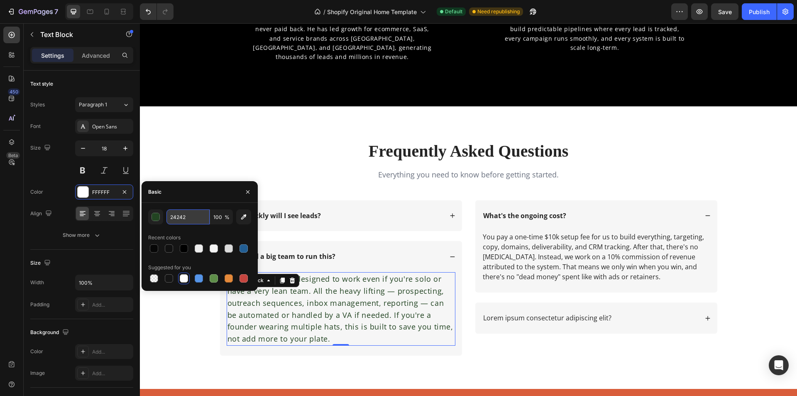
type input "242424"
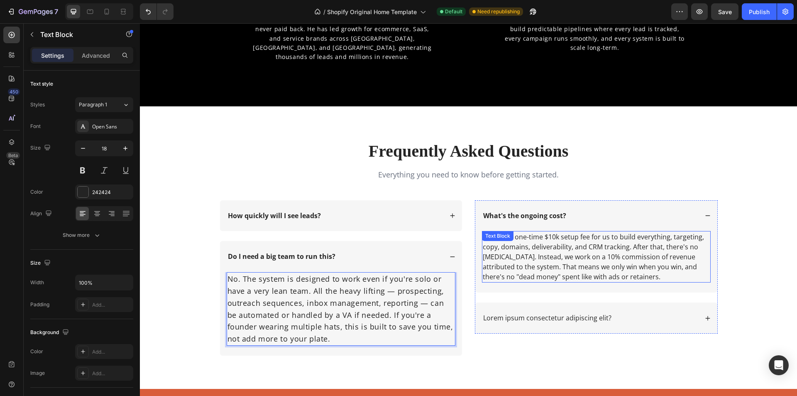
click at [508, 260] on p "You pay a one-time $10k setup fee for us to build everything, targeting, copy, …" at bounding box center [596, 257] width 227 height 50
click at [389, 302] on p "No. The system is designed to work even if you're solo or have a very lean team…" at bounding box center [340, 309] width 227 height 72
click at [526, 255] on p "You pay a one-time $10k setup fee for us to build everything, targeting, copy, …" at bounding box center [596, 257] width 227 height 50
click at [380, 298] on p "No. The system is designed to work even if you're solo or have a very lean team…" at bounding box center [340, 309] width 227 height 72
click at [523, 255] on p "You pay a one-time $10k setup fee for us to build everything, targeting, copy, …" at bounding box center [596, 257] width 227 height 50
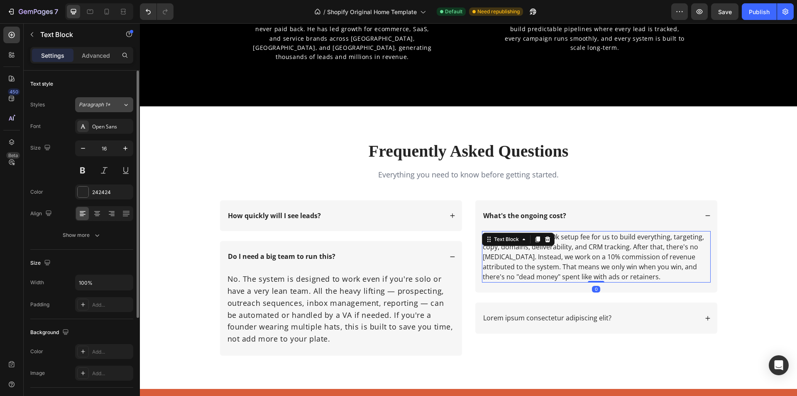
click at [107, 98] on button "Paragraph 1*" at bounding box center [104, 104] width 58 height 15
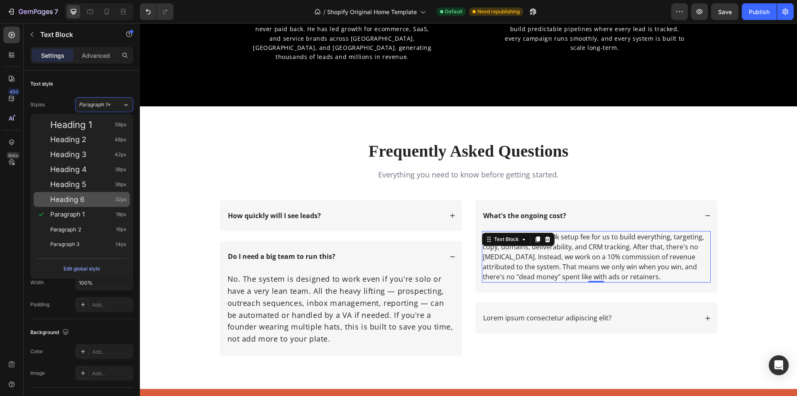
click at [87, 203] on div "Heading 6 32px" at bounding box center [88, 199] width 76 height 8
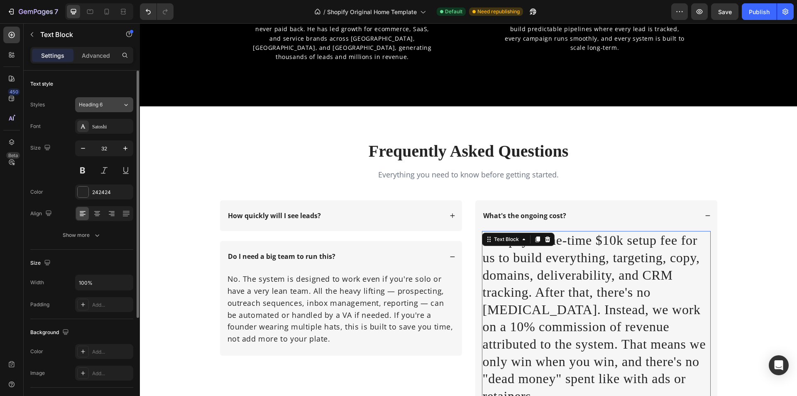
click at [120, 99] on button "Heading 6" at bounding box center [104, 104] width 58 height 15
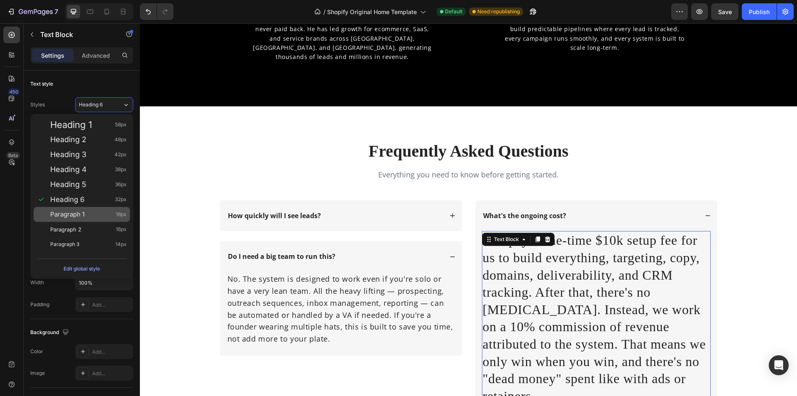
click at [102, 212] on div "Paragraph 1 18px" at bounding box center [88, 214] width 76 height 8
type input "18"
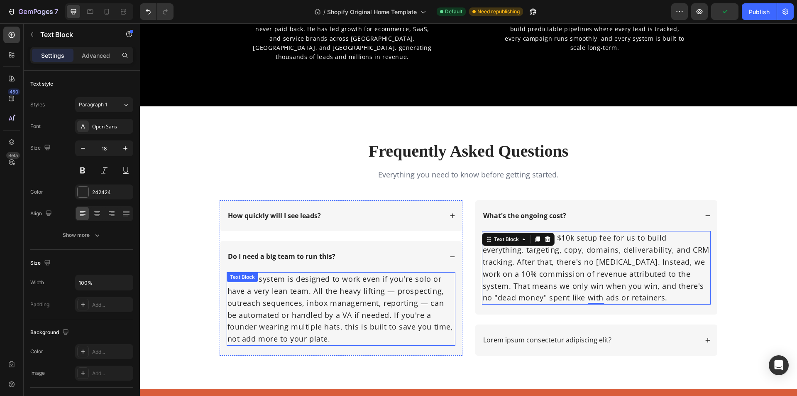
click at [417, 289] on p "No. The system is designed to work even if you're solo or have a very lean team…" at bounding box center [340, 309] width 227 height 72
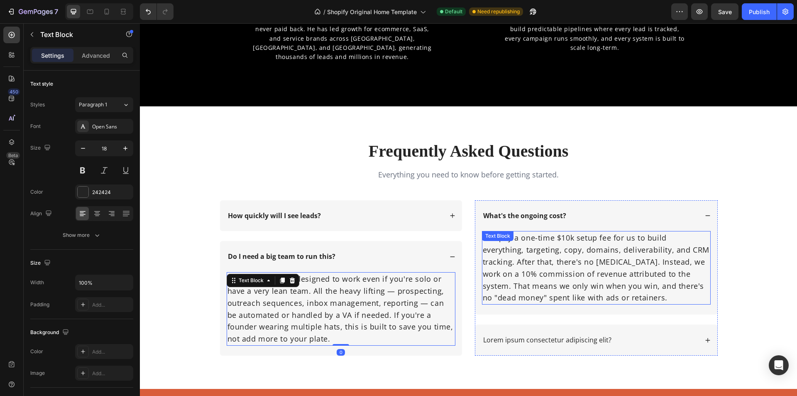
click at [507, 256] on p "You pay a one-time $10k setup fee for us to build everything, targeting, copy, …" at bounding box center [596, 268] width 227 height 72
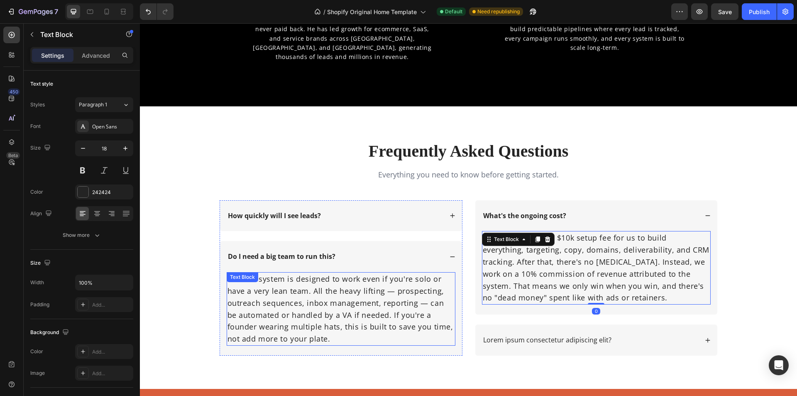
click at [429, 299] on p "No. The system is designed to work even if you're solo or have a very lean team…" at bounding box center [340, 309] width 227 height 72
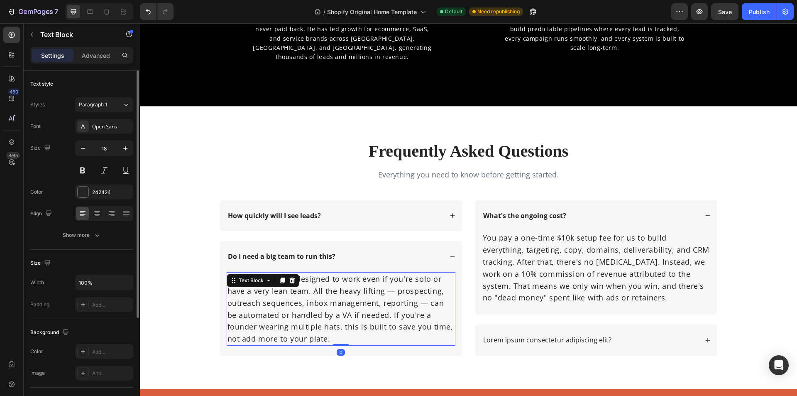
click at [79, 225] on div "Font Open Sans Size 18 Color 242424 Align Show more" at bounding box center [81, 181] width 103 height 124
click at [81, 229] on button "Show more" at bounding box center [81, 234] width 103 height 15
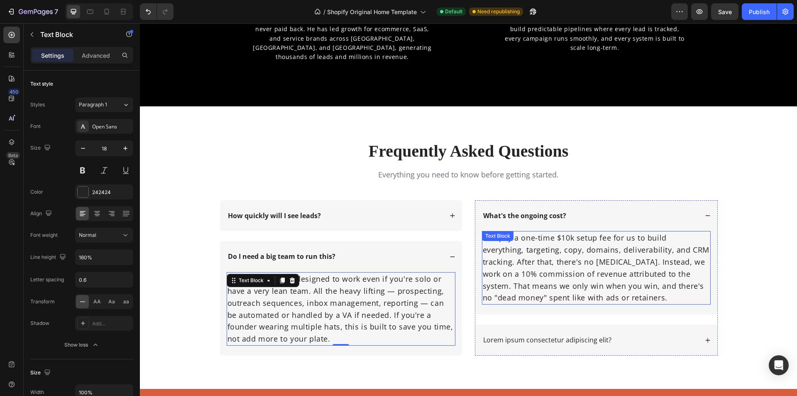
click at [522, 266] on p "You pay a one-time $10k setup fee for us to build everything, targeting, copy, …" at bounding box center [596, 268] width 227 height 72
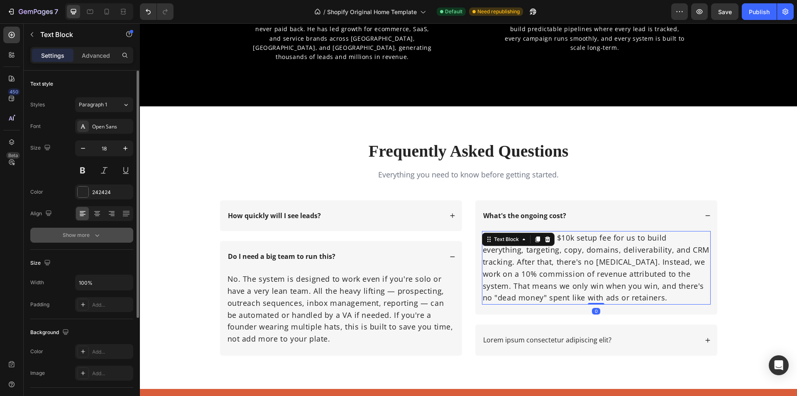
click at [84, 233] on div "Show more" at bounding box center [82, 235] width 39 height 8
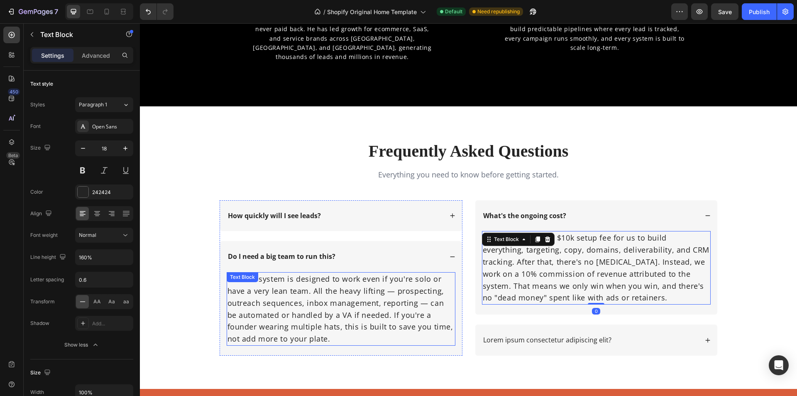
click at [371, 329] on p "No. The system is designed to work even if you're solo or have a very lean team…" at bounding box center [340, 309] width 227 height 72
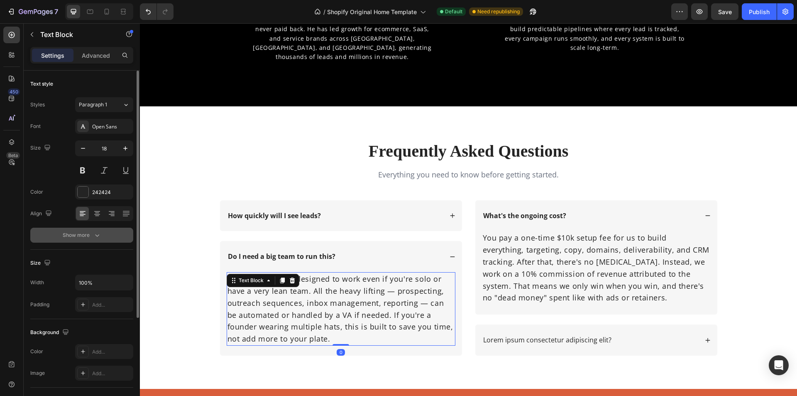
click at [102, 234] on button "Show more" at bounding box center [81, 234] width 103 height 15
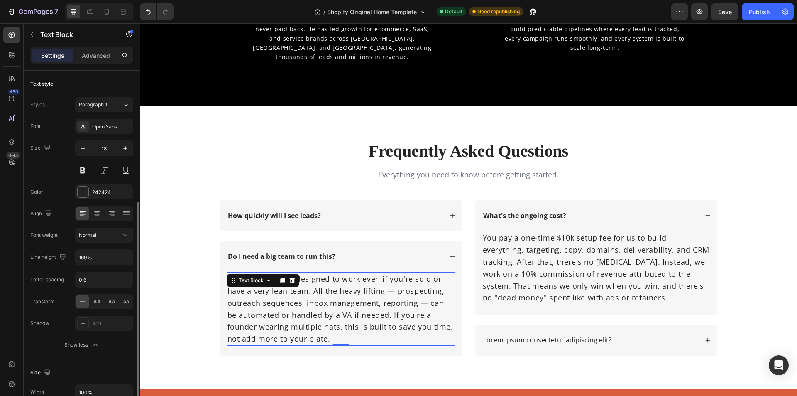
scroll to position [125, 0]
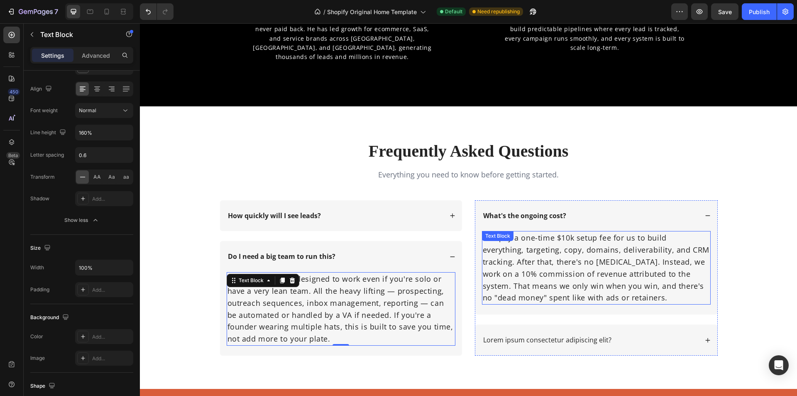
click at [508, 243] on div "You pay a one-time $10k setup fee for us to build everything, targeting, copy, …" at bounding box center [596, 267] width 229 height 73
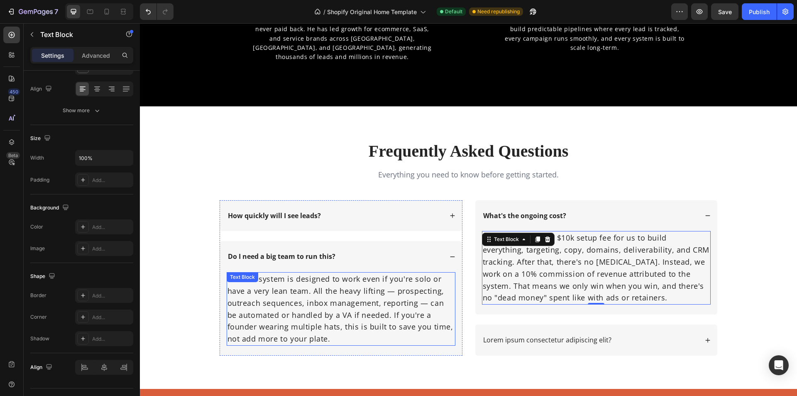
click at [328, 298] on p "No. The system is designed to work even if you're solo or have a very lean team…" at bounding box center [340, 309] width 227 height 72
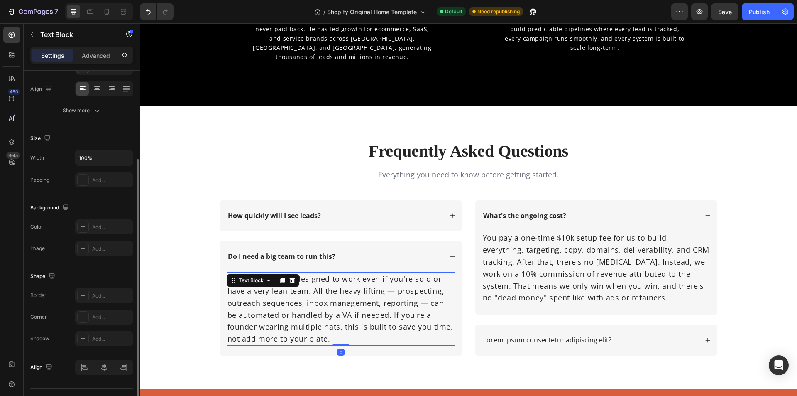
scroll to position [42, 0]
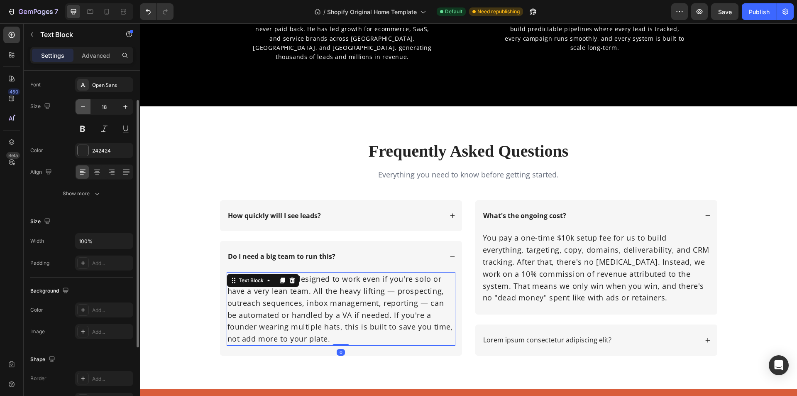
click at [77, 104] on button "button" at bounding box center [83, 106] width 15 height 15
type input "16"
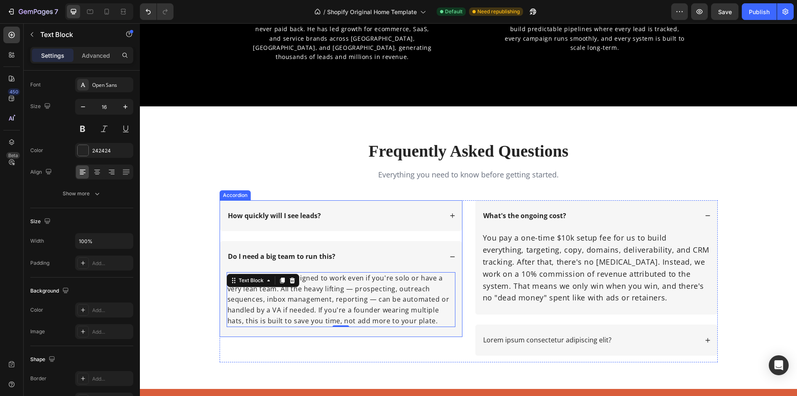
click at [394, 220] on div "How quickly will I see leads?" at bounding box center [335, 215] width 216 height 11
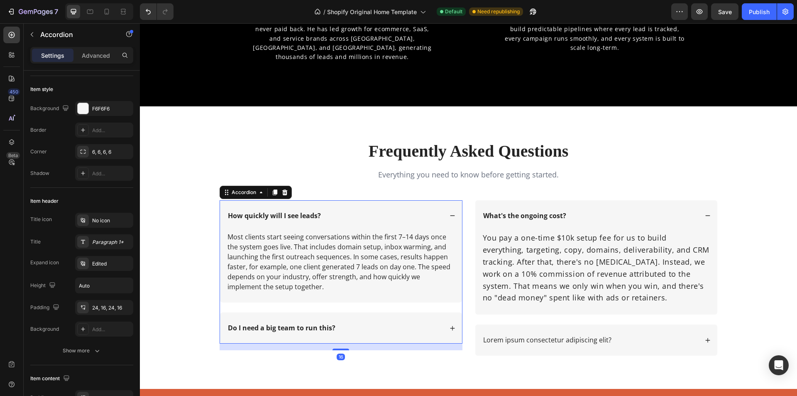
scroll to position [0, 0]
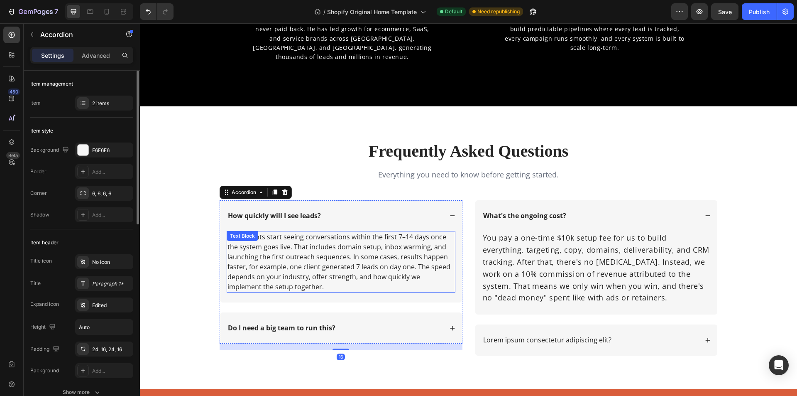
click at [343, 248] on p "Most clients start seeing conversations within the first 7–14 days once the sys…" at bounding box center [340, 262] width 227 height 60
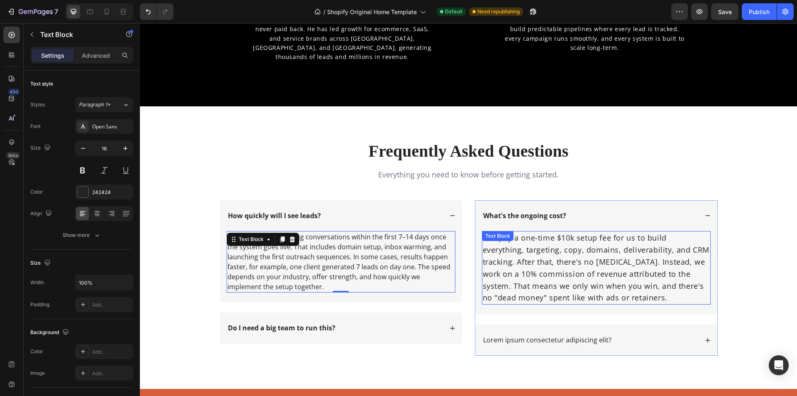
click at [577, 264] on p "You pay a one-time $10k setup fee for us to build everything, targeting, copy, …" at bounding box center [596, 268] width 227 height 72
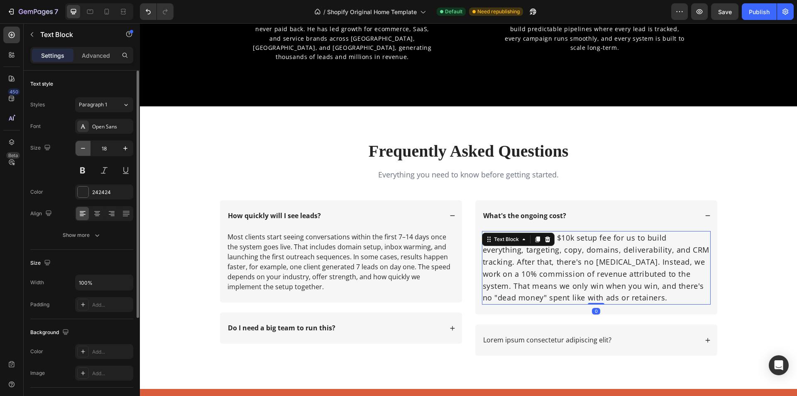
click at [80, 150] on icon "button" at bounding box center [83, 148] width 8 height 8
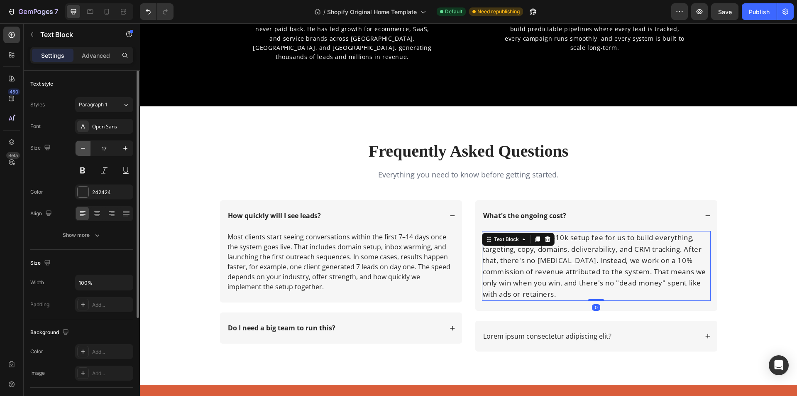
click at [80, 150] on icon "button" at bounding box center [83, 148] width 8 height 8
type input "16"
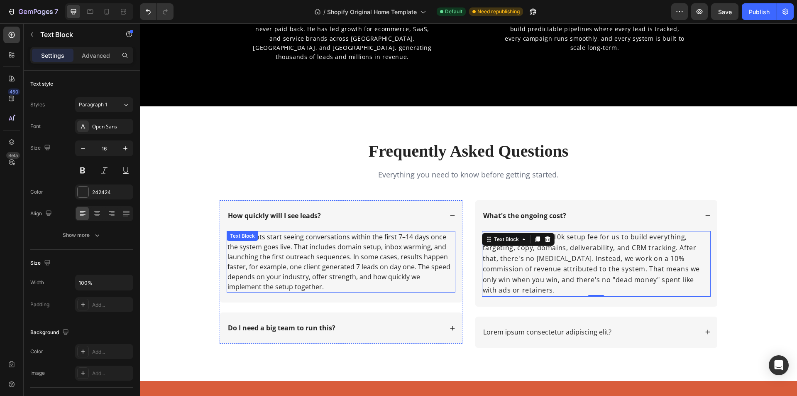
click at [378, 243] on p "Most clients start seeing conversations within the first 7–14 days once the sys…" at bounding box center [340, 262] width 227 height 60
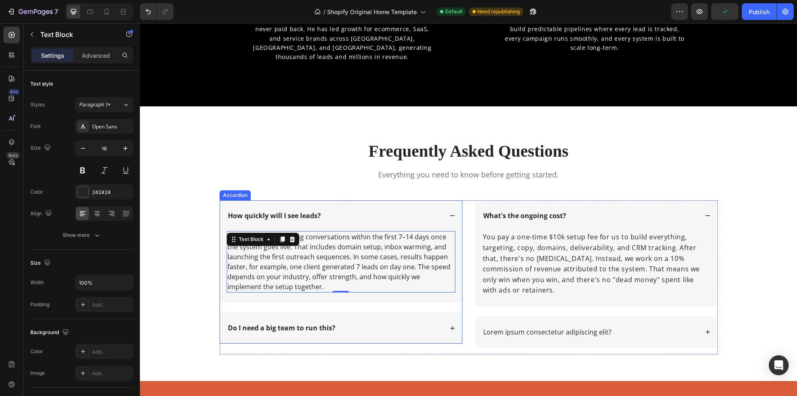
click at [449, 328] on icon at bounding box center [452, 328] width 6 height 6
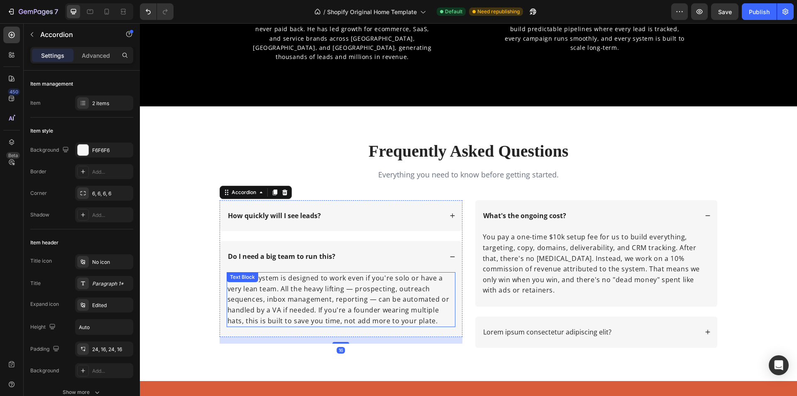
click at [364, 300] on p "No. The system is designed to work even if you're solo or have a very lean team…" at bounding box center [340, 299] width 227 height 53
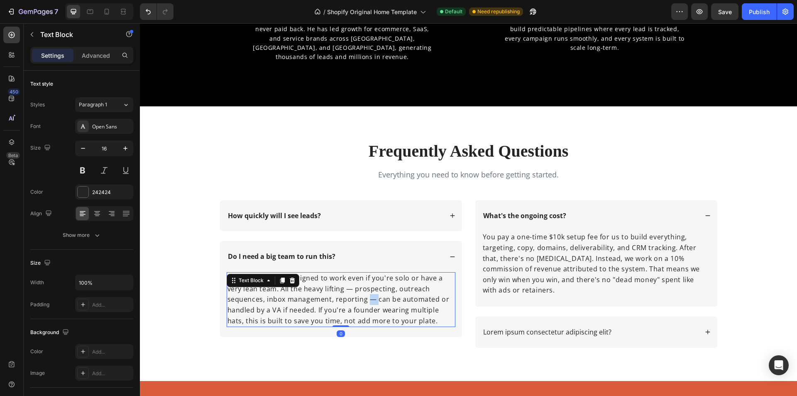
click at [364, 300] on p "No. The system is designed to work even if you're solo or have a very lean team…" at bounding box center [340, 299] width 227 height 53
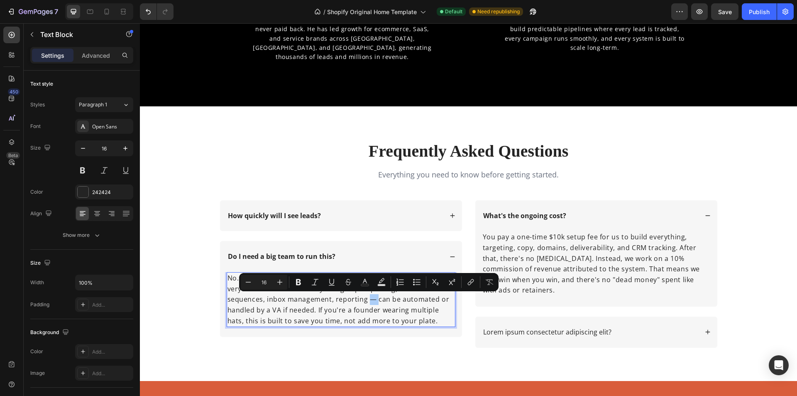
click at [336, 282] on button "Underline" at bounding box center [331, 281] width 15 height 15
click at [372, 301] on u "—" at bounding box center [371, 298] width 7 height 9
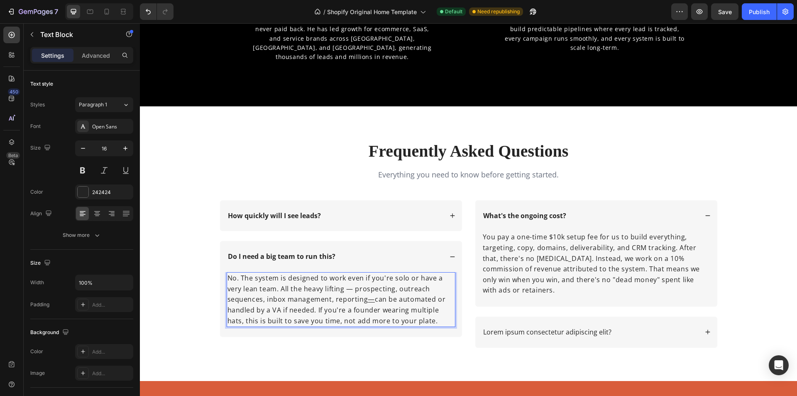
click at [373, 301] on u "—" at bounding box center [371, 298] width 7 height 9
click at [344, 286] on p "No. The system is designed to work even if you're solo or have a very lean team…" at bounding box center [340, 299] width 227 height 53
click at [351, 289] on p "No. The system is designed to work even if you're solo or have a very lean team…" at bounding box center [340, 299] width 227 height 53
click at [506, 327] on p "Lorem ipsum consectetur adipiscing elit?" at bounding box center [547, 331] width 128 height 9
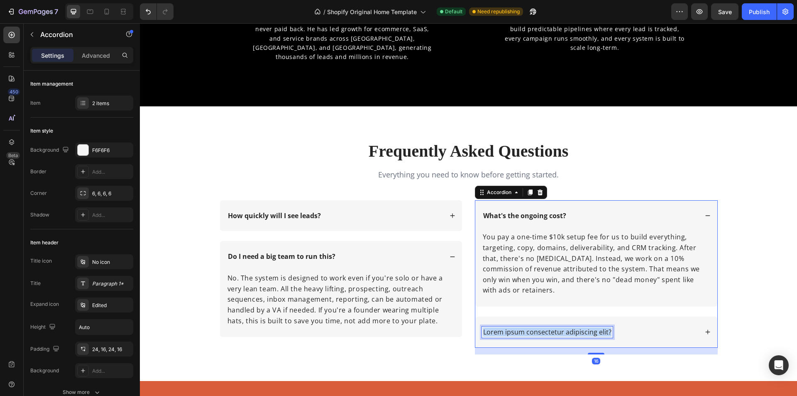
click at [506, 327] on p "Lorem ipsum consectetur adipiscing elit?" at bounding box center [547, 331] width 128 height 9
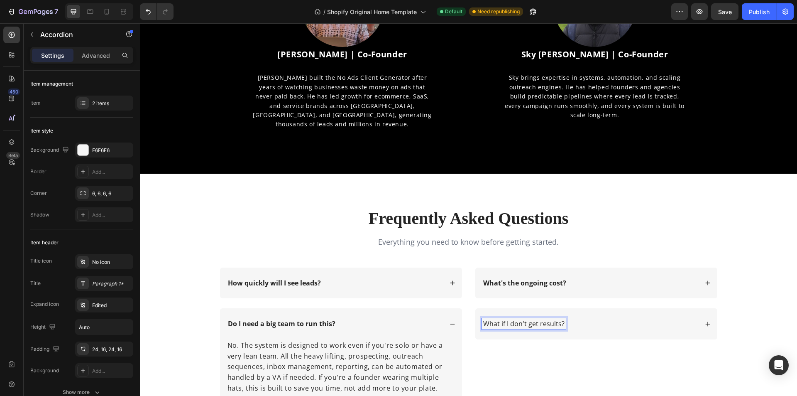
click at [499, 328] on p "What if I don't get results?" at bounding box center [523, 323] width 81 height 9
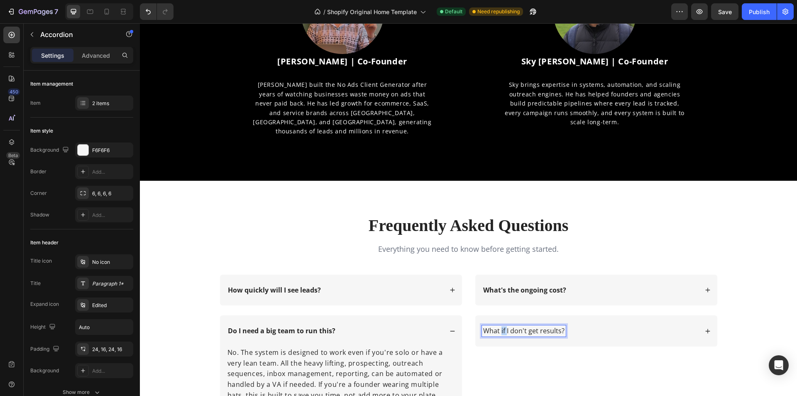
click at [499, 330] on p "What if I don't get results?" at bounding box center [523, 330] width 81 height 9
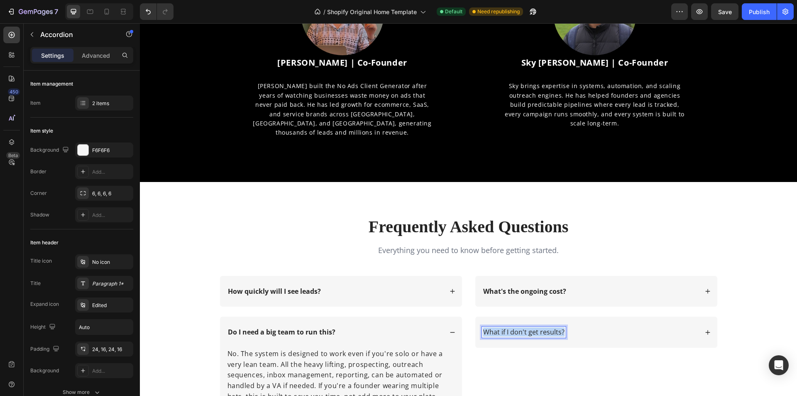
click at [499, 330] on p "What if I don't get results?" at bounding box center [523, 331] width 81 height 9
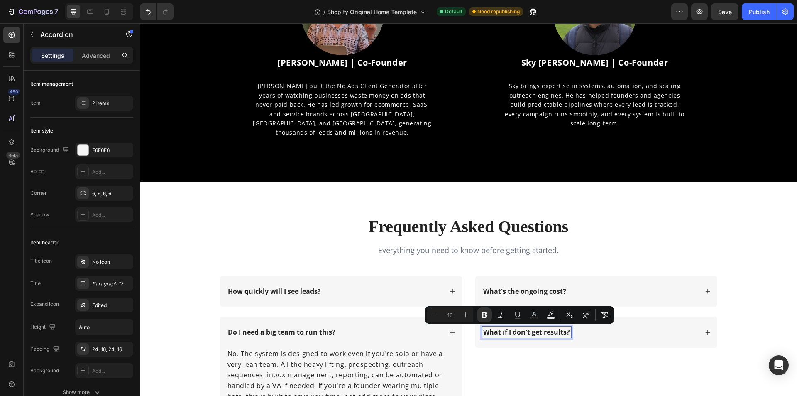
click at [705, 332] on icon at bounding box center [708, 332] width 6 height 6
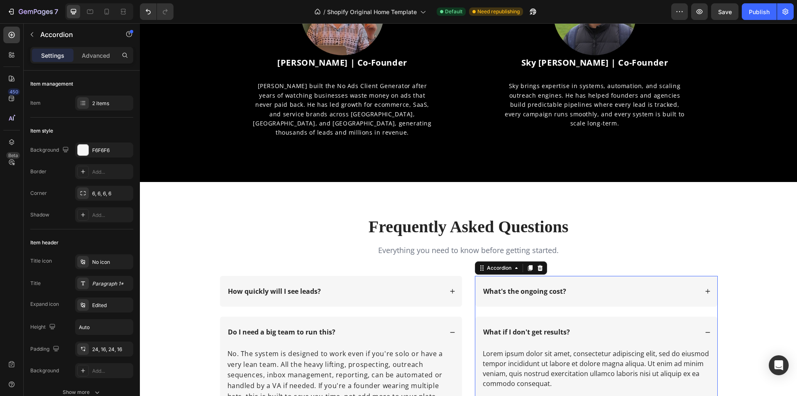
scroll to position [2607, 0]
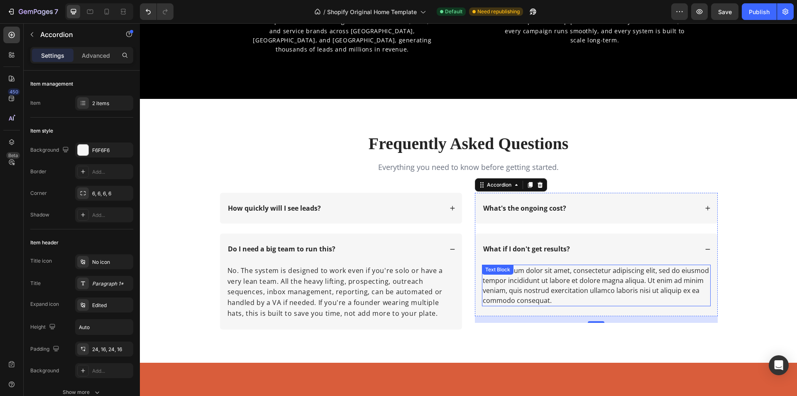
click at [560, 283] on div "Lorem ipsum dolor sit amet, consectetur adipiscing elit, sed do eiusmod tempor …" at bounding box center [596, 285] width 229 height 42
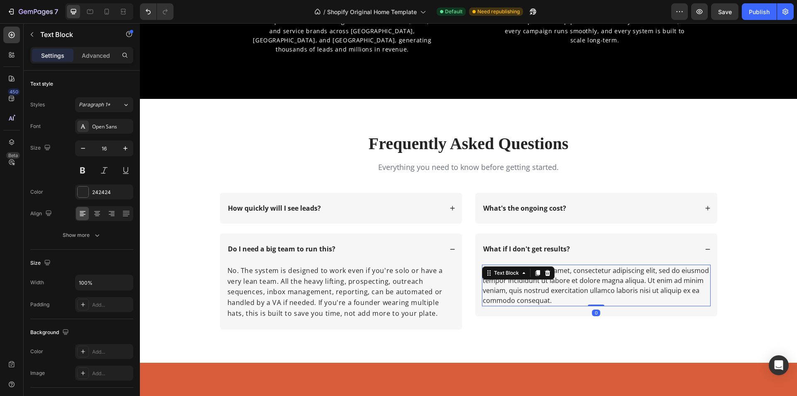
click at [560, 283] on div "Lorem ipsum dolor sit amet, consectetur adipiscing elit, sed do eiusmod tempor …" at bounding box center [596, 285] width 229 height 42
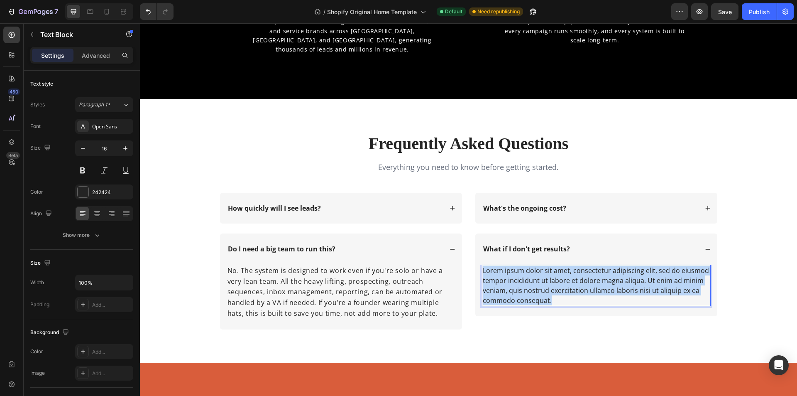
click at [560, 283] on p "Lorem ipsum dolor sit amet, consectetur adipiscing elit, sed do eiusmod tempor …" at bounding box center [596, 285] width 227 height 40
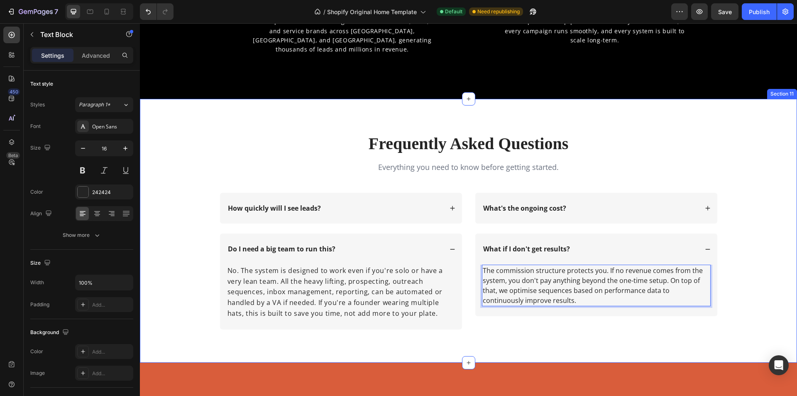
click at [531, 337] on div "Frequently Asked Questions Heading Everything you need to know before getting s…" at bounding box center [468, 237] width 640 height 210
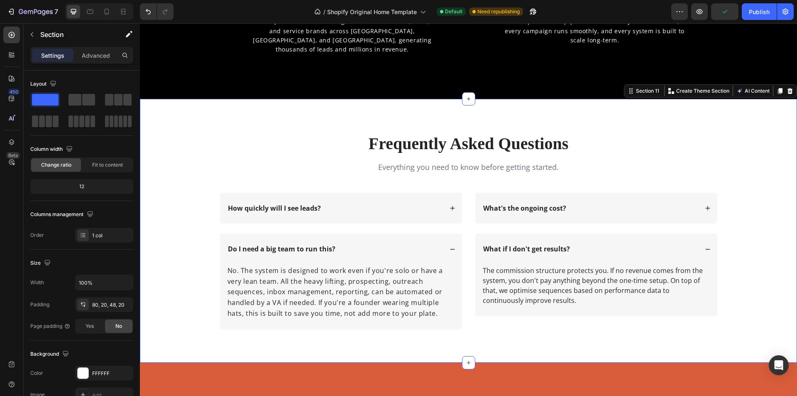
click at [531, 337] on div "Frequently Asked Questions Heading Everything you need to know before getting s…" at bounding box center [468, 237] width 640 height 210
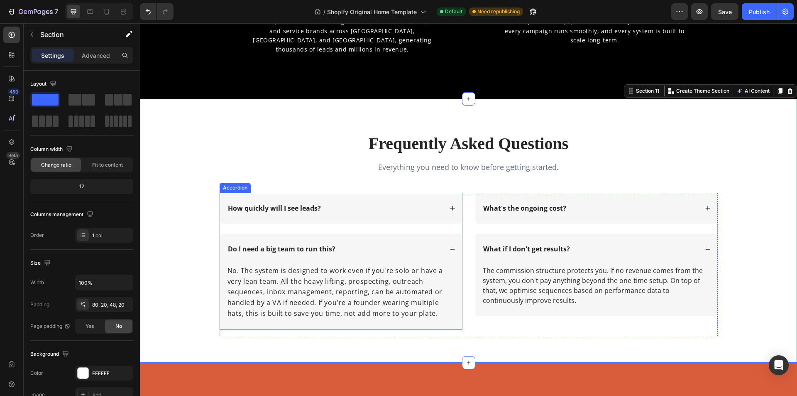
click at [449, 250] on icon at bounding box center [452, 249] width 6 height 6
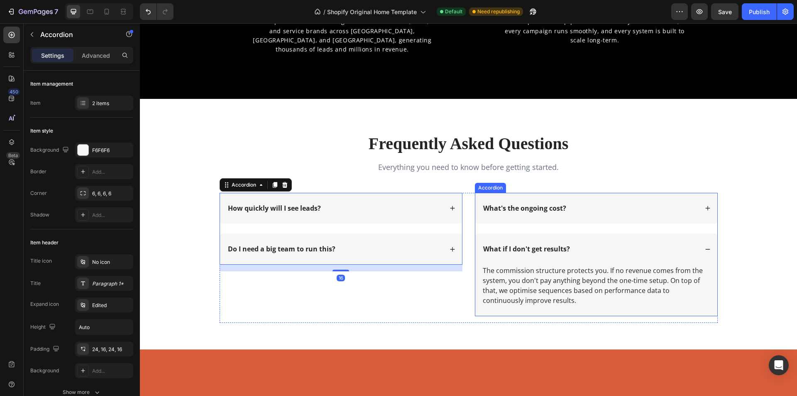
click at [705, 249] on icon at bounding box center [707, 249] width 5 height 0
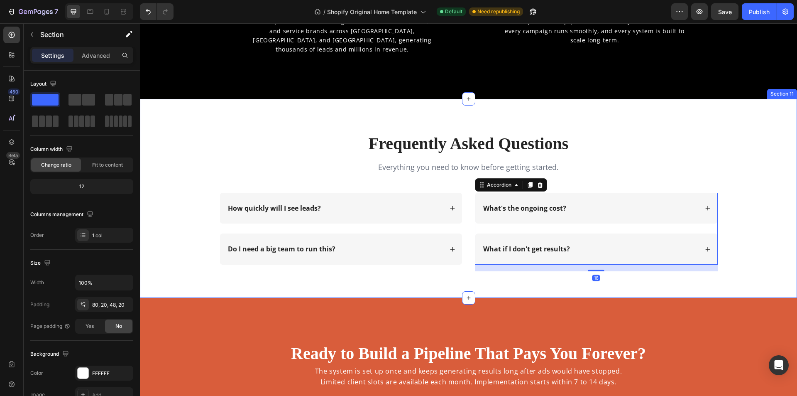
click at [751, 256] on div "Frequently Asked Questions Heading Everything you need to know before getting s…" at bounding box center [468, 205] width 640 height 146
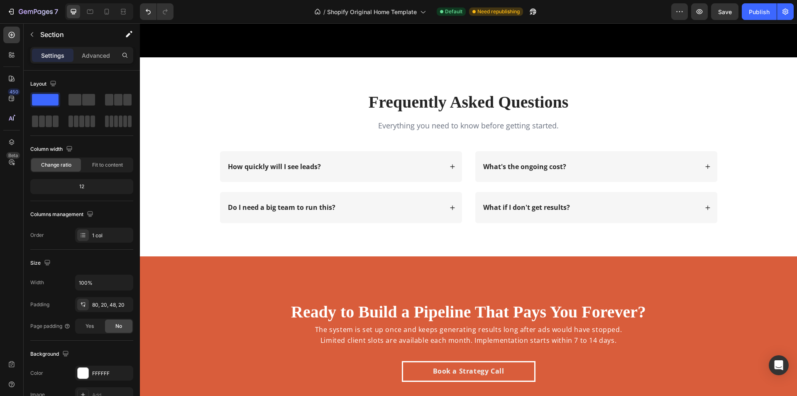
scroll to position [2773, 0]
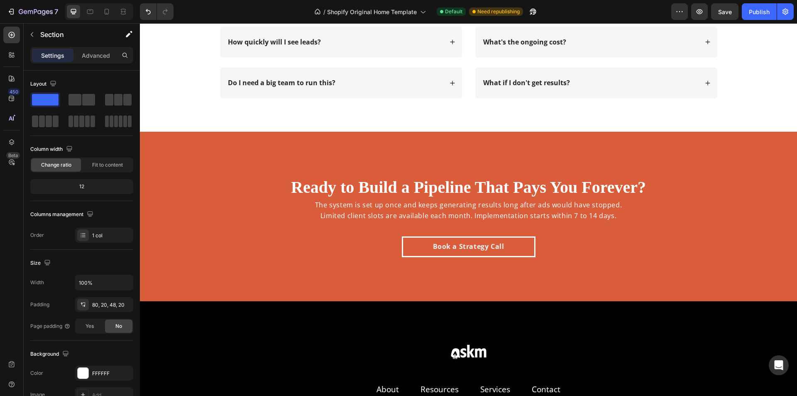
click at [719, 239] on div "Ready to Build a Pipeline That Pays You Forever? Heading The system is set up o…" at bounding box center [468, 216] width 645 height 95
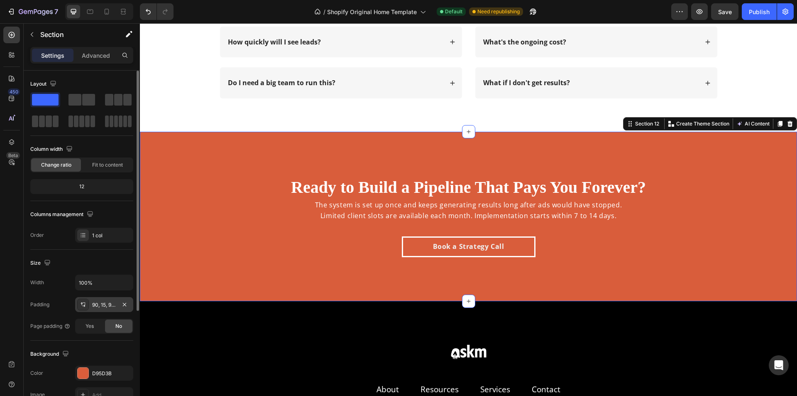
click at [104, 305] on div "90, 15, 90, 15" at bounding box center [104, 304] width 24 height 7
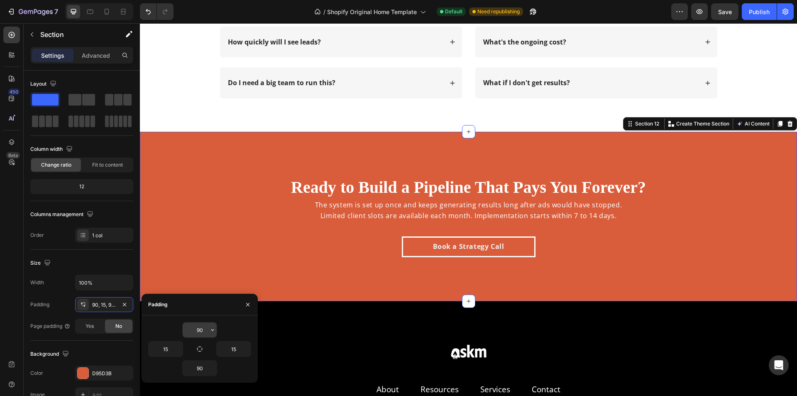
click at [197, 328] on input "90" at bounding box center [200, 329] width 34 height 15
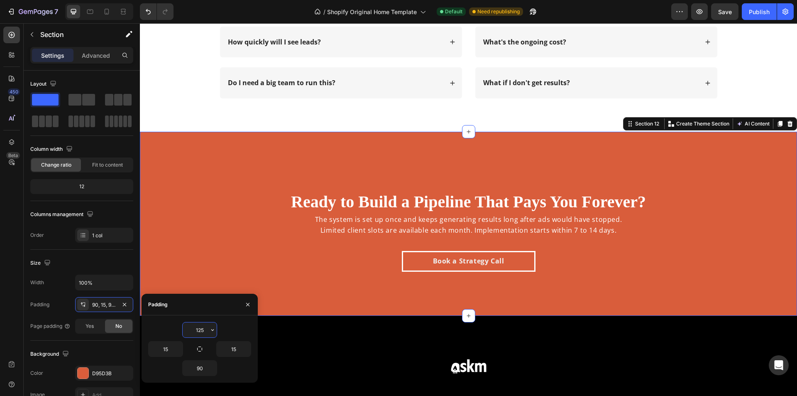
click at [198, 332] on input "125" at bounding box center [200, 329] width 34 height 15
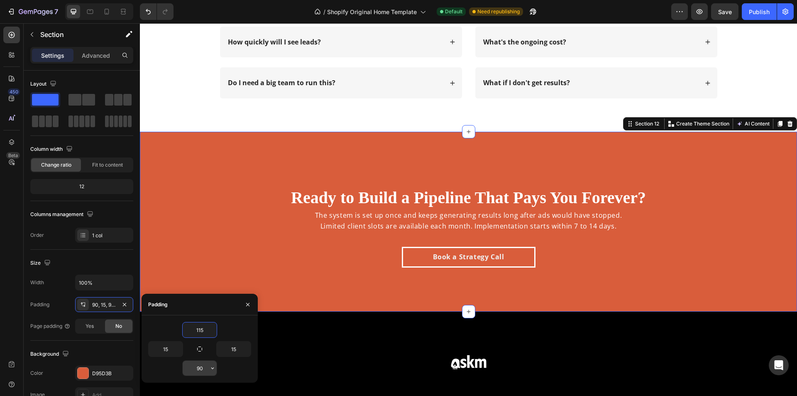
type input "115"
click at [202, 370] on input "90" at bounding box center [200, 367] width 34 height 15
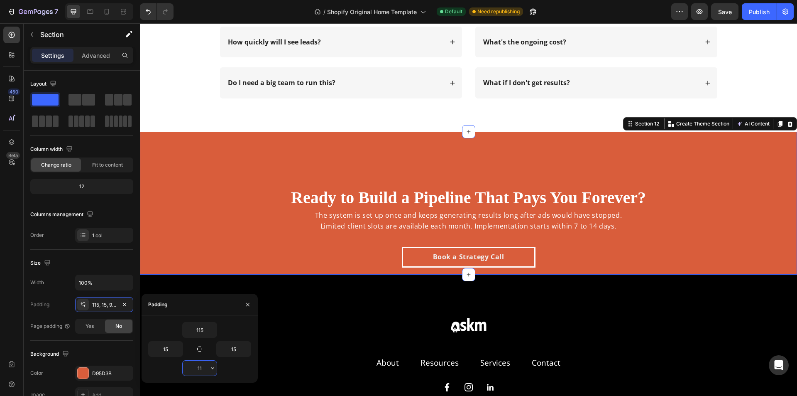
type input "115"
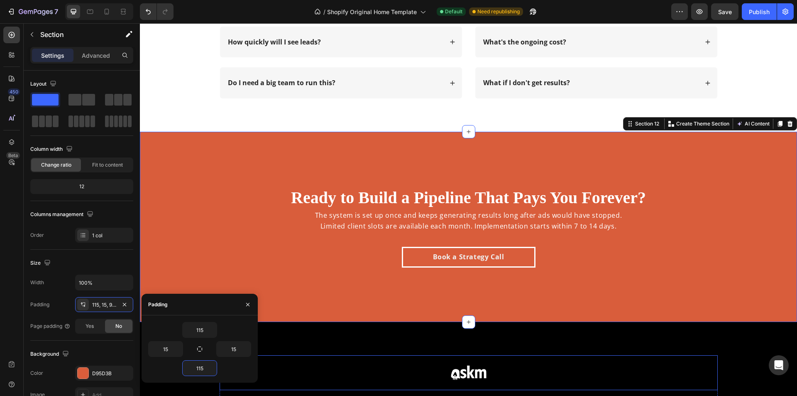
click at [629, 358] on div "Image Row" at bounding box center [469, 372] width 498 height 35
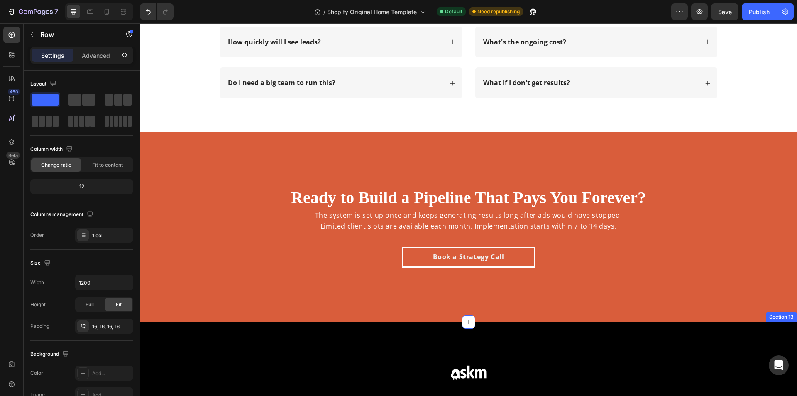
scroll to position [2897, 0]
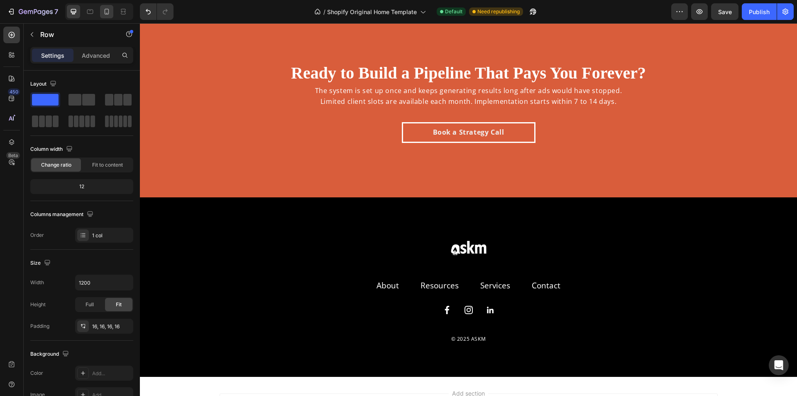
click at [108, 10] on icon at bounding box center [107, 12] width 5 height 6
type input "100%"
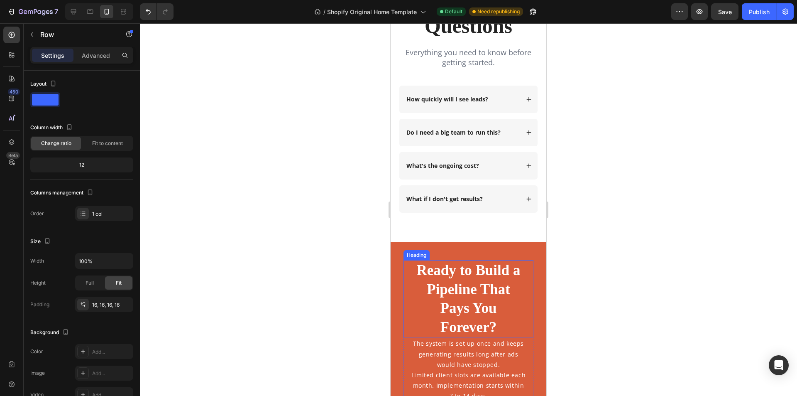
scroll to position [2609, 0]
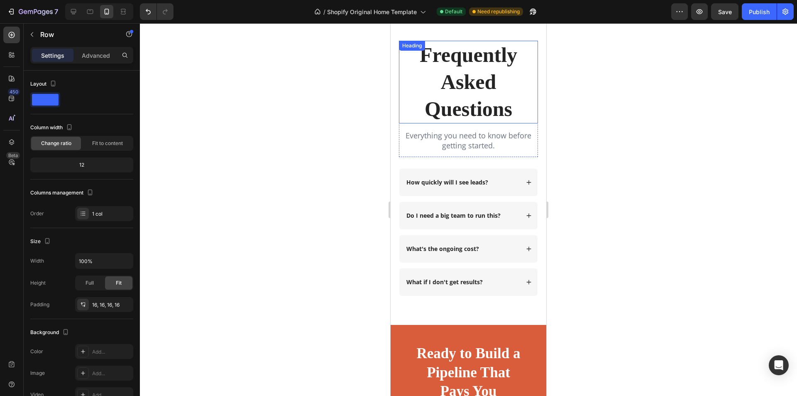
click at [479, 92] on h2 "Frequently Asked Questions" at bounding box center [468, 82] width 139 height 83
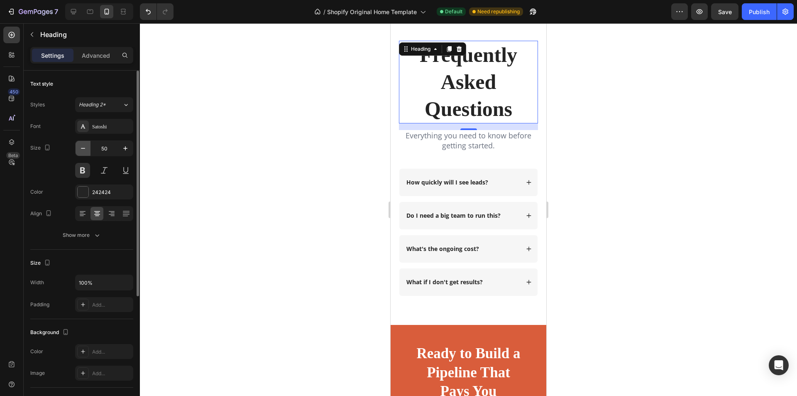
click at [81, 149] on icon "button" at bounding box center [83, 148] width 8 height 8
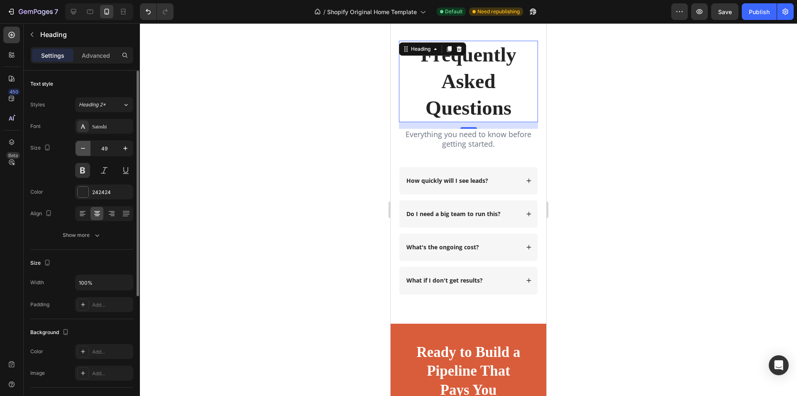
click at [81, 149] on icon "button" at bounding box center [83, 148] width 8 height 8
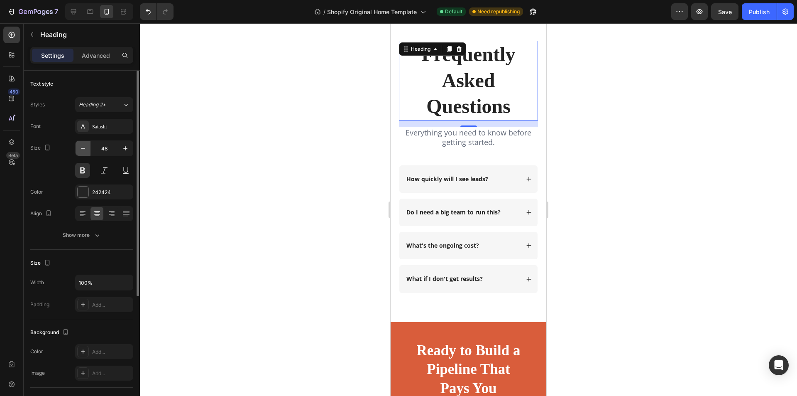
click at [81, 149] on icon "button" at bounding box center [83, 148] width 8 height 8
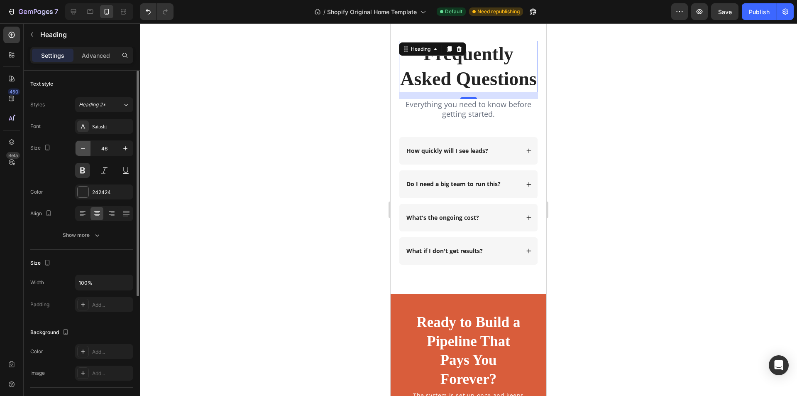
click at [81, 149] on icon "button" at bounding box center [83, 148] width 8 height 8
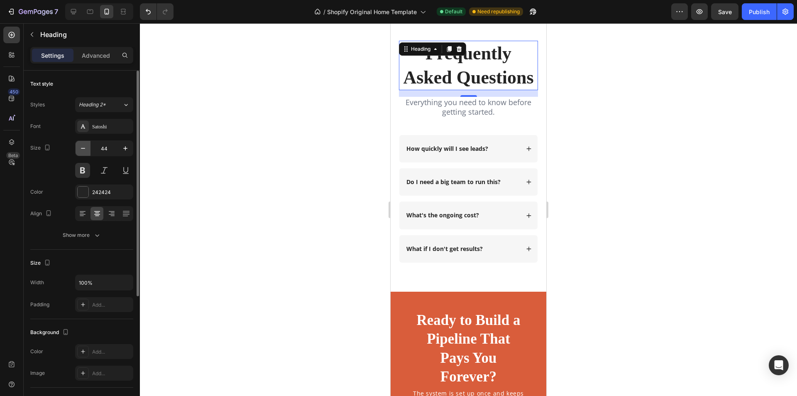
click at [81, 149] on icon "button" at bounding box center [83, 148] width 8 height 8
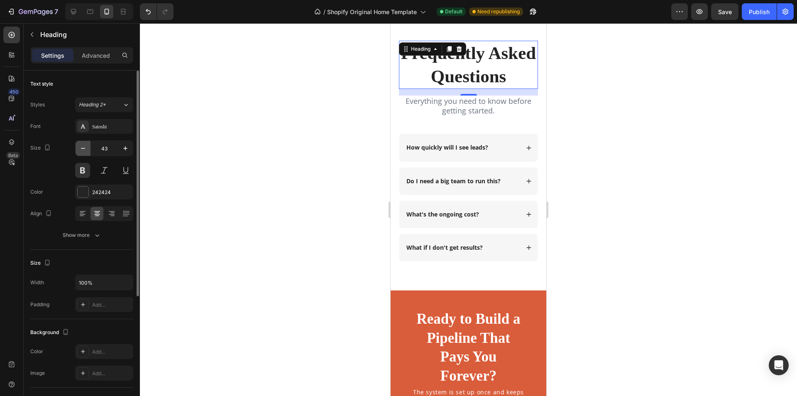
click at [81, 149] on icon "button" at bounding box center [83, 148] width 8 height 8
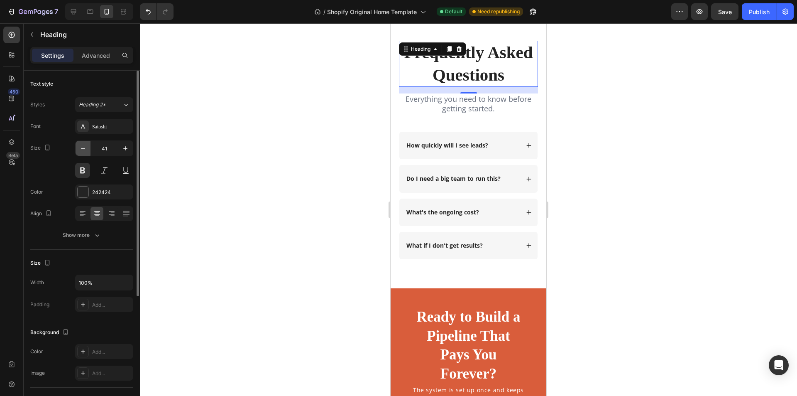
click at [81, 149] on icon "button" at bounding box center [83, 148] width 8 height 8
type input "40"
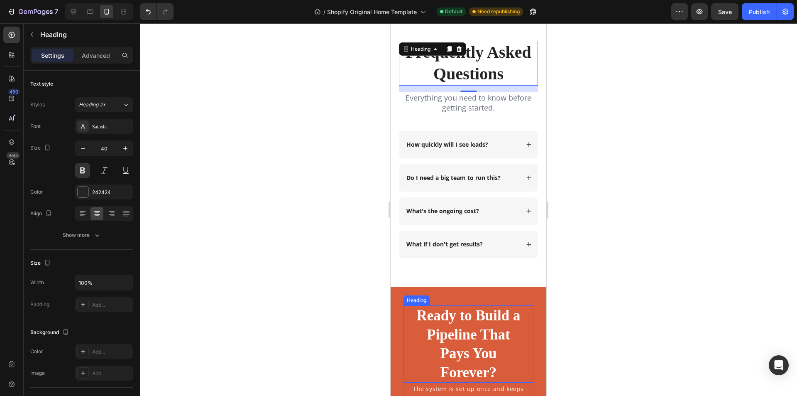
click at [498, 320] on h2 "Ready to Build a Pipeline That Pays You Forever?" at bounding box center [468, 343] width 117 height 77
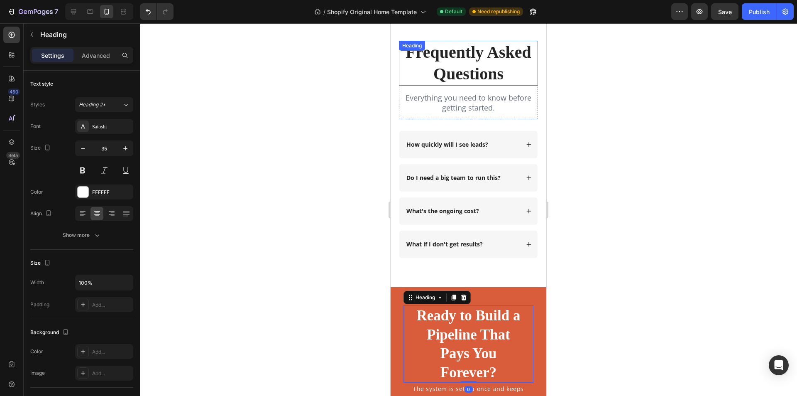
click at [484, 71] on h2 "Frequently Asked Questions" at bounding box center [468, 63] width 139 height 45
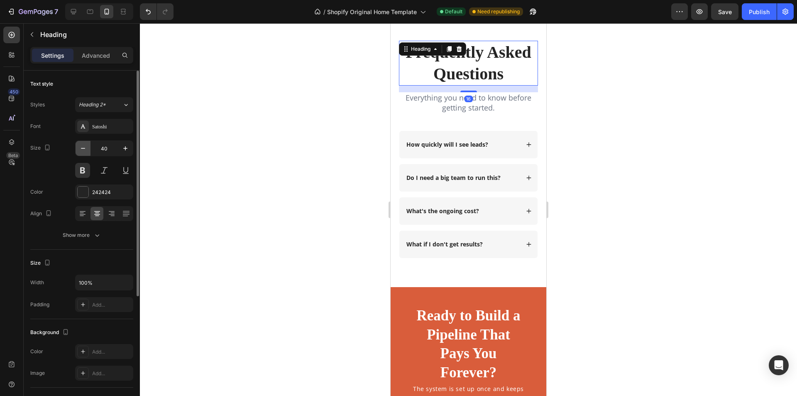
click at [83, 148] on icon "button" at bounding box center [83, 148] width 4 height 1
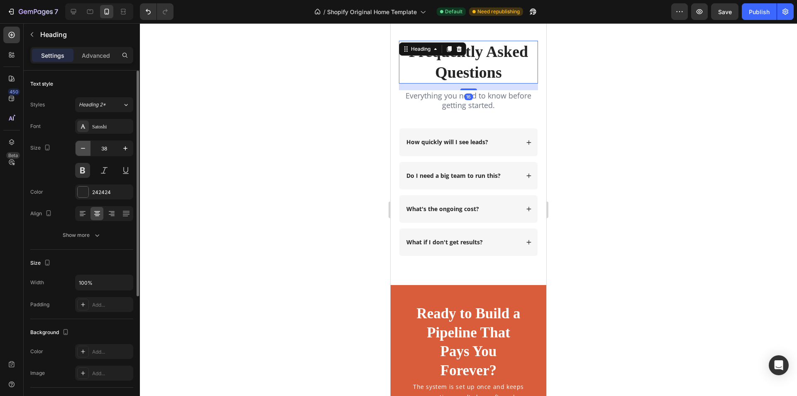
click at [83, 148] on icon "button" at bounding box center [83, 148] width 4 height 1
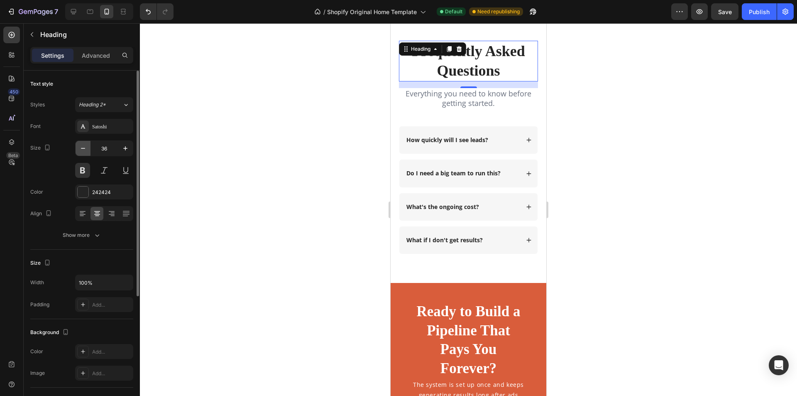
click at [83, 148] on icon "button" at bounding box center [83, 148] width 4 height 1
type input "35"
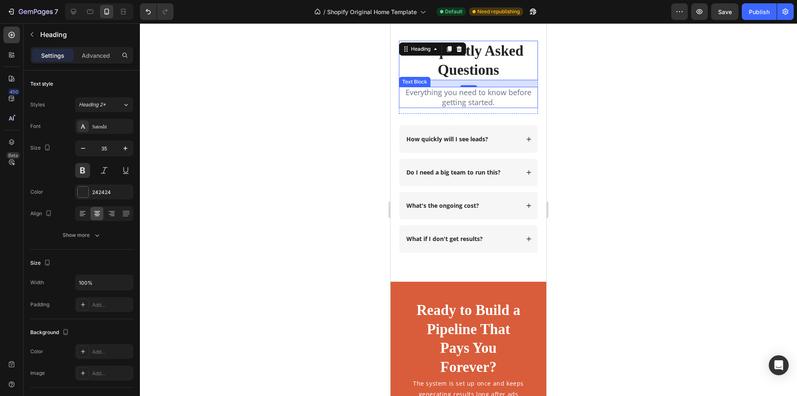
click at [481, 102] on span "Everything you need to know before getting started." at bounding box center [468, 97] width 126 height 20
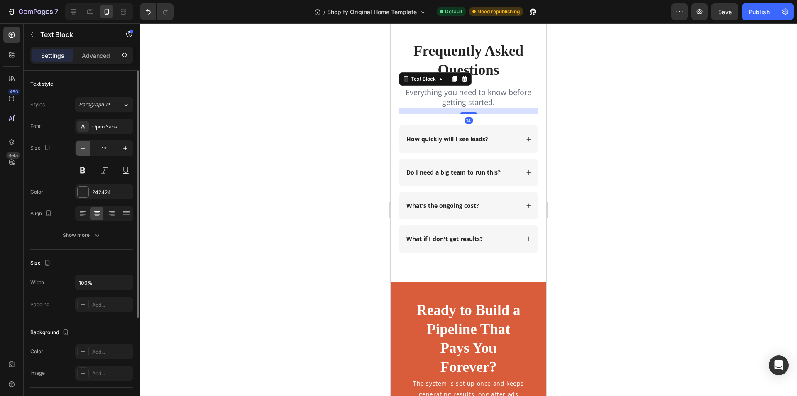
click at [83, 148] on icon "button" at bounding box center [83, 148] width 8 height 8
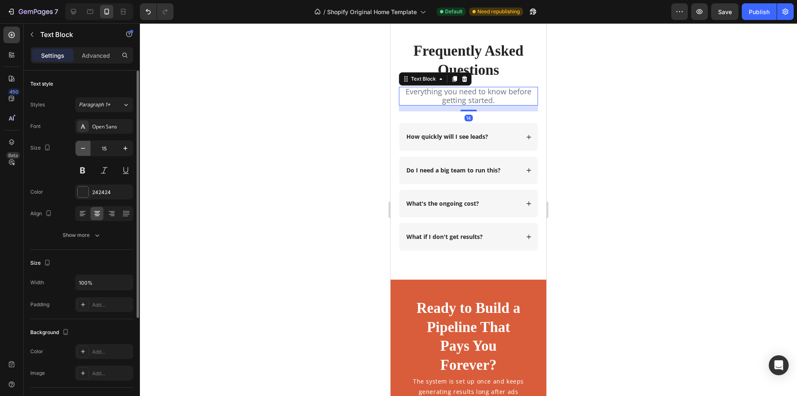
click at [83, 148] on icon "button" at bounding box center [83, 148] width 8 height 8
type input "14"
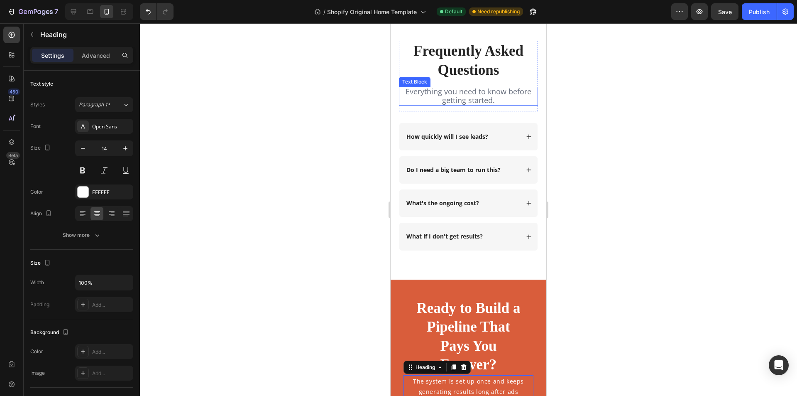
click at [498, 94] on span "Everything you need to know before getting started." at bounding box center [468, 95] width 126 height 18
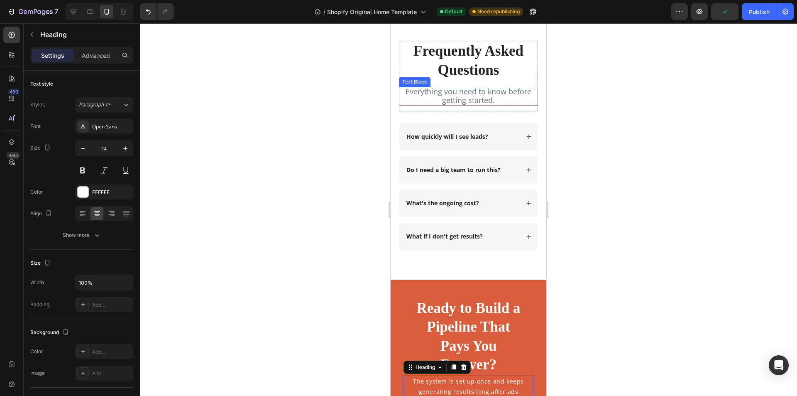
click at [463, 93] on span "Everything you need to know before getting started." at bounding box center [468, 95] width 126 height 18
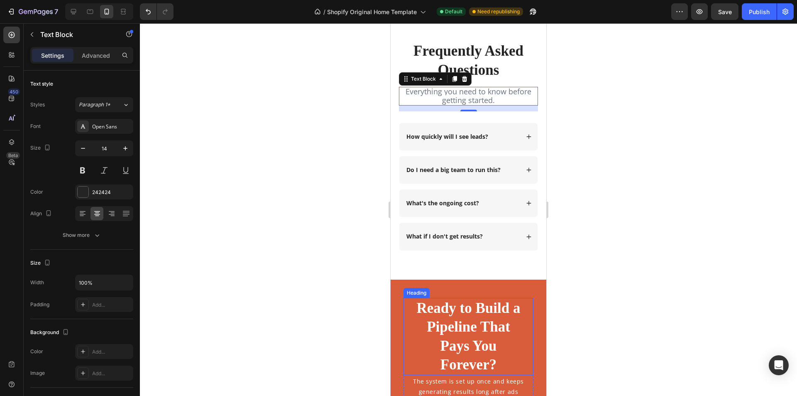
scroll to position [2692, 0]
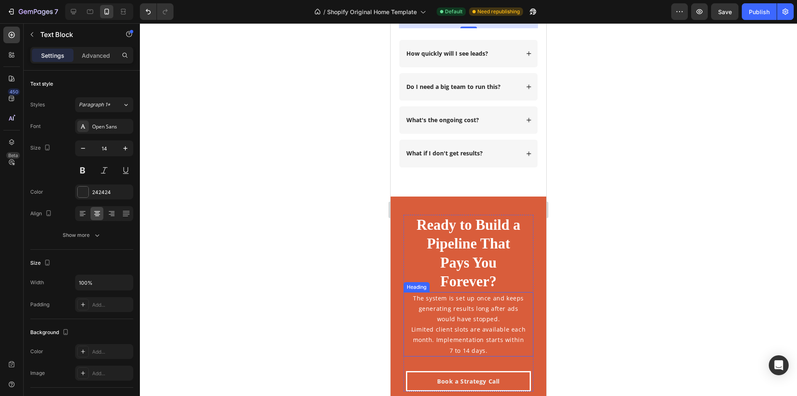
click at [484, 320] on h2 "The system is set up once and keeps generating results long after ads would hav…" at bounding box center [468, 324] width 117 height 64
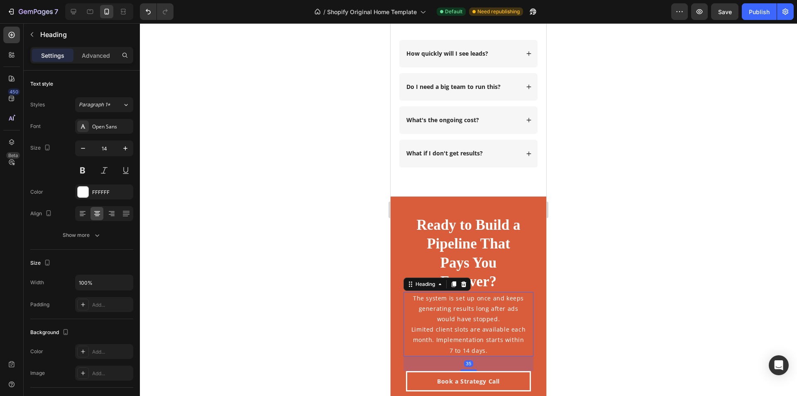
scroll to position [2568, 0]
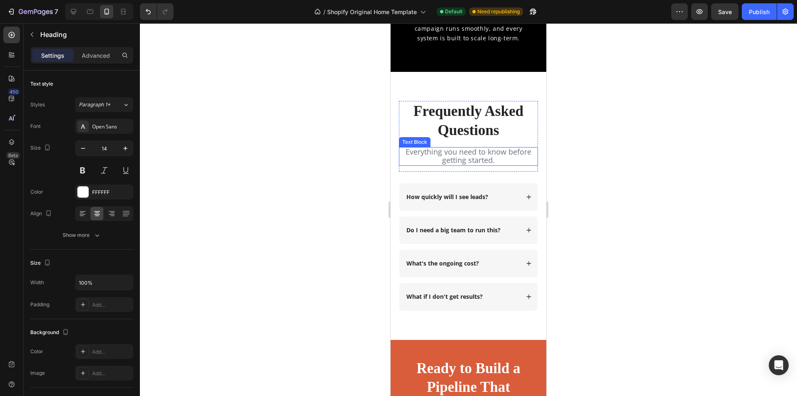
click at [494, 147] on span "Everything you need to know before getting started." at bounding box center [468, 156] width 126 height 18
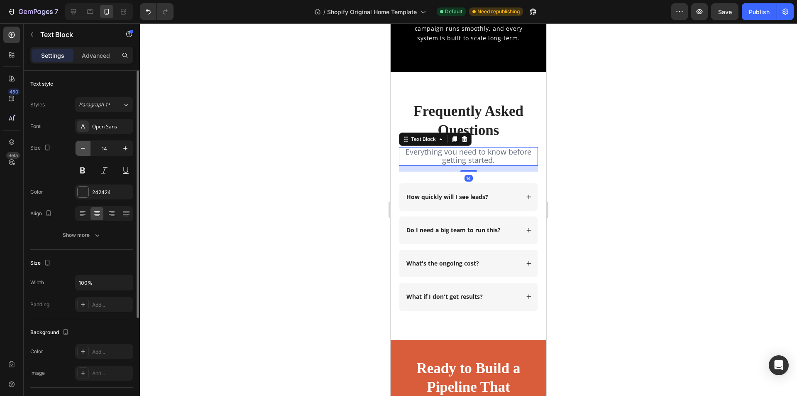
click at [83, 148] on icon "button" at bounding box center [83, 148] width 4 height 1
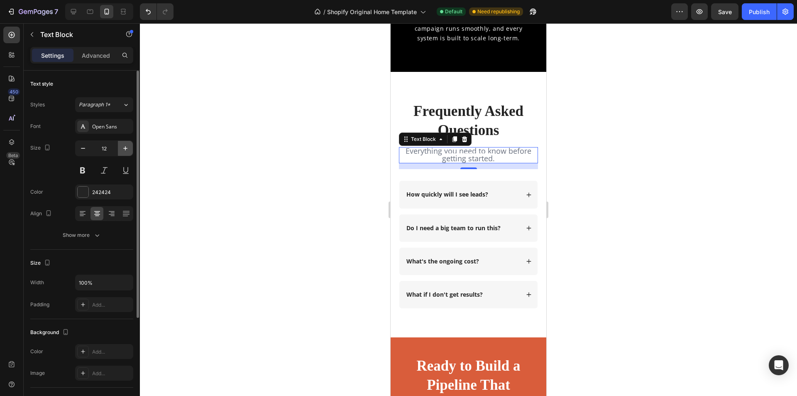
click at [126, 147] on icon "button" at bounding box center [125, 148] width 8 height 8
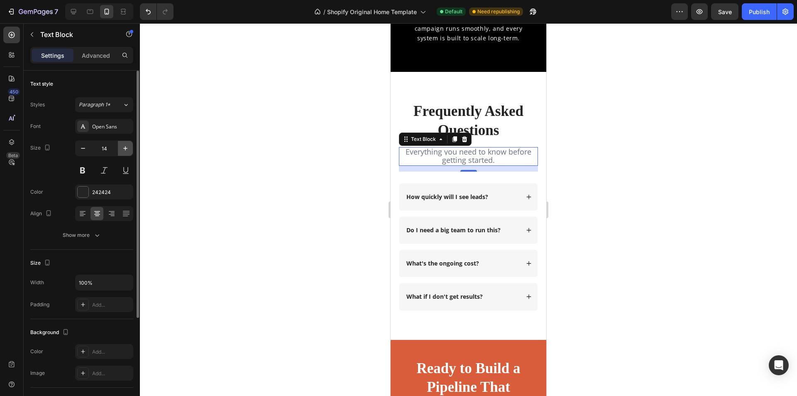
click at [126, 147] on icon "button" at bounding box center [125, 148] width 8 height 8
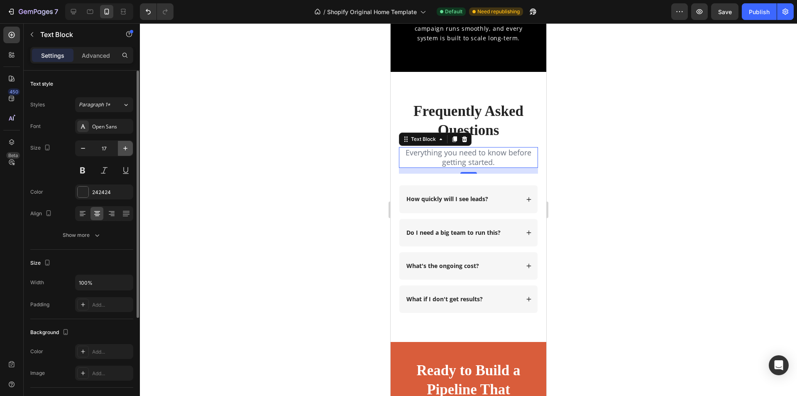
click at [126, 147] on icon "button" at bounding box center [125, 148] width 8 height 8
click at [86, 148] on icon "button" at bounding box center [83, 148] width 8 height 8
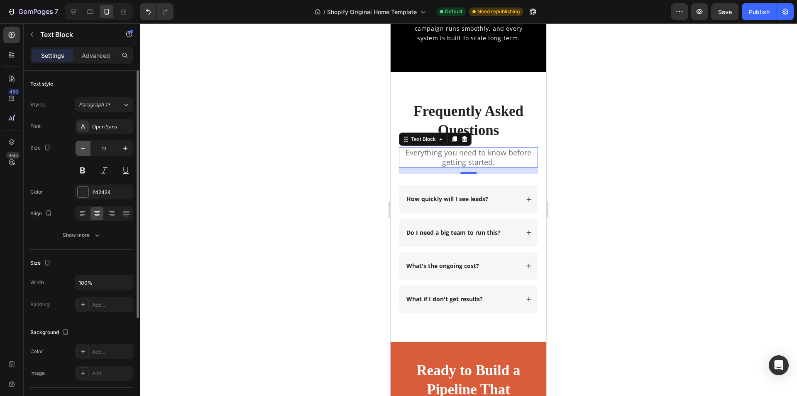
click at [86, 148] on icon "button" at bounding box center [83, 148] width 8 height 8
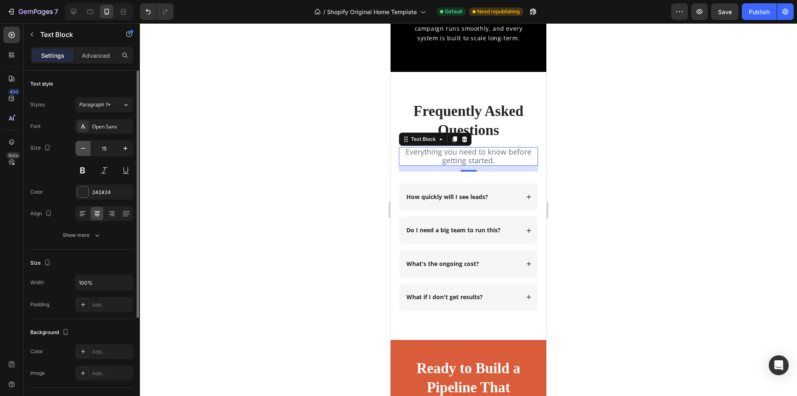
click at [86, 148] on icon "button" at bounding box center [83, 148] width 8 height 8
click at [427, 147] on span "Everything you need to know before getting started." at bounding box center [468, 156] width 126 height 18
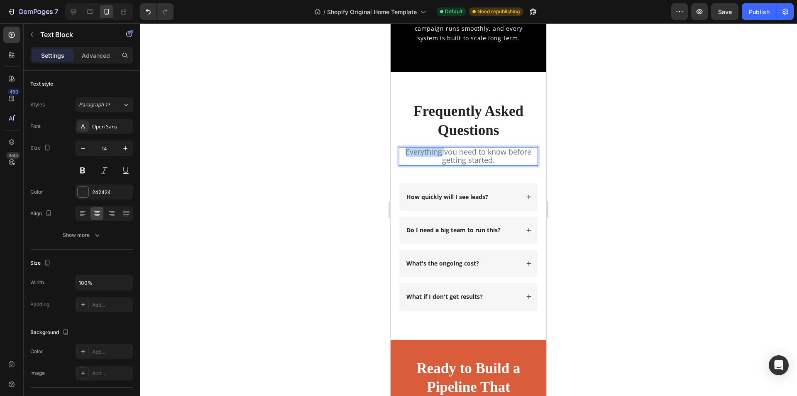
click at [427, 147] on span "Everything you need to know before getting started." at bounding box center [468, 156] width 126 height 18
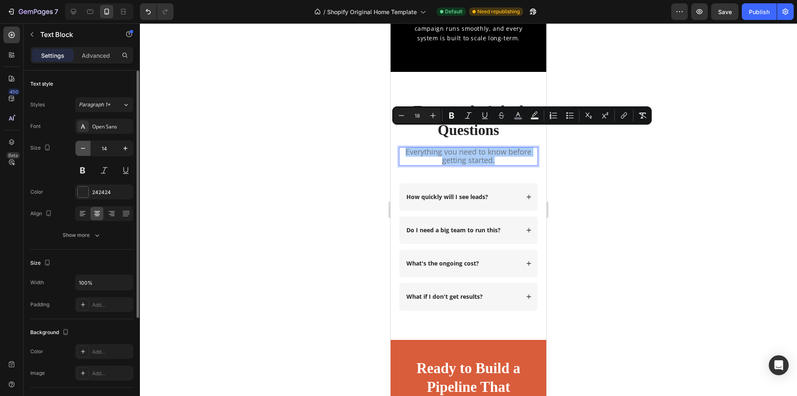
click at [85, 149] on icon "button" at bounding box center [83, 148] width 8 height 8
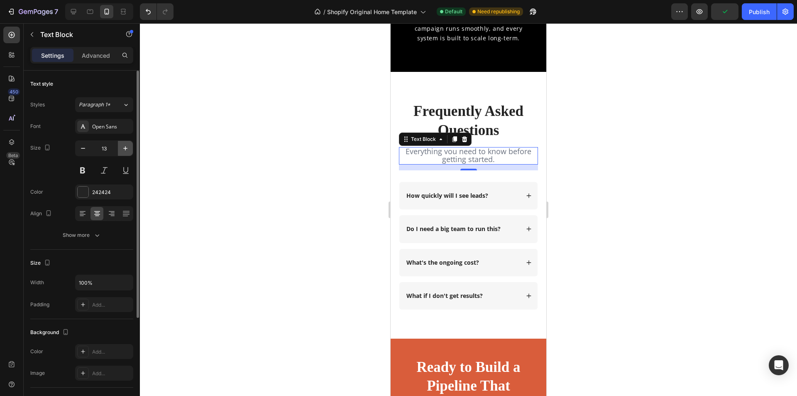
click at [127, 147] on icon "button" at bounding box center [125, 148] width 8 height 8
type input "14"
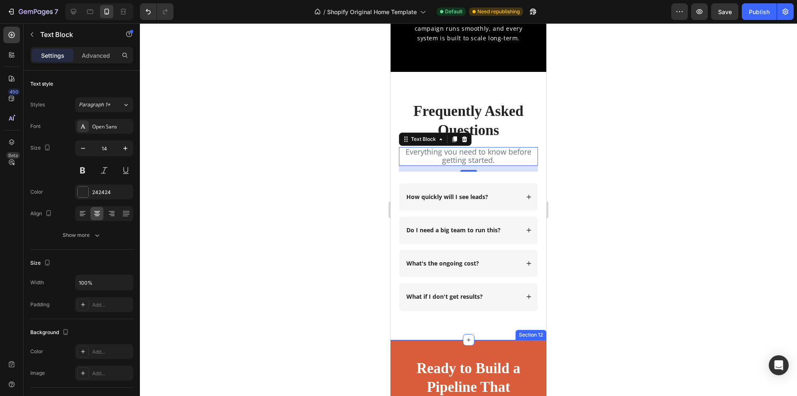
click at [486, 358] on h2 "Ready to Build a Pipeline That Pays You Forever?" at bounding box center [468, 396] width 117 height 77
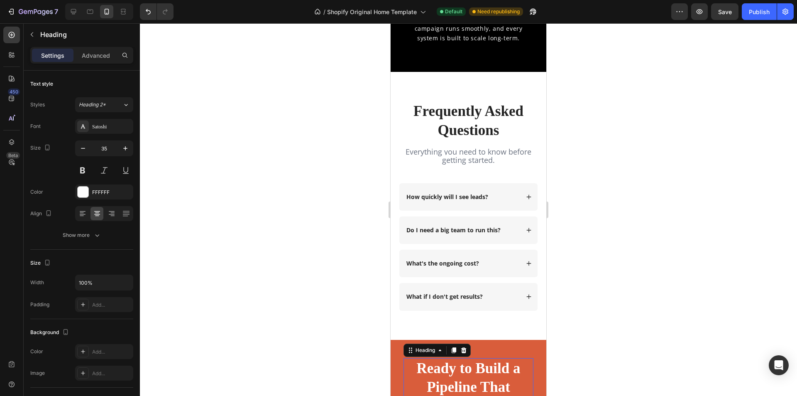
scroll to position [2651, 0]
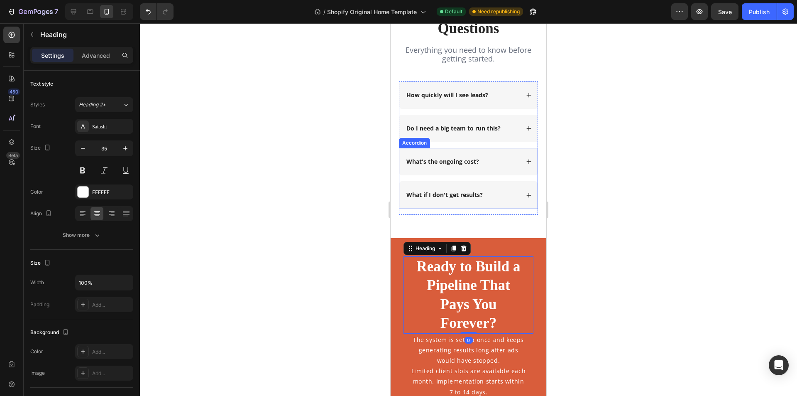
click at [526, 195] on div "What if I don't get results?" at bounding box center [468, 194] width 138 height 27
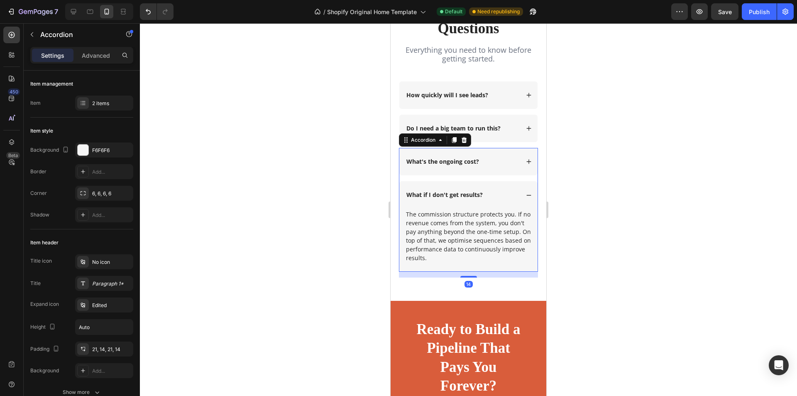
click at [526, 195] on icon at bounding box center [529, 195] width 6 height 6
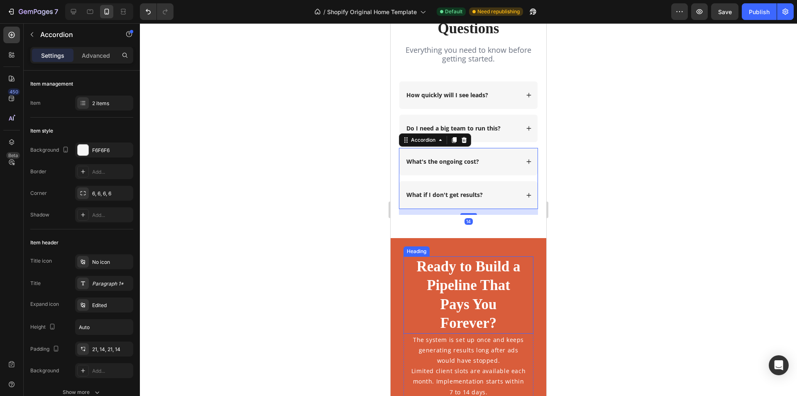
scroll to position [2817, 0]
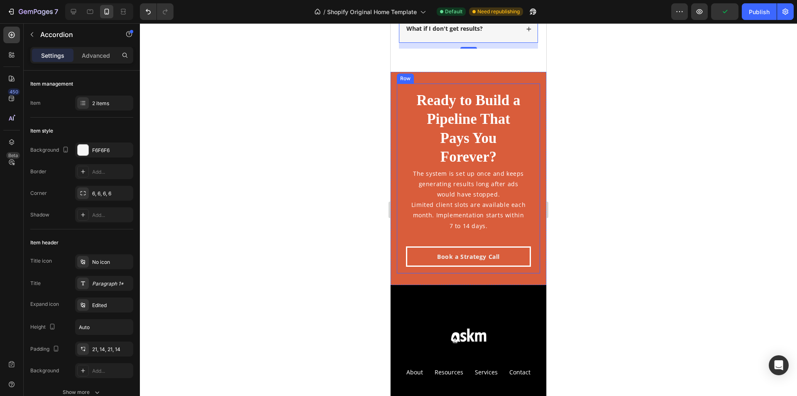
click at [520, 270] on div "Ready to Build a Pipeline That Pays You Forever? Heading The system is set up o…" at bounding box center [468, 178] width 143 height 190
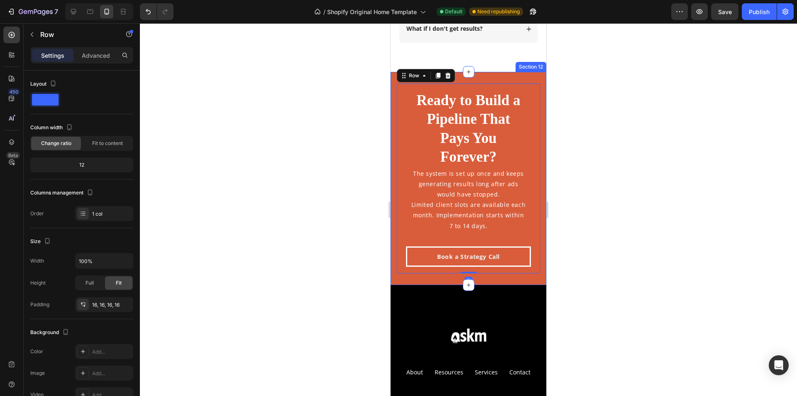
click at [484, 281] on div "Ready to Build a Pipeline That Pays You Forever? Heading The system is set up o…" at bounding box center [469, 178] width 156 height 213
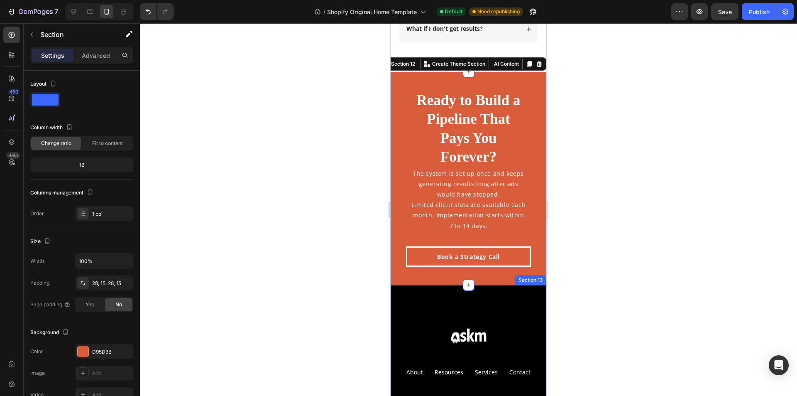
click at [508, 299] on div "Image Row About Text block Resources Text block Services Text block Contact Tex…" at bounding box center [469, 384] width 156 height 199
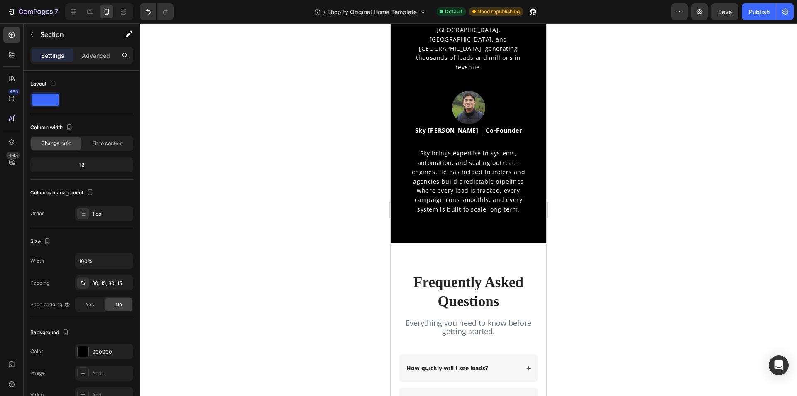
scroll to position [2272, 0]
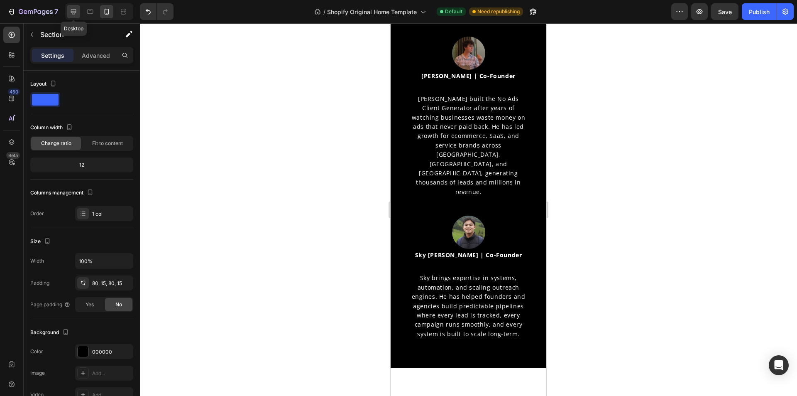
click at [77, 7] on div at bounding box center [73, 11] width 13 height 13
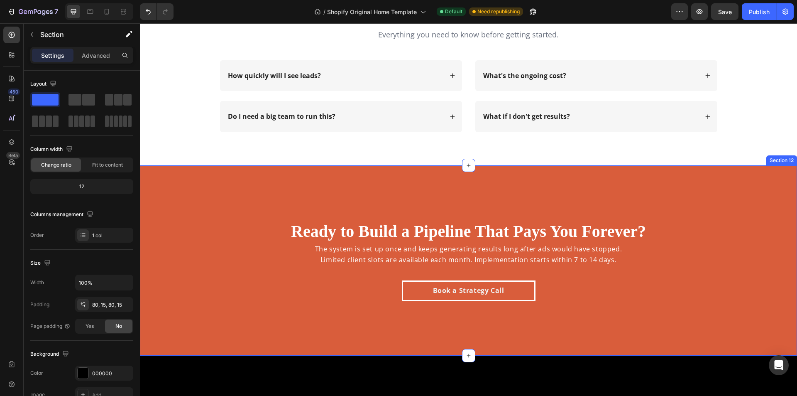
scroll to position [2905, 0]
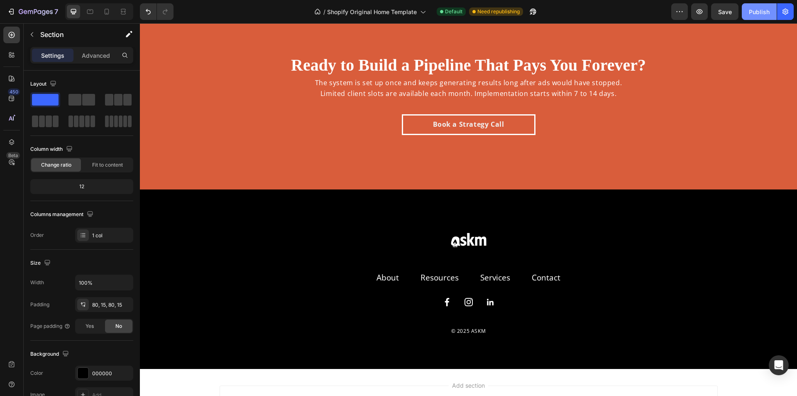
click at [763, 8] on div "Publish" at bounding box center [759, 11] width 21 height 9
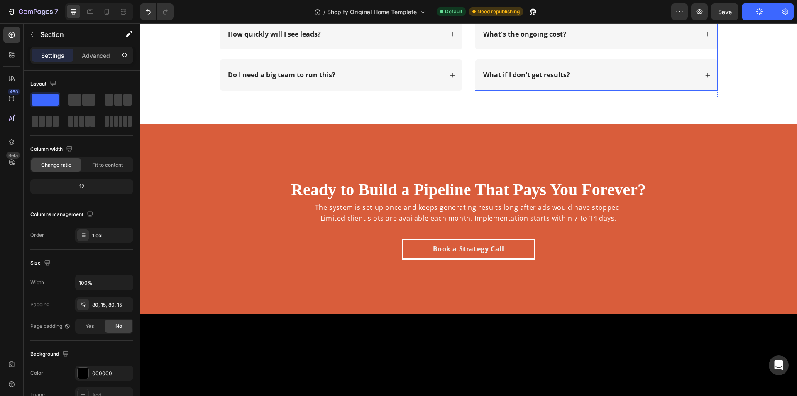
scroll to position [2656, 0]
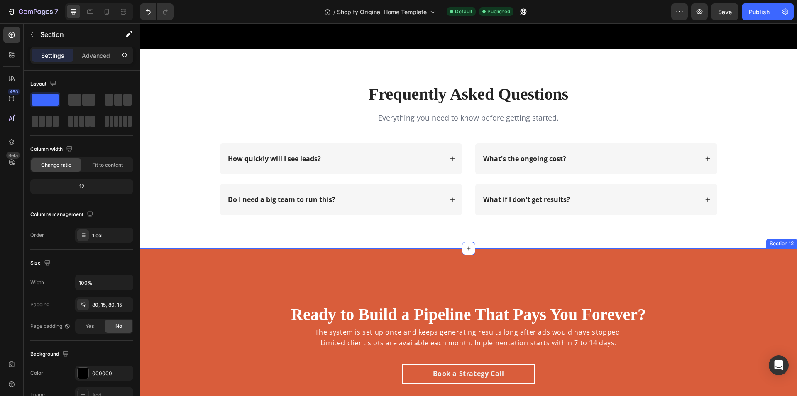
click at [198, 274] on div "Ready to Build a Pipeline That Pays You Forever? Heading The system is set up o…" at bounding box center [468, 343] width 657 height 190
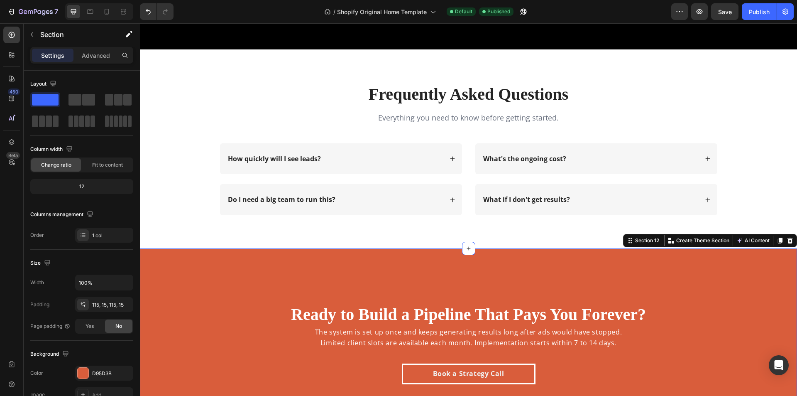
scroll to position [2822, 0]
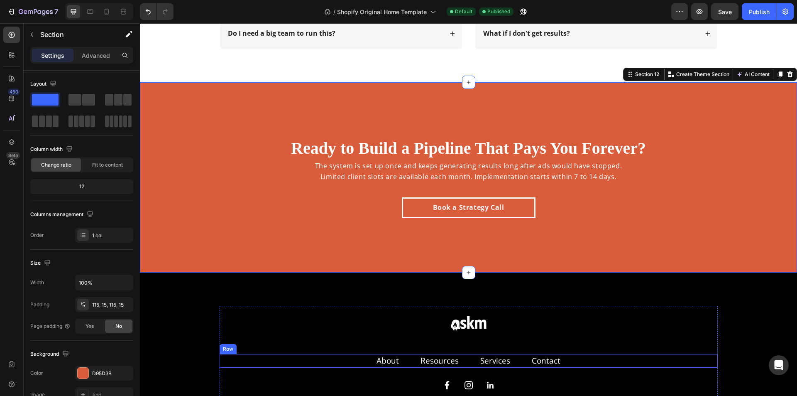
click at [346, 357] on div "About Text block Resources Text block Services Text block Contact Text block Row" at bounding box center [469, 361] width 498 height 14
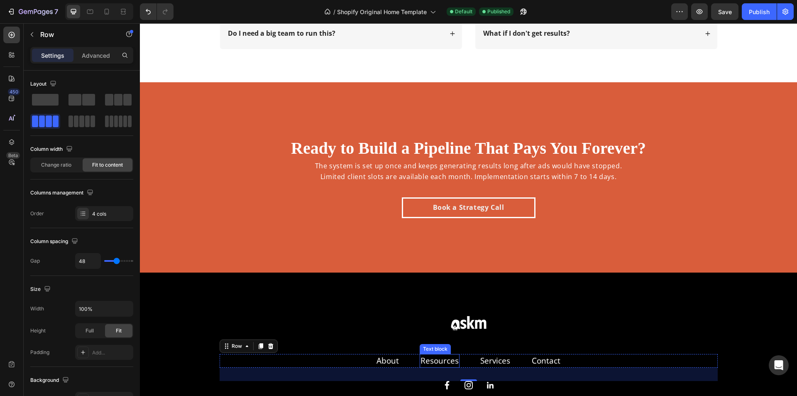
click at [437, 361] on link "Resources" at bounding box center [439, 360] width 38 height 11
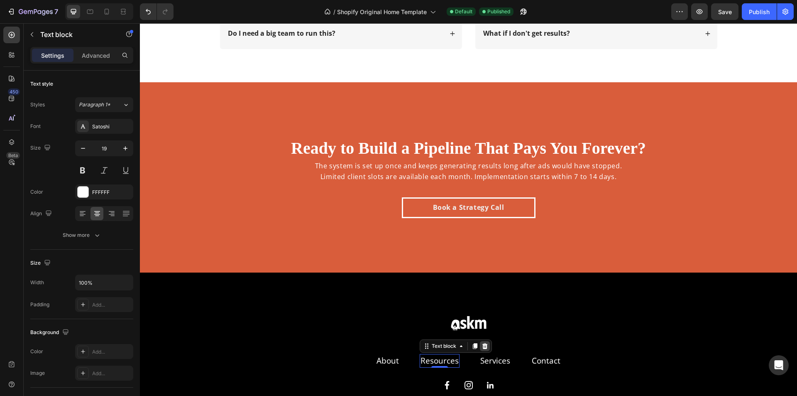
click at [481, 347] on icon at bounding box center [484, 345] width 7 height 7
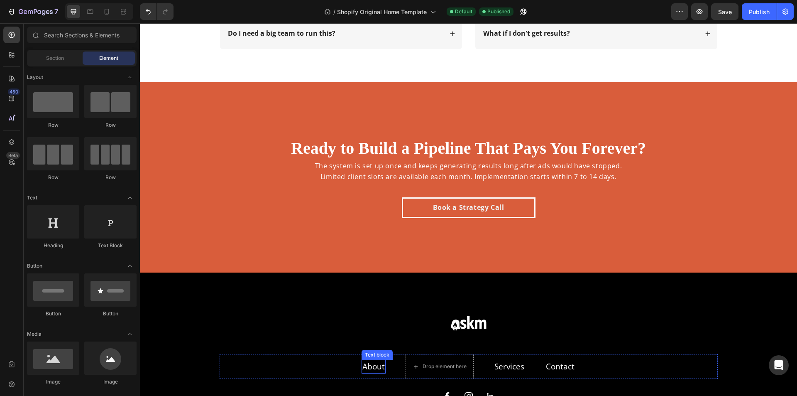
click at [380, 370] on link "About" at bounding box center [373, 366] width 22 height 11
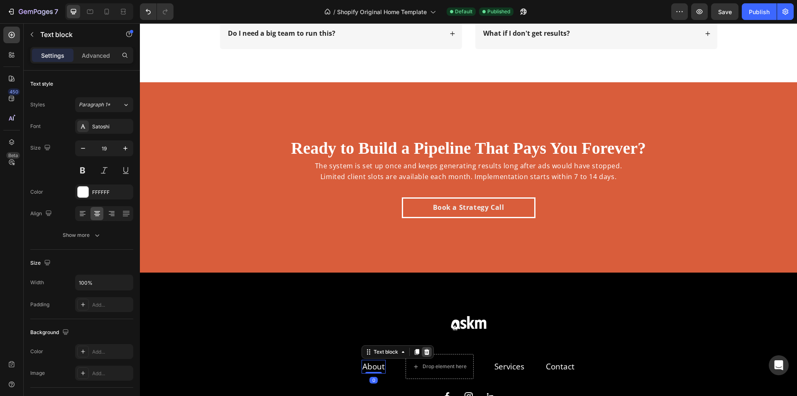
click at [426, 352] on icon at bounding box center [426, 352] width 5 height 6
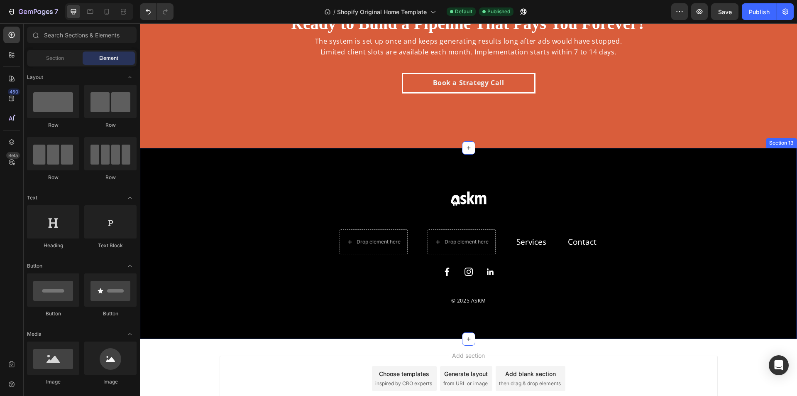
scroll to position [2989, 0]
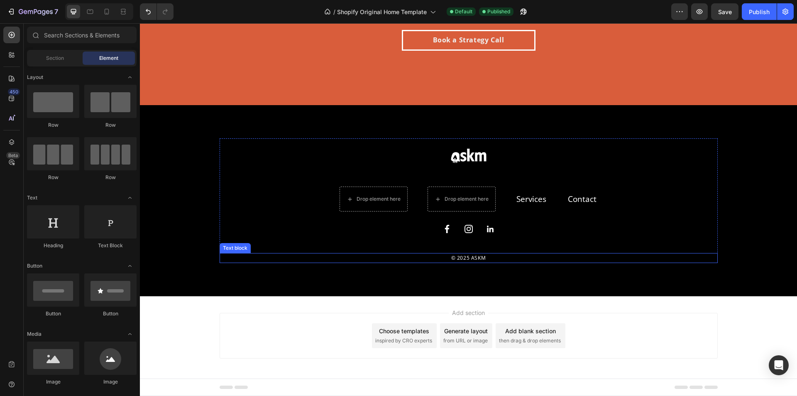
click at [483, 258] on p "© 2025 ASKM" at bounding box center [468, 258] width 496 height 8
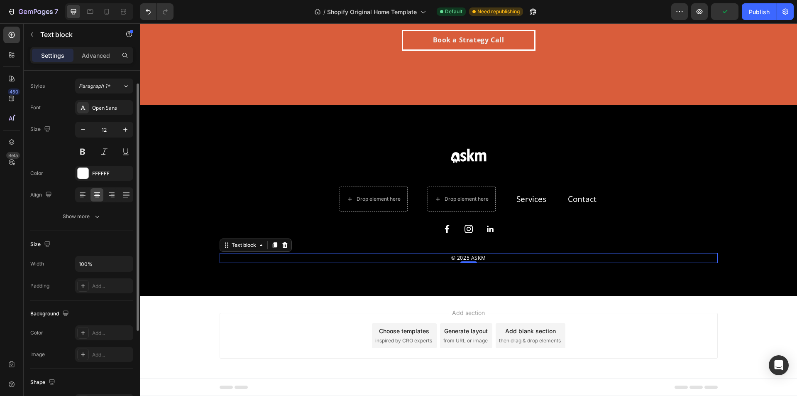
scroll to position [0, 0]
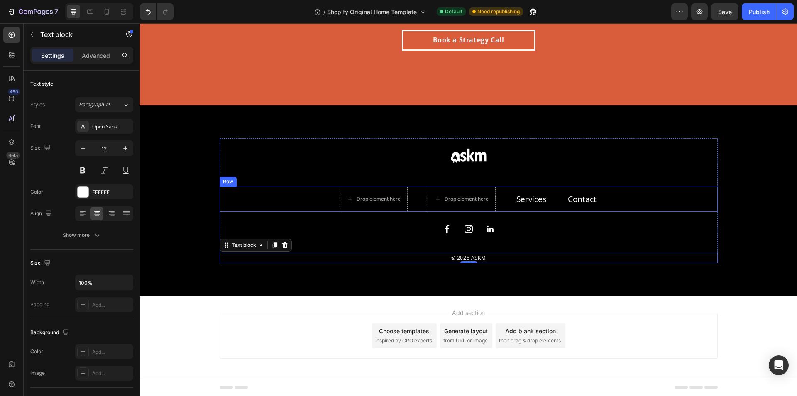
click at [552, 208] on div "Drop element here Drop element here Services Text block Contact Text block Row" at bounding box center [469, 198] width 498 height 25
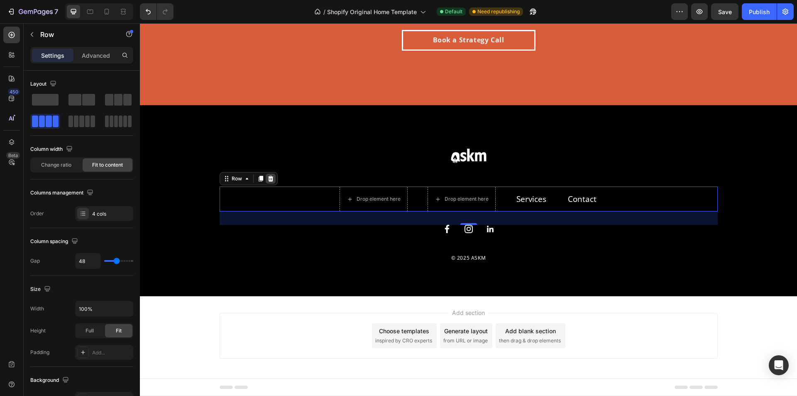
click at [268, 178] on icon at bounding box center [270, 178] width 7 height 7
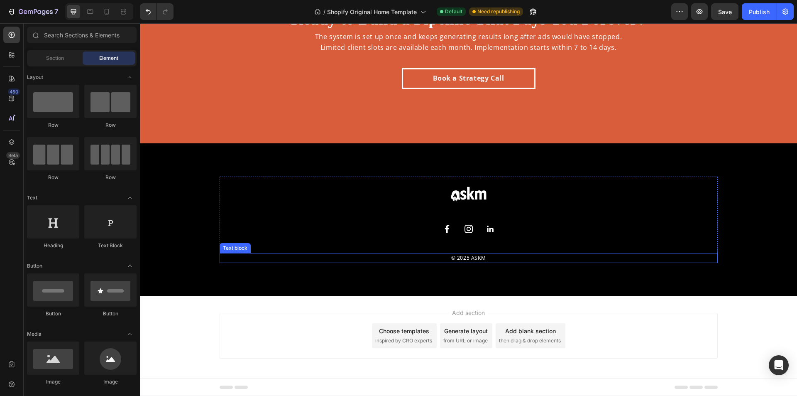
scroll to position [2951, 0]
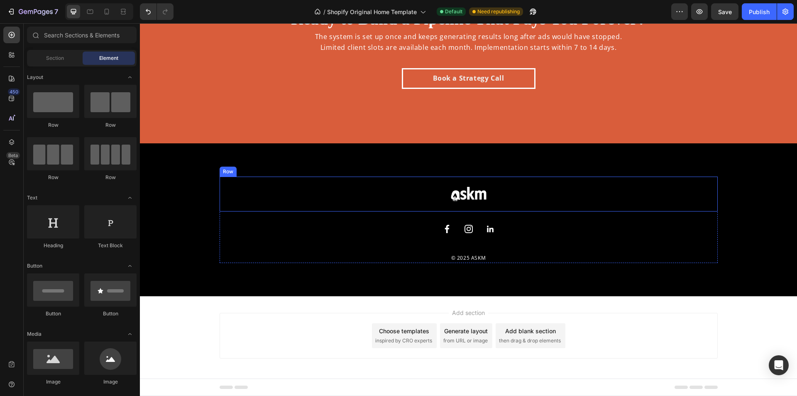
click at [484, 193] on img at bounding box center [469, 194] width 42 height 22
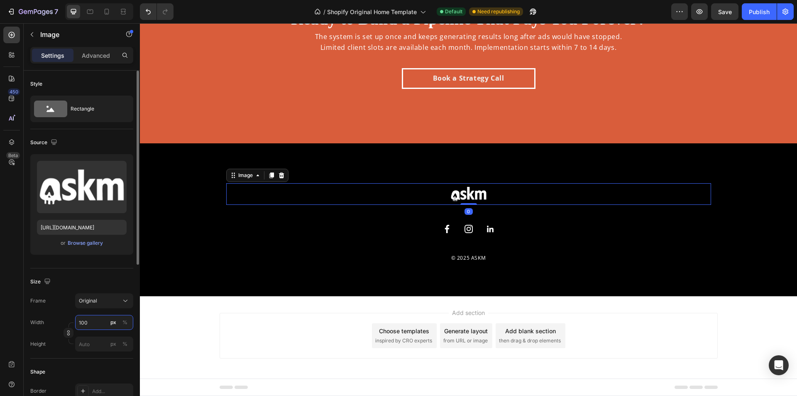
click at [89, 322] on input "100" at bounding box center [104, 322] width 58 height 15
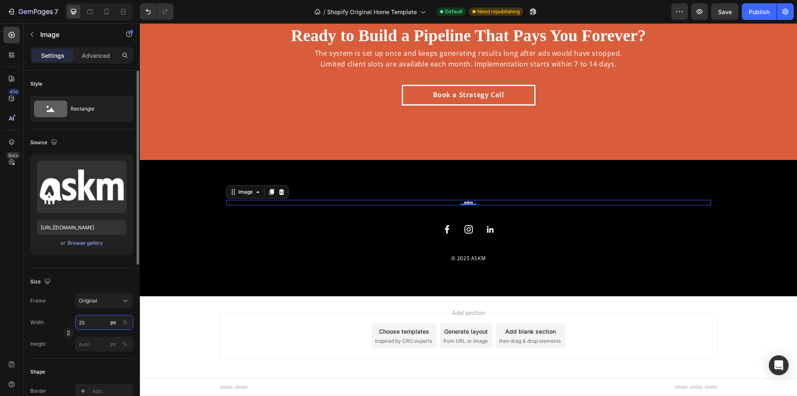
type input "250"
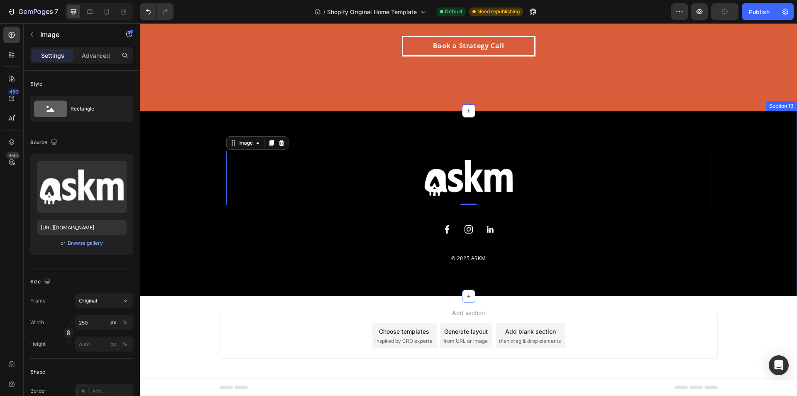
click at [572, 271] on div "Image 0 Row Image Image Image Row © 2025 ASKM Text block Row Section 13" at bounding box center [468, 203] width 657 height 185
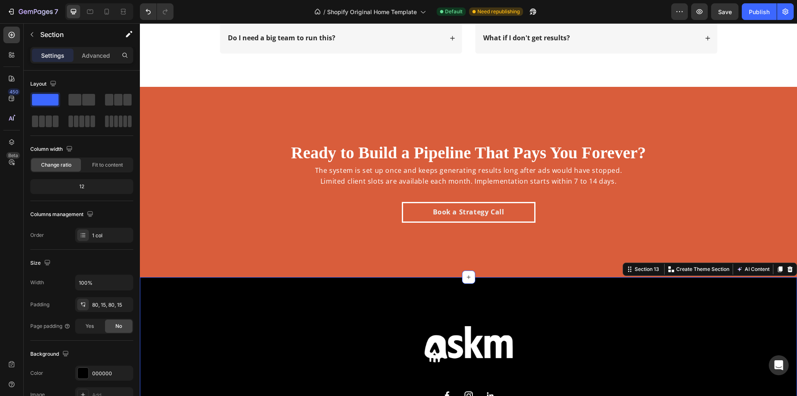
scroll to position [2859, 0]
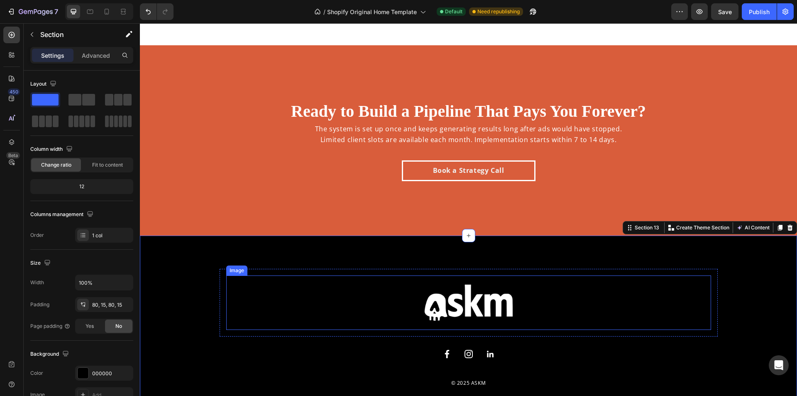
click at [525, 303] on div at bounding box center [468, 302] width 485 height 54
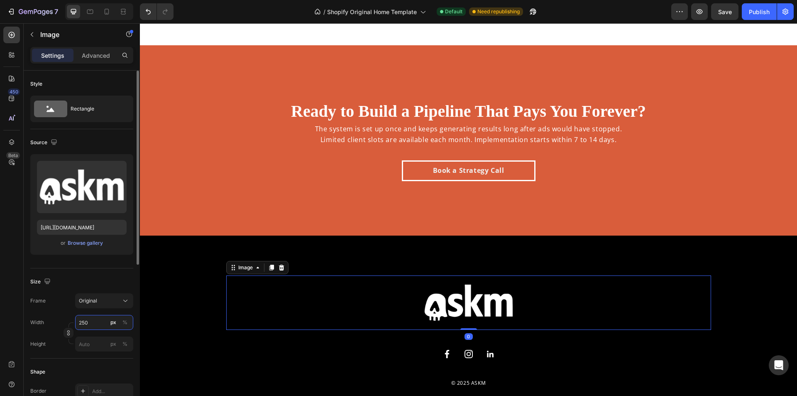
click at [92, 325] on input "250" at bounding box center [104, 322] width 58 height 15
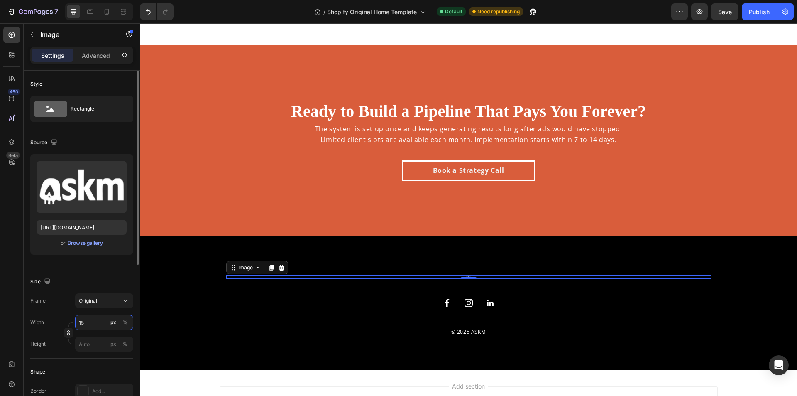
type input "150"
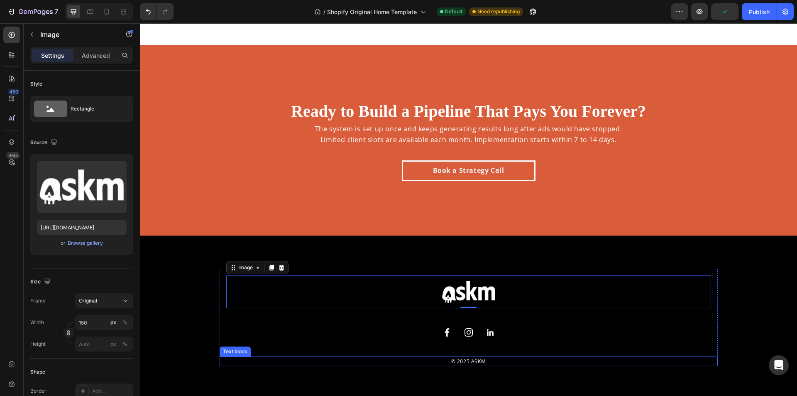
click at [489, 356] on div "© 2025 ASKM" at bounding box center [469, 361] width 498 height 10
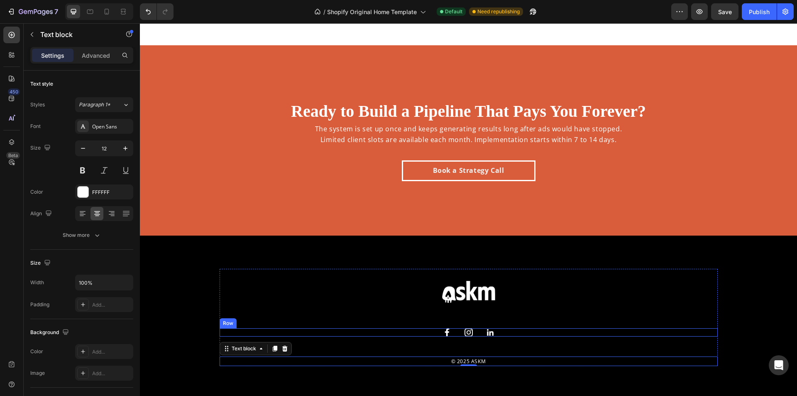
click at [508, 333] on div "Image Image Image Row" at bounding box center [469, 332] width 498 height 8
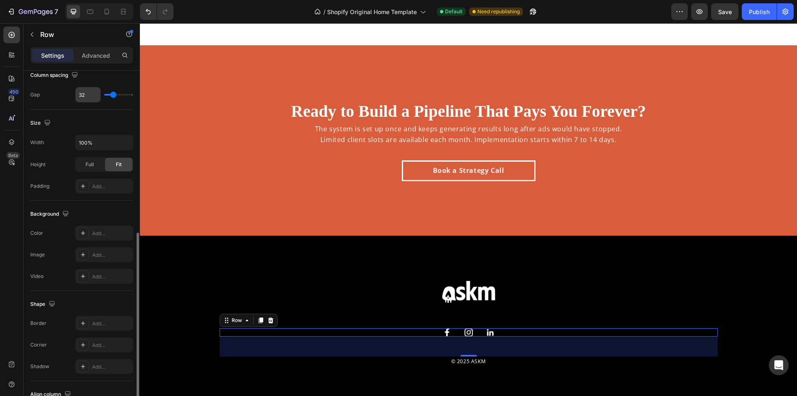
scroll to position [252, 0]
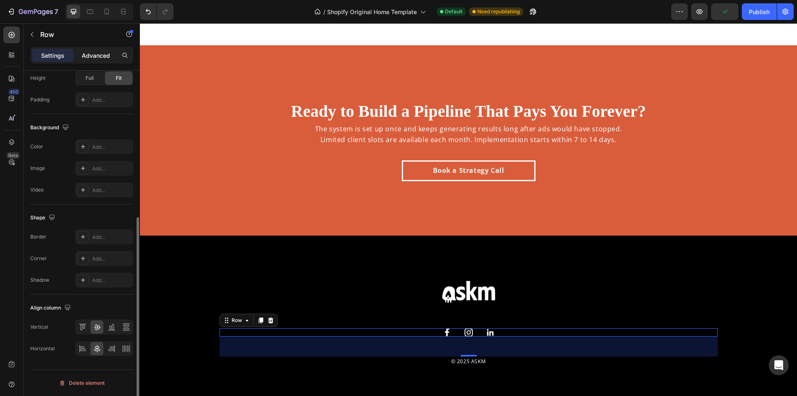
click at [96, 53] on p "Advanced" at bounding box center [96, 55] width 28 height 9
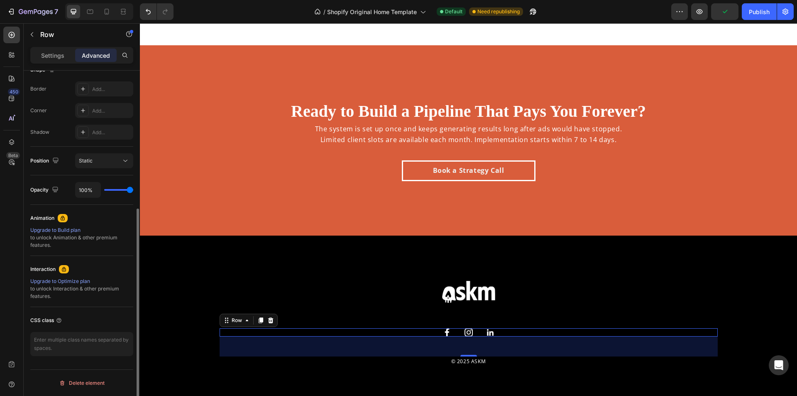
scroll to position [227, 0]
click at [446, 330] on img at bounding box center [447, 332] width 8 height 8
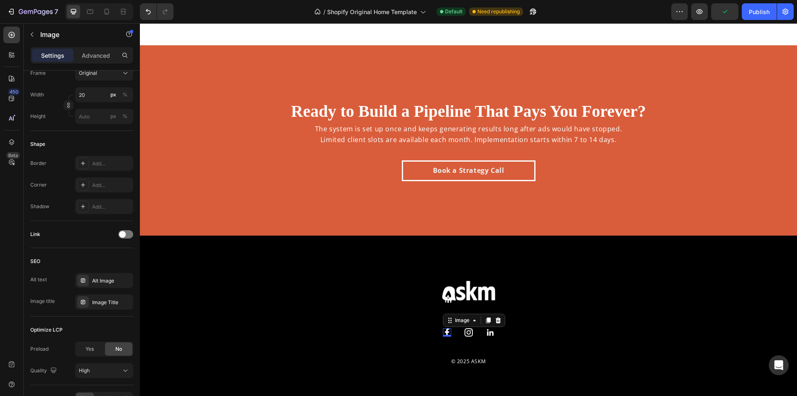
scroll to position [0, 0]
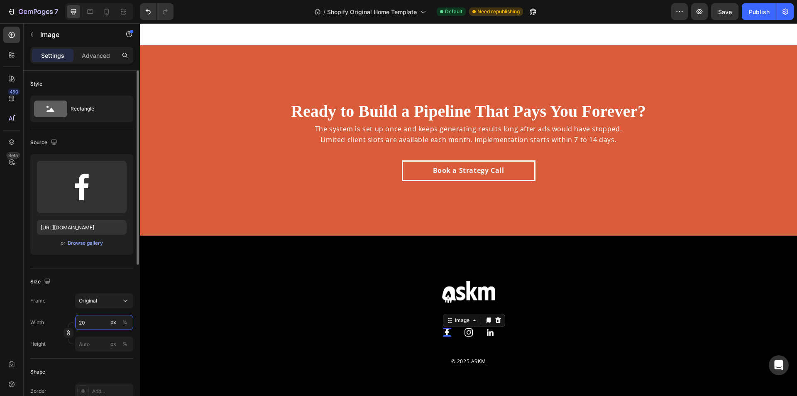
click at [85, 324] on input "20" at bounding box center [104, 322] width 58 height 15
click at [99, 321] on input "30" at bounding box center [104, 322] width 58 height 15
click at [89, 327] on input "45" at bounding box center [104, 322] width 58 height 15
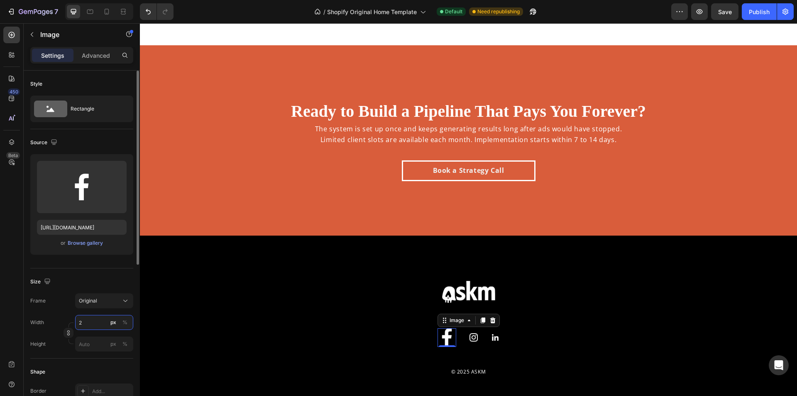
type input "25"
click at [470, 333] on img at bounding box center [469, 333] width 8 height 8
click at [86, 325] on input "20" at bounding box center [104, 322] width 58 height 15
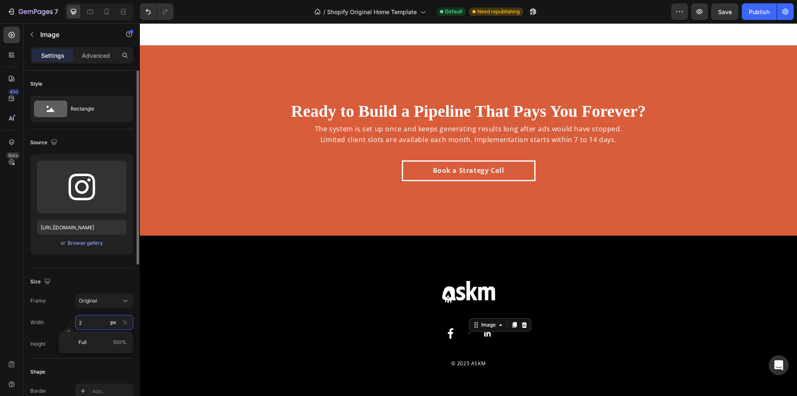
type input "25"
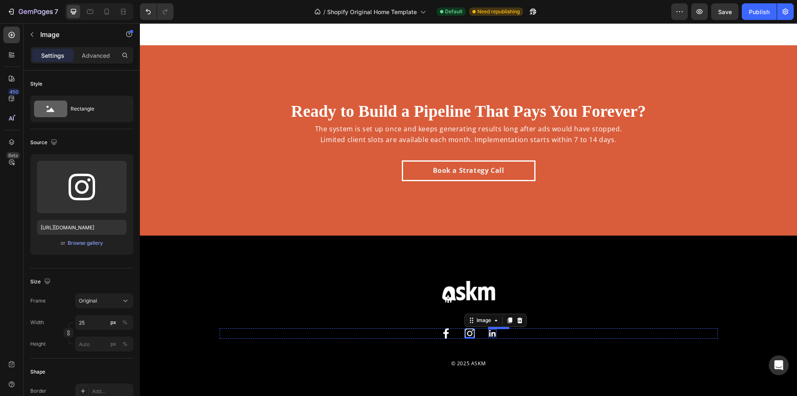
click at [488, 332] on img at bounding box center [492, 333] width 8 height 8
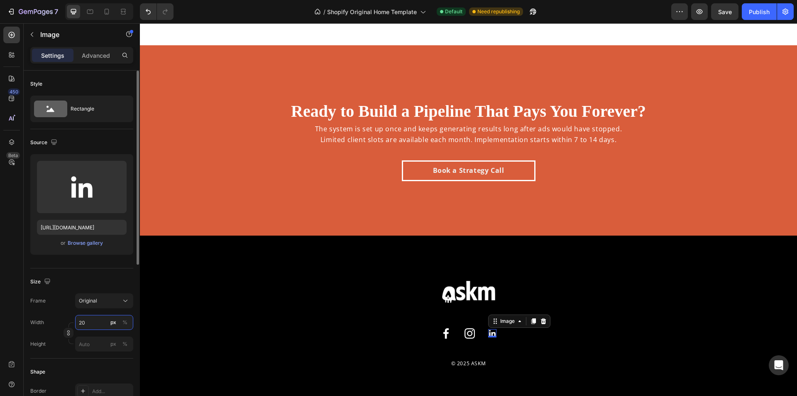
click at [91, 322] on input "20" at bounding box center [104, 322] width 58 height 15
type input "25"
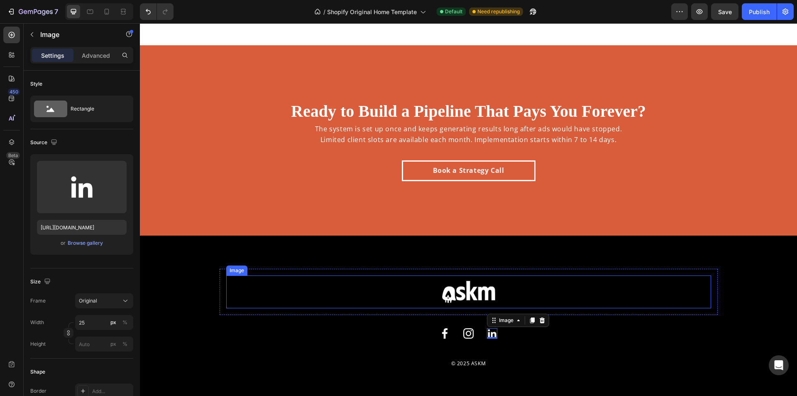
click at [502, 295] on div at bounding box center [468, 291] width 485 height 33
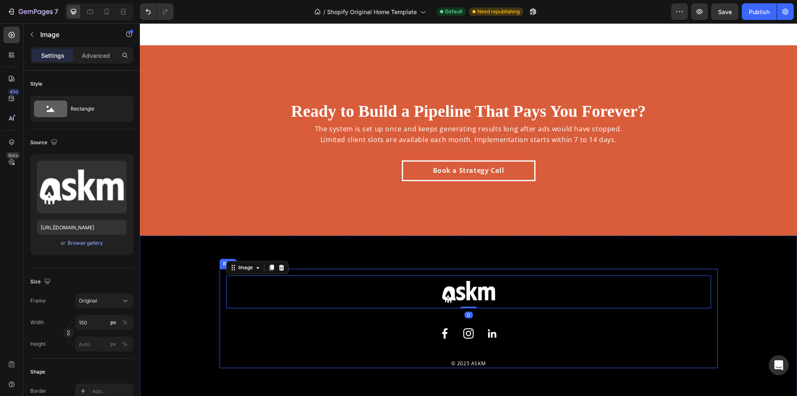
click at [688, 344] on div "Image 0 Row Image Image Image Row © 2025 ASKM Text block" at bounding box center [469, 318] width 498 height 99
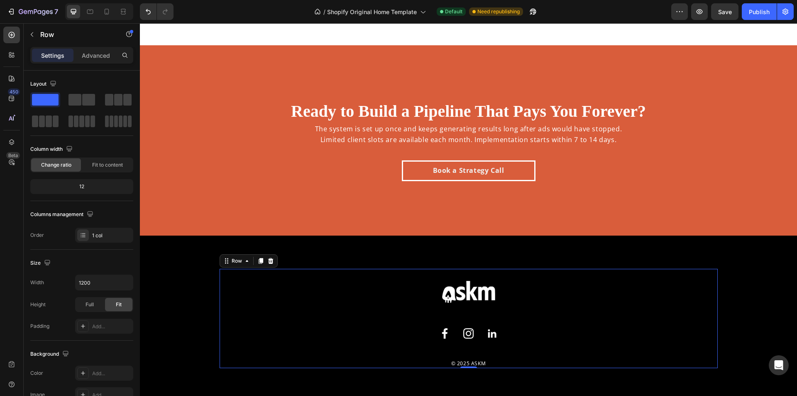
scroll to position [2964, 0]
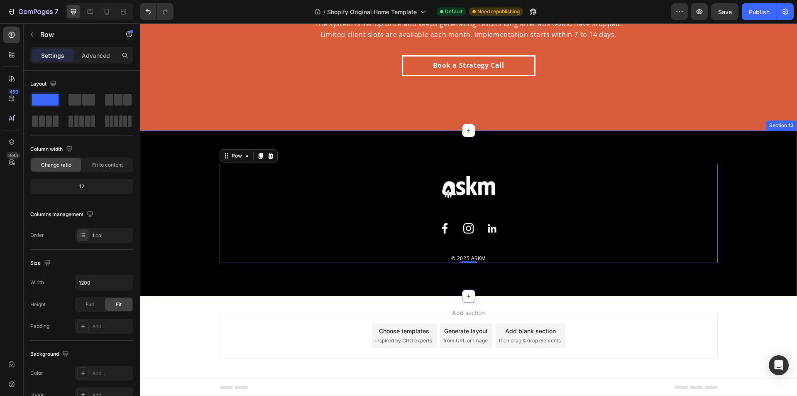
click at [629, 280] on div "Image Row Image Image Image Row © 2025 ASKM Text block Row 0 Section 13" at bounding box center [468, 213] width 657 height 166
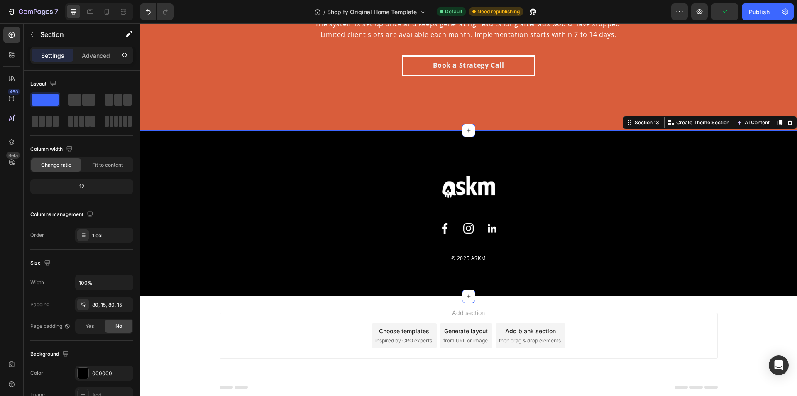
scroll to position [2840, 0]
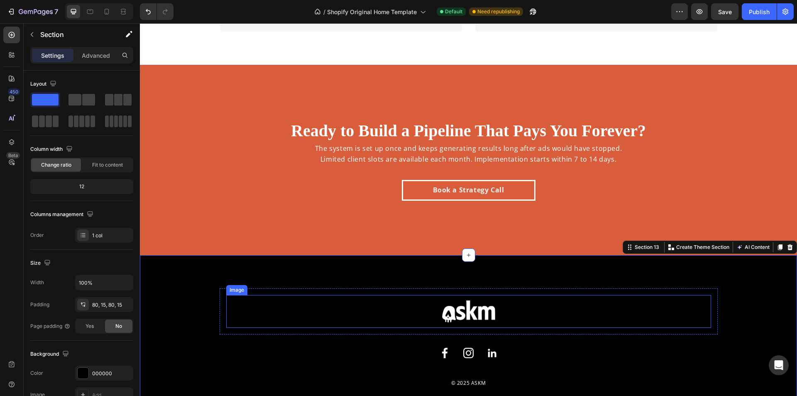
click at [515, 313] on div at bounding box center [468, 311] width 485 height 33
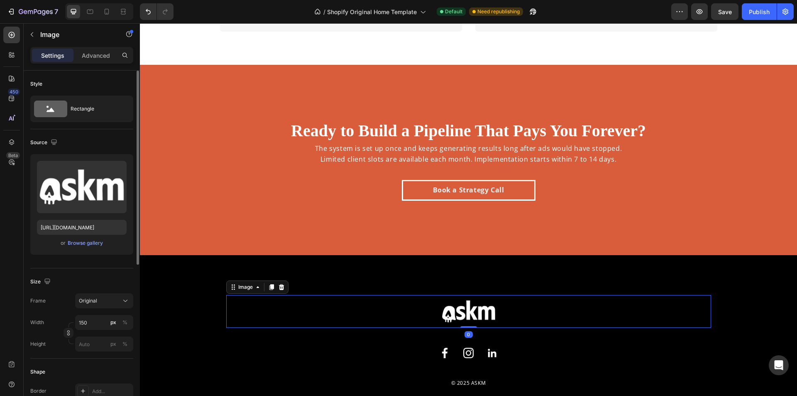
click at [90, 332] on div "Width 150 px % Height px %" at bounding box center [81, 333] width 103 height 37
click at [89, 326] on input "150" at bounding box center [104, 322] width 58 height 15
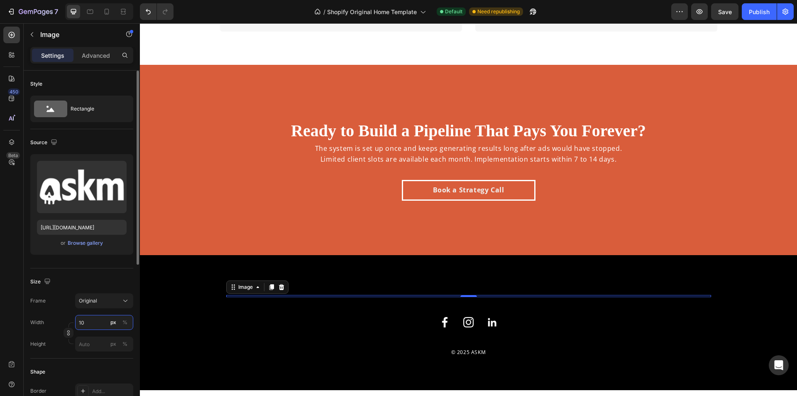
type input "100"
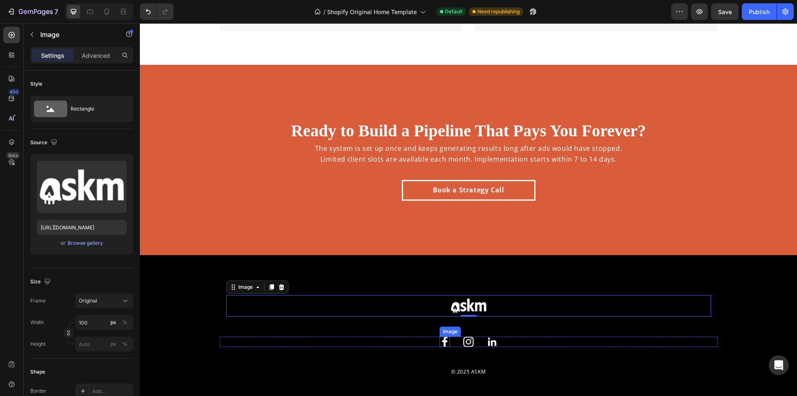
click at [558, 339] on div "Image Image Image Row" at bounding box center [469, 341] width 498 height 10
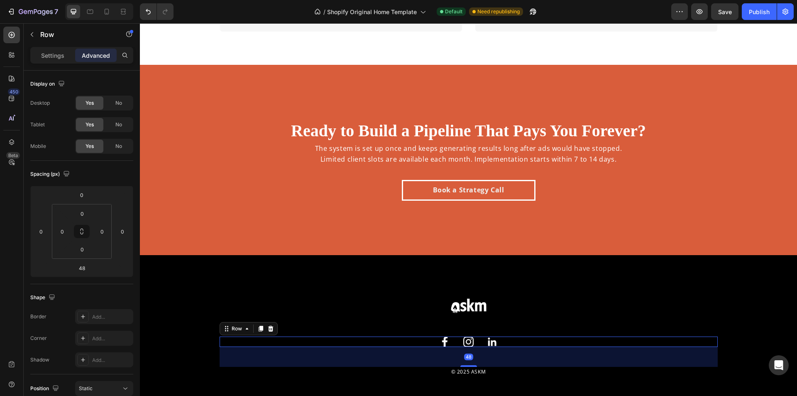
click at [567, 364] on div "48" at bounding box center [469, 357] width 498 height 20
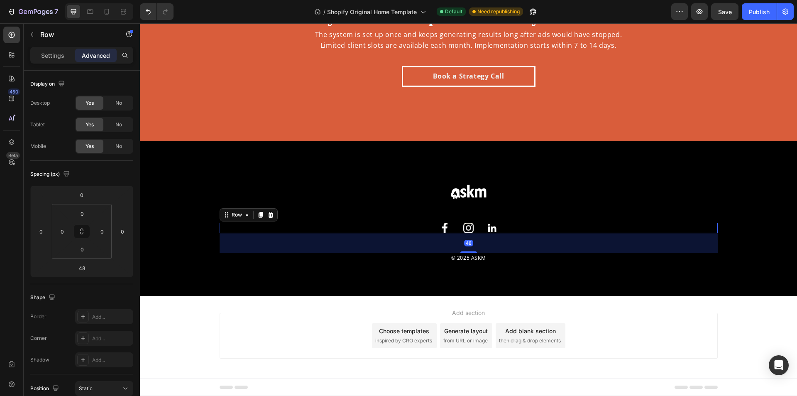
click at [601, 301] on div "Add section Choose templates inspired by CRO experts Generate layout from URL o…" at bounding box center [468, 337] width 657 height 82
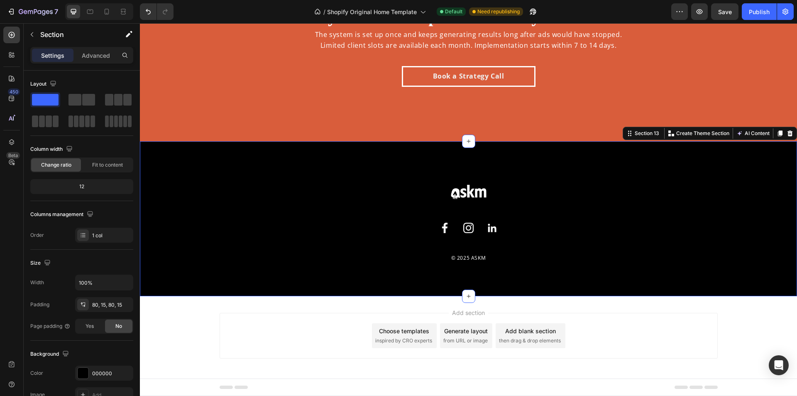
click at [604, 271] on div "Image Row Image Image Image Row © 2025 ASKM Text block Row Section 13 You can c…" at bounding box center [468, 218] width 657 height 155
click at [473, 241] on div "Image Row Image Image Image Row © 2025 ASKM Text block" at bounding box center [469, 218] width 498 height 88
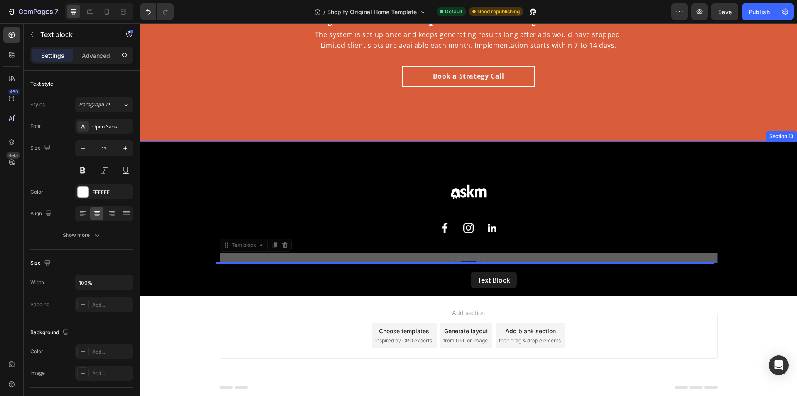
drag, startPoint x: 471, startPoint y: 254, endPoint x: 471, endPoint y: 271, distance: 17.4
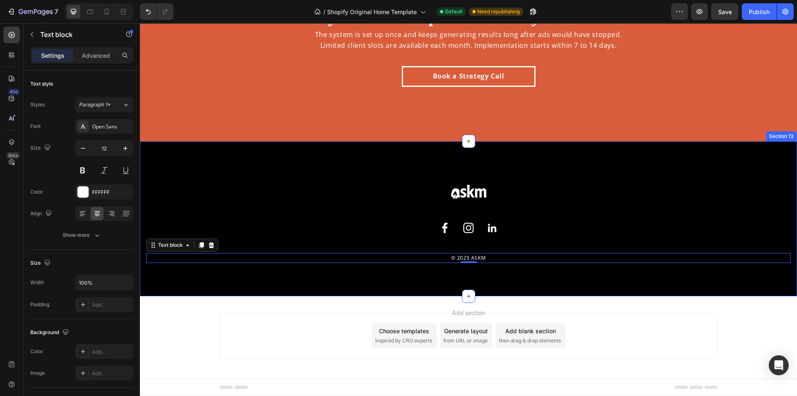
click at [213, 276] on div "Image Row Image Image Image Row Row © 2025 ASKM Text block 0 Section 13" at bounding box center [468, 218] width 657 height 155
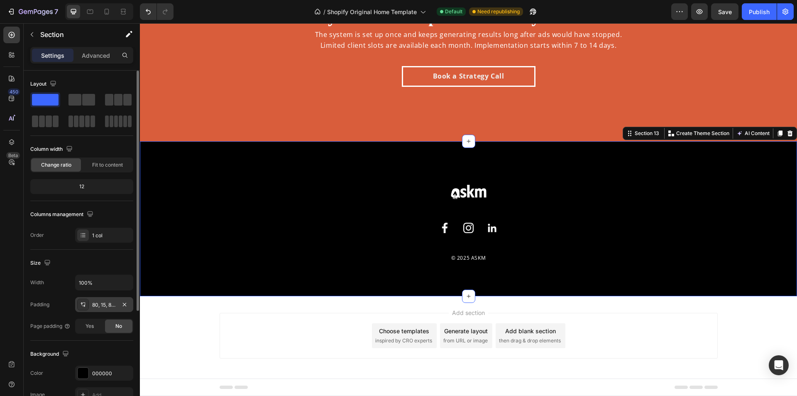
click at [105, 309] on div "80, 15, 80, 15" at bounding box center [104, 304] width 58 height 15
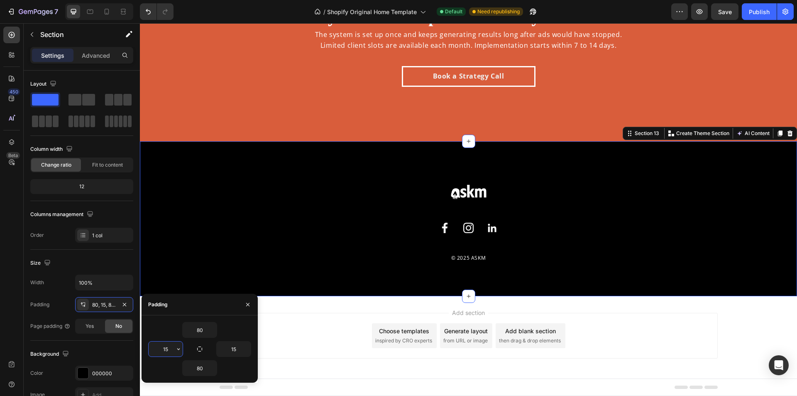
click at [172, 352] on input "15" at bounding box center [166, 348] width 34 height 15
type input "0"
click at [231, 351] on input "15" at bounding box center [234, 348] width 34 height 15
type input "0"
click at [364, 284] on div "Image Row Image Image Image Row Row © 2025 ASKM Text block Section 13 You can c…" at bounding box center [468, 218] width 657 height 155
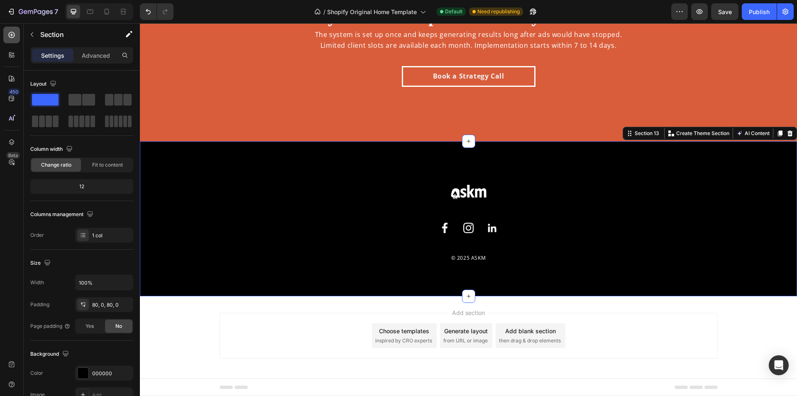
click at [13, 37] on icon at bounding box center [12, 35] width 6 height 6
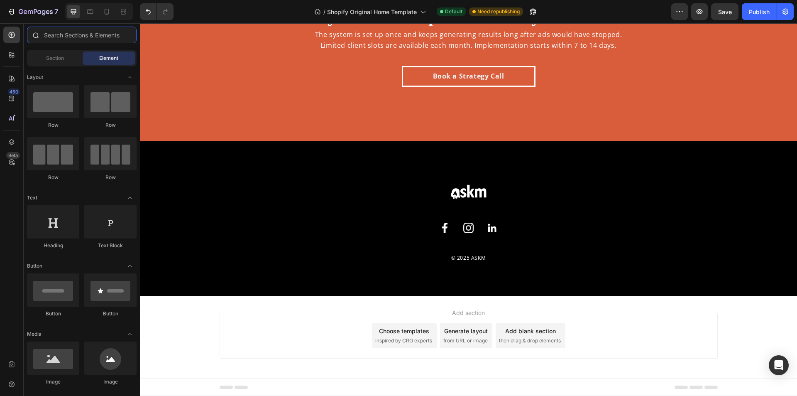
click at [81, 36] on input "text" at bounding box center [82, 35] width 110 height 17
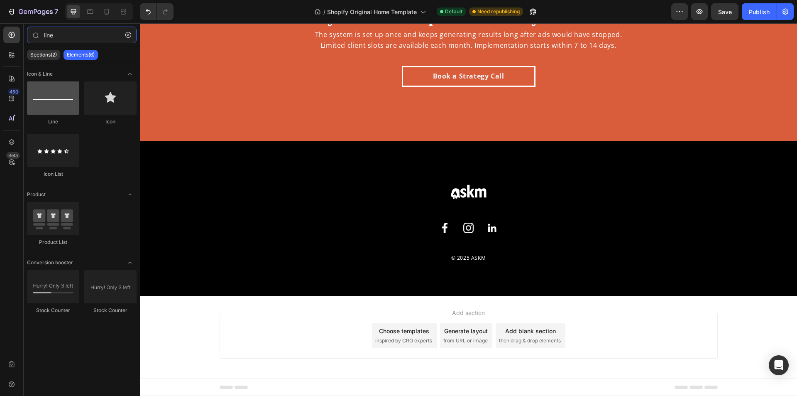
type input "line"
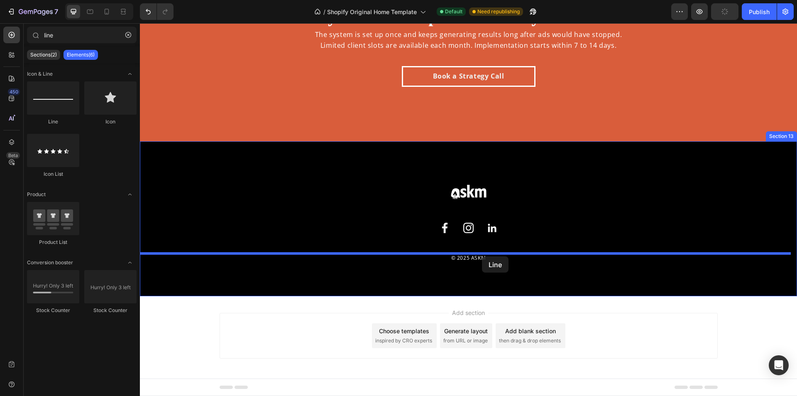
drag, startPoint x: 200, startPoint y: 129, endPoint x: 482, endPoint y: 256, distance: 309.3
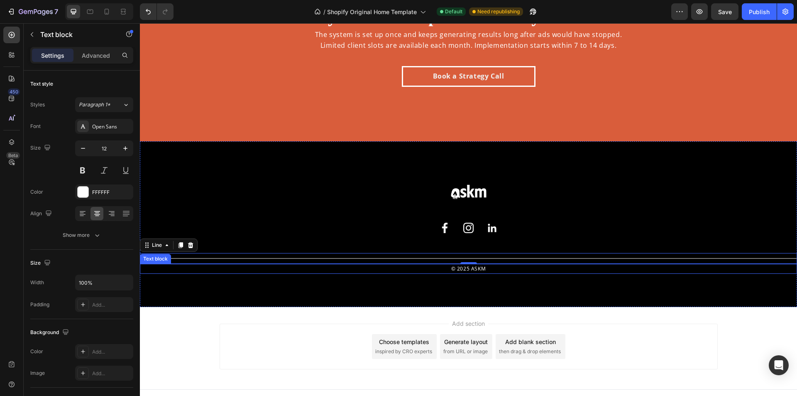
click at [471, 264] on p "© 2025 ASKM" at bounding box center [468, 268] width 655 height 8
click at [471, 259] on div "Title Line" at bounding box center [468, 258] width 657 height 11
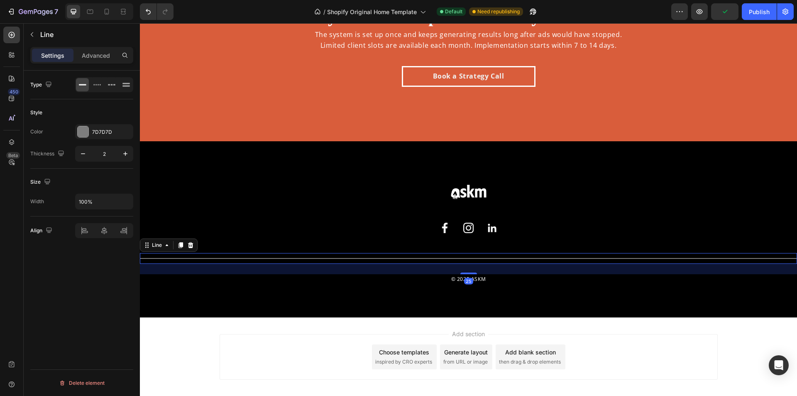
drag, startPoint x: 470, startPoint y: 263, endPoint x: 481, endPoint y: 273, distance: 15.6
click at [481, 264] on div "25" at bounding box center [468, 264] width 657 height 0
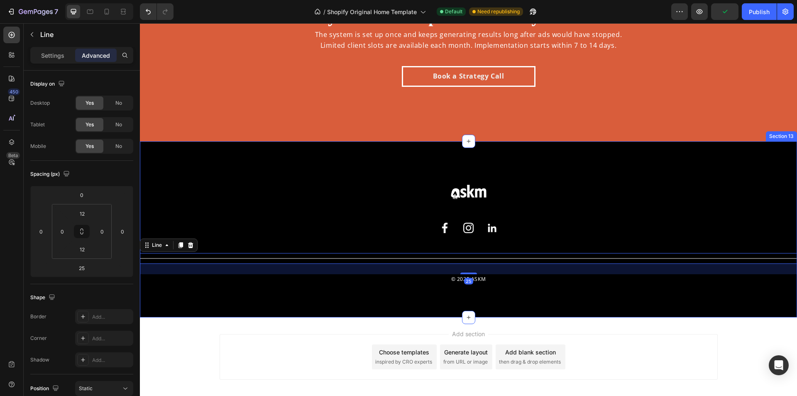
click at [525, 295] on div "Image Row Image Image Image Row Row Title Line 25 © 2025 ASKM Text block Sectio…" at bounding box center [468, 229] width 657 height 176
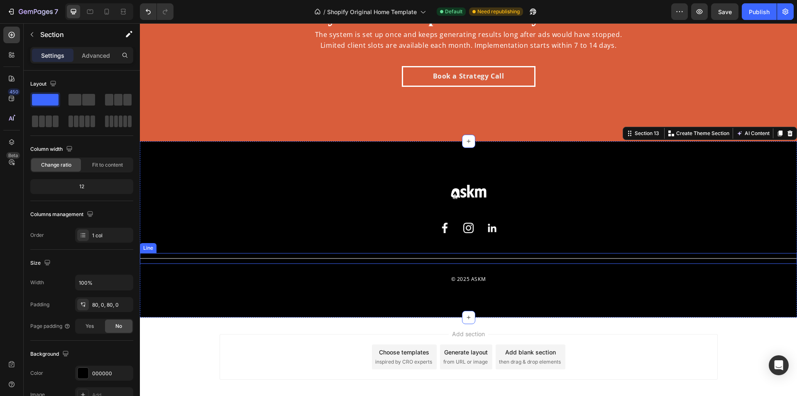
click at [525, 256] on div "Title Line" at bounding box center [468, 258] width 657 height 11
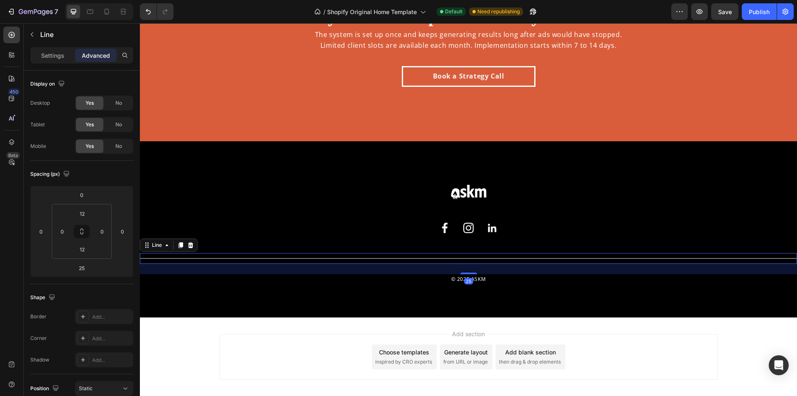
scroll to position [208, 0]
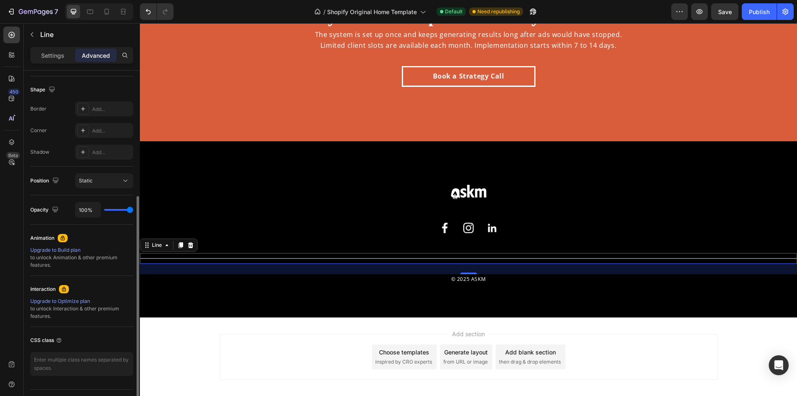
click at [59, 48] on div "Settings Advanced" at bounding box center [81, 55] width 103 height 17
drag, startPoint x: 59, startPoint y: 48, endPoint x: 77, endPoint y: 66, distance: 25.2
click at [59, 50] on div "Settings Advanced" at bounding box center [81, 55] width 103 height 17
click at [64, 60] on div "Settings" at bounding box center [53, 55] width 42 height 13
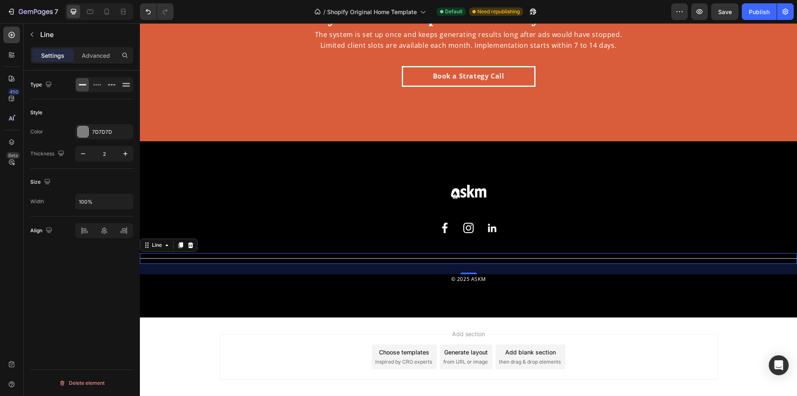
scroll to position [0, 0]
click at [85, 156] on icon "button" at bounding box center [83, 153] width 8 height 8
type input "1"
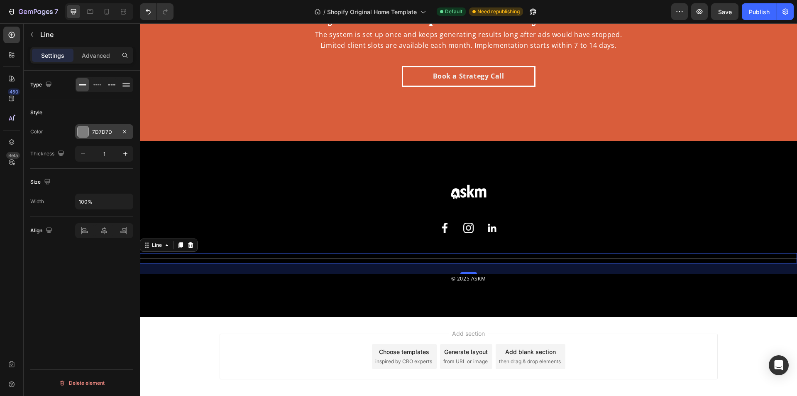
click at [85, 129] on div at bounding box center [83, 131] width 11 height 11
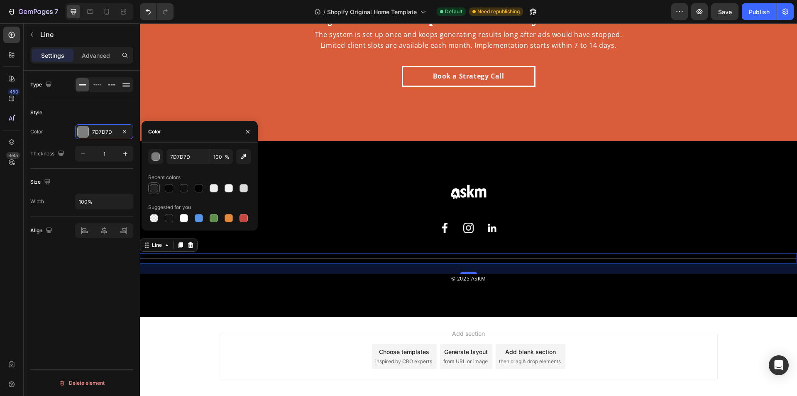
click at [158, 189] on div at bounding box center [154, 188] width 8 height 8
type input "242424"
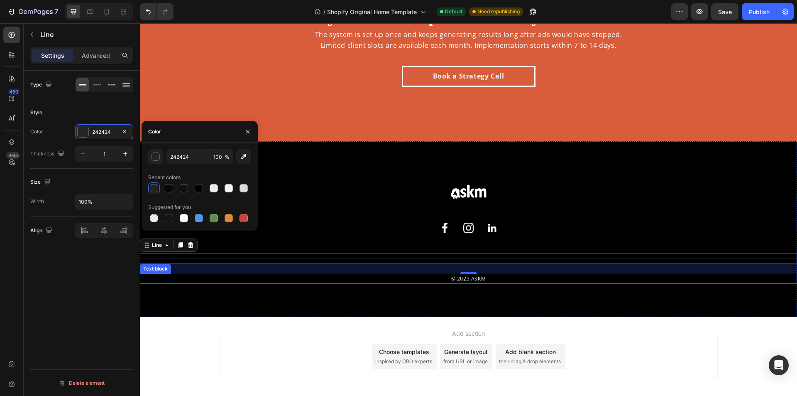
click at [368, 282] on p "© 2025 ASKM" at bounding box center [468, 278] width 655 height 8
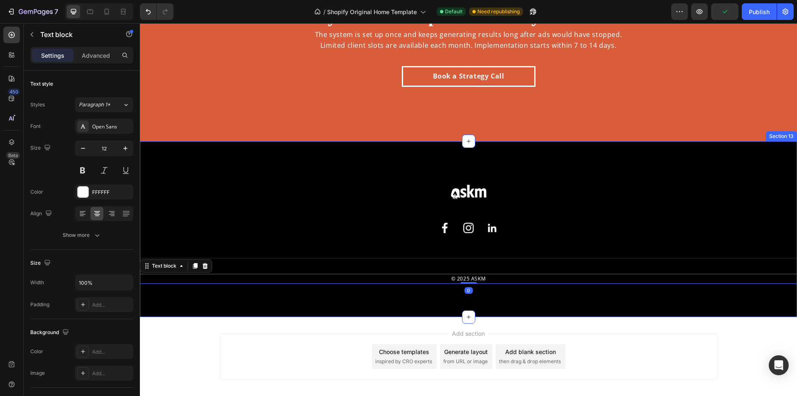
click at [415, 314] on div "Image Row Image Image Image Row Row Title Line © 2025 ASKM Text block 0 Section…" at bounding box center [468, 229] width 657 height 176
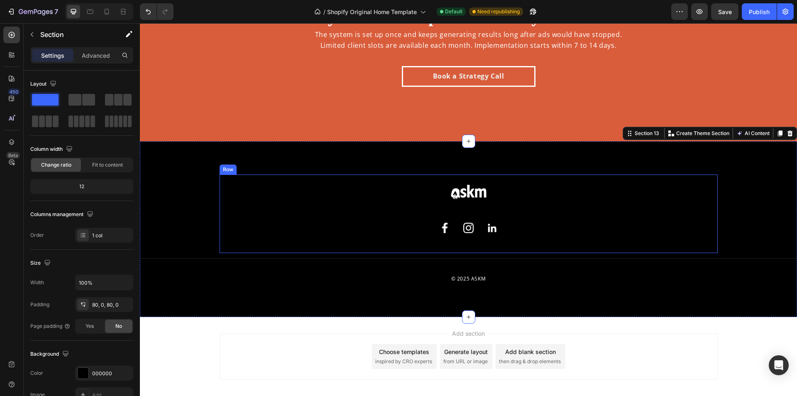
click at [537, 240] on div "Image Row Image Image Image Row" at bounding box center [469, 213] width 498 height 79
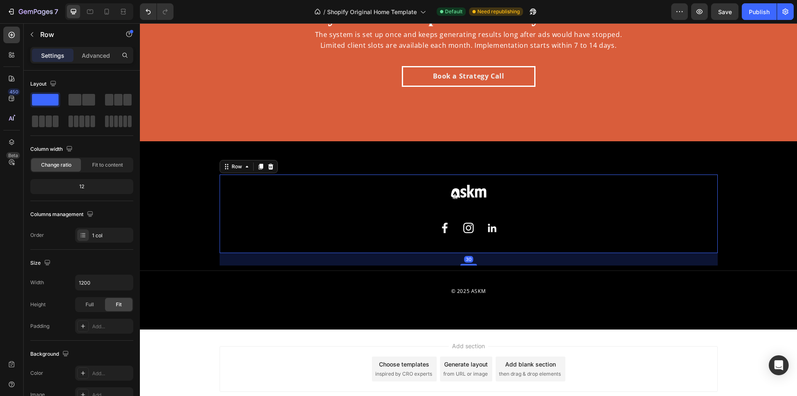
drag, startPoint x: 469, startPoint y: 253, endPoint x: 476, endPoint y: 265, distance: 14.3
click at [476, 253] on div "30" at bounding box center [469, 253] width 498 height 0
click at [584, 321] on div "Image Row Image Image Image Row Row 30 Title Line © 2025 ASKM Text block Sectio…" at bounding box center [468, 235] width 657 height 188
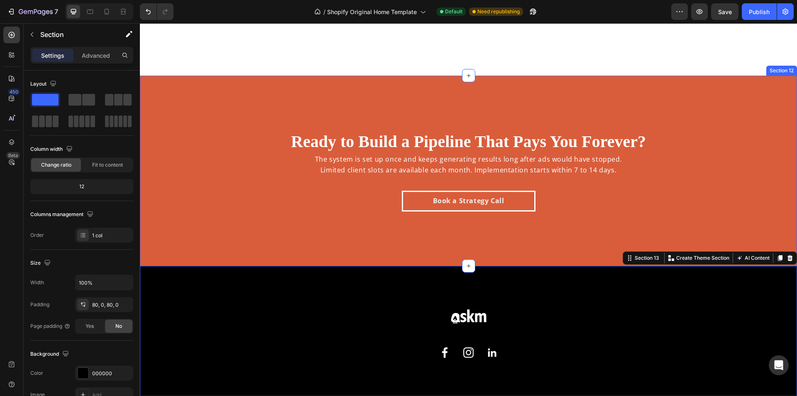
scroll to position [2953, 0]
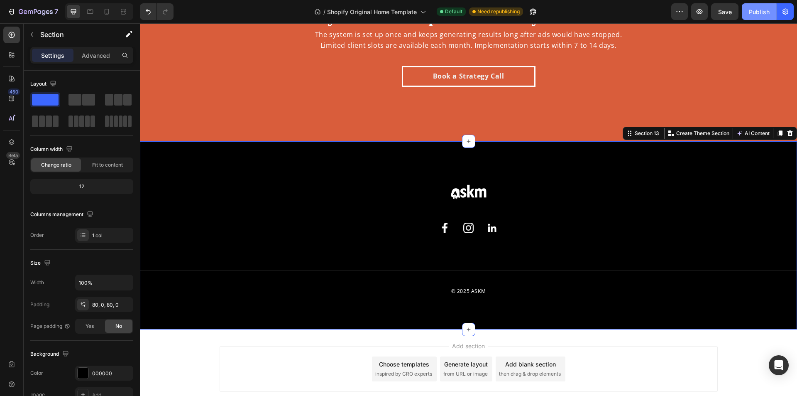
click at [760, 11] on div "Publish" at bounding box center [759, 11] width 21 height 9
